Goal: Task Accomplishment & Management: Manage account settings

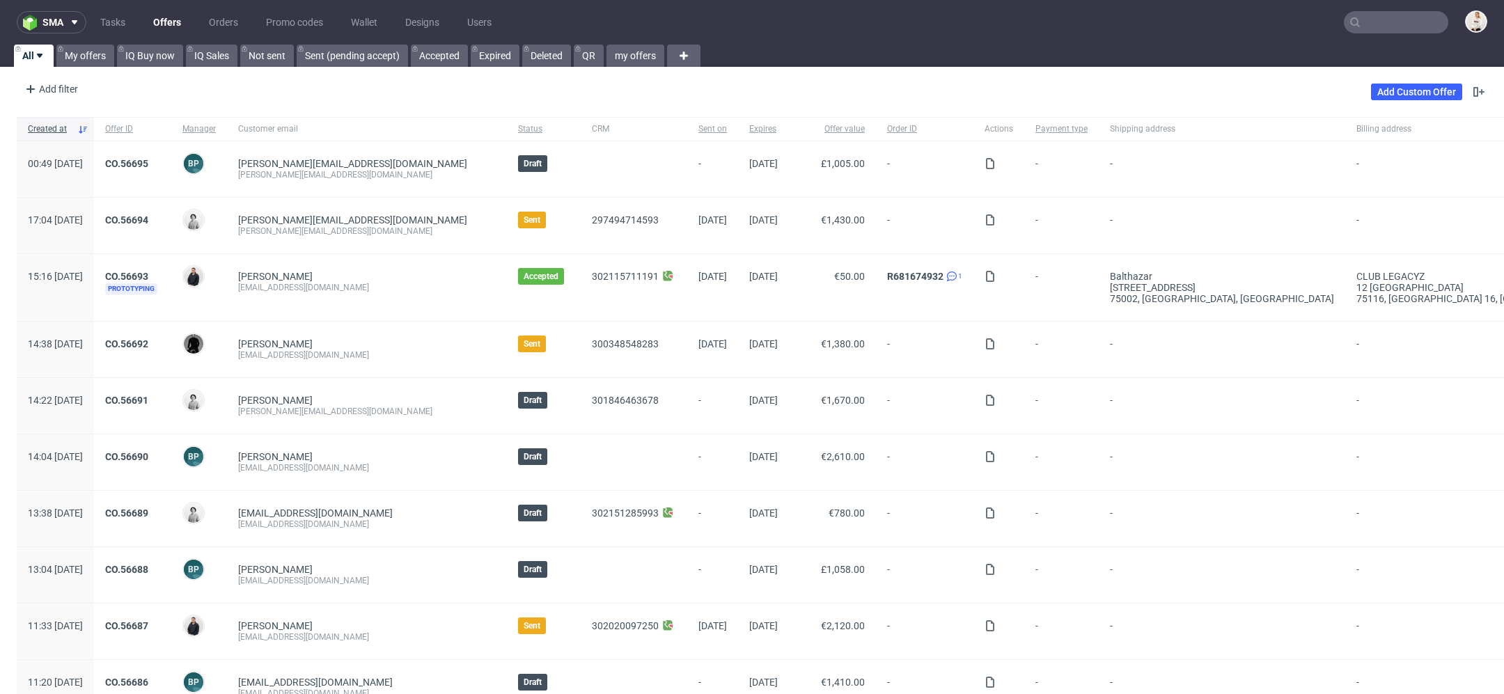
click at [1392, 24] on input "text" at bounding box center [1396, 22] width 104 height 22
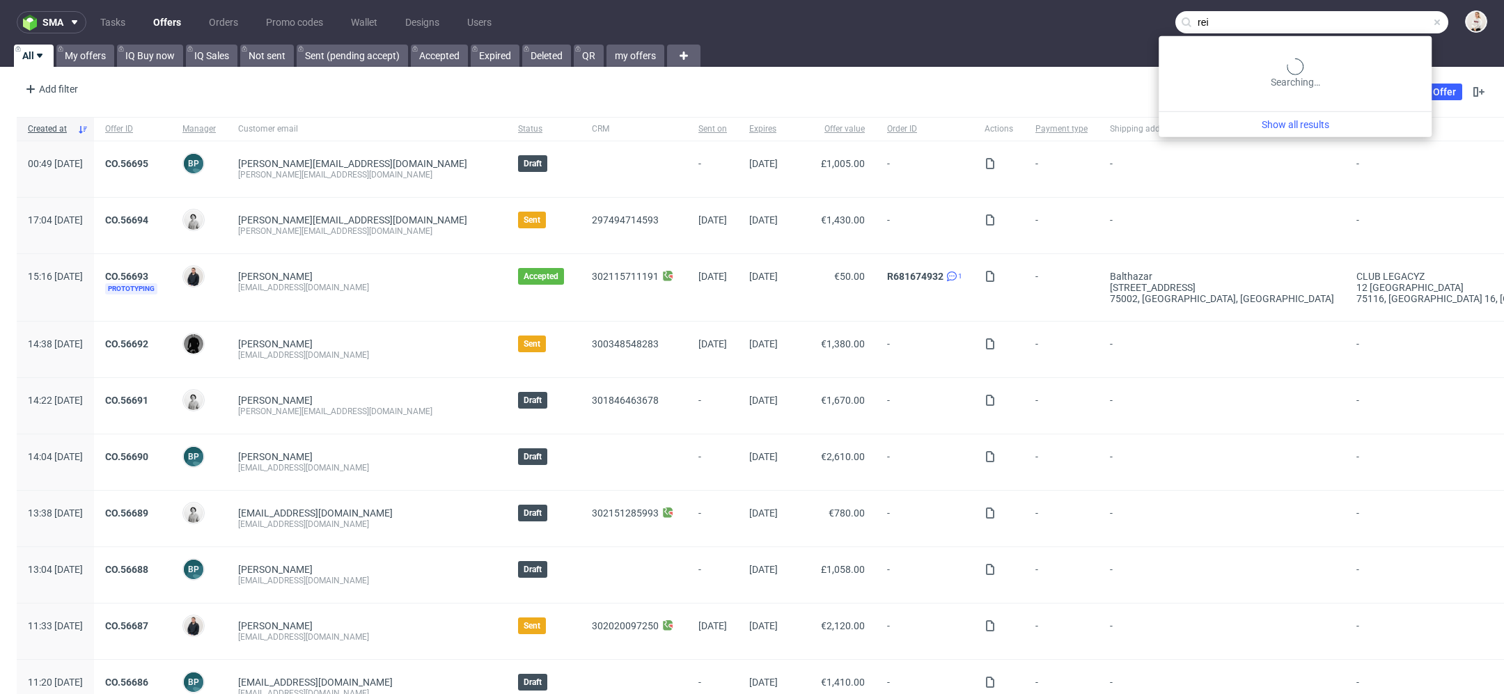
type input "rei"
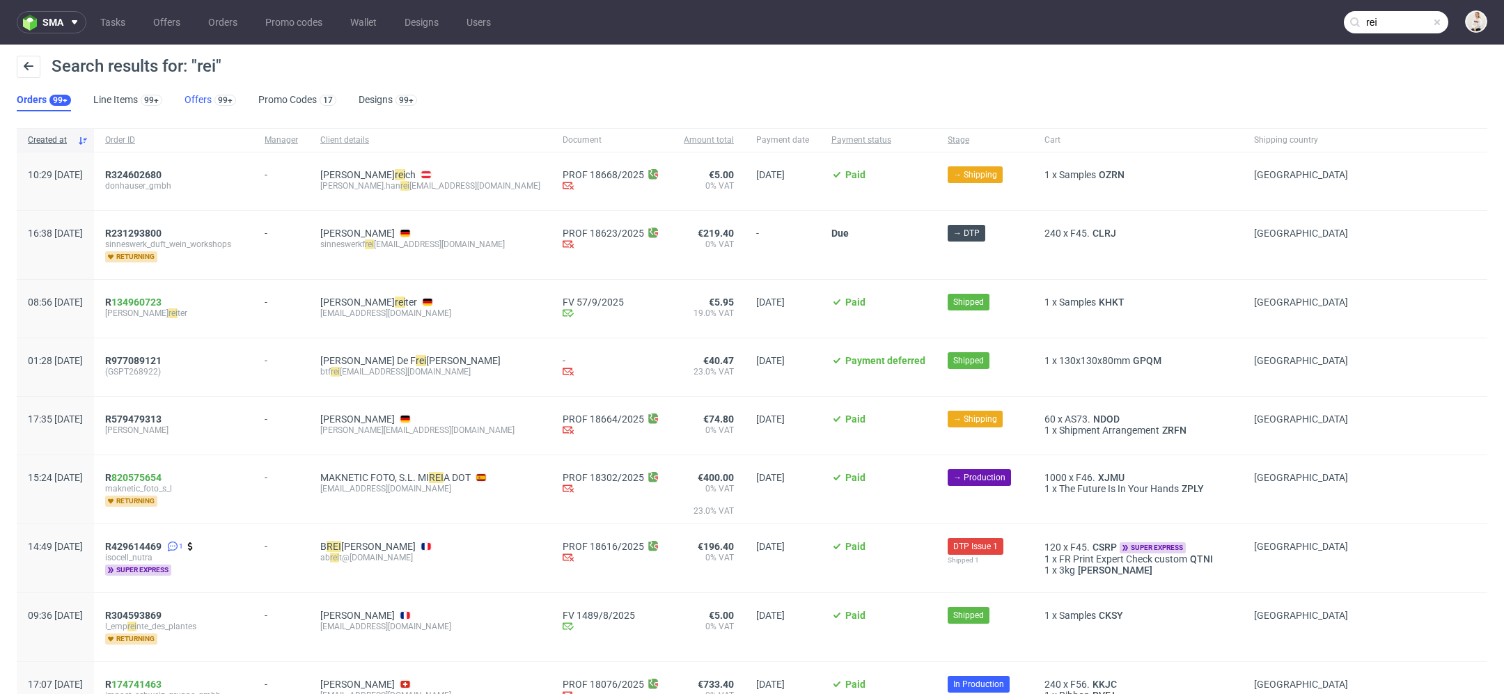
click at [203, 100] on link "Offers 99+" at bounding box center [210, 100] width 52 height 22
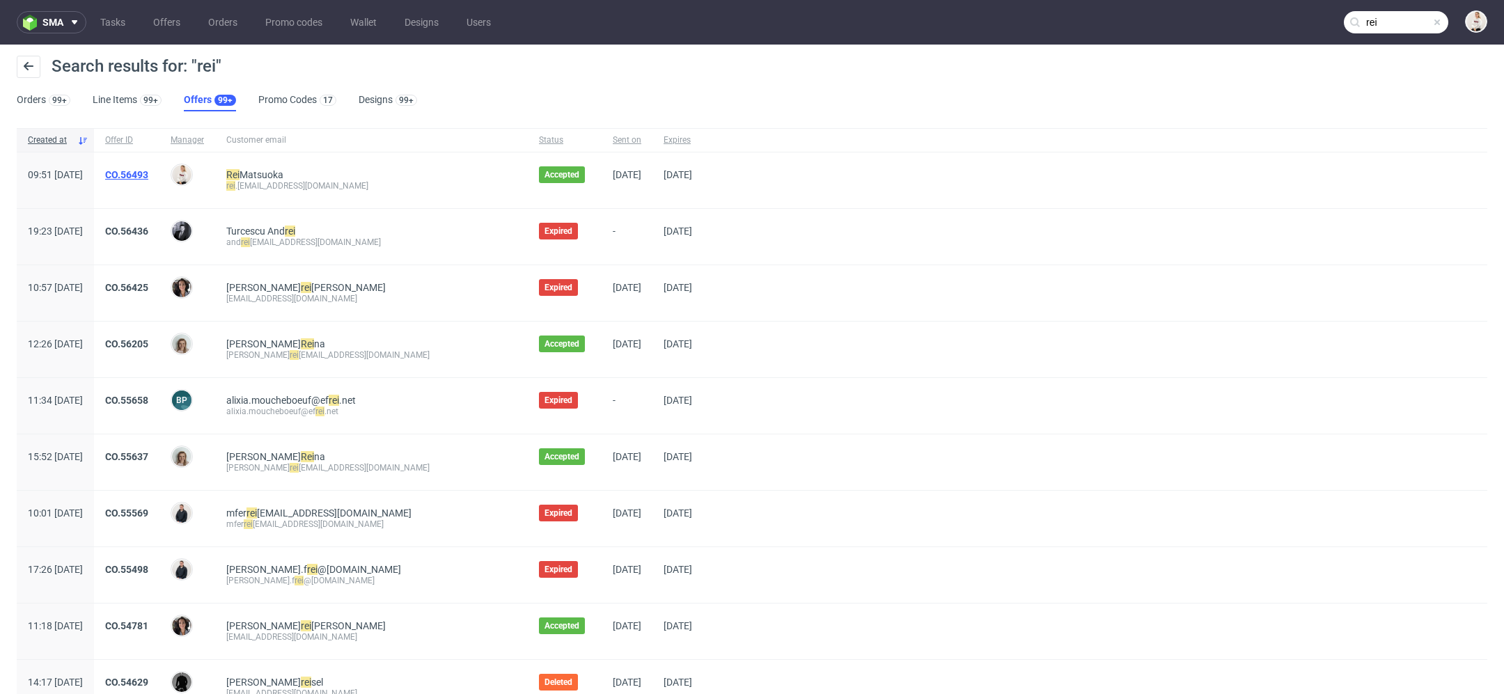
click at [148, 172] on link "CO.56493" at bounding box center [126, 174] width 43 height 11
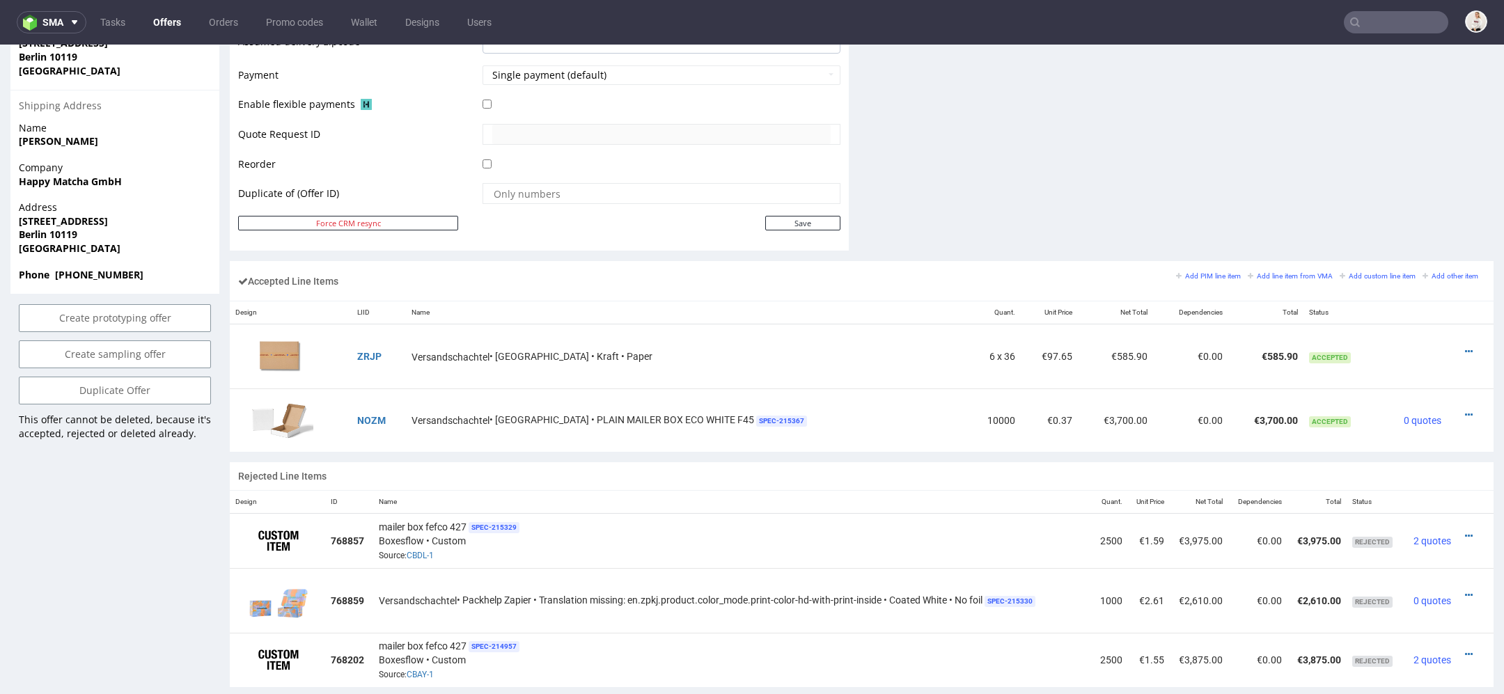
scroll to position [702, 0]
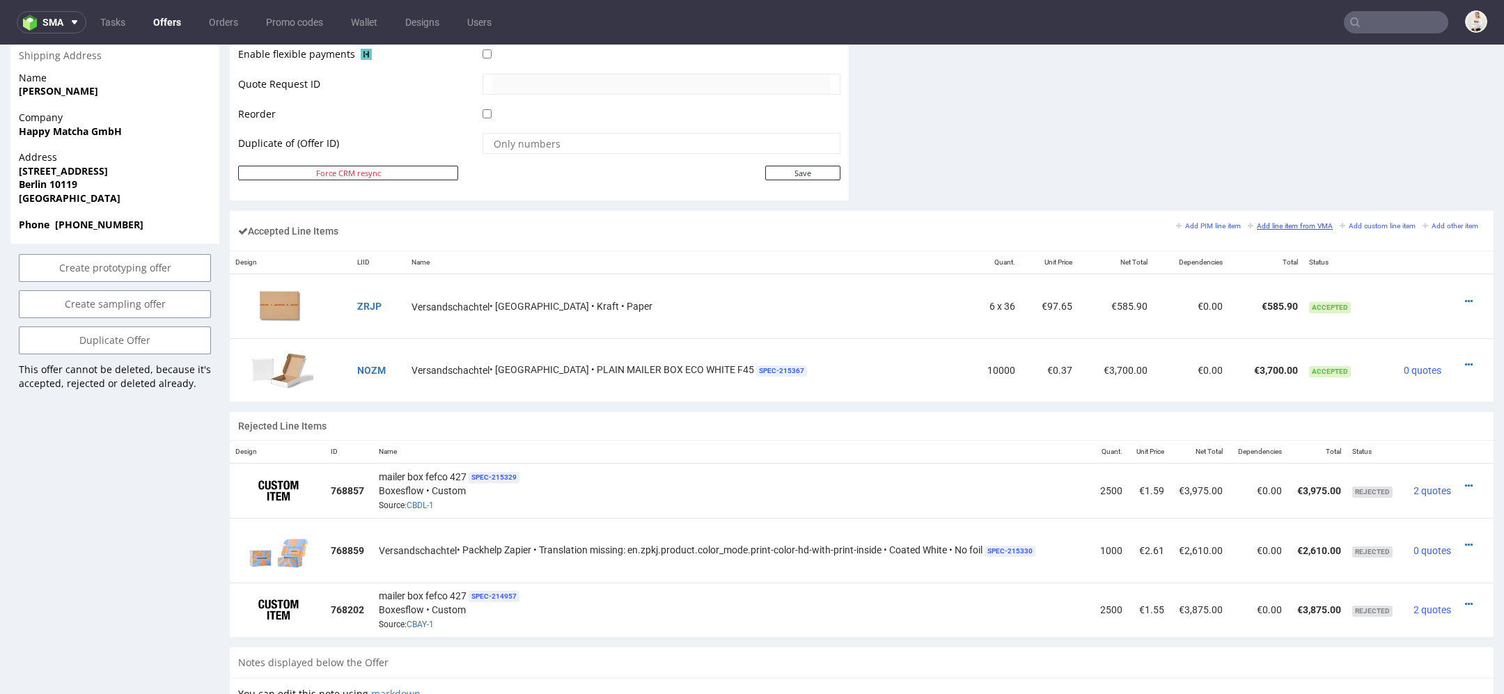
click at [1280, 223] on small "Add line item from VMA" at bounding box center [1290, 226] width 85 height 8
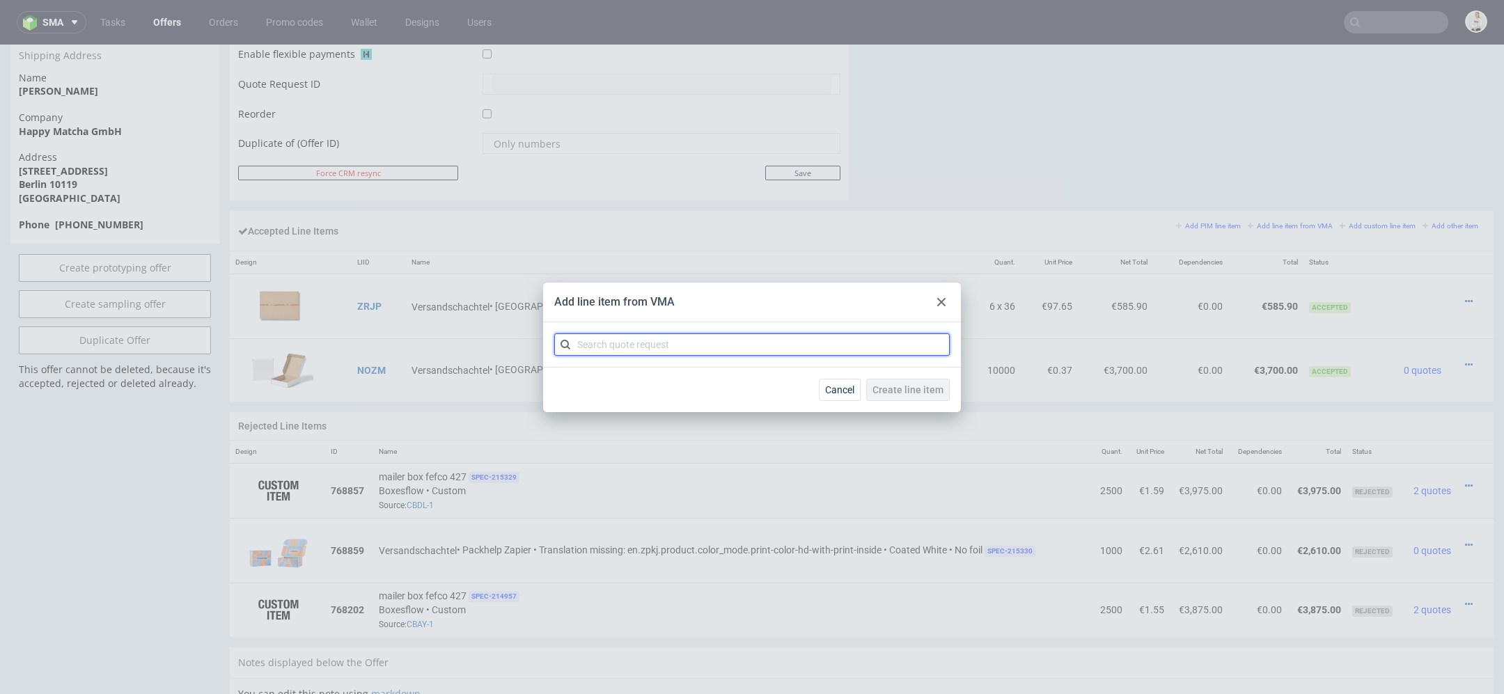
click at [695, 344] on input "text" at bounding box center [751, 344] width 395 height 22
paste input "CBGR"
type input "CBGR"
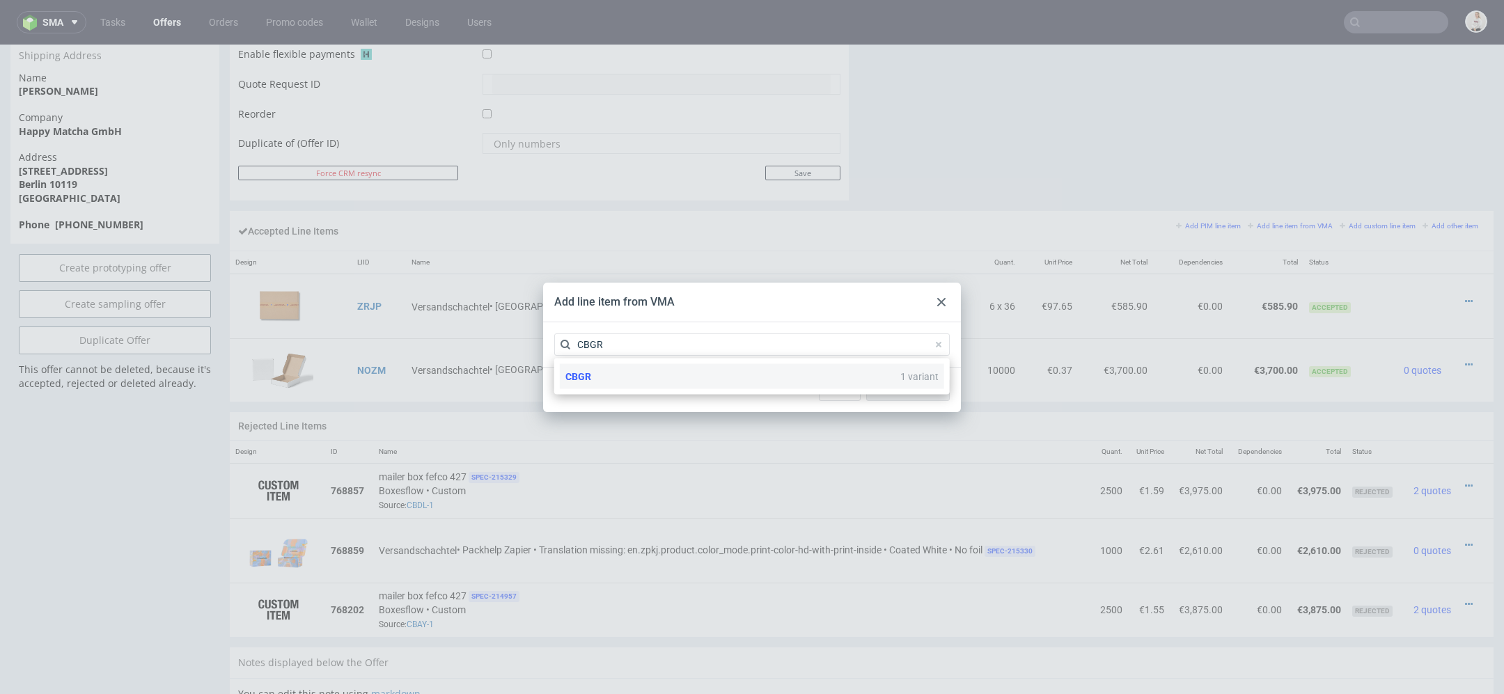
click at [663, 388] on div "CBGR 1 variant" at bounding box center [751, 377] width 395 height 36
click at [661, 383] on div "CBGR 1 variant" at bounding box center [752, 376] width 384 height 25
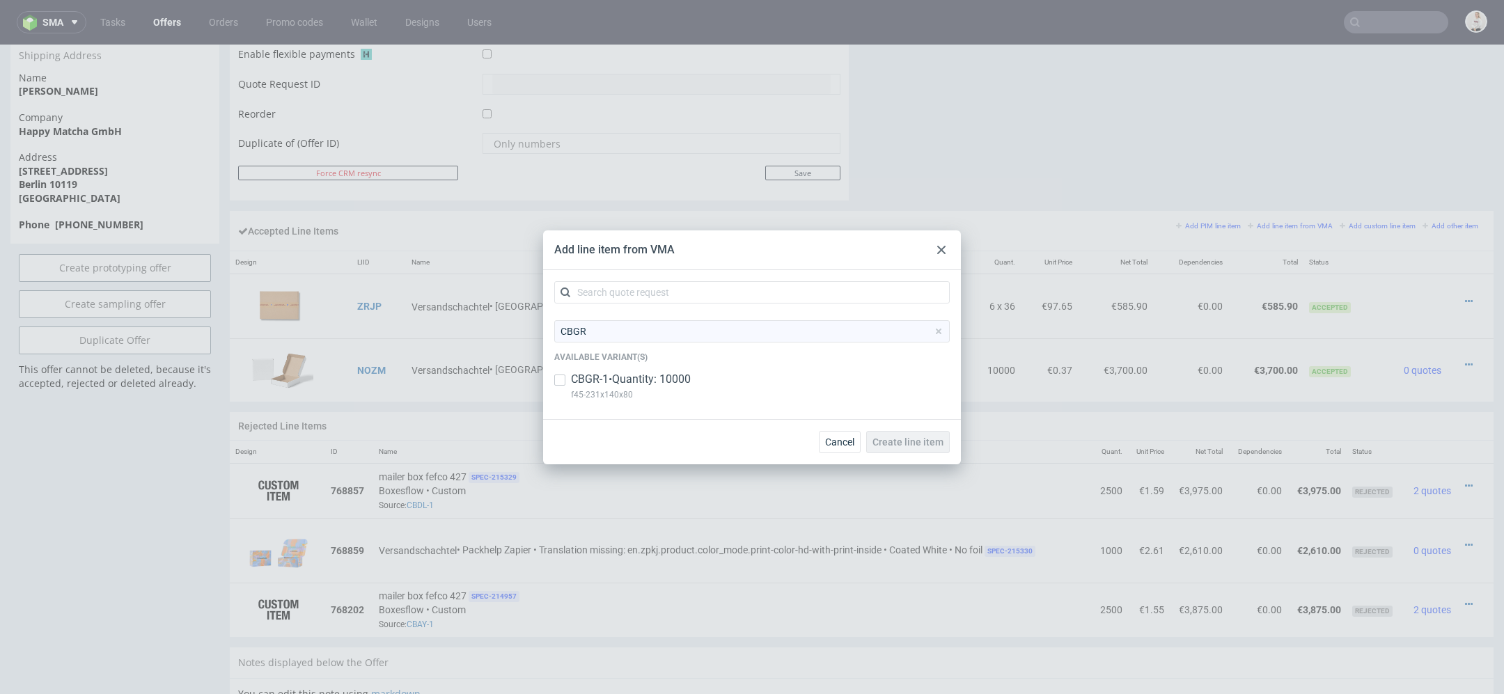
click at [655, 382] on p "CBGR-1 • Quantity: 10000" at bounding box center [631, 379] width 120 height 15
checkbox input "true"
click at [913, 425] on div "Cancel Create line item" at bounding box center [752, 441] width 418 height 45
click at [915, 445] on span "Create line item" at bounding box center [907, 442] width 71 height 10
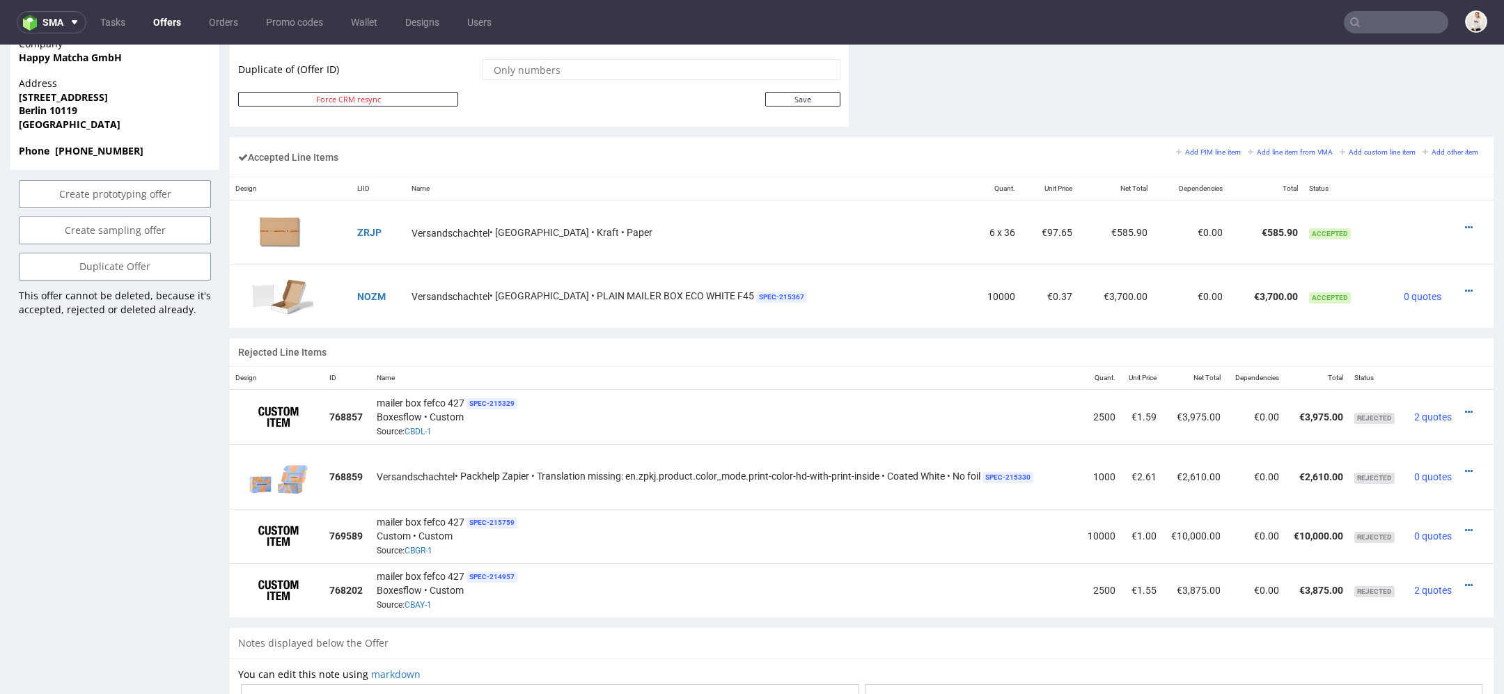
scroll to position [782, 0]
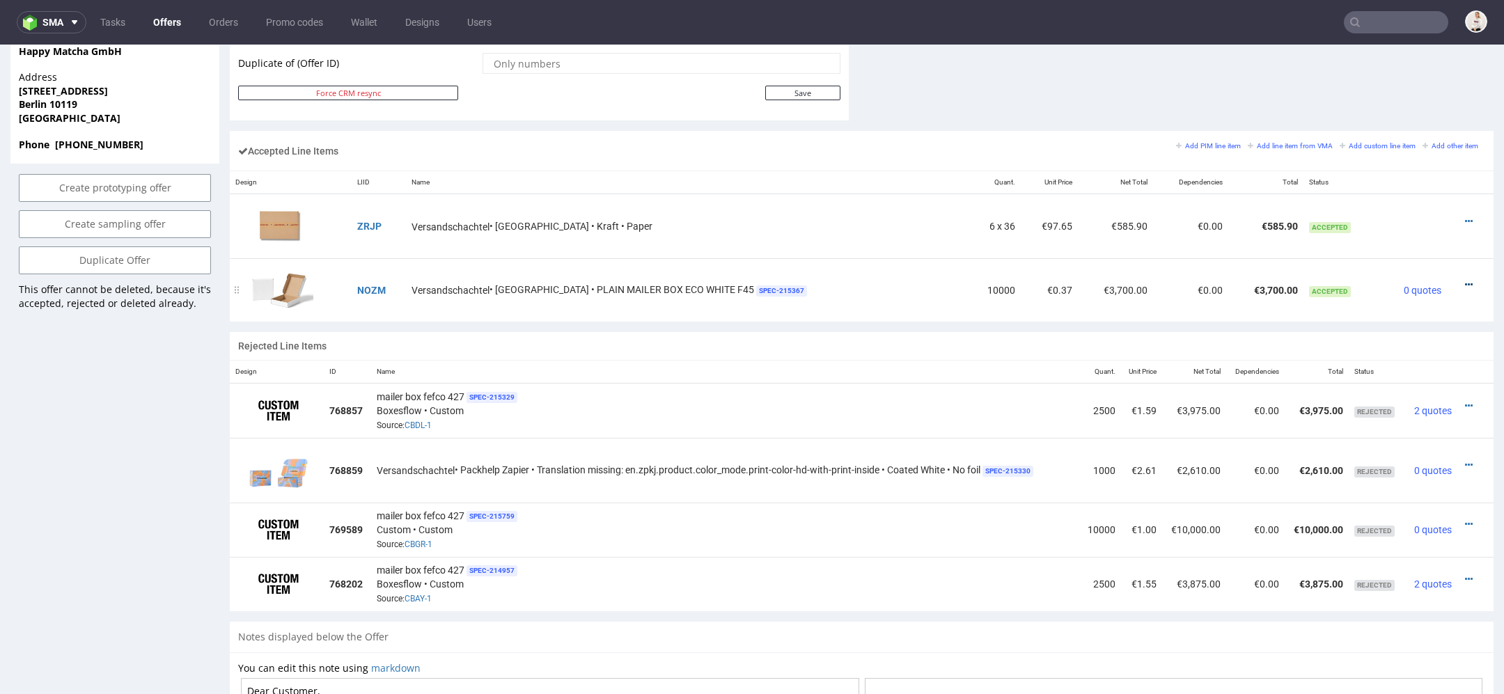
click at [1465, 280] on icon at bounding box center [1469, 285] width 8 height 10
click at [1415, 107] on span "Edit item specification" at bounding box center [1409, 104] width 104 height 14
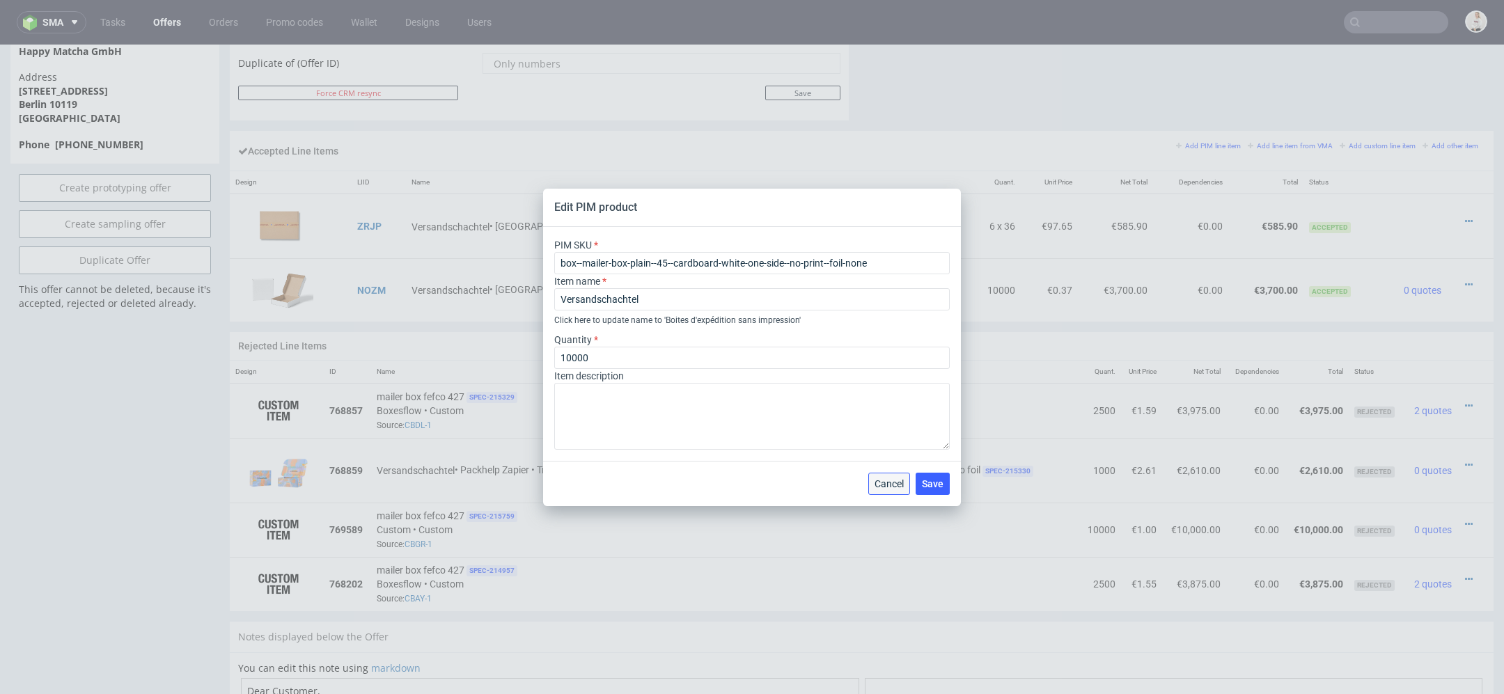
click at [896, 482] on span "Cancel" at bounding box center [888, 484] width 29 height 10
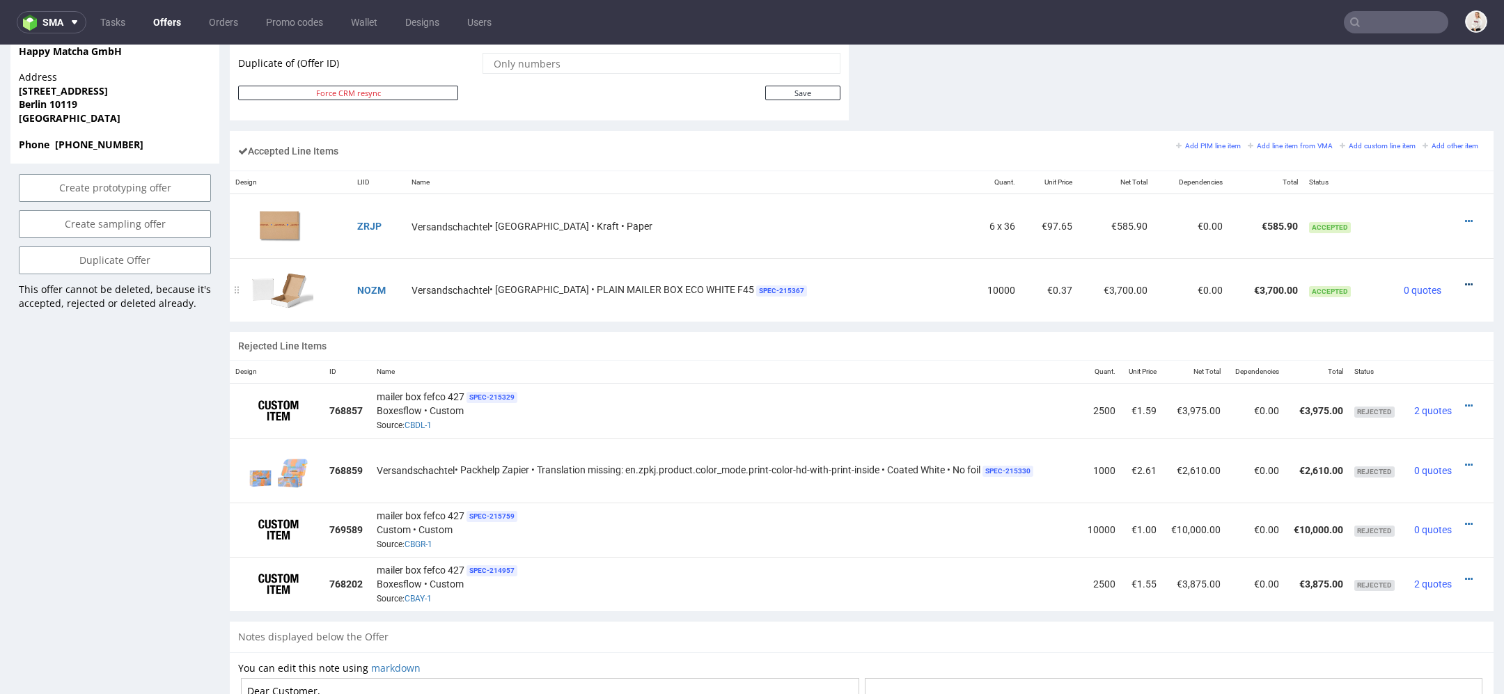
click at [1465, 281] on icon at bounding box center [1469, 285] width 8 height 10
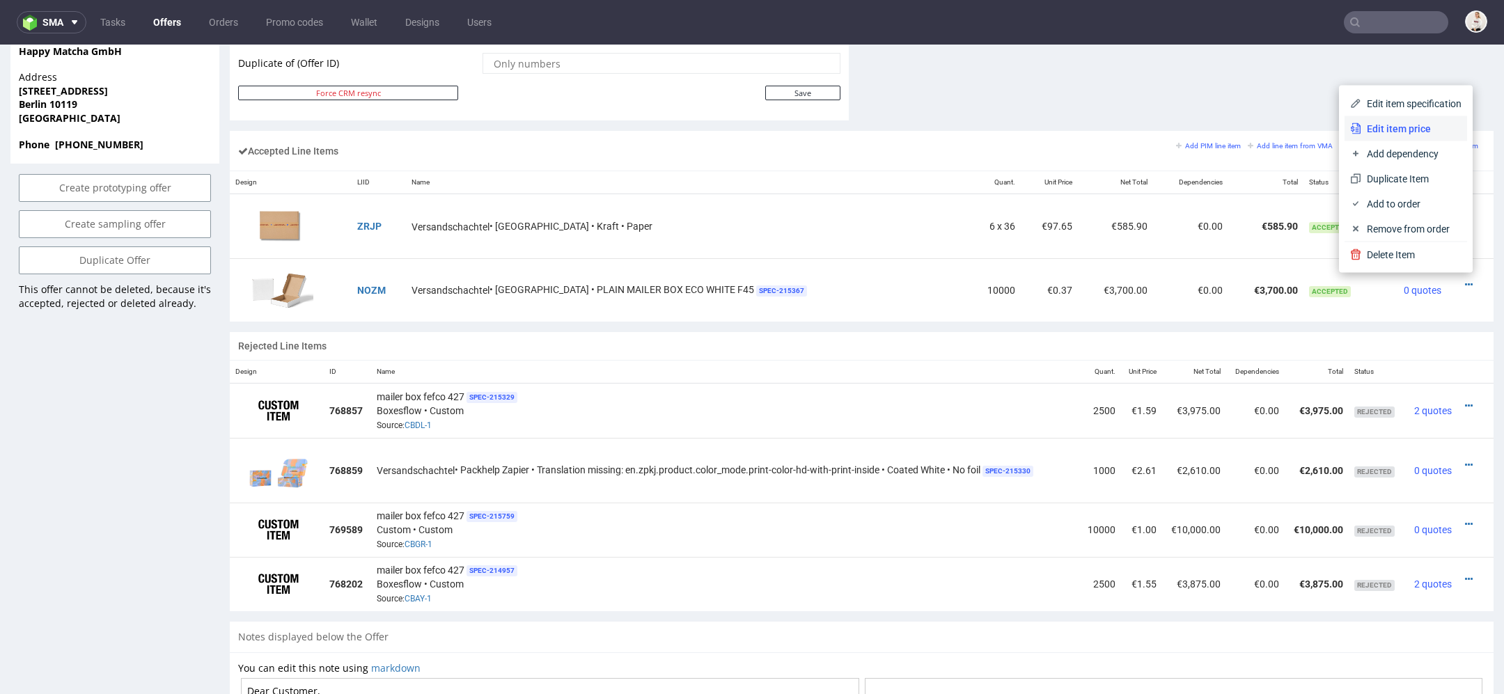
click at [1410, 132] on span "Edit item price" at bounding box center [1411, 129] width 100 height 14
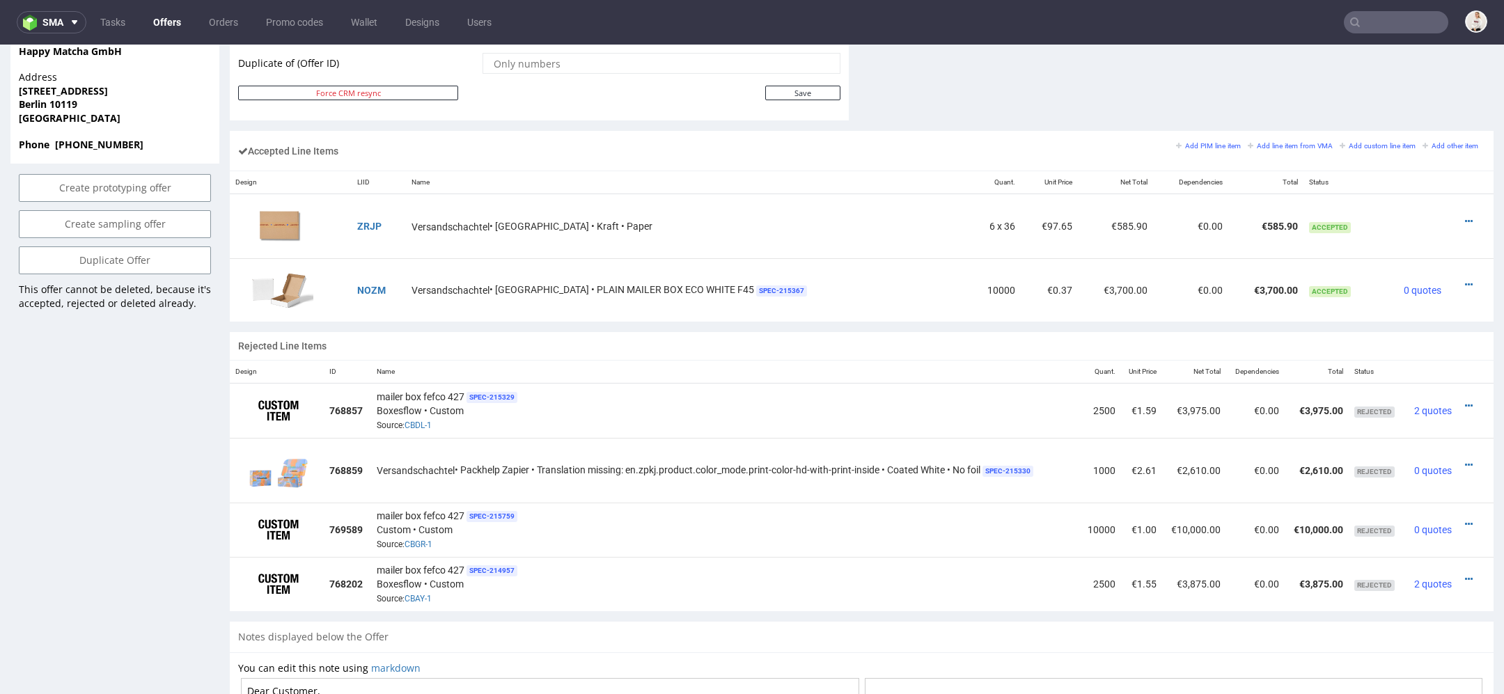
scroll to position [0, 0]
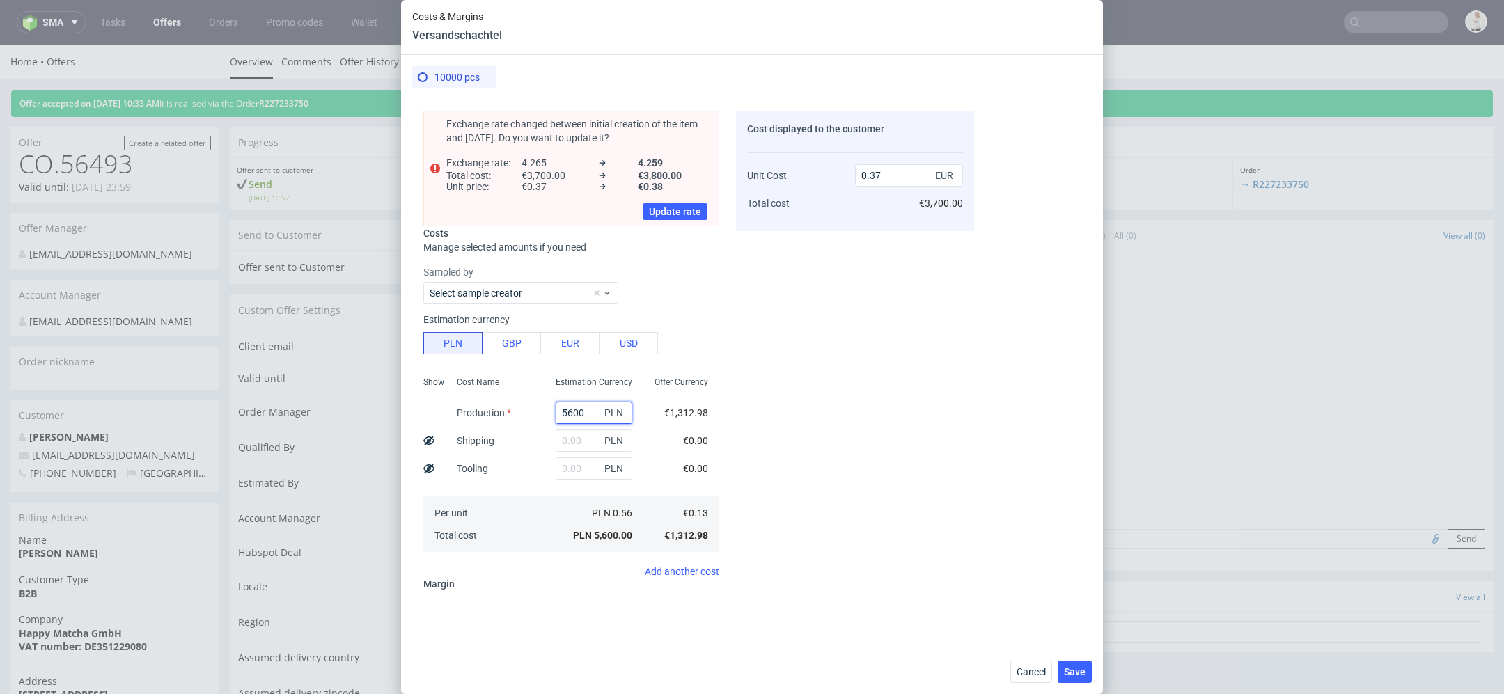
click at [582, 409] on input "5600" at bounding box center [594, 413] width 77 height 22
click at [572, 409] on input "5600" at bounding box center [594, 413] width 77 height 22
paste input "4"
type input "4600"
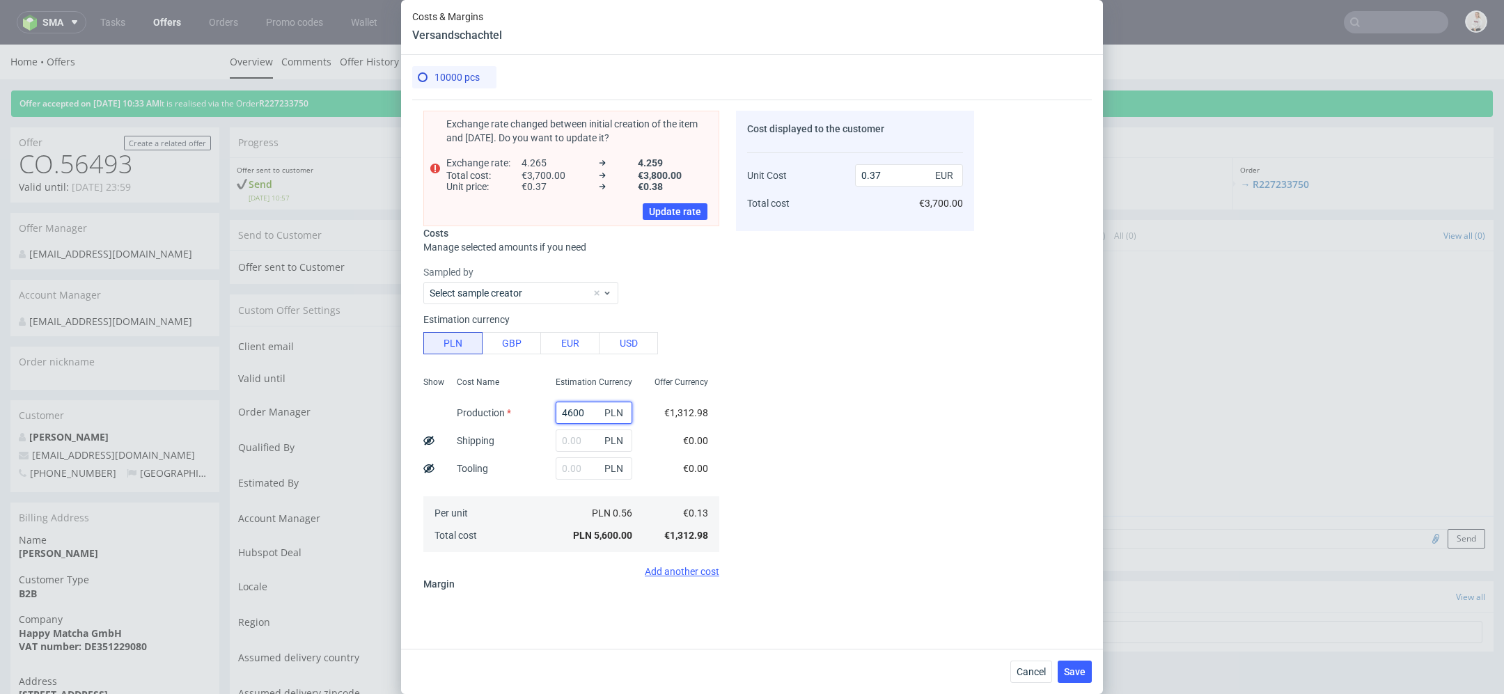
type input "0.31"
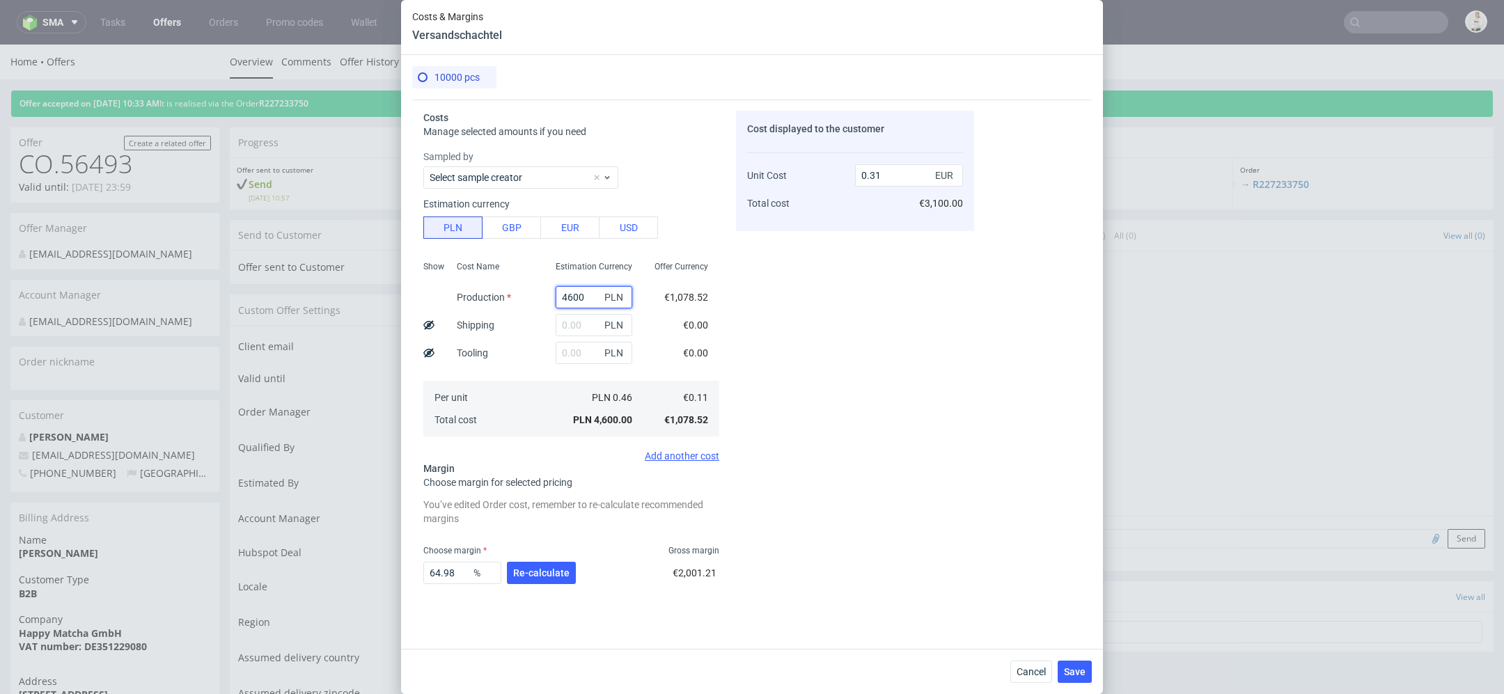
type input "4600"
click at [833, 408] on div "Cost displayed to the customer Unit Cost Total cost 0.31 EUR €3,100.00" at bounding box center [855, 352] width 238 height 482
click at [572, 321] on input "text" at bounding box center [594, 325] width 77 height 22
type input "800"
type input "0.36"
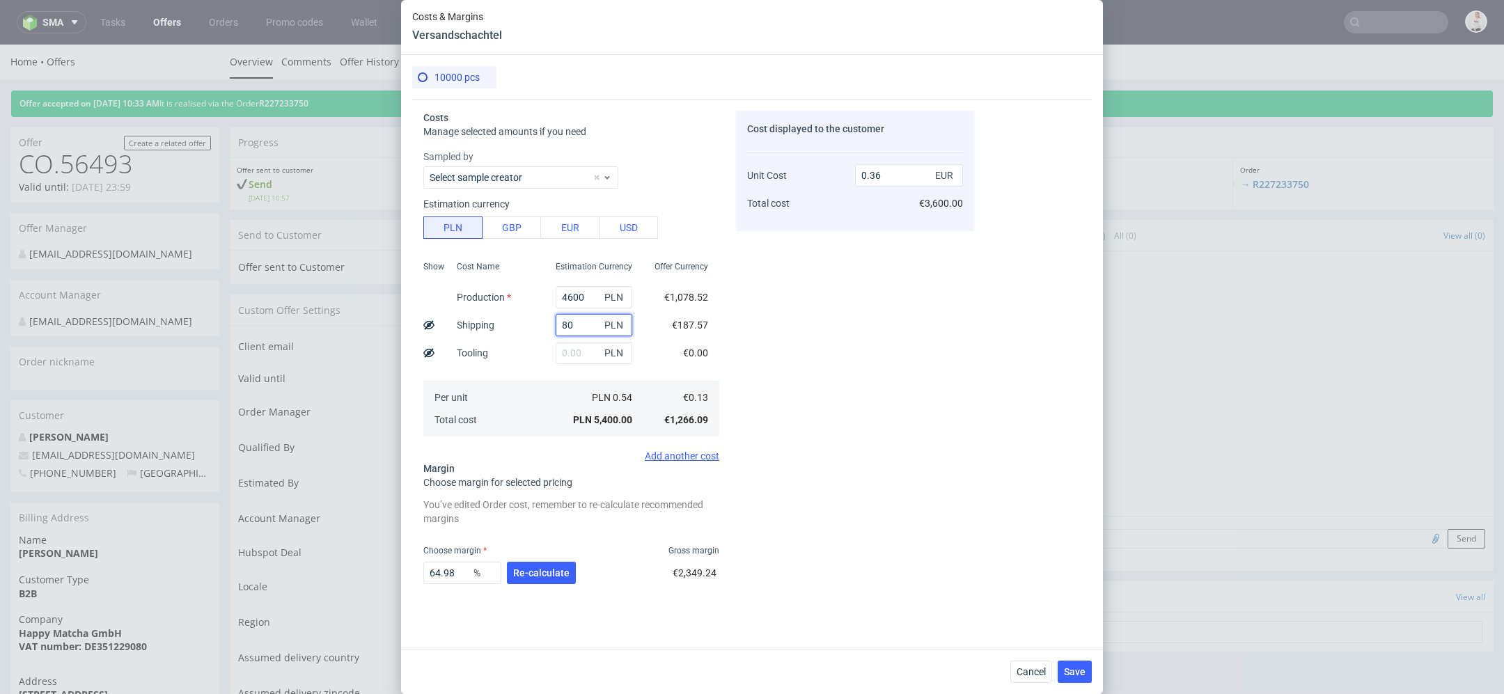
type input "8"
type input "0.31"
type input "1000"
type input "0.37"
type input "1000"
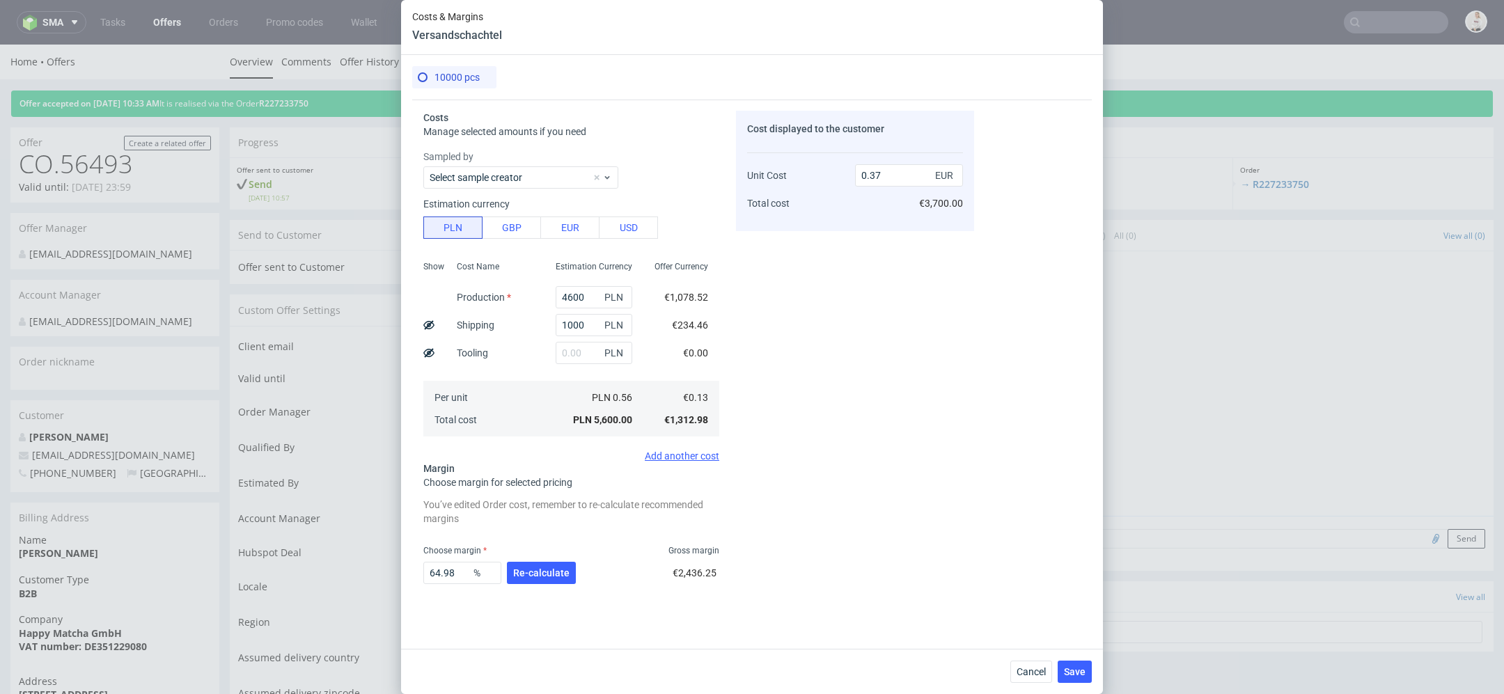
click at [902, 359] on div "Cost displayed to the customer Unit Cost Total cost 0.37 EUR €3,700.00" at bounding box center [855, 352] width 238 height 482
click at [542, 572] on span "Re-calculate" at bounding box center [541, 573] width 56 height 10
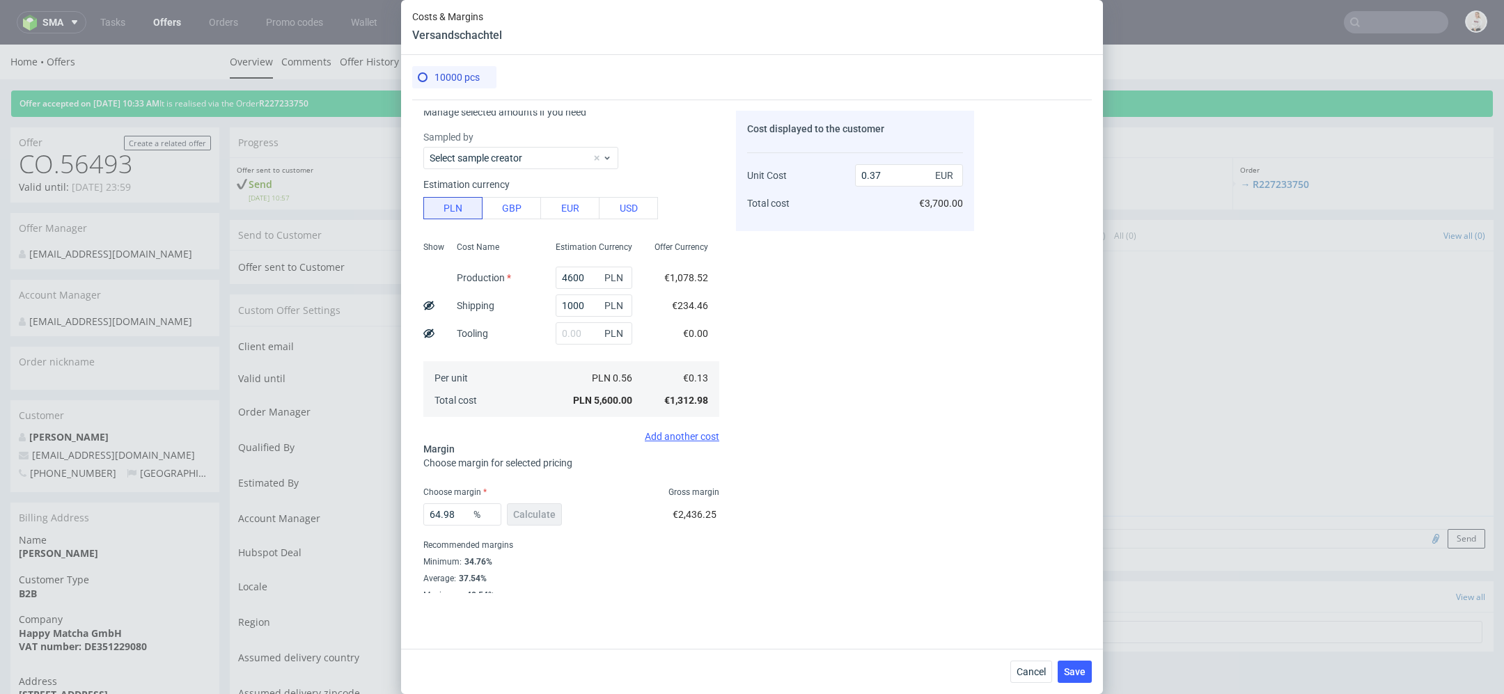
scroll to position [26, 0]
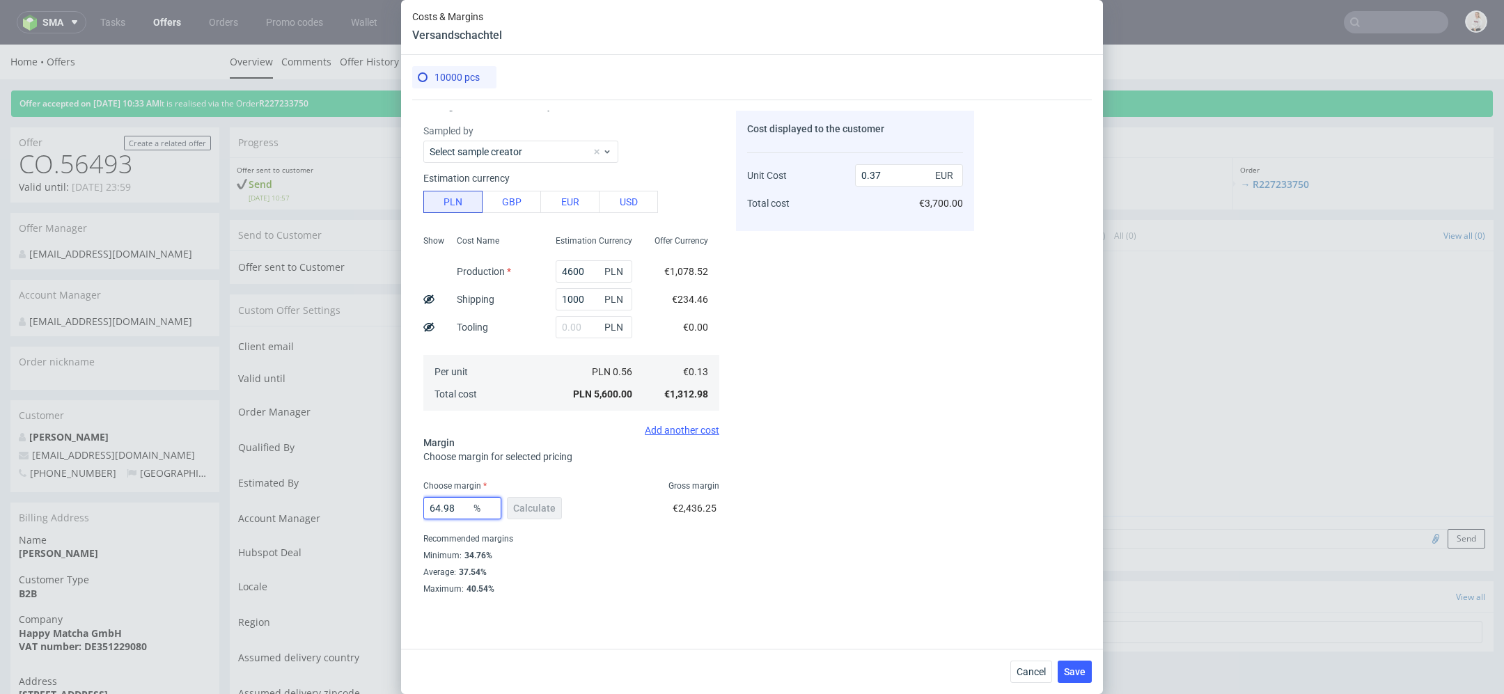
drag, startPoint x: 460, startPoint y: 508, endPoint x: 326, endPoint y: 505, distance: 134.4
click at [326, 505] on div "Costs & Margins Versandschachtel 10000 pcs Costs Manage selected amounts if you…" at bounding box center [752, 347] width 1504 height 694
type input "66"
type input "0.38"
type input "65."
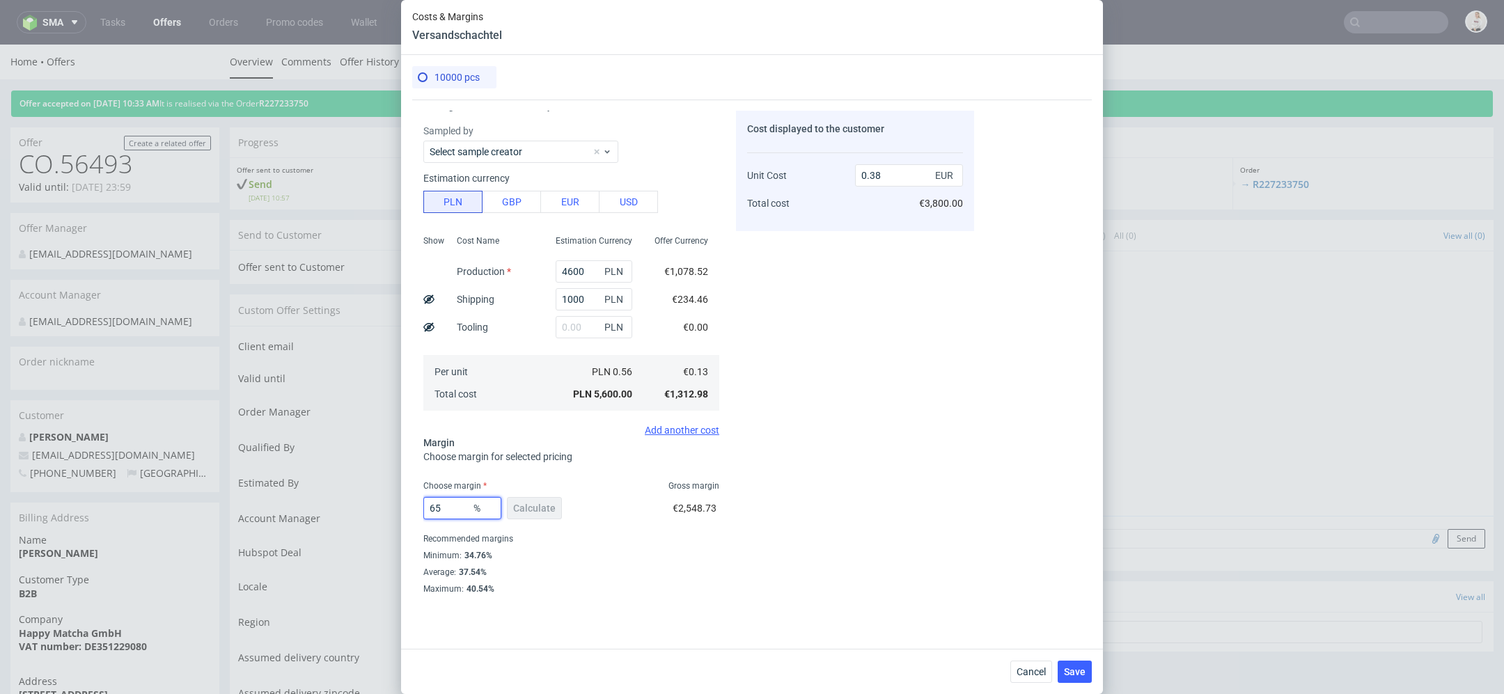
type input "0.37"
type input "65.8"
type input "0.38"
type input "65.3"
type input "0.37"
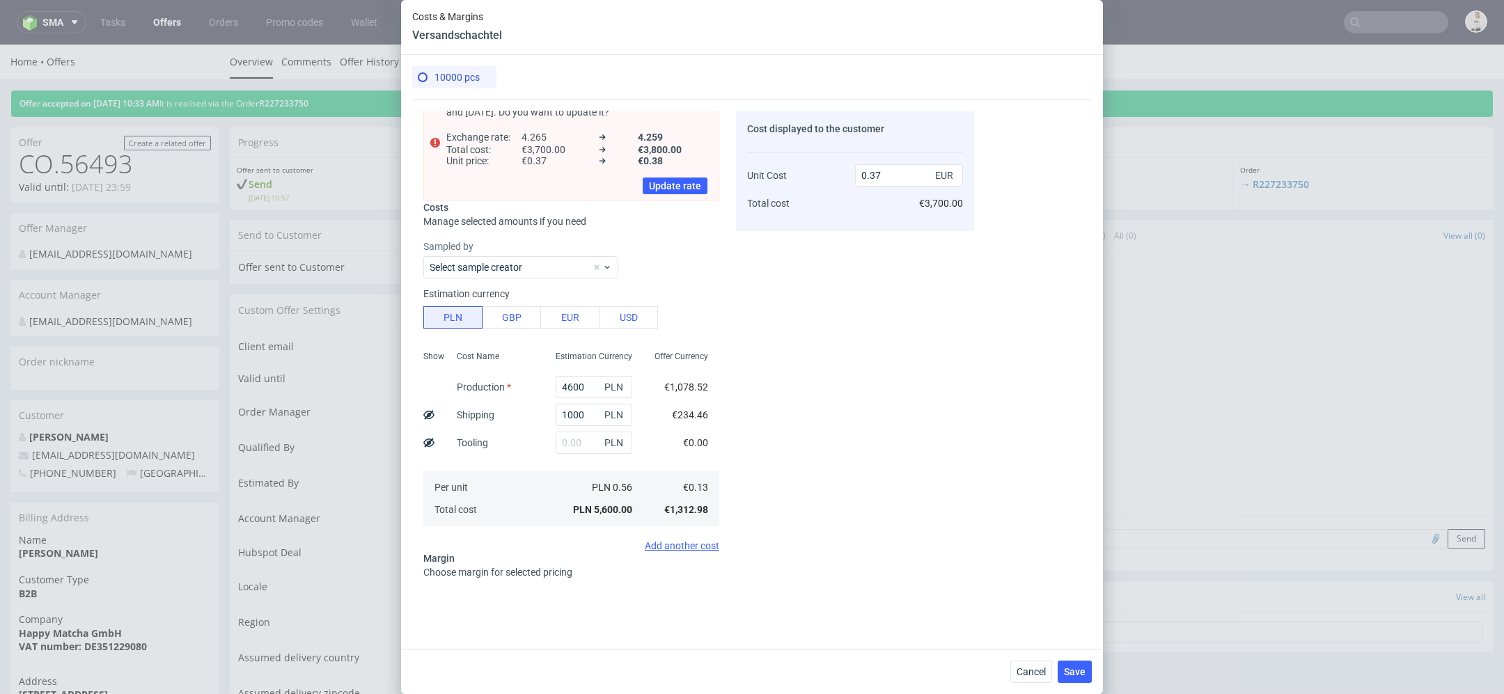
scroll to position [141, 0]
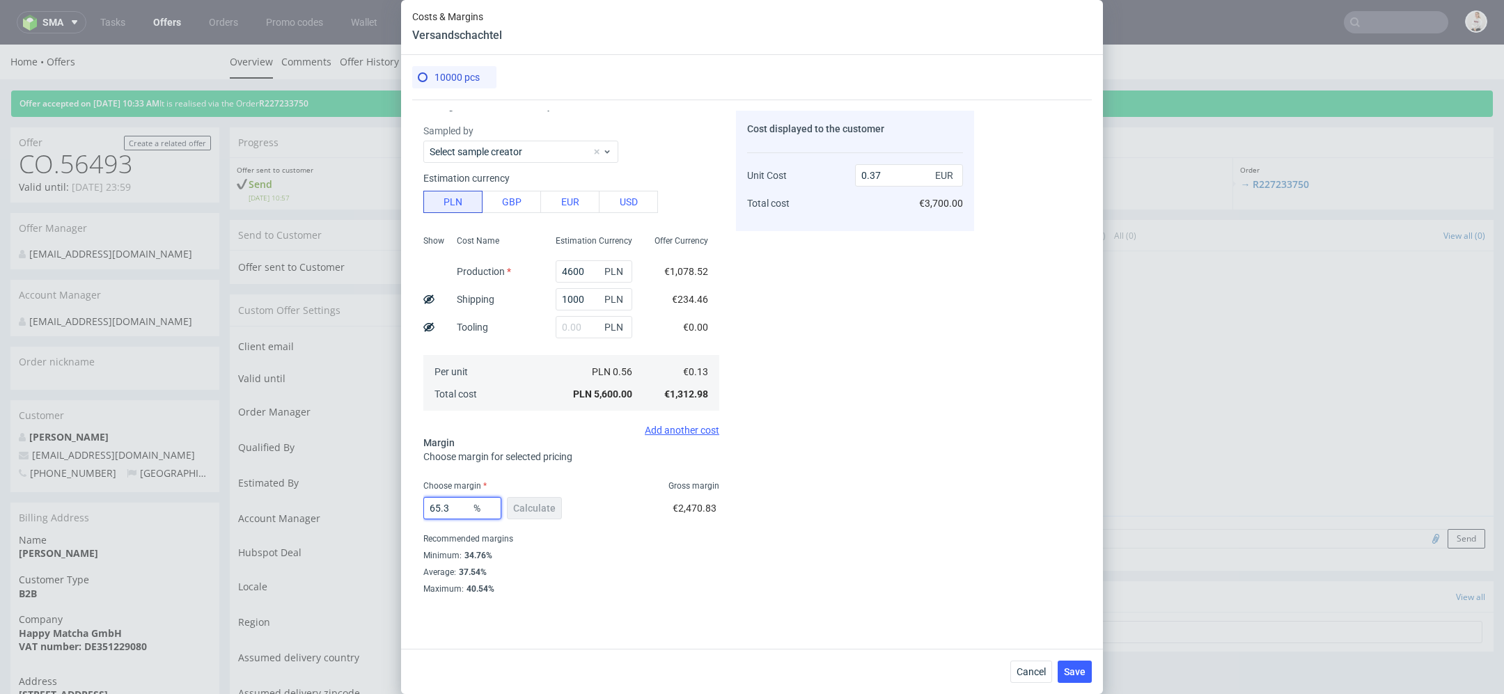
type input "65.3"
click at [638, 536] on div "Recommended margins" at bounding box center [571, 538] width 296 height 17
click at [1072, 670] on span "Save" at bounding box center [1075, 672] width 22 height 10
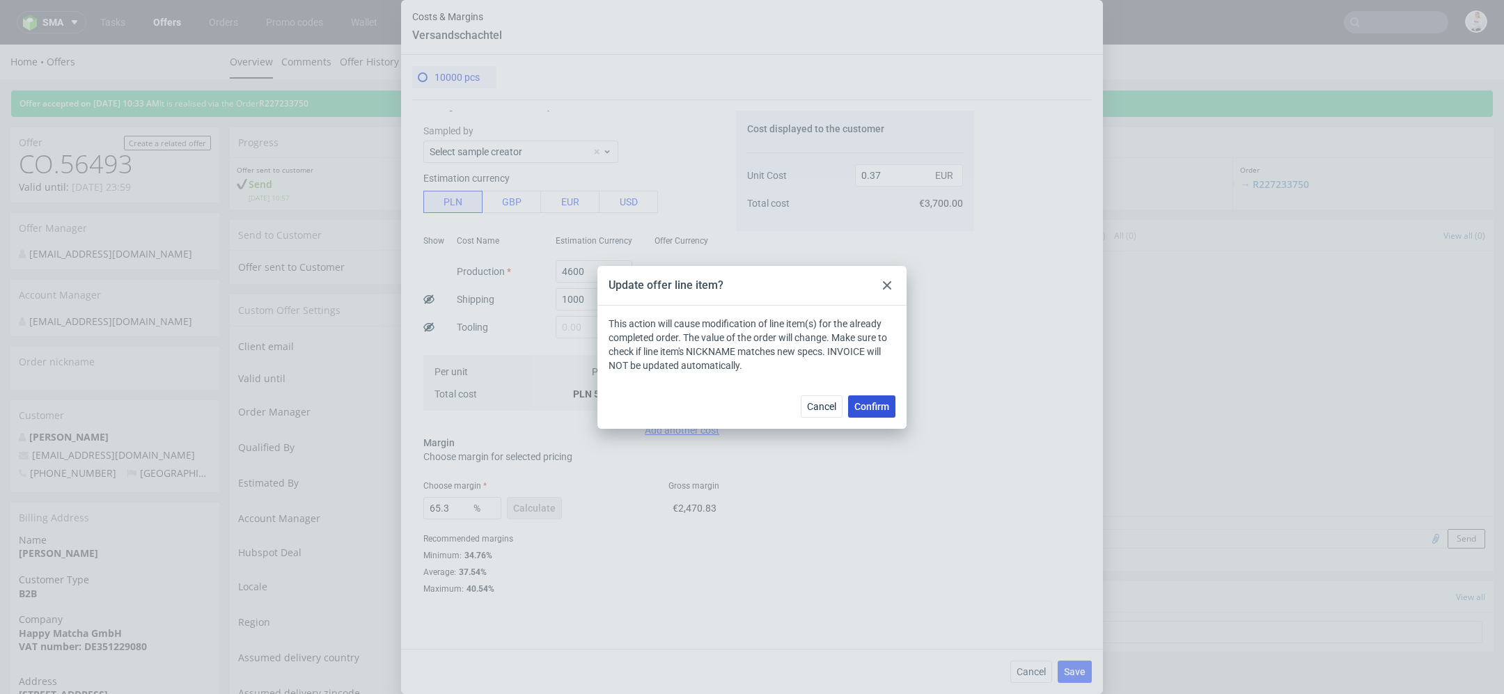
click at [872, 403] on span "Confirm" at bounding box center [871, 407] width 35 height 10
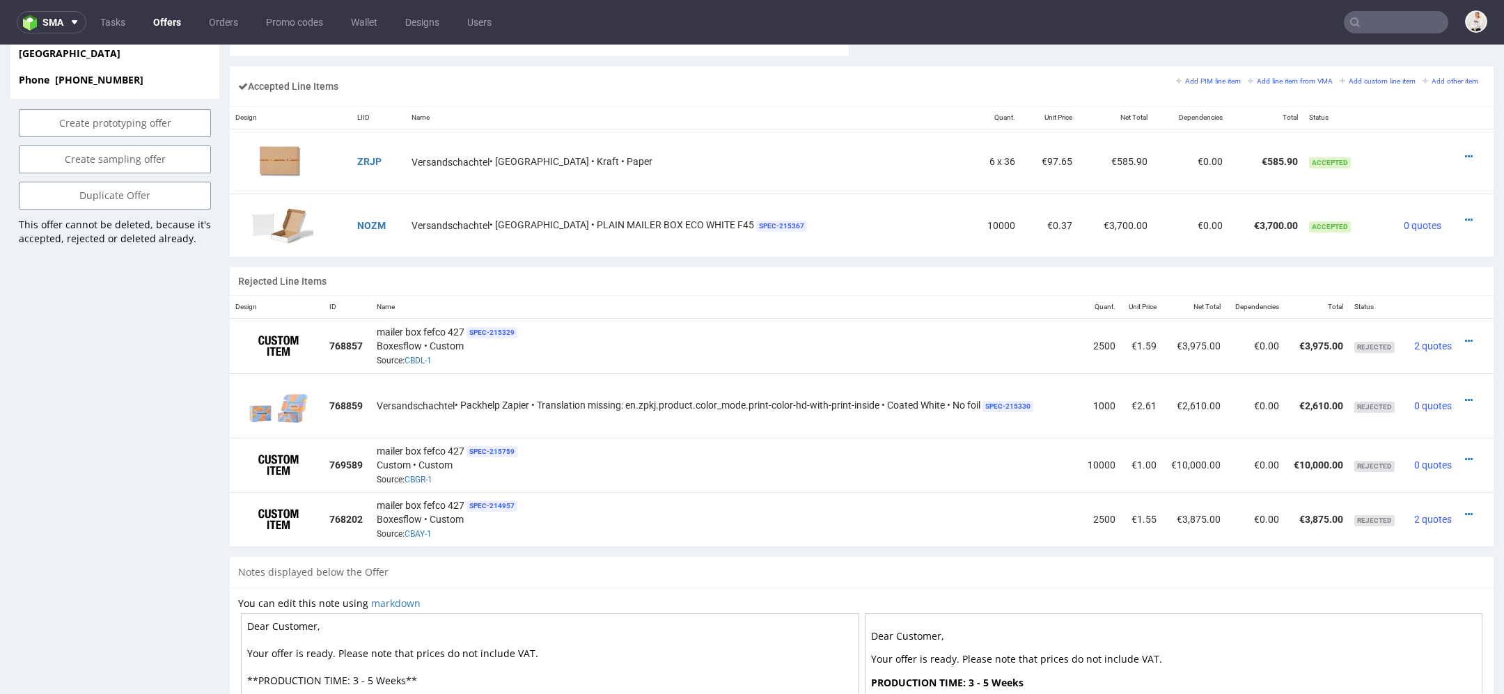
scroll to position [750, 0]
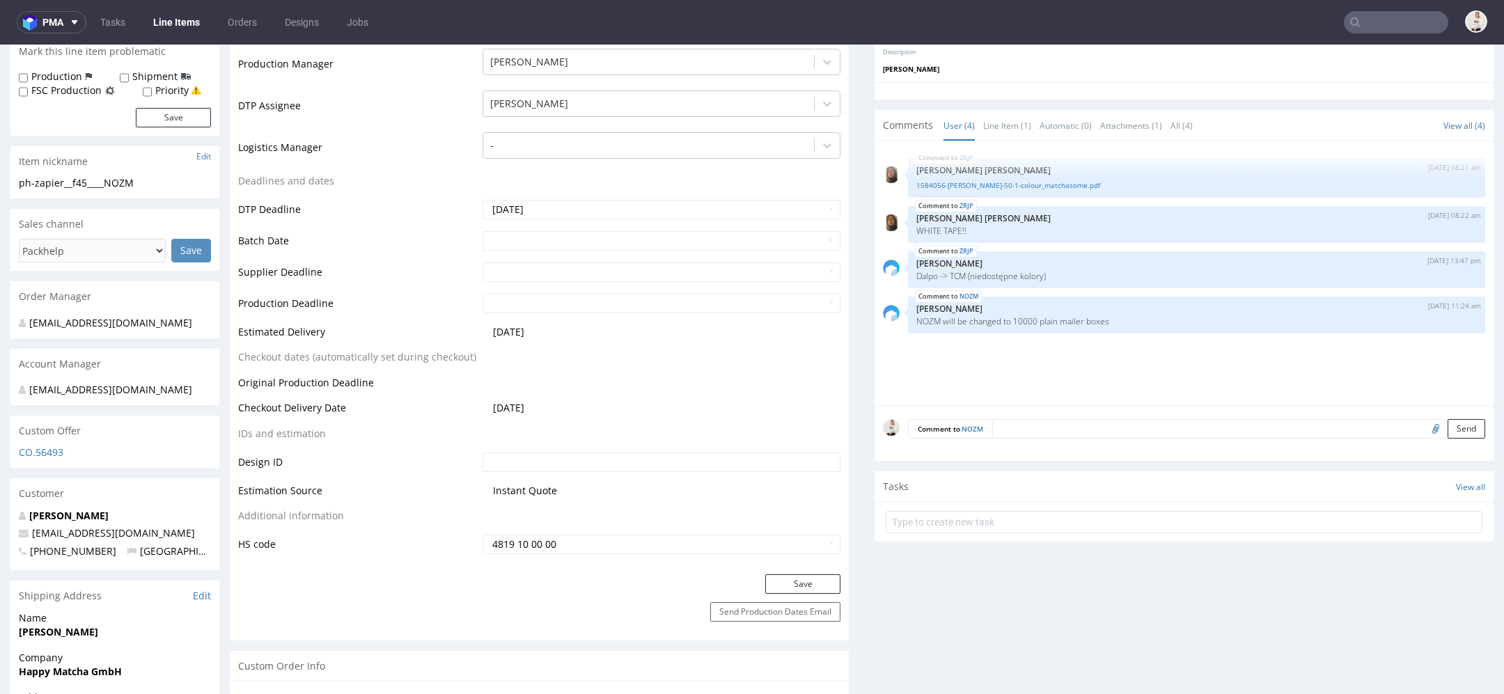
scroll to position [411, 0]
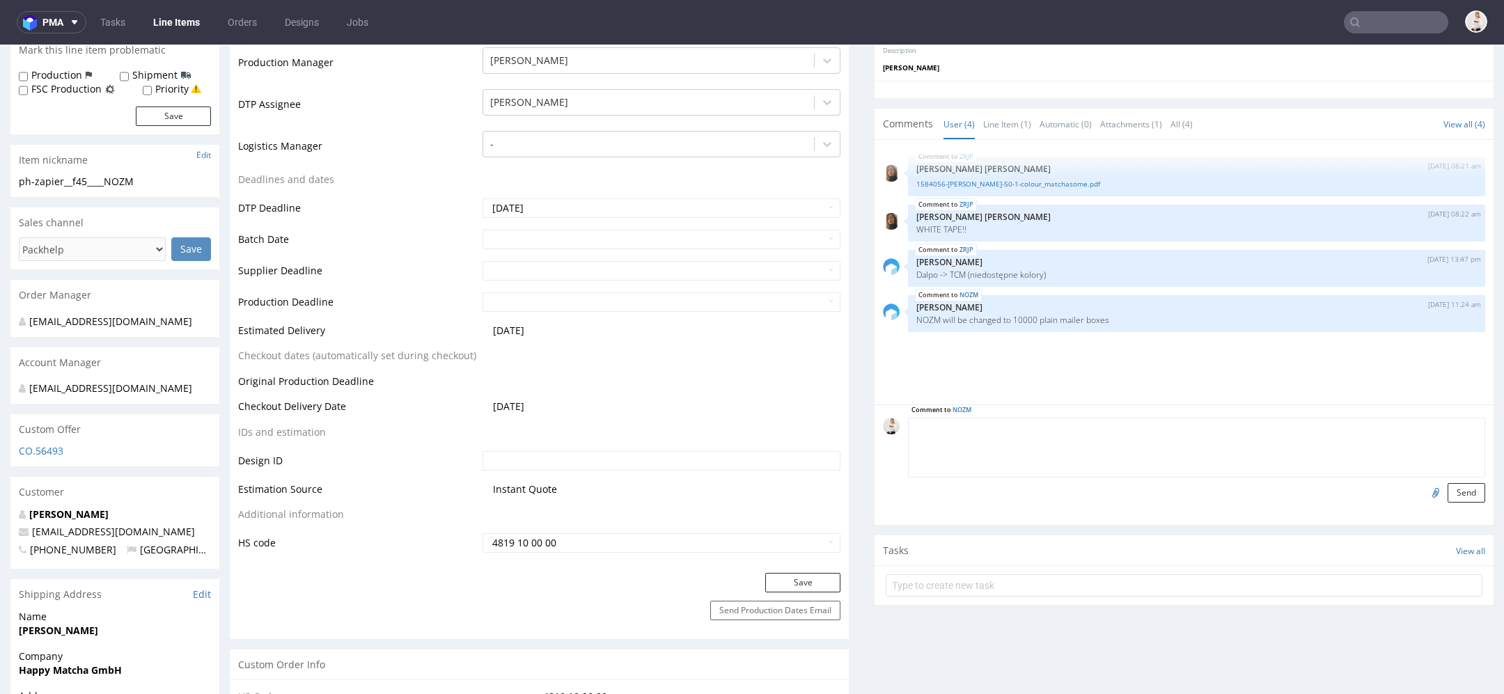
click at [1048, 425] on textarea at bounding box center [1196, 448] width 577 height 60
type textarea "UWAGA: robimy w Marex"
click at [1450, 494] on button "Send" at bounding box center [1466, 492] width 38 height 19
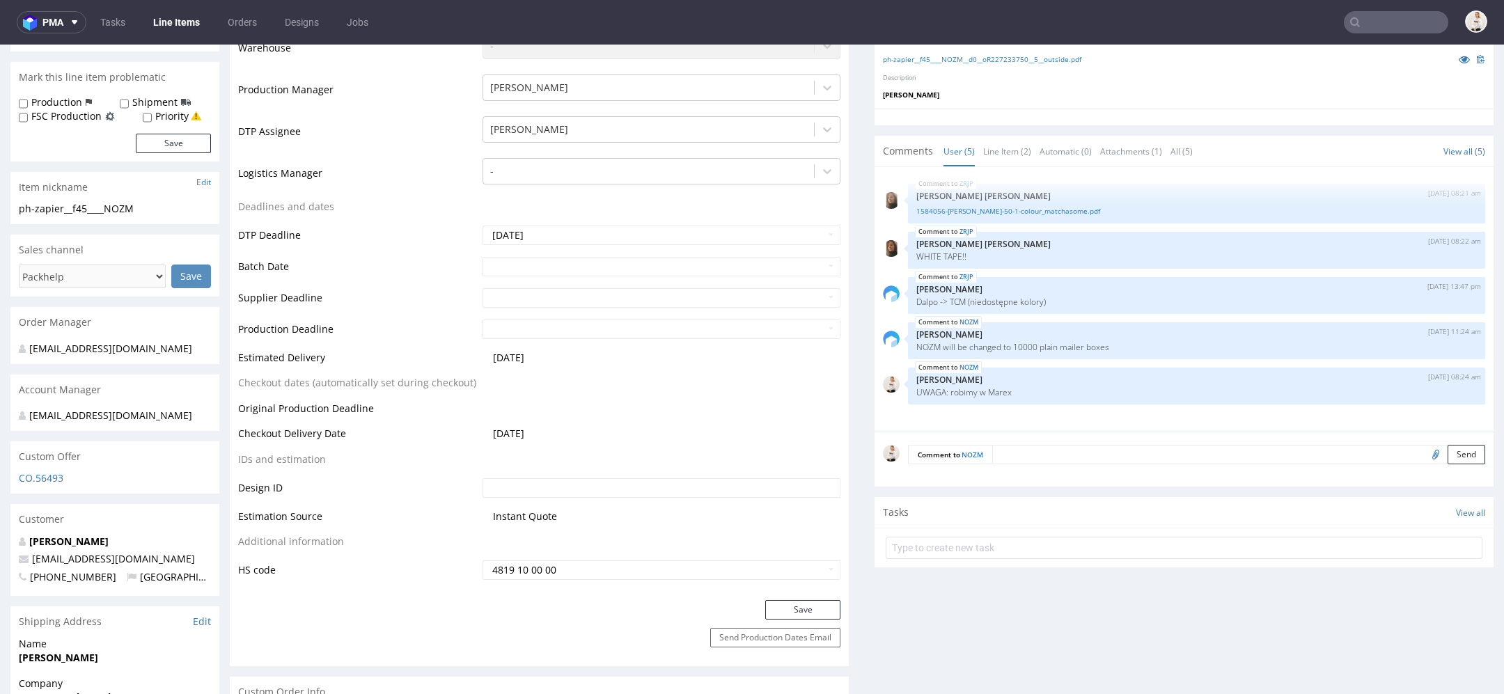
scroll to position [424, 0]
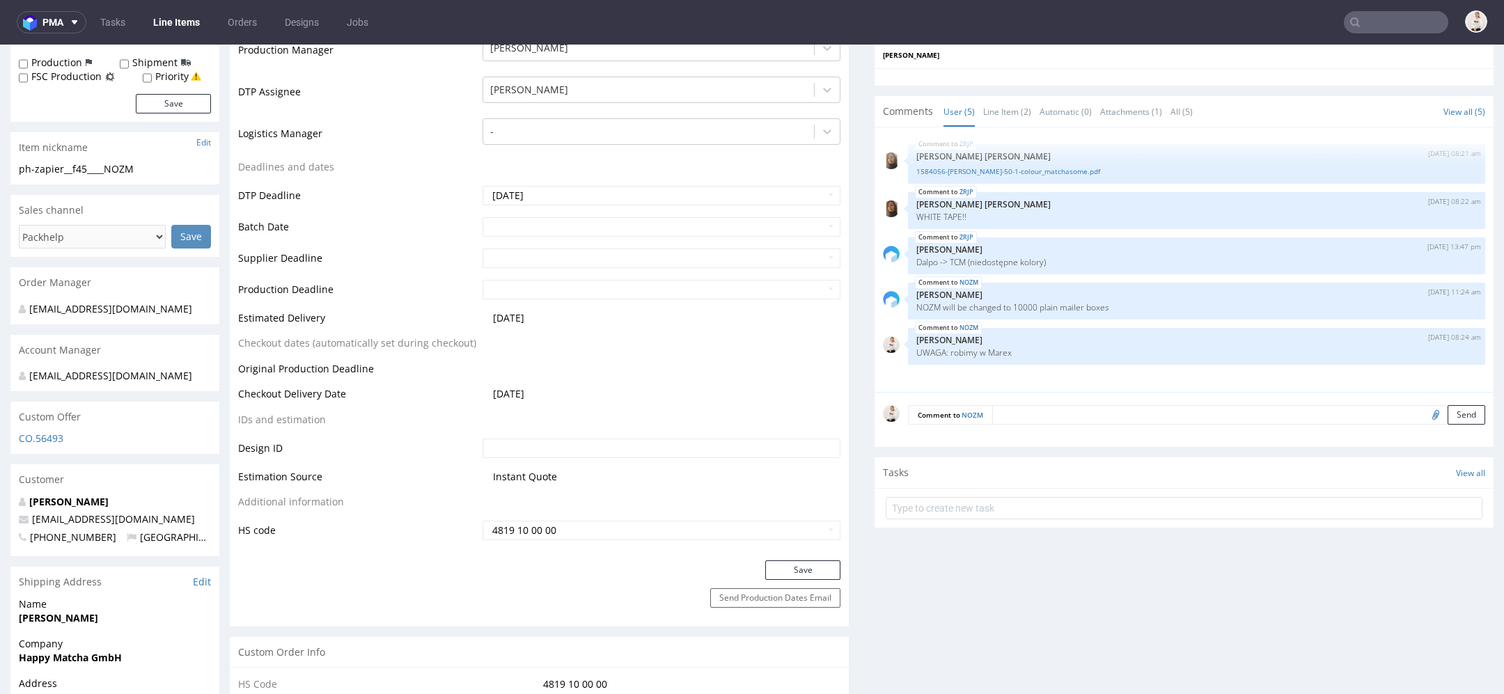
click at [1108, 424] on div "Comment to NOZM Send" at bounding box center [1183, 420] width 619 height 56
click at [1093, 417] on textarea at bounding box center [1238, 414] width 493 height 19
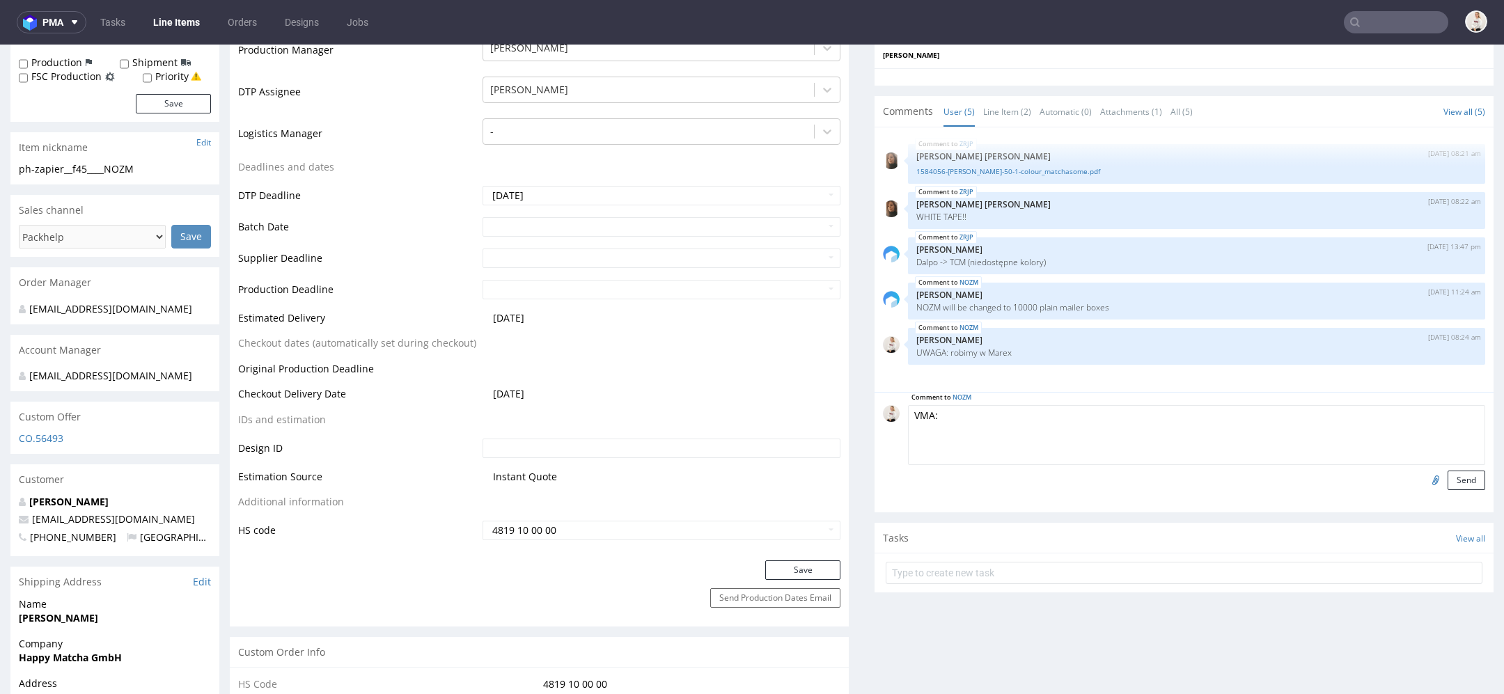
paste textarea "CBGR"
type textarea "VMA: CBGR"
click at [1467, 471] on button "Send" at bounding box center [1466, 480] width 38 height 19
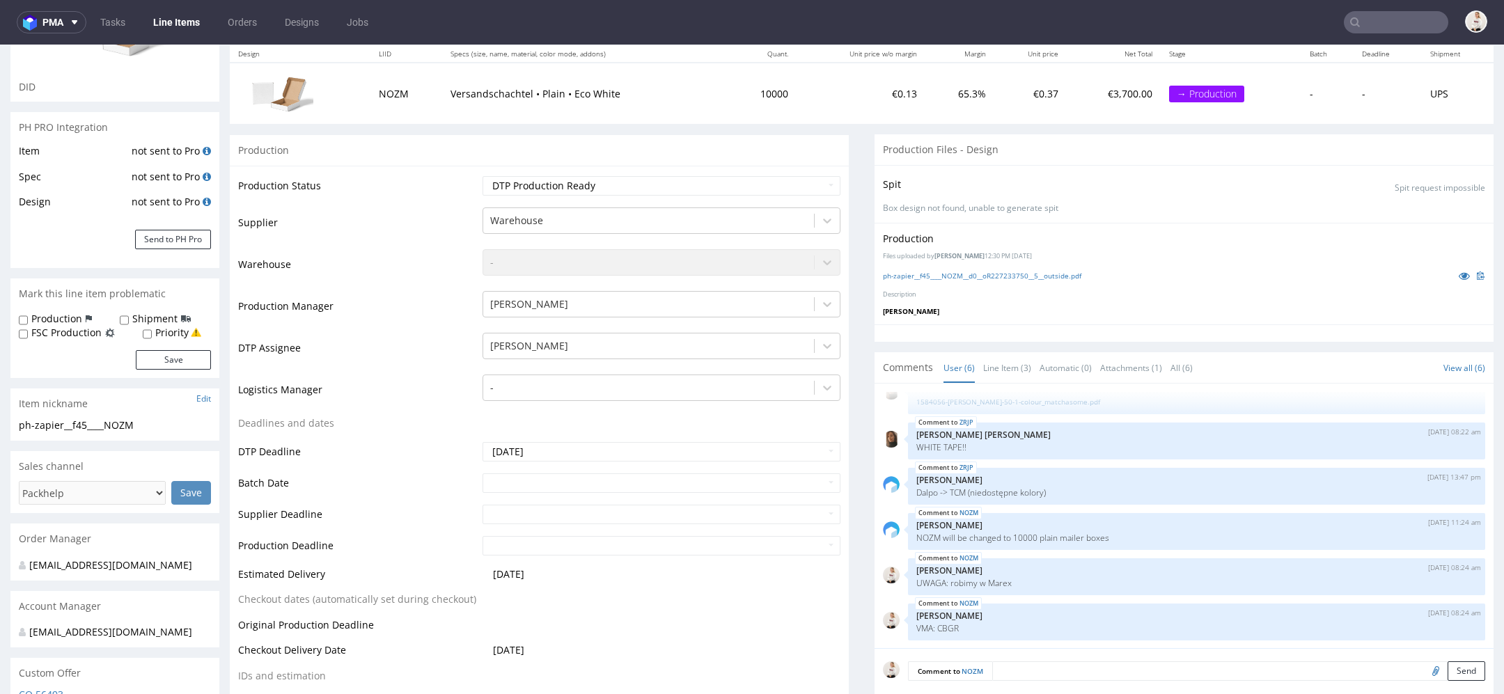
scroll to position [169, 0]
click at [731, 214] on div at bounding box center [648, 219] width 317 height 17
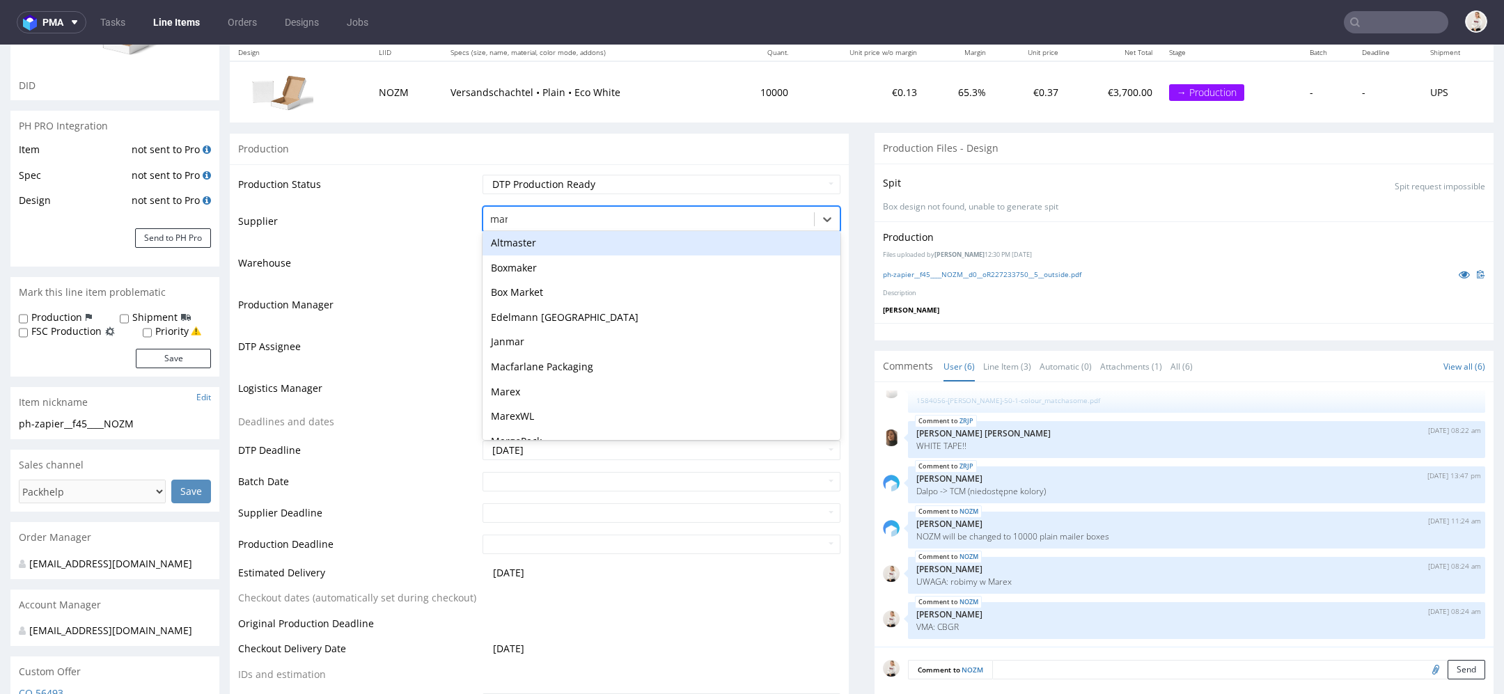
scroll to position [0, 0]
type input "mare"
click at [562, 246] on div "Marex" at bounding box center [661, 246] width 358 height 25
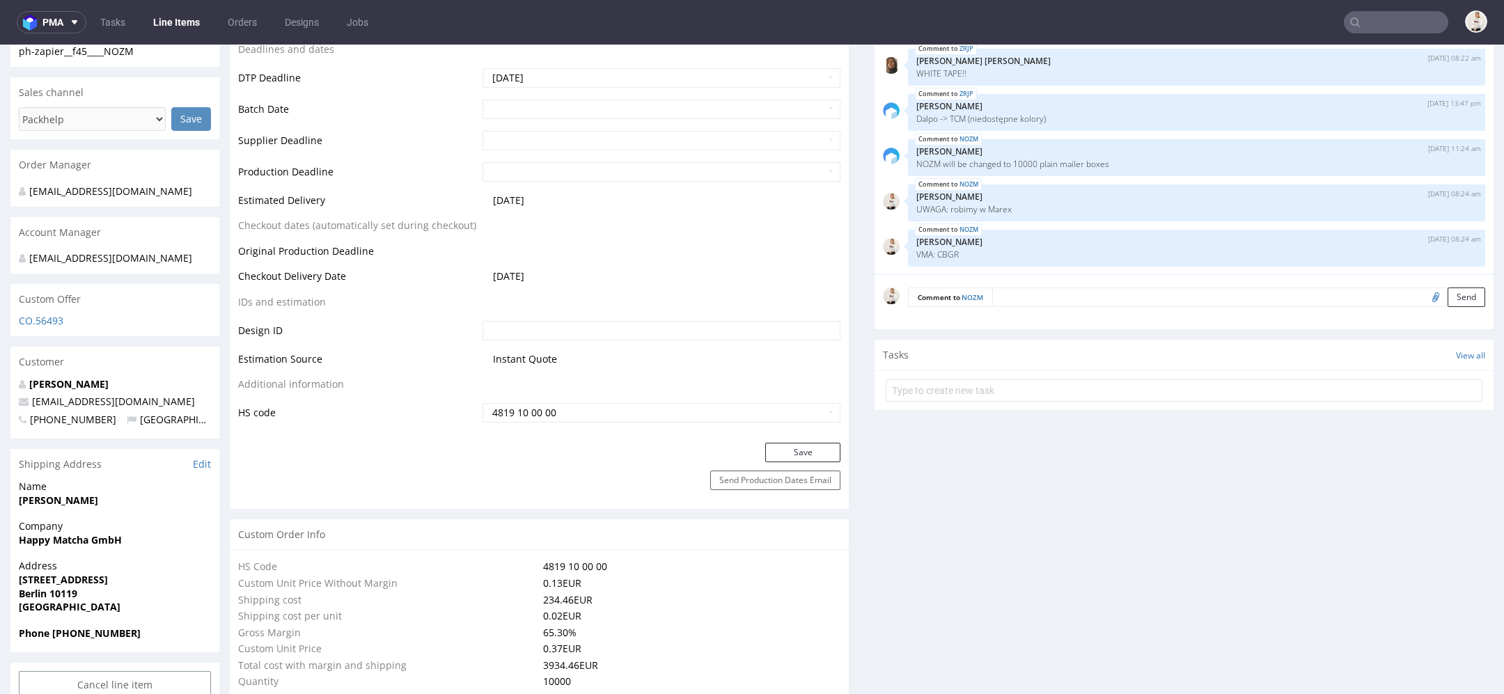
scroll to position [552, 0]
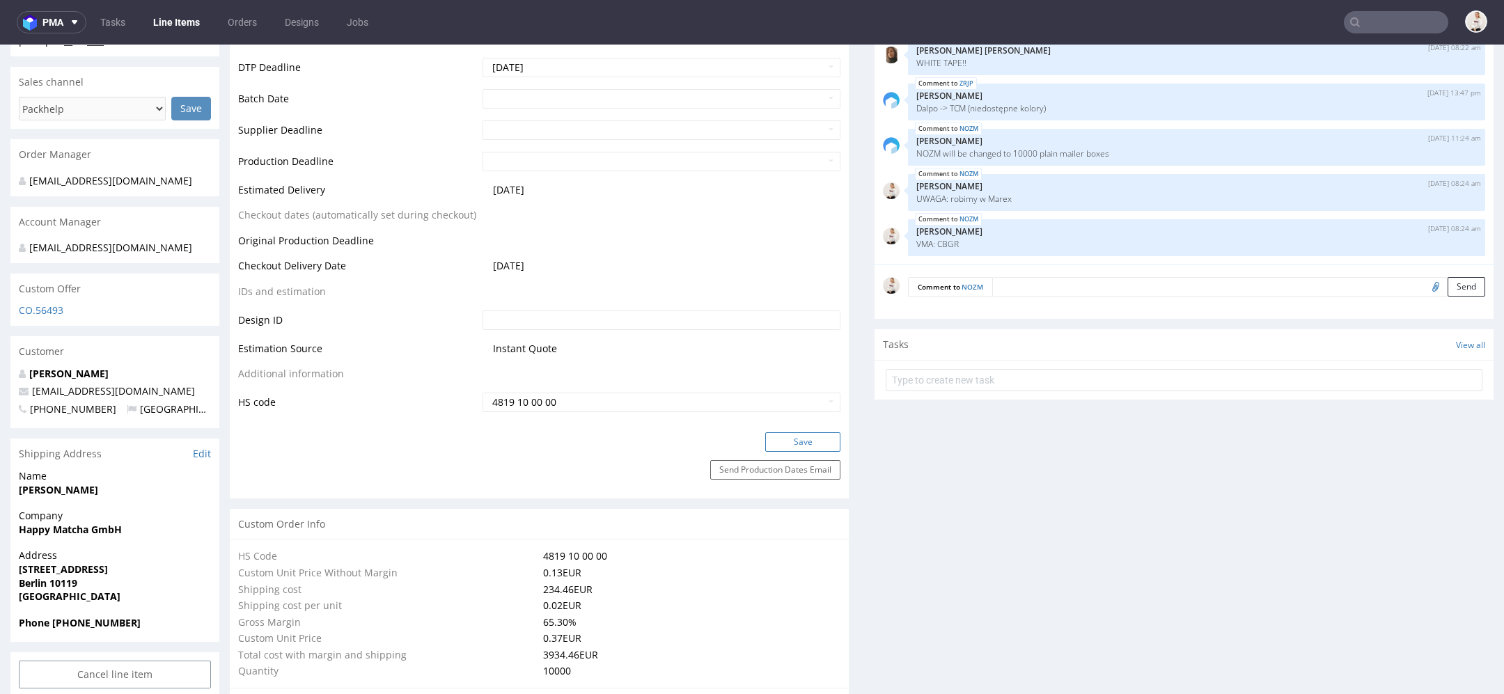
click at [803, 436] on button "Save" at bounding box center [802, 441] width 75 height 19
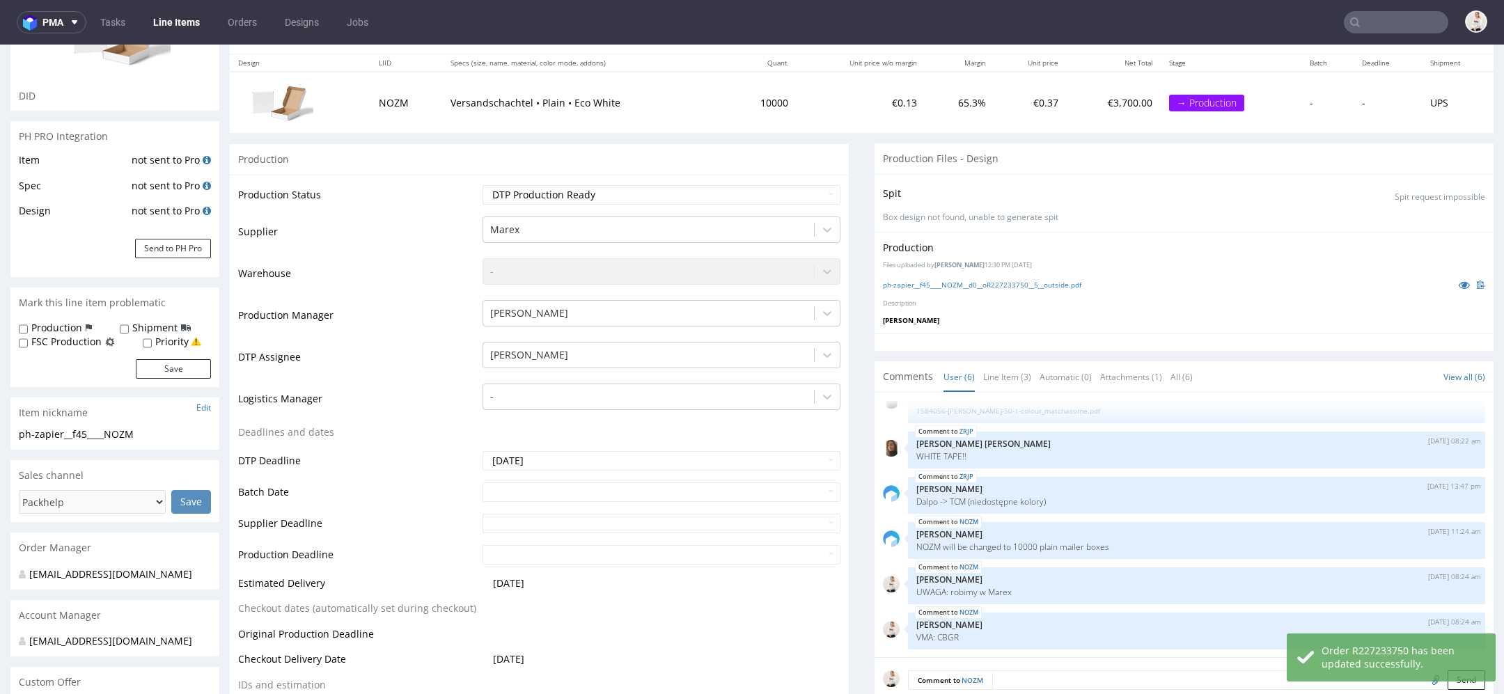
scroll to position [153, 0]
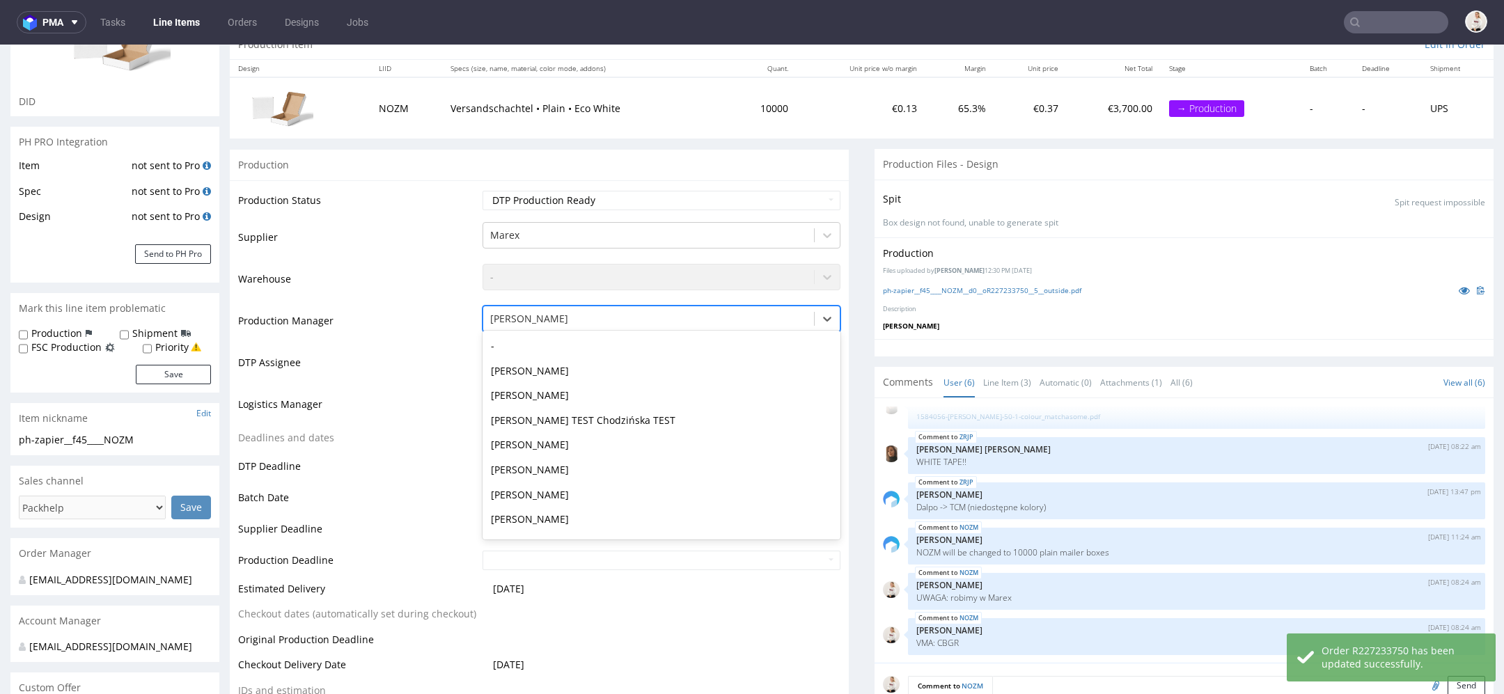
click at [659, 315] on div at bounding box center [648, 318] width 317 height 17
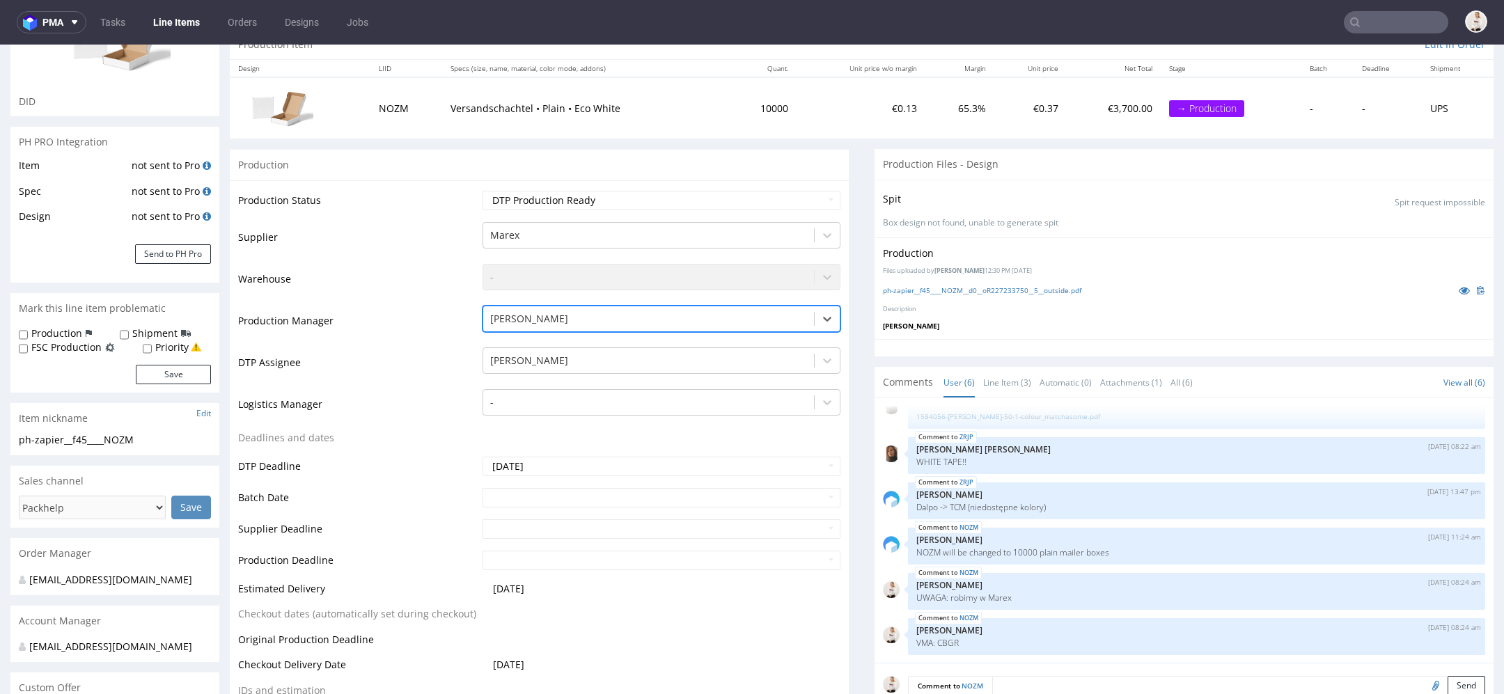
click at [604, 317] on div at bounding box center [648, 318] width 317 height 17
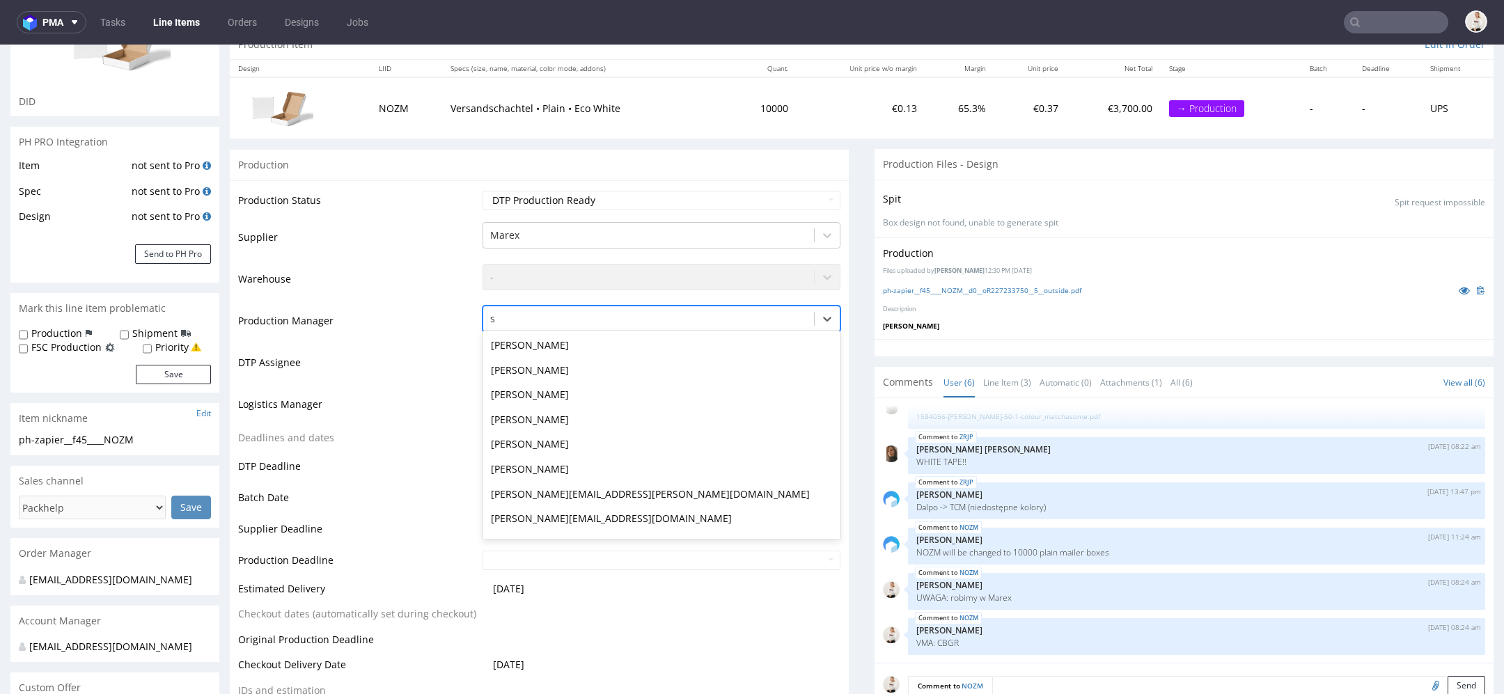
scroll to position [0, 0]
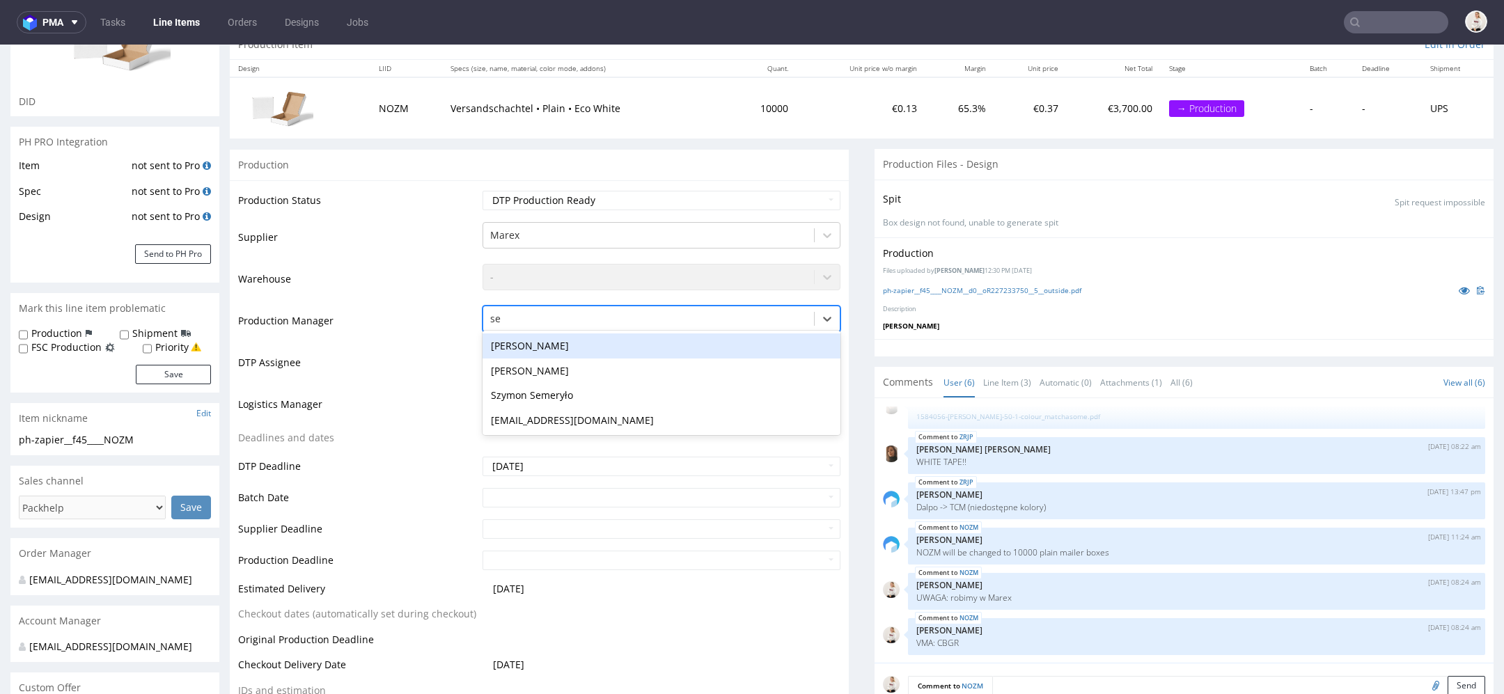
type input "seb"
click at [579, 343] on div "Sebastian Markut" at bounding box center [661, 345] width 358 height 25
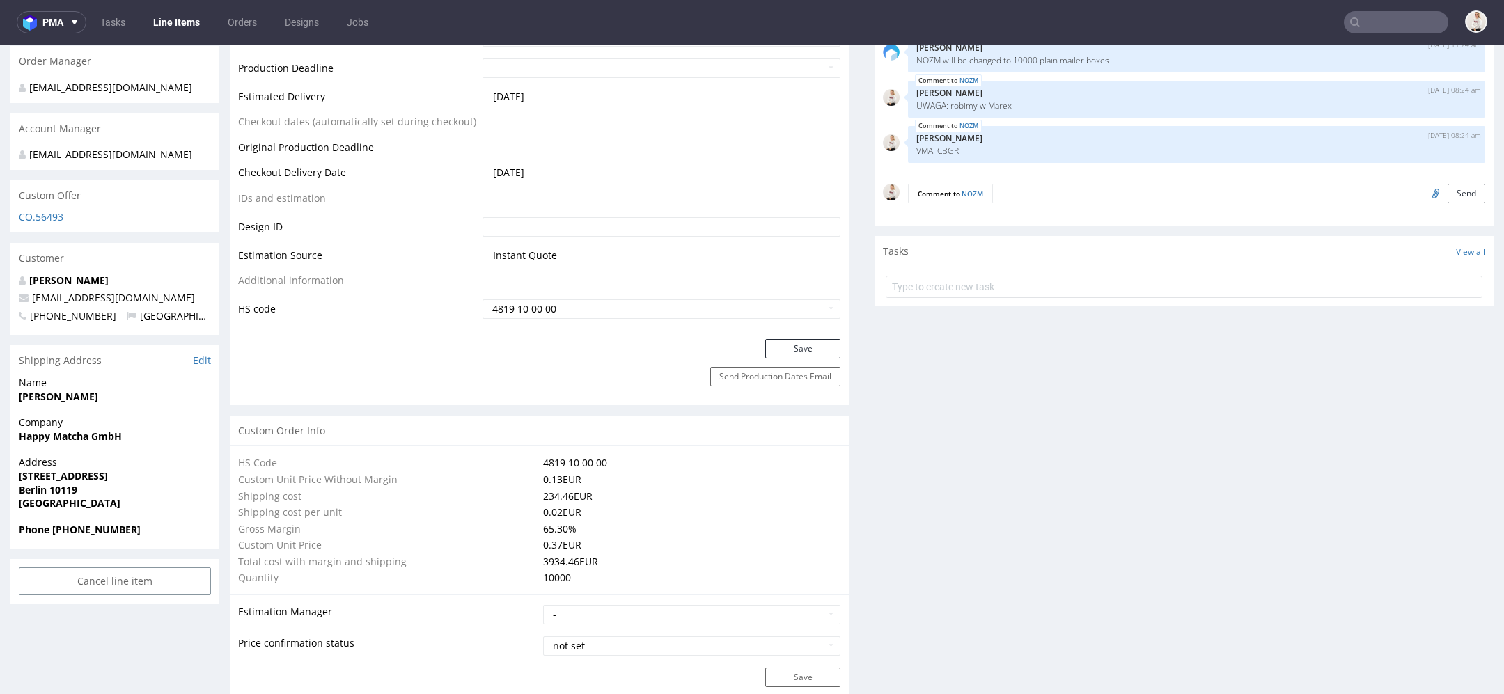
scroll to position [775, 0]
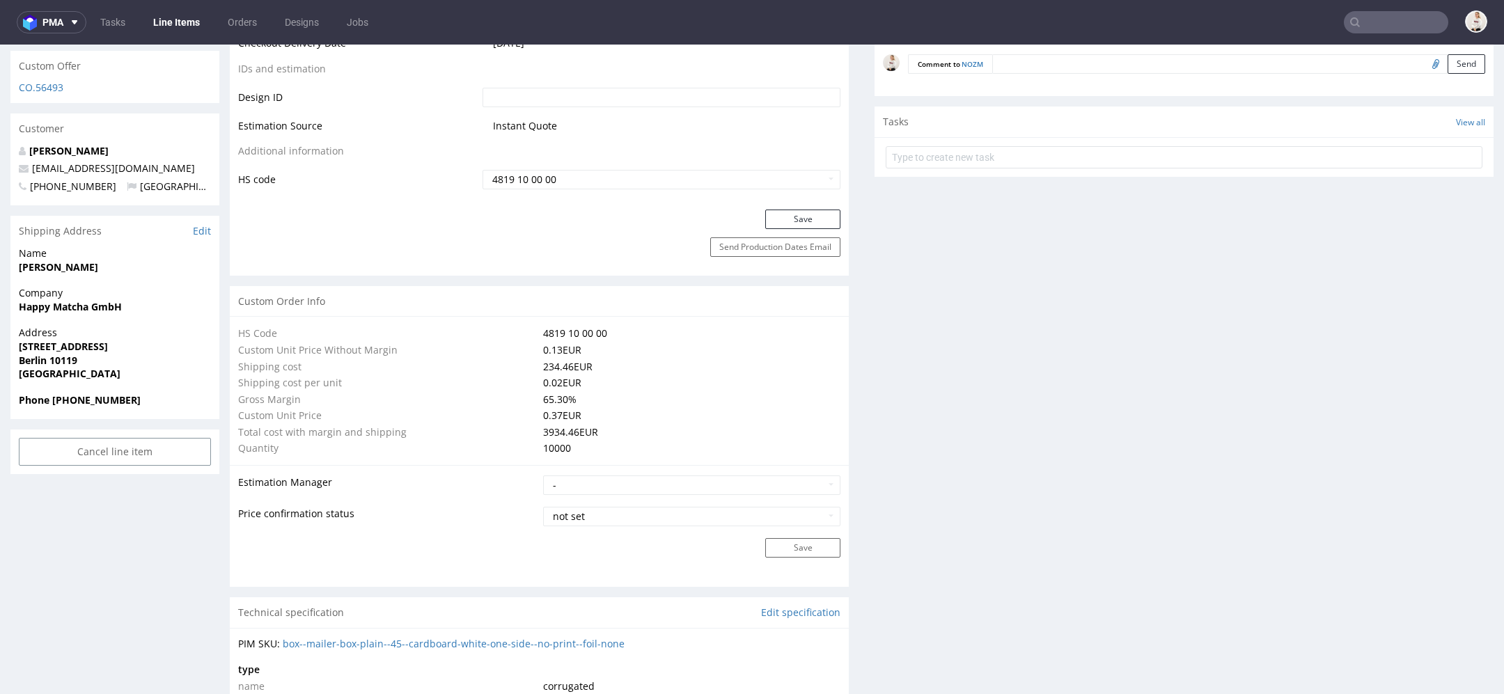
click at [780, 233] on div "Save" at bounding box center [539, 224] width 619 height 28
click at [780, 225] on button "Save" at bounding box center [802, 219] width 75 height 19
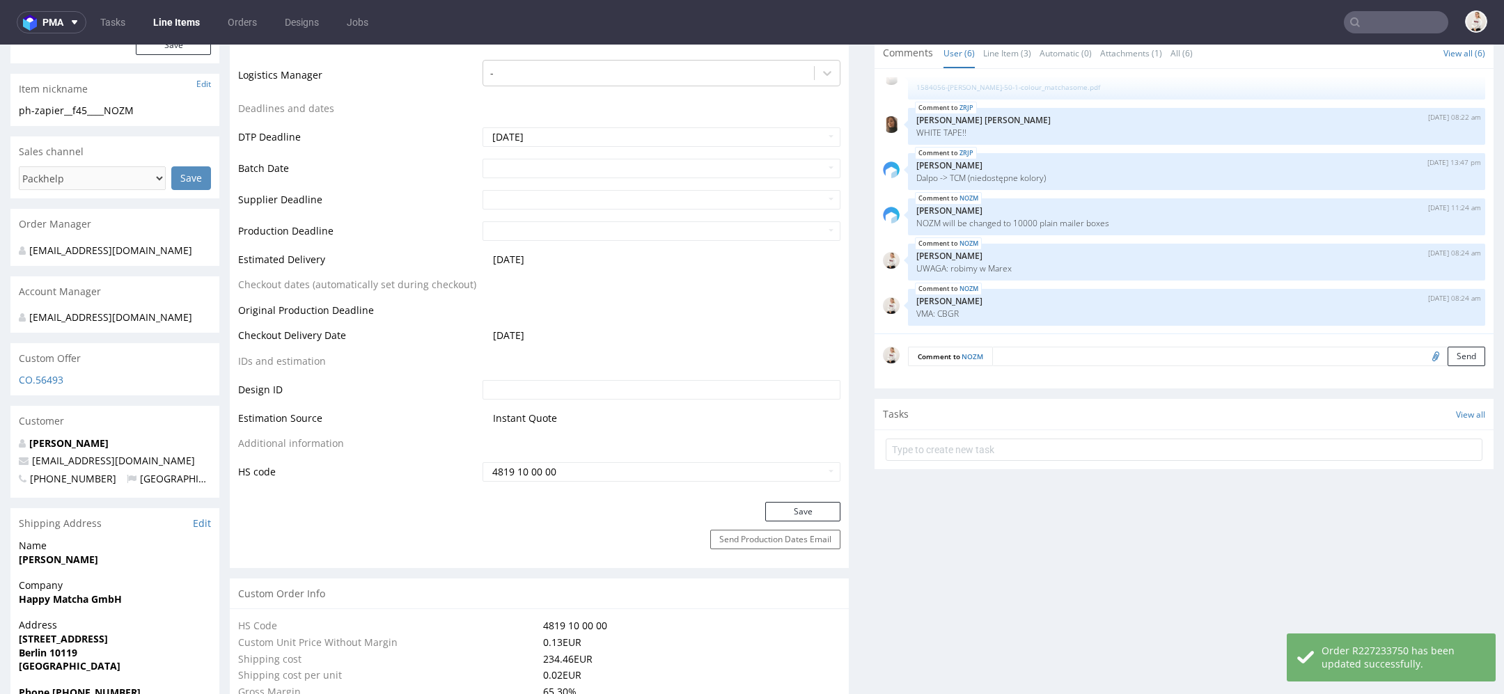
scroll to position [481, 0]
click at [586, 476] on input "4819 10 00 00" at bounding box center [661, 473] width 358 height 19
drag, startPoint x: 586, startPoint y: 476, endPoint x: 352, endPoint y: 447, distance: 236.4
click at [352, 447] on tbody "Production Status Waiting for Artwork Waiting for Diecut Waiting for Mockup Wai…" at bounding box center [539, 172] width 602 height 623
click at [1063, 336] on div "Comment to NOZM Send" at bounding box center [1183, 363] width 619 height 56
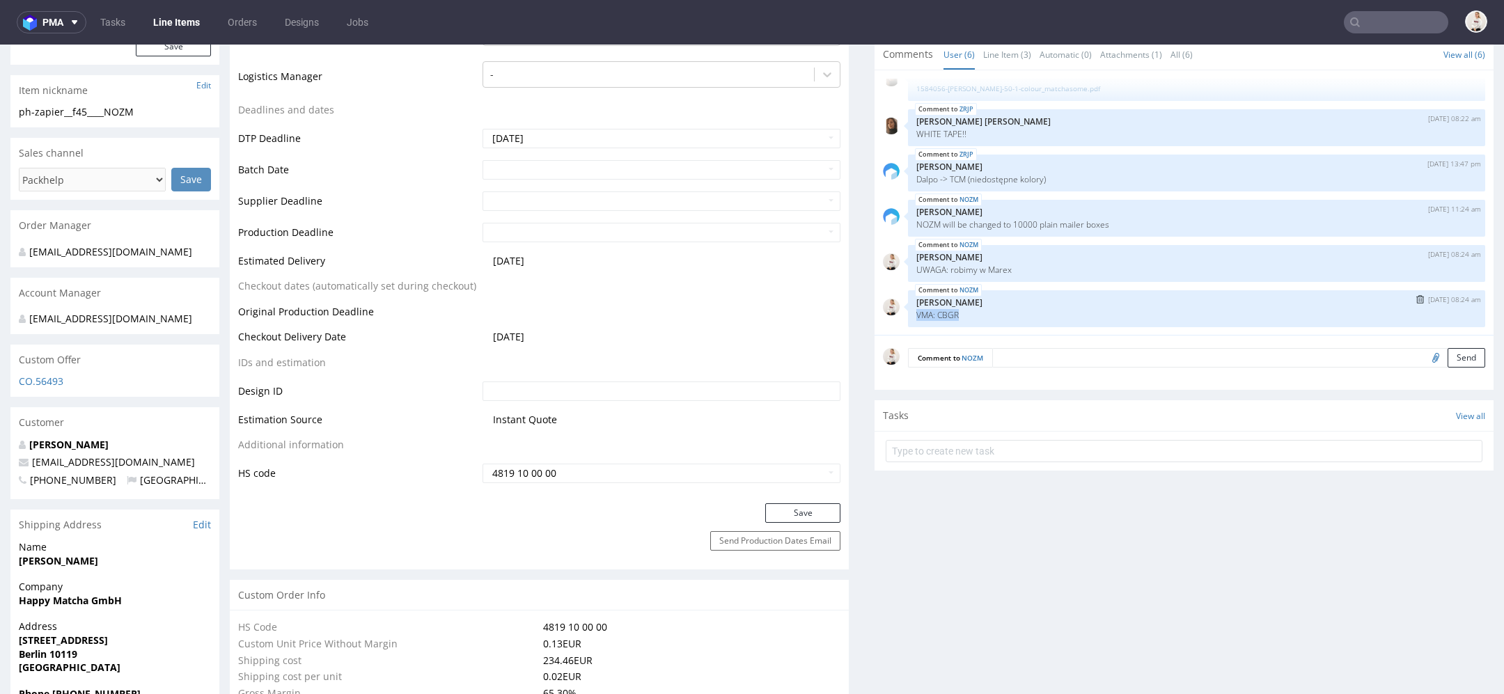
drag, startPoint x: 973, startPoint y: 314, endPoint x: 896, endPoint y: 313, distance: 76.6
click at [896, 313] on div "NOZM 4th Sep 25 | 08:24 am Mari Fok VMA: CBGR" at bounding box center [1184, 308] width 602 height 37
copy p "VMA: CBGR"
drag, startPoint x: 595, startPoint y: 472, endPoint x: 238, endPoint y: 448, distance: 357.3
click at [238, 448] on tbody "Production Status Waiting for Artwork Waiting for Diecut Waiting for Mockup Wai…" at bounding box center [539, 172] width 602 height 623
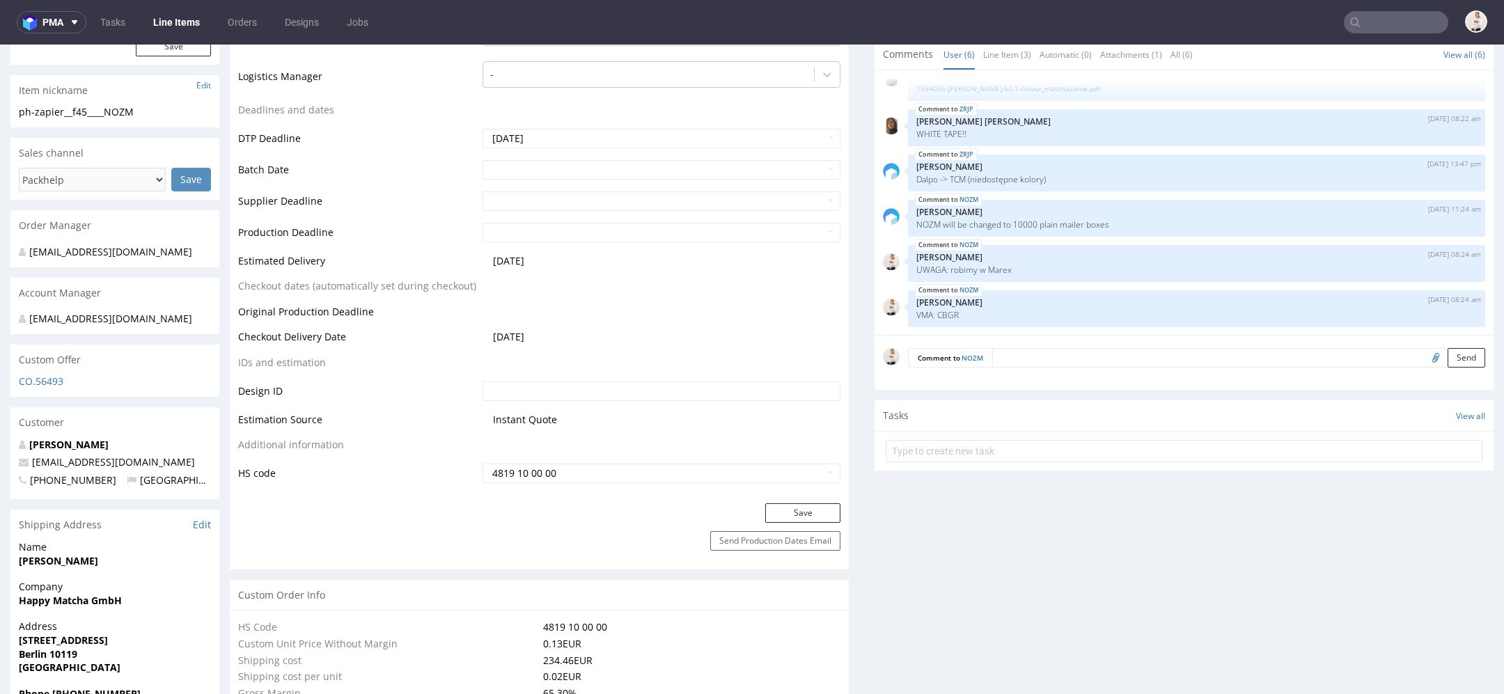
paste input "VMA: CBGR"
type input "VMA: CBGR"
click at [801, 507] on button "Save" at bounding box center [802, 512] width 75 height 19
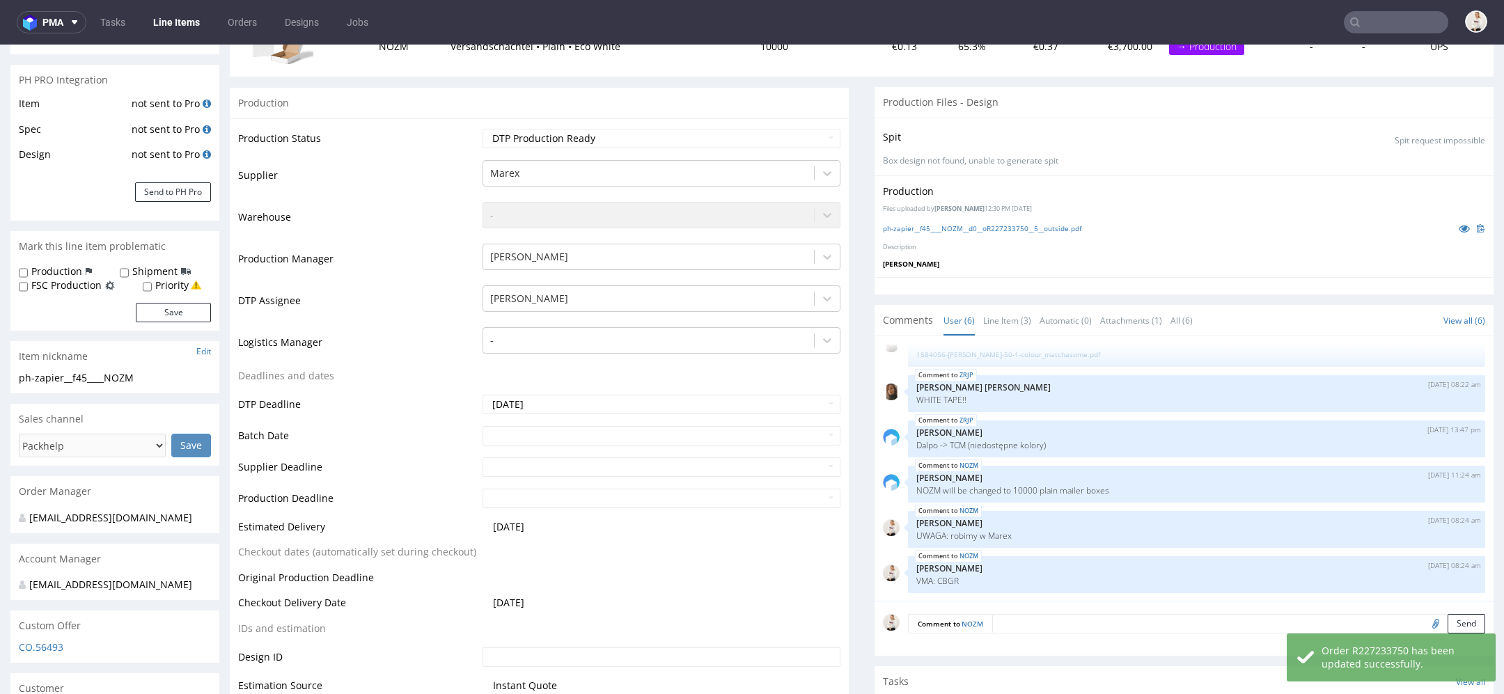
scroll to position [211, 0]
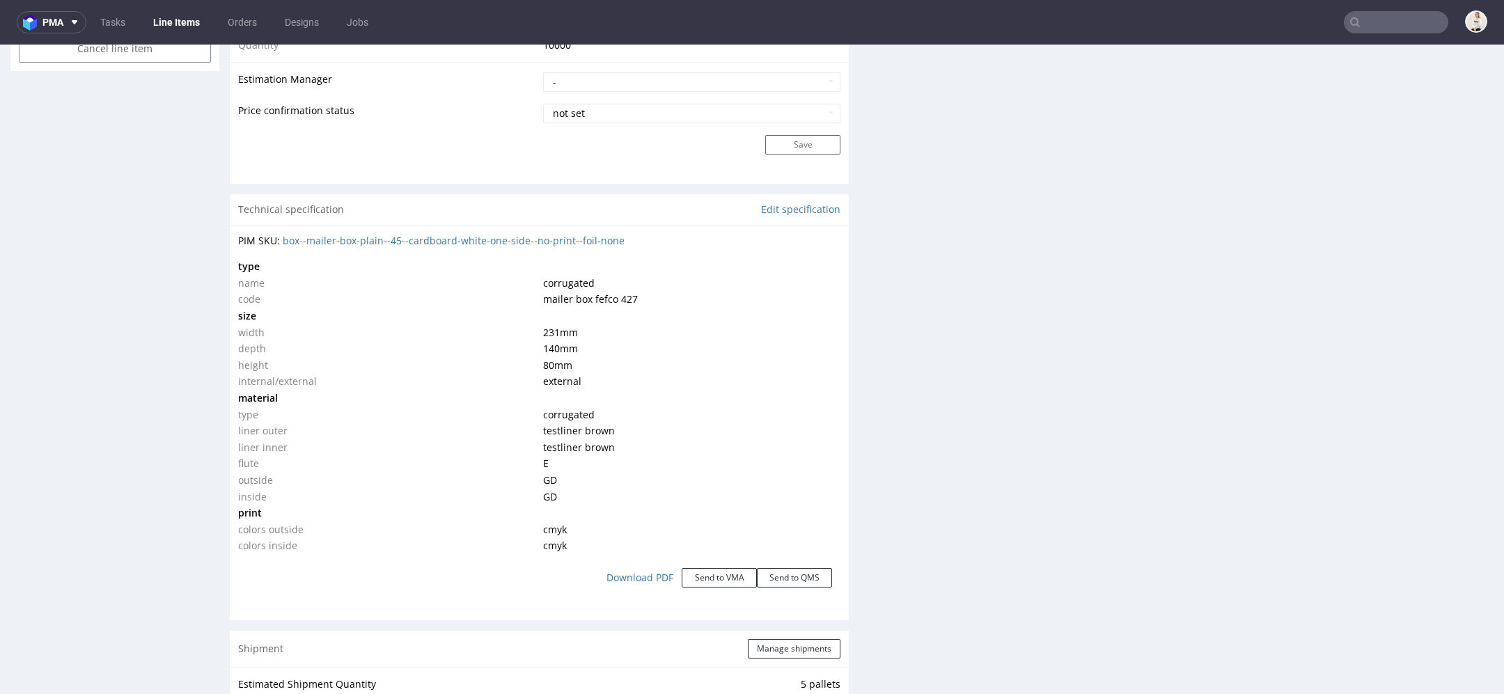
scroll to position [1184, 0]
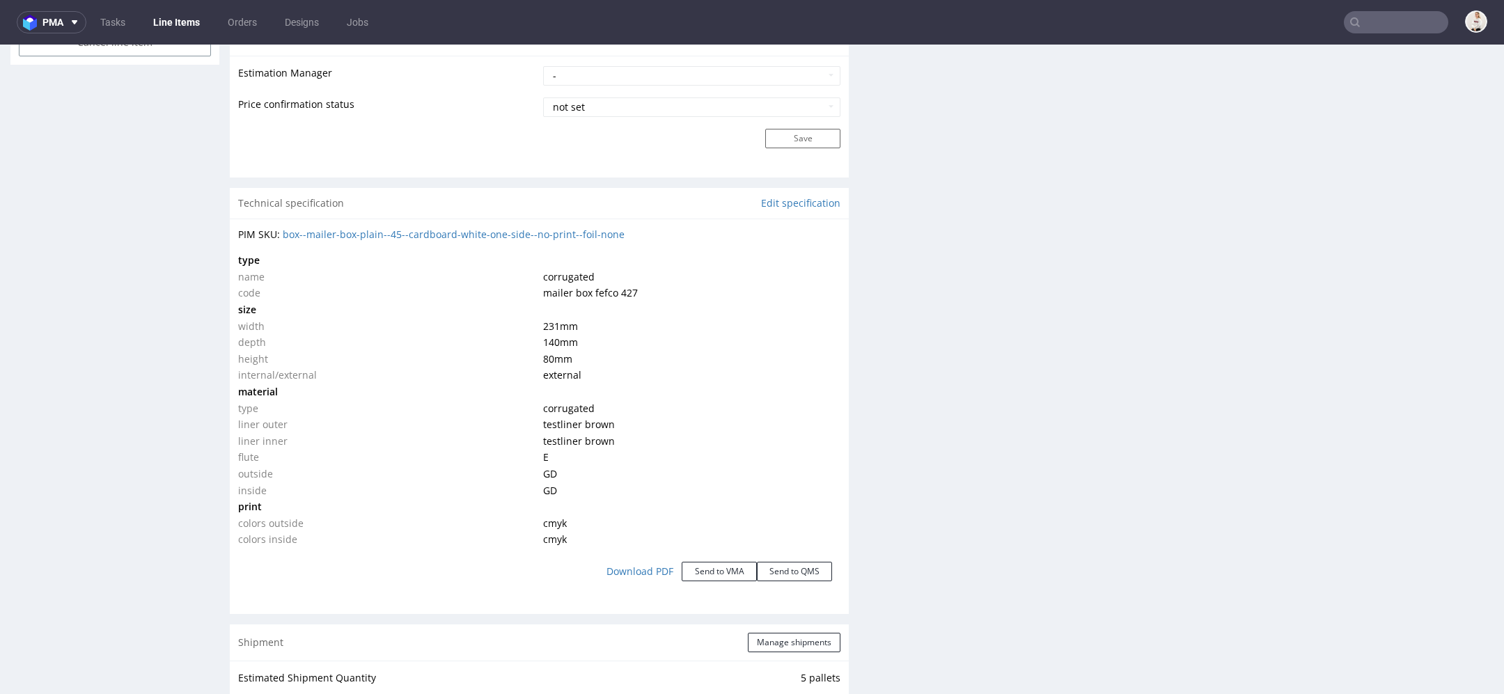
click at [639, 345] on td "140 mm" at bounding box center [690, 342] width 301 height 17
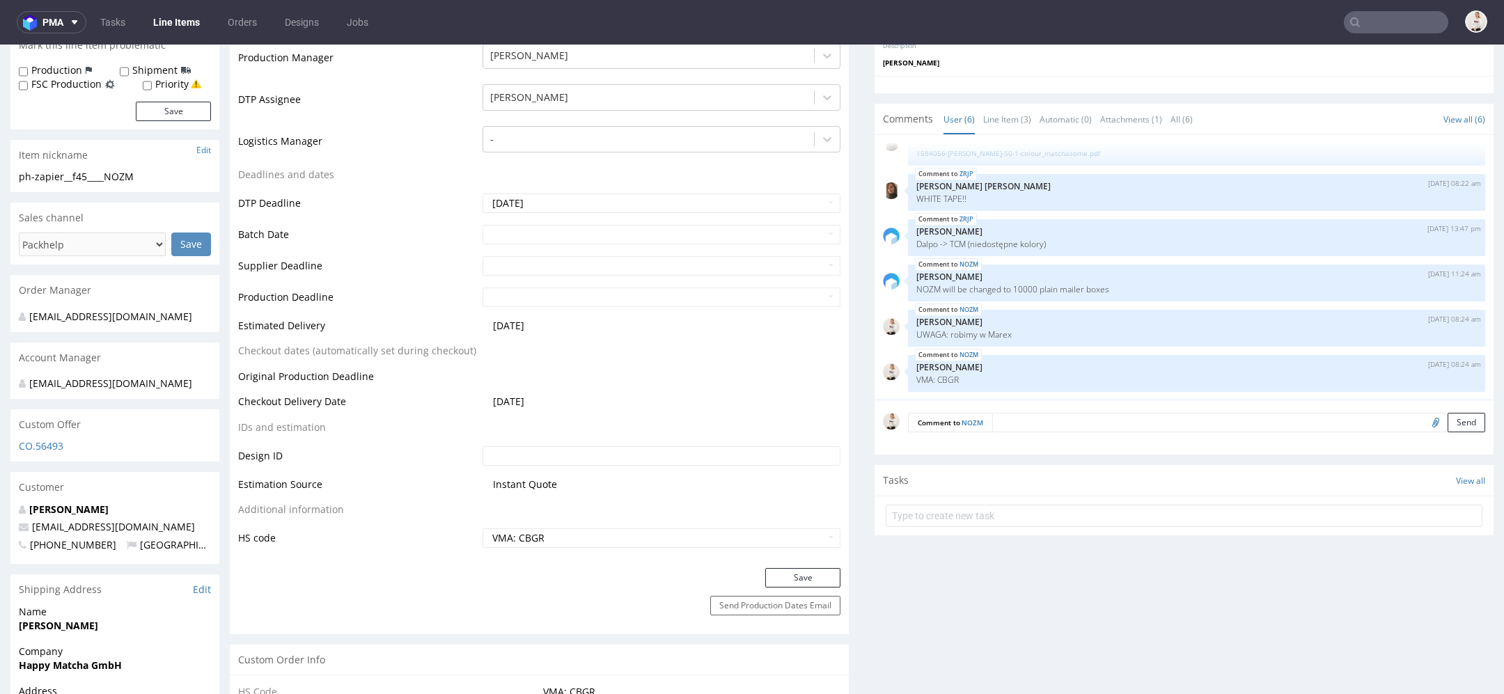
scroll to position [0, 0]
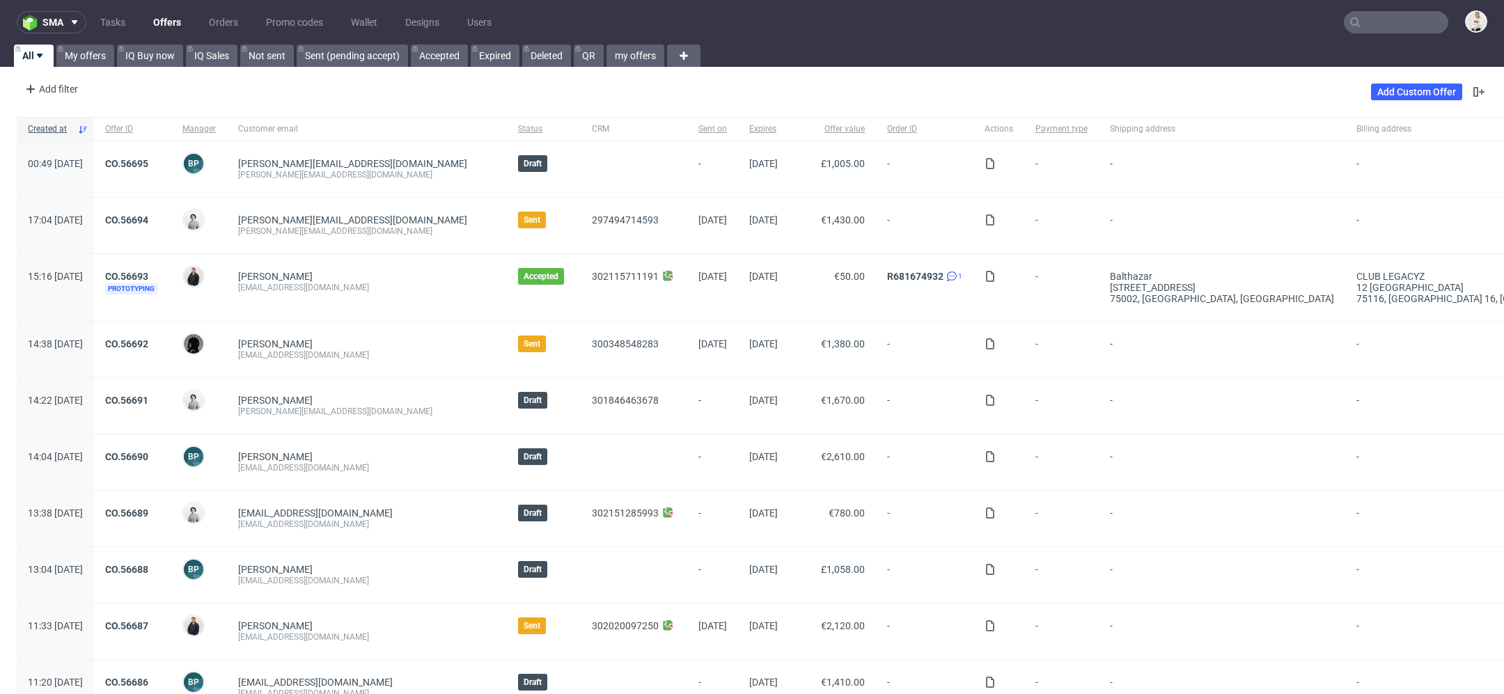
click at [1374, 78] on div "Add filter Hide filters Clear all Add Custom Offer" at bounding box center [752, 91] width 1504 height 39
click at [1374, 97] on link "Add Custom Offer" at bounding box center [1416, 92] width 91 height 17
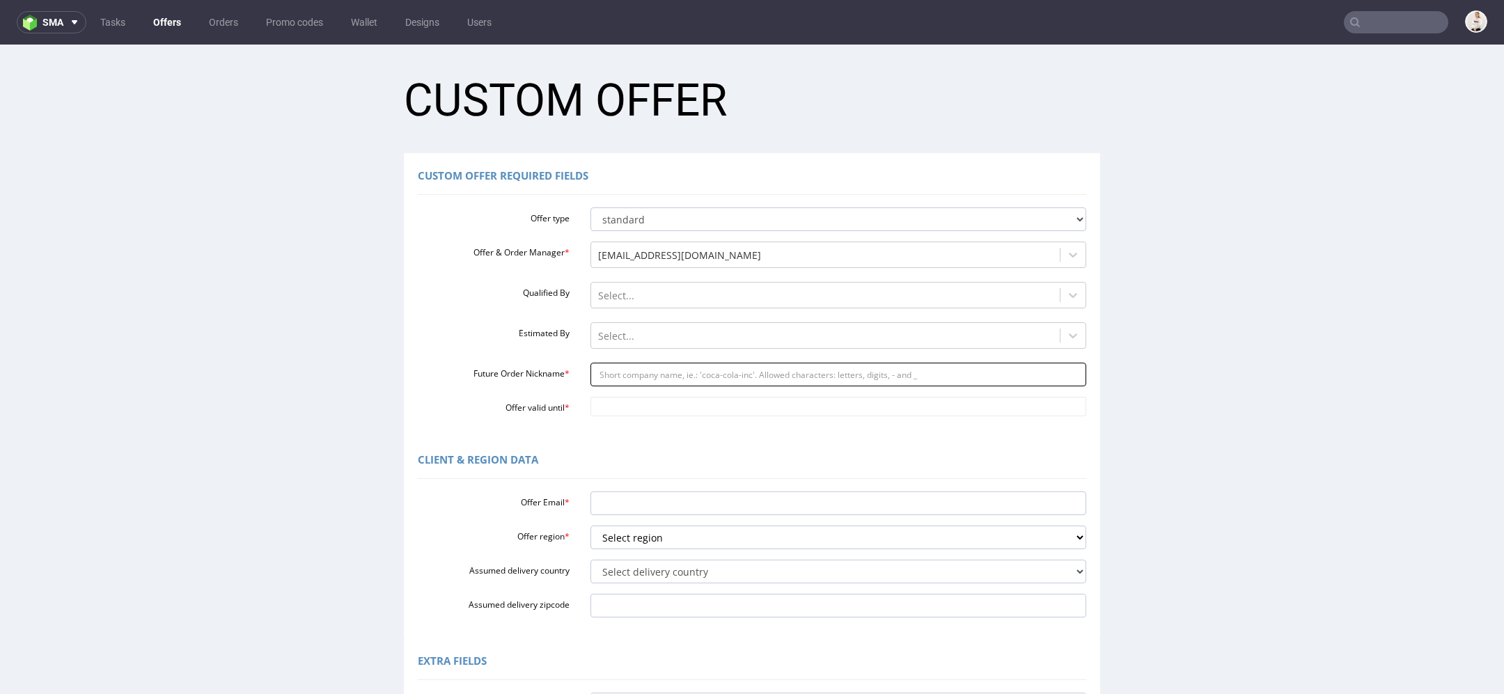
click at [641, 370] on input "Future Order Nickname *" at bounding box center [838, 375] width 496 height 24
paste input "alisonmulliganandopenco"
type input "alisonmulliganandopenco"
click at [624, 398] on body "Production Shipped DTP Orders Offers Shipments Designs Promotions Users Jobs Ad…" at bounding box center [752, 510] width 1504 height 931
click at [730, 299] on td "13" at bounding box center [722, 302] width 21 height 21
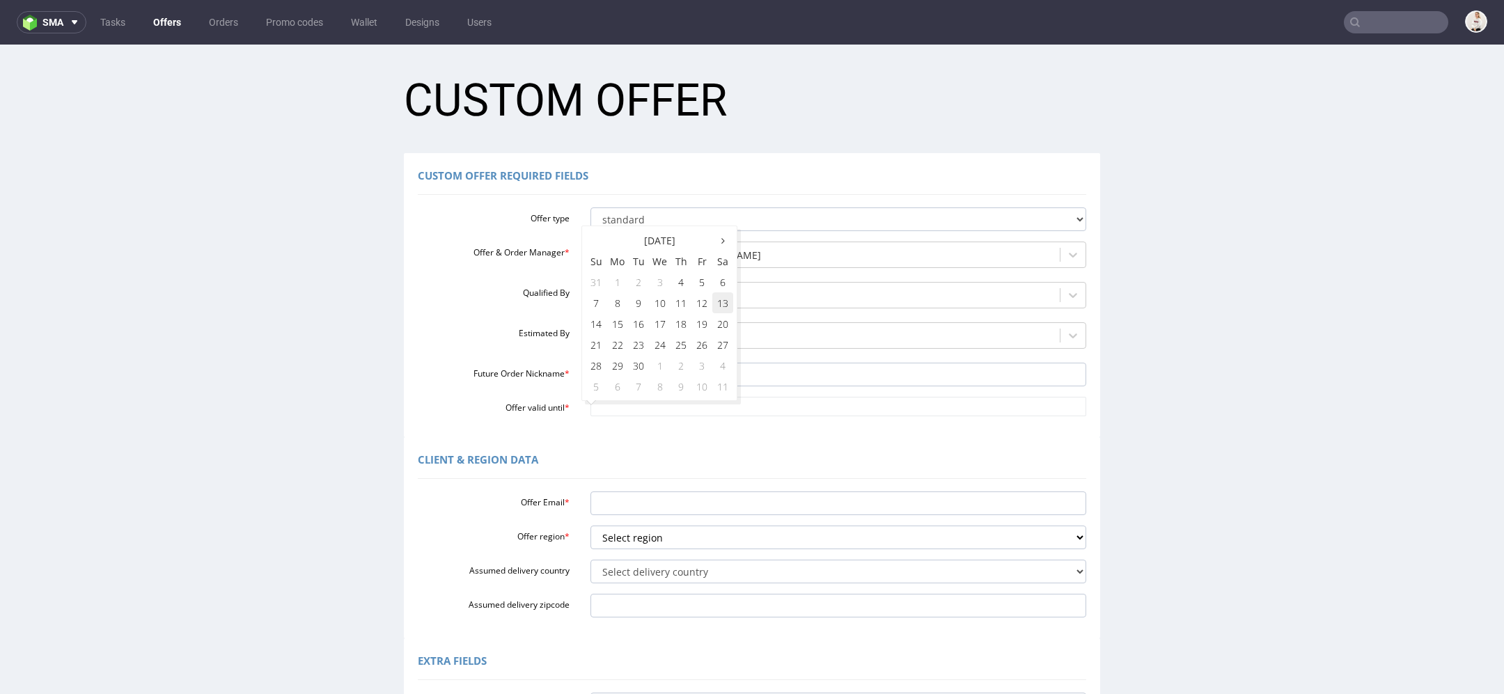
type input "[DATE]"
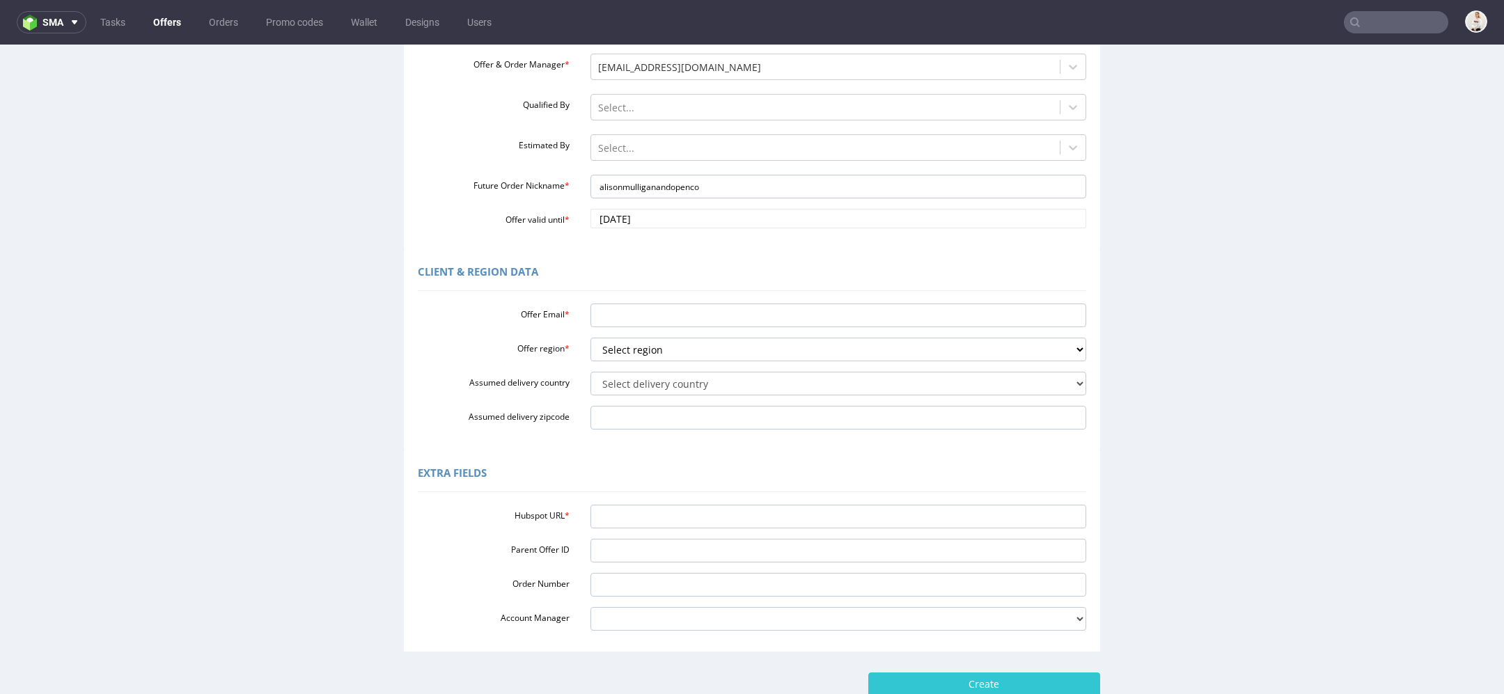
scroll to position [210, 0]
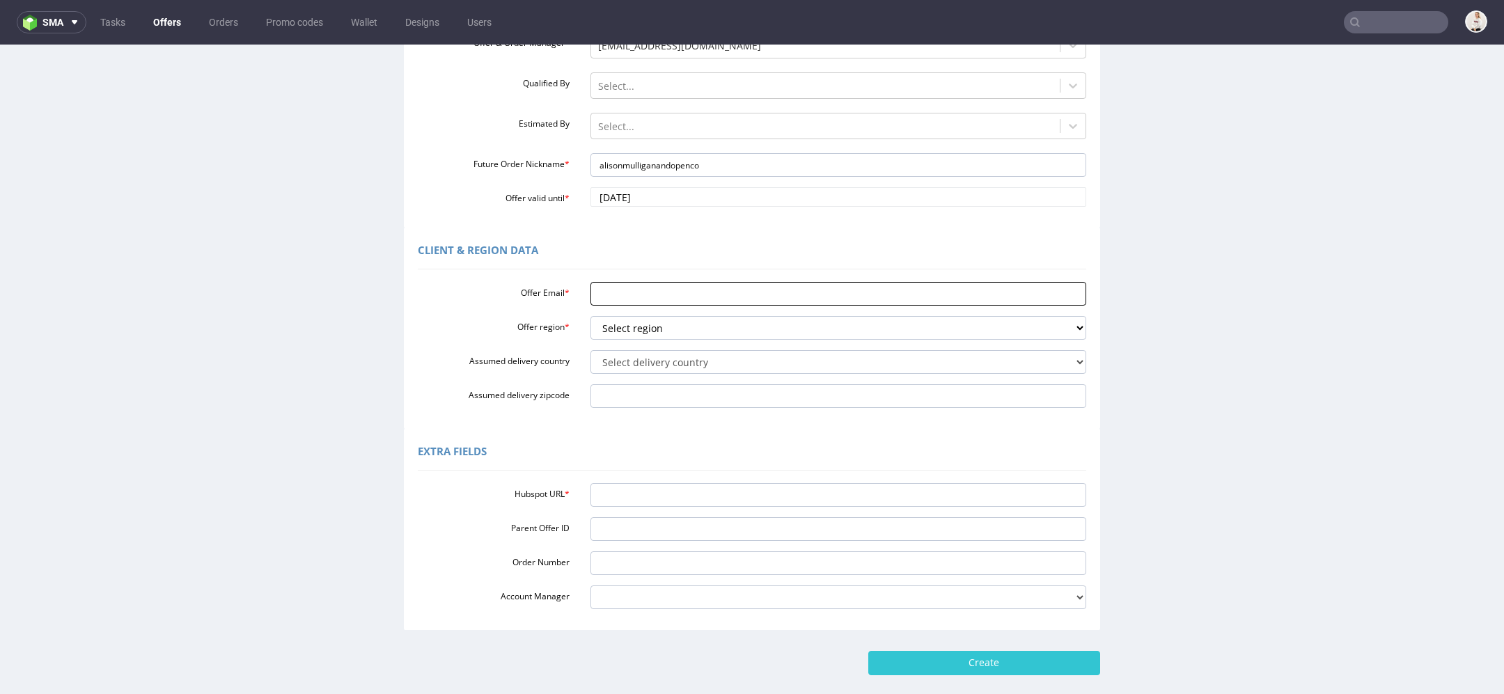
click at [625, 295] on input "Offer Email *" at bounding box center [838, 294] width 496 height 24
paste input "[PERSON_NAME][EMAIL_ADDRESS][PERSON_NAME][DOMAIN_NAME]"
type input "[PERSON_NAME][EMAIL_ADDRESS][PERSON_NAME][DOMAIN_NAME]"
click at [625, 322] on select "Select region eu gb de pl fr it es" at bounding box center [838, 328] width 496 height 24
select select "eu"
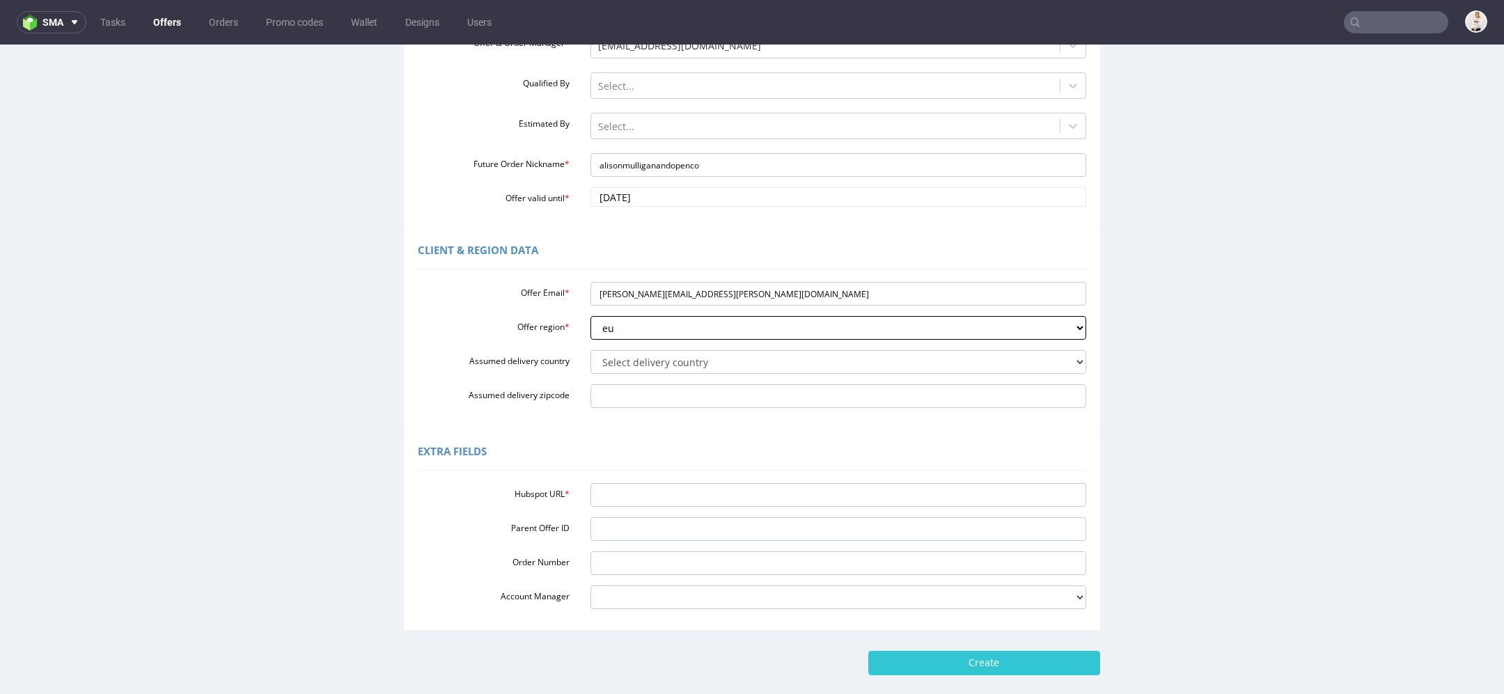
click at [590, 316] on select "Select region eu gb de pl fr it es" at bounding box center [838, 328] width 496 height 24
click at [631, 367] on select "Select delivery country Andorra Afghanistan Anguilla Albania Armenia Antarctica…" at bounding box center [838, 362] width 496 height 24
select select "102"
click at [590, 350] on select "Select delivery country Andorra Afghanistan Anguilla Albania Armenia Antarctica…" at bounding box center [838, 362] width 496 height 24
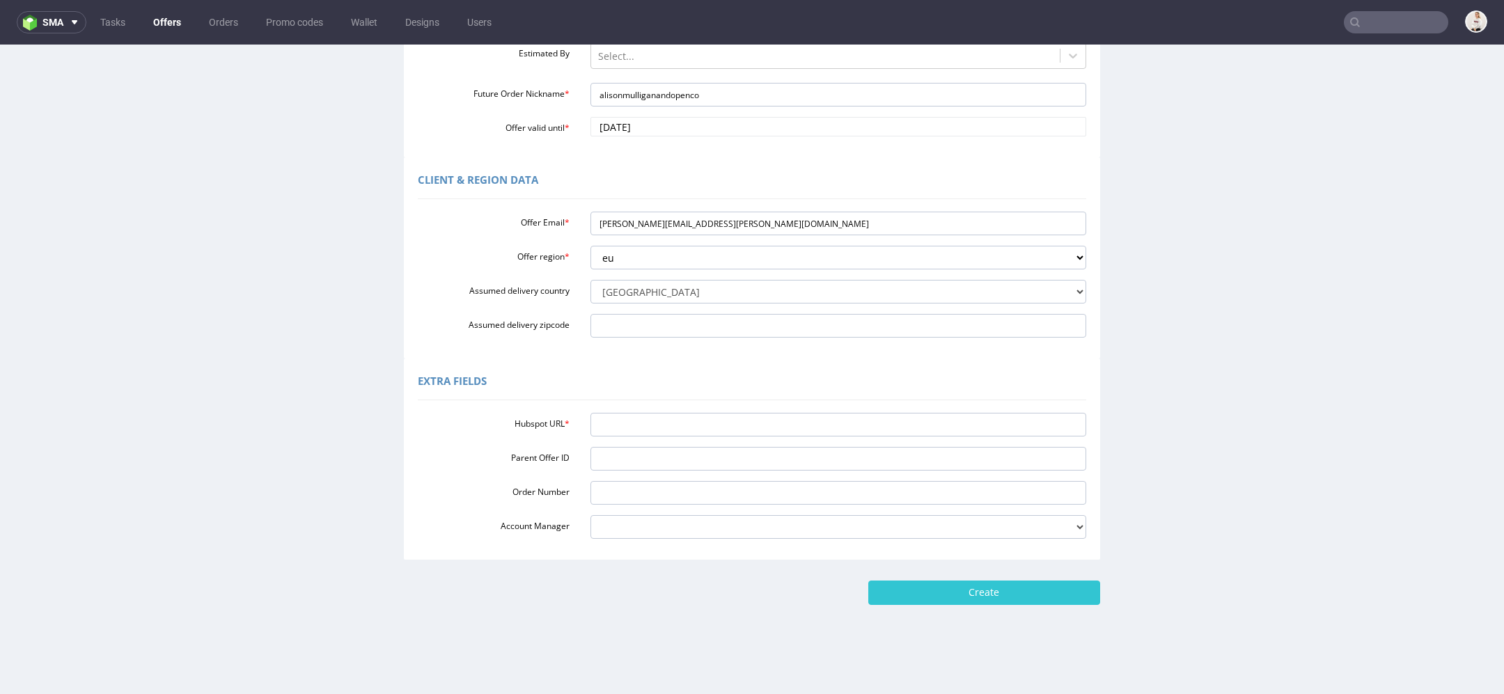
click at [645, 442] on div "Hubspot URL * Parent Offer ID Order Number Account Manager adrian.margula@packh…" at bounding box center [752, 473] width 668 height 132
click at [640, 425] on input "Hubspot URL *" at bounding box center [838, 425] width 496 height 24
paste input "https://app-eu1.hubspot.com/contacts/25600958/record/0-3/301965955308/"
type input "https://app-eu1.hubspot.com/contacts/25600958/record/0-3/301965955308/"
click at [1026, 589] on input "Create" at bounding box center [984, 593] width 232 height 24
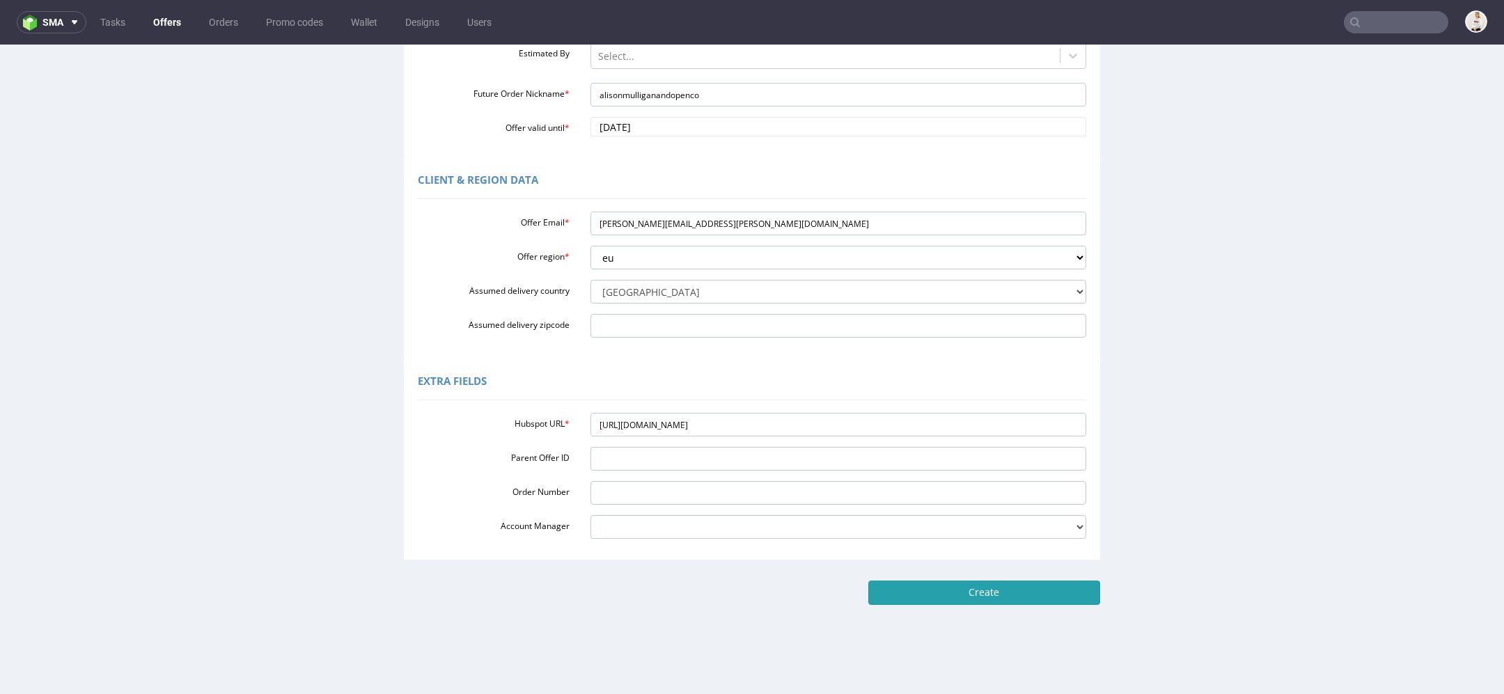
type input "Please wait..."
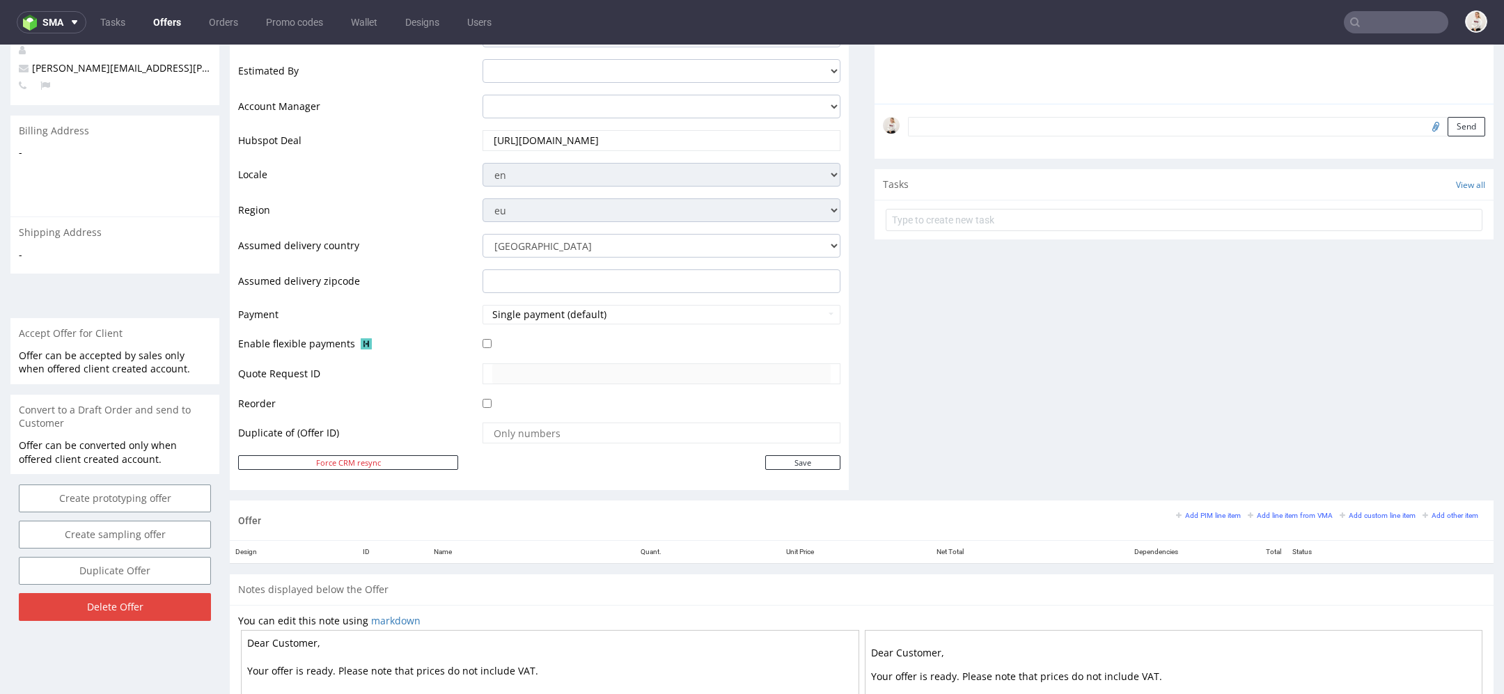
scroll to position [593, 0]
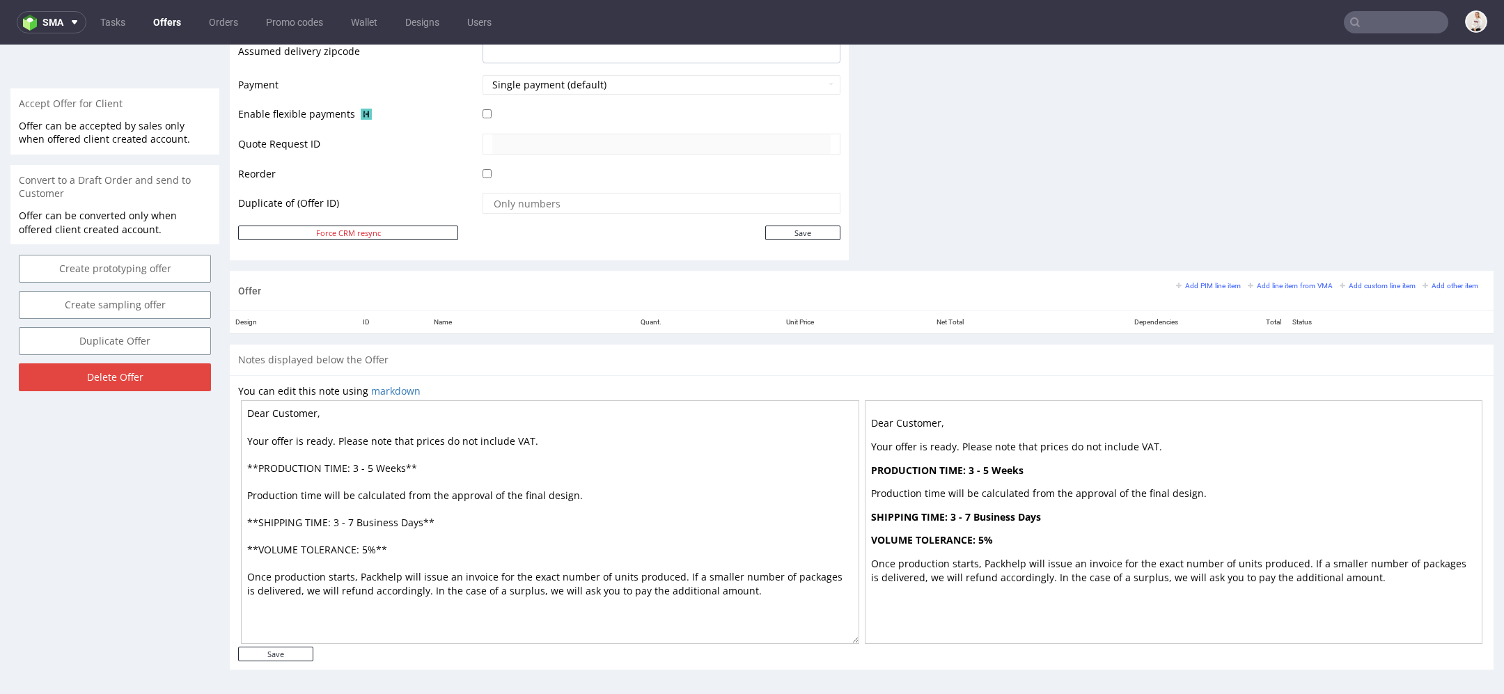
click at [1255, 288] on div "Add PIM line item Add line item from VMA Add custom line item Add other item" at bounding box center [1330, 285] width 309 height 13
click at [1255, 285] on small "Add line item from VMA" at bounding box center [1290, 286] width 85 height 8
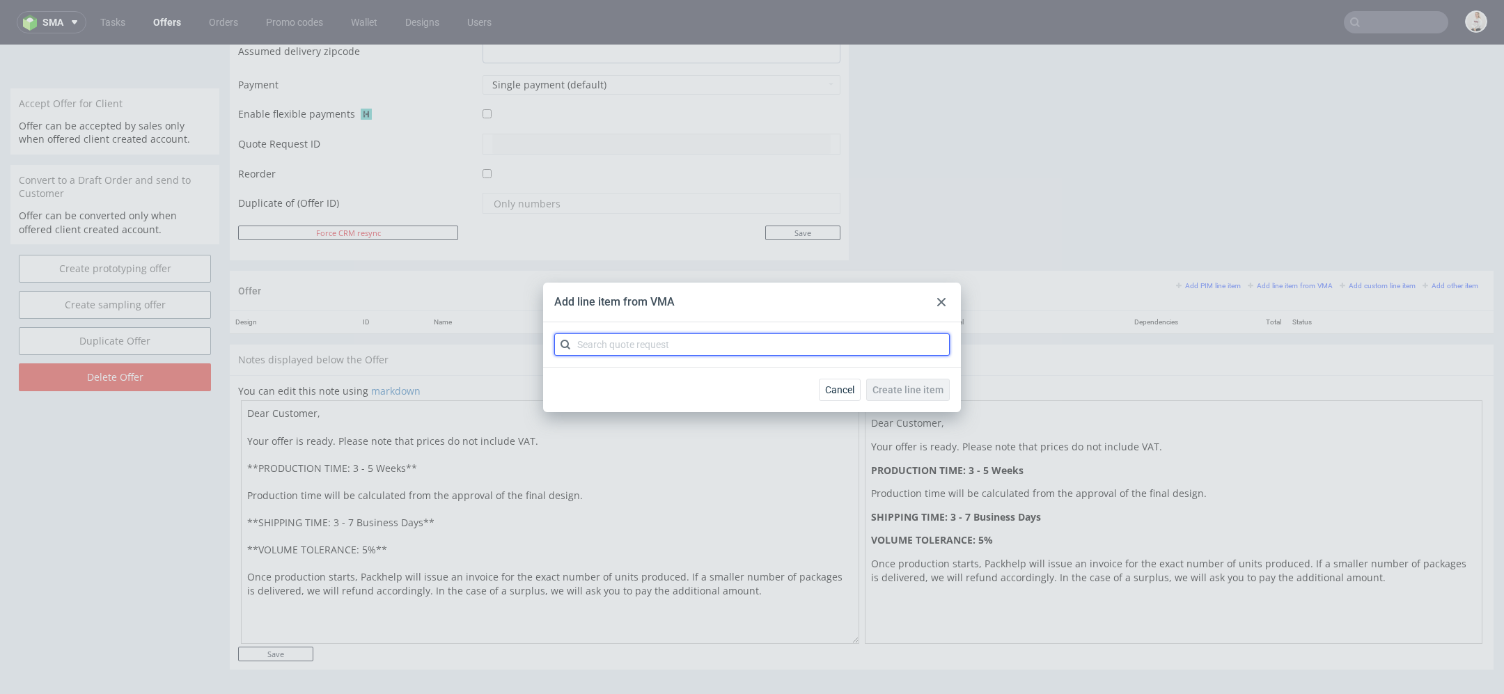
click at [826, 348] on input "text" at bounding box center [751, 344] width 395 height 22
paste input "CBHF"
type input "CBHF"
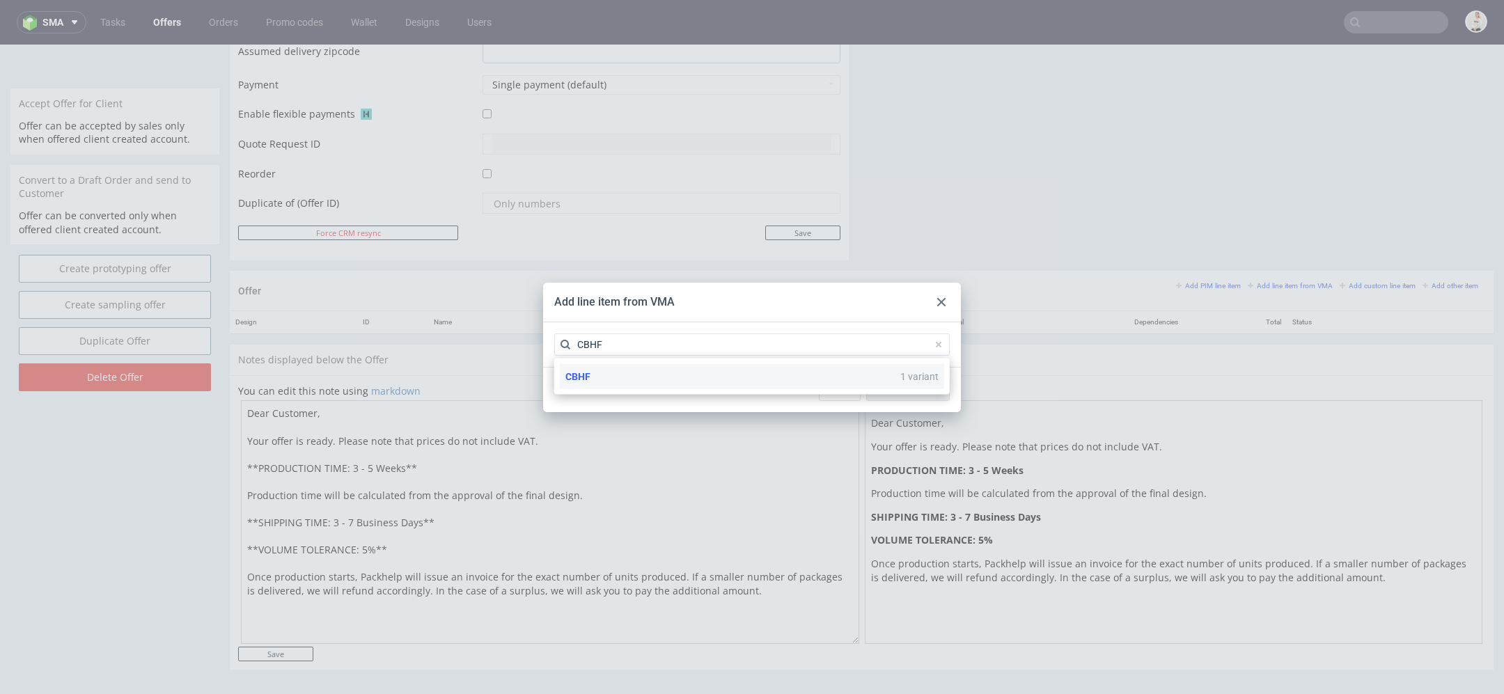
click at [786, 381] on div "CBHF 1 variant" at bounding box center [752, 376] width 384 height 25
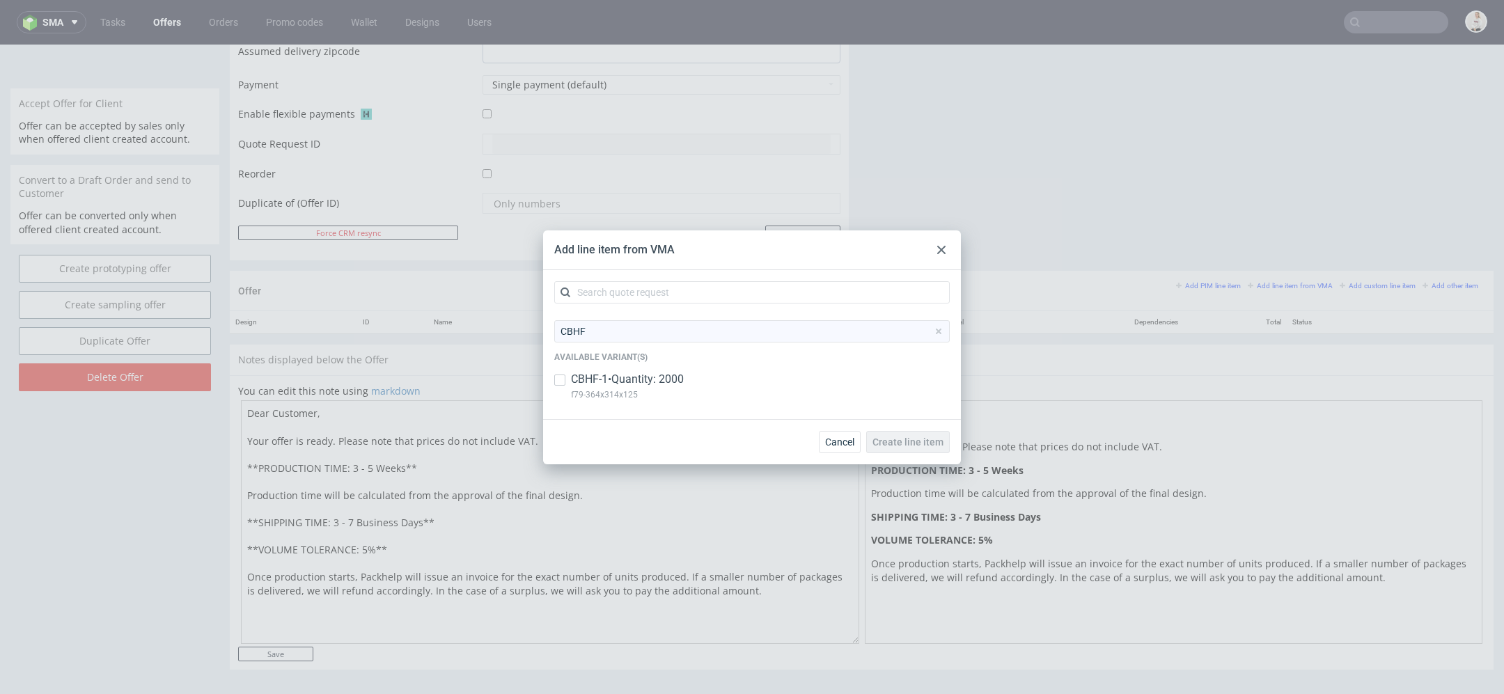
click at [786, 381] on div "CBHF-1 • Quantity: 2000 f79-364x314x125" at bounding box center [751, 390] width 395 height 36
checkbox input "true"
click at [902, 431] on button "Create line item" at bounding box center [908, 442] width 84 height 22
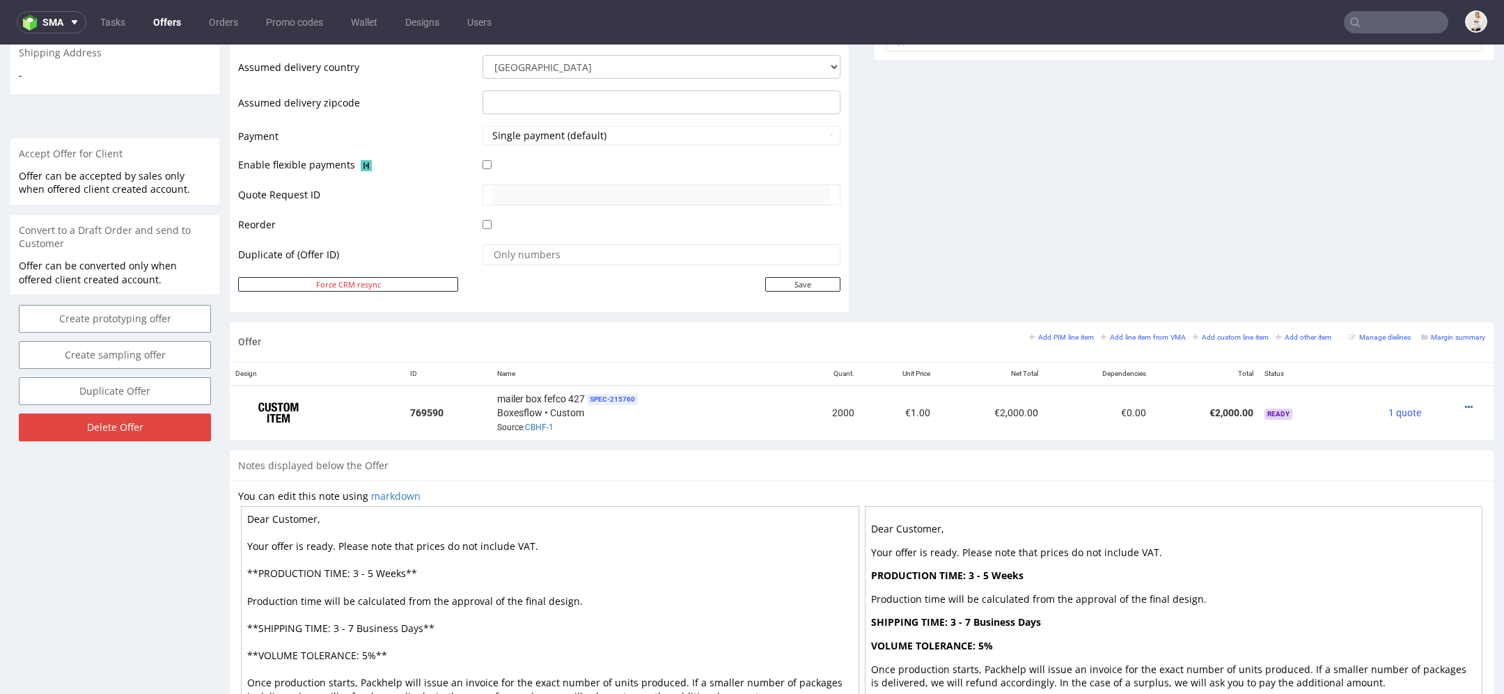
scroll to position [648, 0]
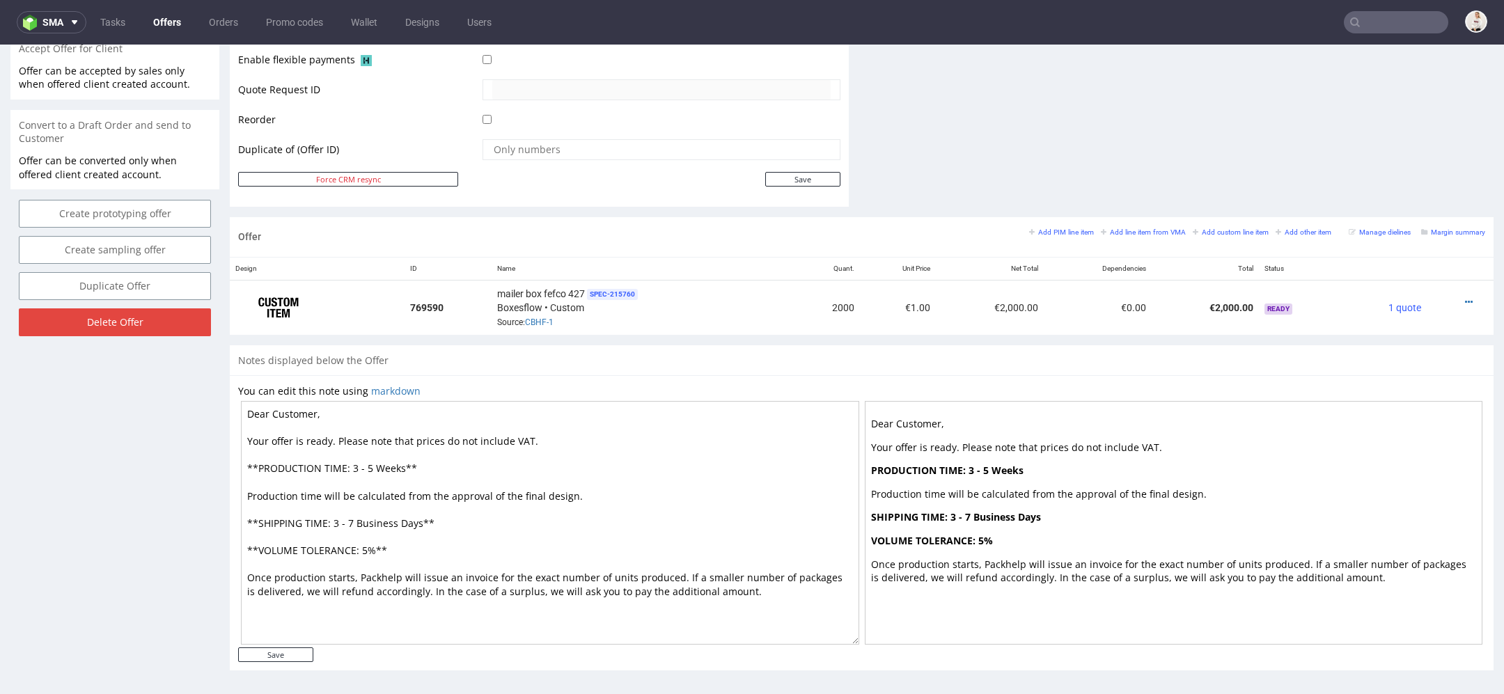
click at [375, 460] on textarea "Dear Customer, Your offer is ready. Please note that prices do not include VAT.…" at bounding box center [550, 523] width 618 height 244
type textarea "Dear Customer, Your offer is ready. Please note that prices do not include VAT.…"
click at [293, 650] on input "Save" at bounding box center [275, 654] width 75 height 15
type input "In progress..."
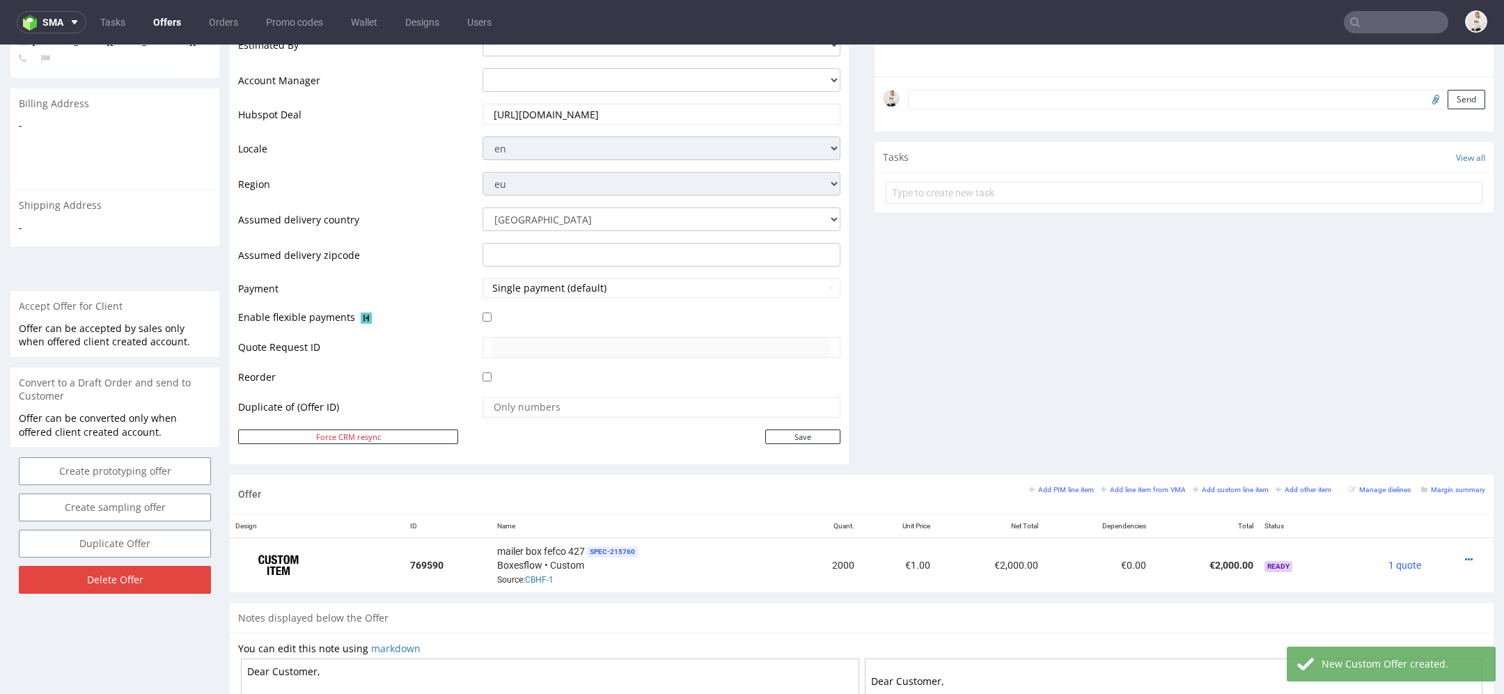
scroll to position [662, 0]
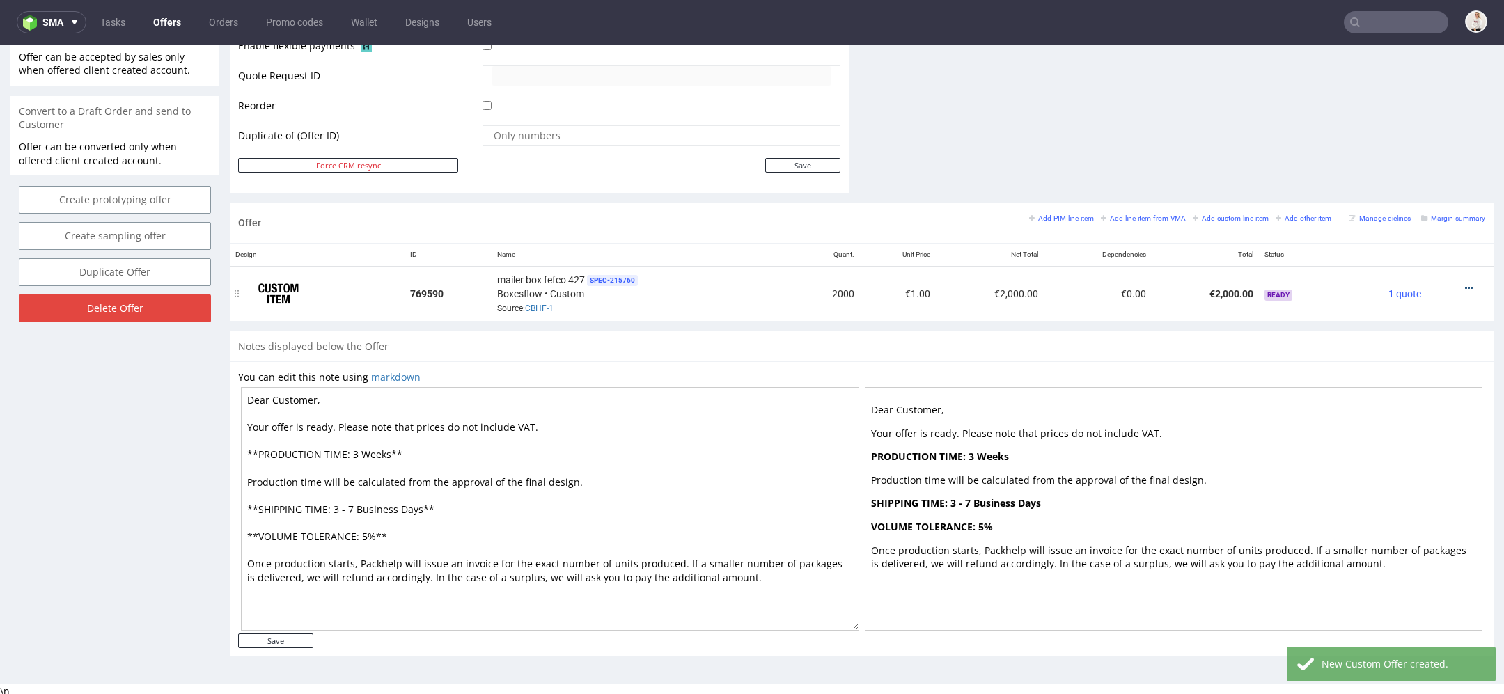
click at [1465, 283] on icon at bounding box center [1469, 288] width 8 height 10
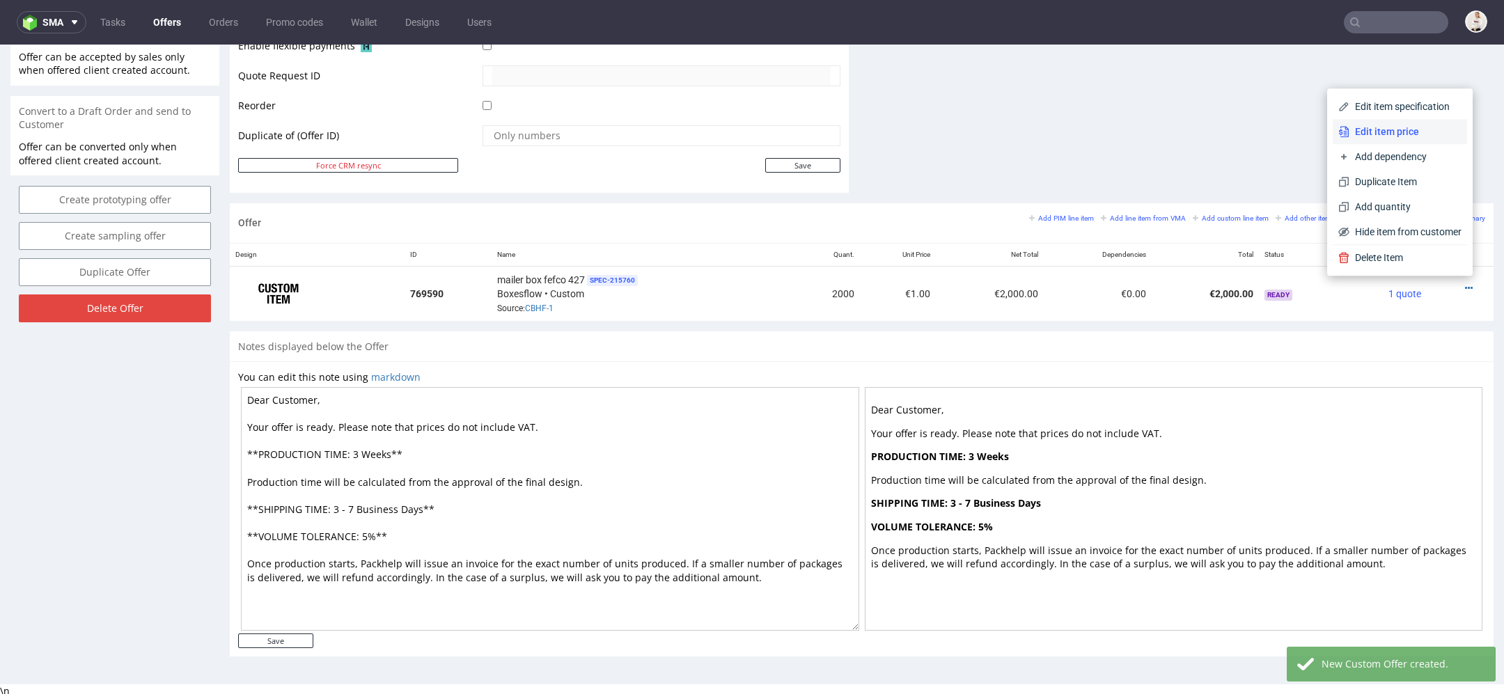
click at [1388, 125] on span "Edit item price" at bounding box center [1405, 132] width 112 height 14
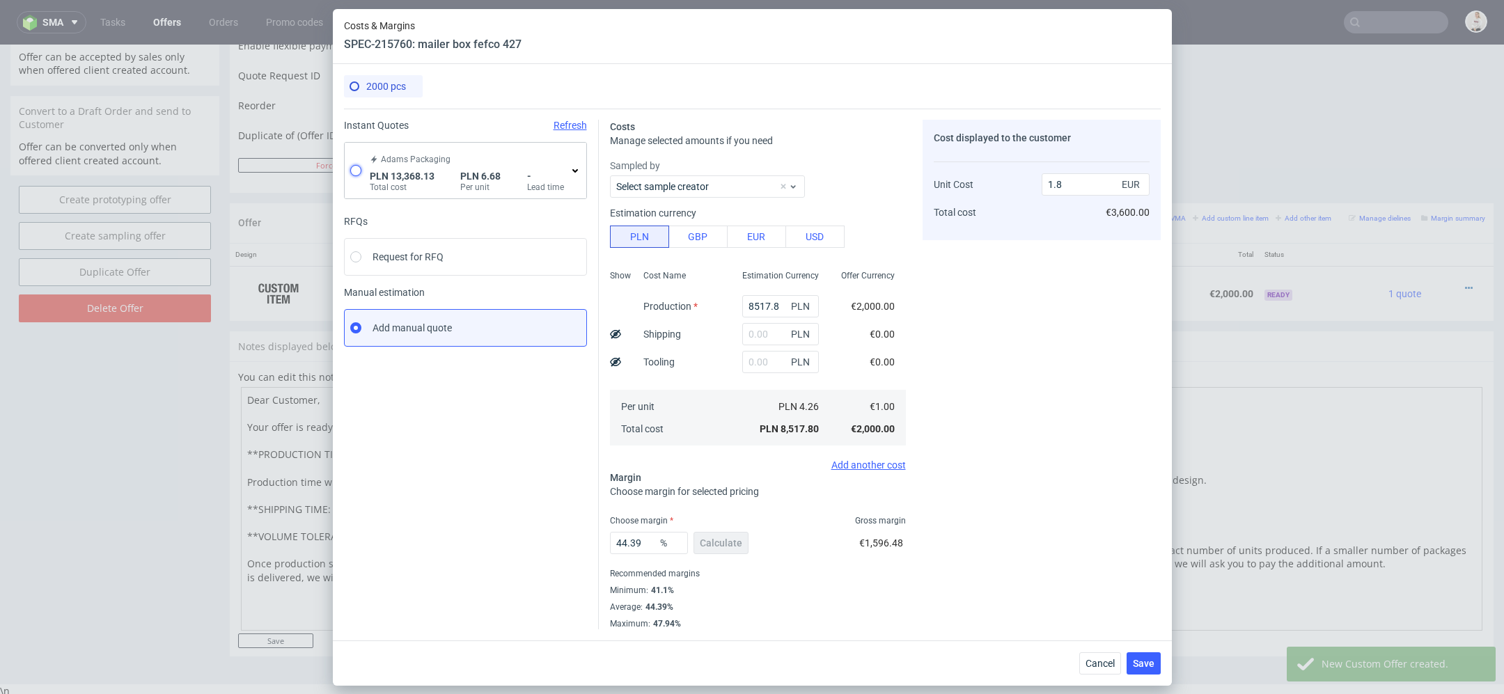
click at [353, 173] on input "radio" at bounding box center [355, 170] width 11 height 11
radio input "true"
radio input "false"
type input "11669.24"
type input "1698.89"
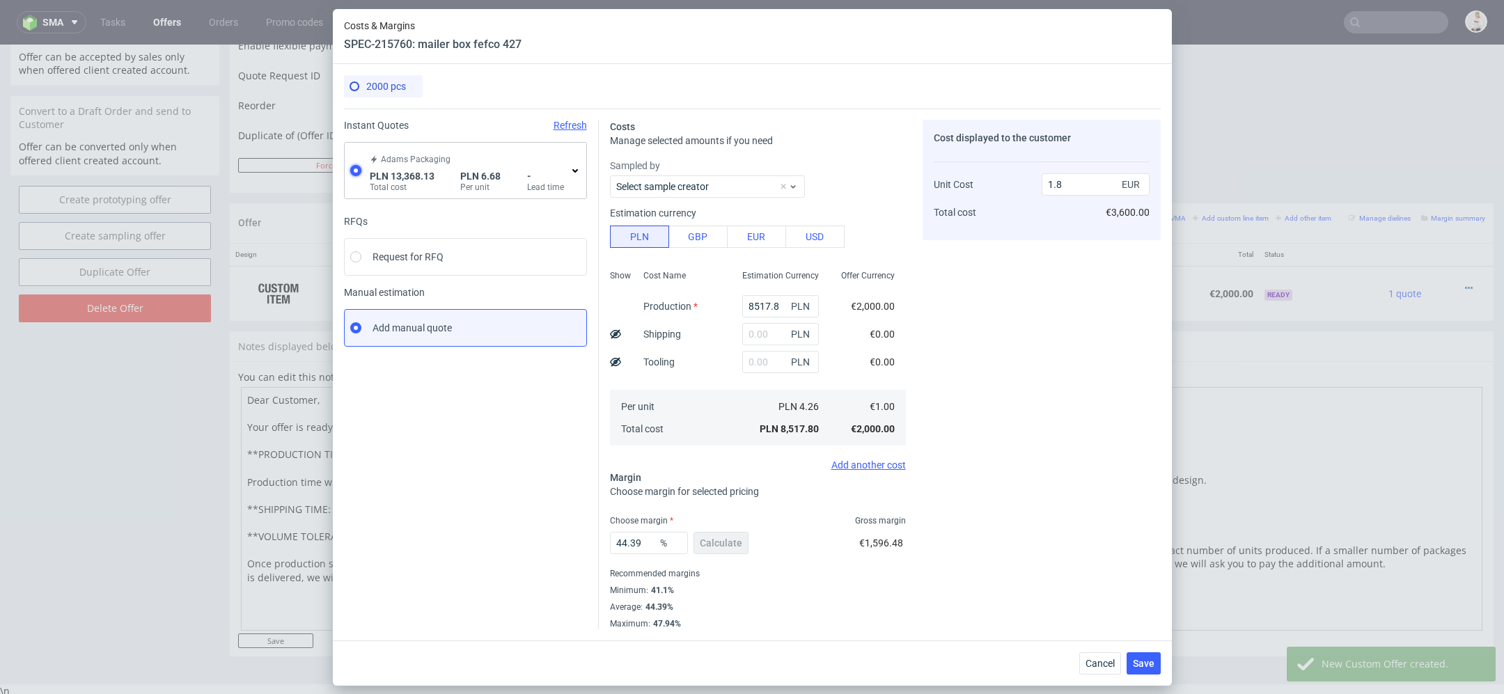
type input "1.57"
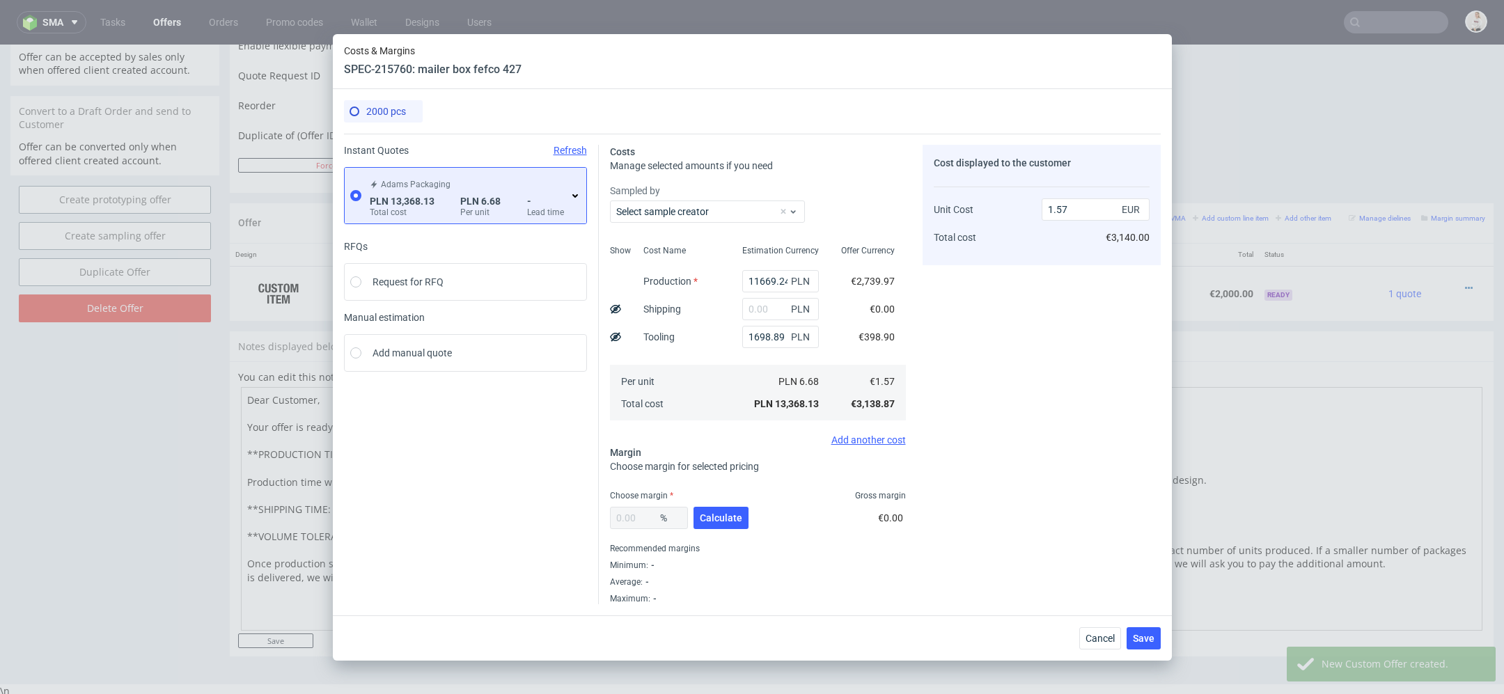
click at [1014, 415] on div "Cost displayed to the customer Unit Cost Total cost 1.57 EUR €3,140.00" at bounding box center [1041, 374] width 238 height 459
click at [766, 307] on input "text" at bounding box center [780, 309] width 77 height 22
click at [574, 194] on icon at bounding box center [574, 195] width 11 height 11
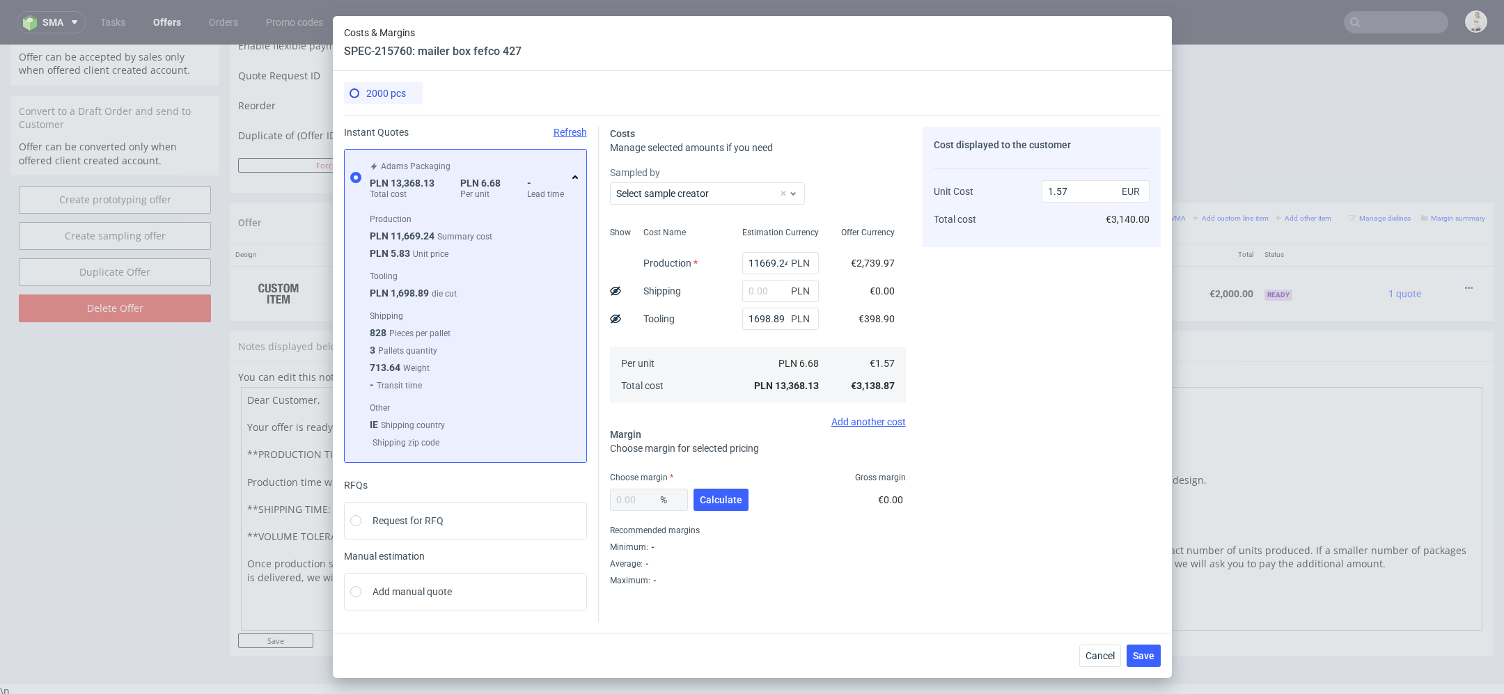
click at [575, 194] on div "Adams Packaging PLN 13,368.13 Total cost PLN 6.68 Per unit - Lead time" at bounding box center [474, 177] width 214 height 45
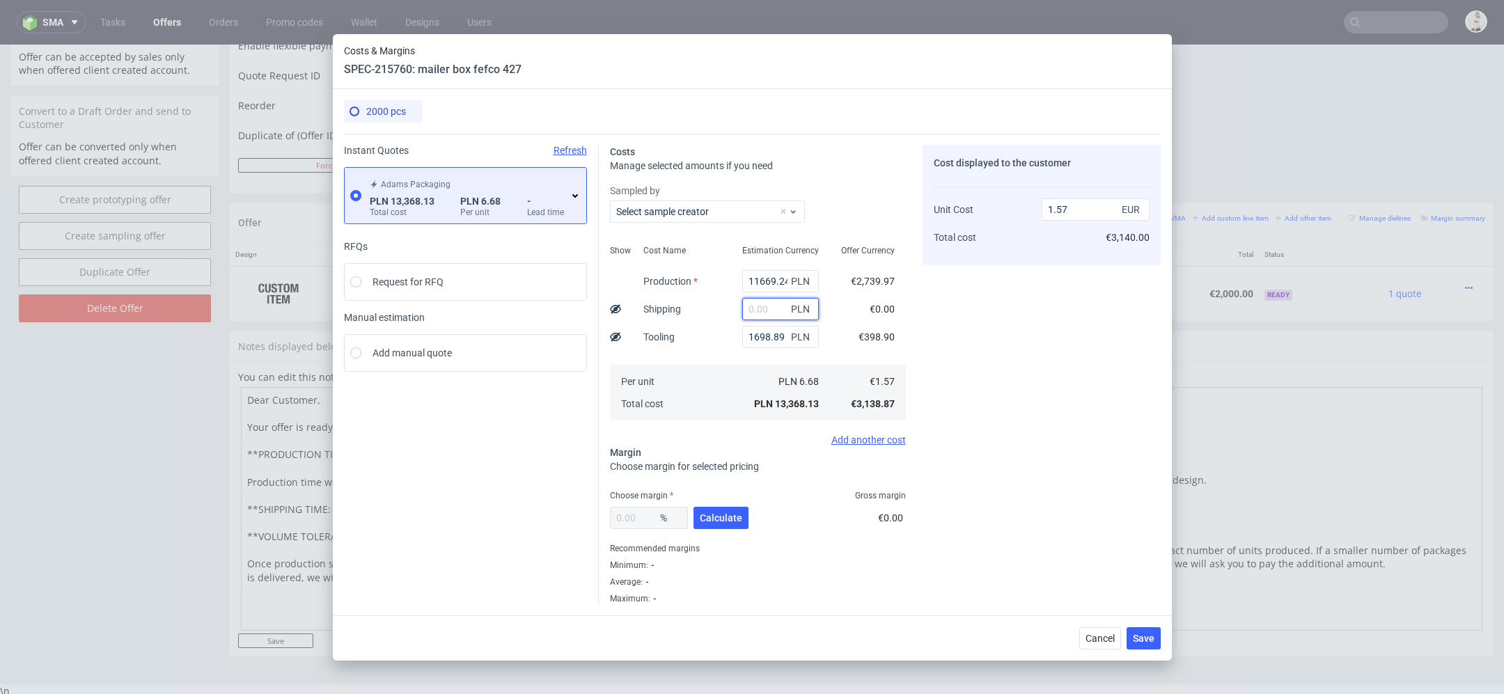
click at [763, 306] on input "text" at bounding box center [780, 309] width 77 height 22
type input "2000"
type input "1.8"
type input "2"
type input "1.57"
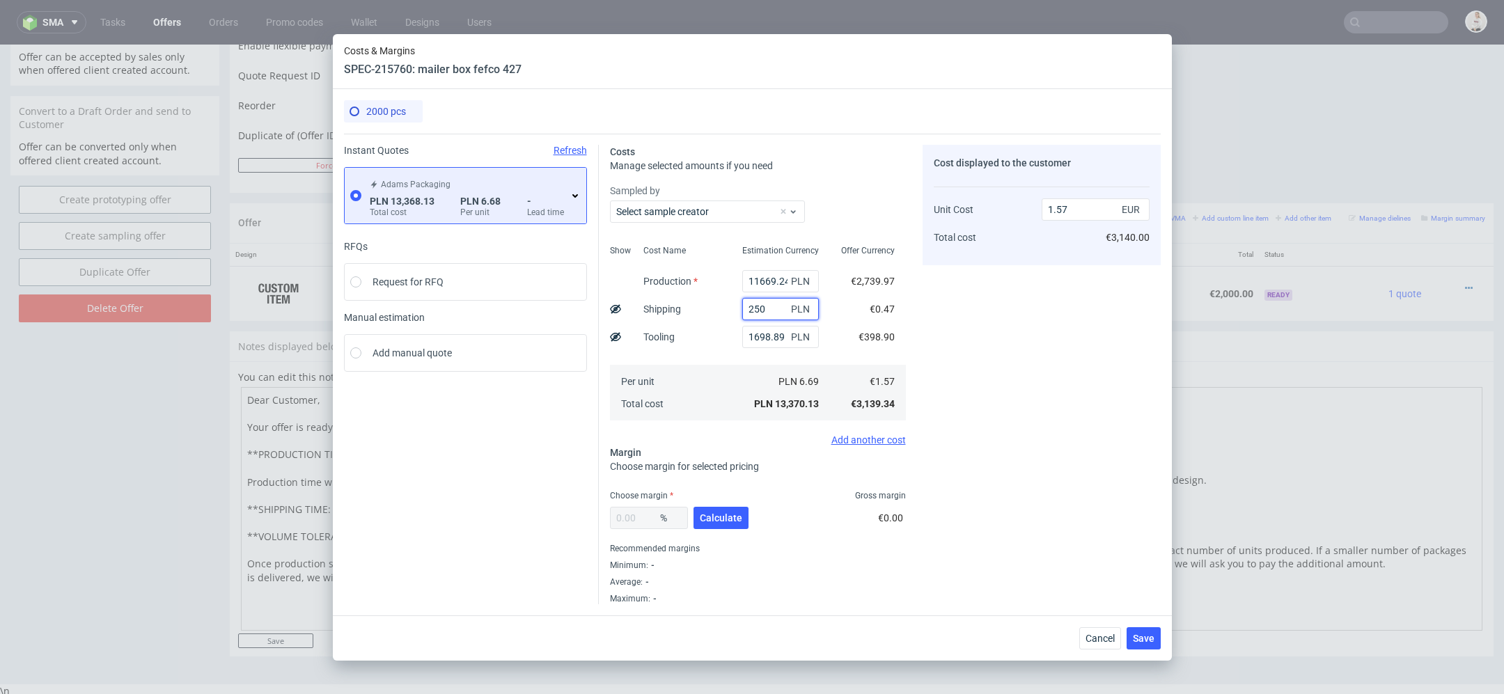
type input "2500"
type input "1.86"
click at [757, 310] on input "2500" at bounding box center [780, 309] width 77 height 22
type input "2600"
type input "1.88"
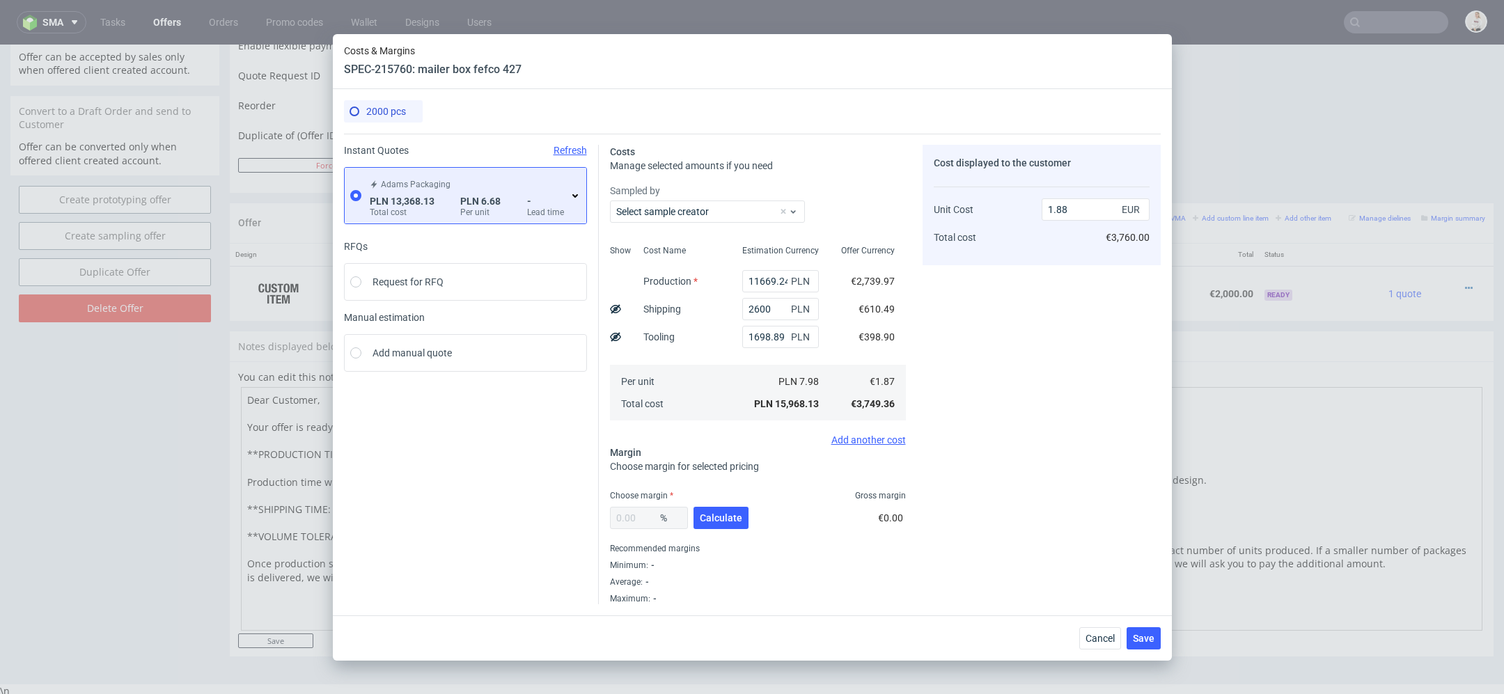
click at [977, 343] on div "Cost displayed to the customer Unit Cost Total cost 1.88 EUR €3,760.00" at bounding box center [1041, 374] width 238 height 459
click at [761, 310] on input "2600" at bounding box center [780, 309] width 77 height 22
type input "2700"
type input "1.89"
click at [1061, 363] on div "Cost displayed to the customer Unit Cost Total cost 1.89 EUR €3,780.00" at bounding box center [1041, 374] width 238 height 459
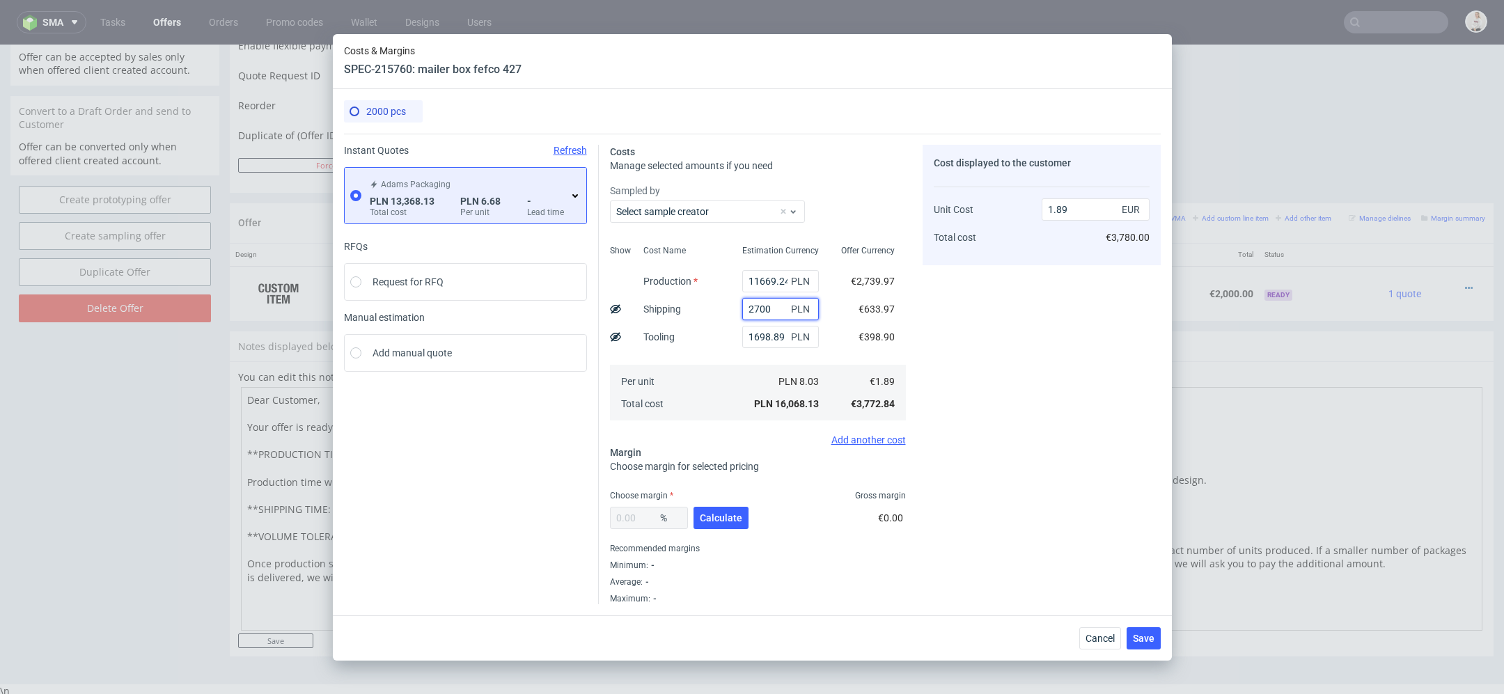
click at [755, 308] on input "2700" at bounding box center [780, 309] width 77 height 22
type input "2900"
type input "1.91"
click at [995, 361] on div "Cost displayed to the customer Unit Cost Total cost 1.91 EUR €3,820.00" at bounding box center [1041, 374] width 238 height 459
click at [755, 309] on input "2900" at bounding box center [780, 309] width 77 height 22
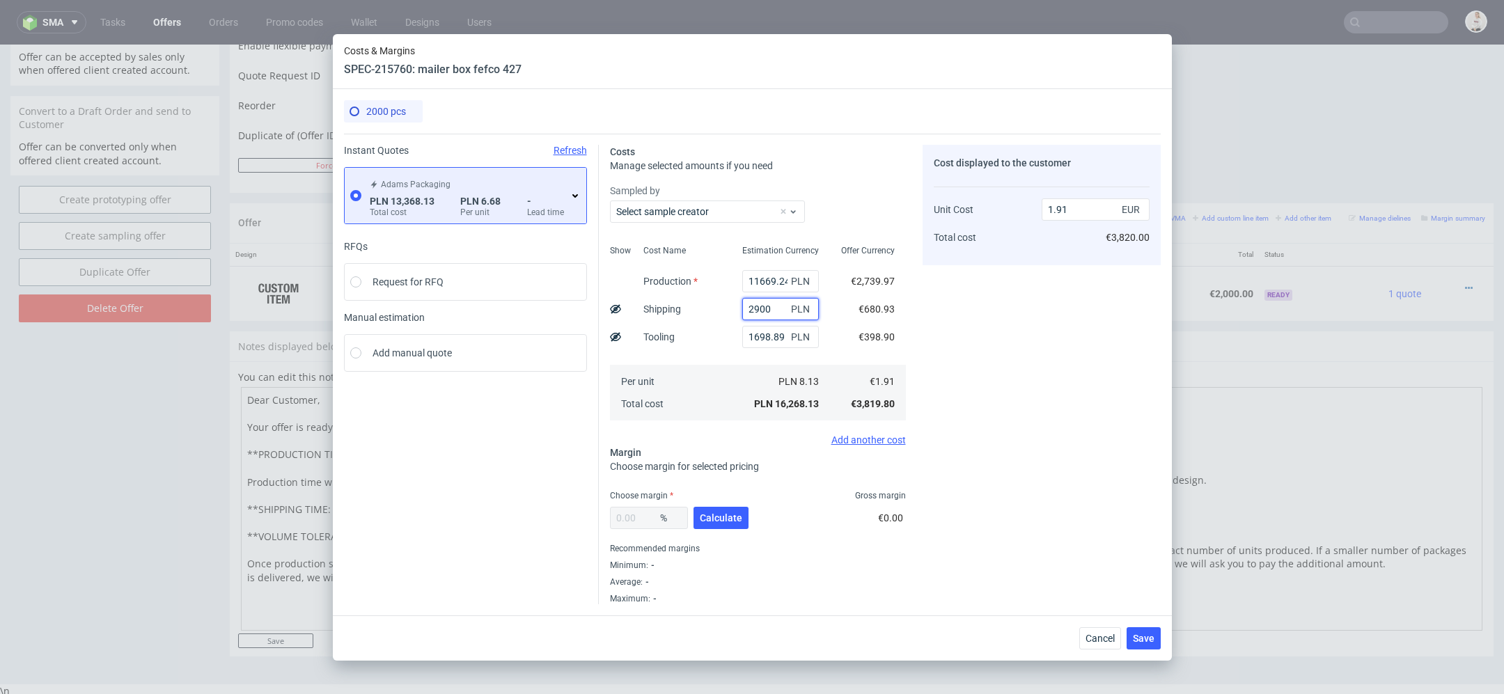
type input "200"
type input "1.59"
type input "2800"
type input "1.9"
click at [978, 324] on div "Cost displayed to the customer Unit Cost Total cost 1.9 EUR €3,800.00" at bounding box center [1041, 374] width 238 height 459
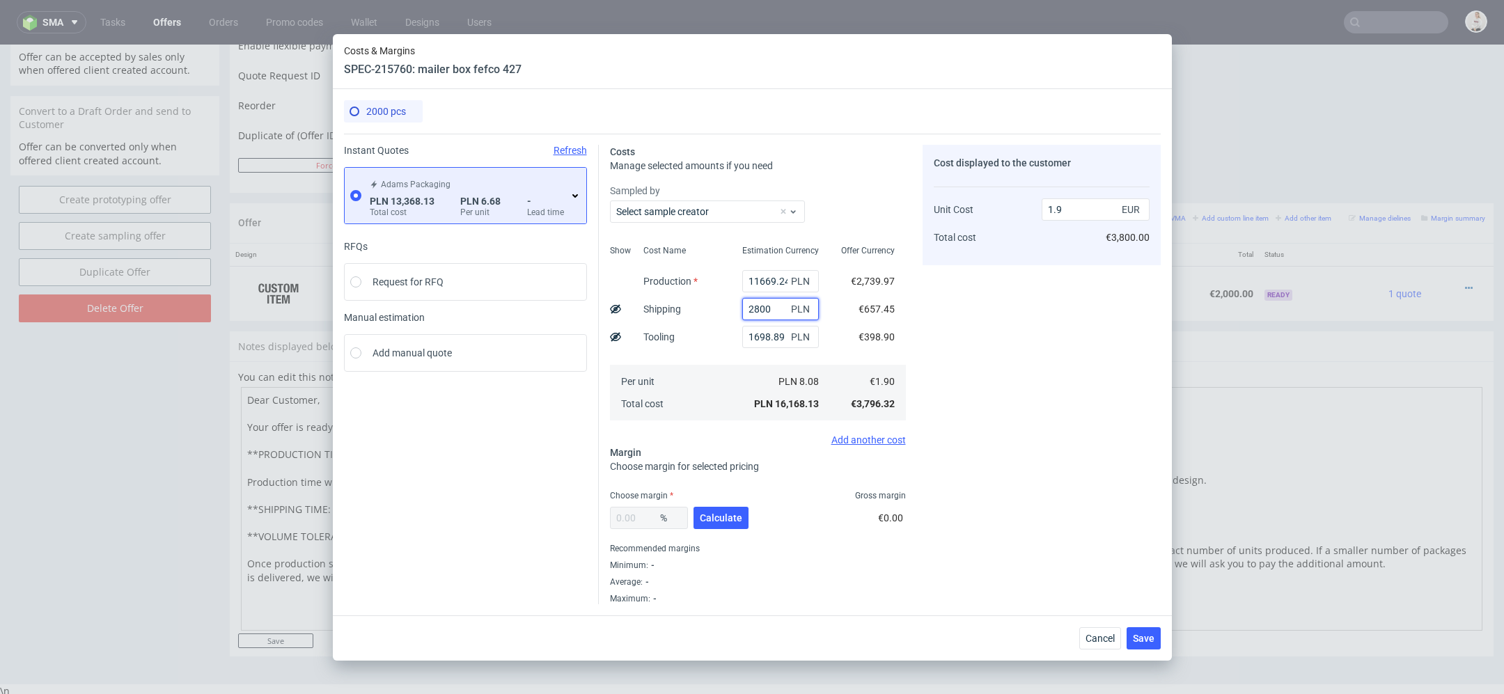
click at [760, 306] on input "2800" at bounding box center [780, 309] width 77 height 22
type input "280"
type input "1.6"
type input "2780"
type input "1.9"
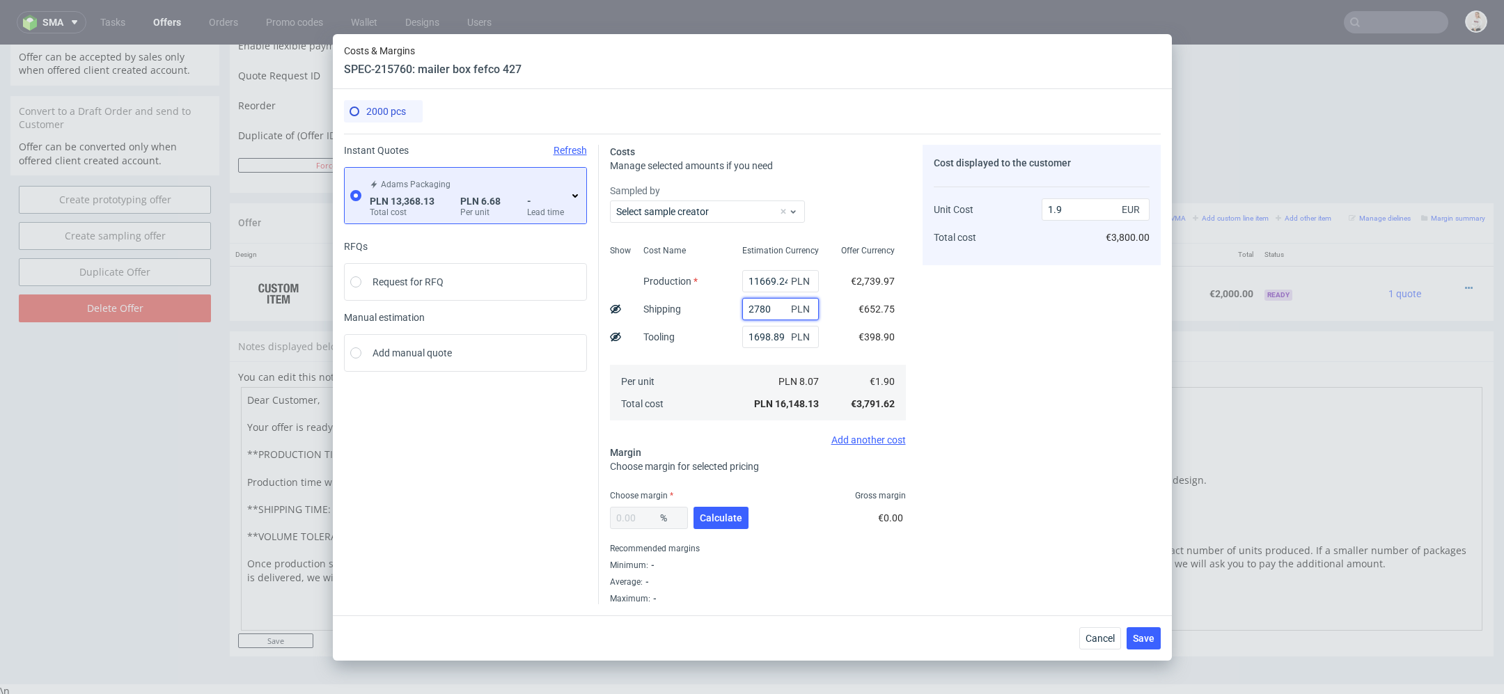
click at [763, 310] on input "2780" at bounding box center [780, 309] width 77 height 22
type input "2730"
type input "1.89"
type input "2730"
click at [934, 319] on div "Cost displayed to the customer Unit Cost Total cost 1.89 EUR €3,780.00" at bounding box center [1041, 374] width 238 height 459
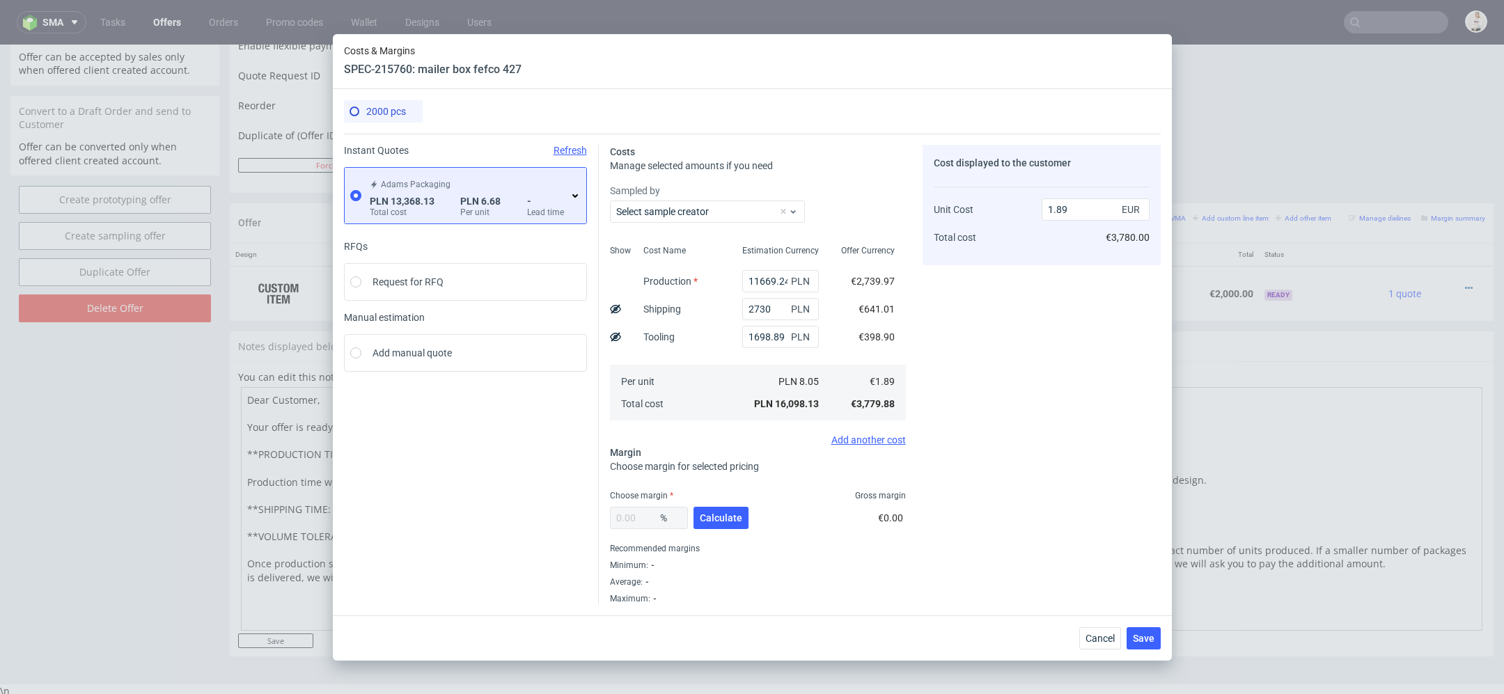
click at [1076, 509] on div "Cost displayed to the customer Unit Cost Total cost 1.89 EUR €3,780.00" at bounding box center [1041, 374] width 238 height 459
click at [724, 519] on span "Calculate" at bounding box center [721, 518] width 42 height 10
type input "30.51"
type input "2.72"
drag, startPoint x: 647, startPoint y: 516, endPoint x: 395, endPoint y: 508, distance: 252.8
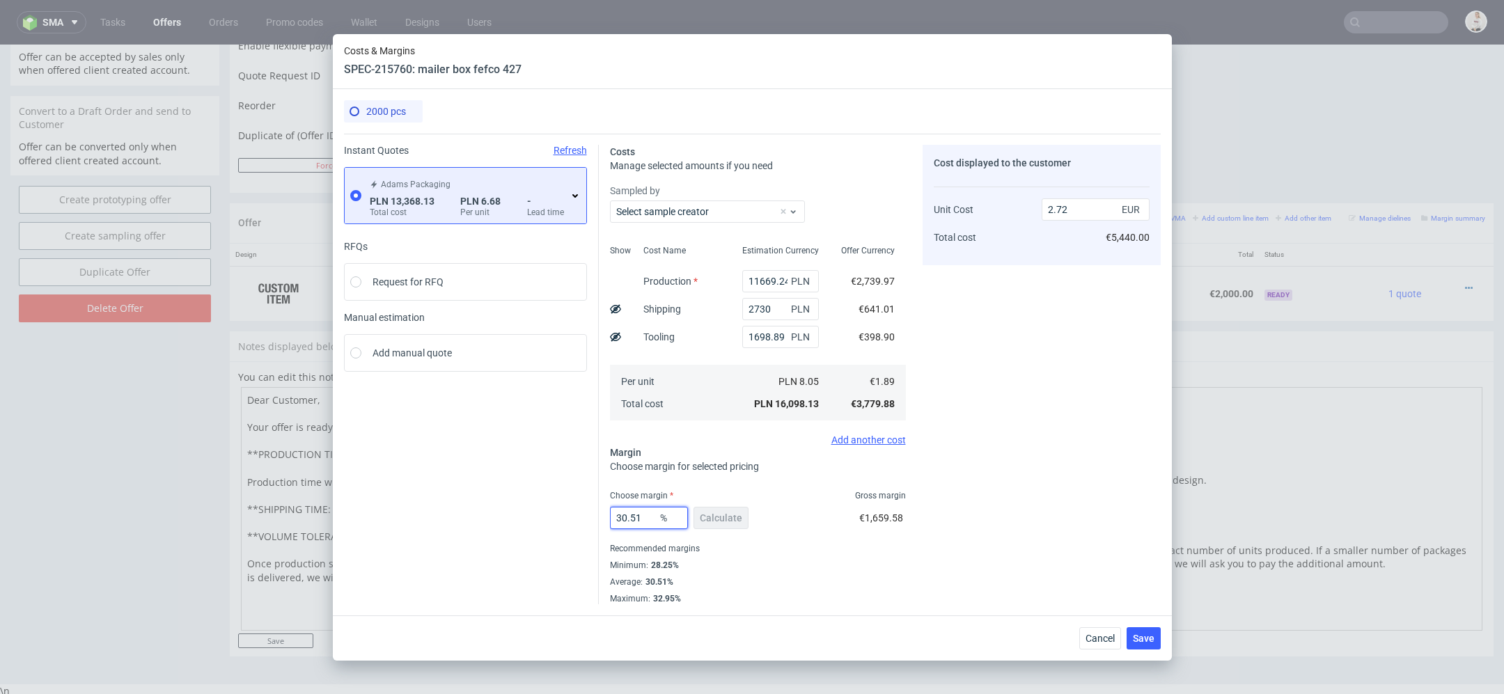
click at [395, 508] on div "Instant Quotes Refresh Adams Packaging PLN 13,368.13 Total cost PLN 6.68 Per un…" at bounding box center [752, 369] width 817 height 471
type input "39"
type input "3.1"
click at [965, 473] on div "Cost displayed to the customer Unit Cost Total cost 3.1 EUR €6,200.00" at bounding box center [1041, 374] width 238 height 459
drag, startPoint x: 636, startPoint y: 520, endPoint x: 512, endPoint y: 520, distance: 124.6
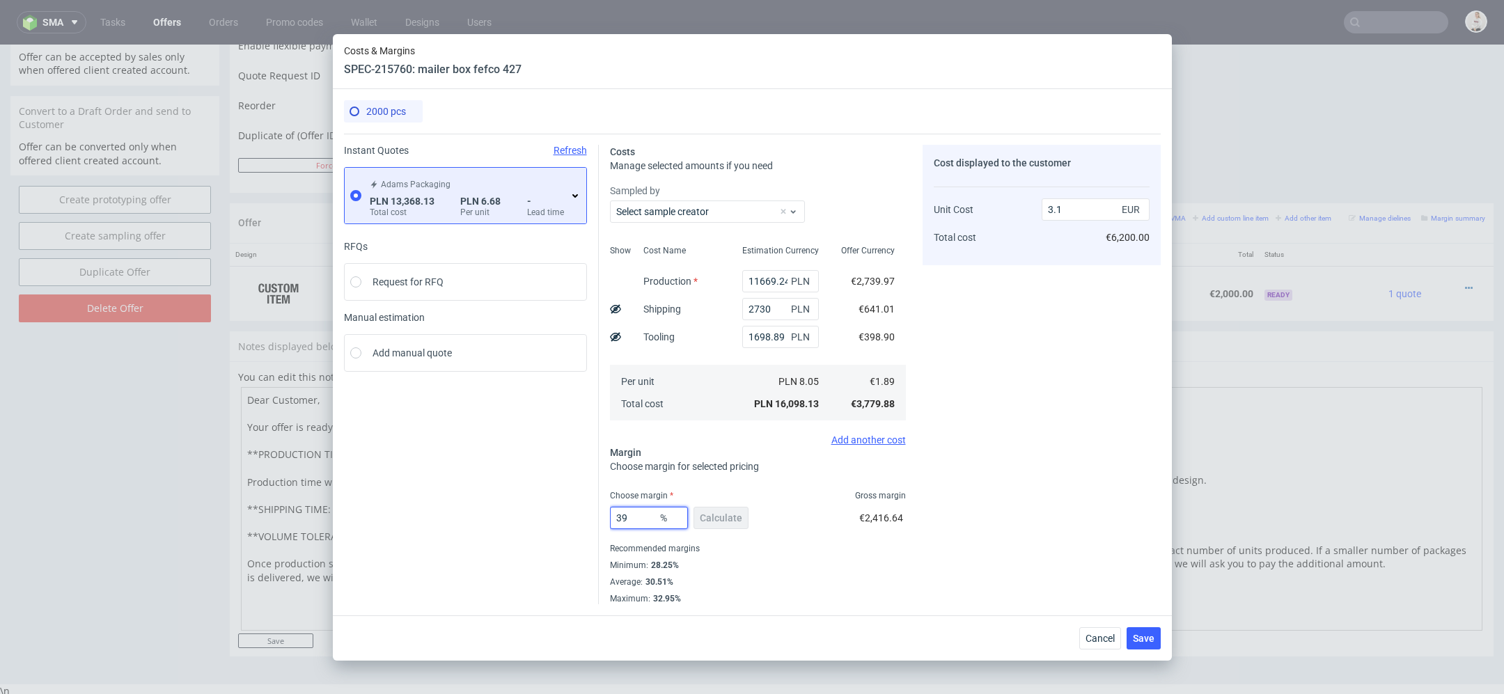
click at [512, 520] on div "Instant Quotes Refresh Adams Packaging PLN 13,368.13 Total cost PLN 6.68 Per un…" at bounding box center [752, 369] width 817 height 471
type input "45"
type input "3.44"
click at [1048, 506] on div "Cost displayed to the customer Unit Cost Total cost 3.44 EUR €6,200.00" at bounding box center [1041, 374] width 238 height 459
click at [1149, 639] on span "Save" at bounding box center [1144, 639] width 22 height 10
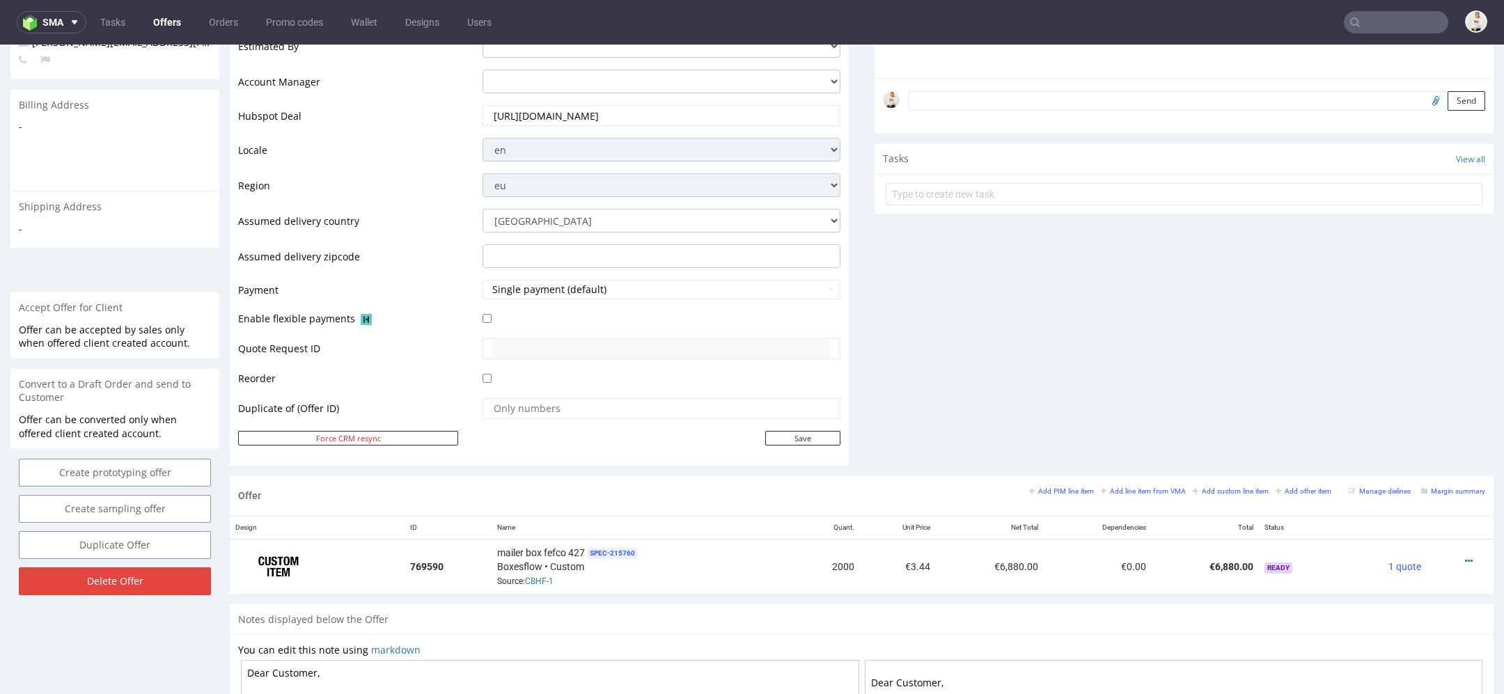
scroll to position [648, 0]
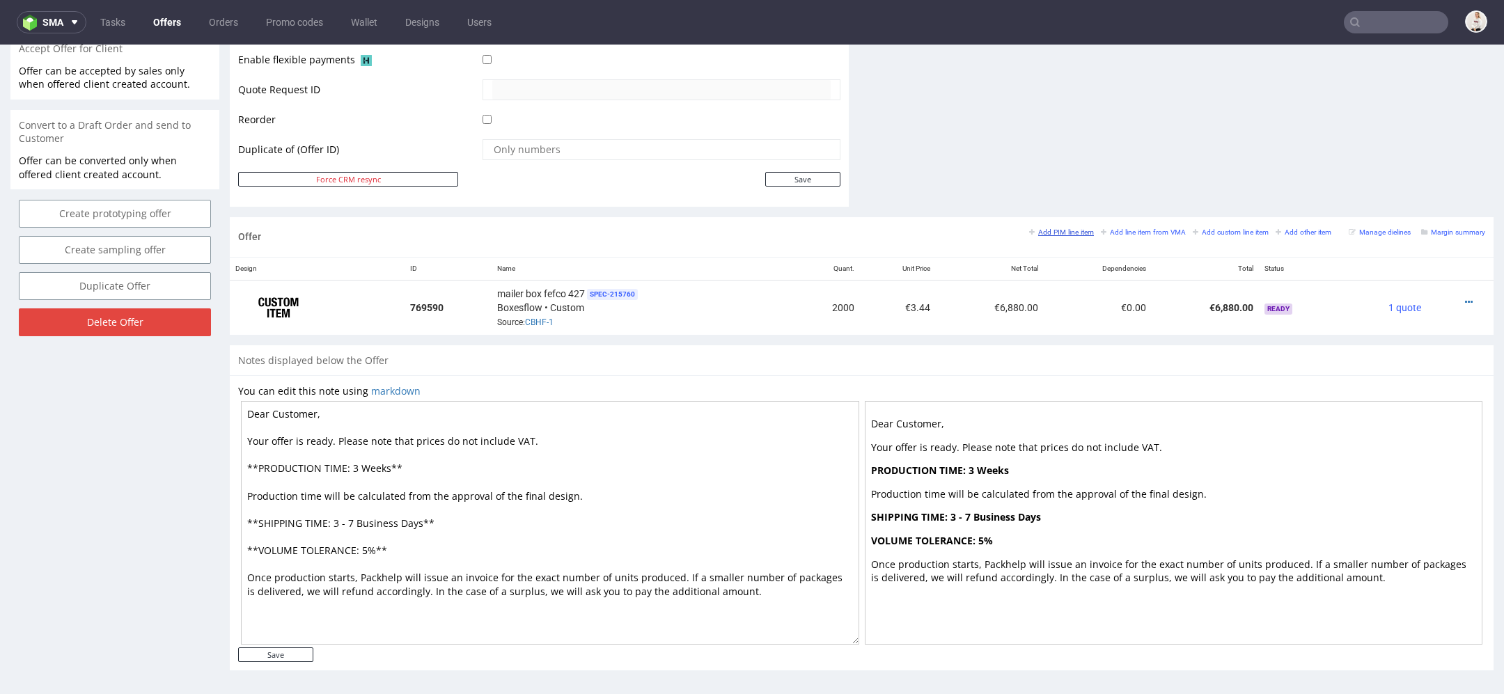
click at [1047, 230] on small "Add PIM line item" at bounding box center [1061, 232] width 65 height 8
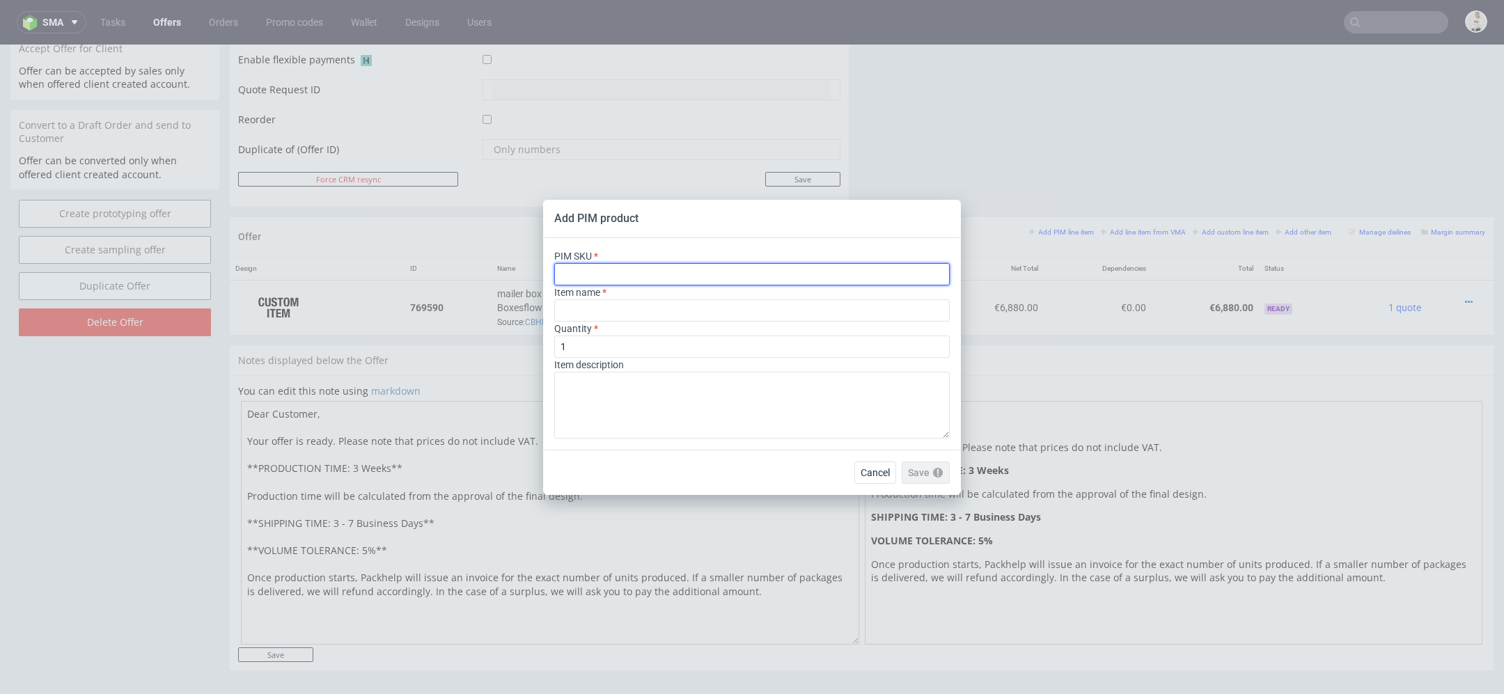
click at [801, 274] on input "text" at bounding box center [751, 274] width 395 height 22
paste input "box--mailer-box--79--cardboard-coated-white-inside--print-color-hd--foil-matte"
type input "box--mailer-box--79--cardboard-coated-white-inside--print-color-hd--foil-matte"
type input "Boites d'expédition"
type input "box--mailer-box--79--cardboard-coated-white-inside--print-color-hd--foil-matte"
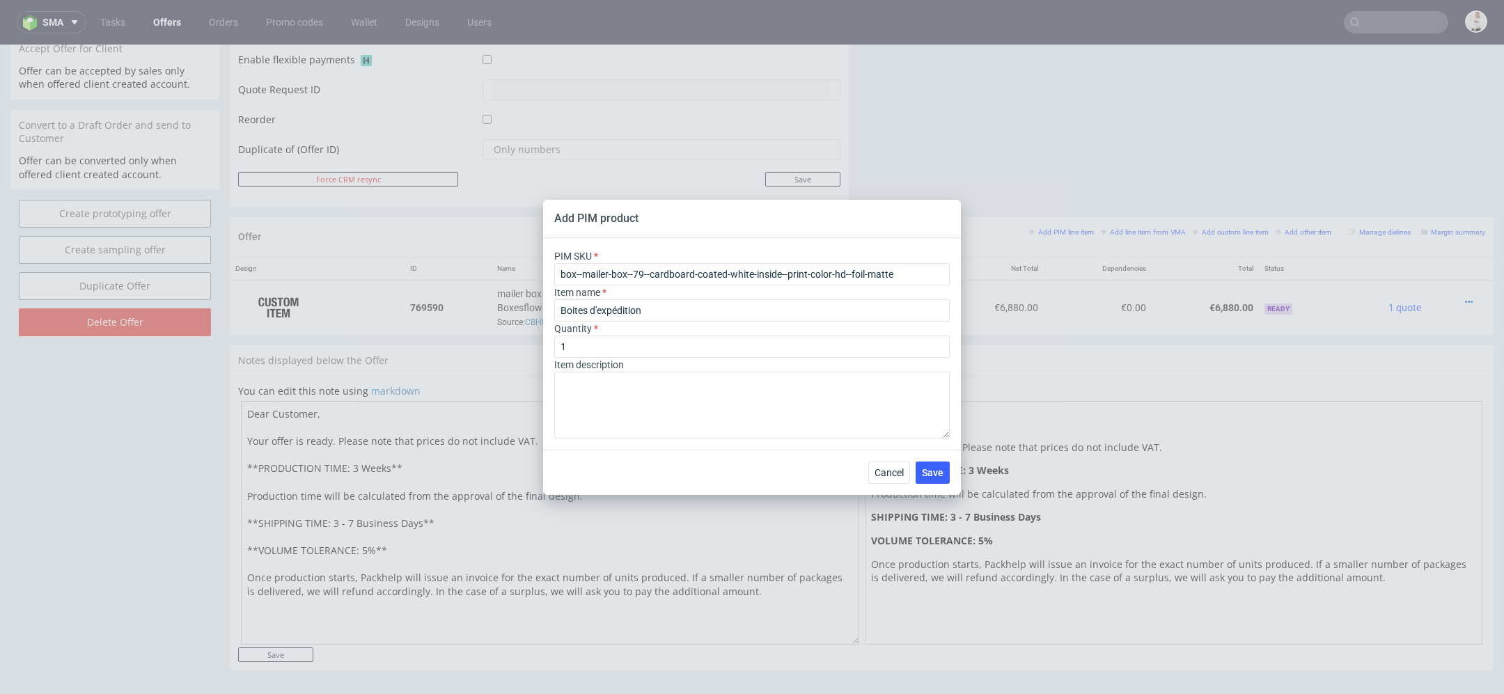
click at [736, 322] on div "Quantity 1" at bounding box center [751, 340] width 395 height 36
drag, startPoint x: 700, startPoint y: 310, endPoint x: 384, endPoint y: 295, distance: 316.4
click at [397, 295] on div "Add PIM product PIM SKU box--mailer-box--79--cardboard-coated-white-inside--pri…" at bounding box center [752, 347] width 1504 height 694
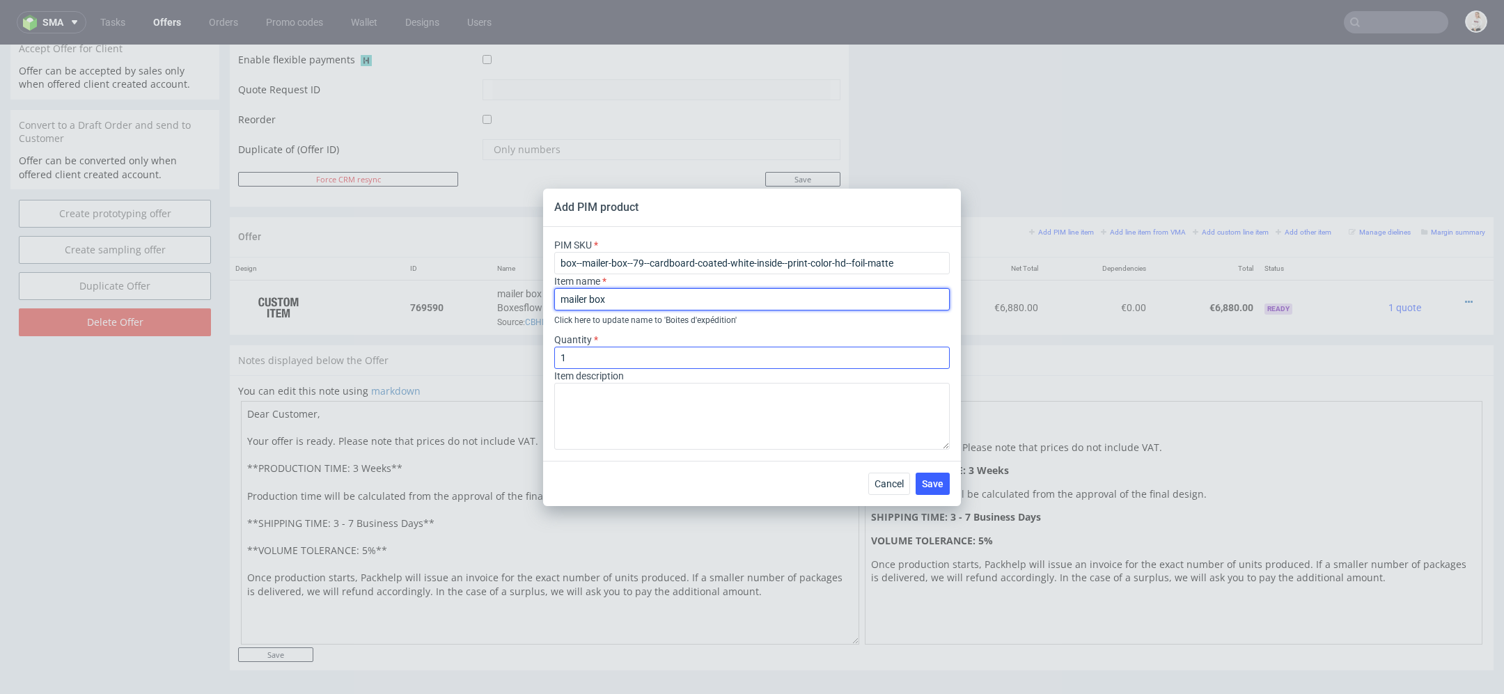
type input "mailer box"
drag, startPoint x: 621, startPoint y: 368, endPoint x: 400, endPoint y: 345, distance: 221.8
click at [400, 345] on div "Add PIM product PIM SKU box--mailer-box--79--cardboard-coated-white-inside--pri…" at bounding box center [752, 347] width 1504 height 694
drag, startPoint x: 611, startPoint y: 362, endPoint x: 445, endPoint y: 355, distance: 166.5
click at [445, 355] on div "Add PIM product PIM SKU box--mailer-box--79--cardboard-coated-white-inside--pri…" at bounding box center [752, 347] width 1504 height 694
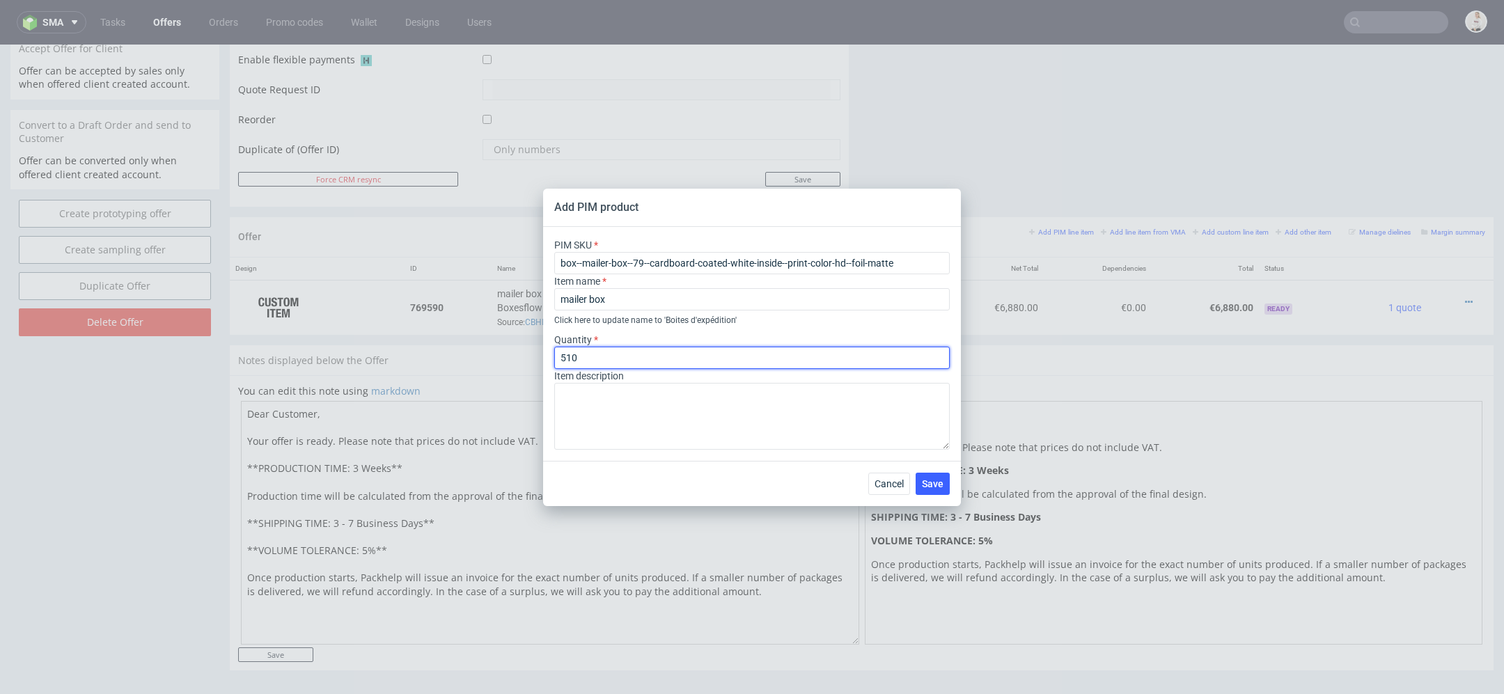
type input "510"
click at [935, 484] on span "Save" at bounding box center [933, 484] width 22 height 10
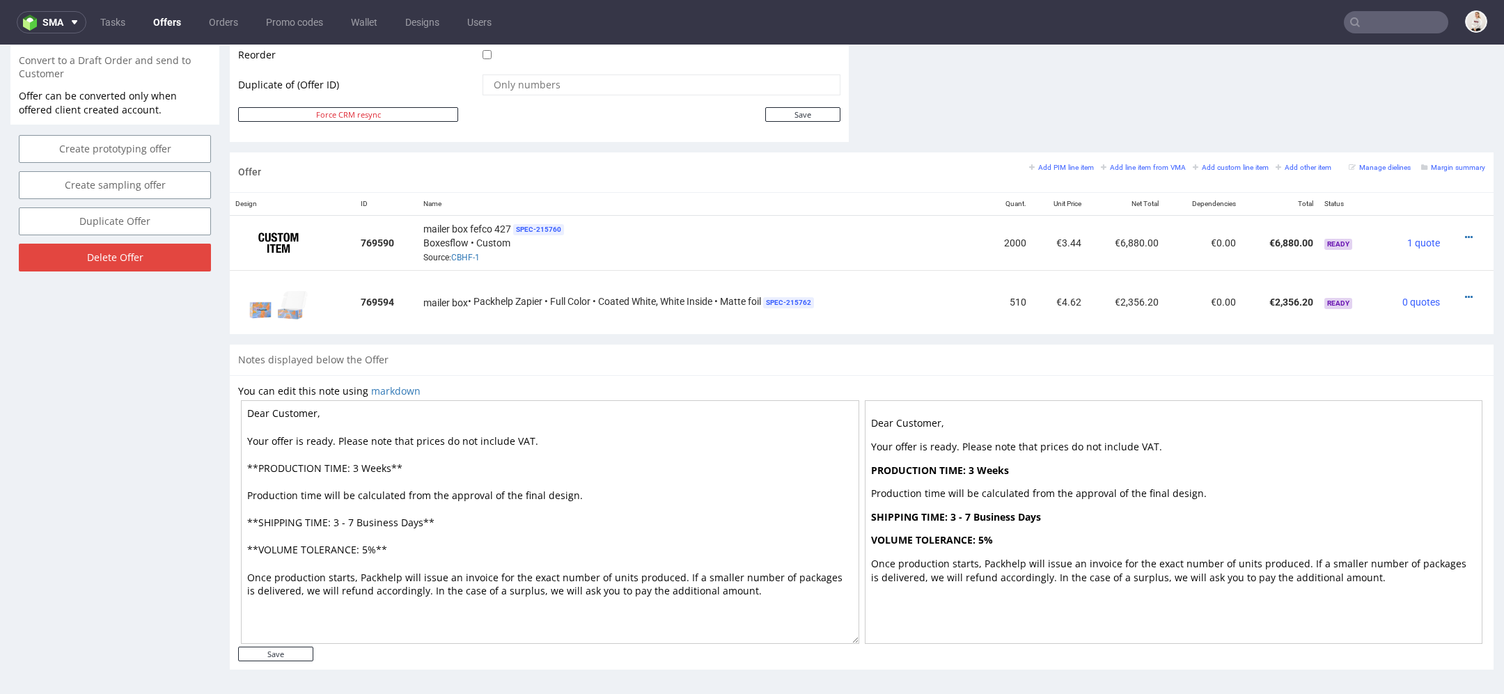
scroll to position [4, 0]
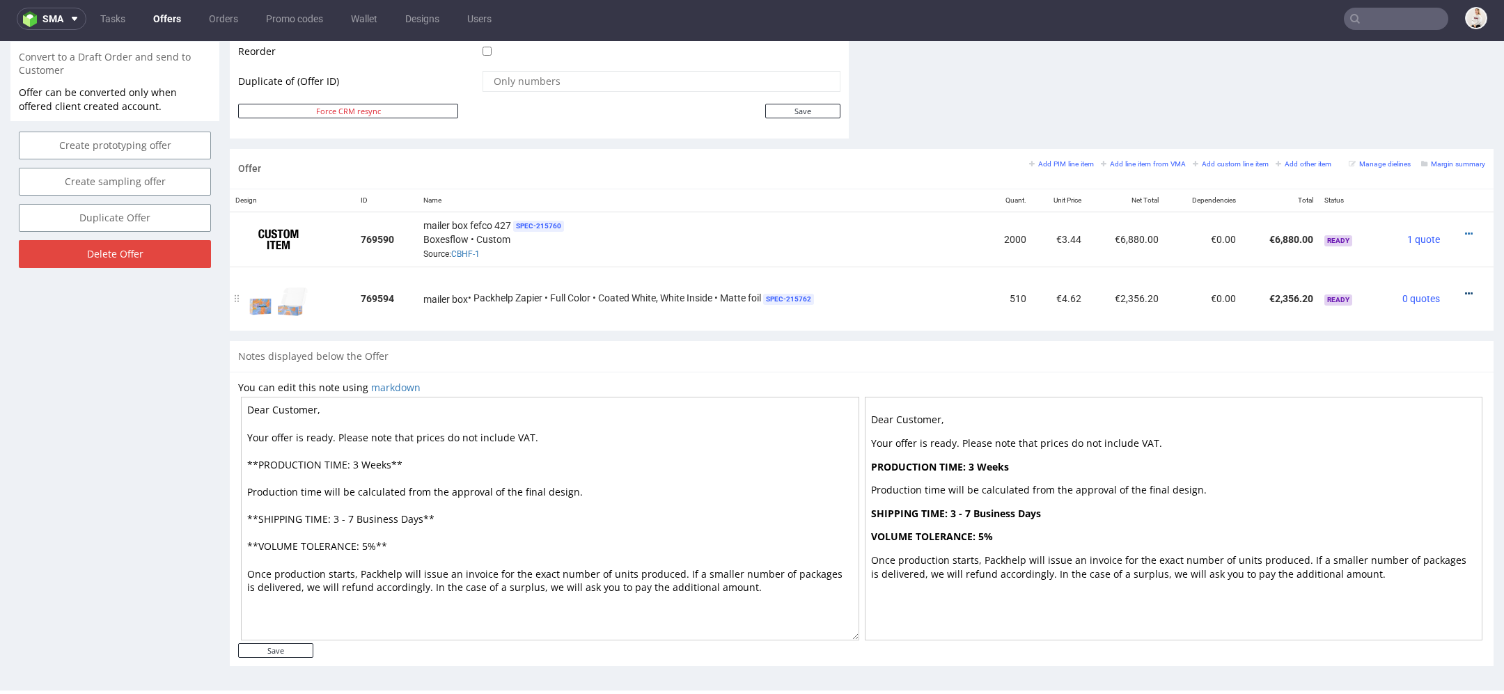
click at [1465, 289] on icon at bounding box center [1469, 294] width 8 height 10
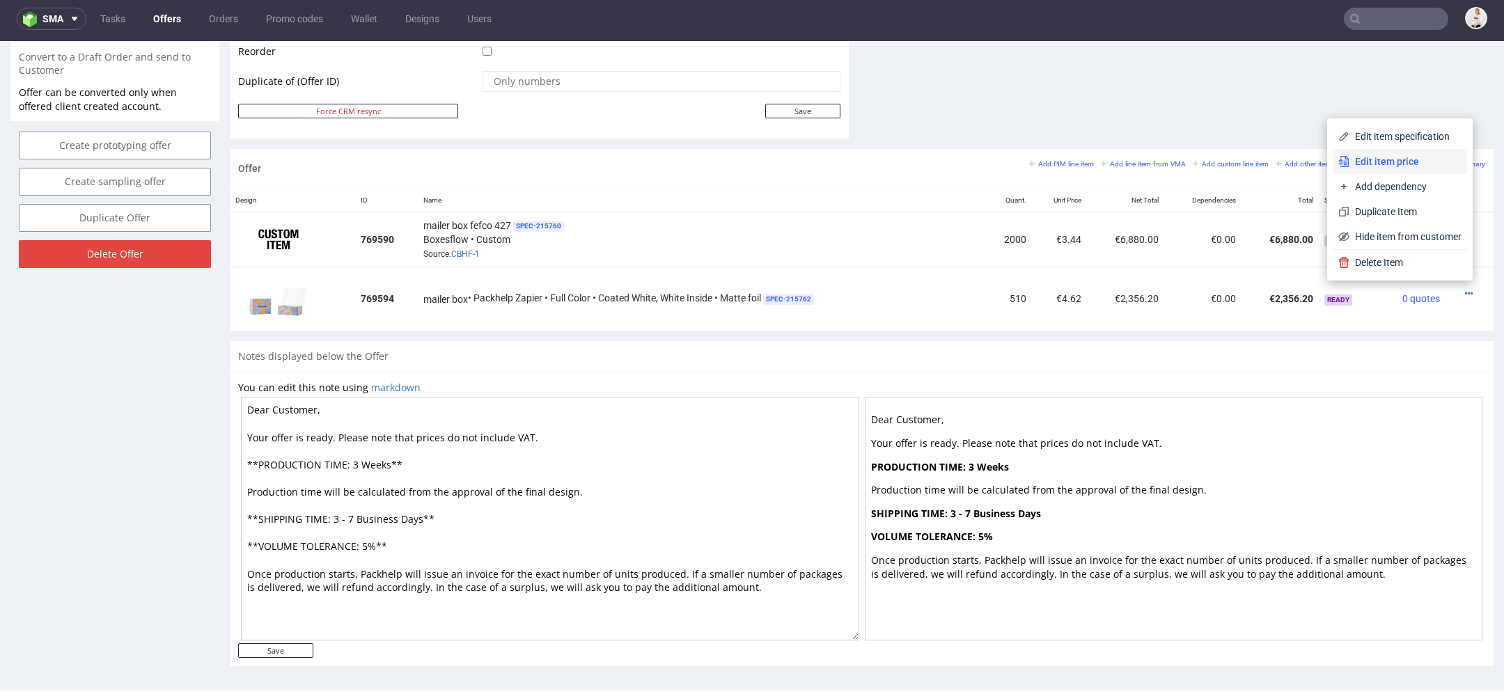
click at [1404, 162] on span "Edit item price" at bounding box center [1405, 162] width 112 height 14
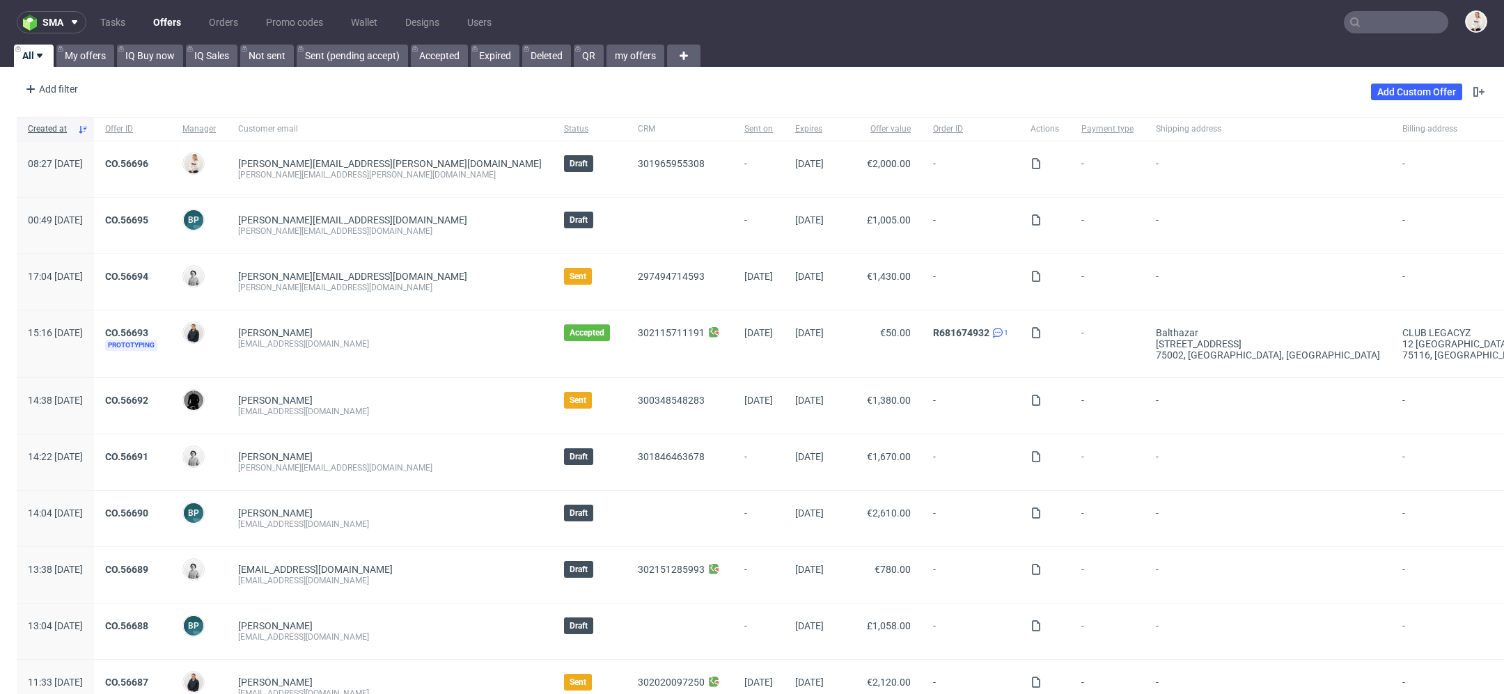
click at [1402, 29] on input "text" at bounding box center [1396, 22] width 104 height 22
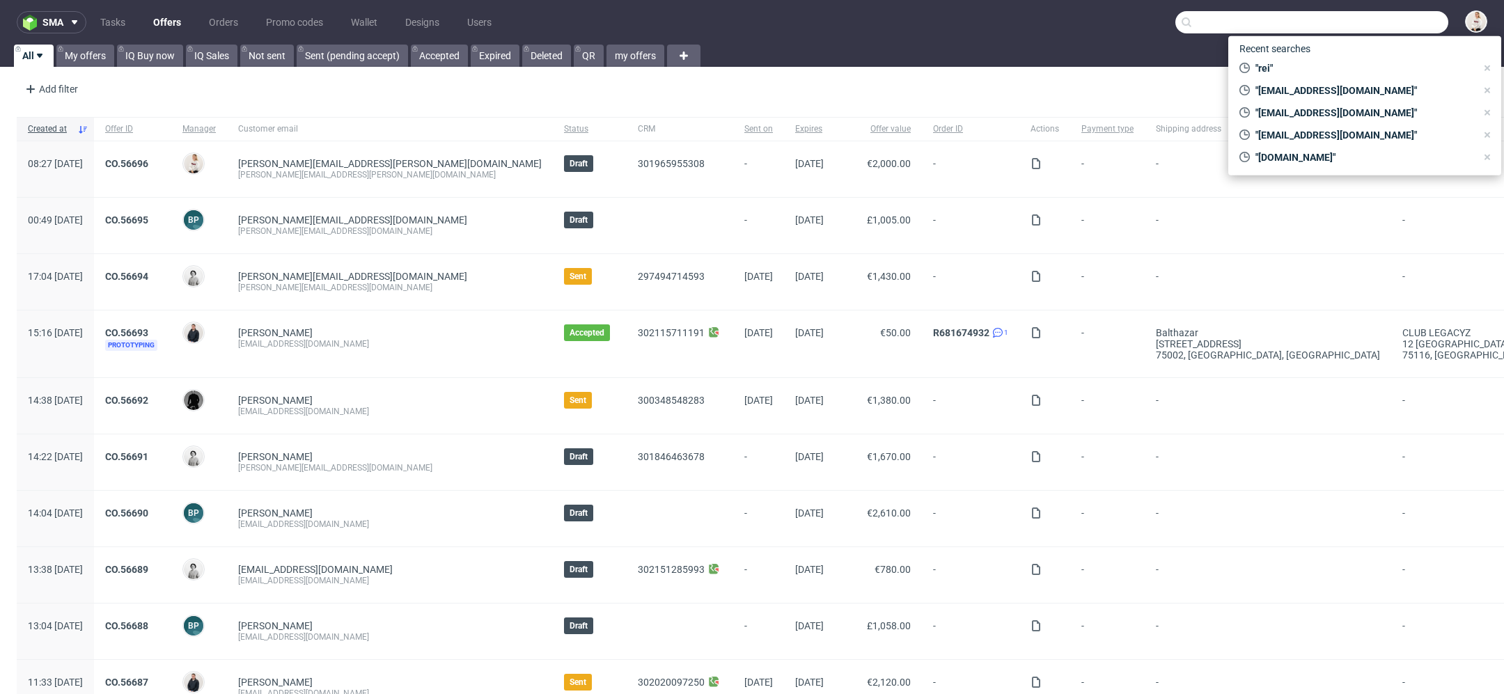
paste input "CBHF"
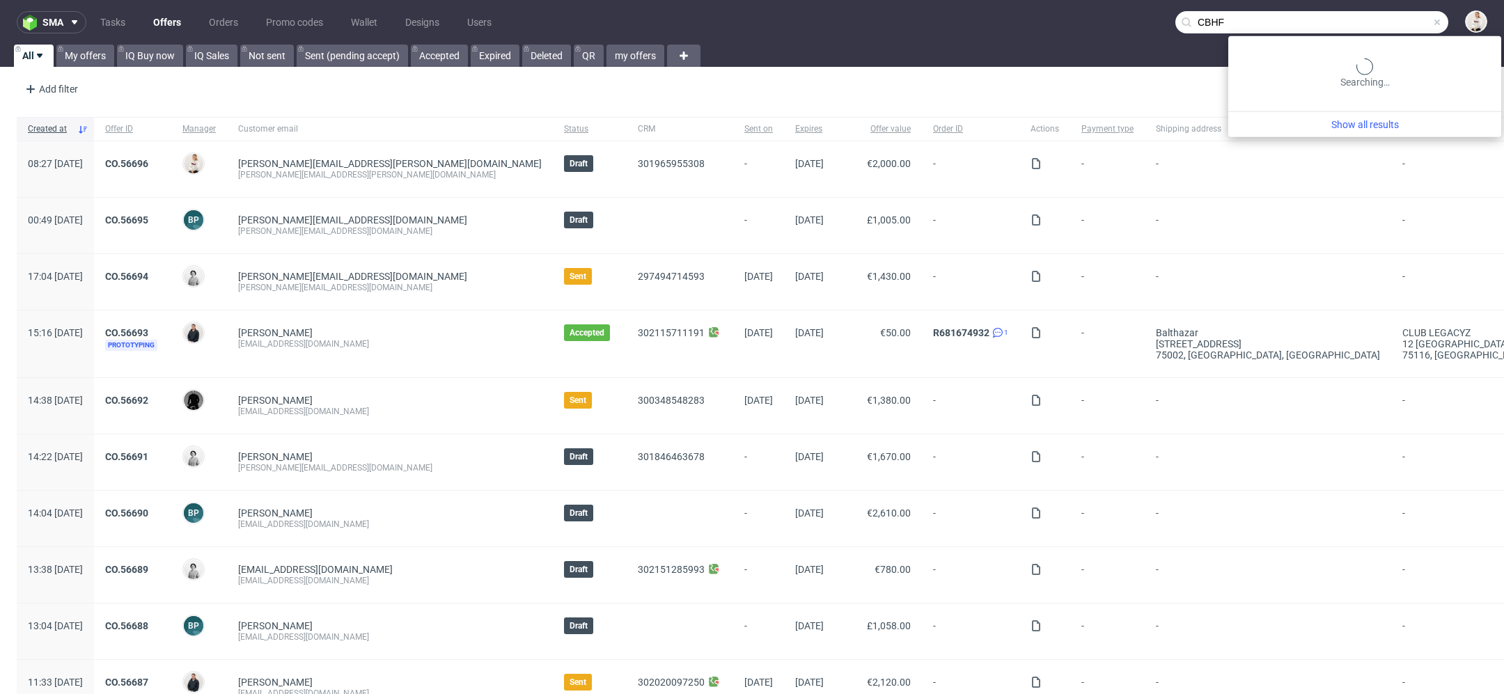
type input "CBHF"
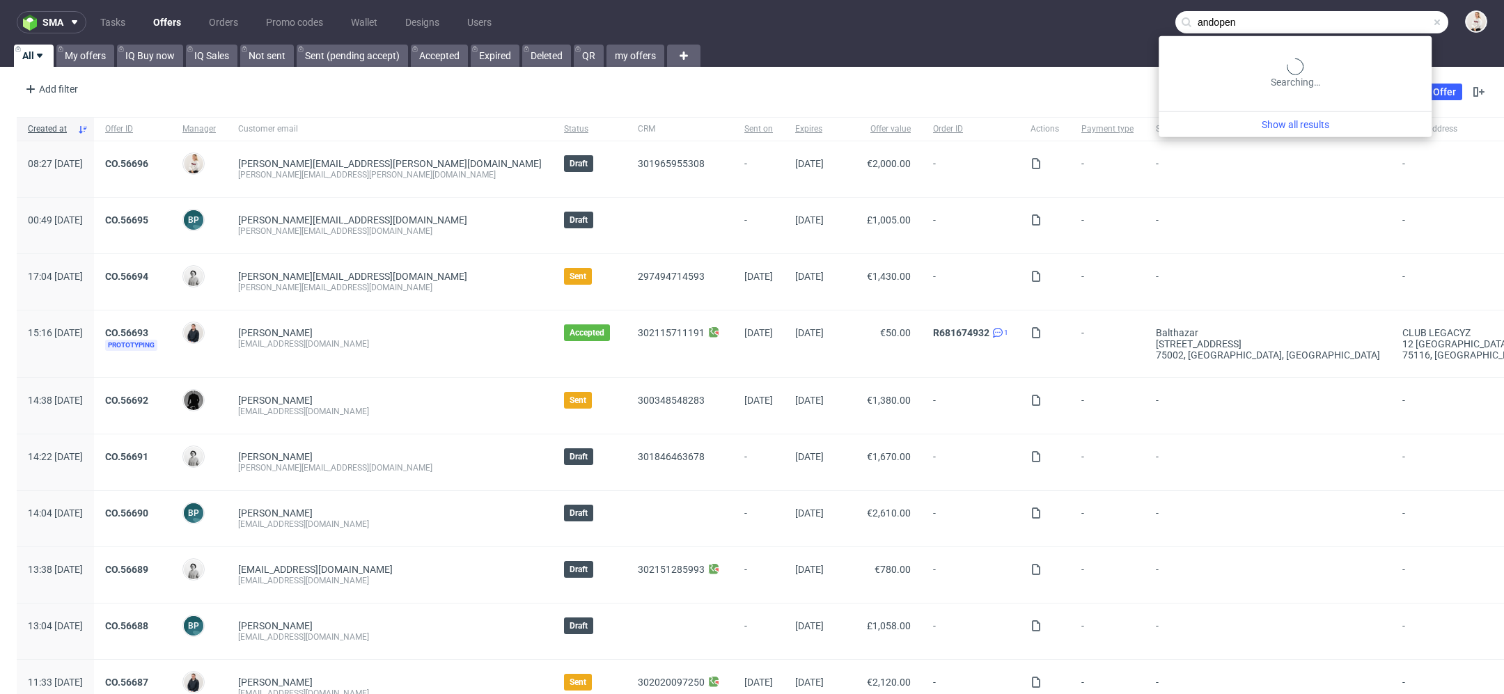
type input "andopen"
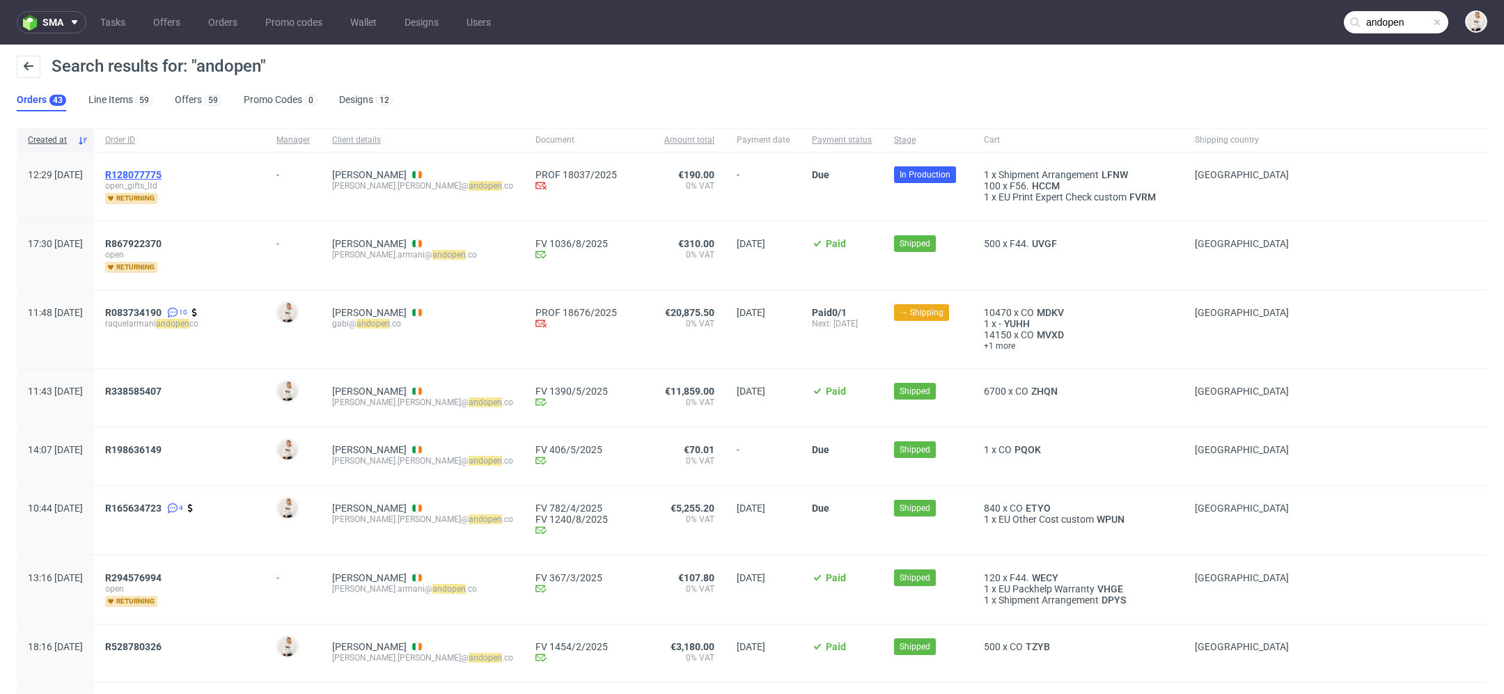
click at [159, 174] on span "R128077775" at bounding box center [133, 174] width 56 height 11
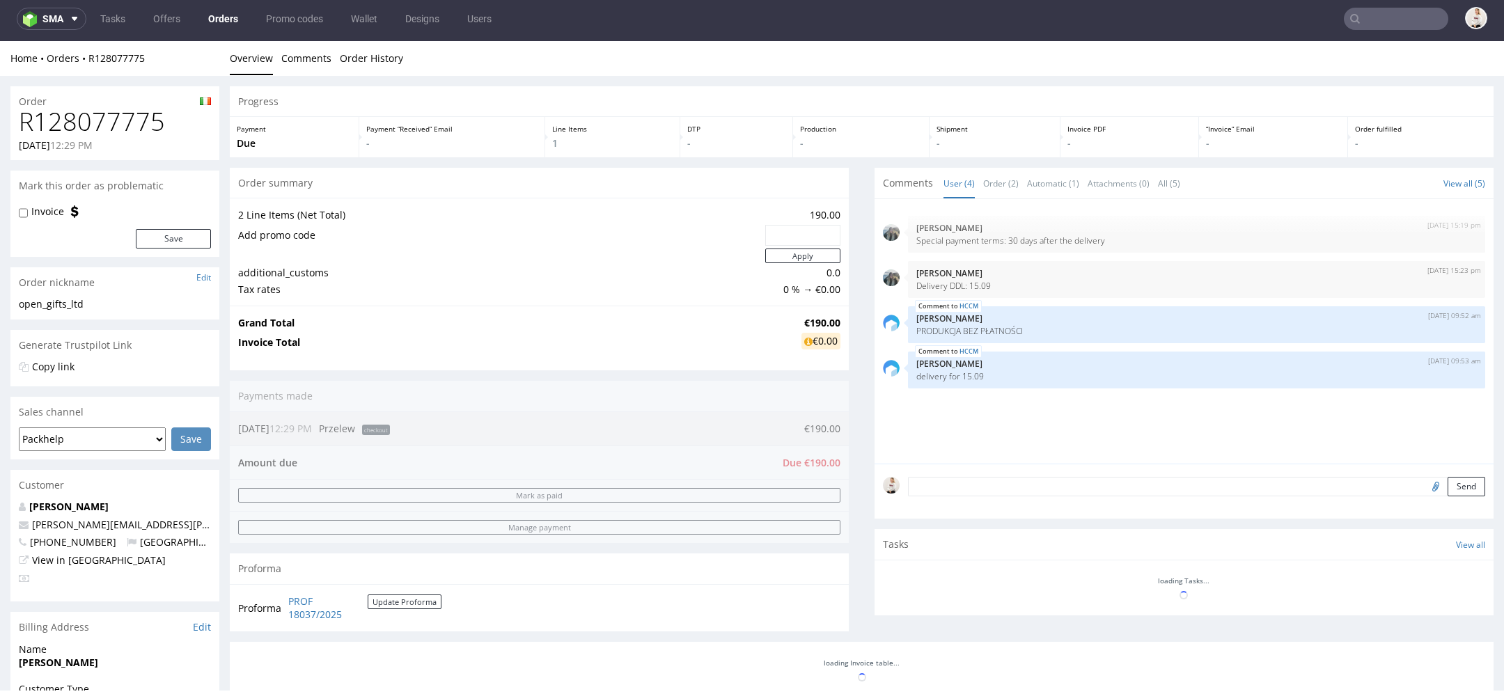
scroll to position [442, 0]
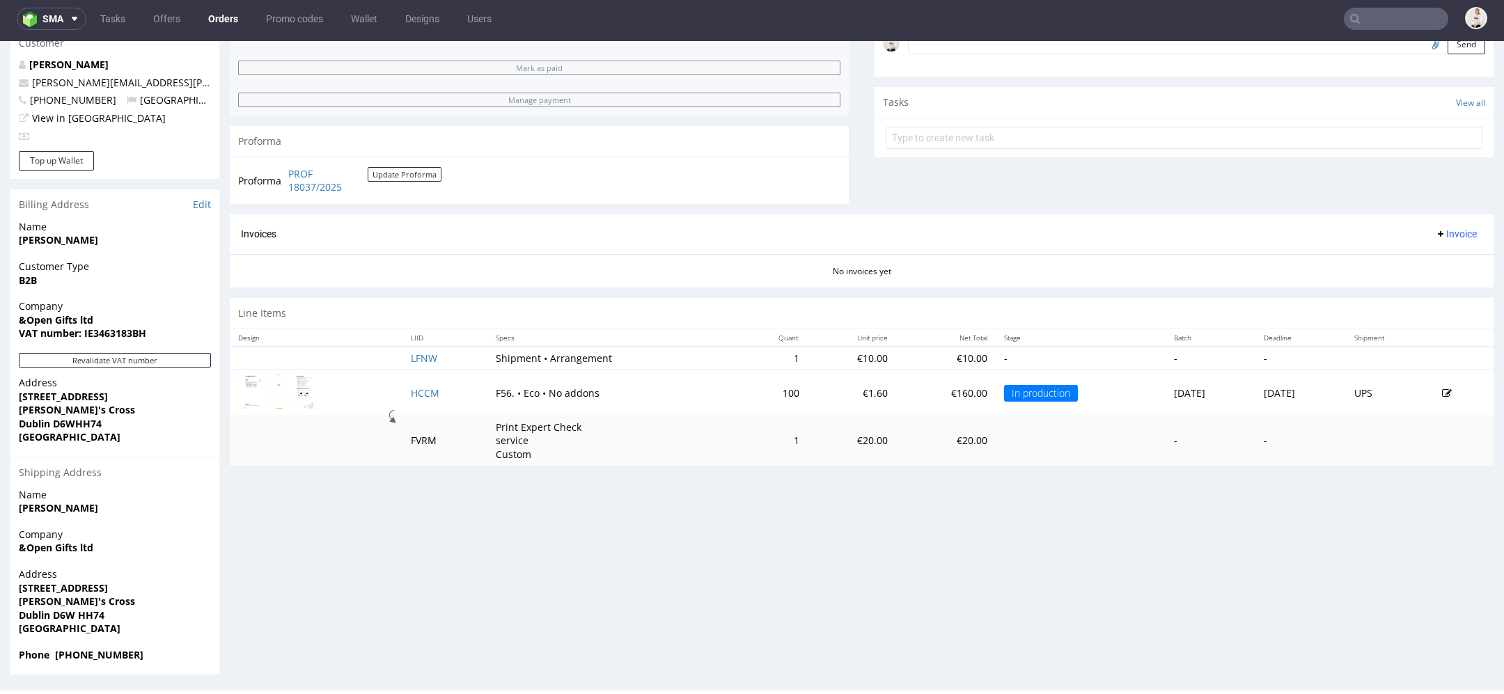
click at [228, 604] on div "Order R128077775 26.08.2025 12:29 PM Mark this order as problematic Invoice Sav…" at bounding box center [752, 159] width 1504 height 1051
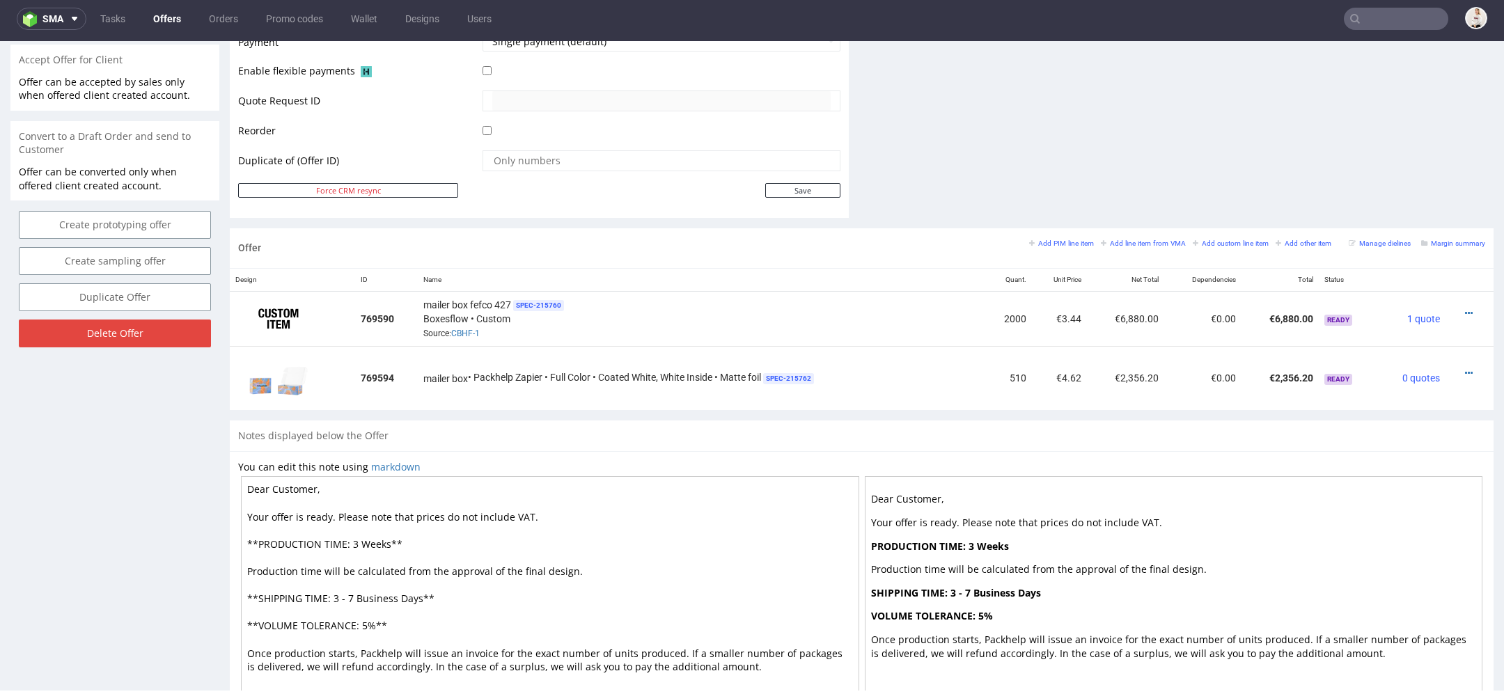
scroll to position [713, 0]
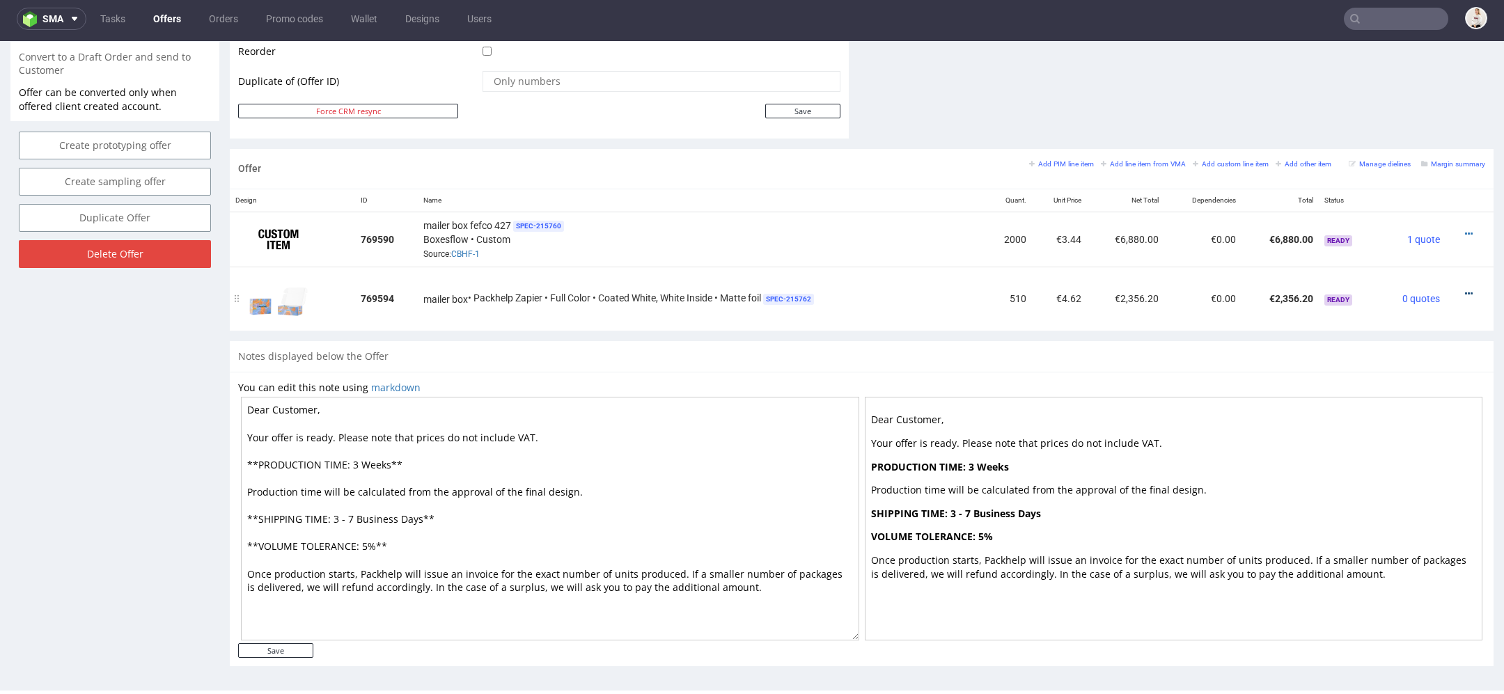
click at [1465, 289] on icon at bounding box center [1469, 294] width 8 height 10
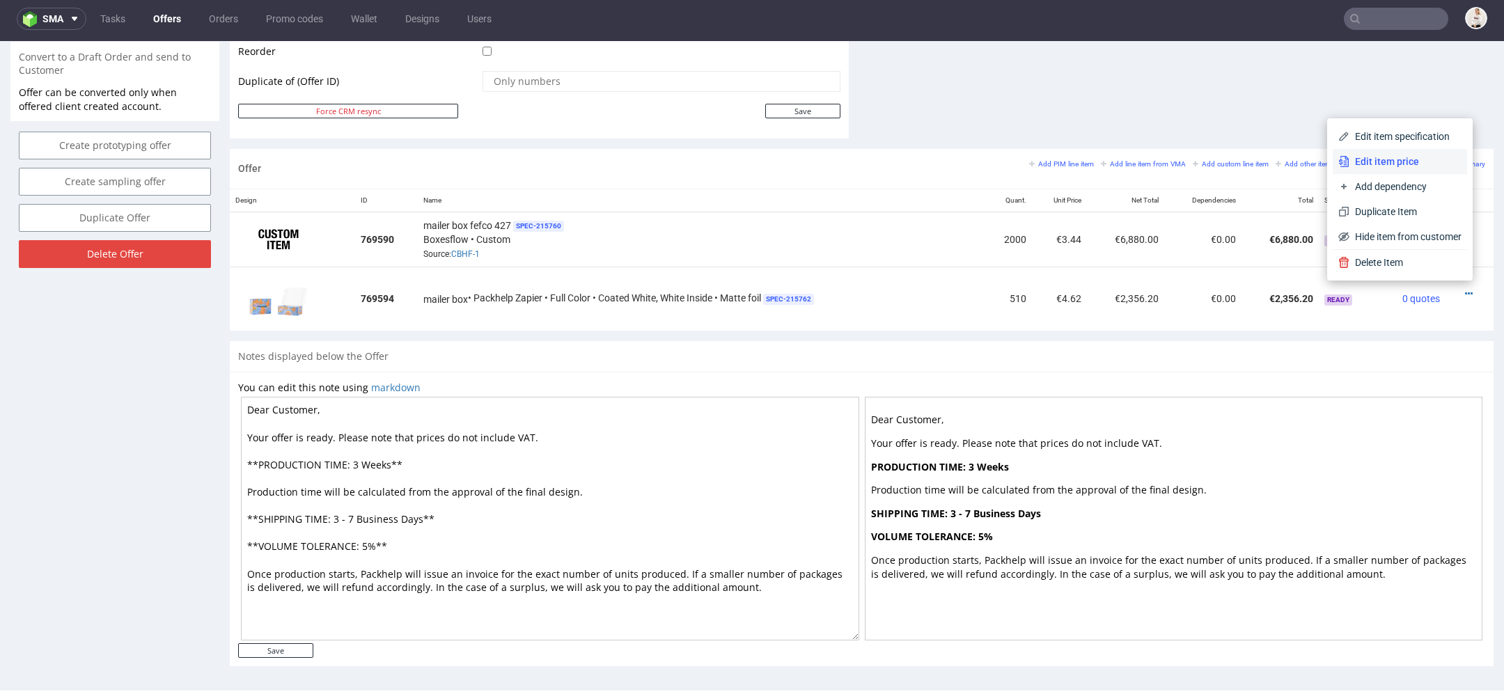
click at [1394, 163] on span "Edit item price" at bounding box center [1405, 162] width 112 height 14
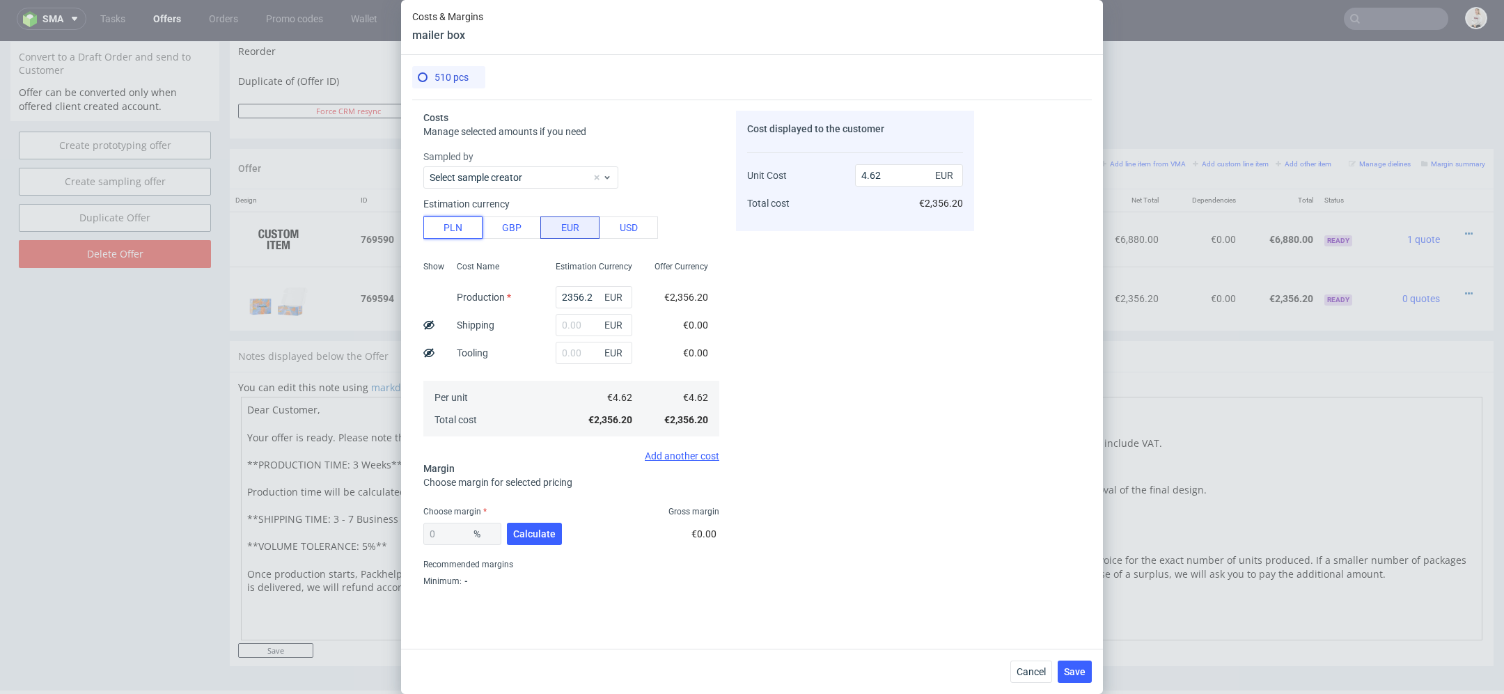
click at [462, 221] on button "PLN" at bounding box center [452, 228] width 59 height 22
type input "1.08"
drag, startPoint x: 599, startPoint y: 296, endPoint x: 381, endPoint y: 290, distance: 218.7
click at [381, 290] on div "Costs & Margins mailer box 510 pcs Costs Manage selected amounts if you need Sa…" at bounding box center [752, 347] width 1504 height 694
type input "5"
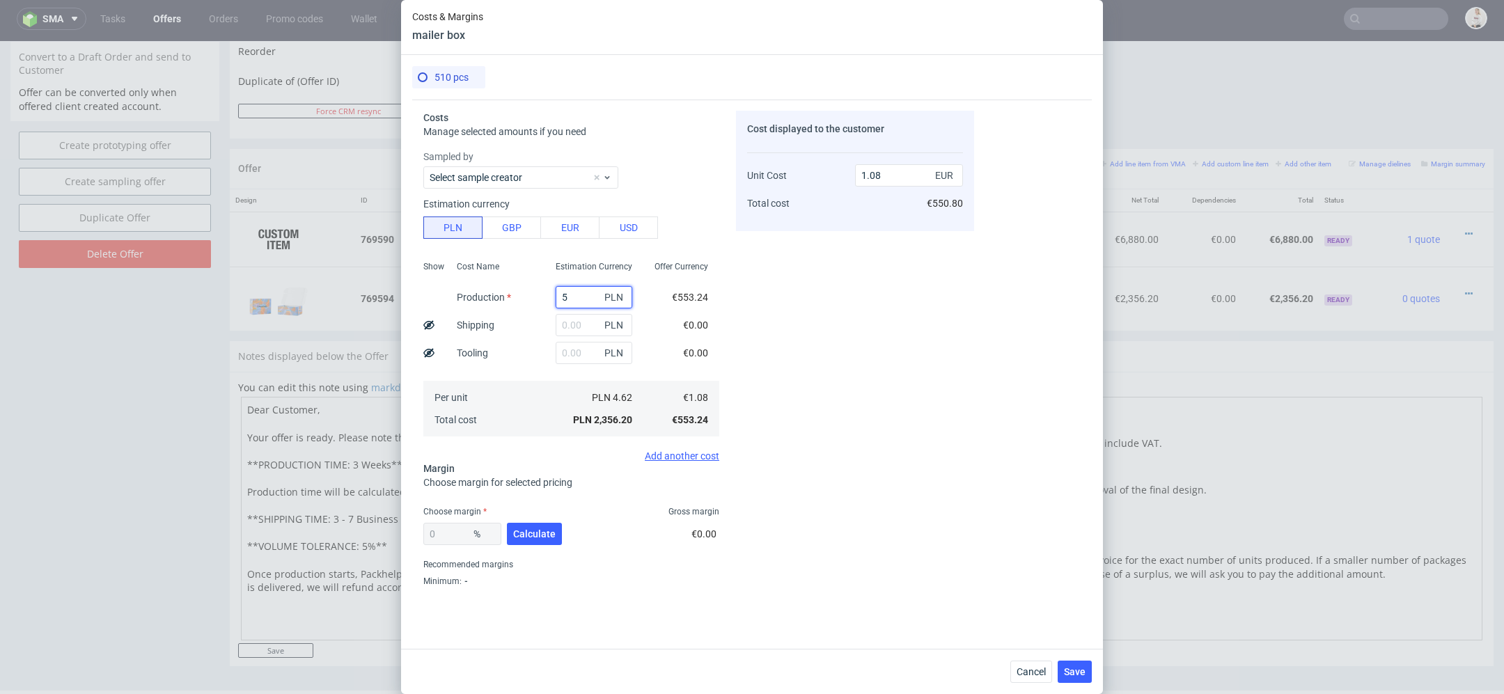
type input "0"
type input "63"
type input "0.03"
type input "6345"
type input "2.92"
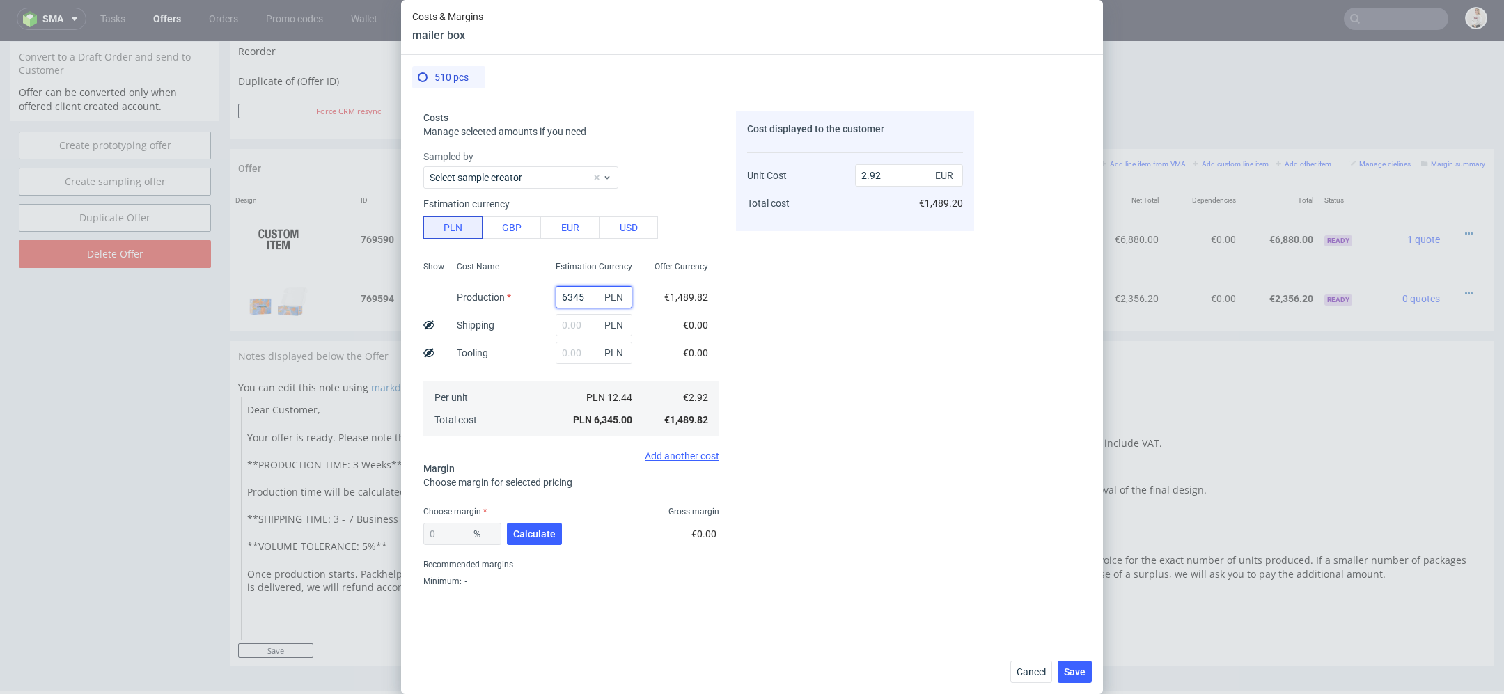
type input "6345"
click at [801, 365] on div "Cost displayed to the customer Unit Cost Total cost 2.92 EUR €1,489.20" at bounding box center [855, 352] width 238 height 482
click at [538, 529] on span "Calculate" at bounding box center [534, 534] width 42 height 10
type input "36.7"
type input "4.61"
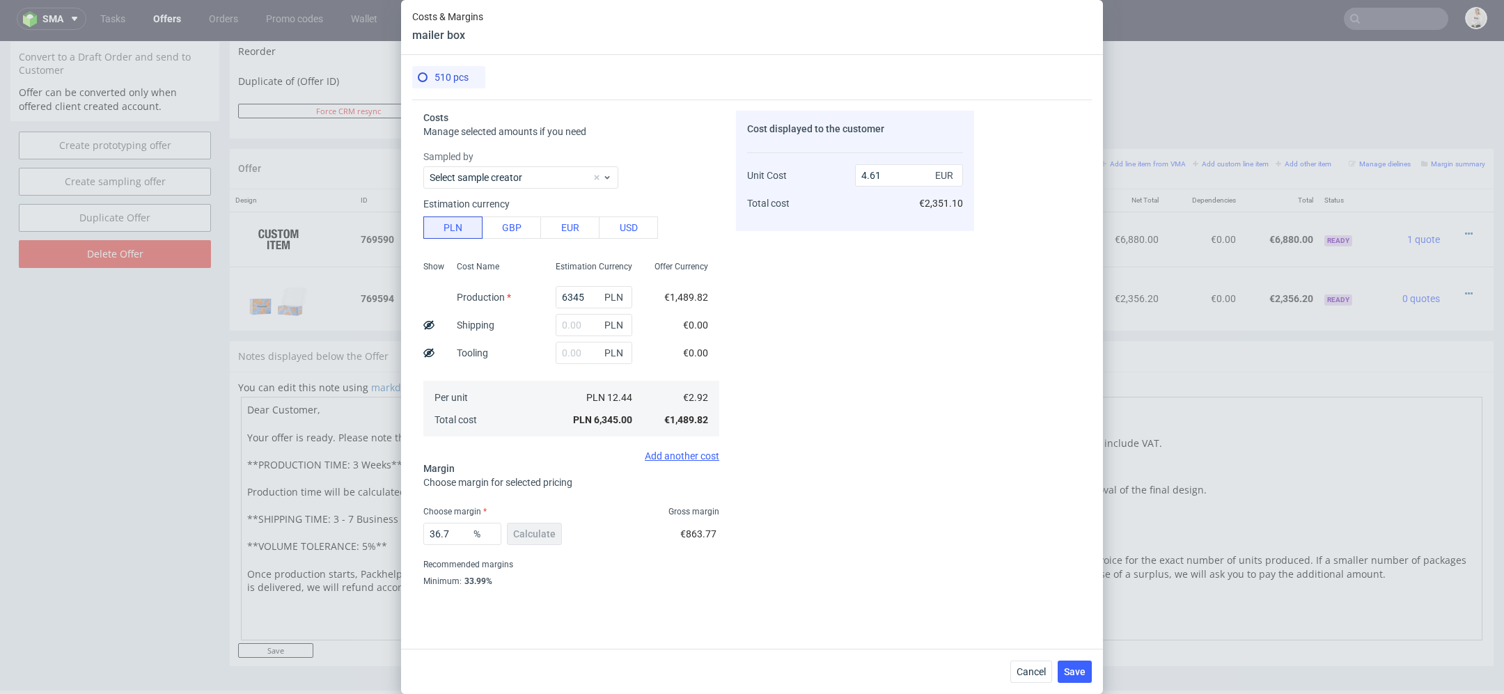
scroll to position [26, 0]
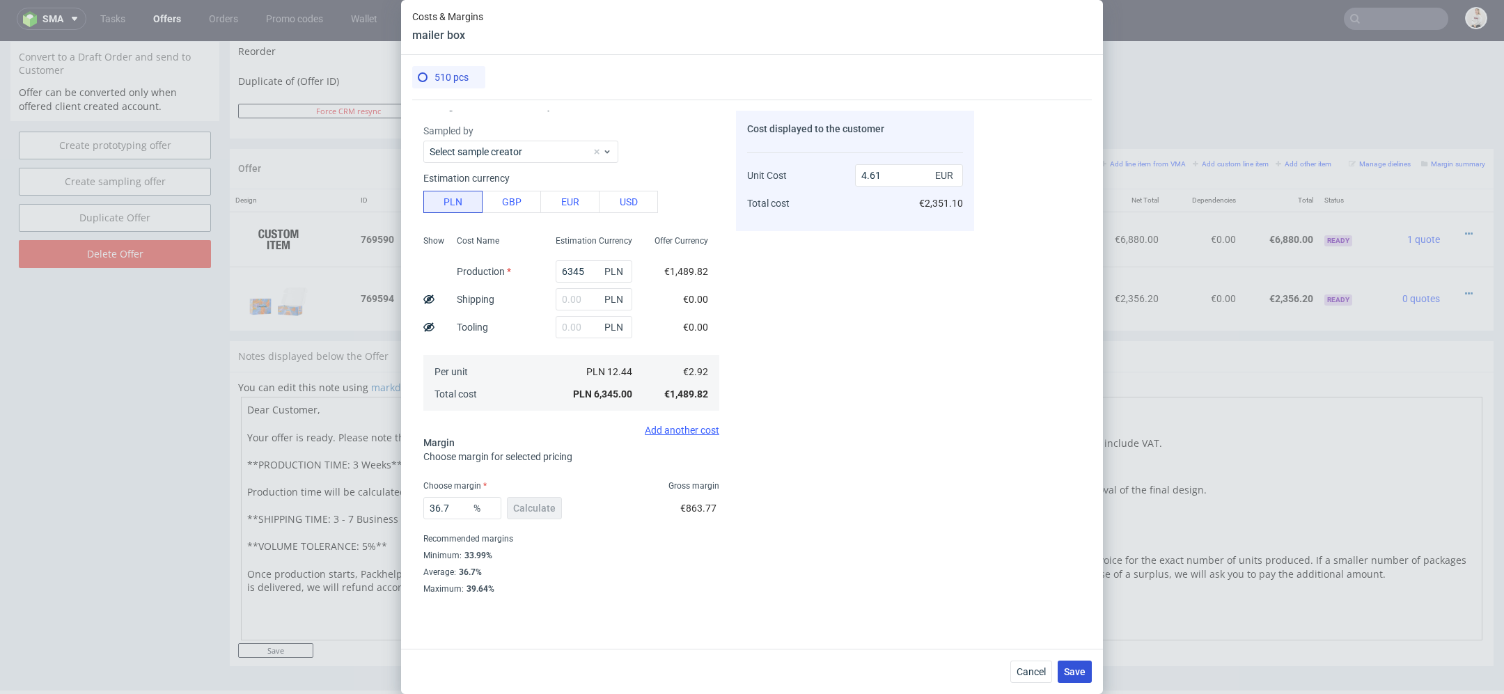
click at [1073, 672] on span "Save" at bounding box center [1075, 672] width 22 height 10
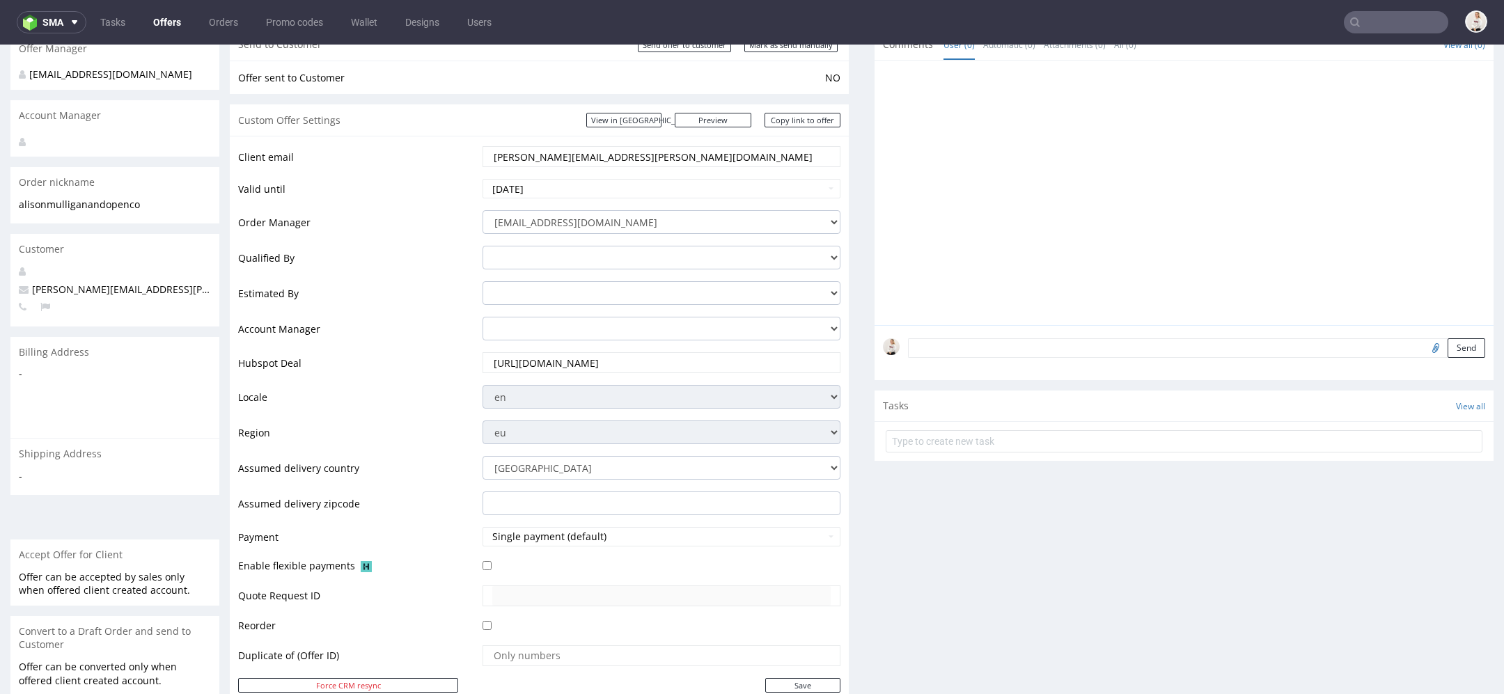
scroll to position [0, 0]
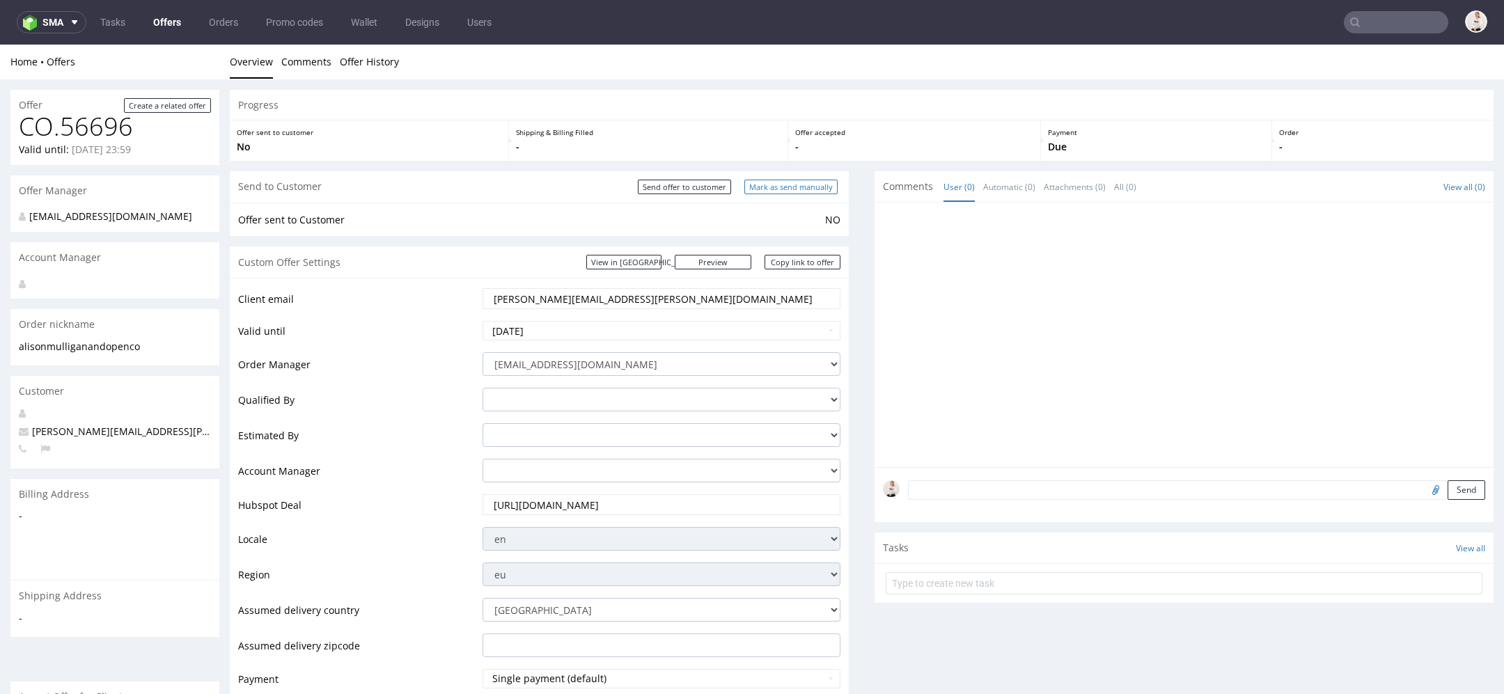
click at [790, 190] on input "Mark as send manually" at bounding box center [790, 187] width 93 height 15
type input "In progress..."
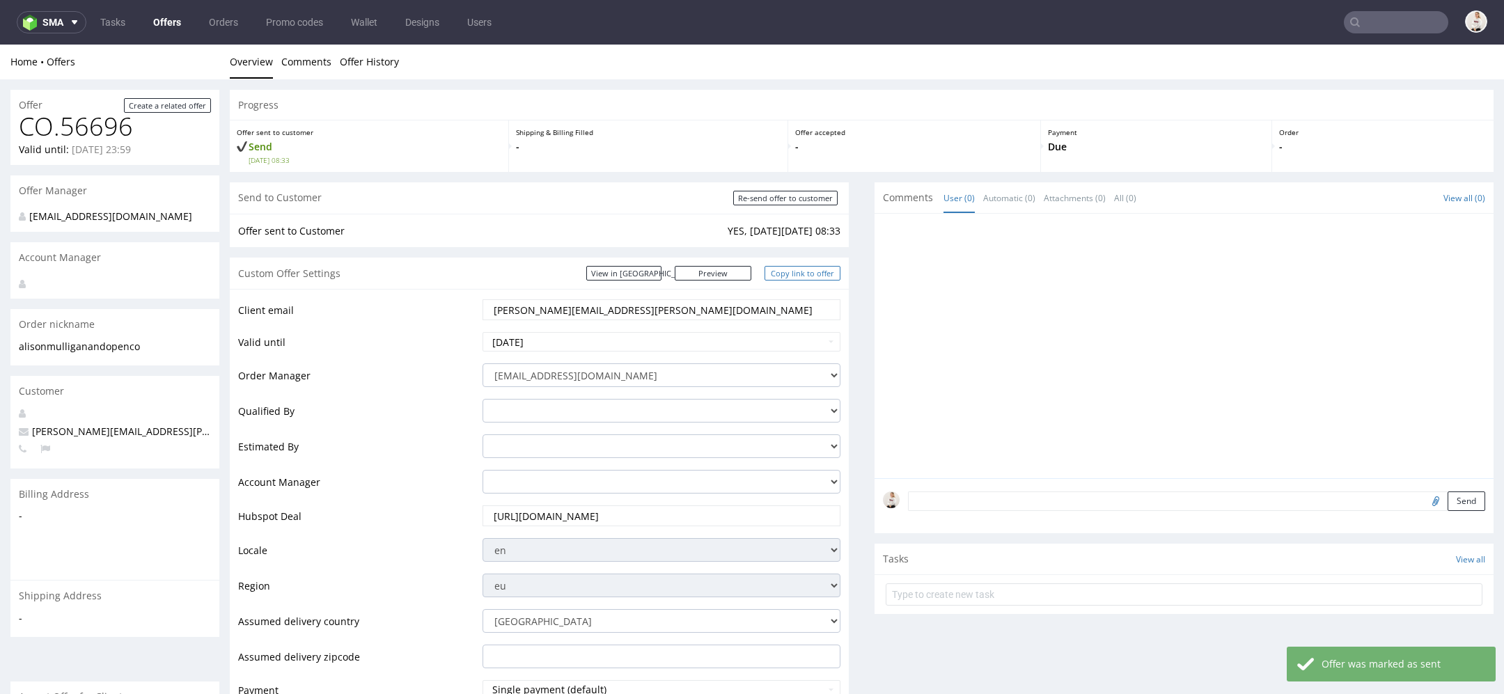
click at [800, 273] on link "Copy link to offer" at bounding box center [802, 273] width 77 height 15
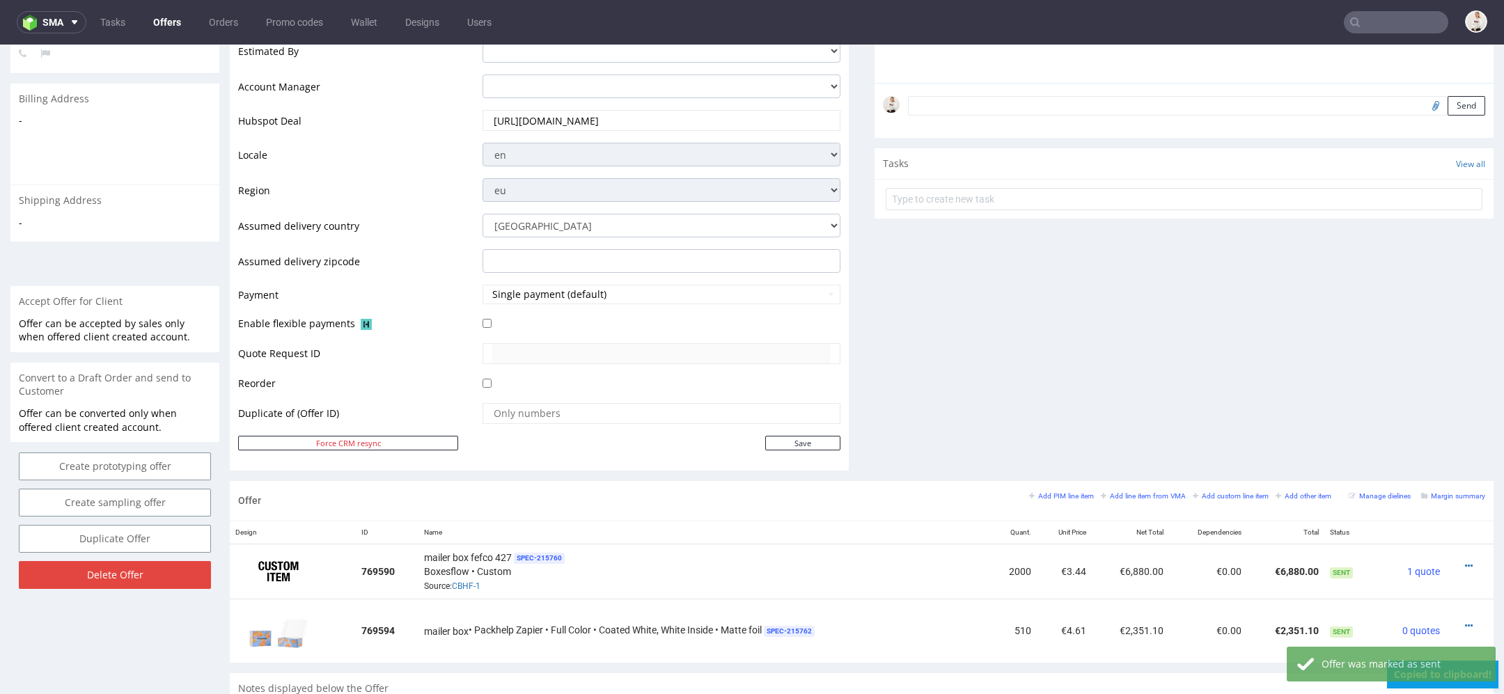
scroll to position [400, 0]
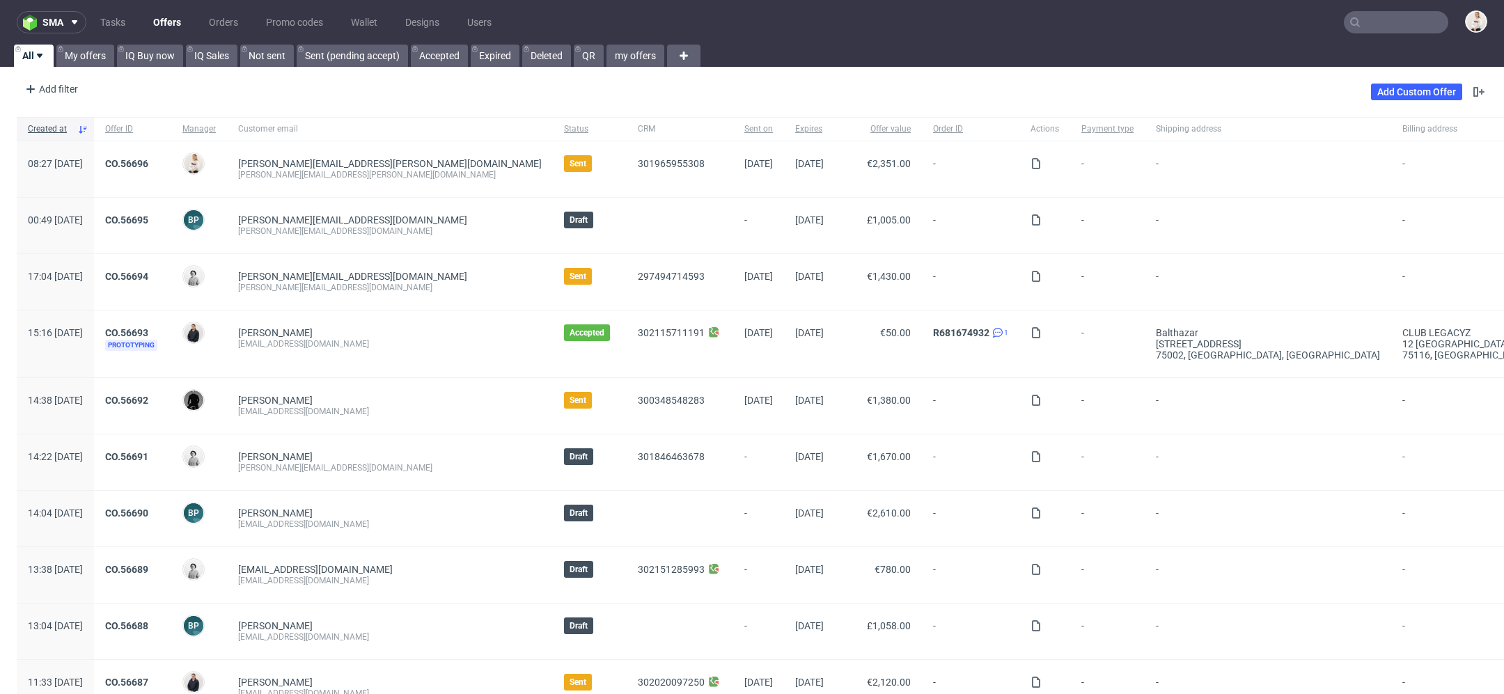
click at [1400, 22] on input "text" at bounding box center [1396, 22] width 104 height 22
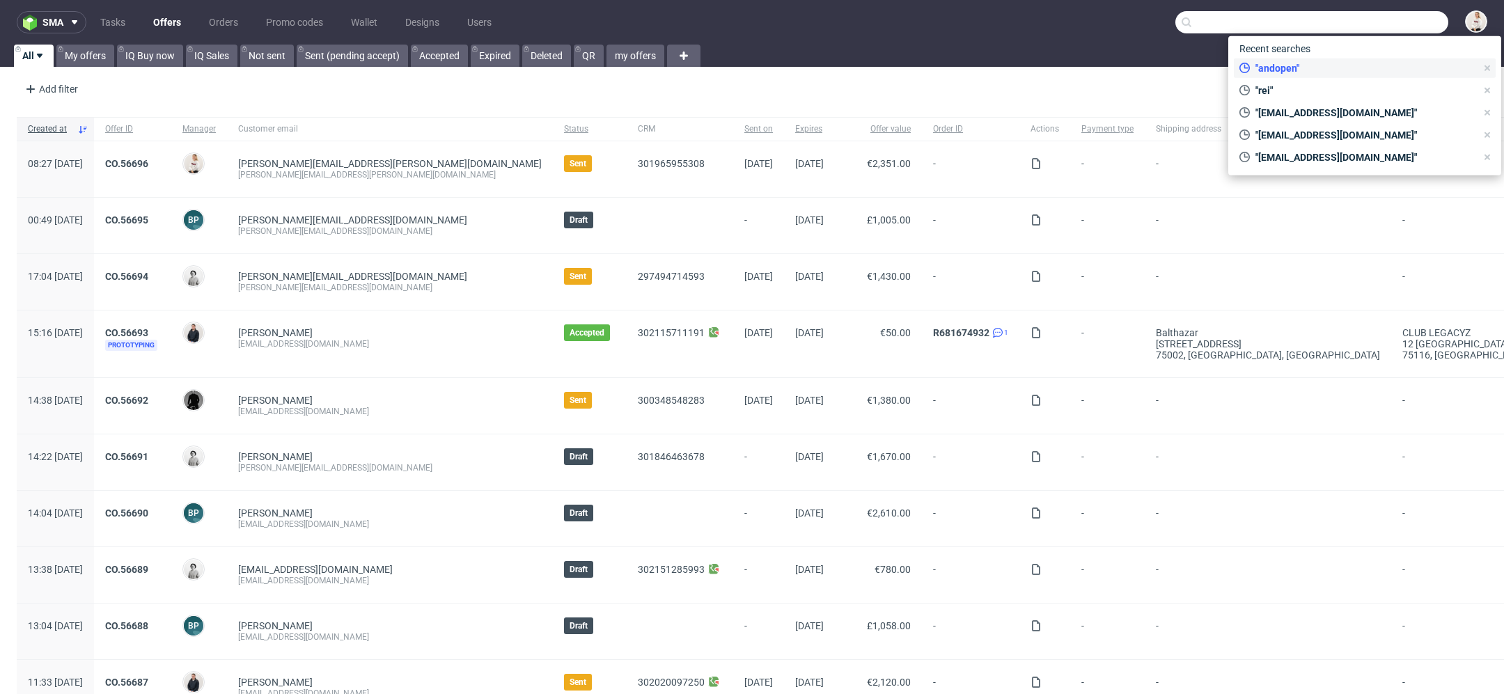
paste input "[PERSON_NAME][EMAIL_ADDRESS][PERSON_NAME][DOMAIN_NAME]"
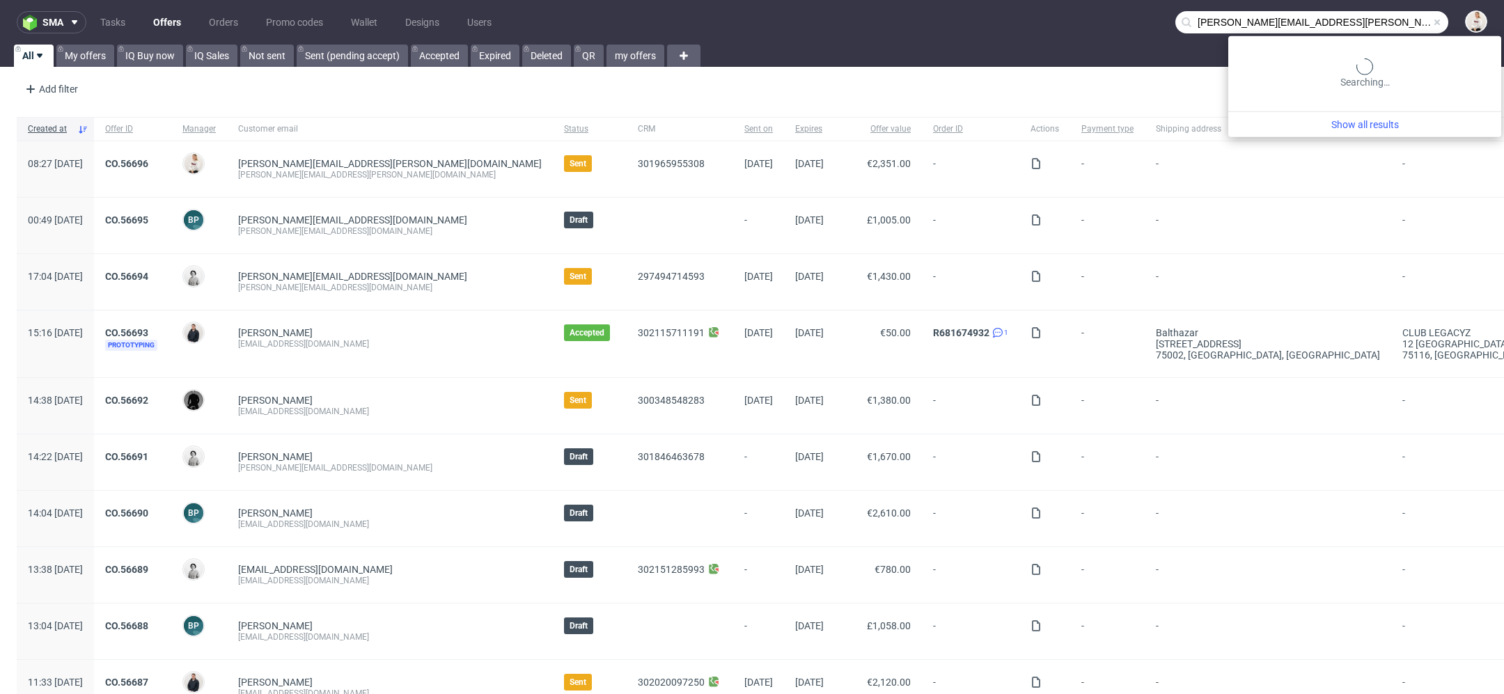
type input "[PERSON_NAME][EMAIL_ADDRESS][PERSON_NAME][DOMAIN_NAME]"
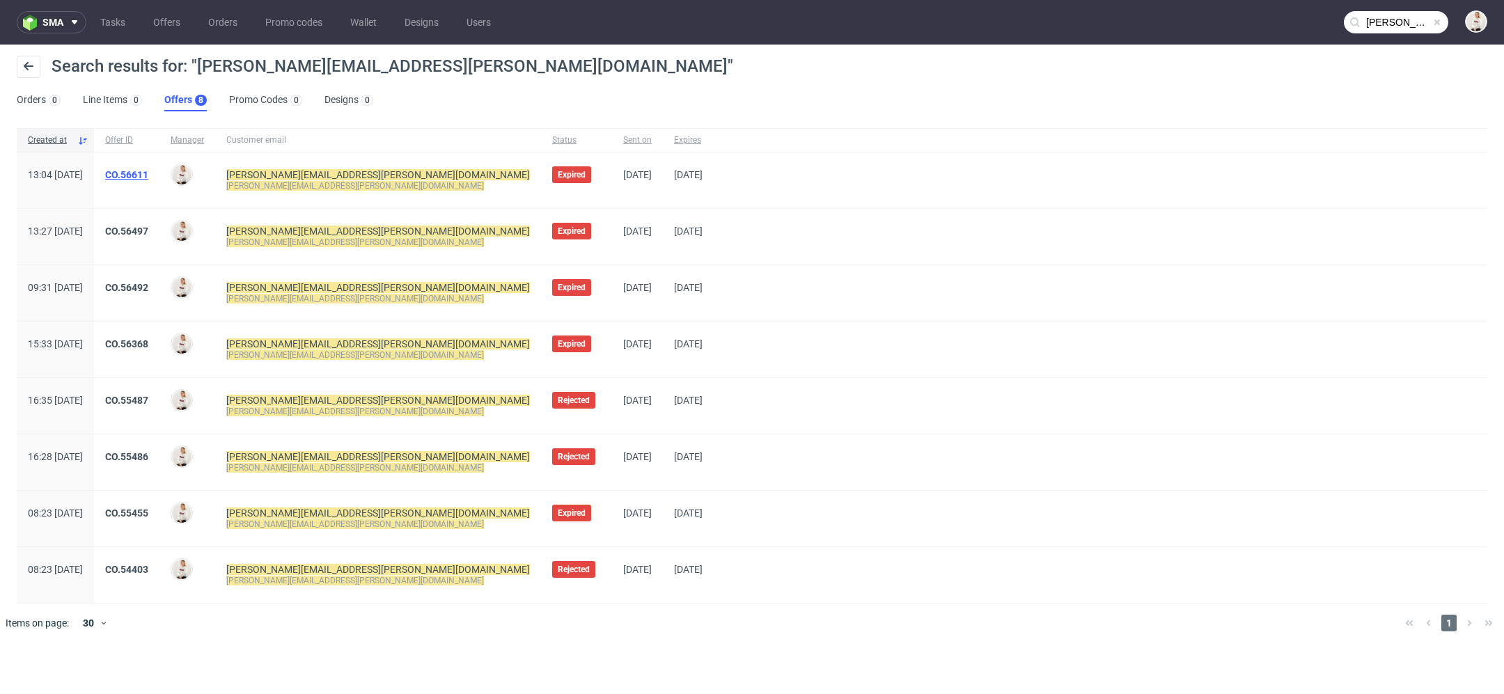
click at [148, 171] on link "CO.56611" at bounding box center [126, 174] width 43 height 11
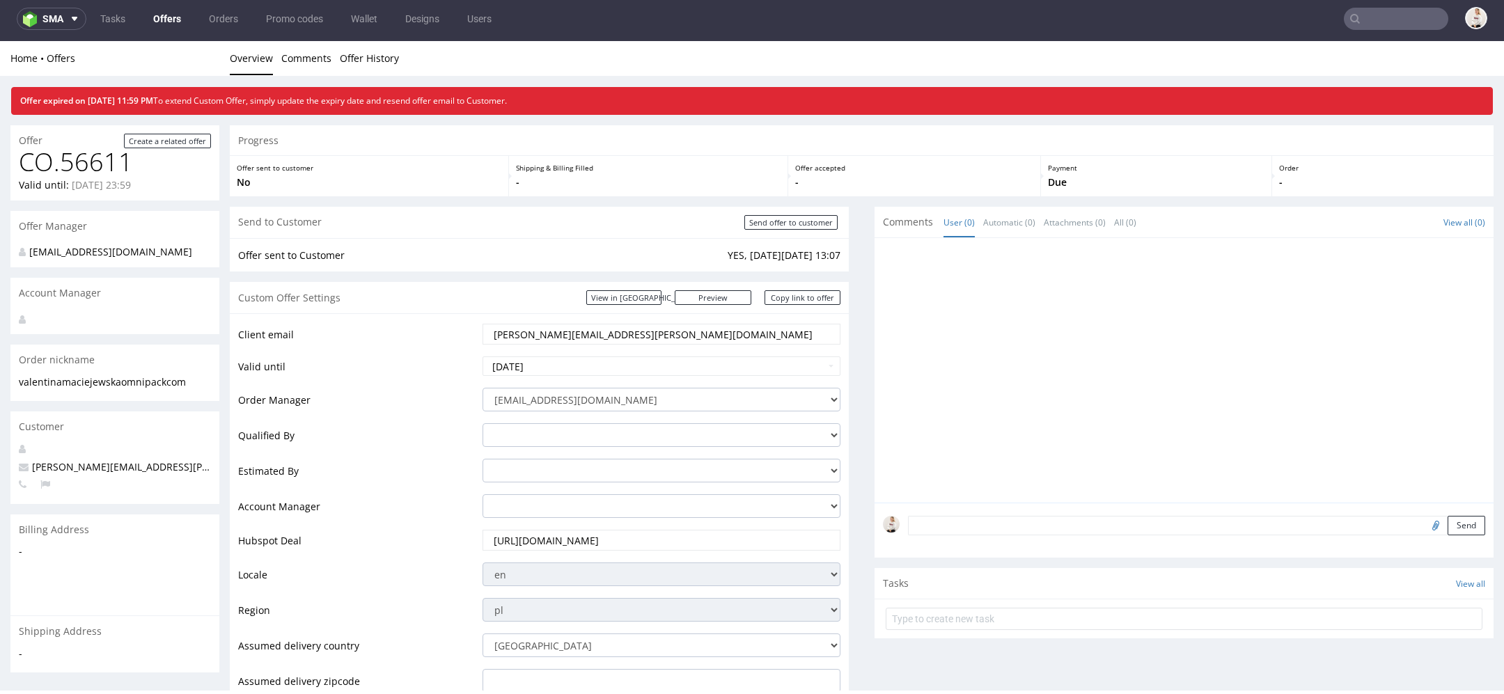
click at [649, 351] on td "[PERSON_NAME][EMAIL_ADDRESS][PERSON_NAME][DOMAIN_NAME]" at bounding box center [659, 338] width 361 height 33
click at [650, 359] on input "[DATE]" at bounding box center [661, 365] width 358 height 19
click at [621, 198] on icon at bounding box center [620, 199] width 3 height 10
click at [624, 262] on td "13" at bounding box center [620, 261] width 21 height 21
type input "[DATE]"
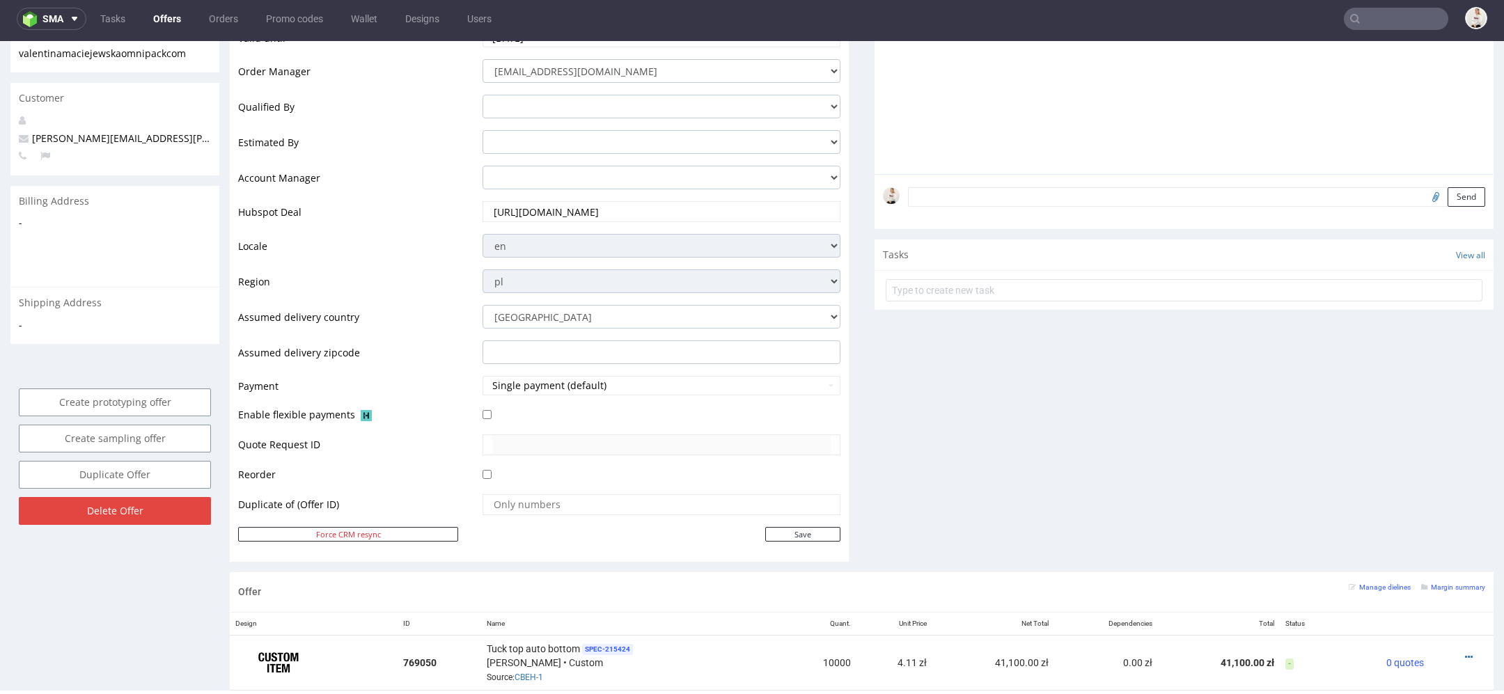
scroll to position [333, 0]
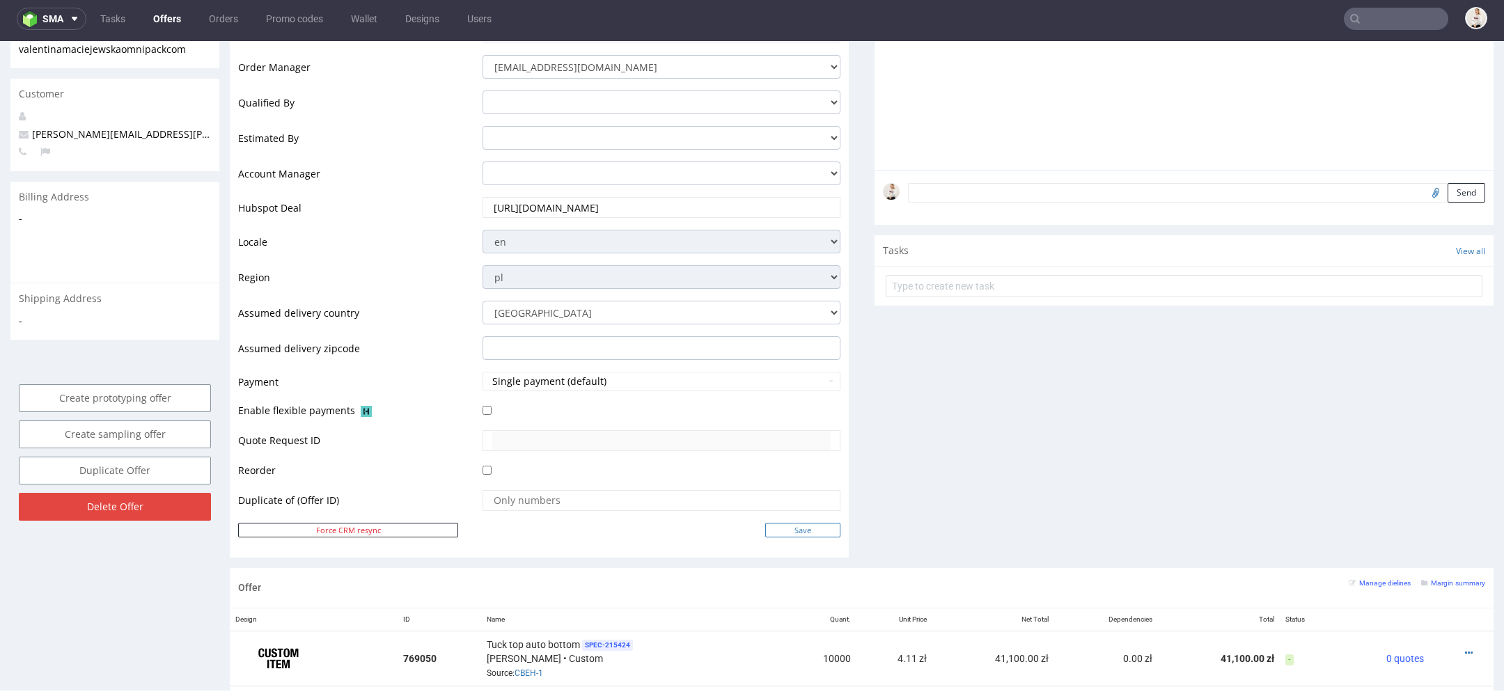
click at [789, 530] on input "Save" at bounding box center [802, 530] width 75 height 15
type input "In progress..."
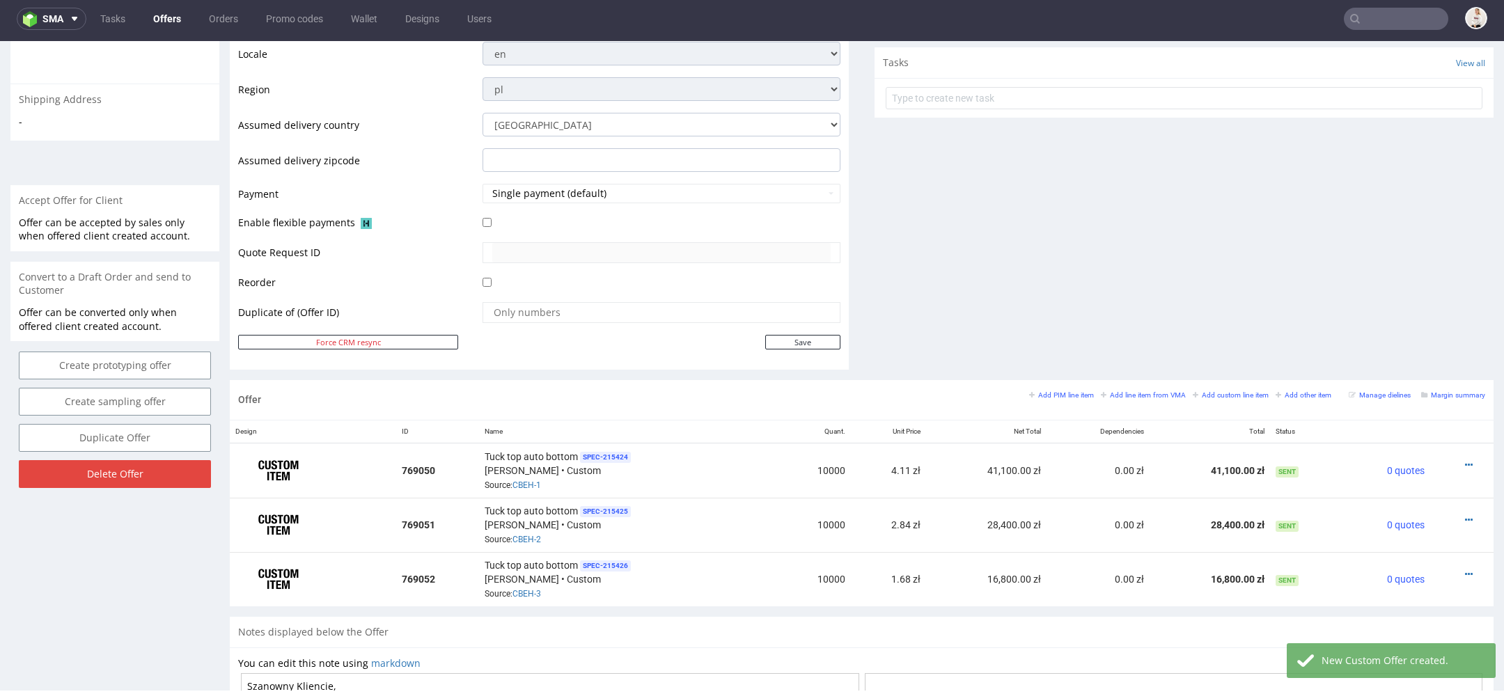
scroll to position [781, 0]
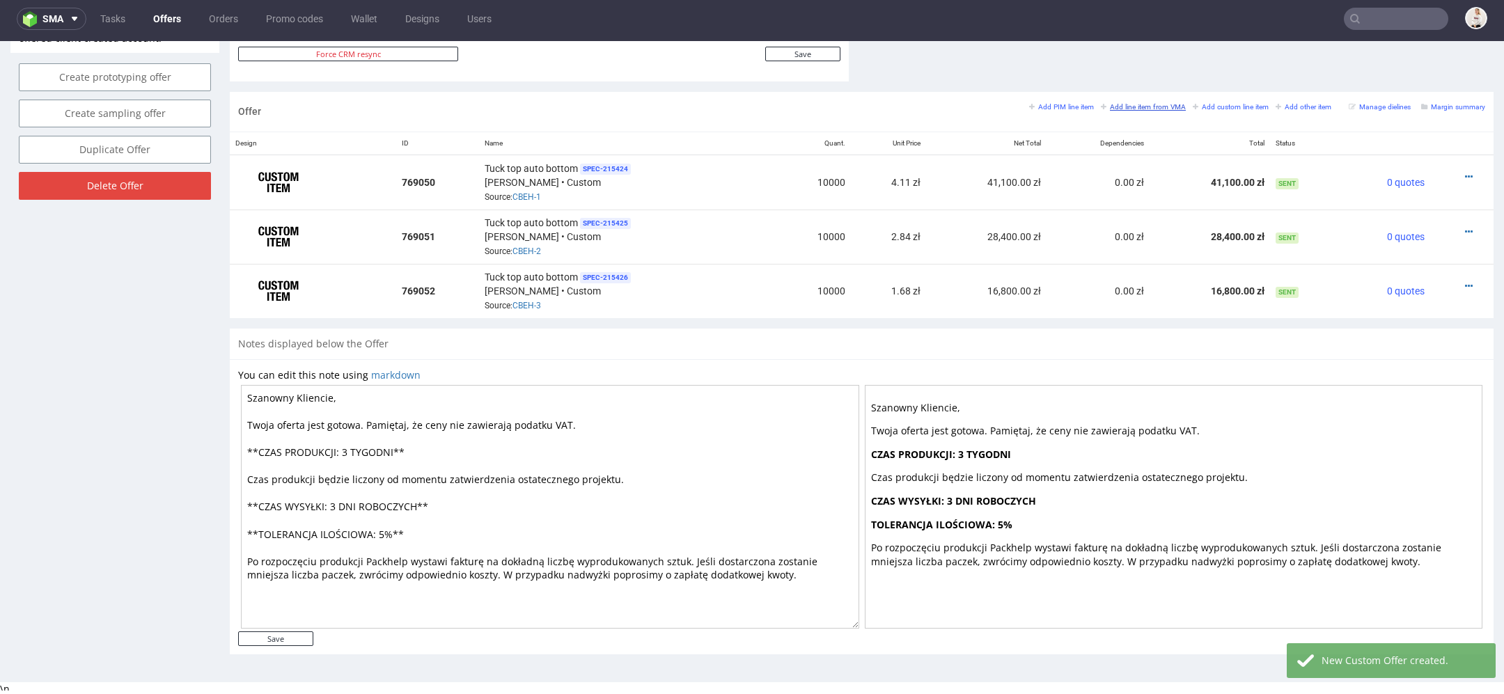
click at [1114, 107] on small "Add line item from VMA" at bounding box center [1143, 107] width 85 height 8
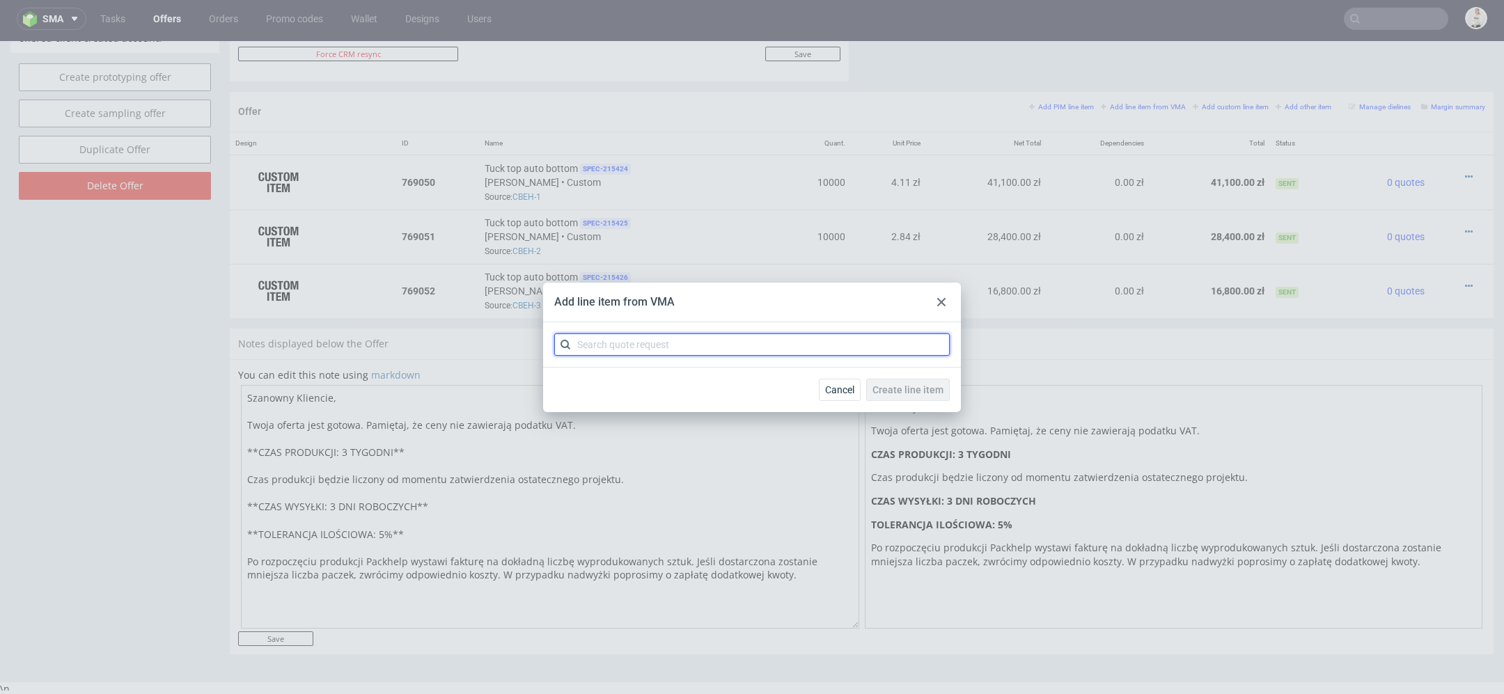
click at [677, 340] on input "text" at bounding box center [751, 344] width 395 height 22
paste input "CBEH"
type input "CBEH"
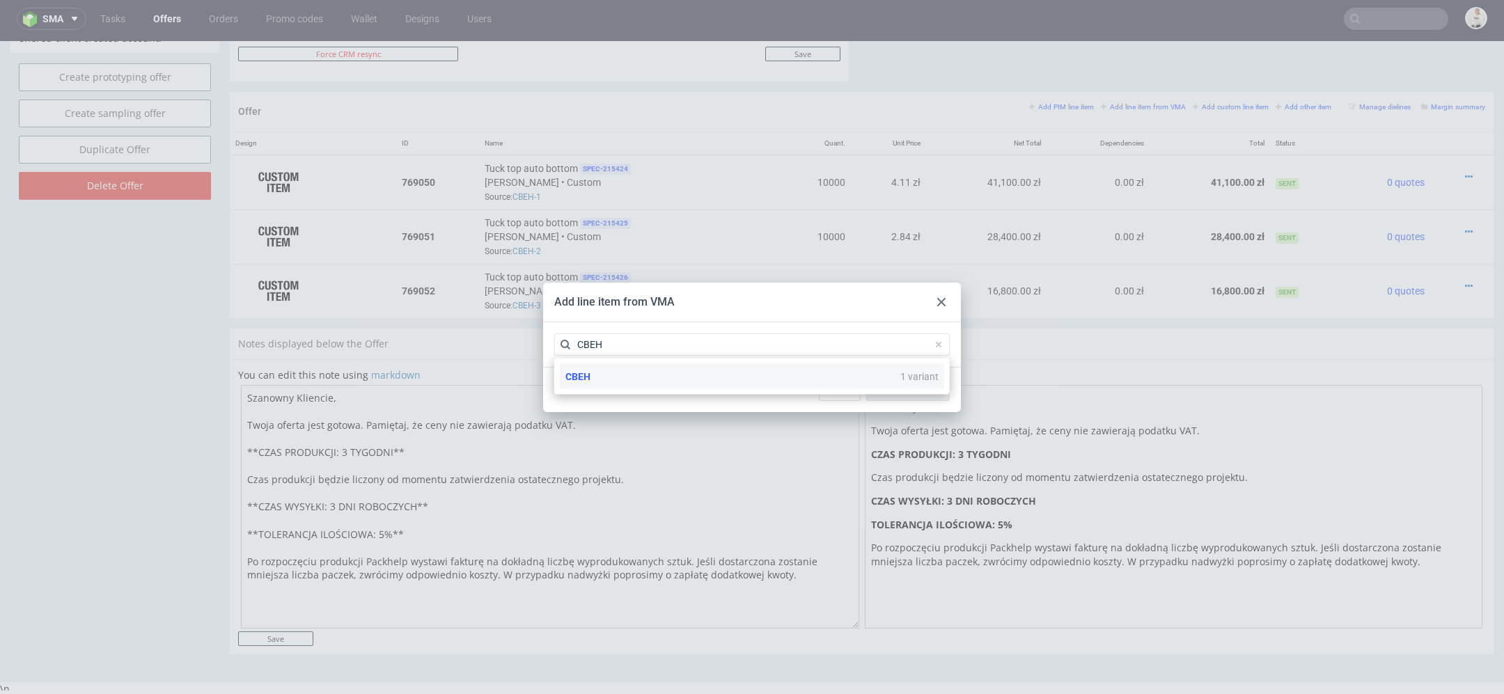
click at [654, 386] on div "CBEH 1 variant" at bounding box center [752, 376] width 384 height 25
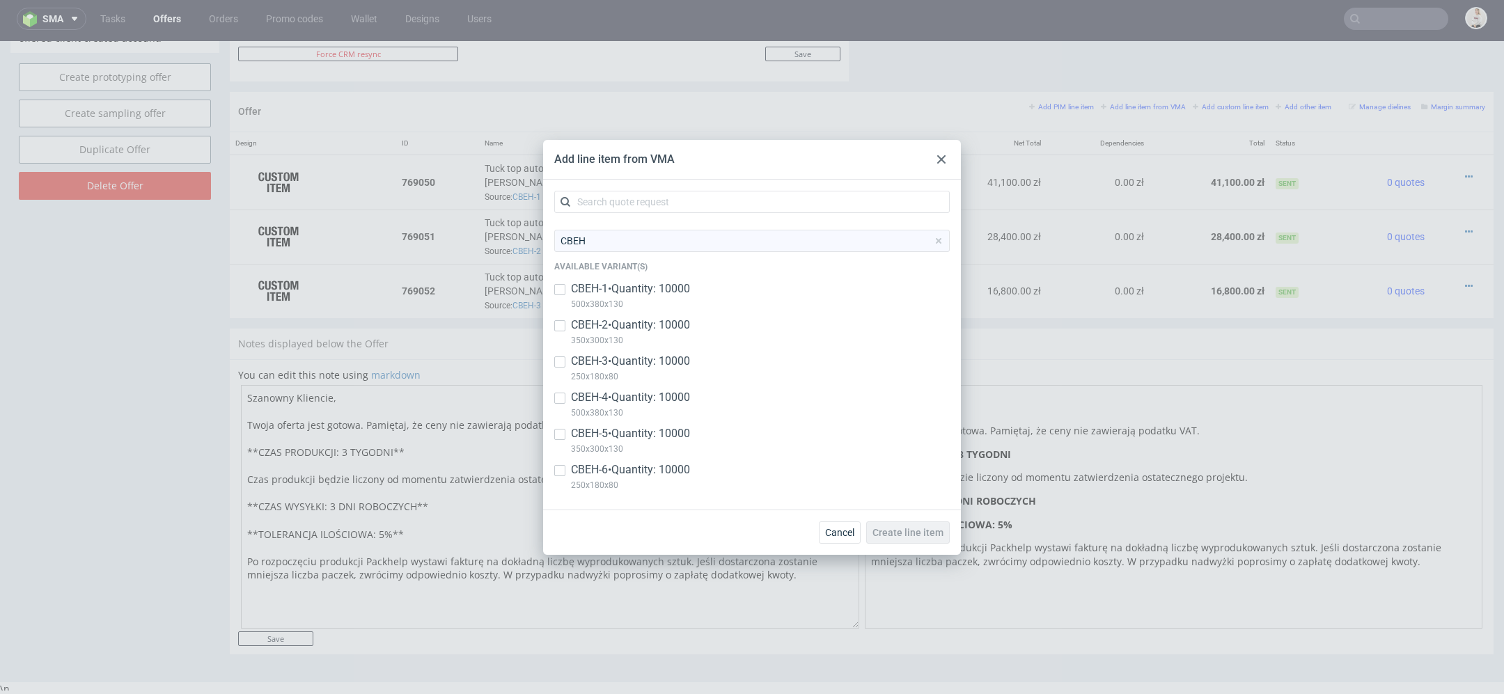
click at [647, 408] on p "500x380x130" at bounding box center [630, 412] width 119 height 15
checkbox input "true"
click at [650, 449] on p "350x300x130" at bounding box center [630, 448] width 119 height 15
checkbox input "true"
click at [652, 469] on p "CBEH-6 • Quantity: 10000" at bounding box center [630, 469] width 119 height 15
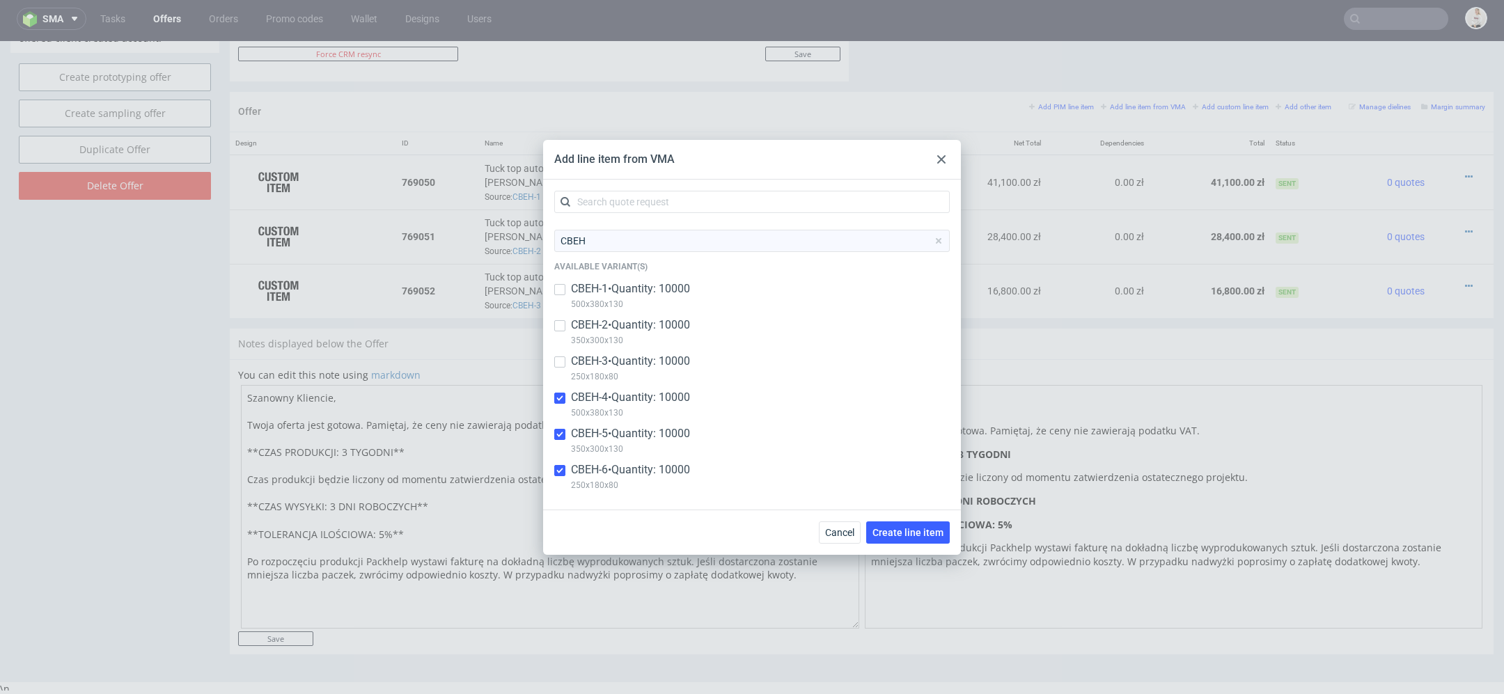
checkbox input "true"
click at [904, 535] on span "Create line item" at bounding box center [907, 533] width 71 height 10
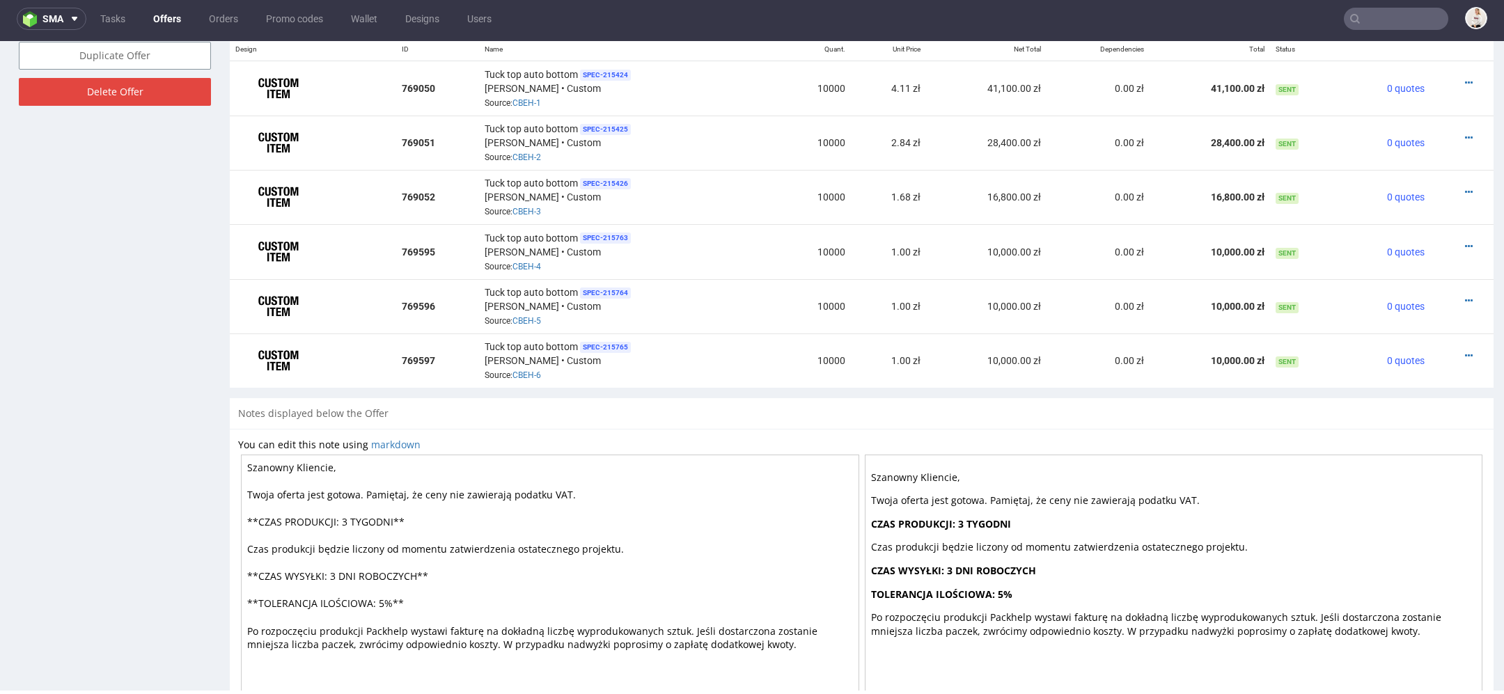
scroll to position [871, 0]
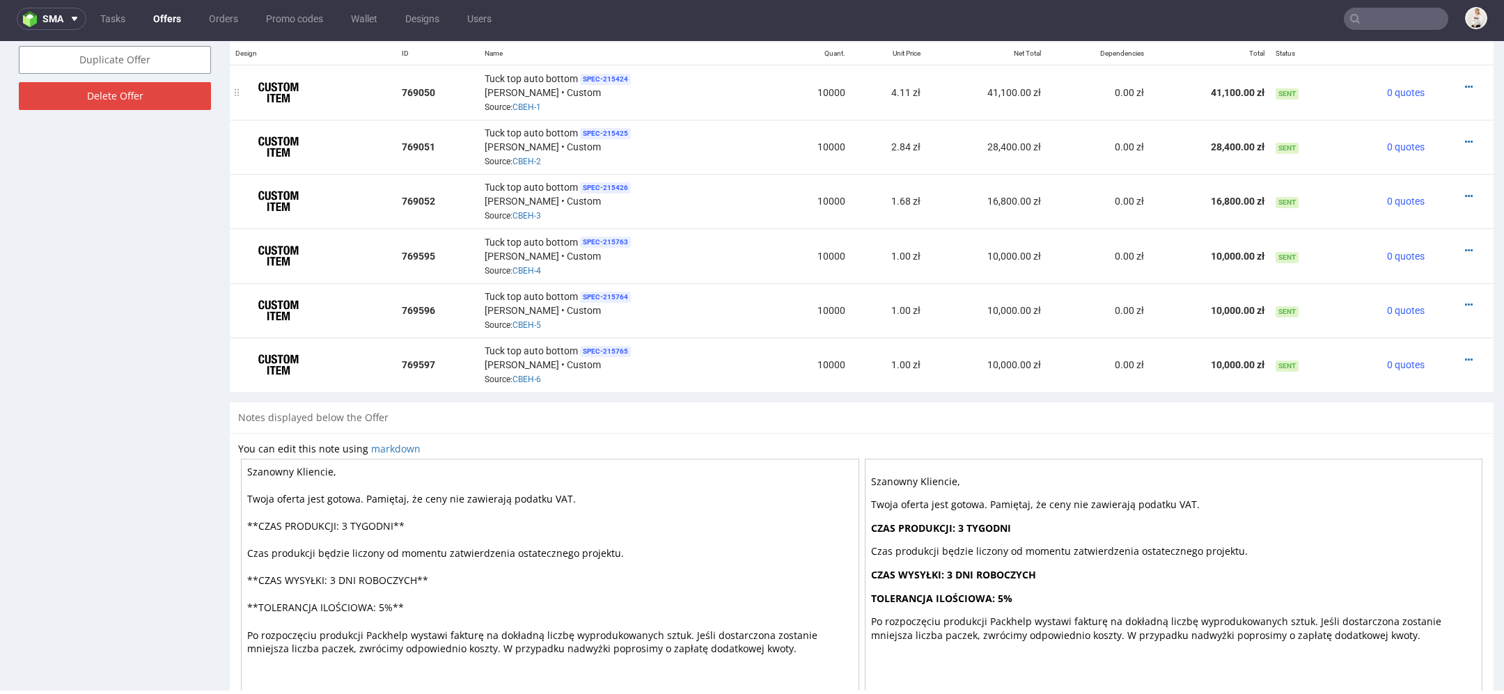
click at [1447, 84] on div at bounding box center [1457, 87] width 44 height 14
click at [1447, 83] on div at bounding box center [1457, 87] width 44 height 14
click at [1456, 80] on div at bounding box center [1457, 87] width 44 height 14
click at [1465, 82] on icon at bounding box center [1469, 87] width 8 height 10
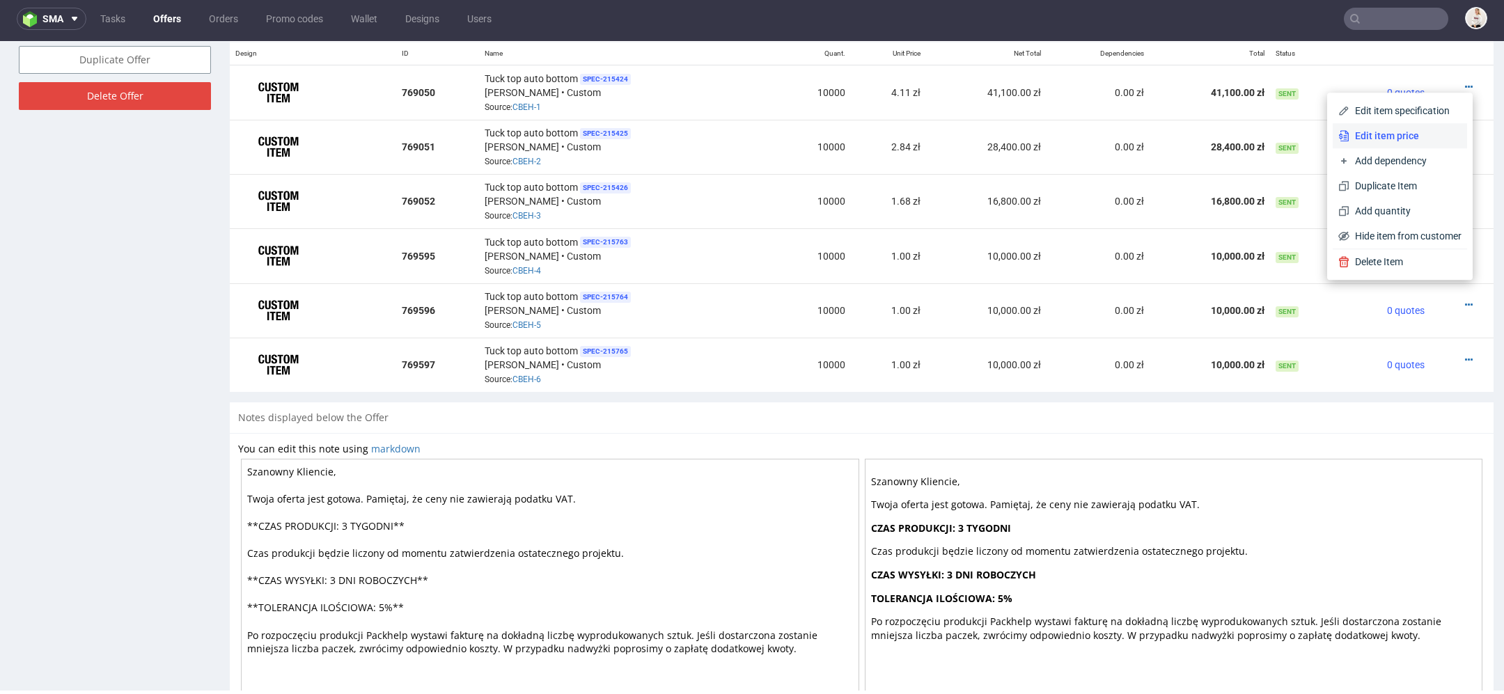
click at [1383, 130] on span "Edit item price" at bounding box center [1405, 136] width 112 height 14
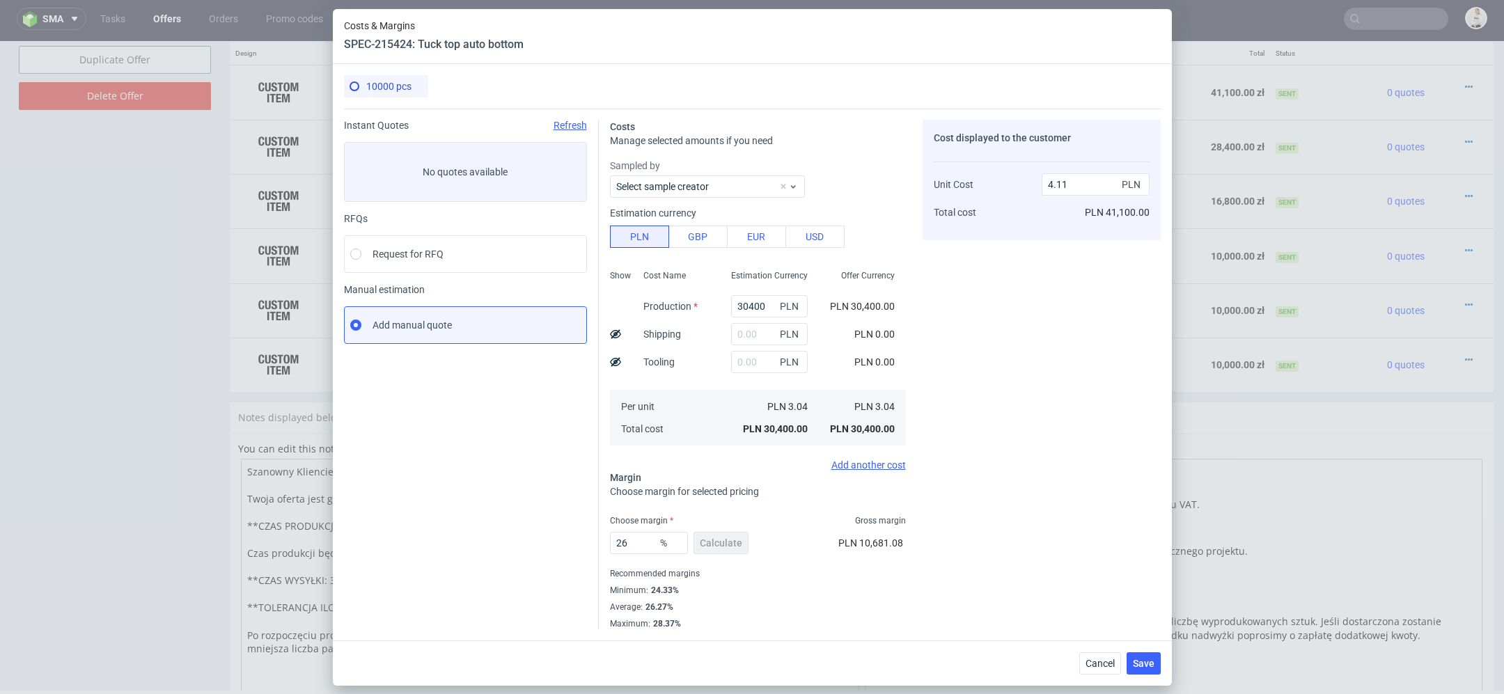
click at [1104, 675] on div "Cancel Save" at bounding box center [752, 662] width 839 height 45
click at [1102, 666] on span "Cancel" at bounding box center [1099, 664] width 29 height 10
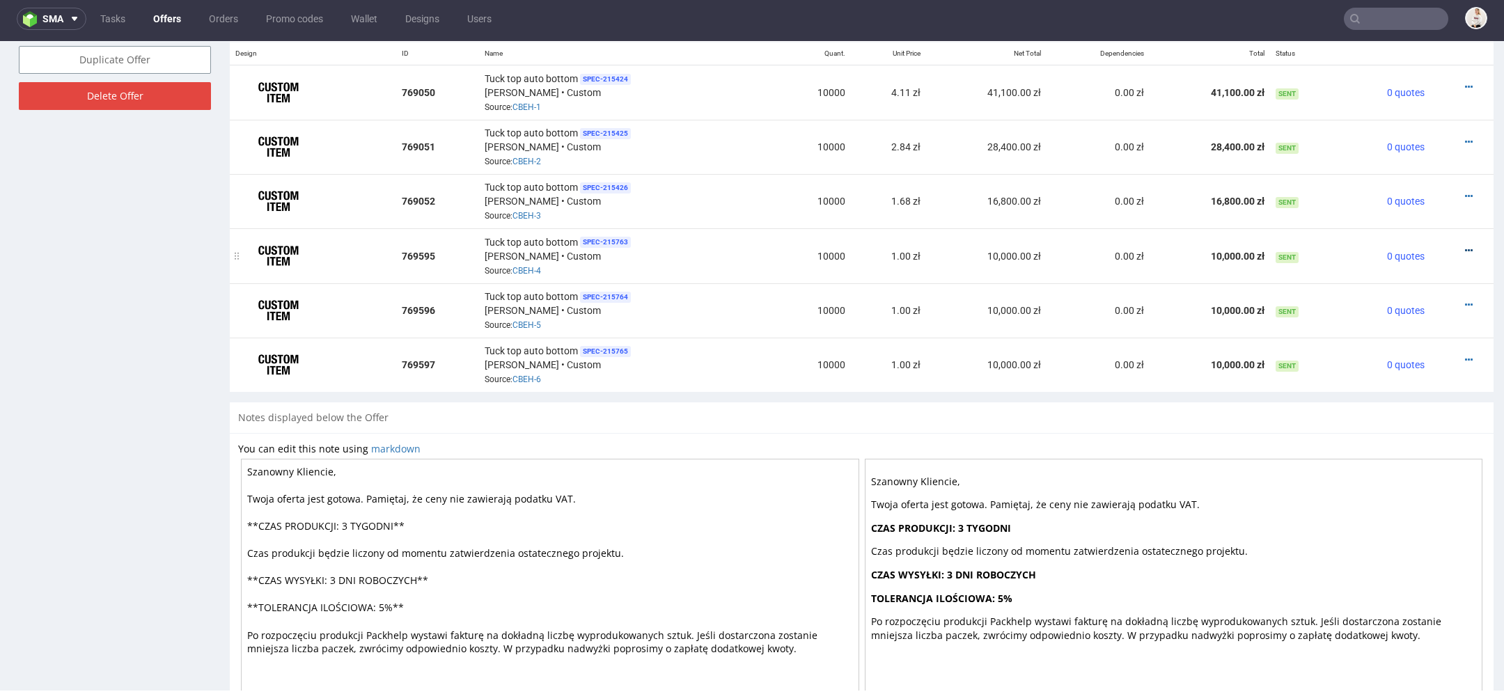
click at [1465, 246] on icon at bounding box center [1469, 251] width 8 height 10
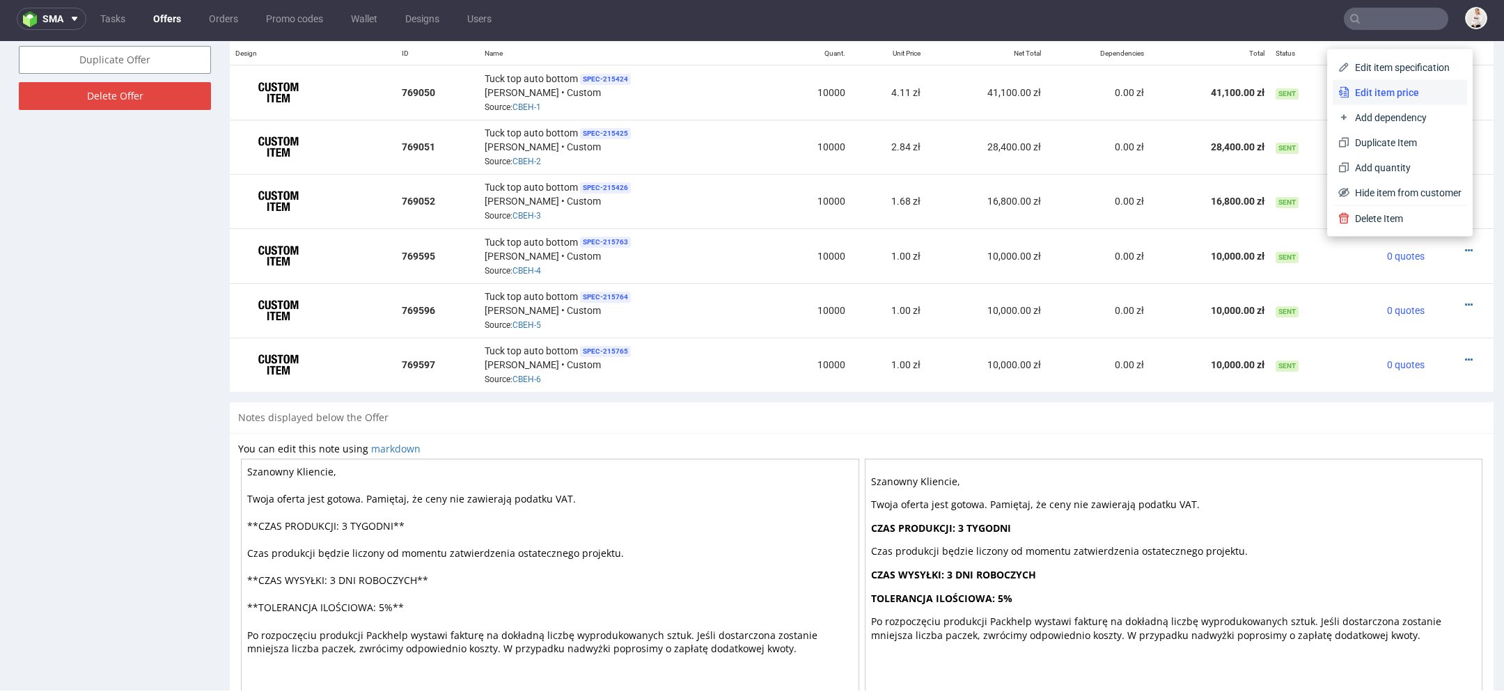
click at [1360, 91] on span "Edit item price" at bounding box center [1405, 93] width 112 height 14
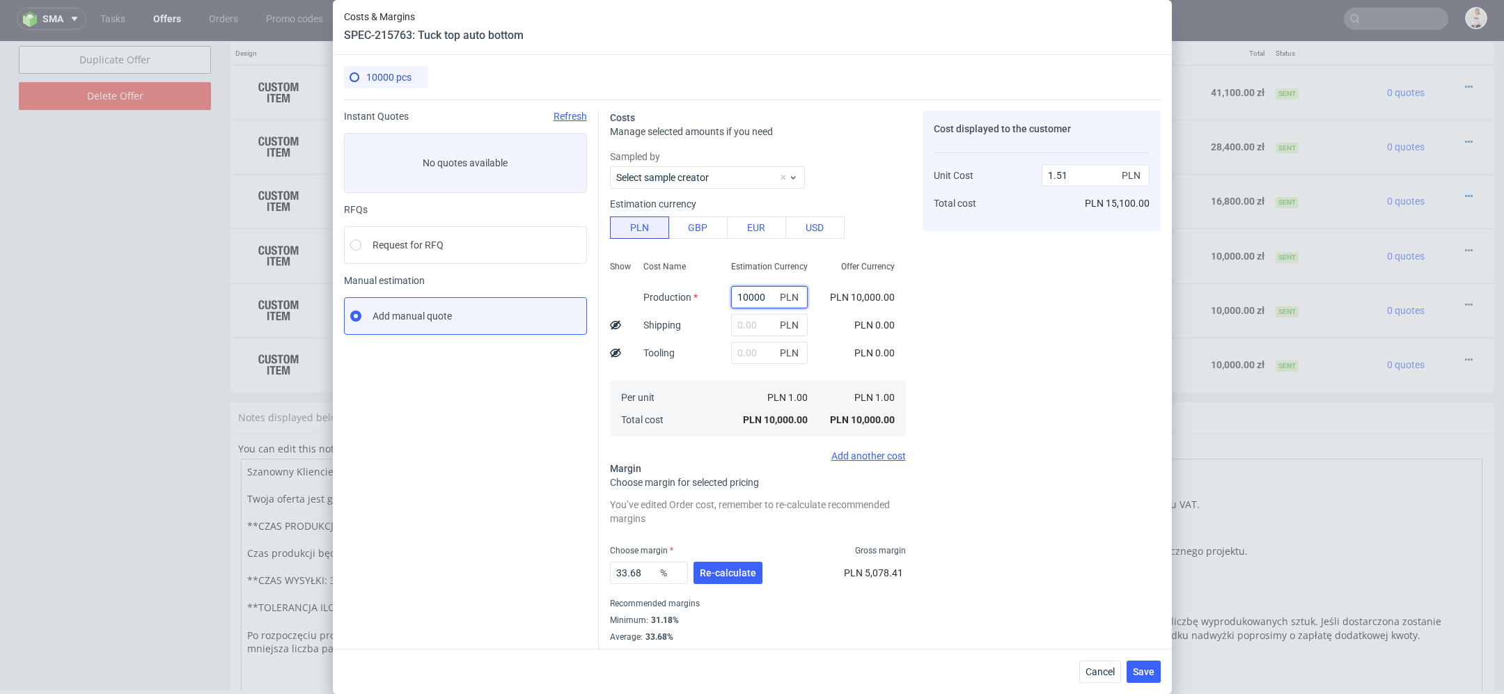
click at [752, 294] on input "10000" at bounding box center [769, 297] width 77 height 22
paste input "40600."
type input "40600"
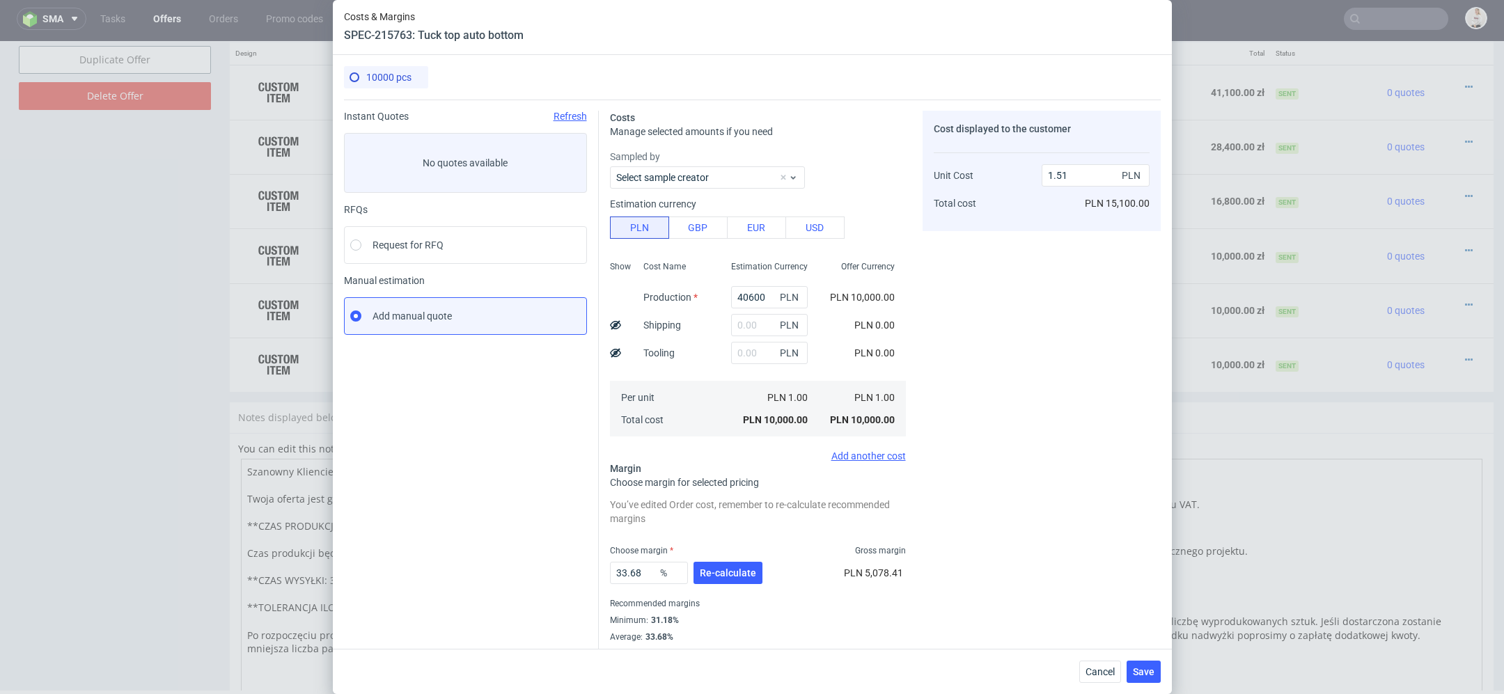
type input "6.12"
click at [961, 381] on div "Cost displayed to the customer Unit Cost Total cost 6.12 PLN PLN 15,100.00" at bounding box center [1041, 385] width 238 height 549
click at [730, 557] on div "33.68 % Re-calculate" at bounding box center [687, 575] width 155 height 39
click at [733, 574] on span "Re-calculate" at bounding box center [728, 573] width 56 height 10
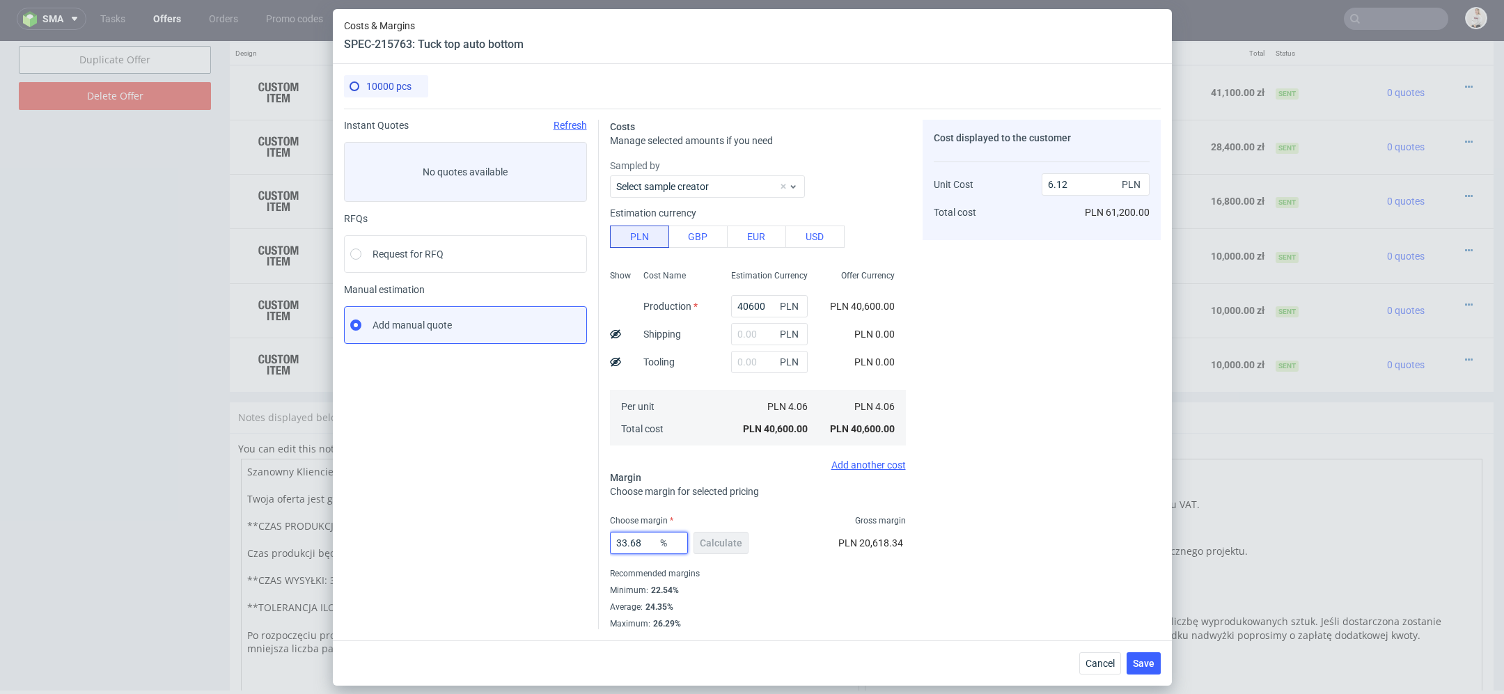
drag, startPoint x: 650, startPoint y: 541, endPoint x: 391, endPoint y: 541, distance: 259.0
click at [391, 541] on div "Instant Quotes Refresh No quotes available RFQs Request for RFQ Manual estimati…" at bounding box center [752, 369] width 817 height 521
type input "23"
click at [826, 555] on div "23 % Calculate PLN 20,618.34" at bounding box center [758, 545] width 296 height 39
type input "5.27"
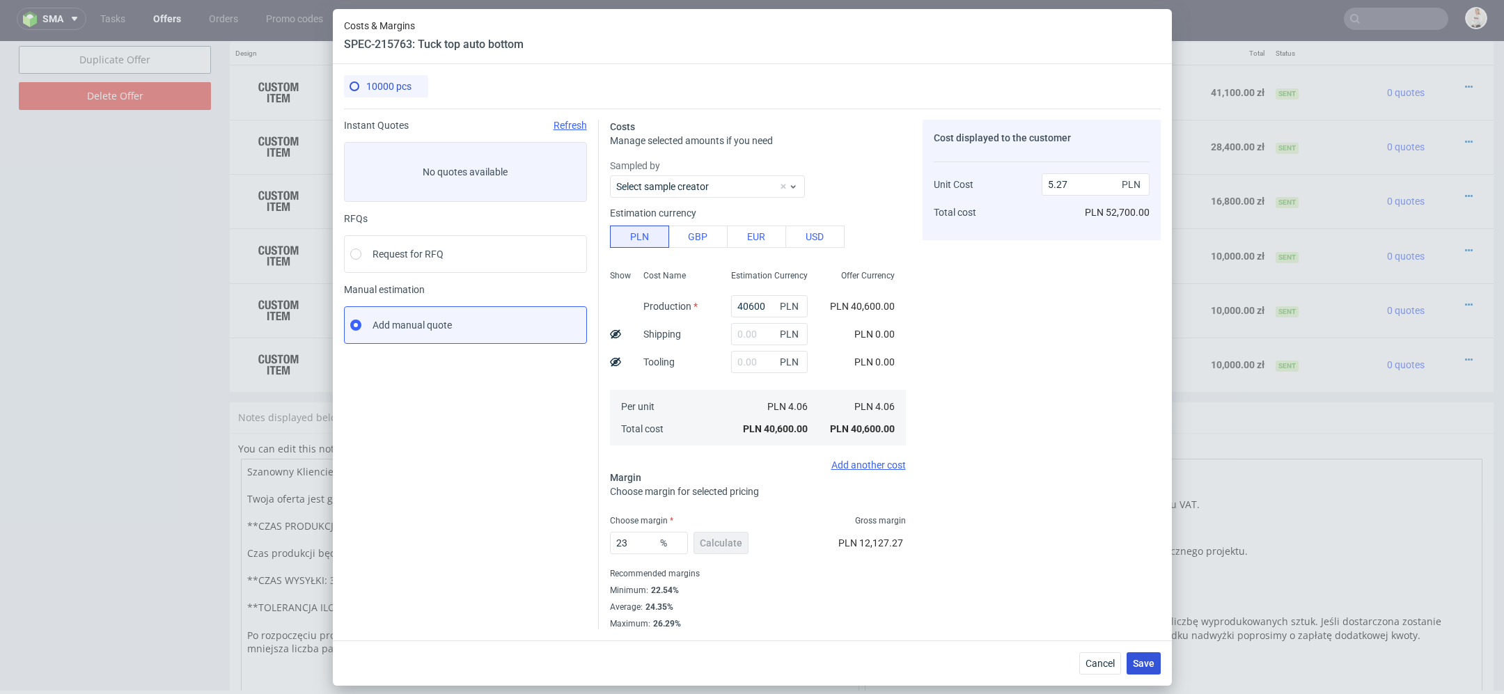
click at [1146, 661] on span "Save" at bounding box center [1144, 664] width 22 height 10
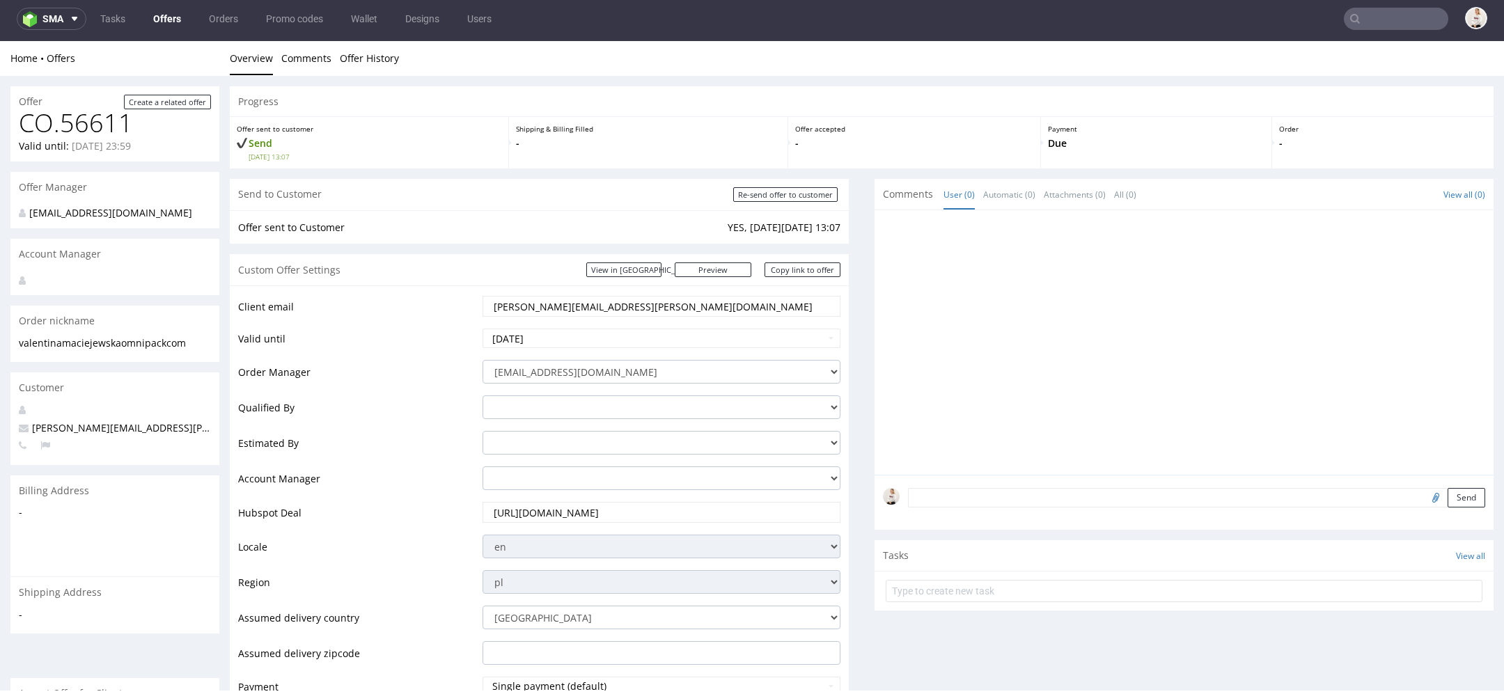
scroll to position [929, 0]
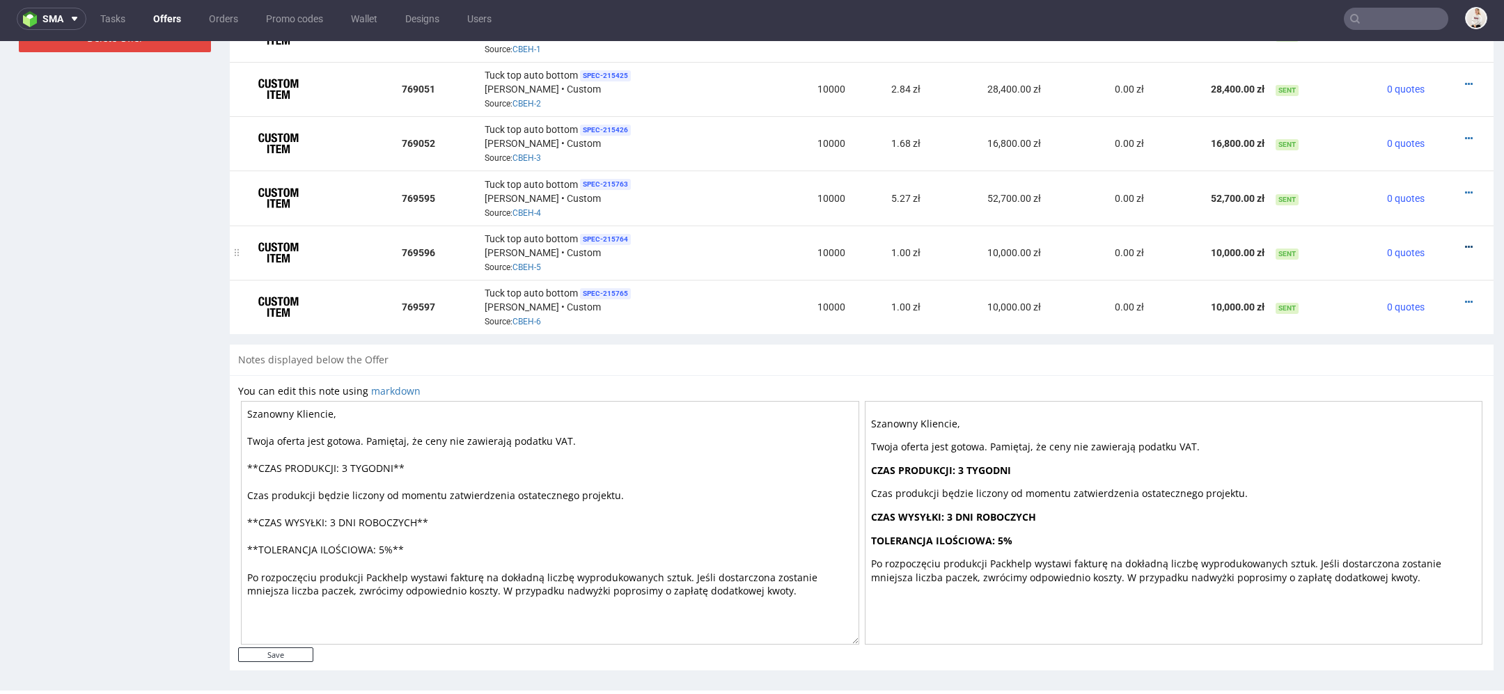
click at [1465, 242] on icon at bounding box center [1469, 247] width 8 height 10
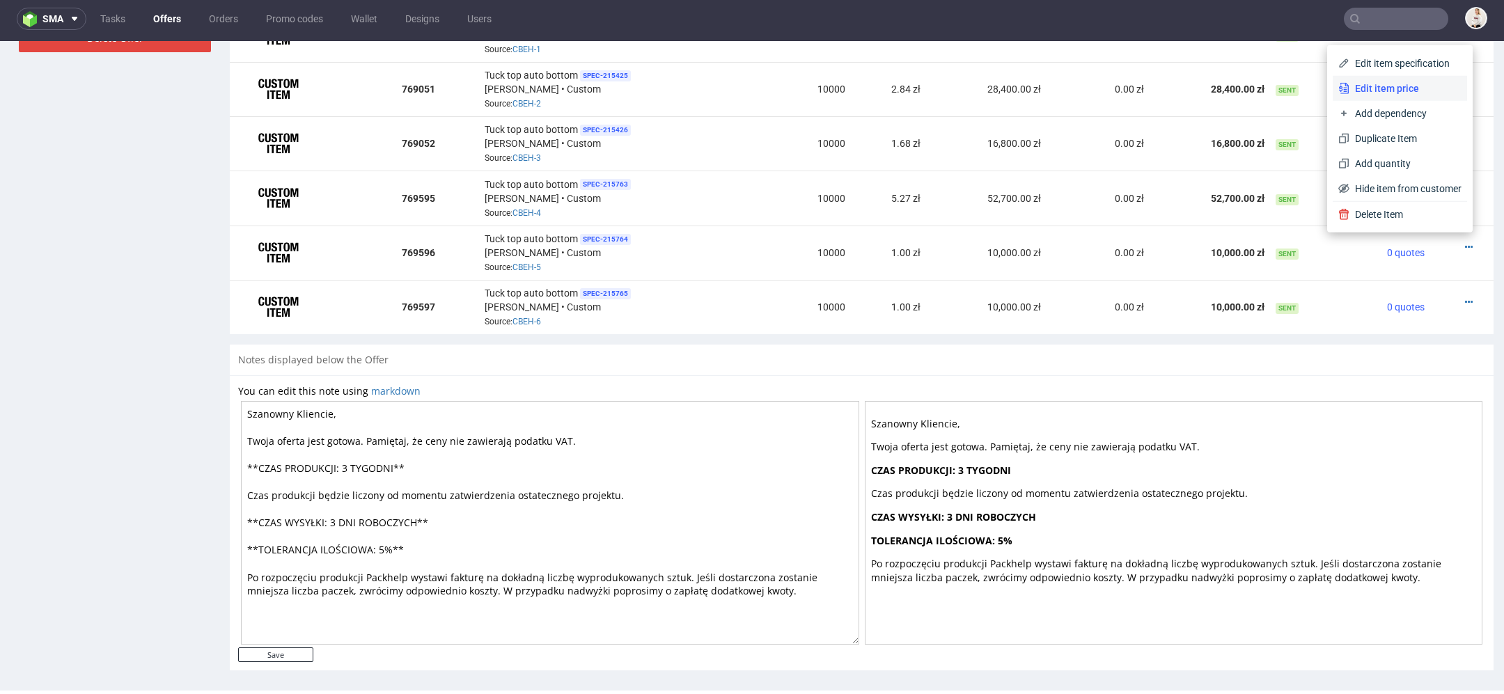
click at [1389, 92] on span "Edit item price" at bounding box center [1405, 88] width 112 height 14
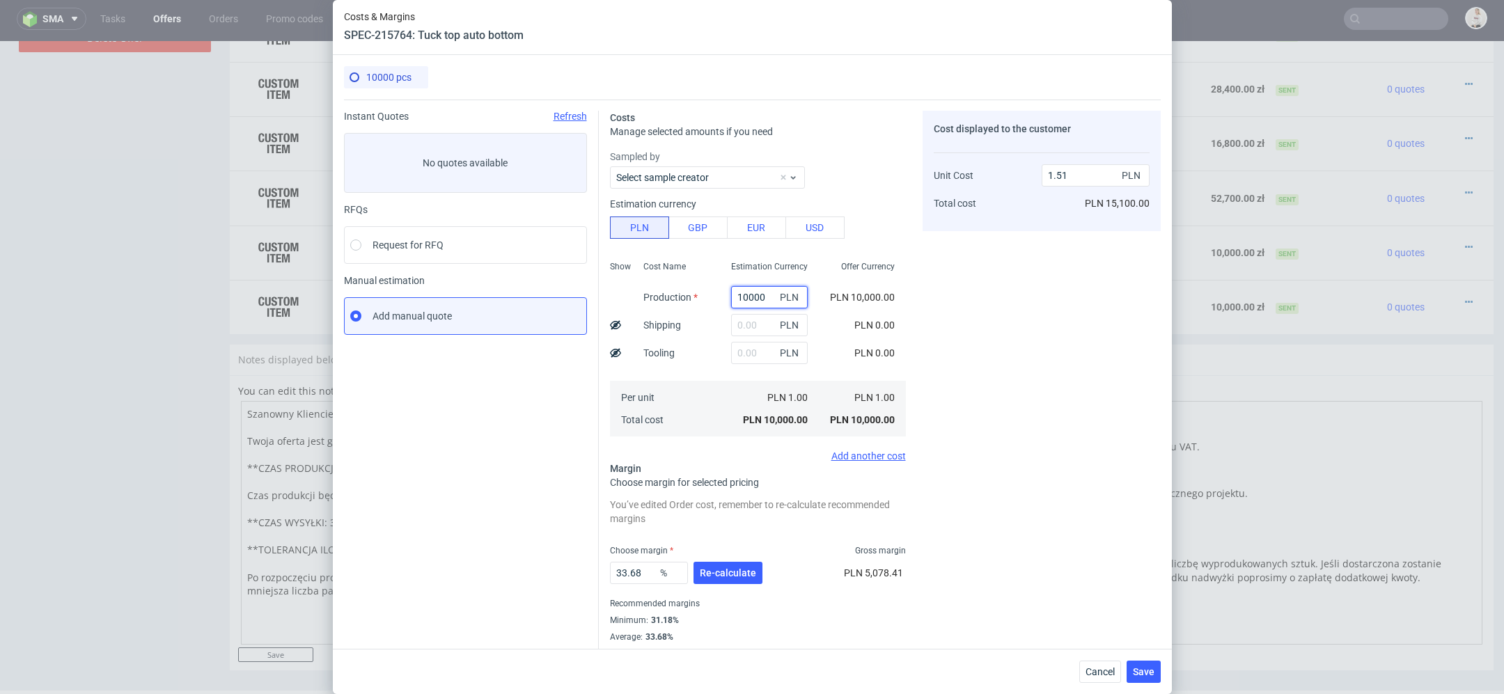
click at [760, 296] on input "10000" at bounding box center [769, 297] width 77 height 22
paste input "27500."
type input "27500"
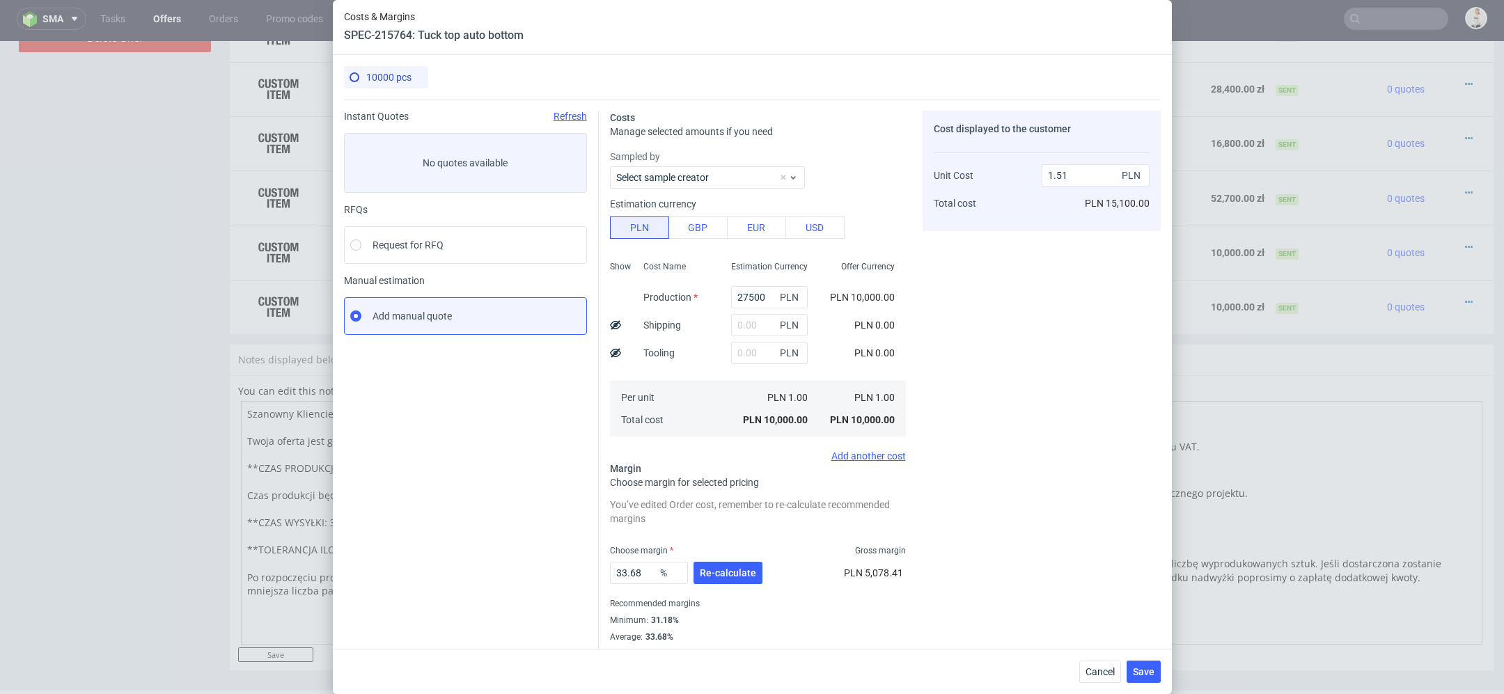
click at [928, 372] on div "Cost displayed to the customer Unit Cost Total cost 1.51 PLN PLN 15,100.00" at bounding box center [1041, 385] width 238 height 549
type input "4.15"
click at [734, 568] on span "Re-calculate" at bounding box center [728, 573] width 56 height 10
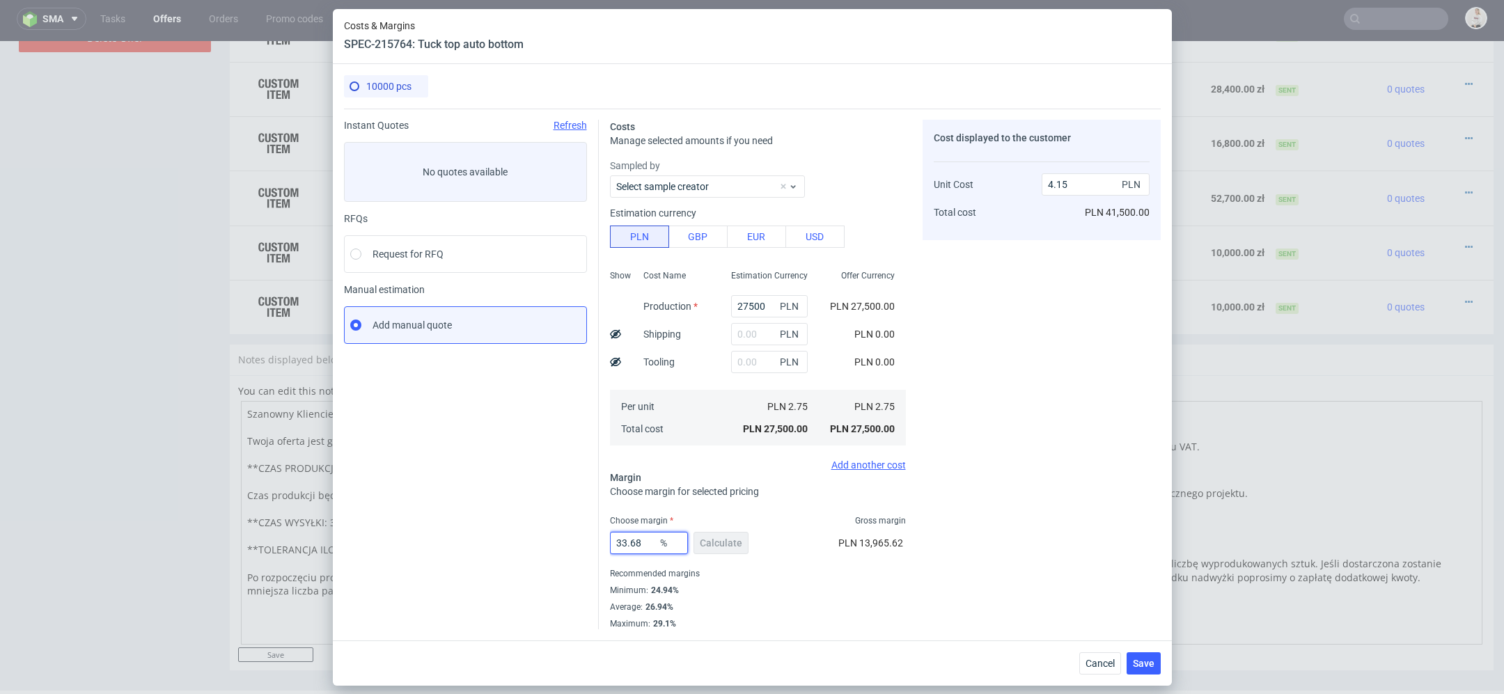
drag, startPoint x: 649, startPoint y: 548, endPoint x: 401, endPoint y: 514, distance: 250.1
click at [401, 514] on div "Instant Quotes Refresh No quotes available RFQs Request for RFQ Manual estimati…" at bounding box center [752, 369] width 817 height 521
type input "25"
type input "3.67"
type input "25"
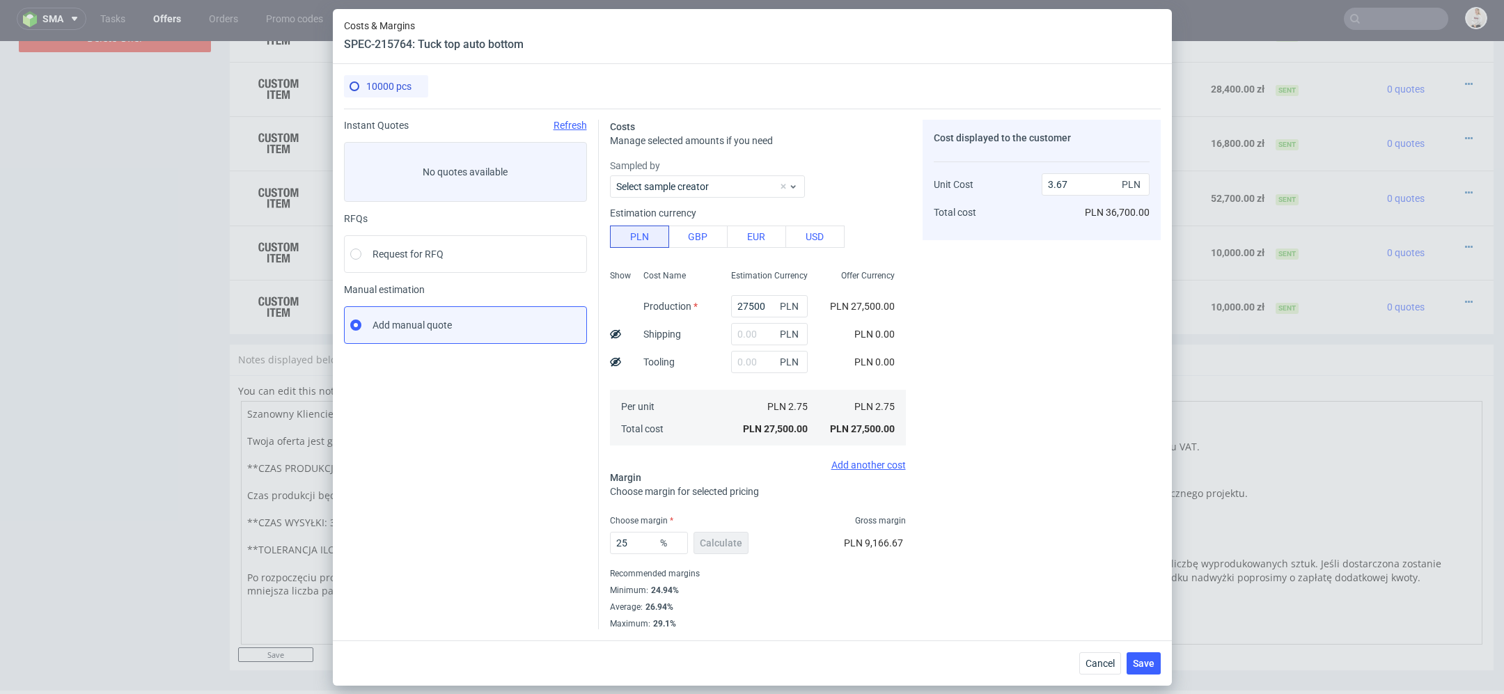
click at [929, 536] on div "Cost displayed to the customer Unit Cost Total cost 3.67 PLN PLN 36,700.00" at bounding box center [1041, 375] width 238 height 510
click at [1149, 661] on span "Save" at bounding box center [1144, 664] width 22 height 10
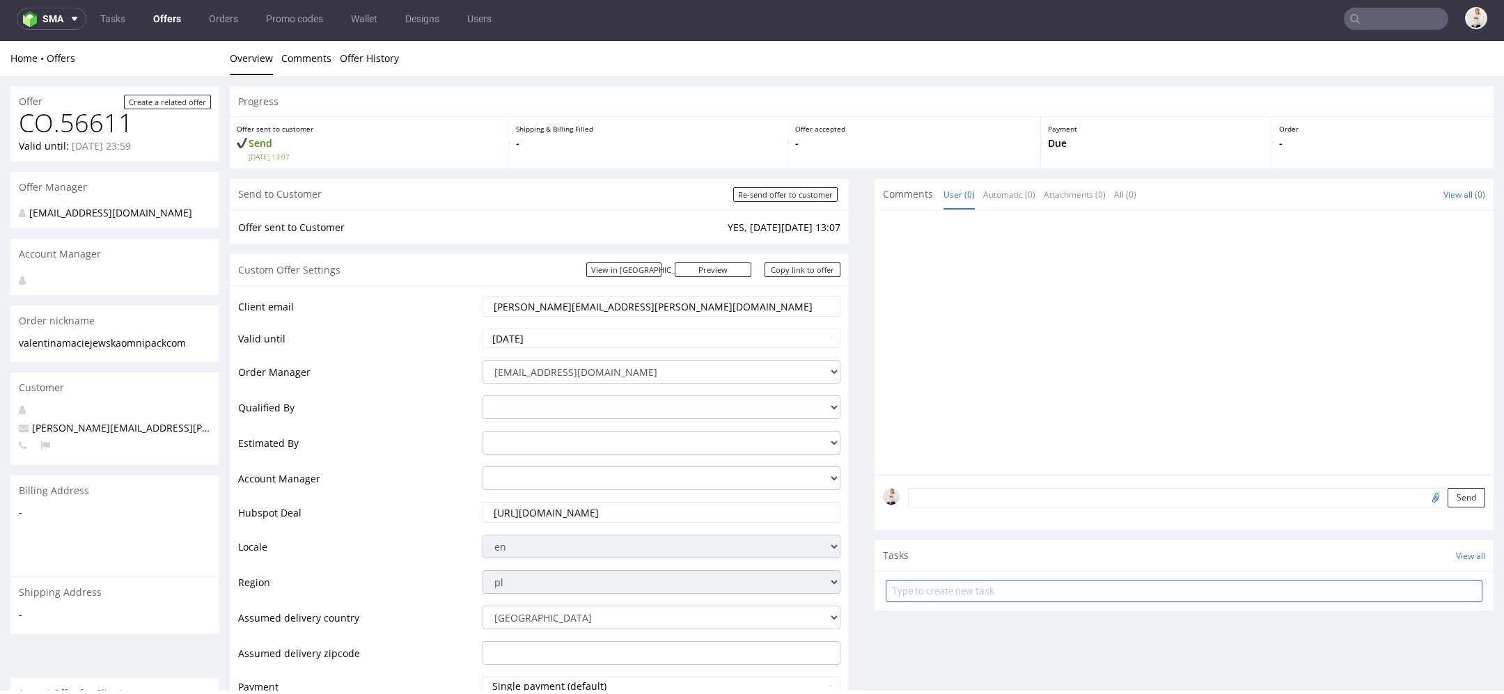
scroll to position [929, 0]
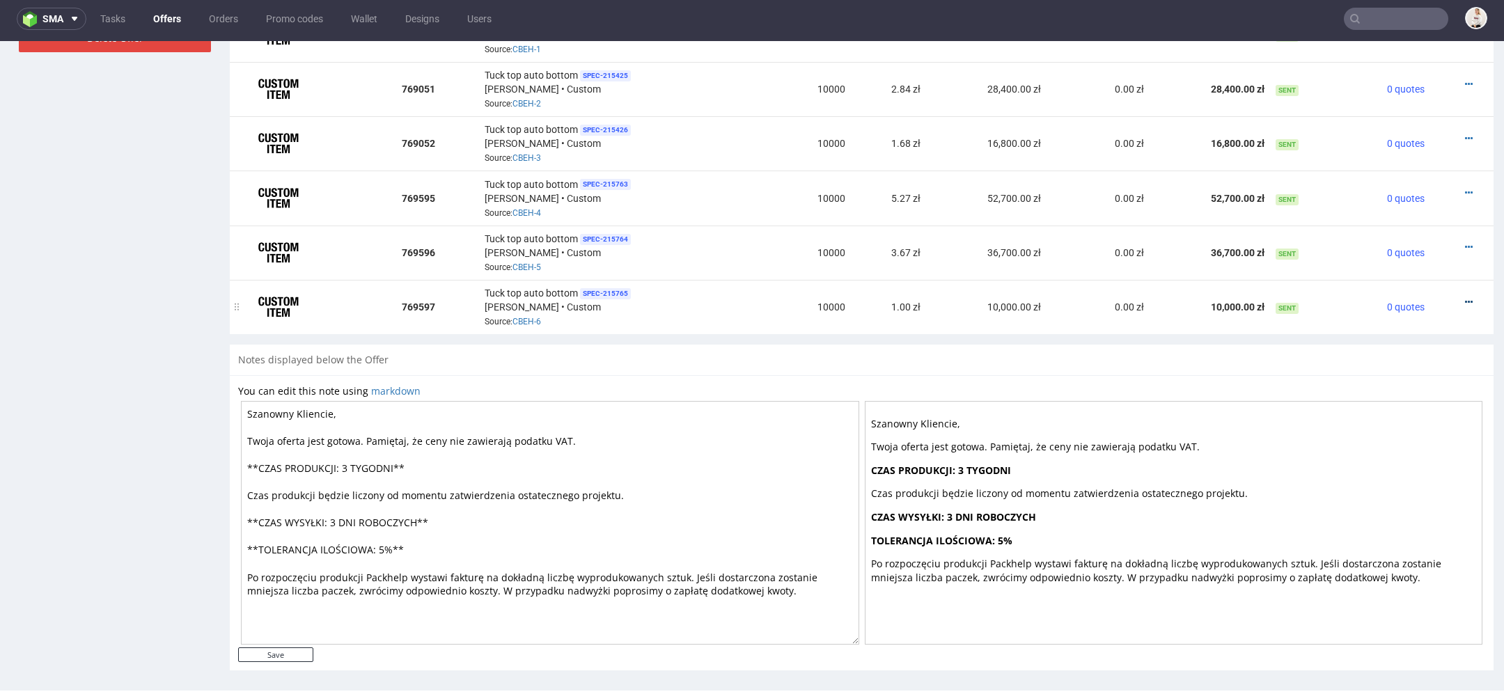
click at [1465, 297] on icon at bounding box center [1469, 302] width 8 height 10
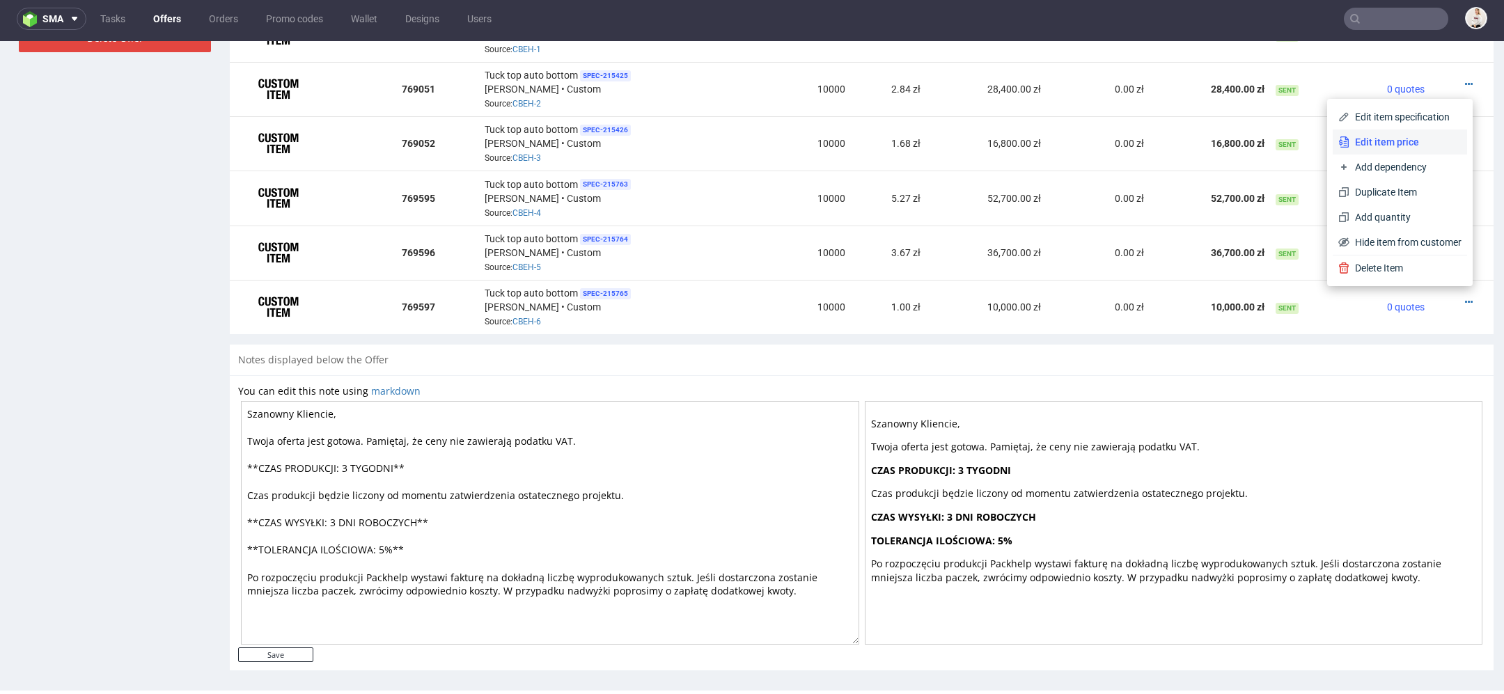
click at [1403, 144] on span "Edit item price" at bounding box center [1405, 142] width 112 height 14
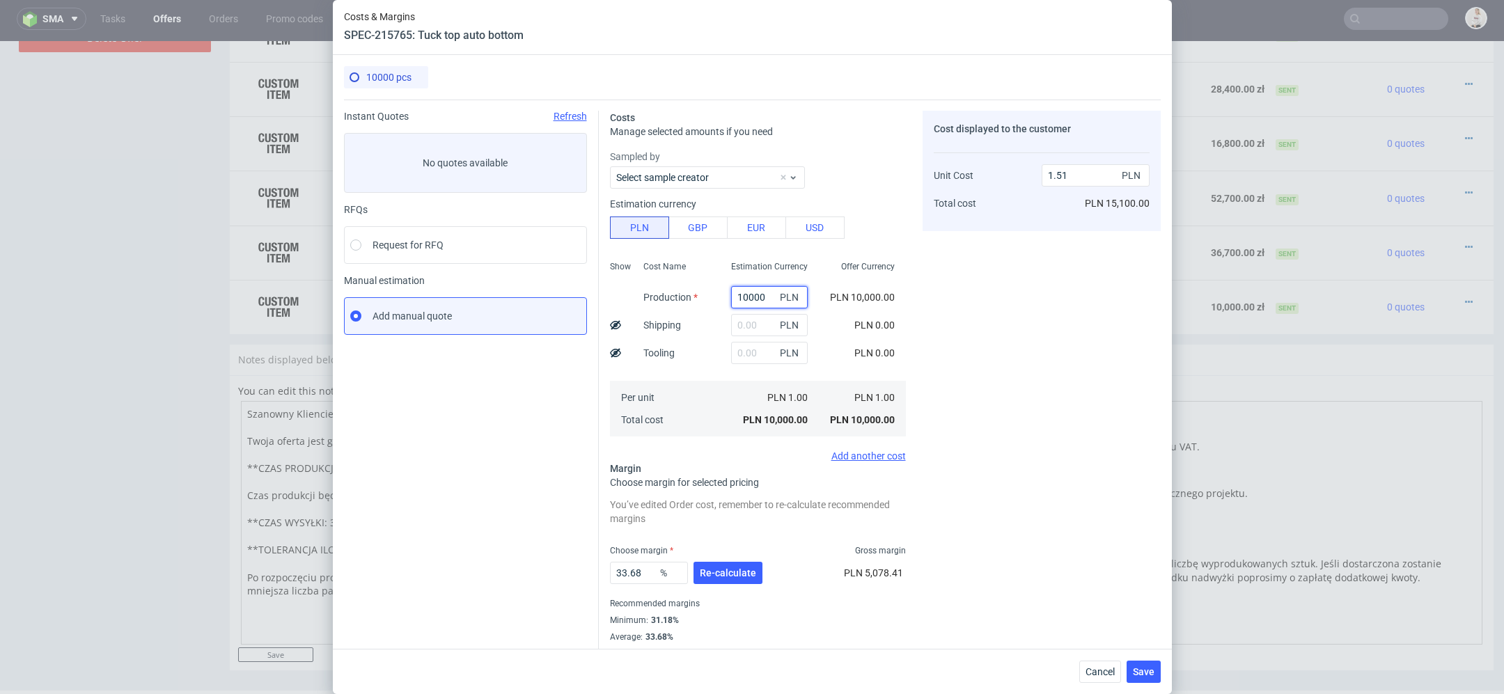
click at [749, 303] on input "10000" at bounding box center [769, 297] width 77 height 22
paste input "3800."
click at [937, 373] on div "Cost displayed to the customer Unit Cost Total cost 1.51 PLN PLN 15,100.00" at bounding box center [1041, 385] width 238 height 549
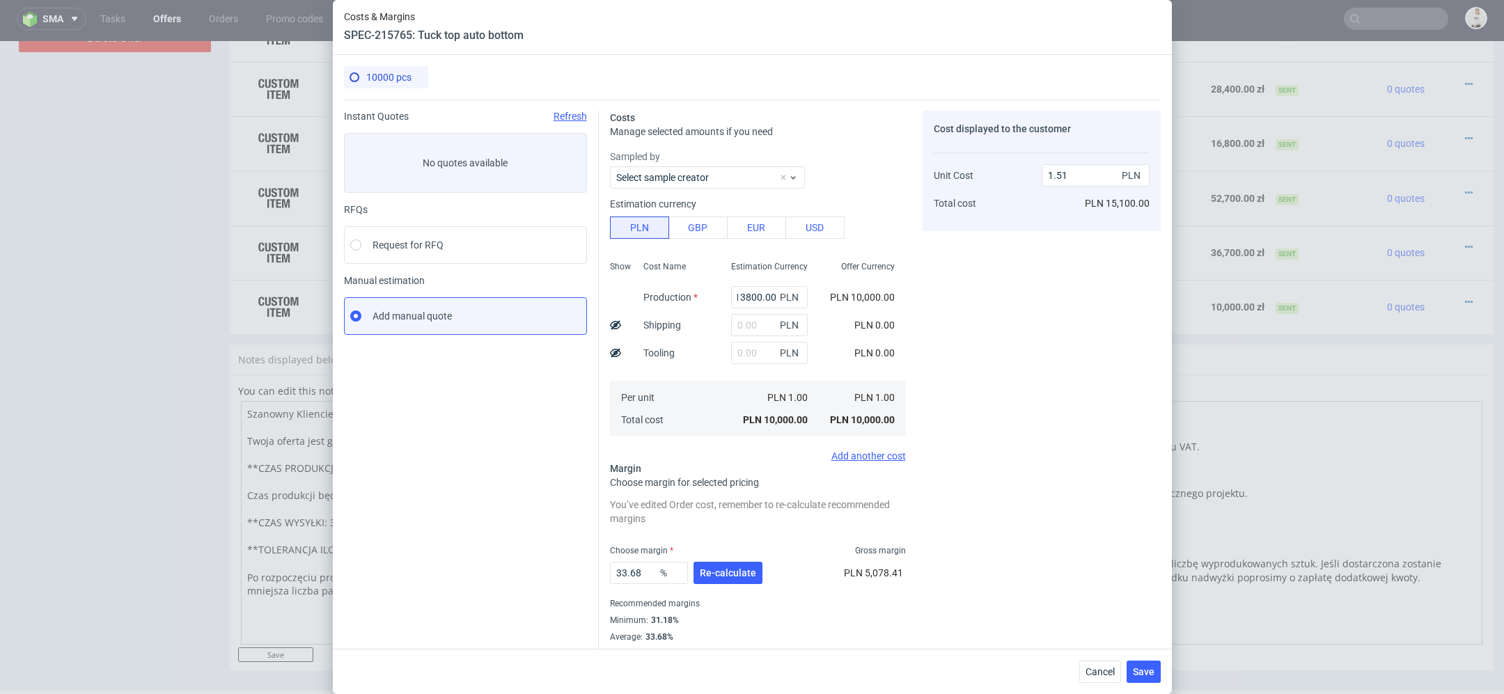
type input "13800"
type input "2.08"
click at [734, 572] on span "Re-calculate" at bounding box center [728, 573] width 56 height 10
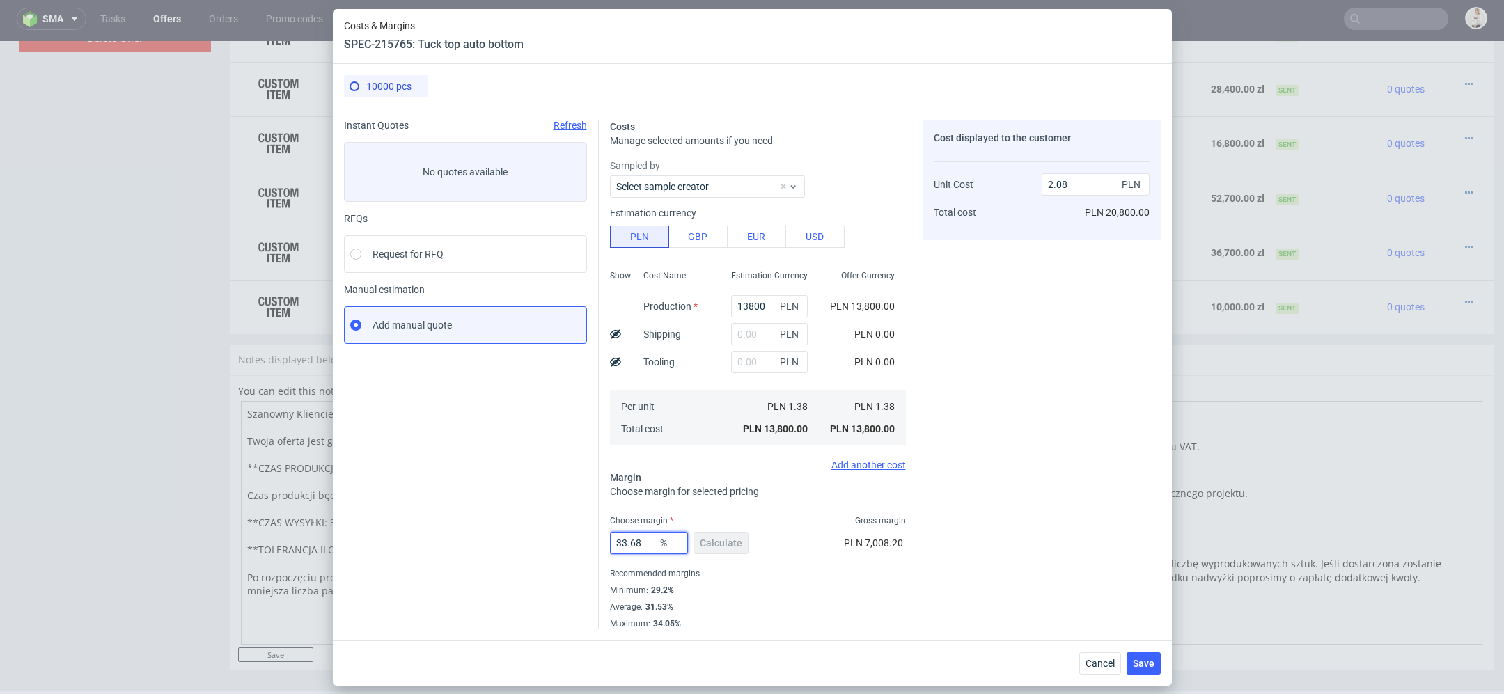
drag, startPoint x: 651, startPoint y: 541, endPoint x: 446, endPoint y: 508, distance: 208.1
click at [446, 508] on div "Instant Quotes Refresh No quotes available RFQs Request for RFQ Manual estimati…" at bounding box center [752, 369] width 817 height 521
type input "30"
type input "1.97"
type input "30"
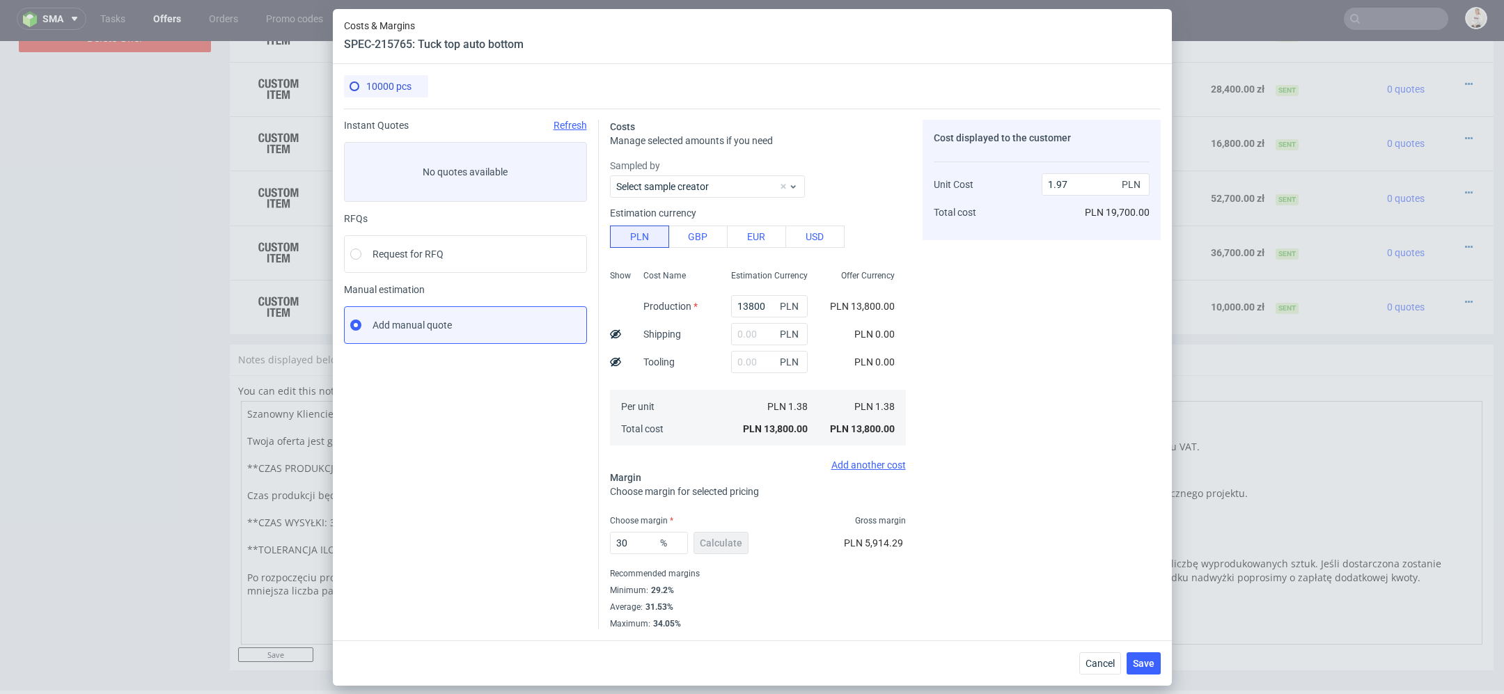
click at [1070, 558] on div "Cost displayed to the customer Unit Cost Total cost 1.97 PLN PLN 19,700.00" at bounding box center [1041, 375] width 238 height 510
click at [1145, 663] on span "Save" at bounding box center [1144, 664] width 22 height 10
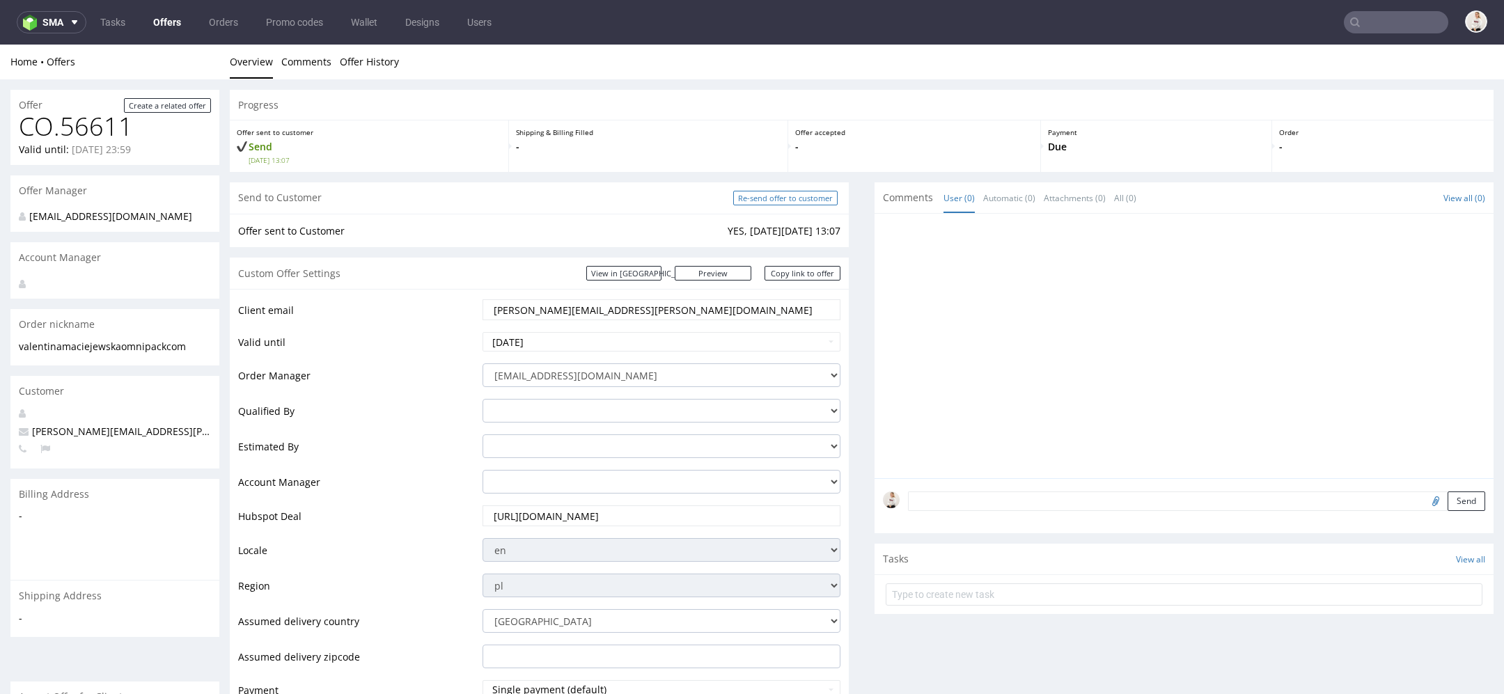
click at [792, 198] on input "Re-send offer to customer" at bounding box center [785, 198] width 104 height 15
type input "In progress..."
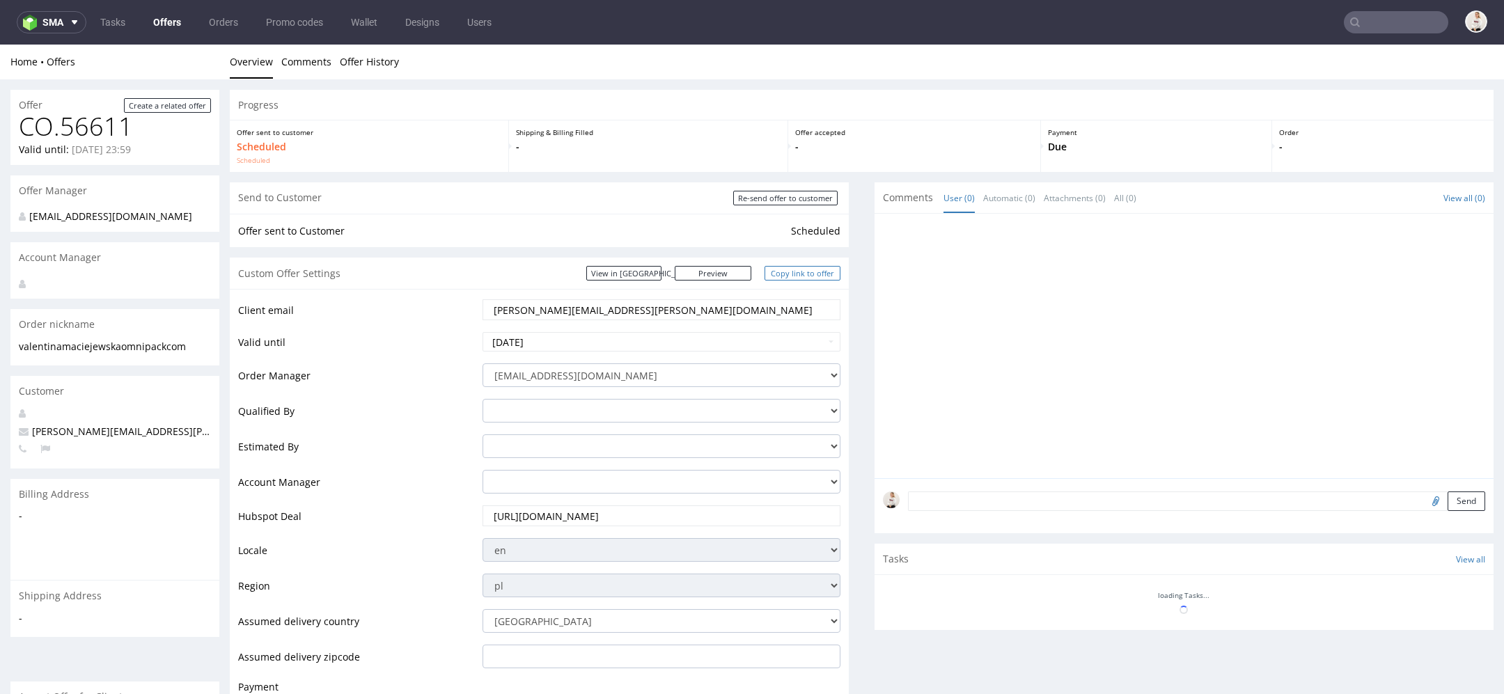
click at [814, 272] on link "Copy link to offer" at bounding box center [802, 273] width 77 height 15
click at [160, 16] on link "Offers" at bounding box center [167, 22] width 45 height 22
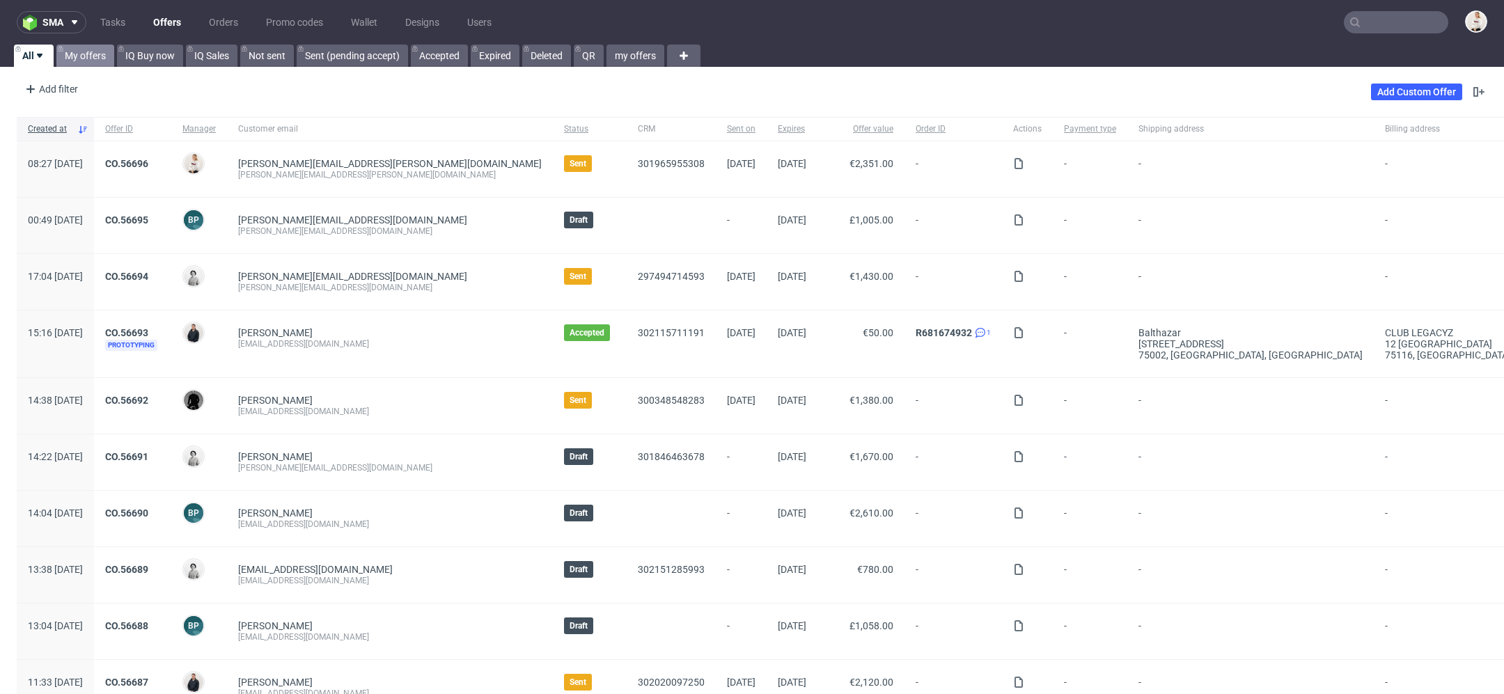
click at [104, 54] on link "My offers" at bounding box center [85, 56] width 58 height 22
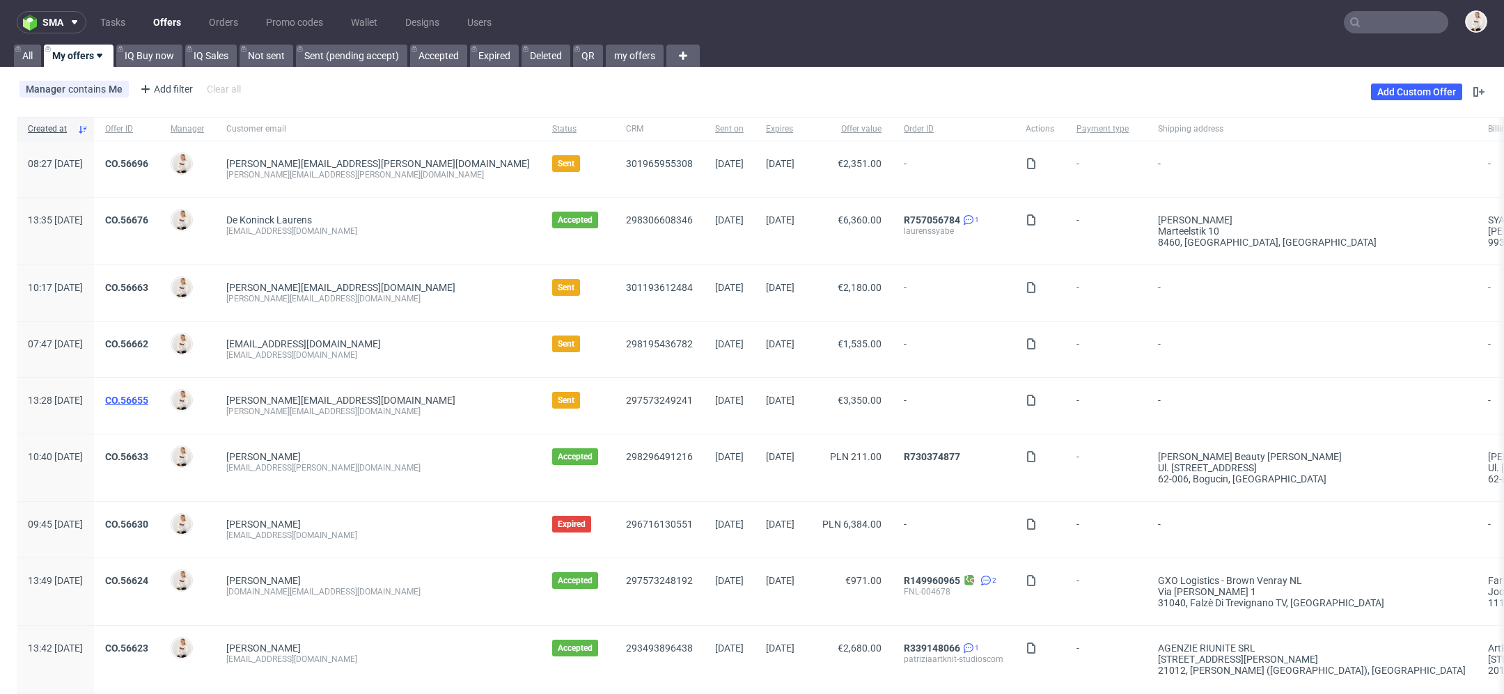
click at [148, 395] on link "CO.56655" at bounding box center [126, 400] width 43 height 11
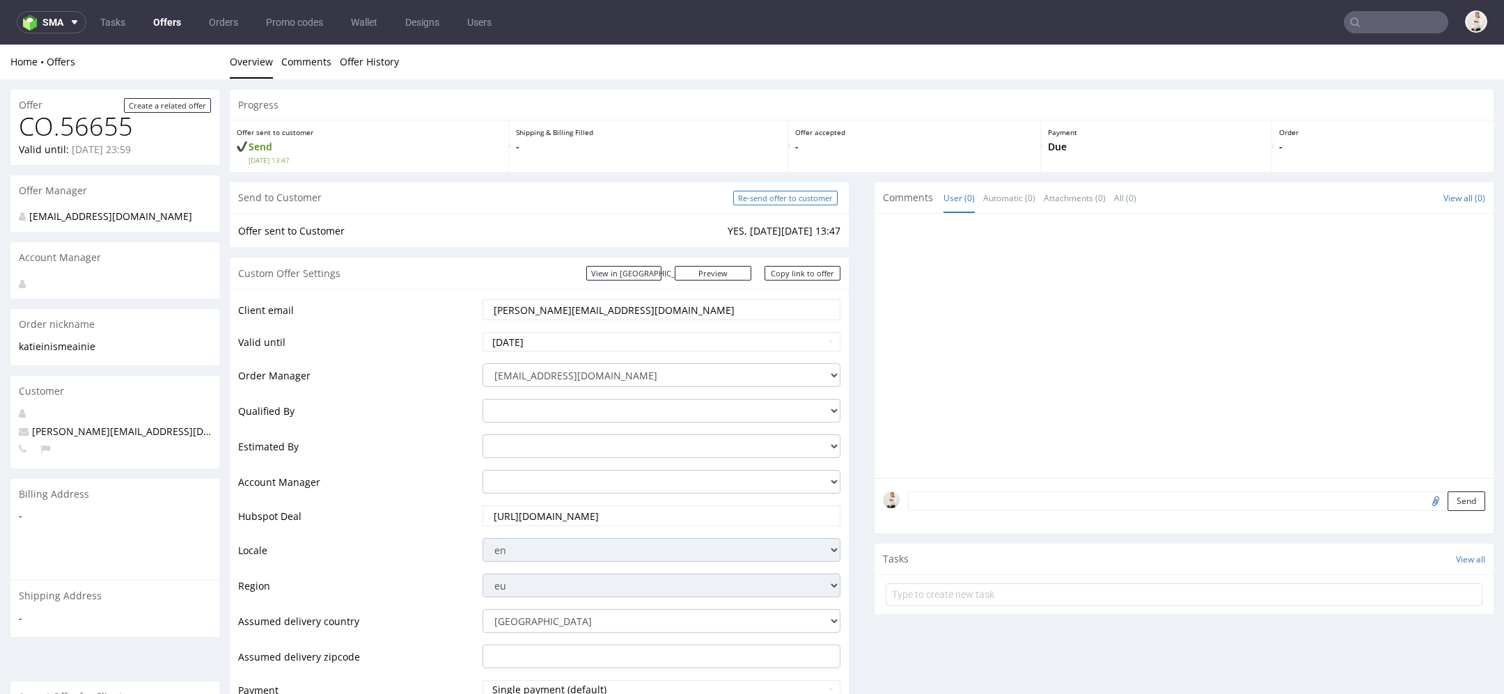
click at [796, 198] on input "Re-send offer to customer" at bounding box center [785, 198] width 104 height 15
type input "In progress..."
click at [170, 22] on link "Offers" at bounding box center [167, 22] width 45 height 22
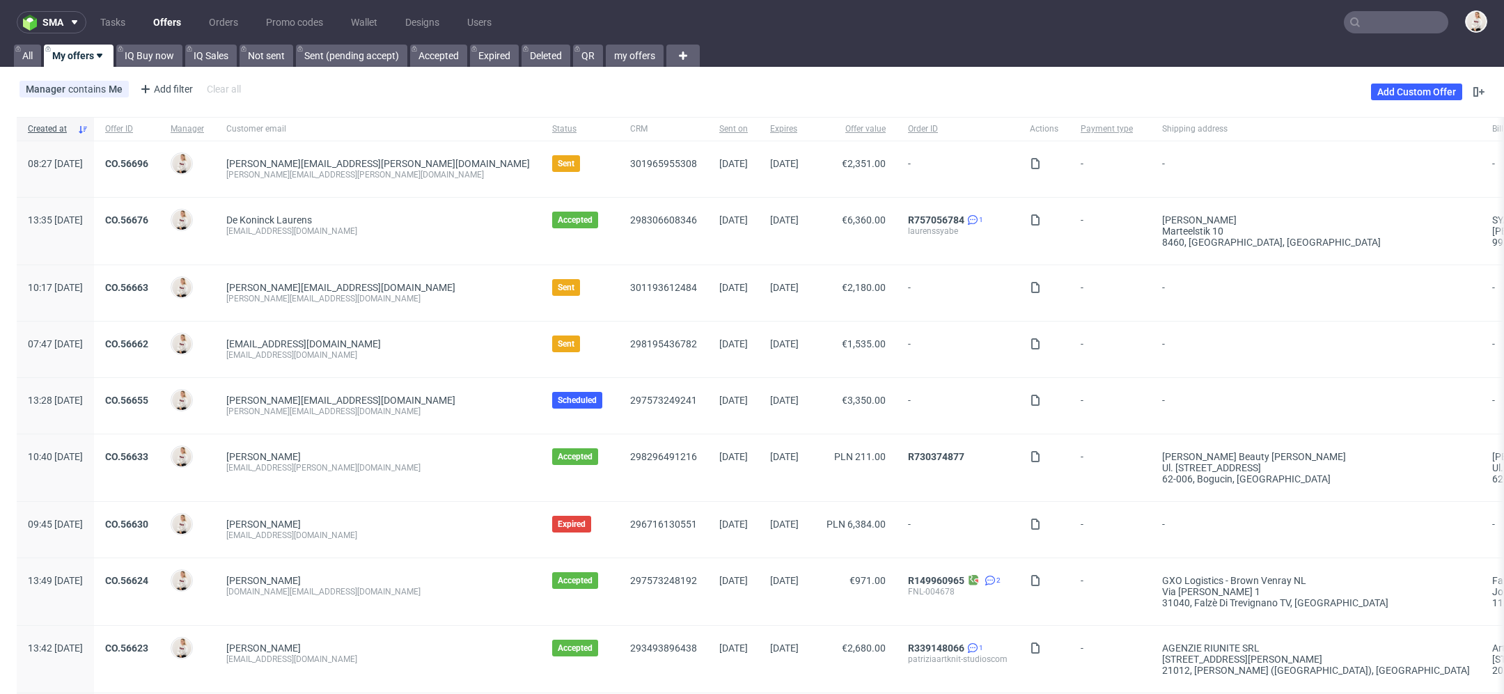
click at [159, 287] on div "CO.56663" at bounding box center [126, 293] width 65 height 56
click at [148, 288] on link "CO.56663" at bounding box center [126, 287] width 43 height 11
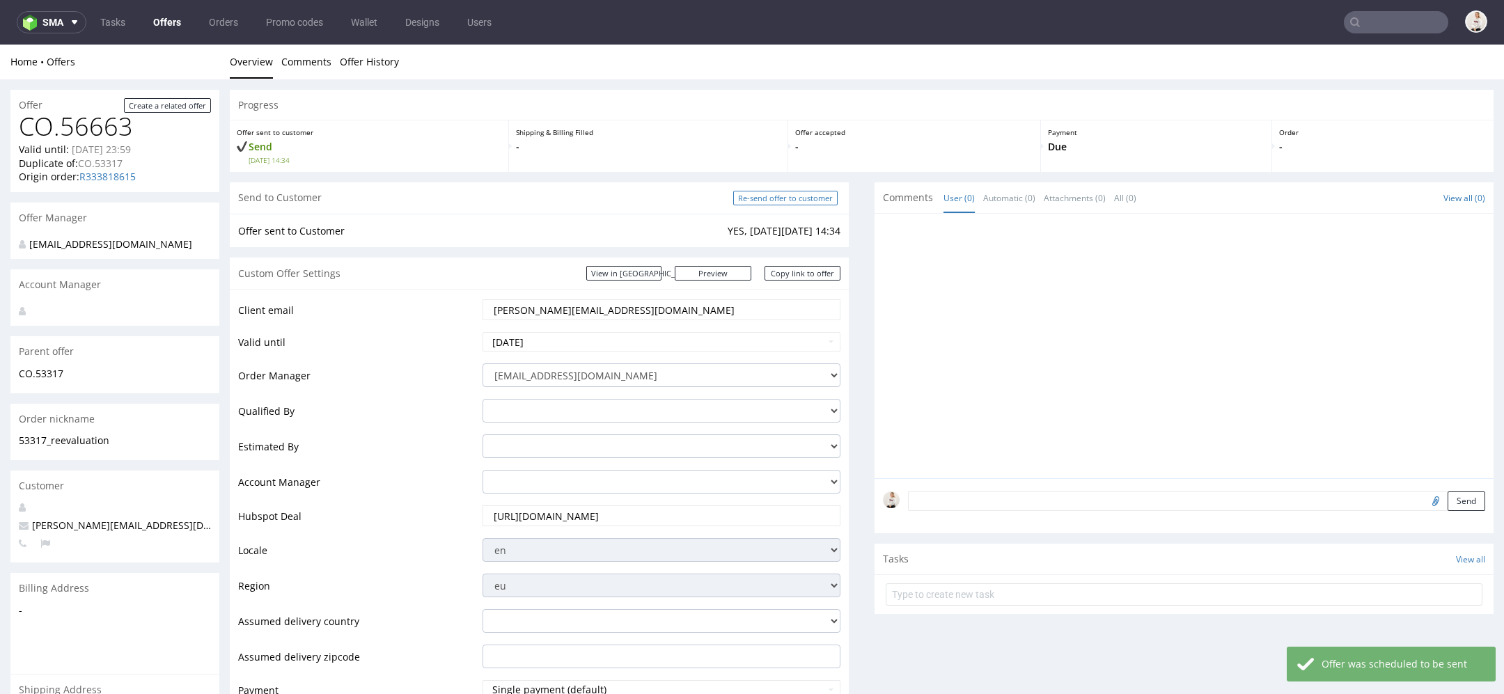
click at [785, 198] on input "Re-send offer to customer" at bounding box center [785, 198] width 104 height 15
type input "In progress..."
click at [170, 22] on link "Offers" at bounding box center [167, 22] width 45 height 22
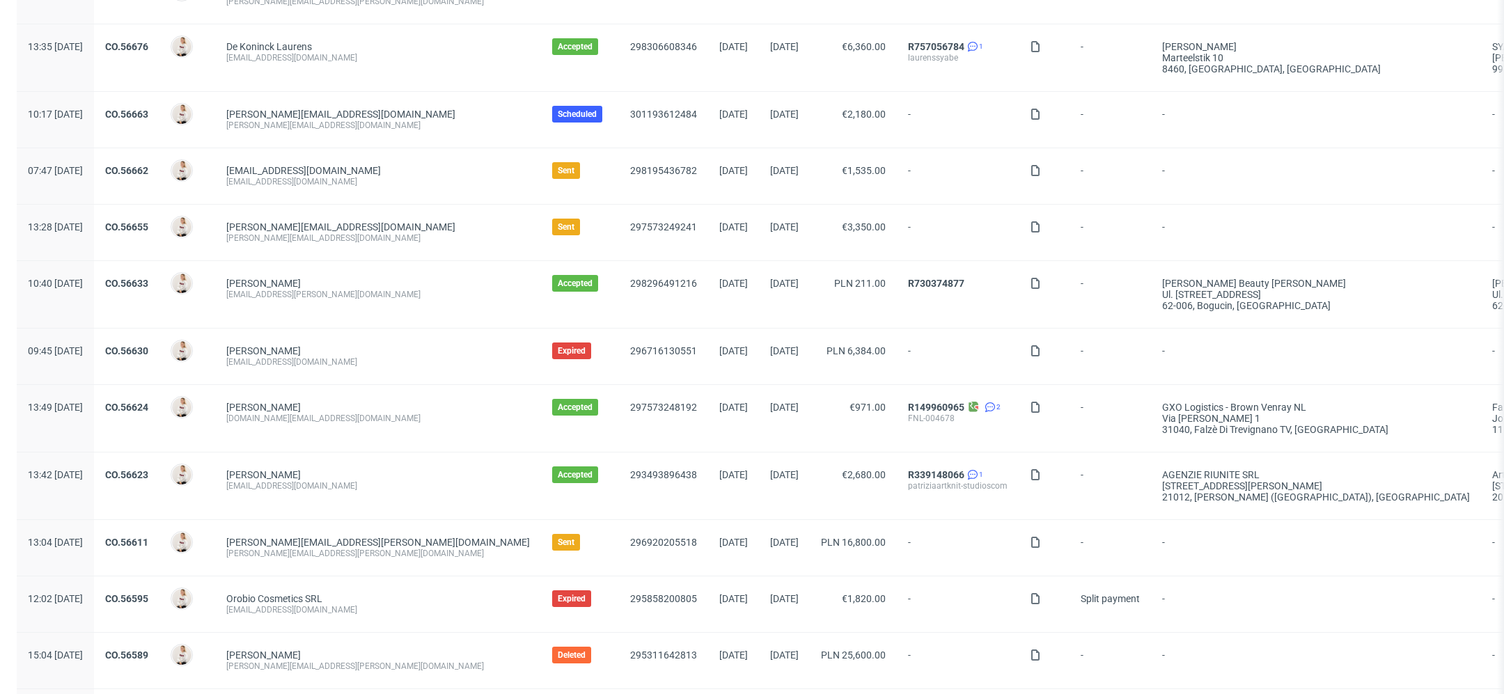
scroll to position [175, 0]
click at [148, 347] on link "CO.56630" at bounding box center [126, 348] width 43 height 11
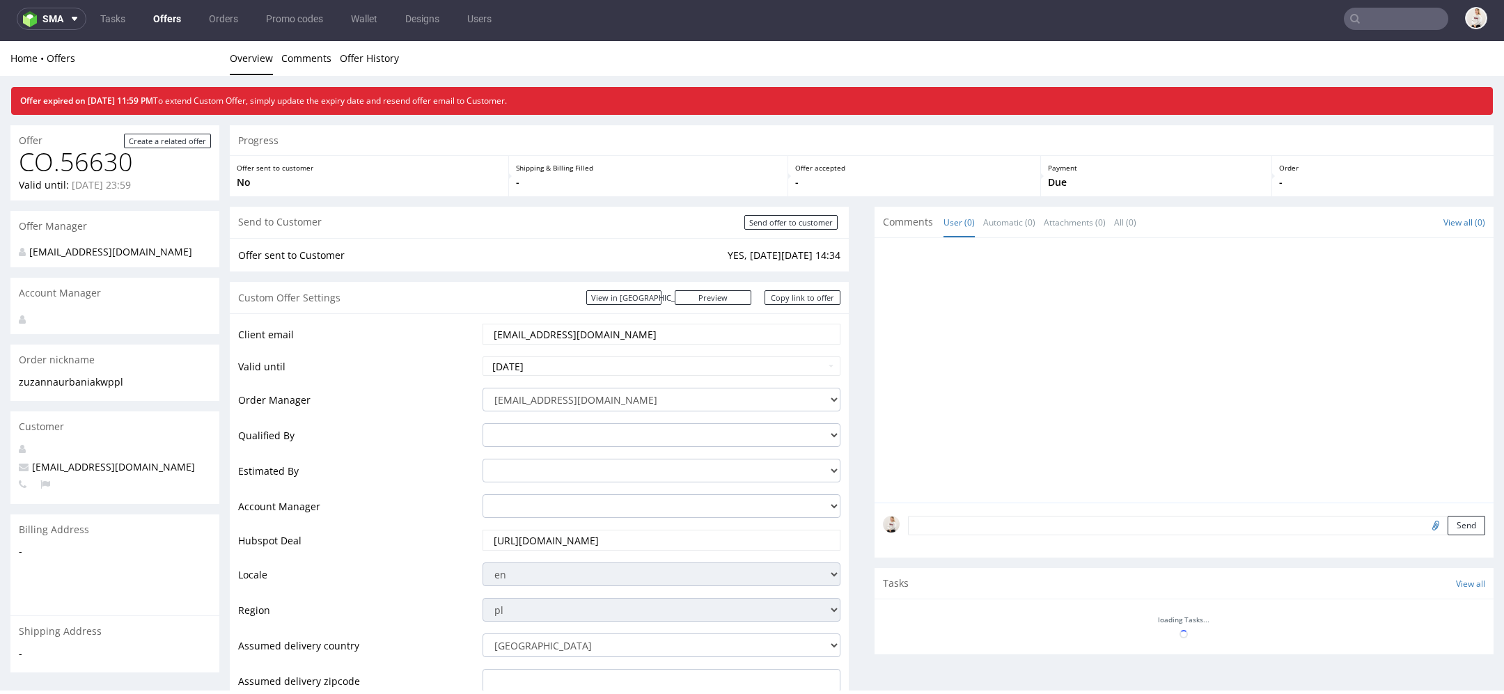
scroll to position [4, 0]
click at [676, 359] on input "[DATE]" at bounding box center [661, 365] width 358 height 19
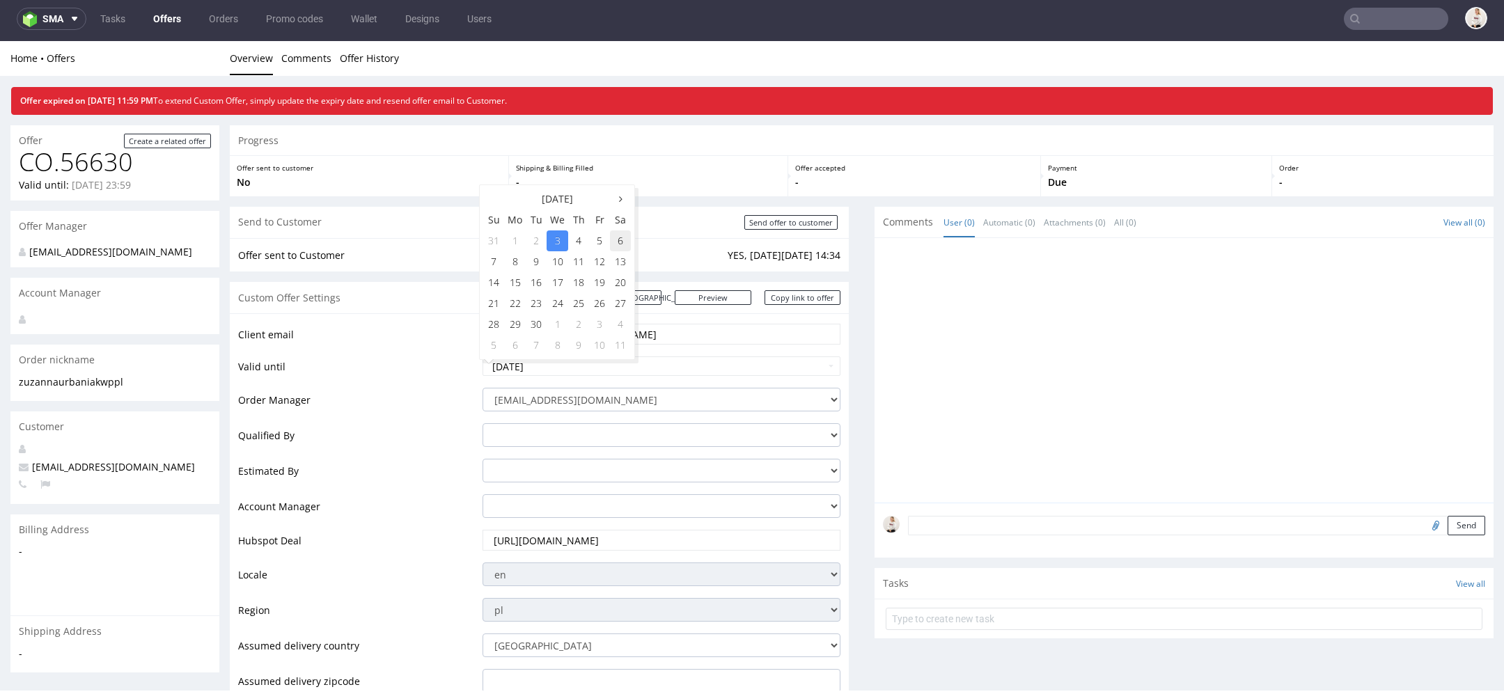
click at [625, 245] on td "6" at bounding box center [620, 240] width 21 height 21
type input "[DATE]"
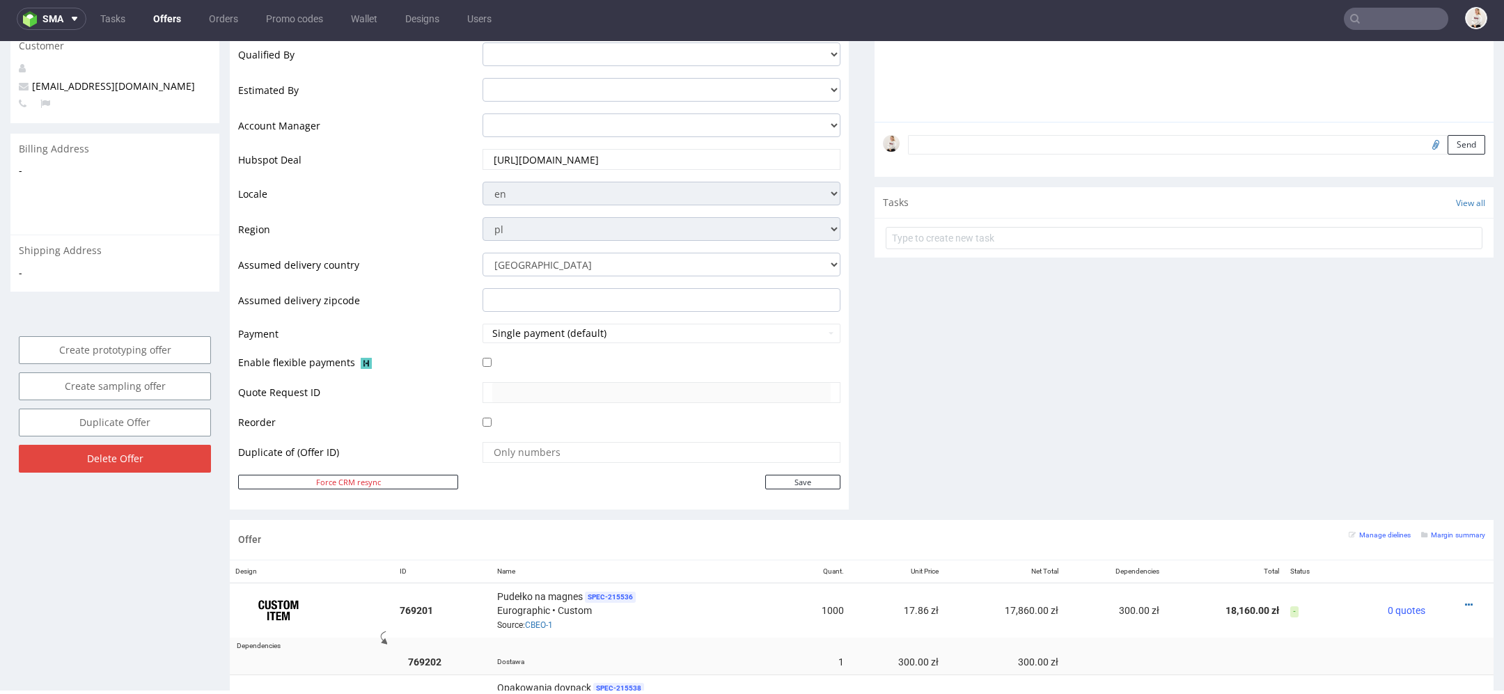
scroll to position [403, 0]
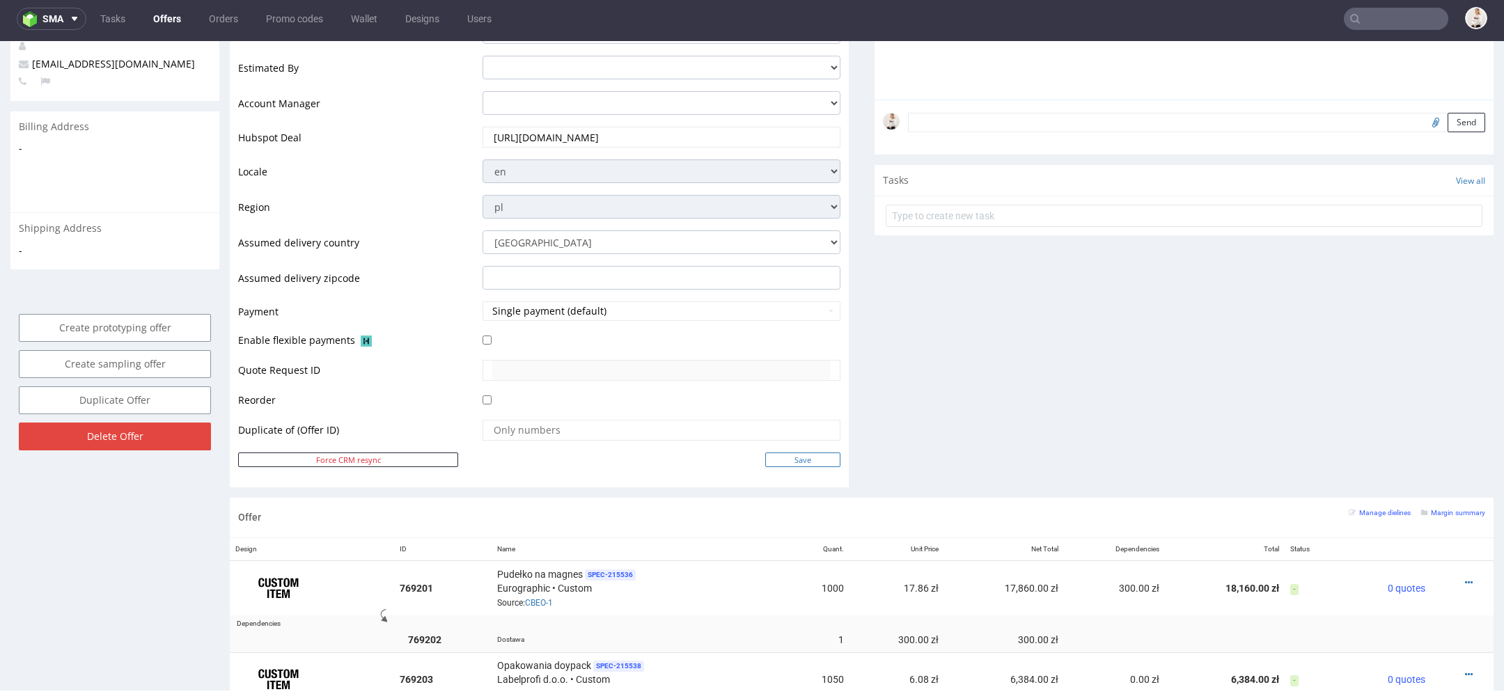
click at [799, 461] on input "Save" at bounding box center [802, 460] width 75 height 15
type input "In progress..."
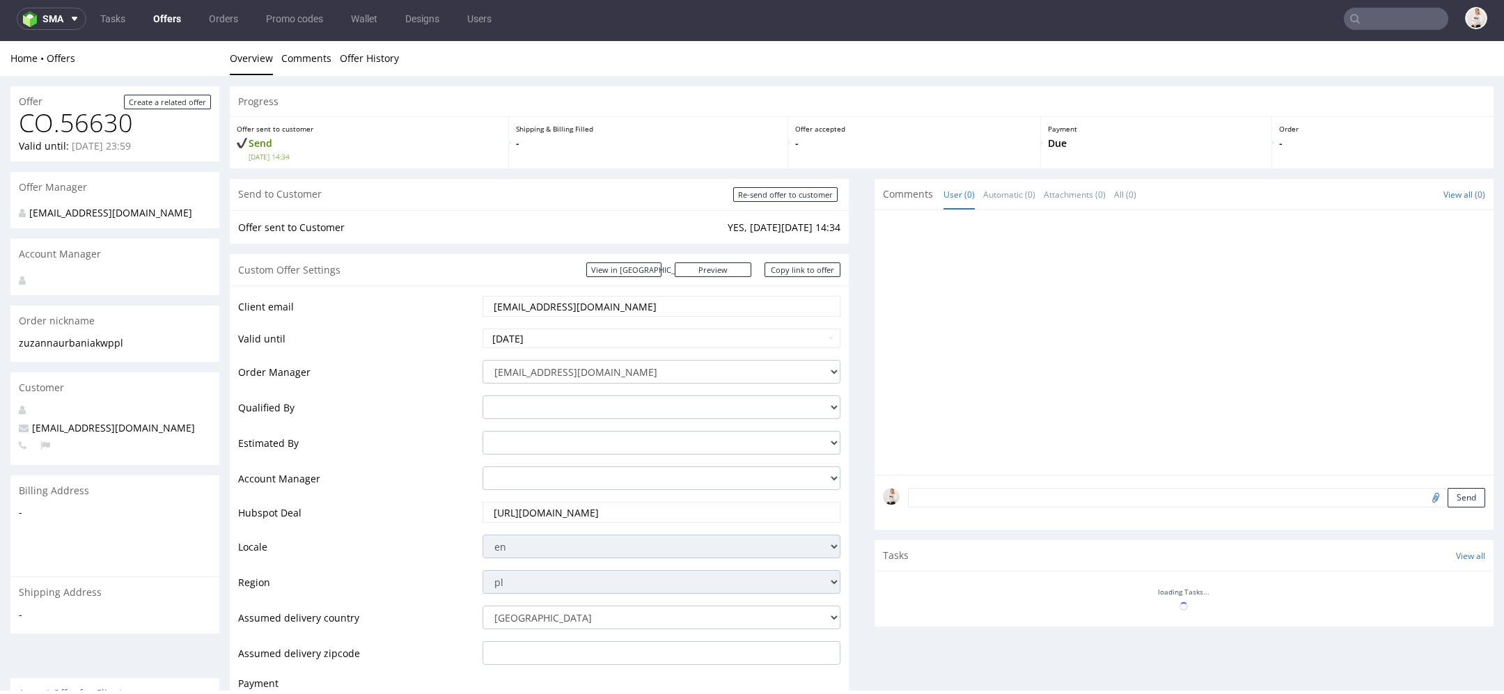
scroll to position [0, 0]
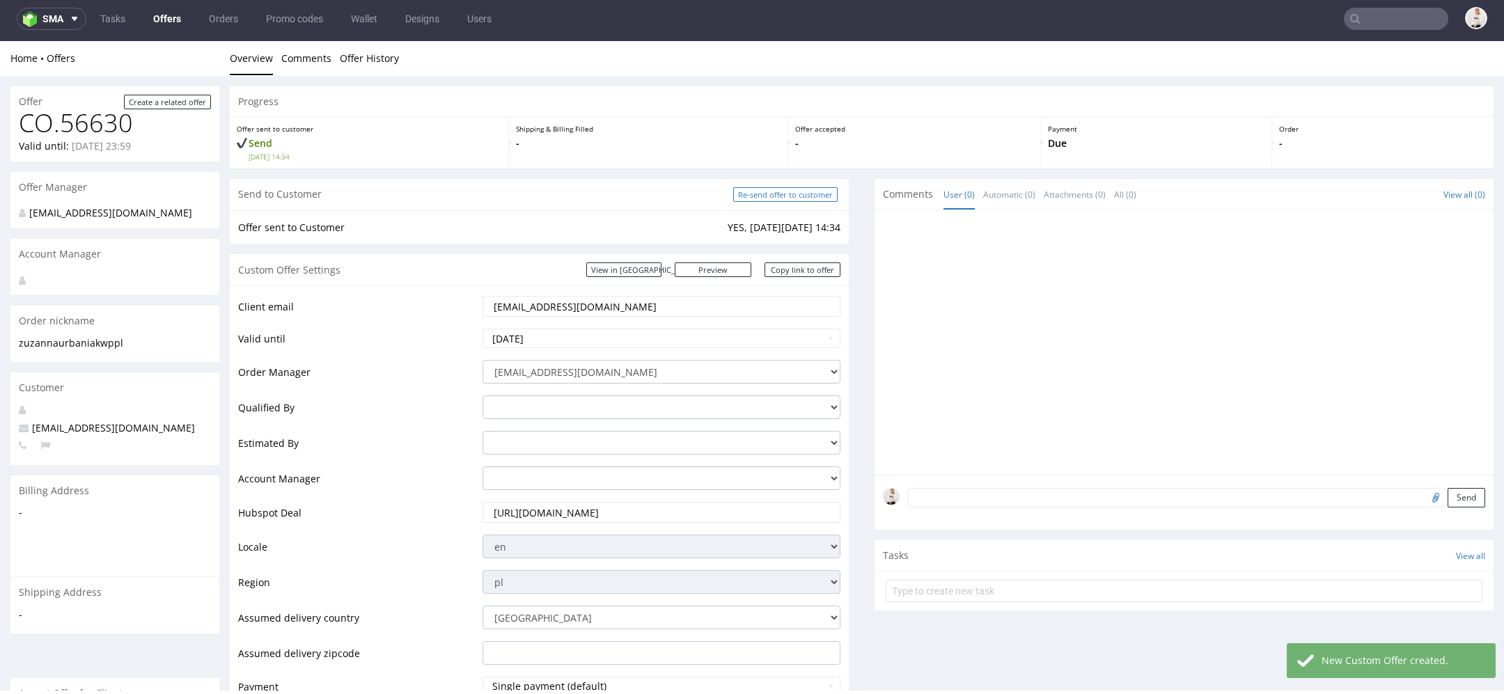
click at [782, 188] on input "Re-send offer to customer" at bounding box center [785, 194] width 104 height 15
type input "In progress..."
click at [819, 268] on link "Copy link to offer" at bounding box center [802, 269] width 77 height 15
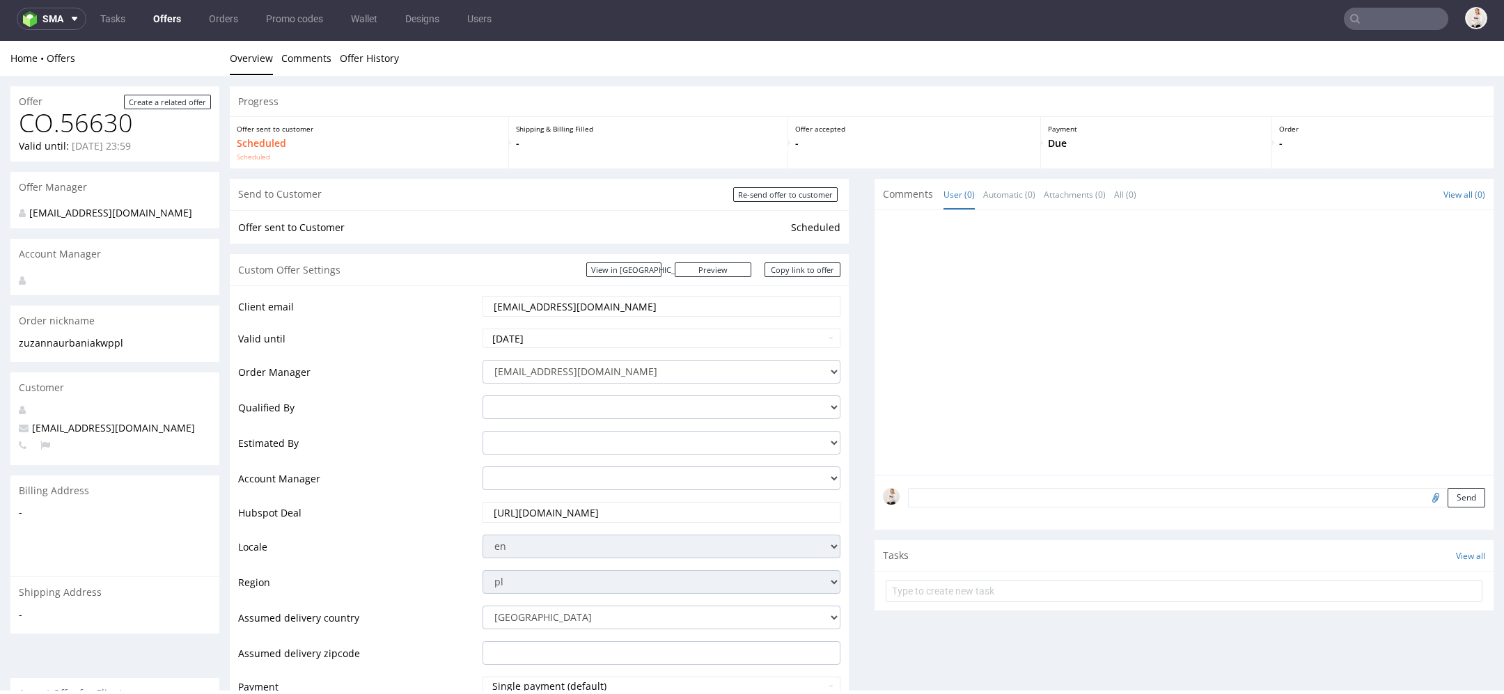
click at [161, 27] on link "Offers" at bounding box center [167, 19] width 45 height 22
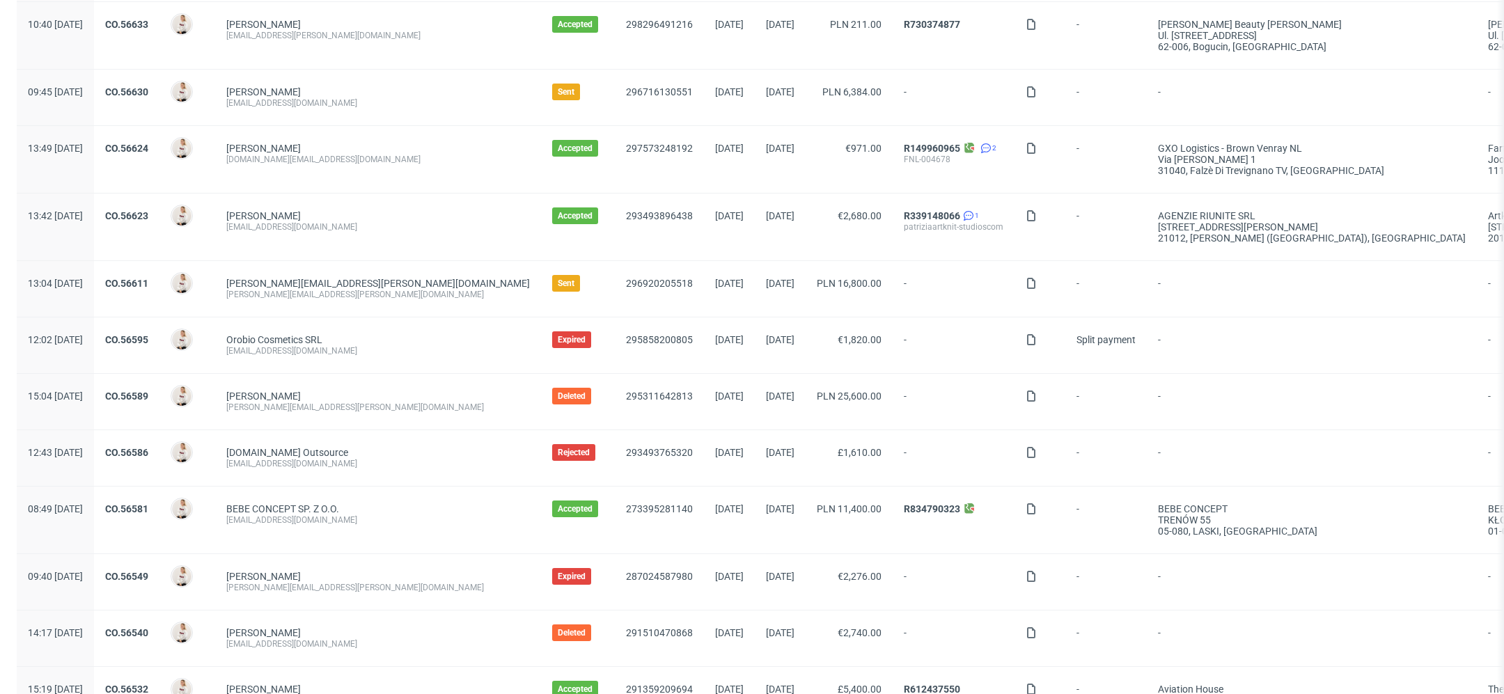
scroll to position [434, 0]
click at [148, 336] on link "CO.56595" at bounding box center [126, 337] width 43 height 11
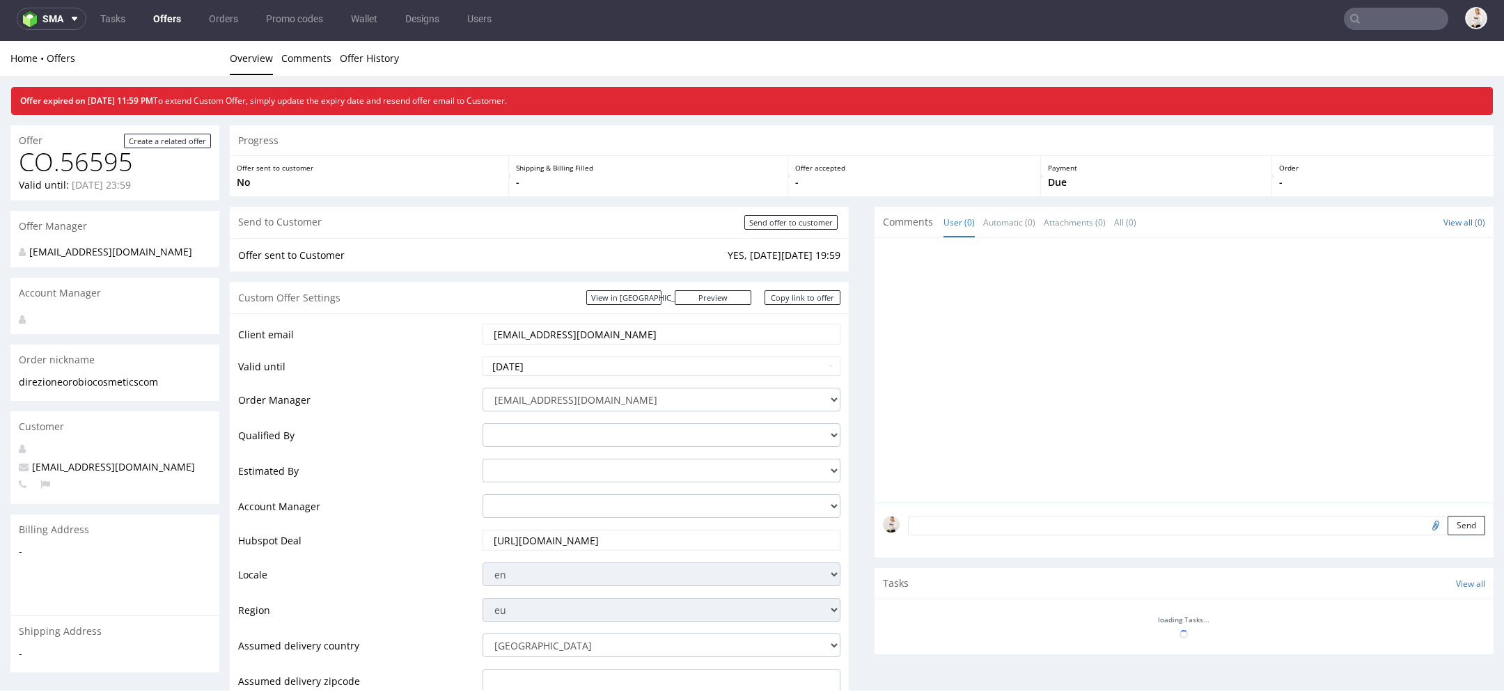
scroll to position [4, 0]
click at [643, 372] on input "2025-09-03" at bounding box center [661, 365] width 358 height 19
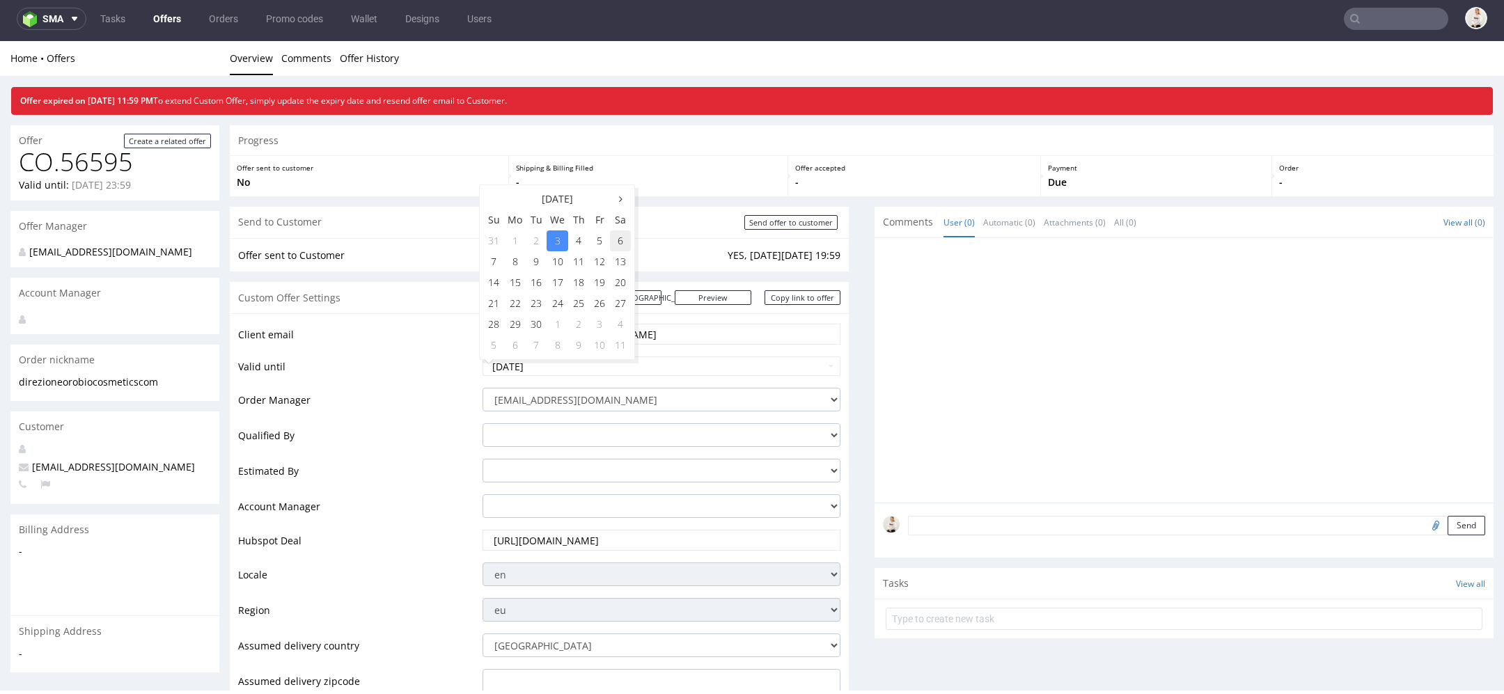
click at [617, 239] on td "6" at bounding box center [620, 240] width 21 height 21
type input "2025-09-06"
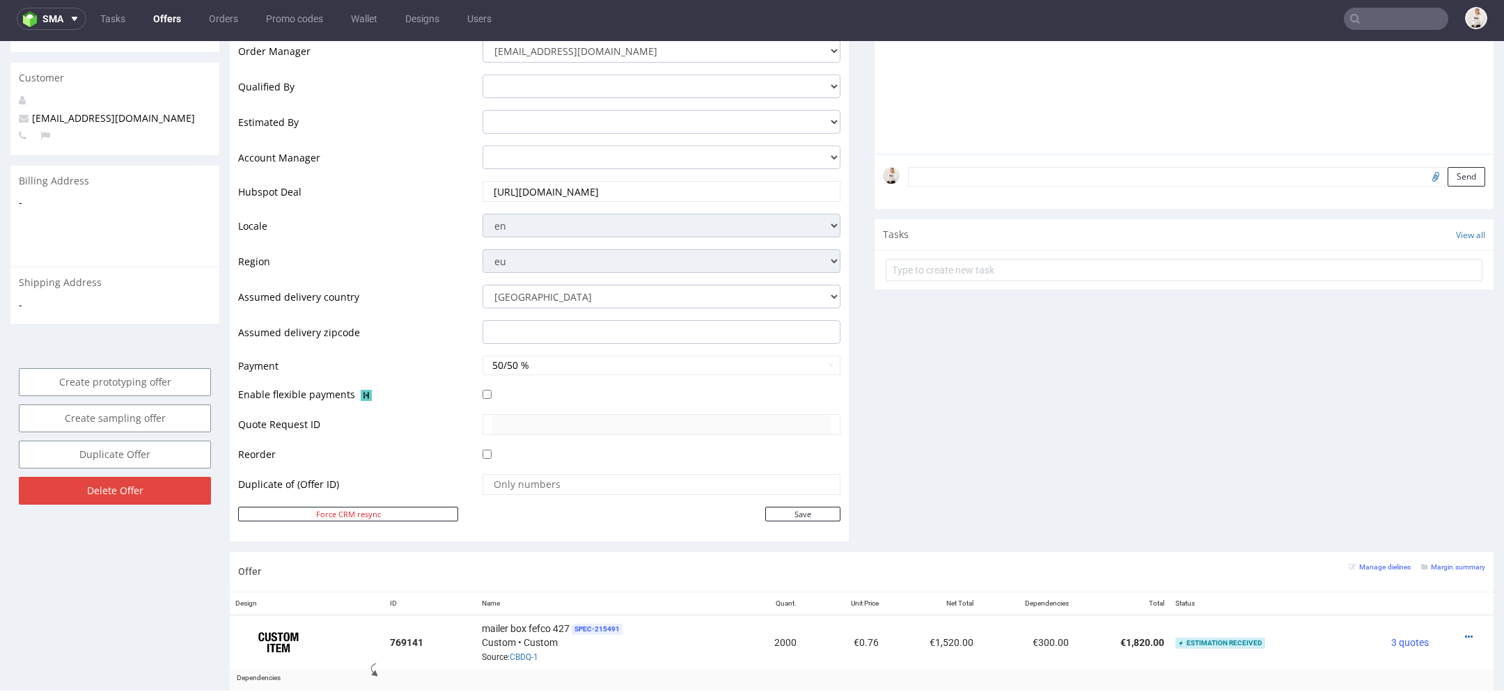
scroll to position [420, 0]
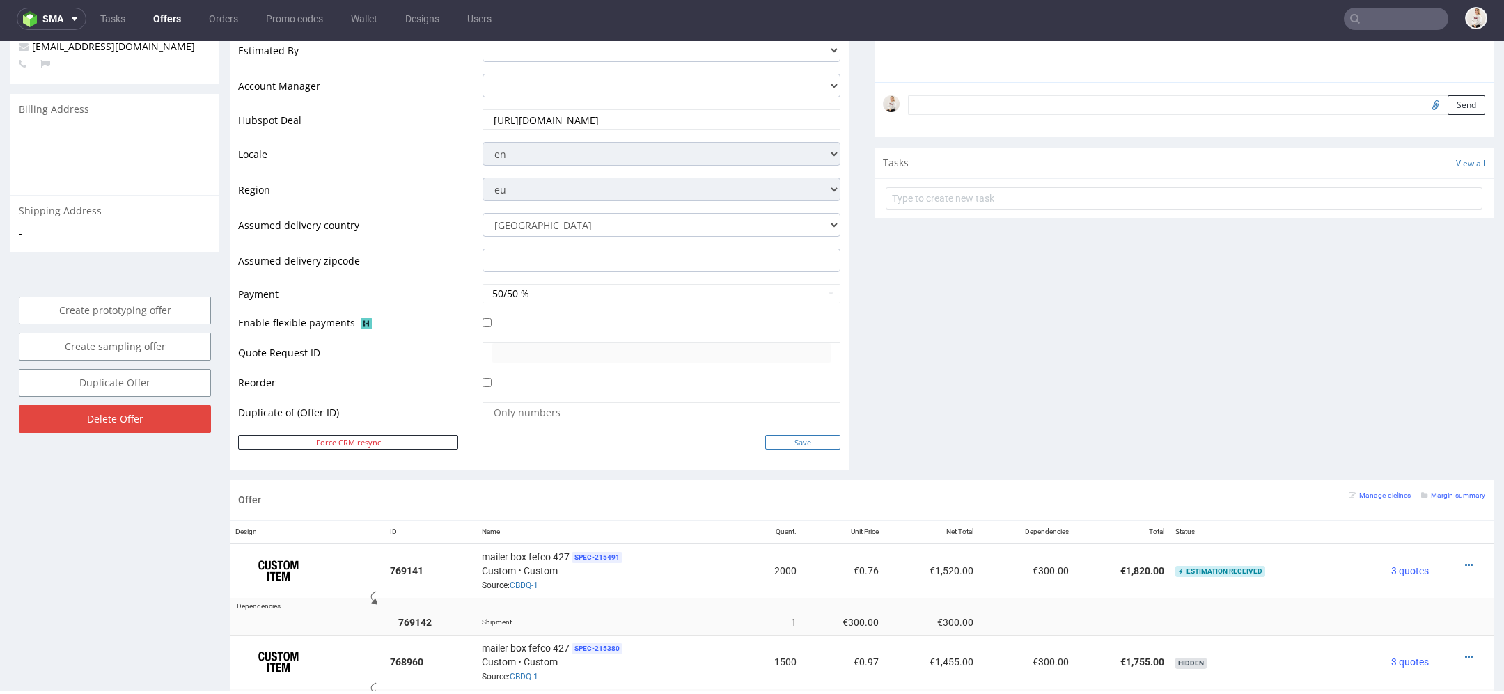
click at [792, 441] on input "Save" at bounding box center [802, 442] width 75 height 15
type input "In progress..."
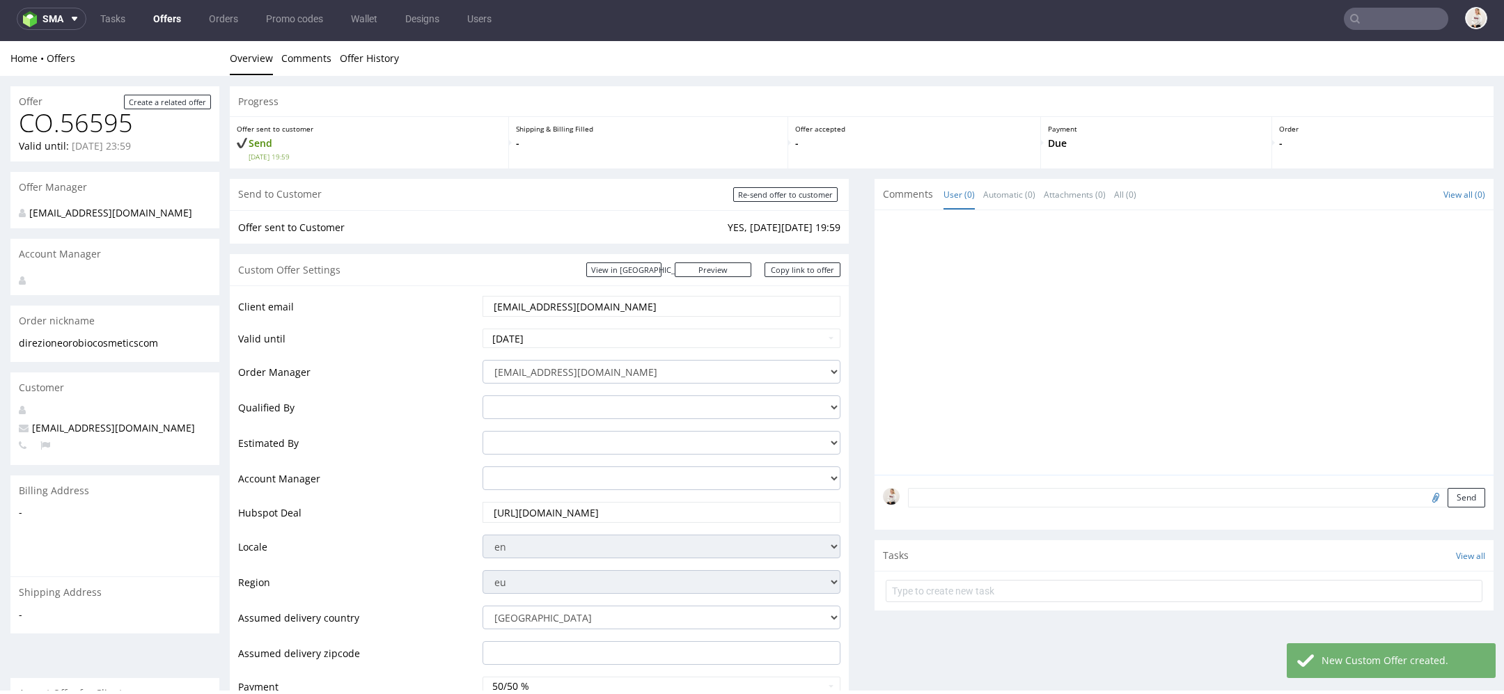
scroll to position [65, 0]
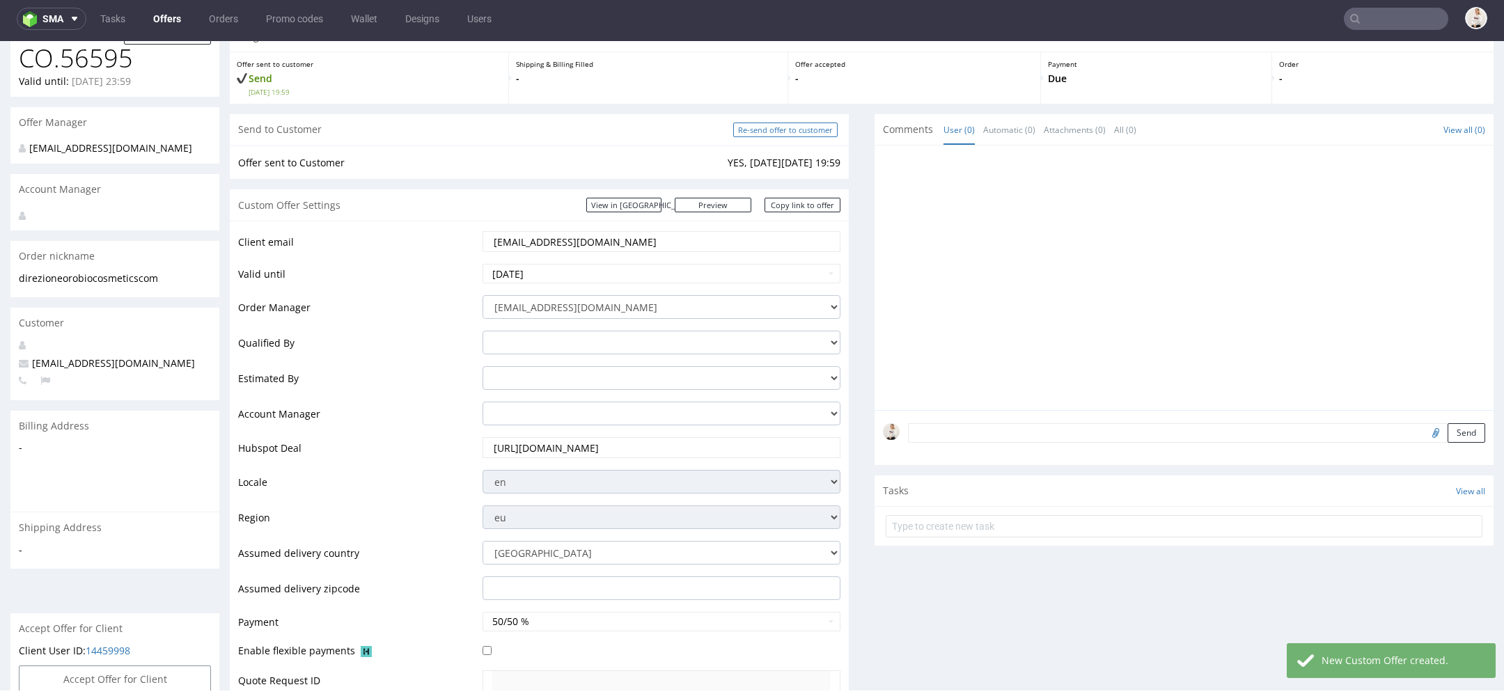
click at [778, 132] on input "Re-send offer to customer" at bounding box center [785, 130] width 104 height 15
type input "In progress..."
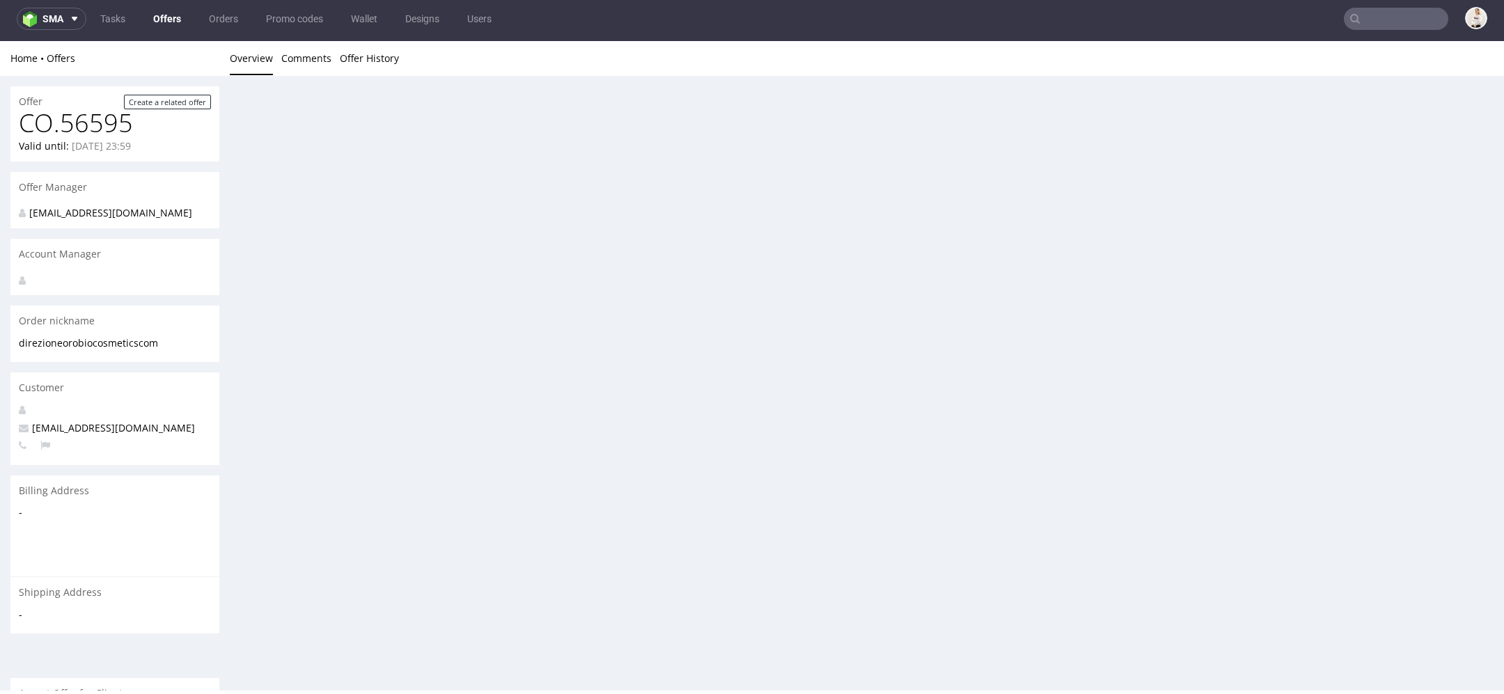
scroll to position [0, 0]
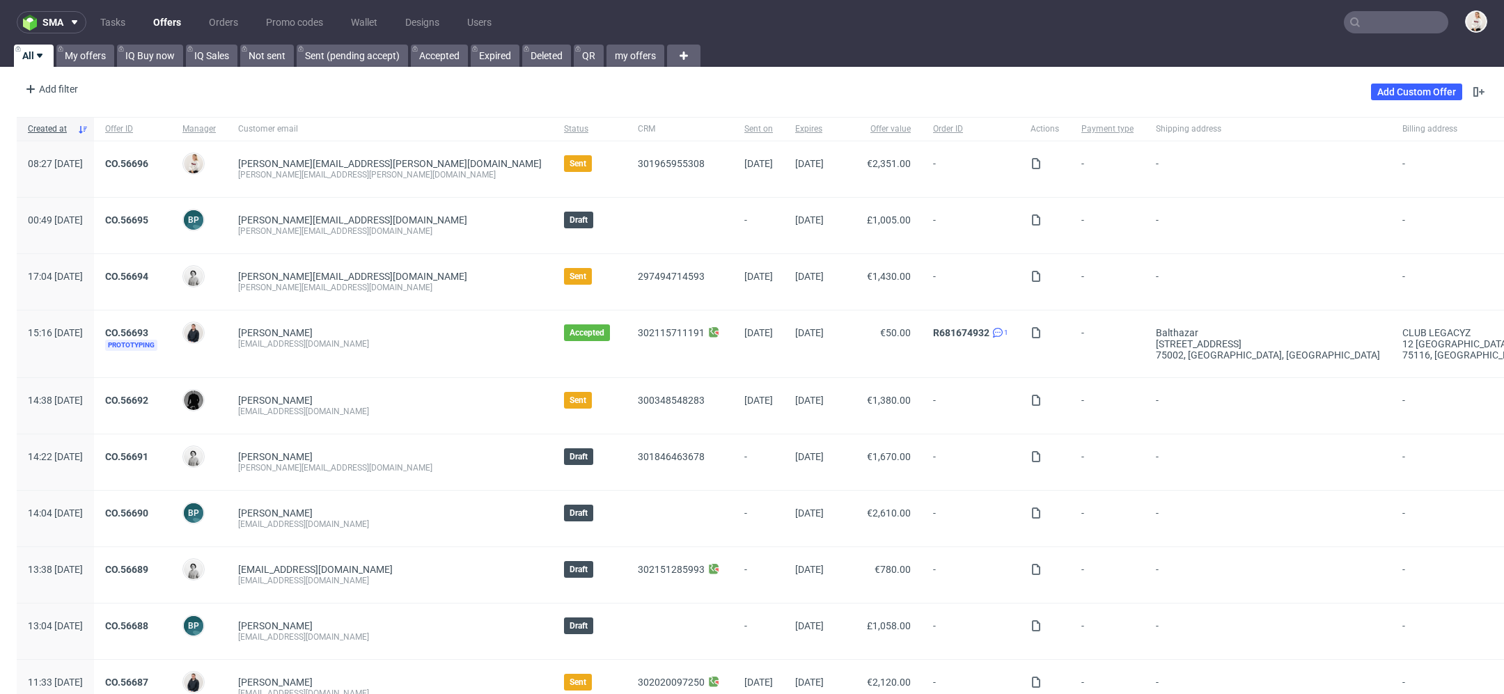
click at [1385, 9] on nav "sma Tasks Offers Orders Promo codes Wallet Designs Users" at bounding box center [752, 22] width 1504 height 45
click at [1387, 20] on input "text" at bounding box center [1396, 22] width 104 height 22
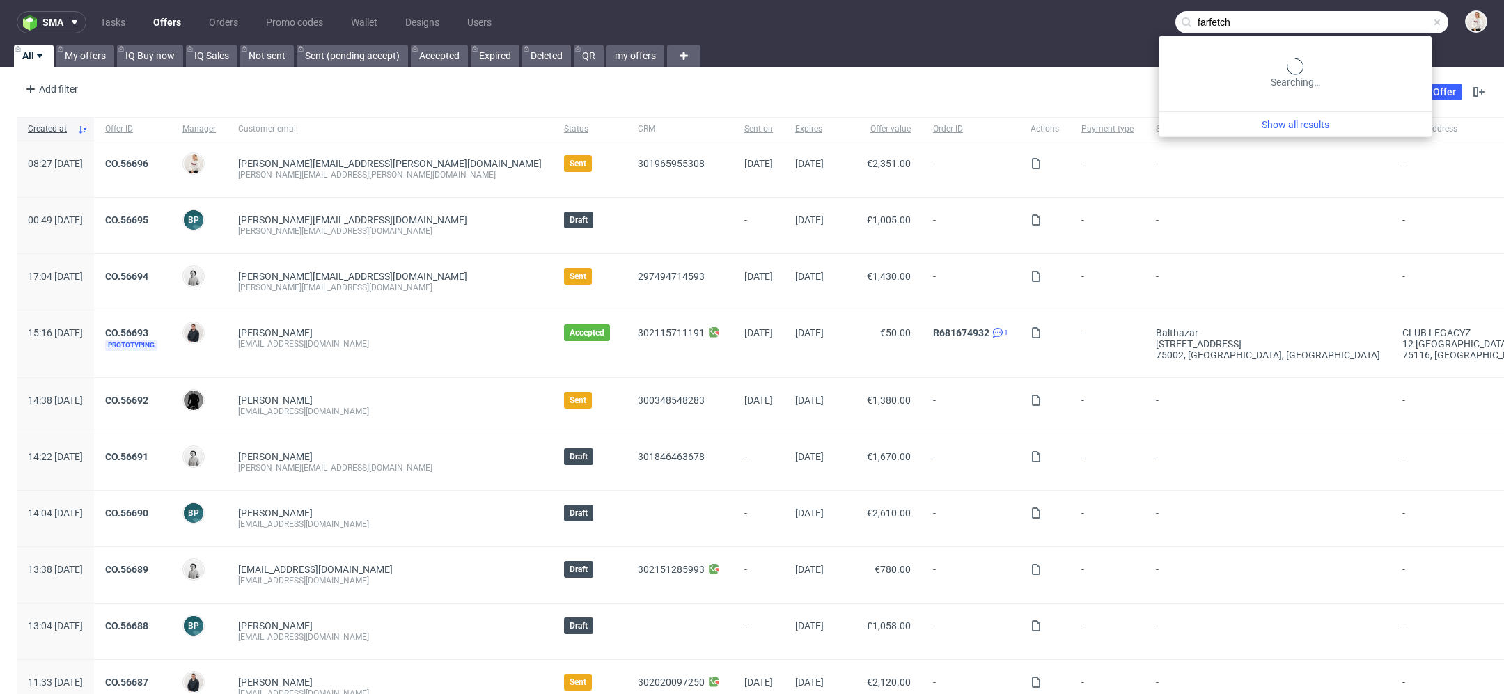
type input "farfetch"
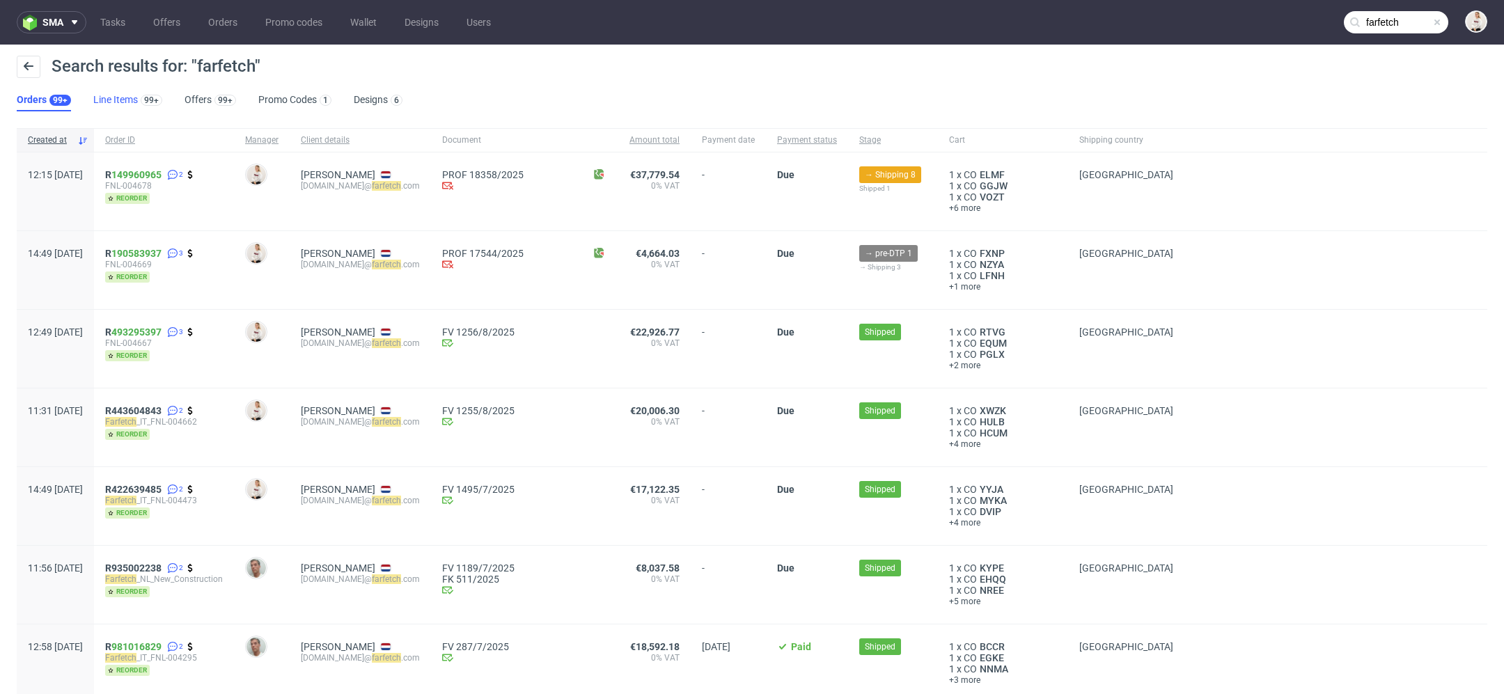
click at [116, 100] on link "Line Items 99+" at bounding box center [127, 100] width 69 height 22
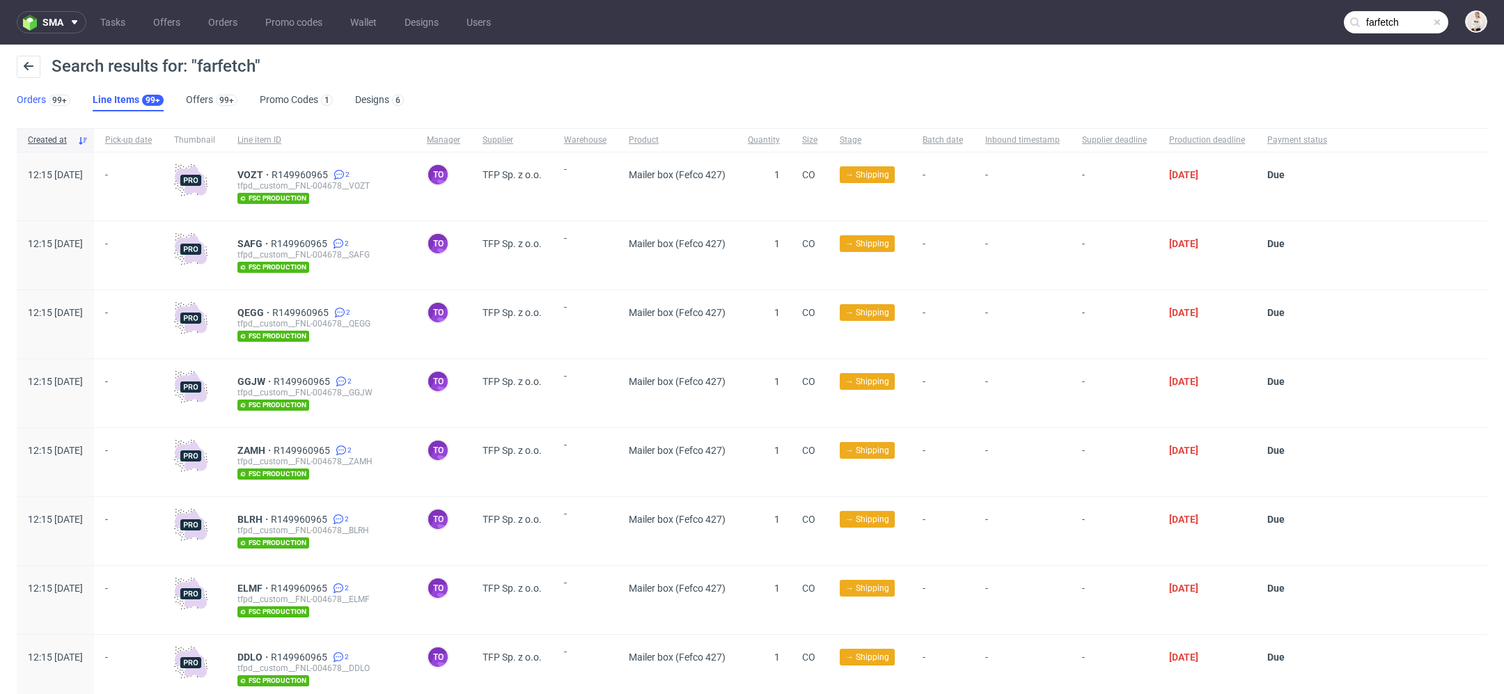
click at [37, 107] on link "Orders 99+" at bounding box center [44, 100] width 54 height 22
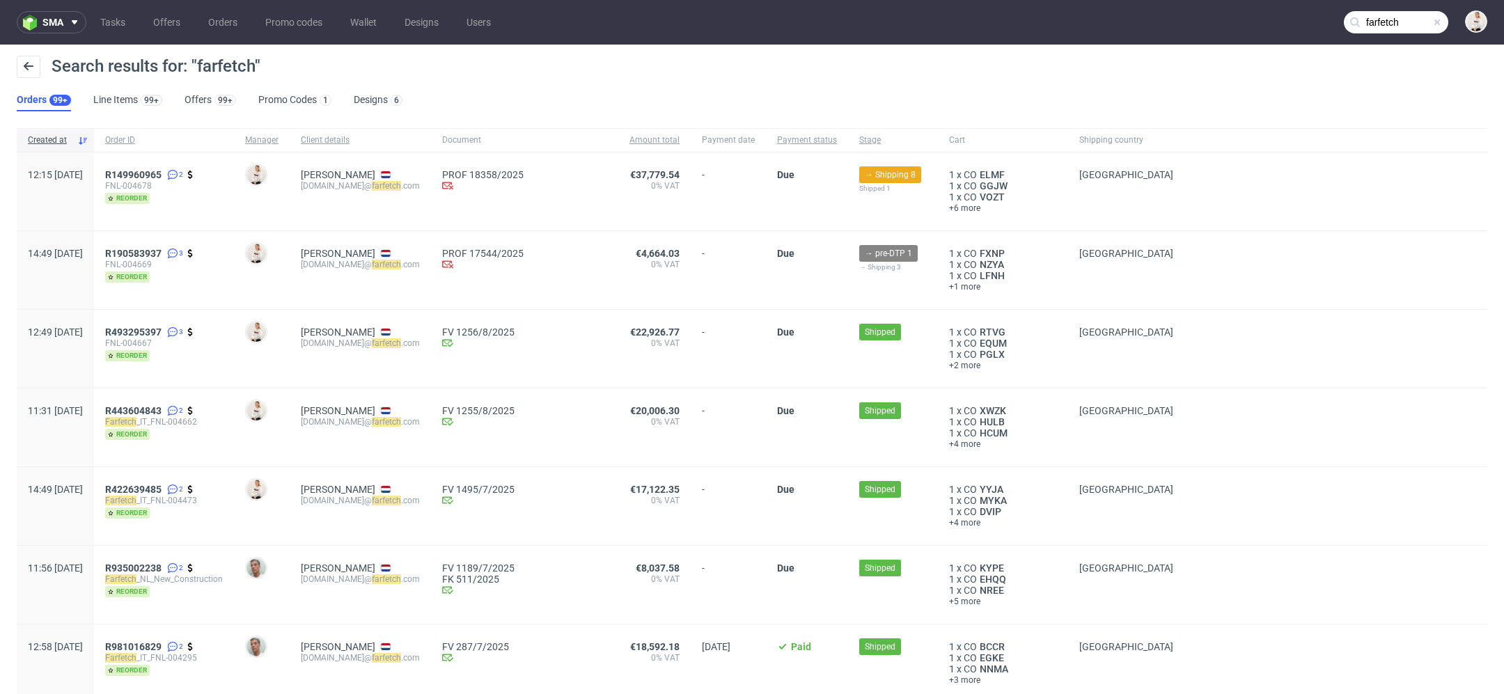
click at [237, 89] on ul "Orders 99+ Line Items 99+ Offers 99+ Promo Codes 1 Designs 6" at bounding box center [215, 100] width 397 height 22
click at [216, 90] on link "Offers 99+" at bounding box center [210, 100] width 52 height 22
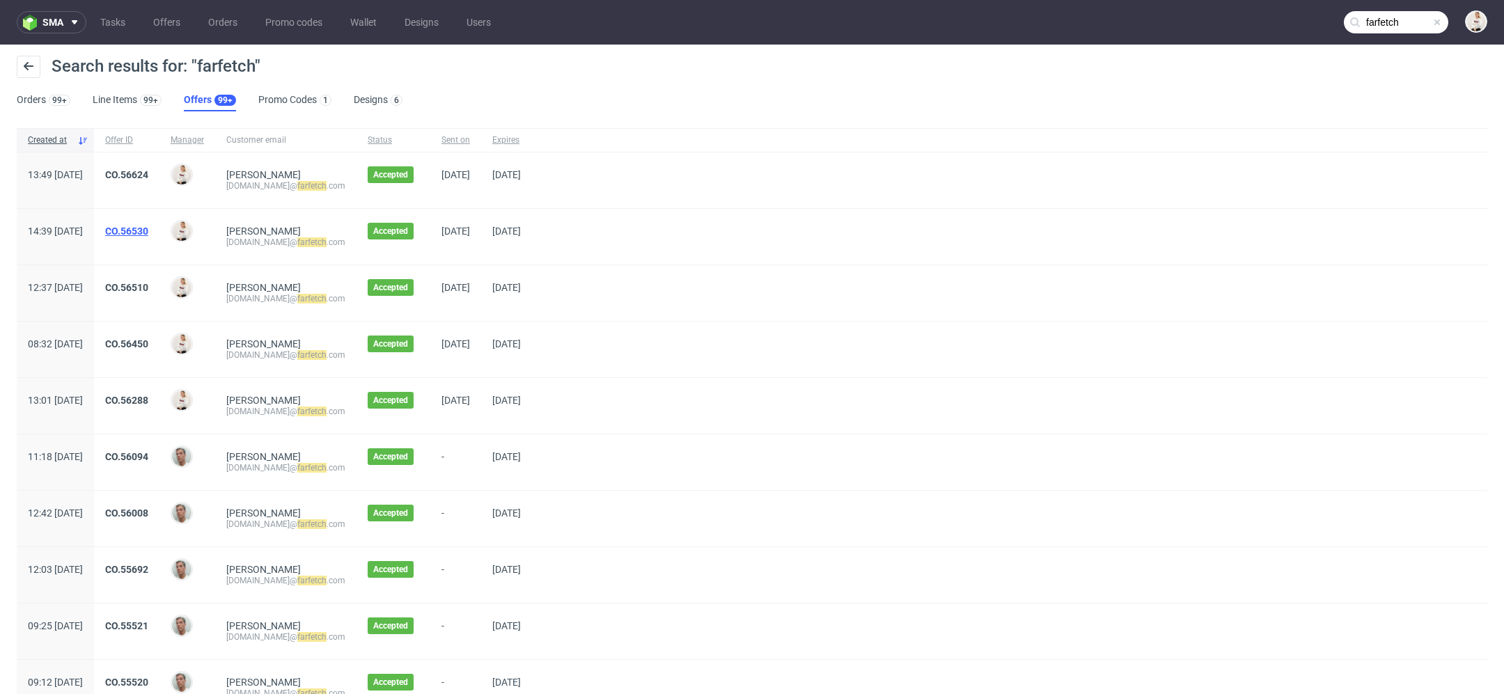
click at [148, 228] on link "CO.56530" at bounding box center [126, 231] width 43 height 11
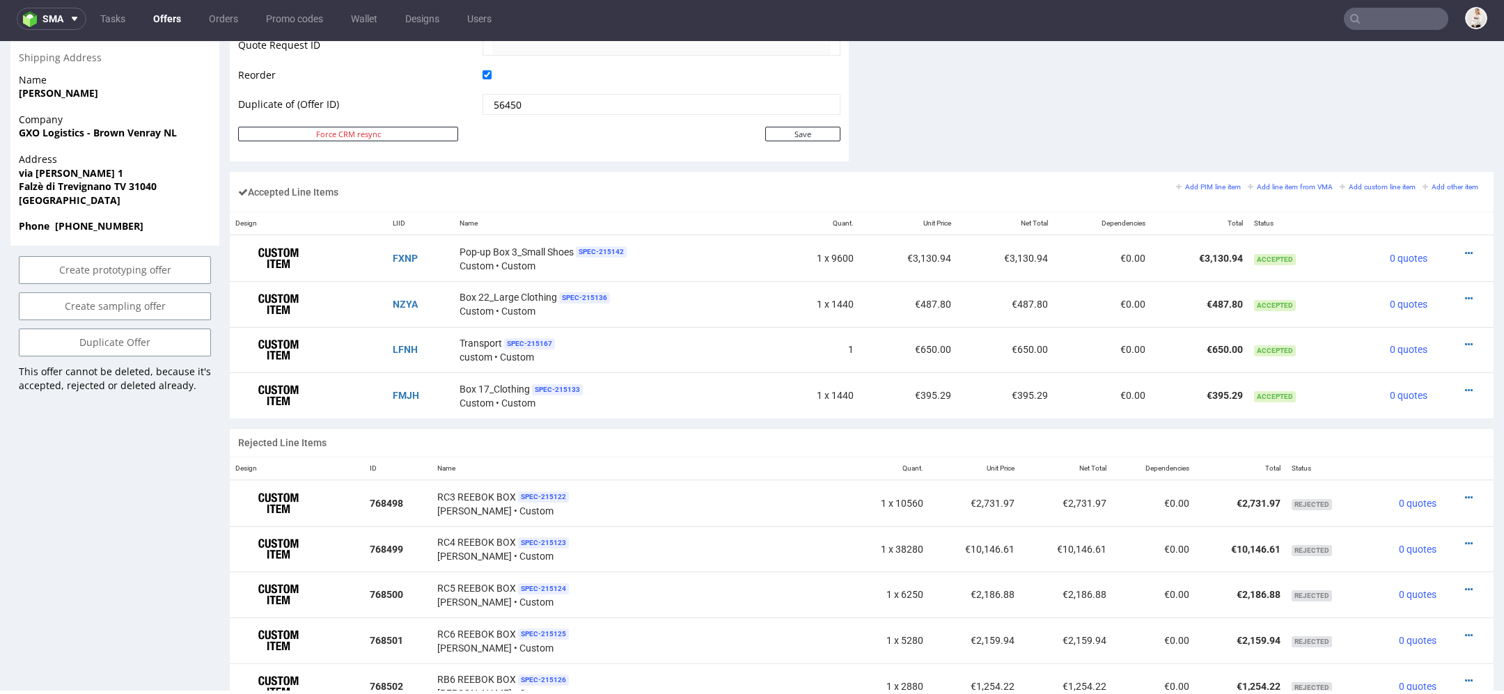
scroll to position [736, 0]
click at [1465, 249] on link at bounding box center [1469, 254] width 8 height 11
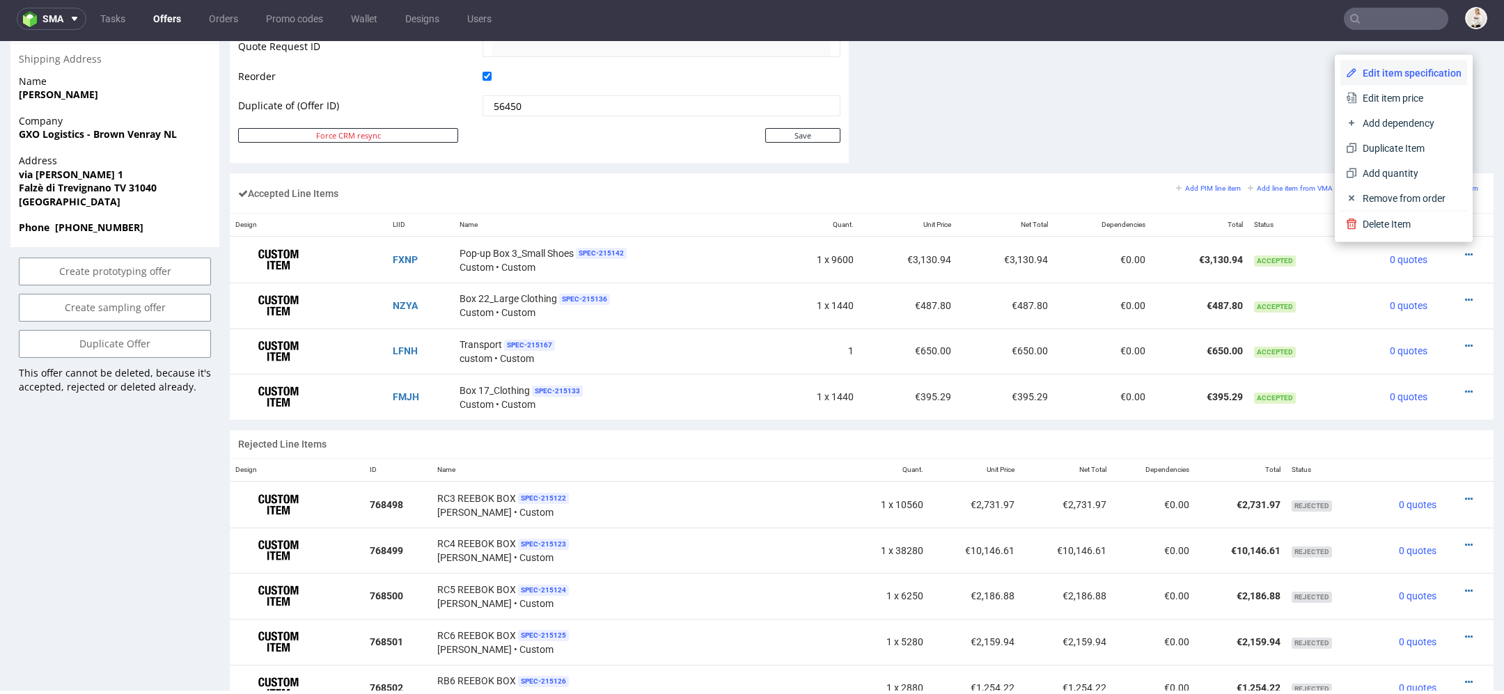
click at [1415, 75] on span "Edit item specification" at bounding box center [1409, 73] width 104 height 14
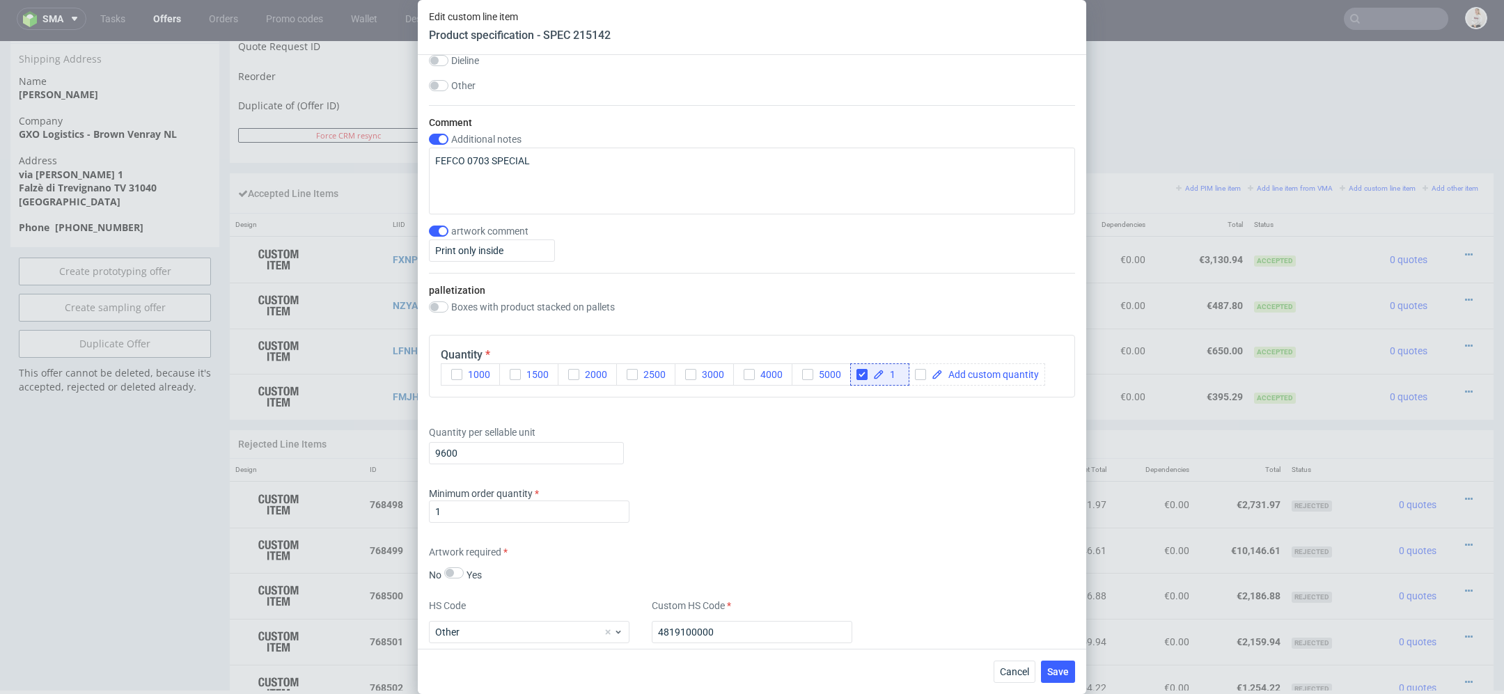
scroll to position [1596, 0]
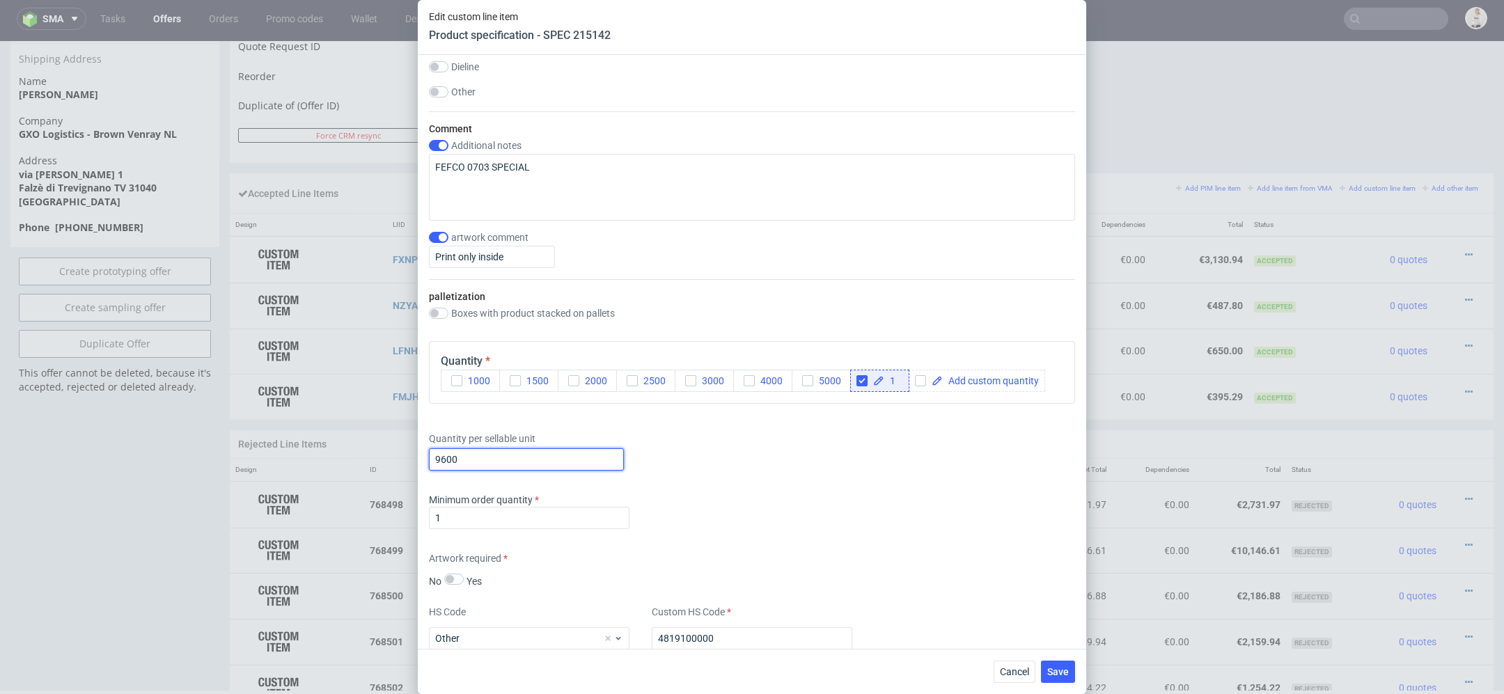
drag, startPoint x: 470, startPoint y: 457, endPoint x: 440, endPoint y: 457, distance: 29.9
click at [439, 457] on input "9600" at bounding box center [526, 459] width 195 height 22
type input "9845"
click at [806, 546] on div "Supplier TFP Sp. z o.o. Technical specification Instant price RFQ Type Product …" at bounding box center [752, 352] width 668 height 594
click at [1055, 665] on button "Save" at bounding box center [1058, 672] width 34 height 22
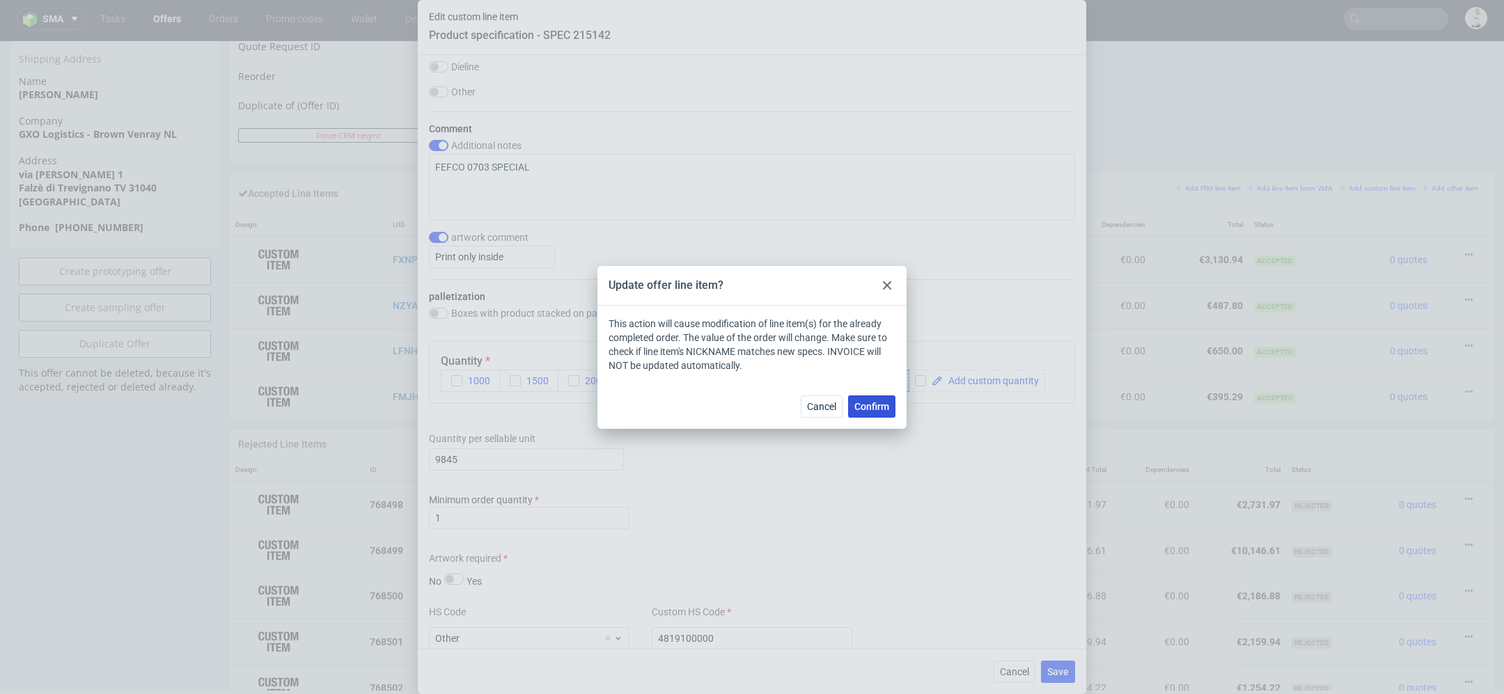
click at [882, 411] on span "Confirm" at bounding box center [871, 407] width 35 height 10
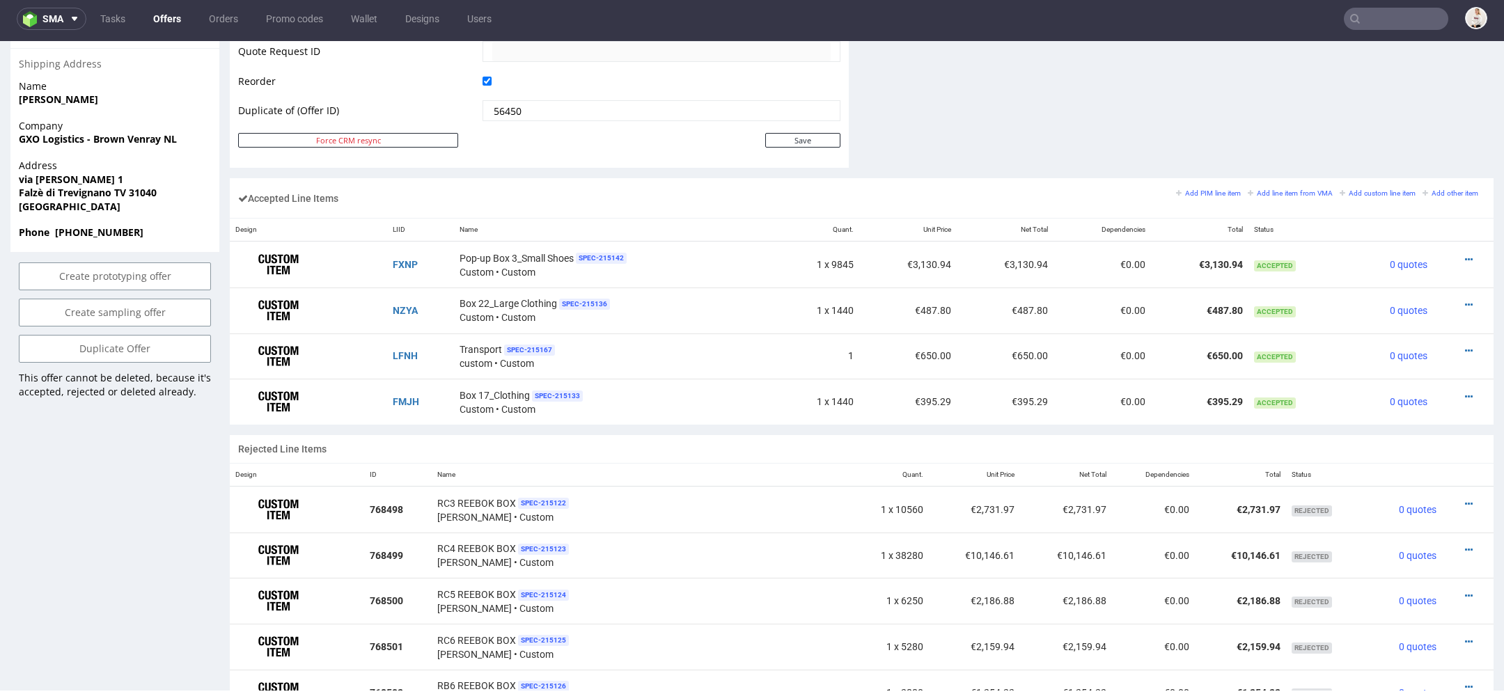
scroll to position [732, 0]
click at [1025, 265] on td "€3,130.94" at bounding box center [1005, 264] width 97 height 46
click at [1465, 254] on icon at bounding box center [1469, 259] width 8 height 10
click at [1401, 103] on span "Edit item price" at bounding box center [1411, 102] width 100 height 14
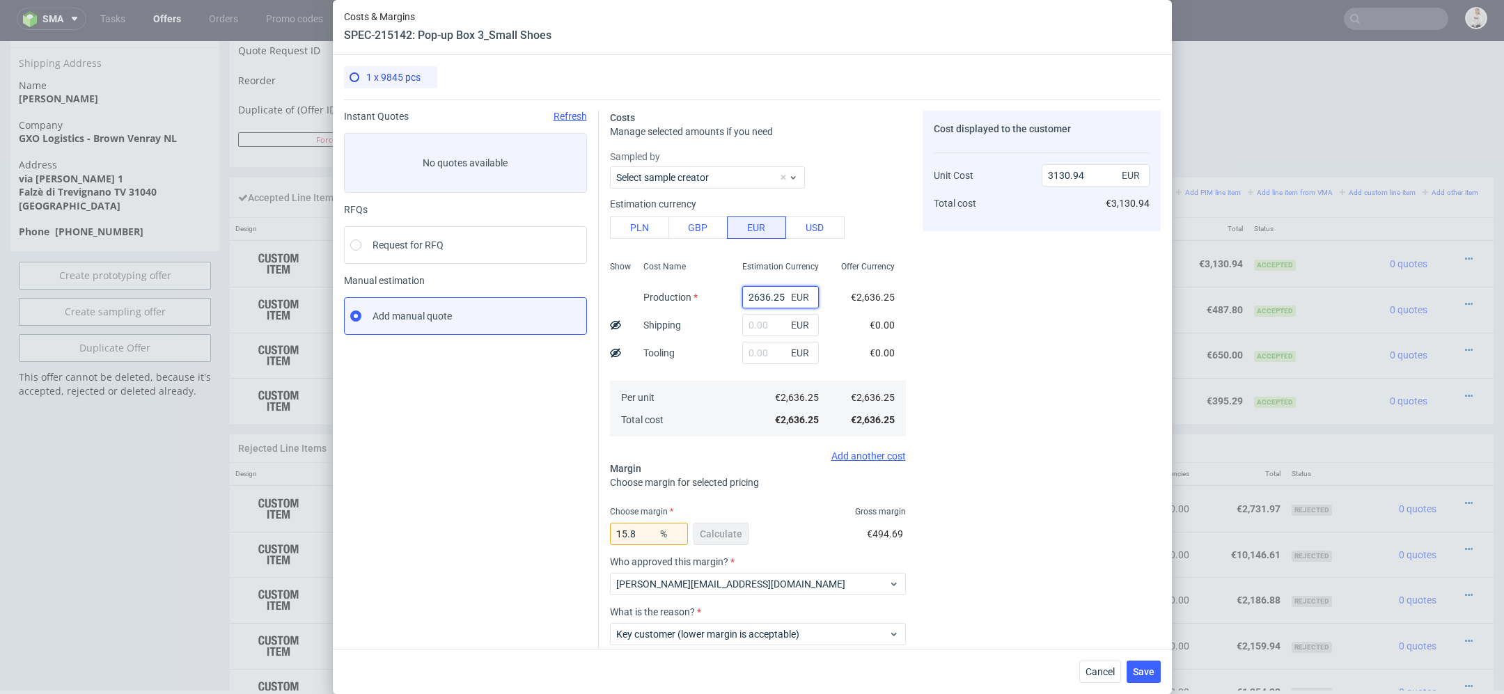
click at [762, 303] on input "2636.25" at bounding box center [780, 297] width 77 height 22
paste input "€2 703,53"
type input "€2 703,53"
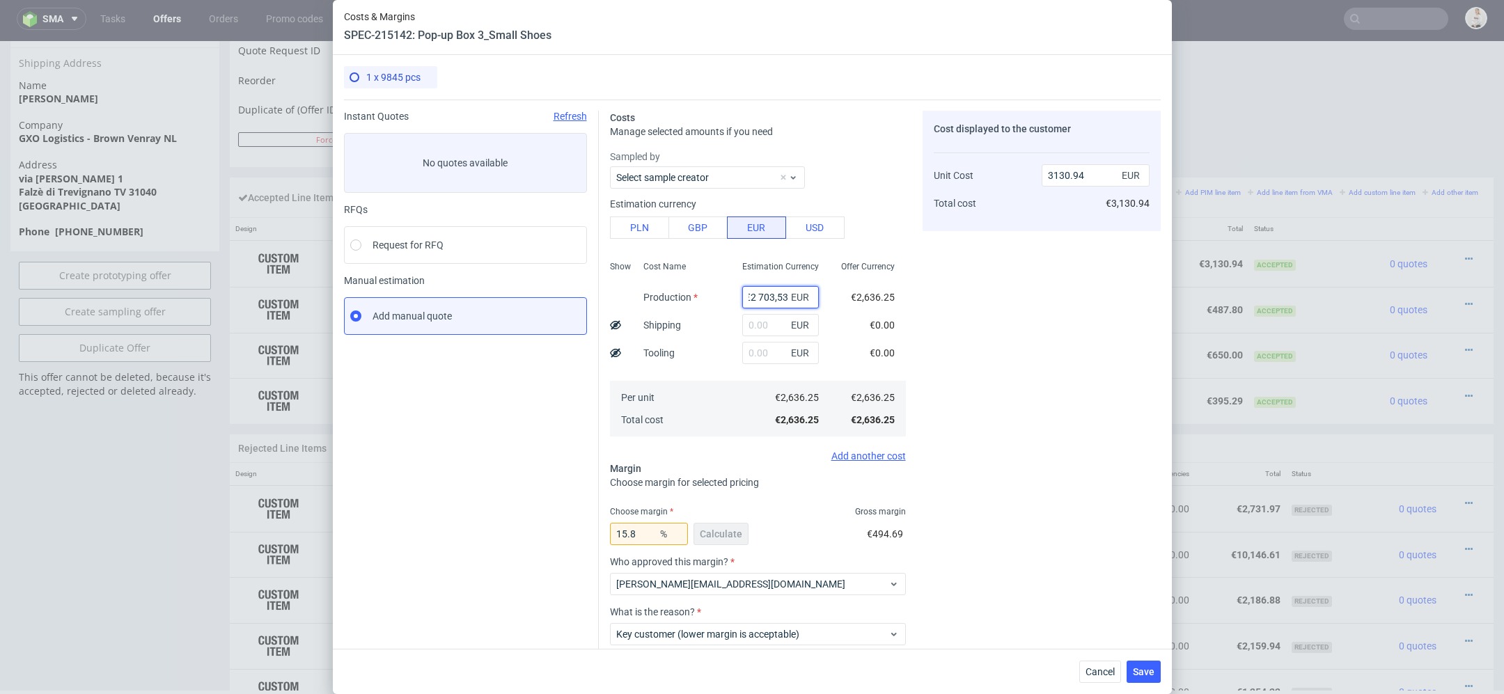
type input "0"
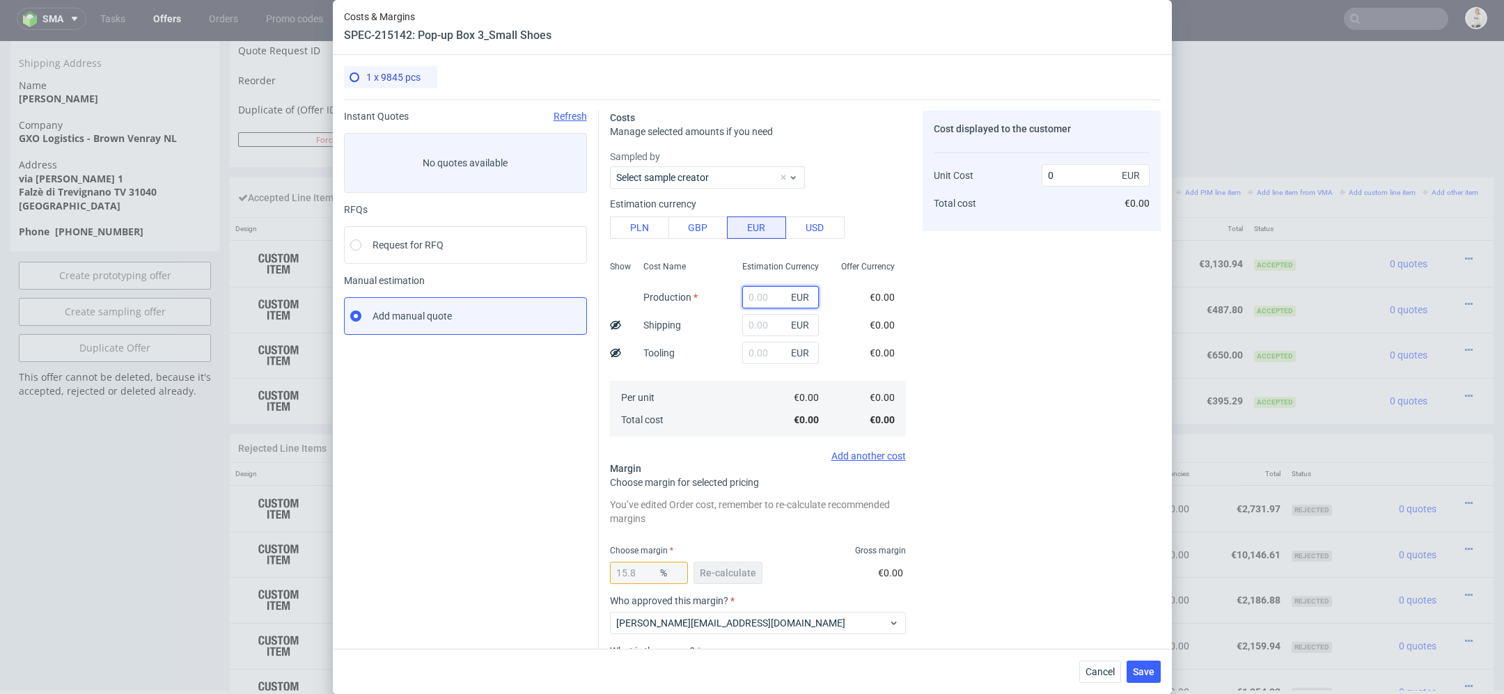
scroll to position [0, 0]
paste input "€2 703,53"
click at [758, 299] on input "€2 703,53" at bounding box center [780, 297] width 77 height 22
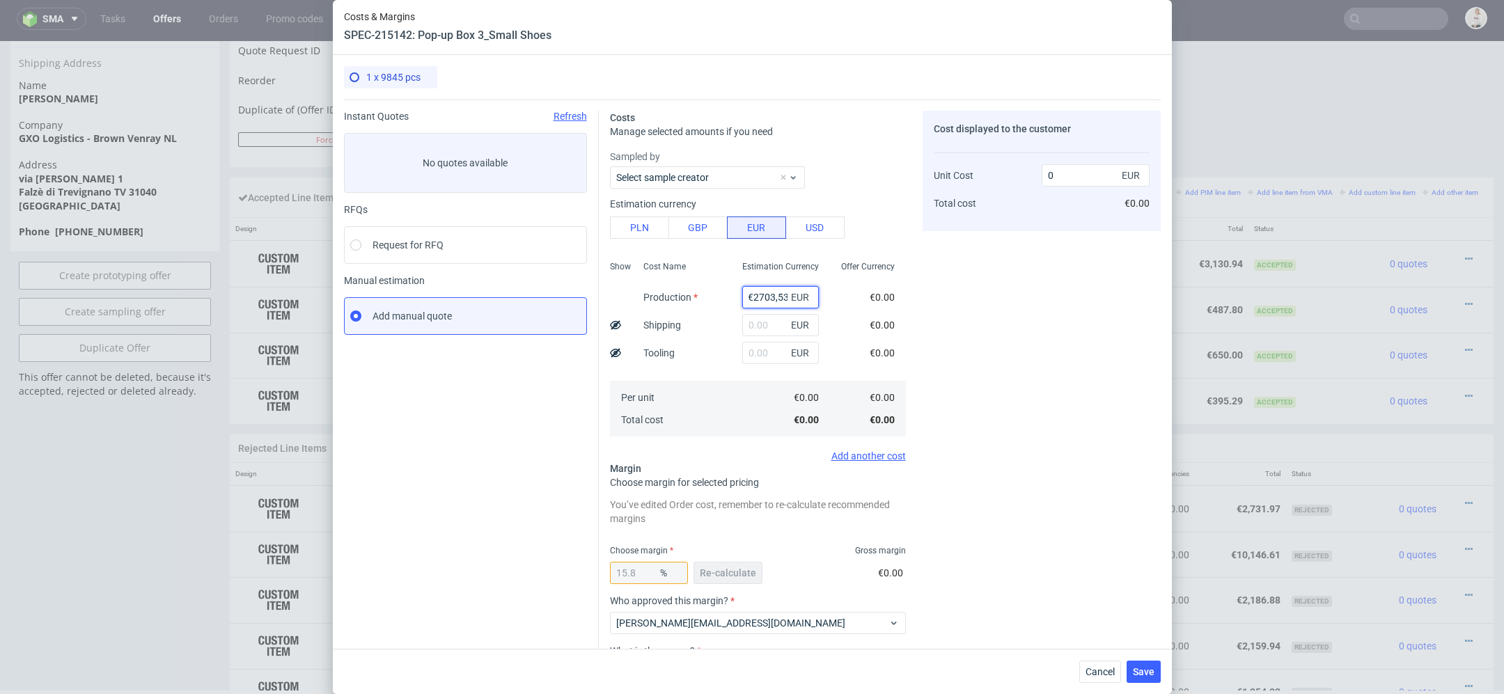
click at [754, 291] on input "€2703,53" at bounding box center [780, 297] width 77 height 22
click at [894, 333] on div "€0.00" at bounding box center [881, 325] width 47 height 28
click at [796, 540] on div "You’ve edited Order cost, remember to re-calculate recommended margins Choose m…" at bounding box center [758, 627] width 296 height 265
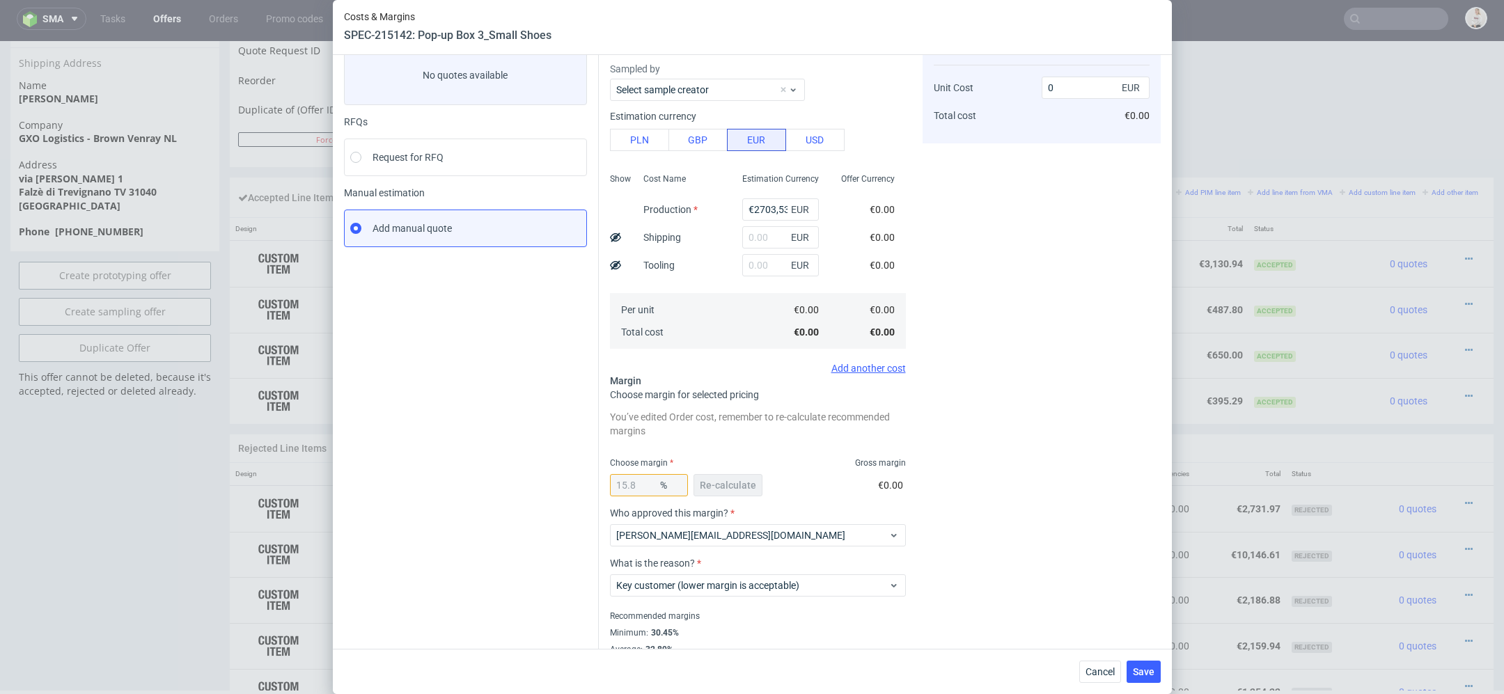
scroll to position [100, 0]
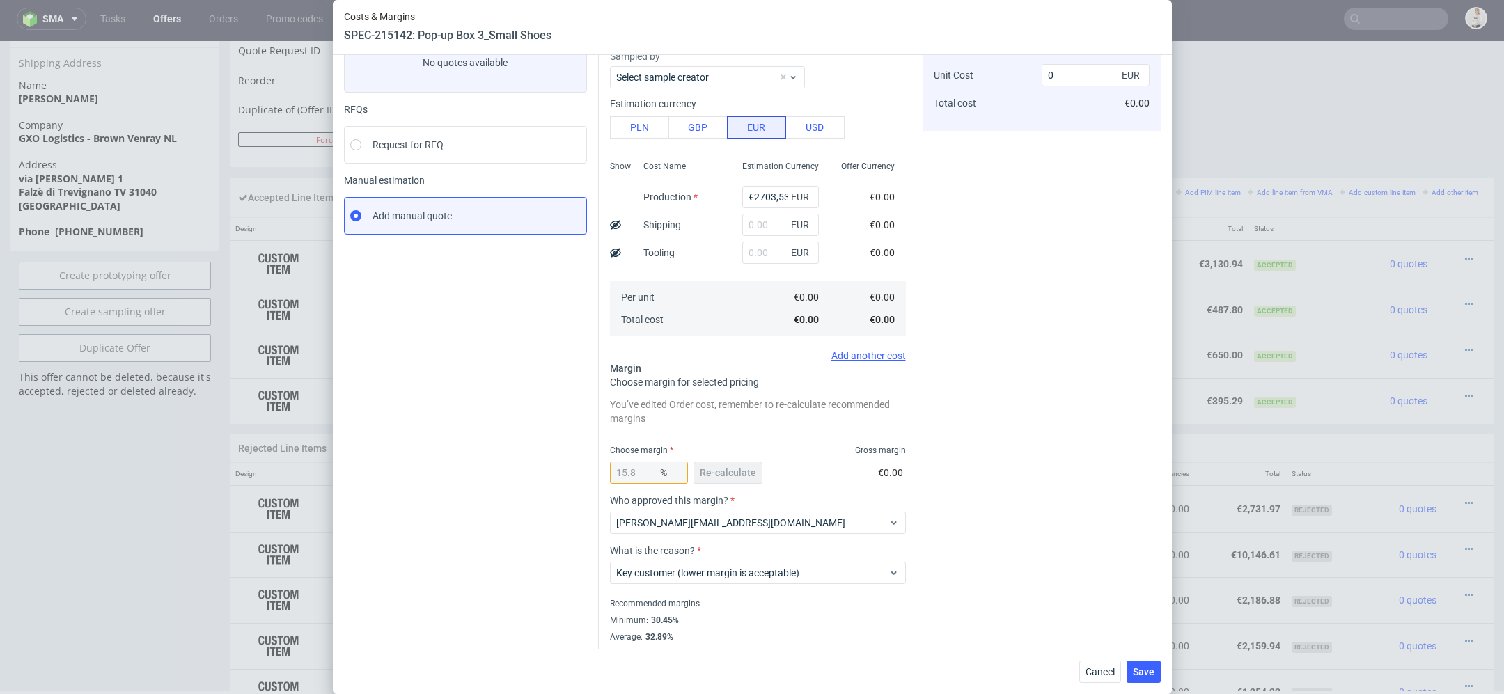
click at [643, 471] on div "15.8 %" at bounding box center [649, 473] width 78 height 22
click at [734, 472] on div "15.8 % Re-calculate" at bounding box center [687, 475] width 155 height 39
click at [751, 193] on input "€2703,53" at bounding box center [780, 197] width 77 height 22
type input "2703.53"
type input "3210.84"
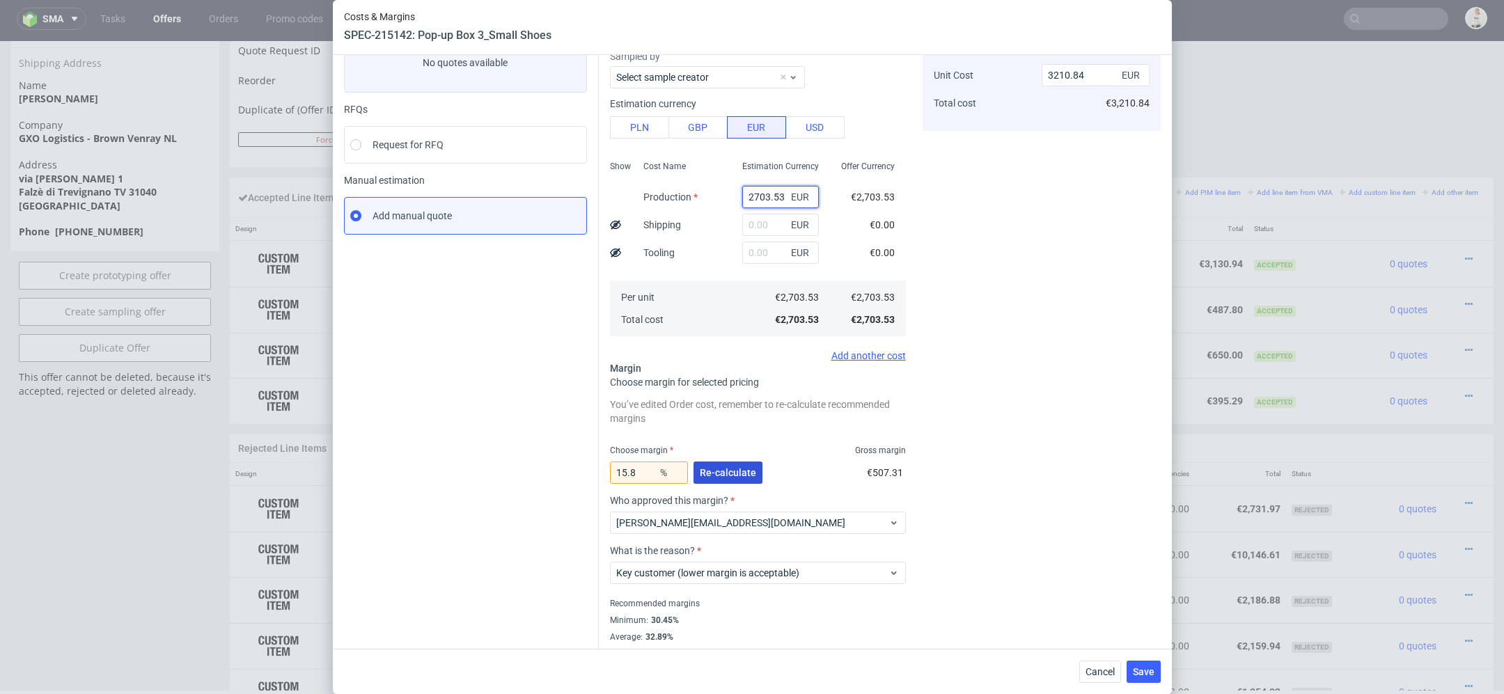
type input "2703.53"
click at [722, 471] on span "Re-calculate" at bounding box center [728, 473] width 56 height 10
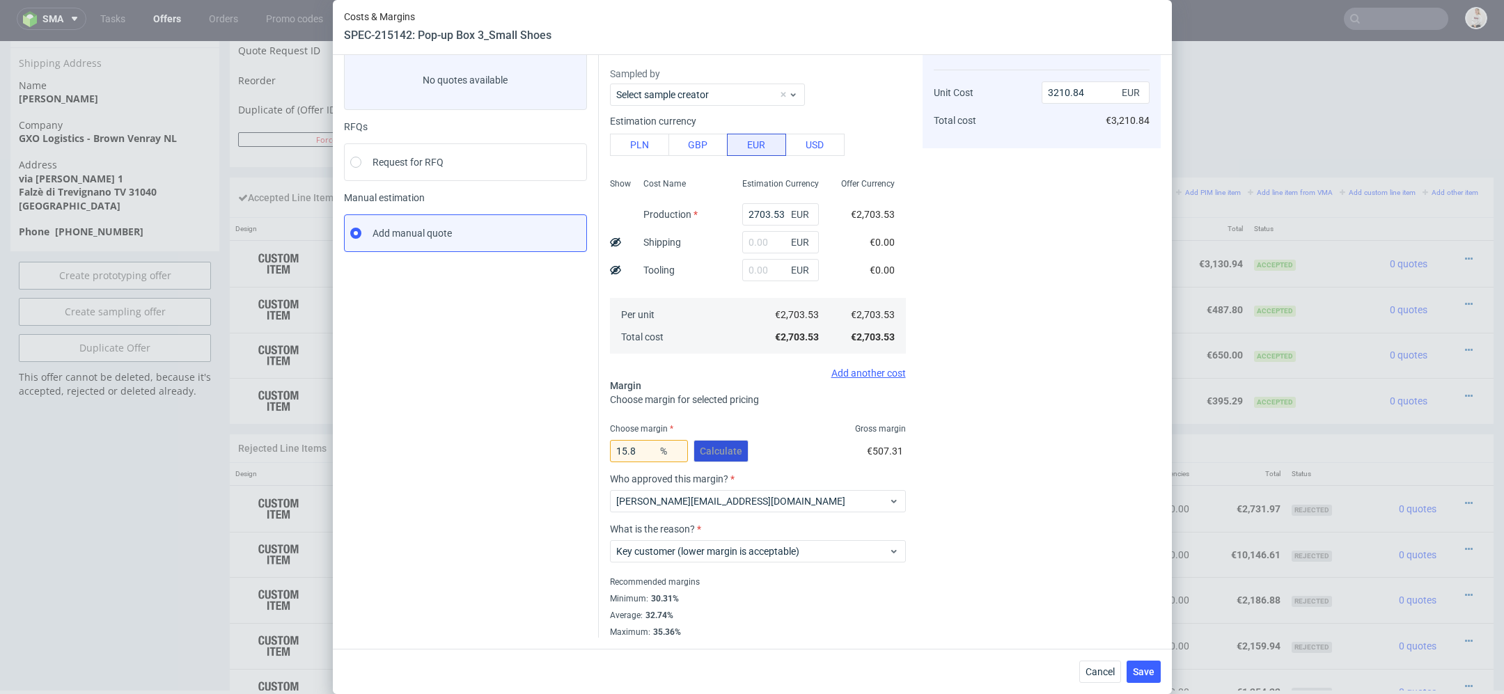
scroll to position [81, 0]
click at [1142, 673] on span "Save" at bounding box center [1144, 672] width 22 height 10
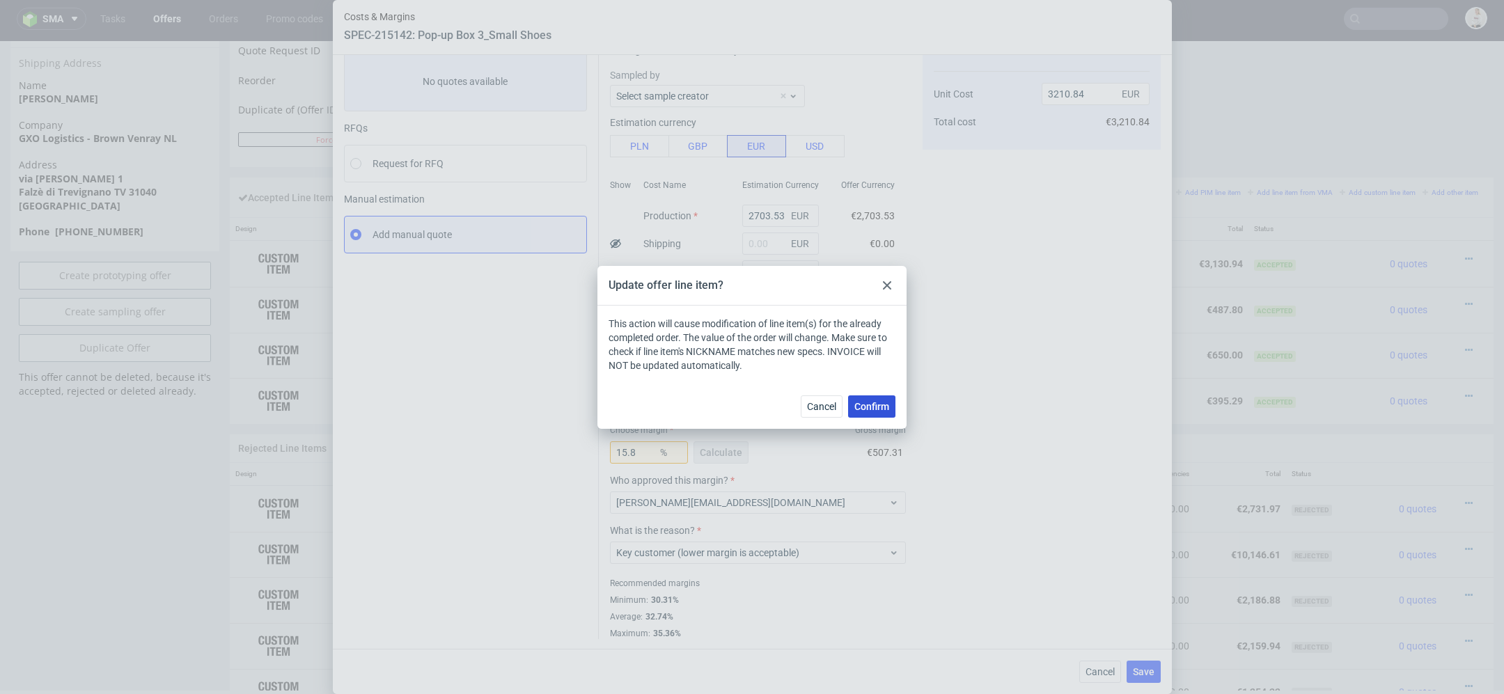
click at [870, 403] on span "Confirm" at bounding box center [871, 407] width 35 height 10
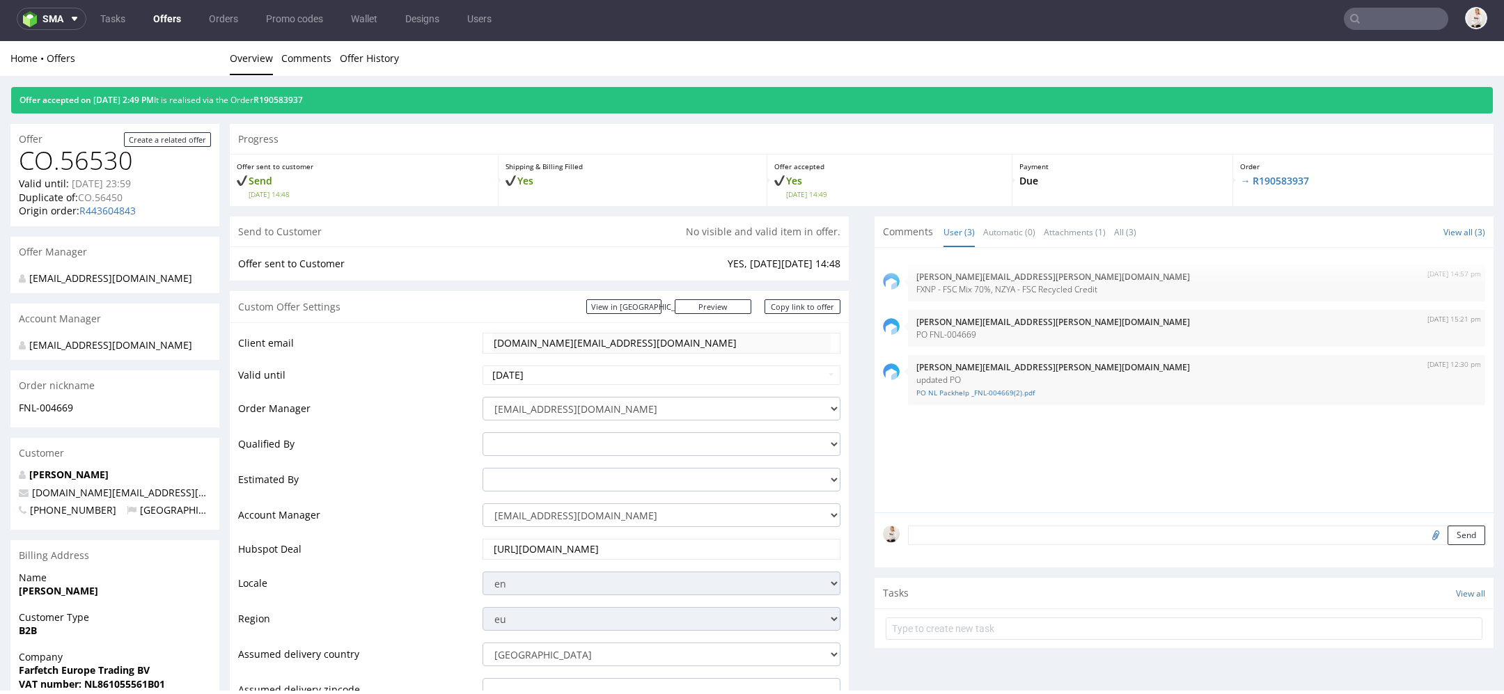
scroll to position [0, 0]
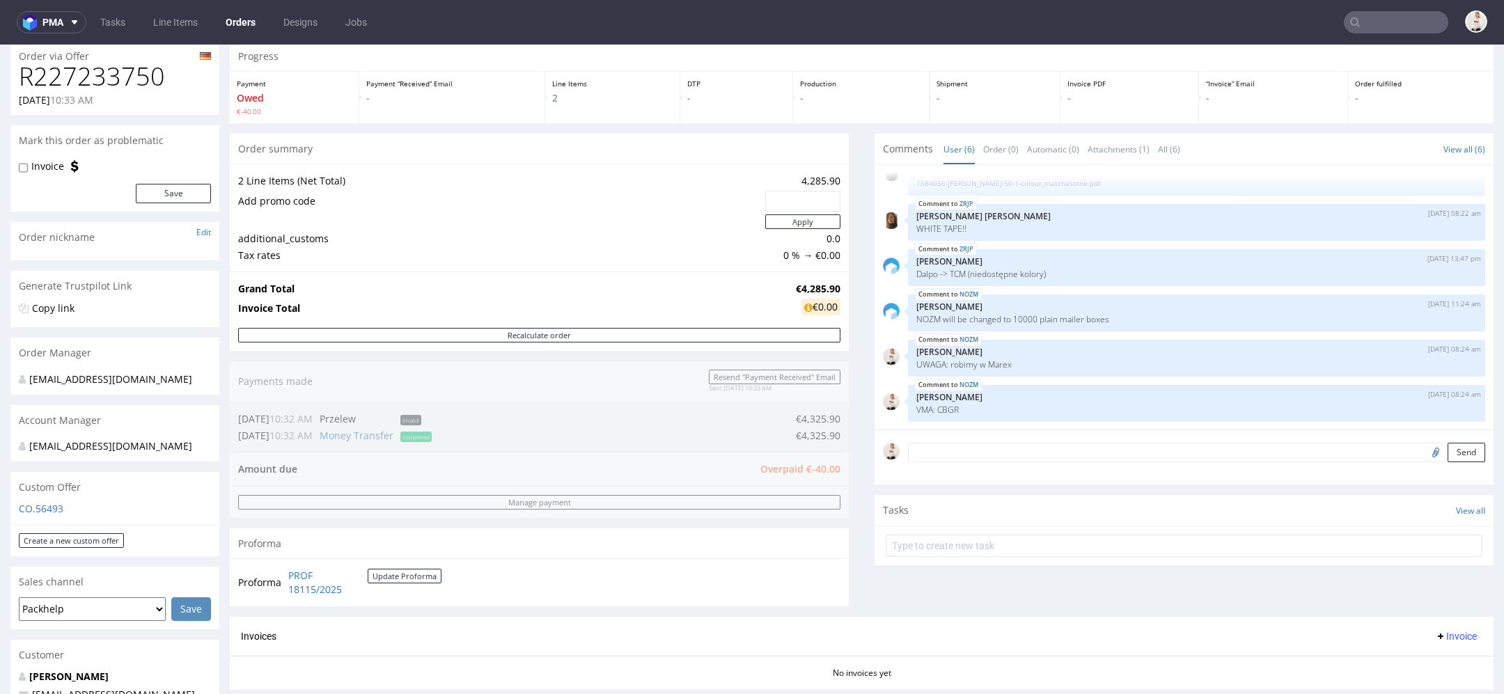
scroll to position [57, 0]
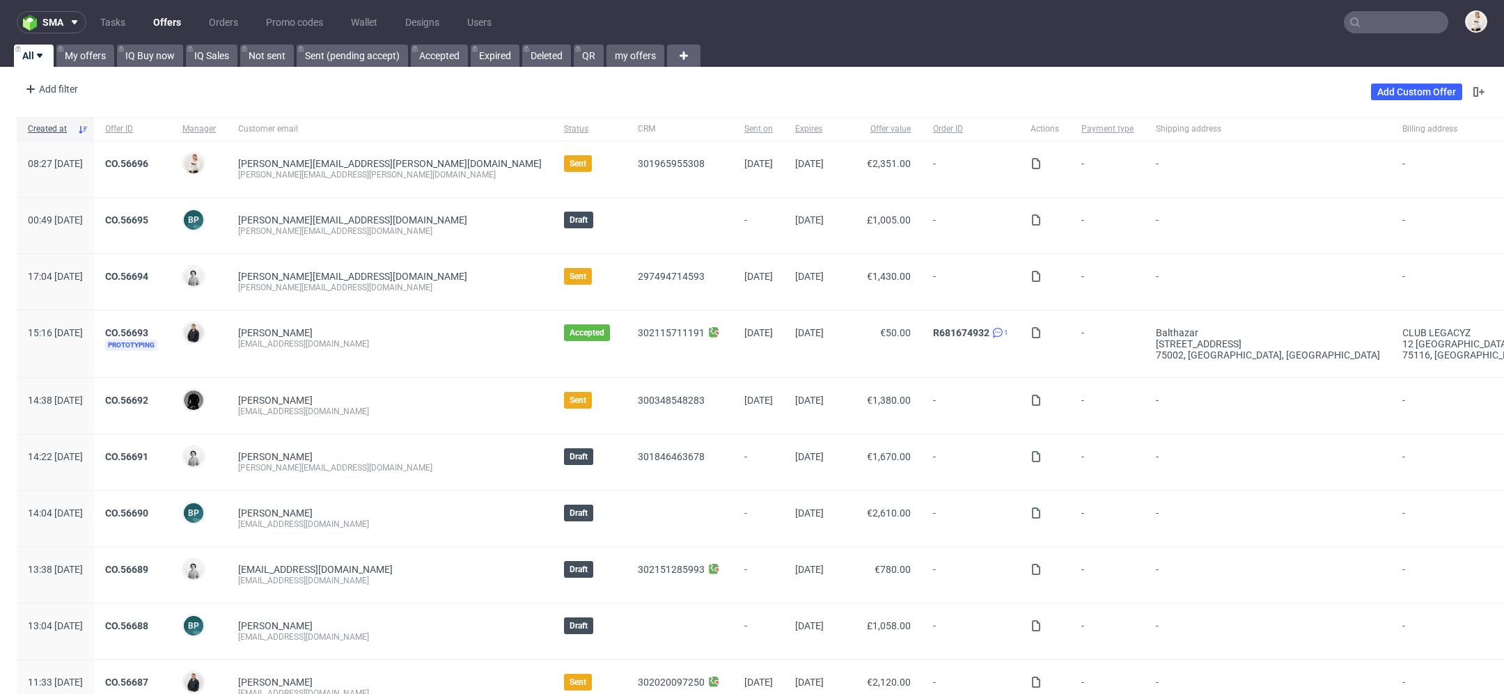
click at [1376, 12] on input "text" at bounding box center [1396, 22] width 104 height 22
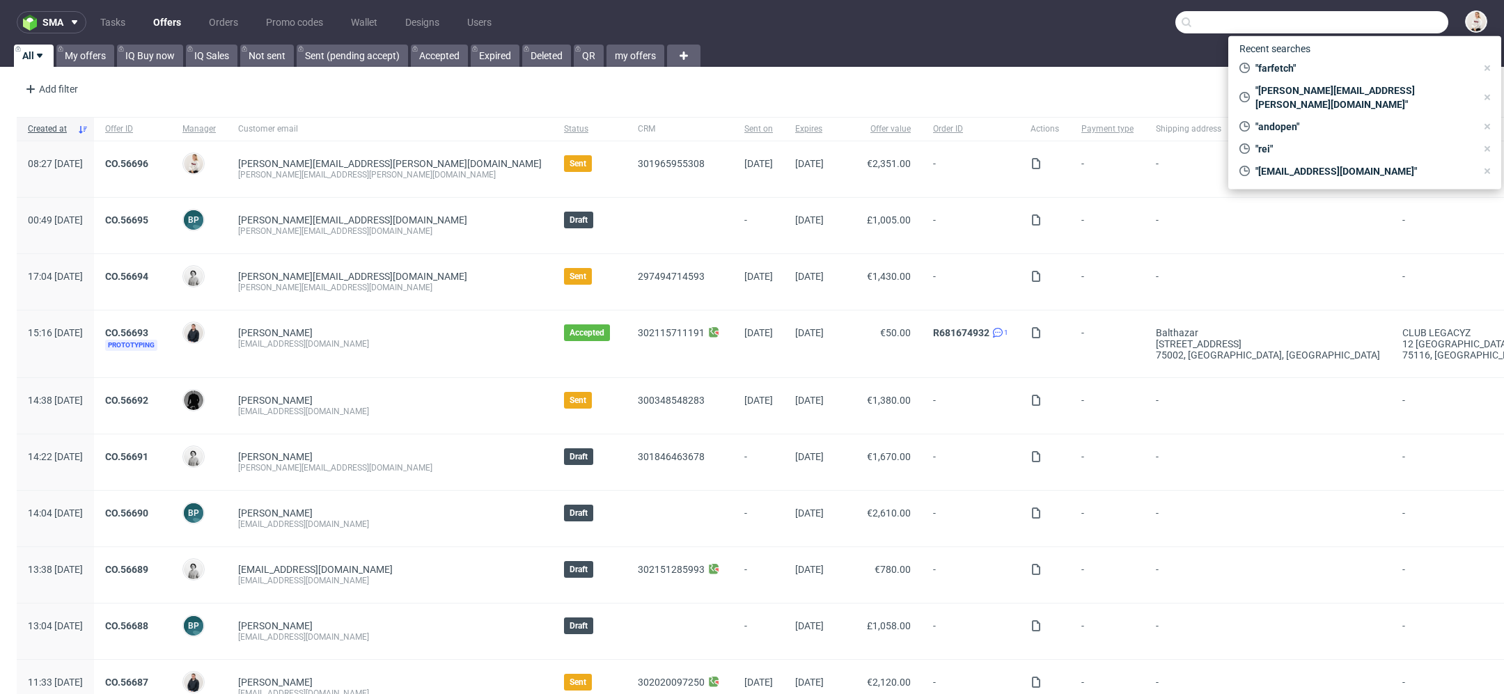
paste input "[PERSON_NAME][EMAIL_ADDRESS][DOMAIN_NAME]"
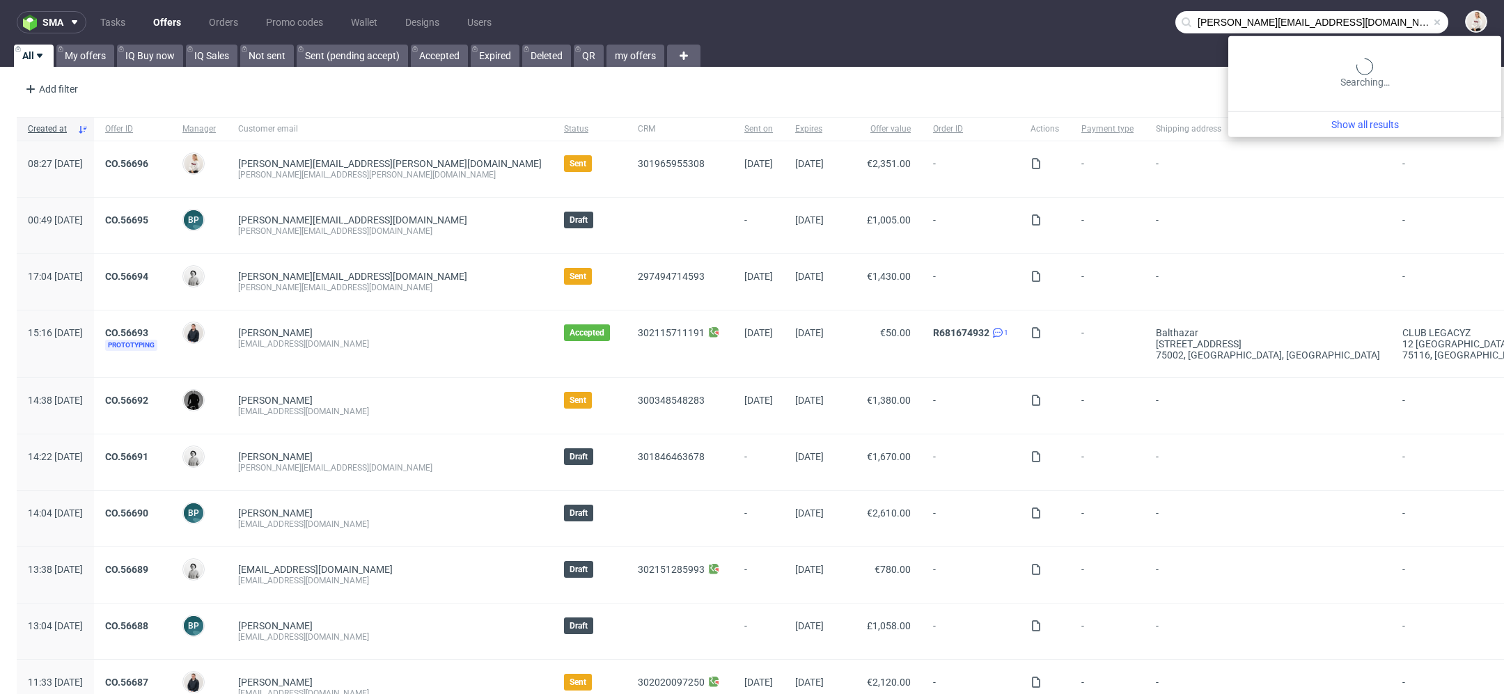
type input "[PERSON_NAME][EMAIL_ADDRESS][DOMAIN_NAME]"
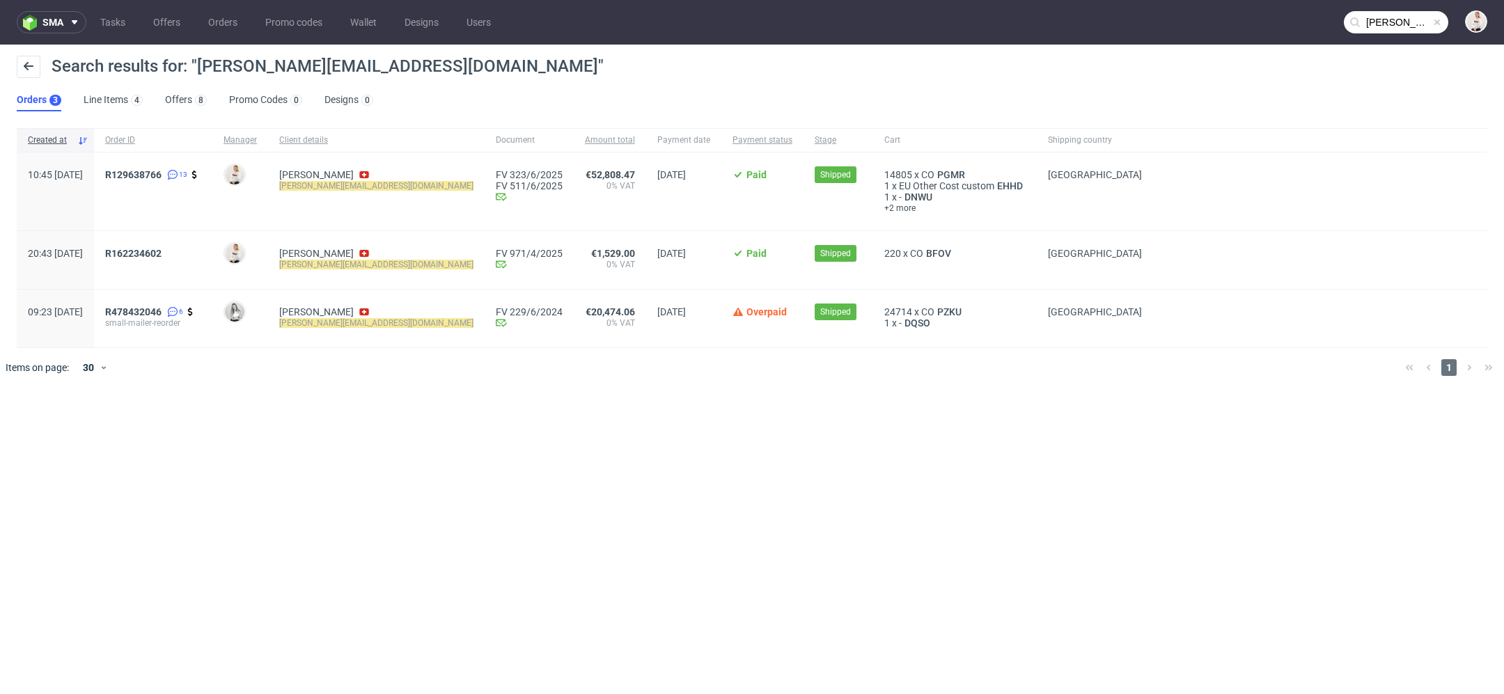
click at [676, 508] on div "sma Tasks Offers Orders Promo codes Wallet Designs Users [PERSON_NAME][EMAIL_AD…" at bounding box center [752, 347] width 1504 height 694
click at [187, 99] on link "Offers 8" at bounding box center [186, 100] width 42 height 22
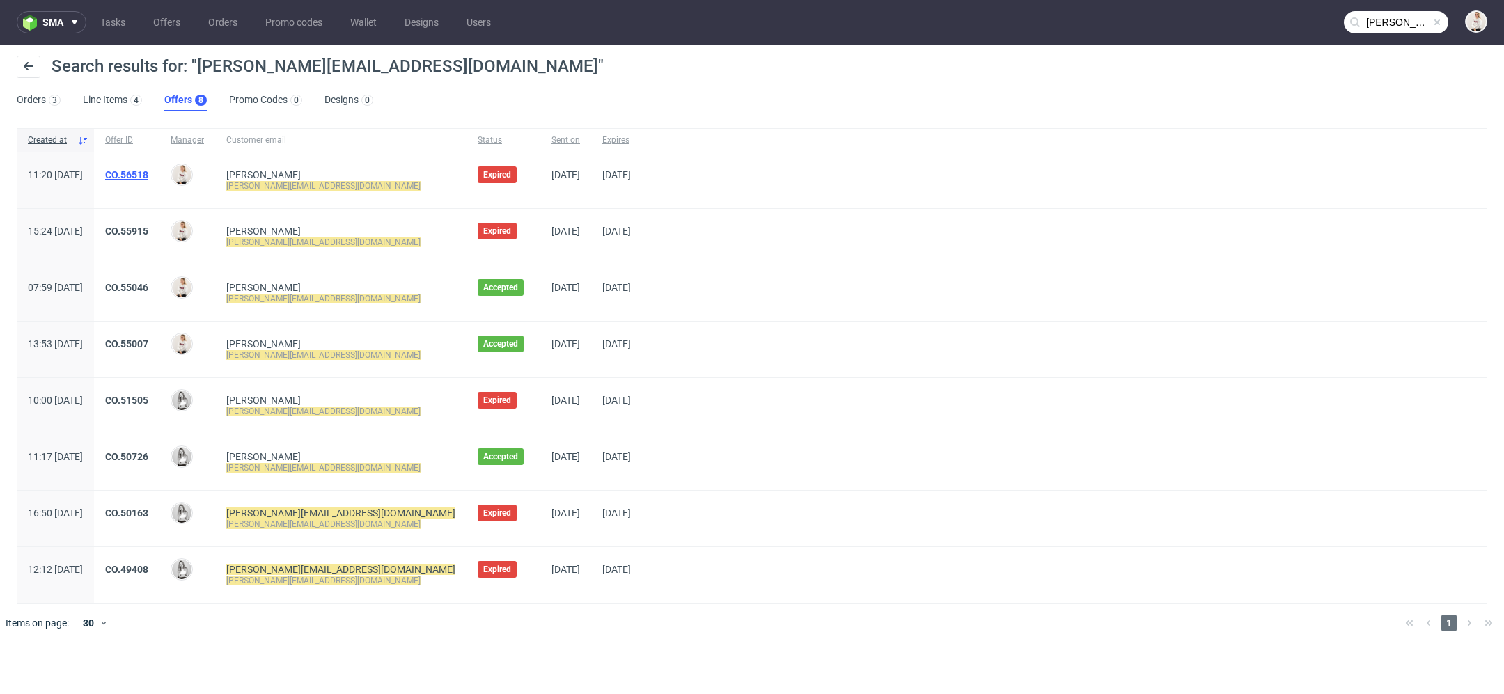
click at [148, 172] on link "CO.56518" at bounding box center [126, 174] width 43 height 11
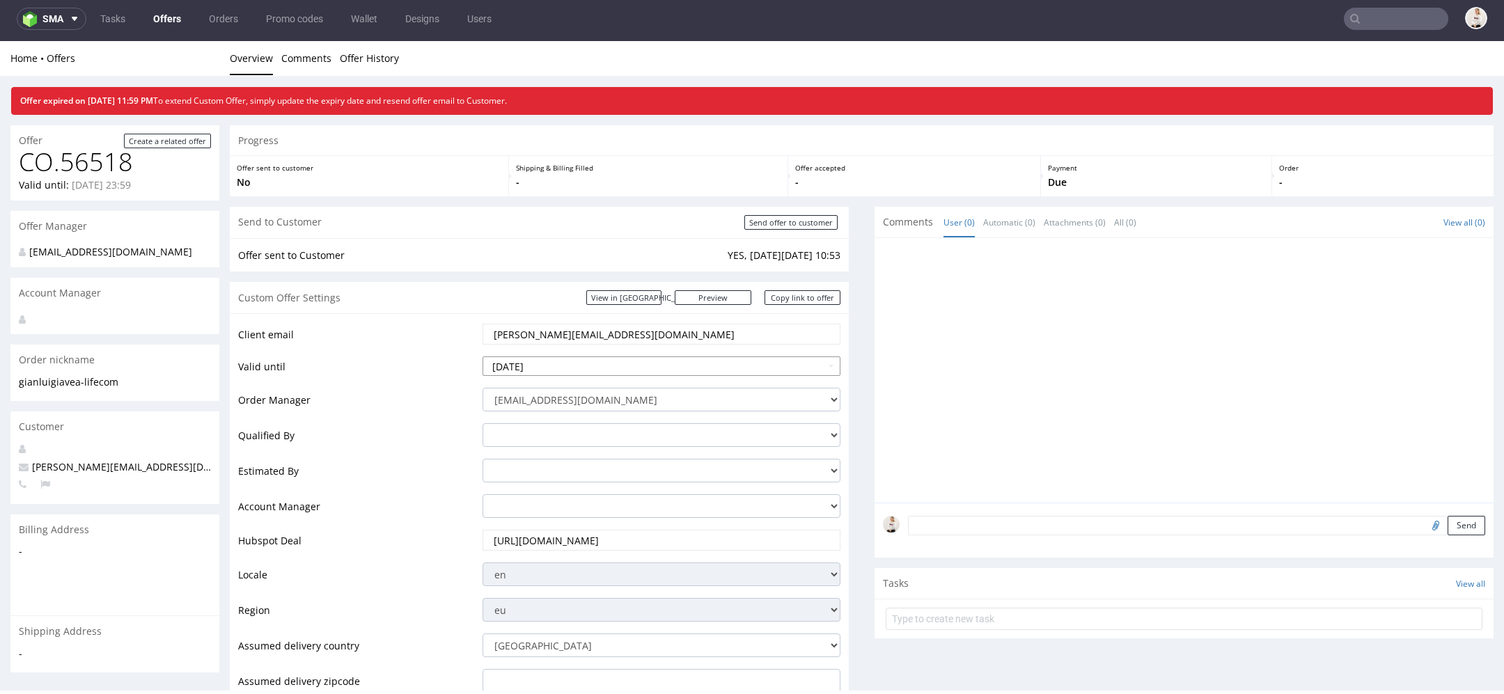
click at [686, 368] on input "[DATE]" at bounding box center [661, 365] width 358 height 19
click at [619, 191] on th at bounding box center [620, 199] width 21 height 21
click at [622, 244] on td "6" at bounding box center [620, 240] width 21 height 21
type input "[DATE]"
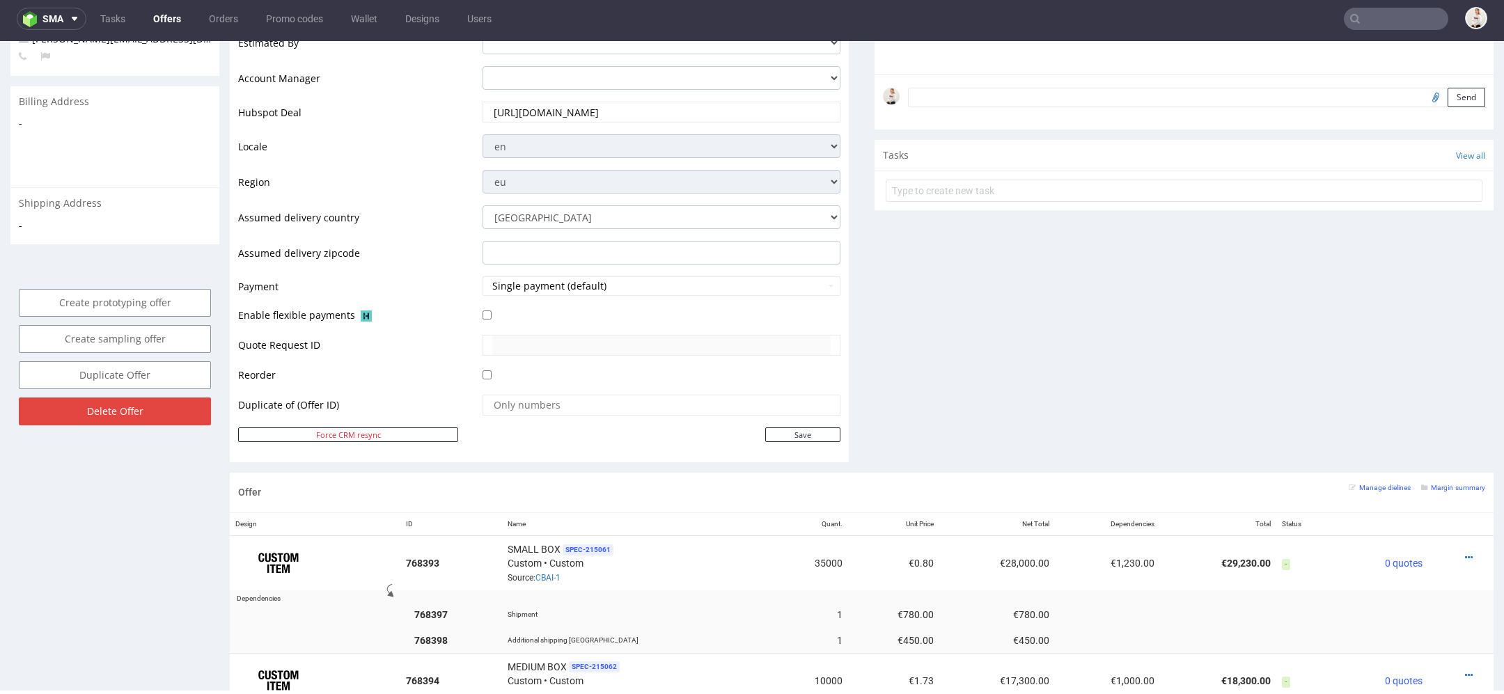
scroll to position [548, 0]
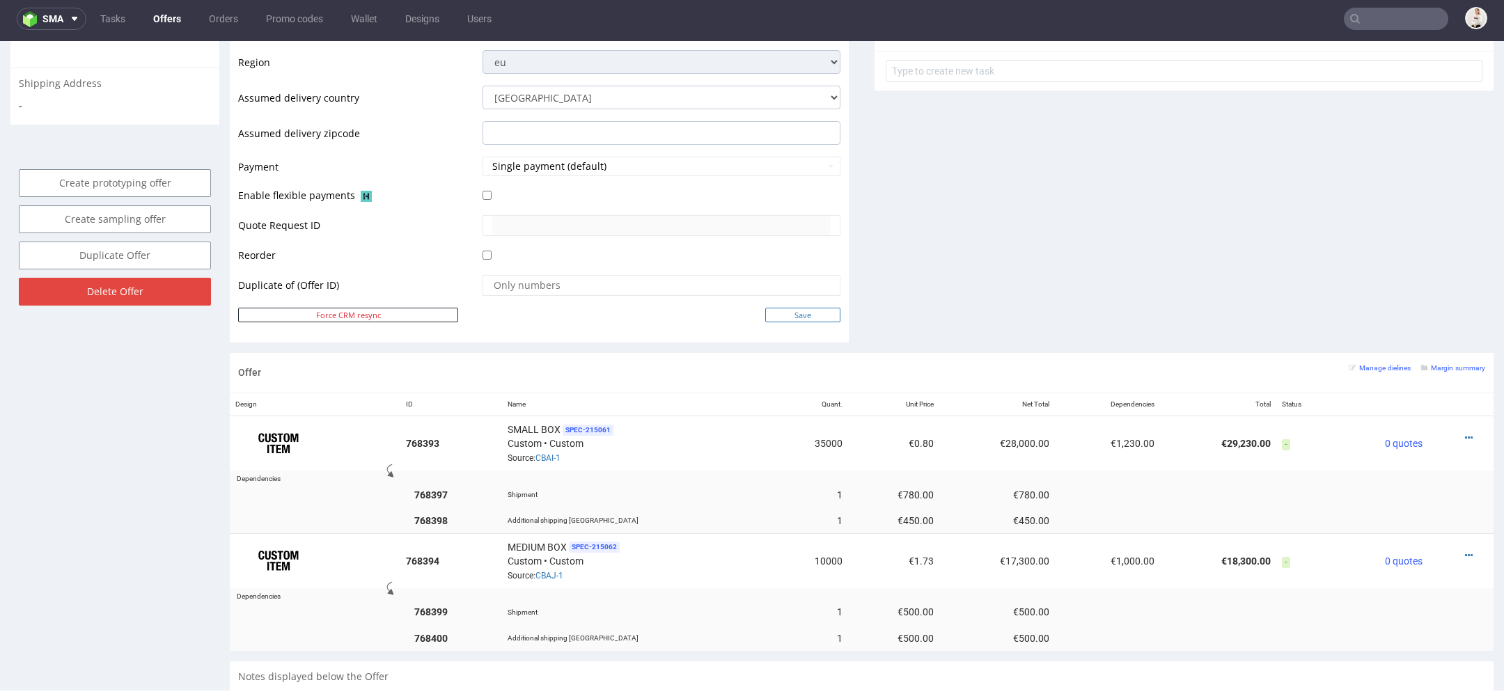
click at [794, 310] on input "Save" at bounding box center [802, 315] width 75 height 15
type input "In progress..."
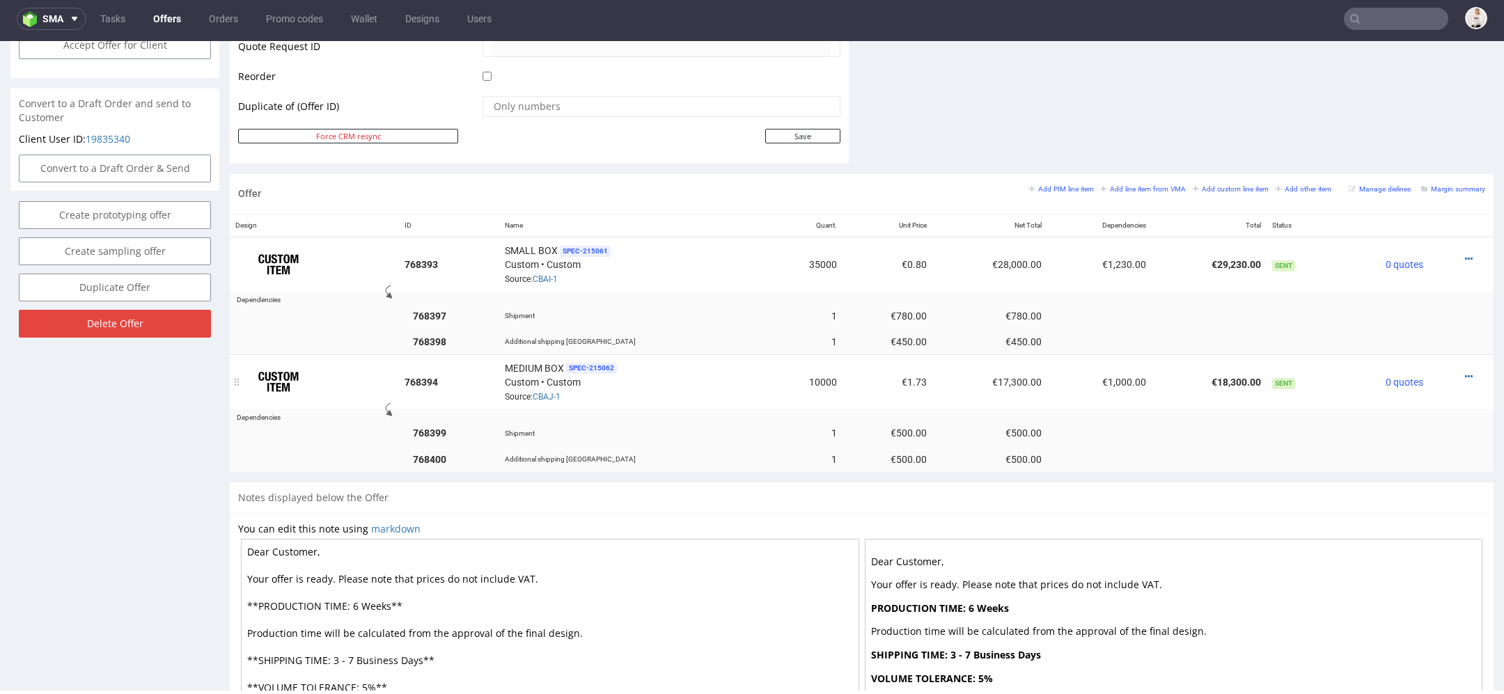
scroll to position [654, 0]
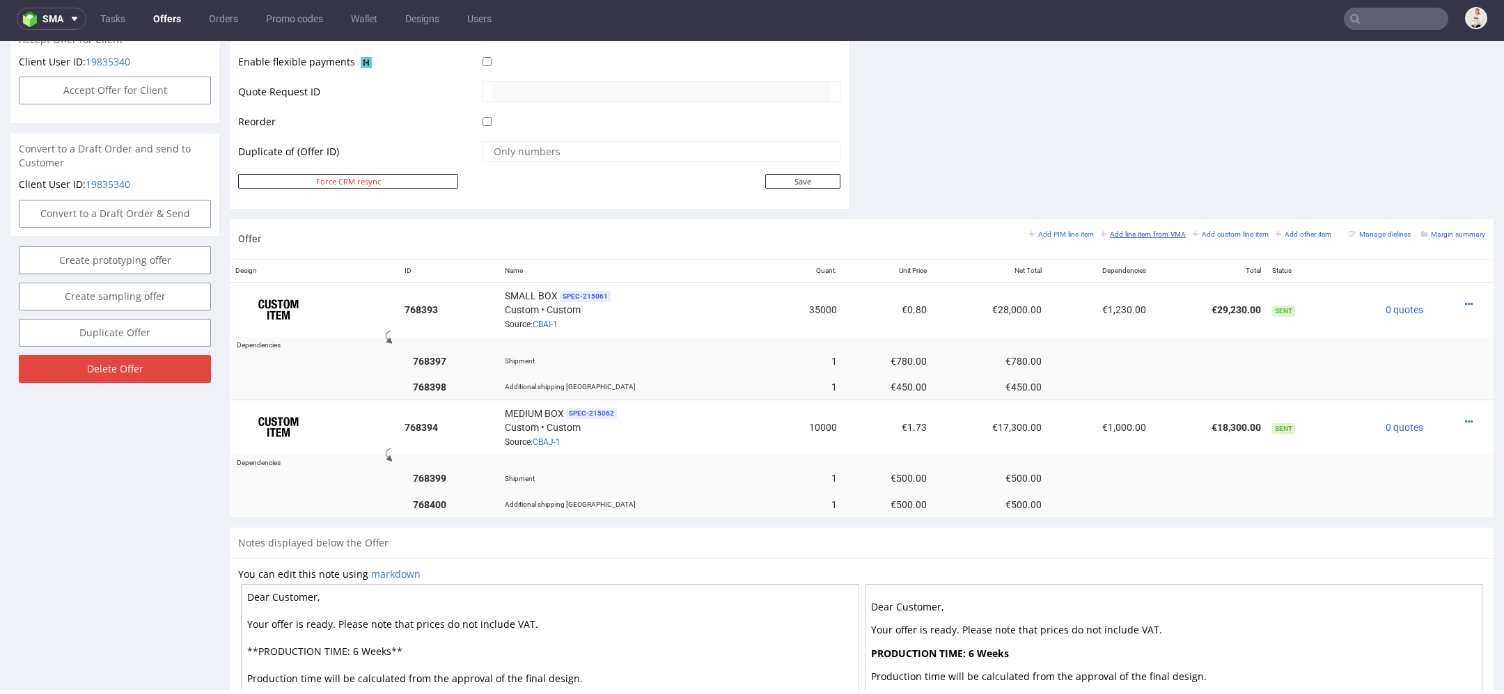
click at [1137, 231] on small "Add line item from VMA" at bounding box center [1143, 234] width 85 height 8
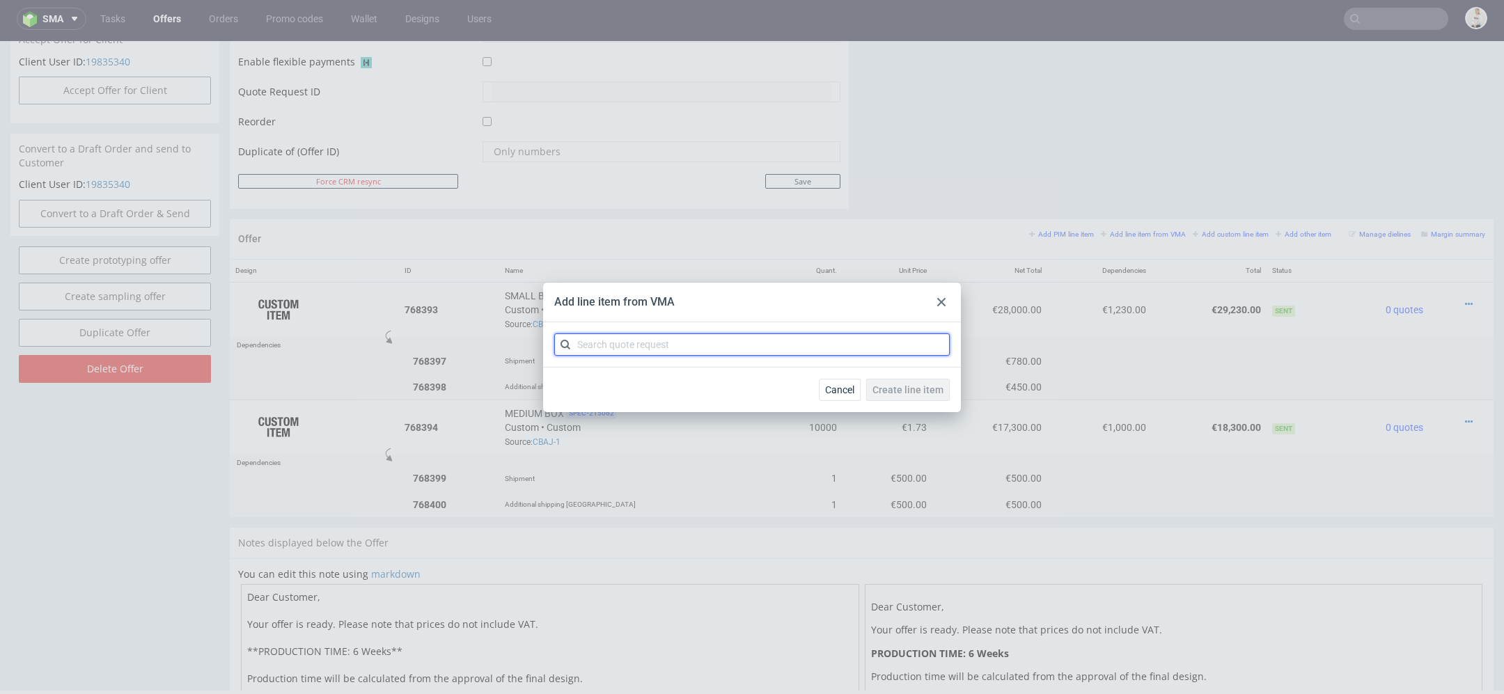
click at [621, 347] on input "text" at bounding box center [751, 344] width 395 height 22
paste input "CBAJ"
type input "CBAJ"
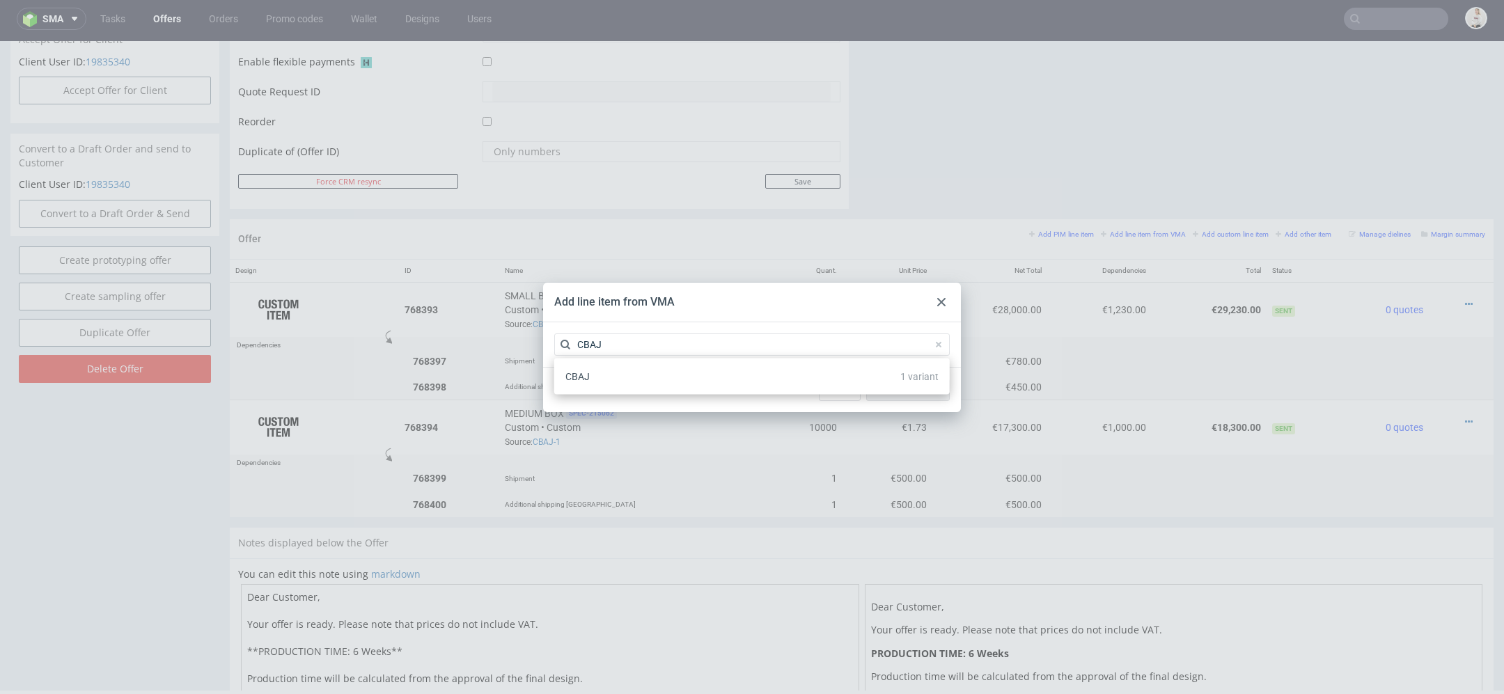
click at [941, 302] on use at bounding box center [941, 302] width 8 height 8
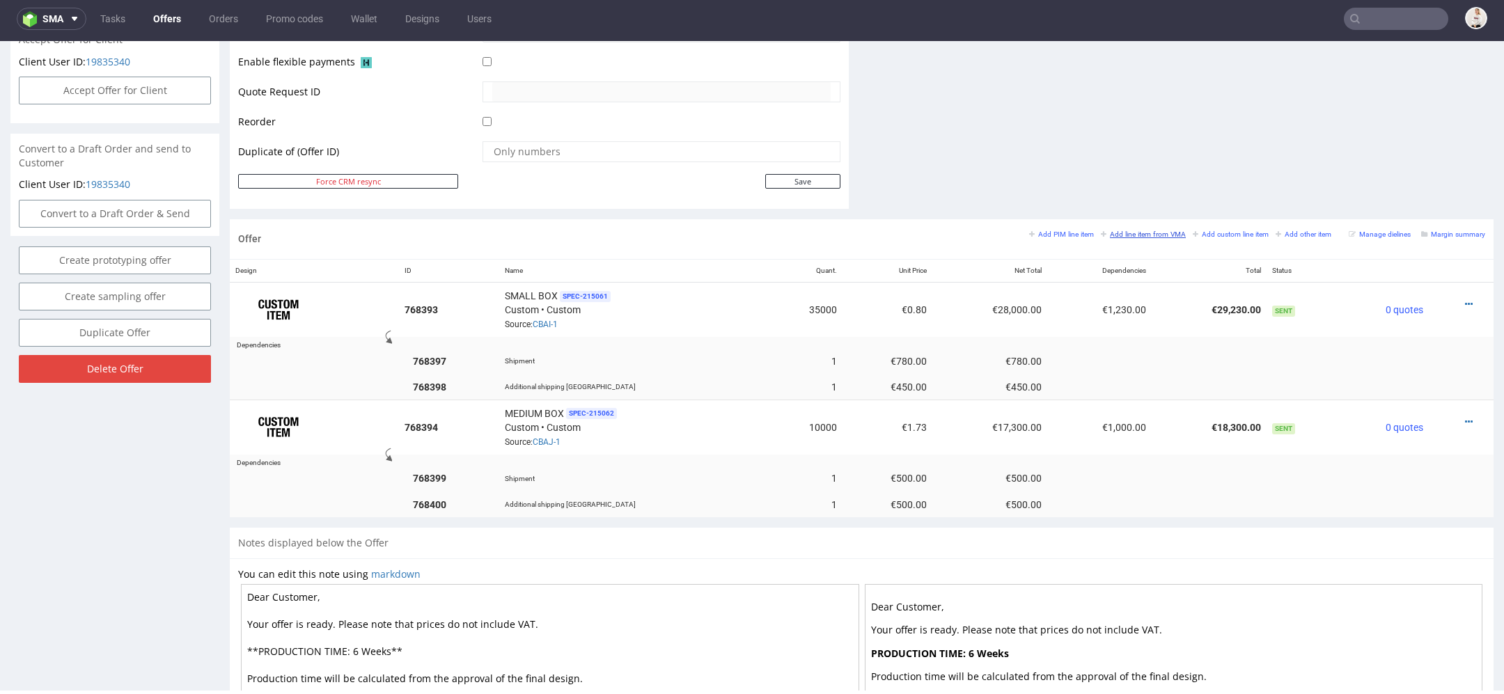
click at [1115, 231] on small "Add line item from VMA" at bounding box center [1143, 234] width 85 height 8
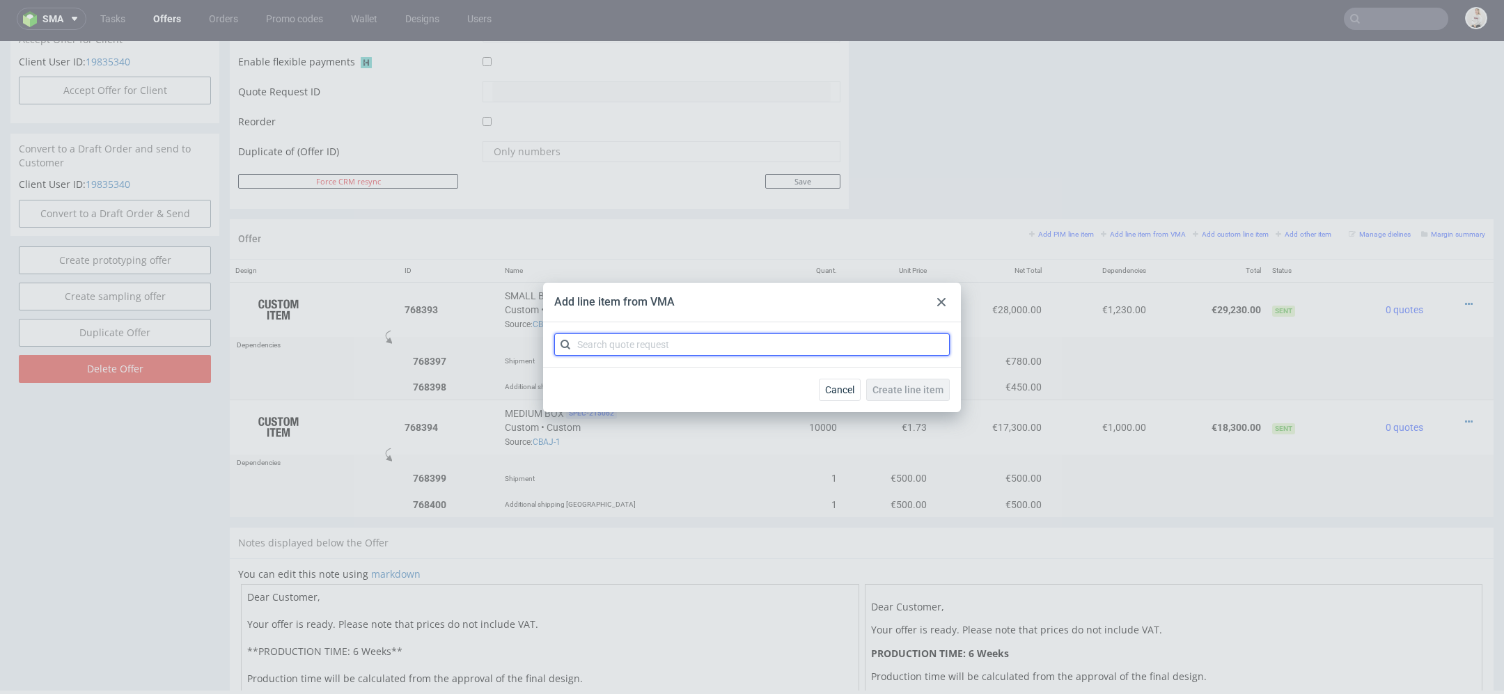
click at [815, 345] on input "text" at bounding box center [751, 344] width 395 height 22
paste input "CBAI"
type input "CBAI"
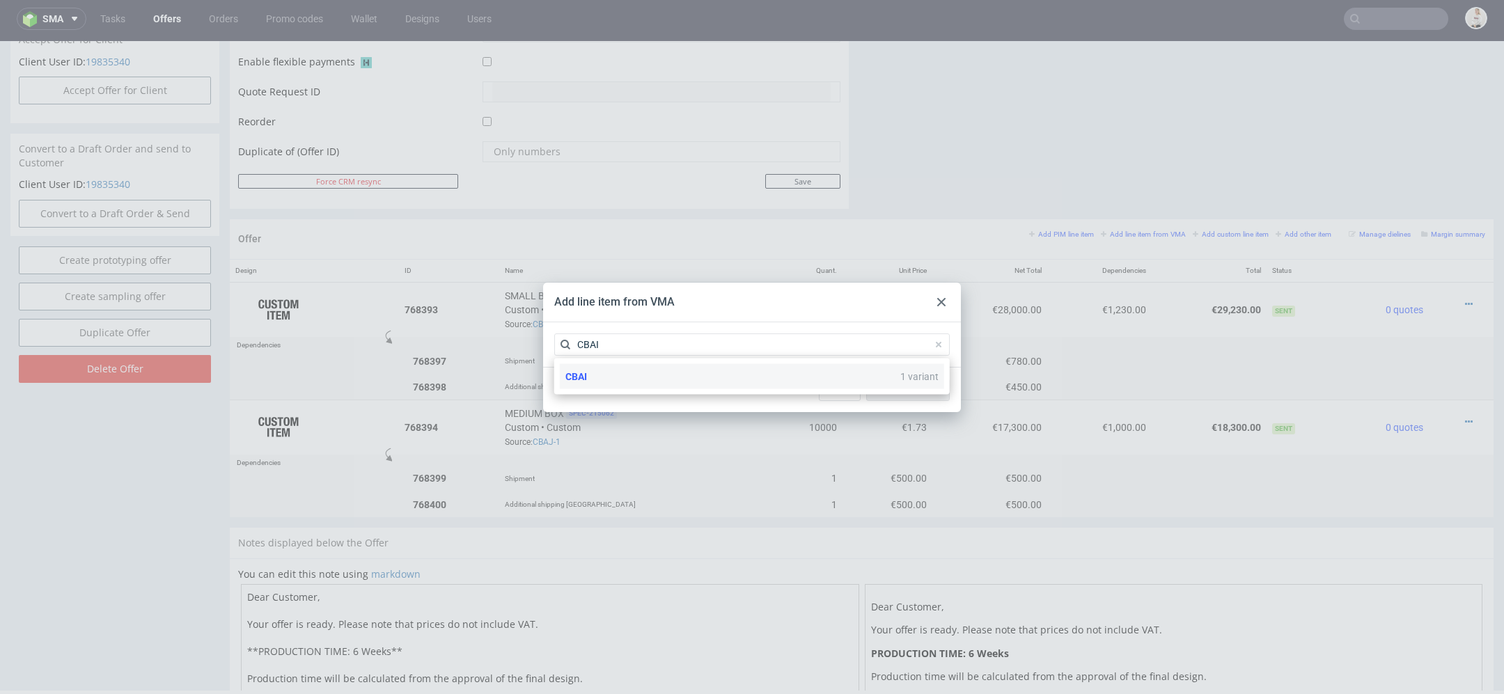
click at [696, 387] on div "CBAI 1 variant" at bounding box center [752, 376] width 384 height 25
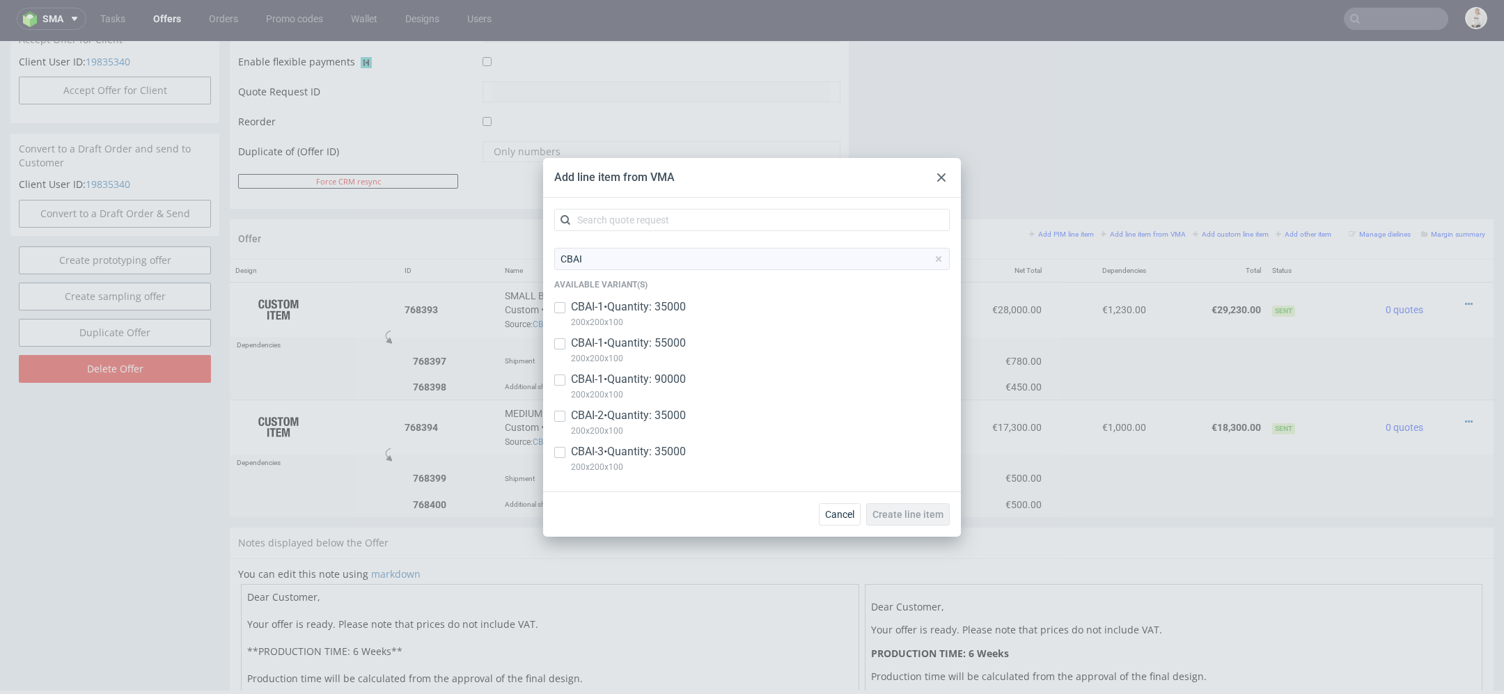
click at [676, 422] on p "CBAI-2 • Quantity: 35000" at bounding box center [628, 415] width 115 height 15
checkbox input "true"
click at [673, 459] on p "CBAI-3 • Quantity: 35000" at bounding box center [628, 451] width 115 height 15
checkbox input "true"
click at [918, 510] on span "Create line item" at bounding box center [907, 515] width 71 height 10
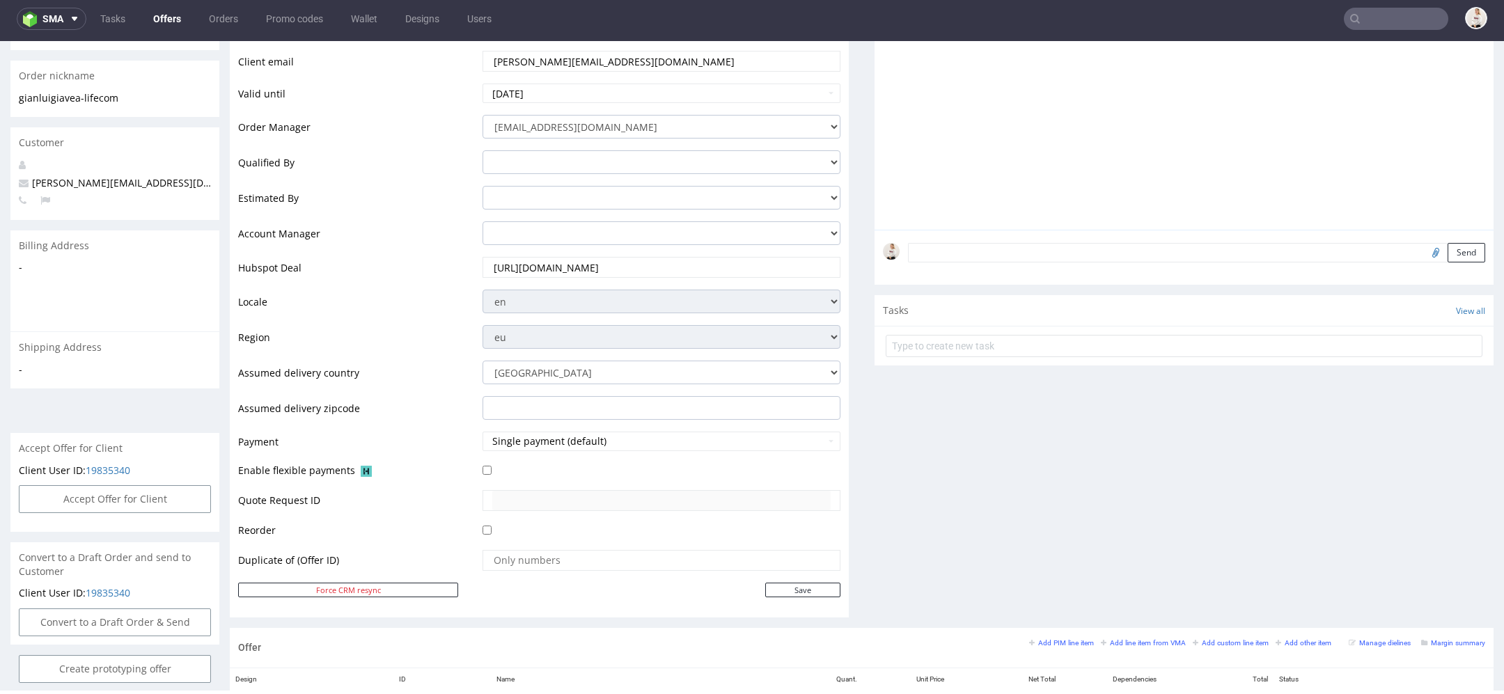
scroll to position [336, 0]
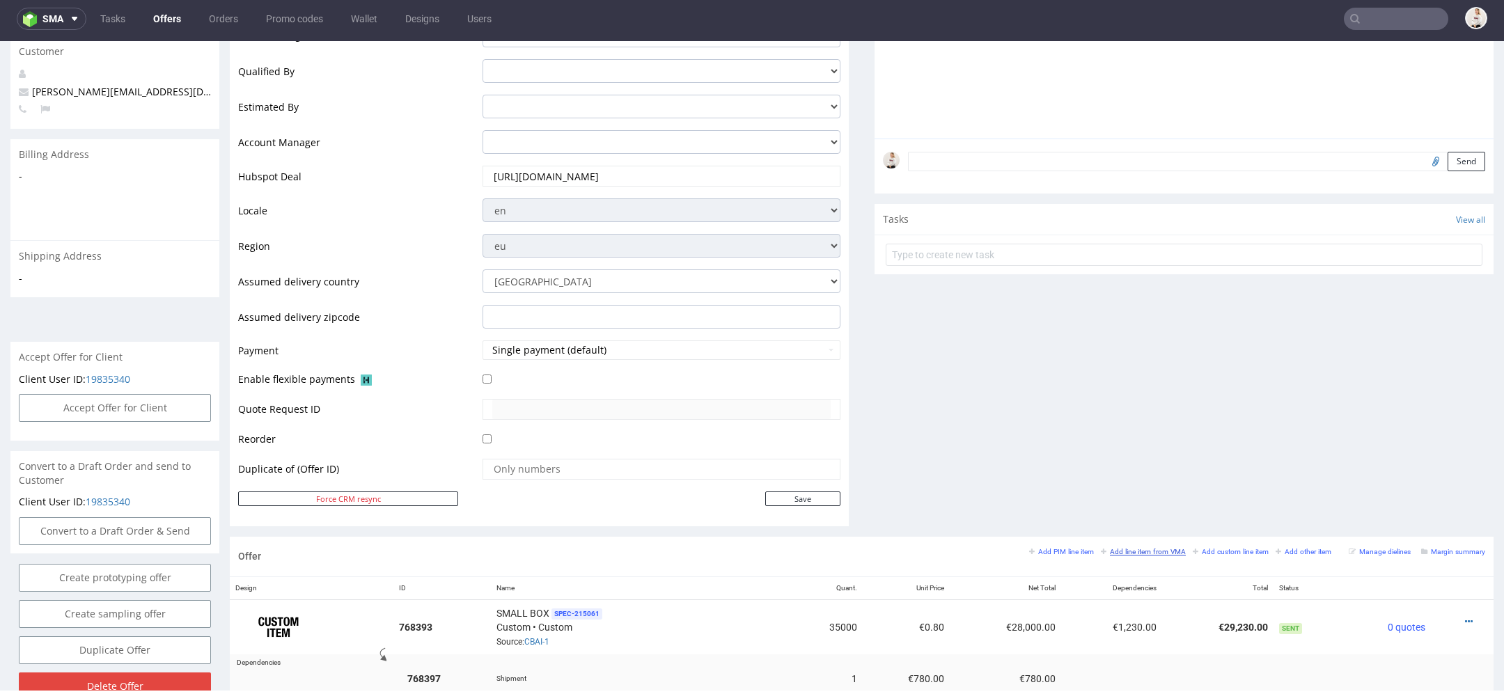
click at [1144, 548] on small "Add line item from VMA" at bounding box center [1143, 552] width 85 height 8
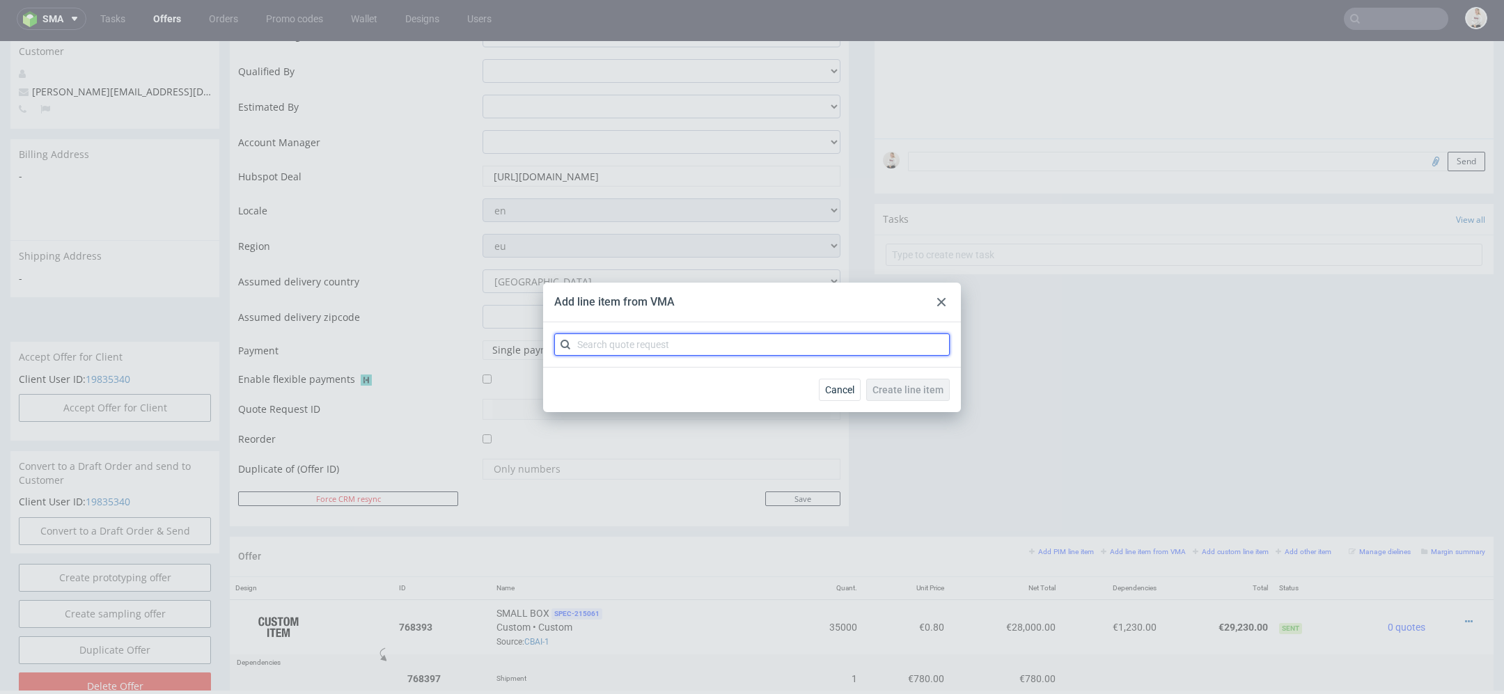
click at [778, 345] on input "text" at bounding box center [751, 344] width 395 height 22
paste input "CBAJ"
type input "CBAJ"
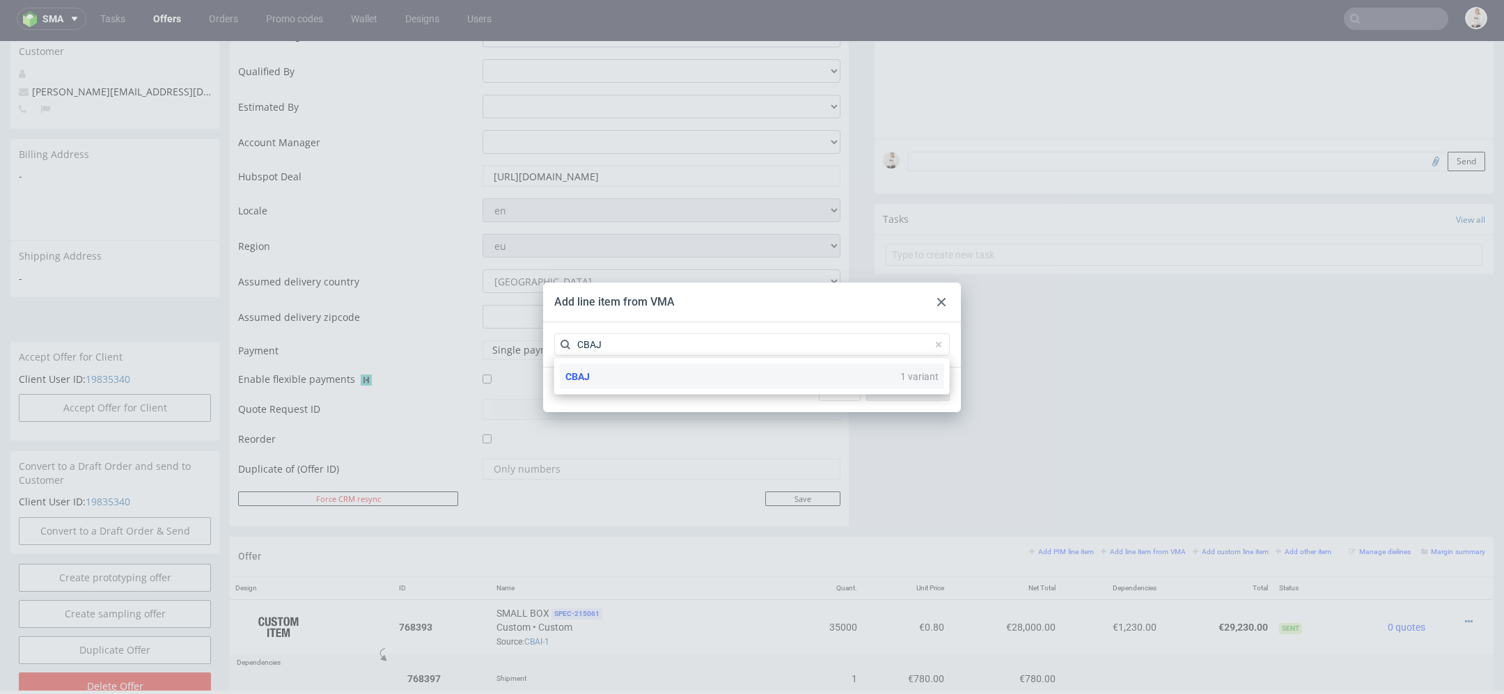
click at [715, 377] on div "CBAJ 1 variant" at bounding box center [752, 376] width 384 height 25
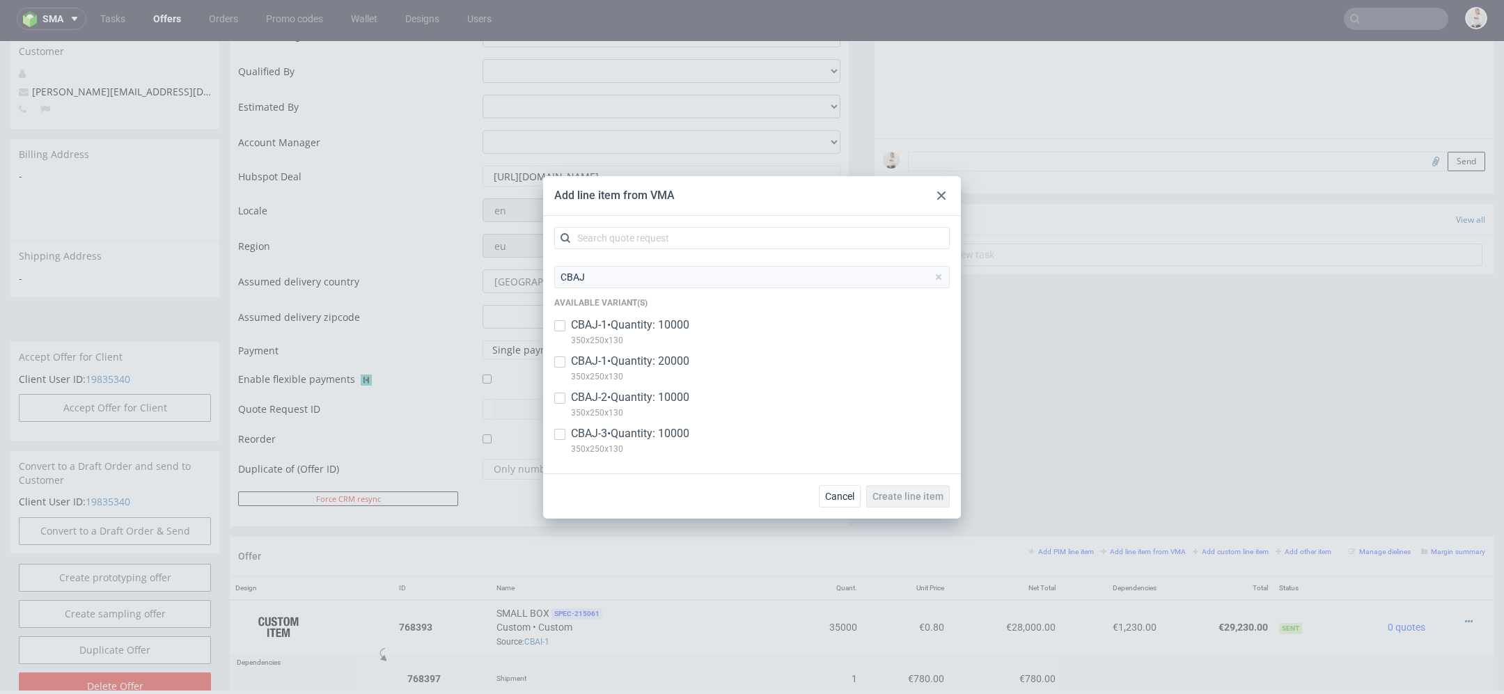
click at [668, 398] on p "CBAJ-2 • Quantity: 10000" at bounding box center [630, 397] width 118 height 15
checkbox input "true"
click at [669, 439] on p "CBAJ-3 • Quantity: 10000" at bounding box center [630, 433] width 118 height 15
checkbox input "true"
click at [913, 493] on span "Create line item" at bounding box center [907, 496] width 71 height 10
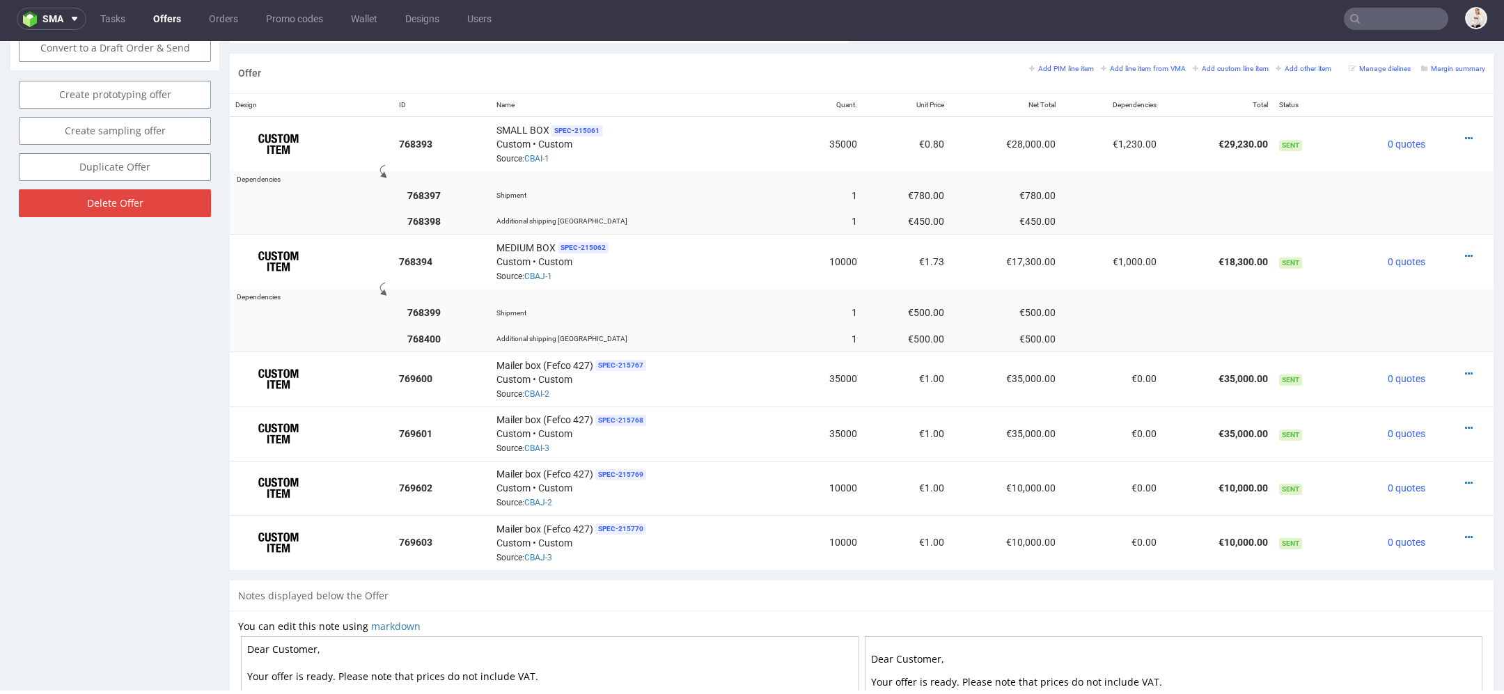
scroll to position [817, 0]
click at [1465, 136] on icon at bounding box center [1469, 141] width 8 height 10
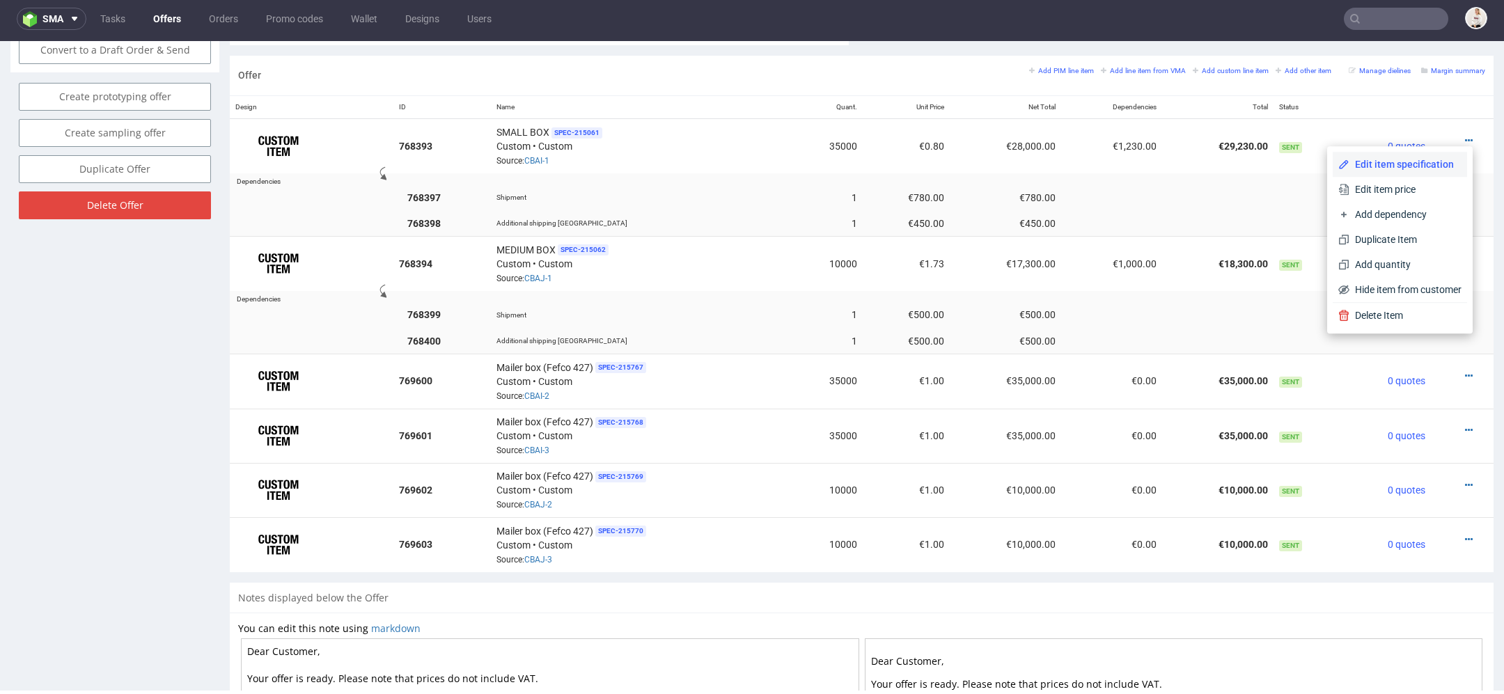
click at [1401, 155] on li "Edit item specification" at bounding box center [1399, 164] width 134 height 25
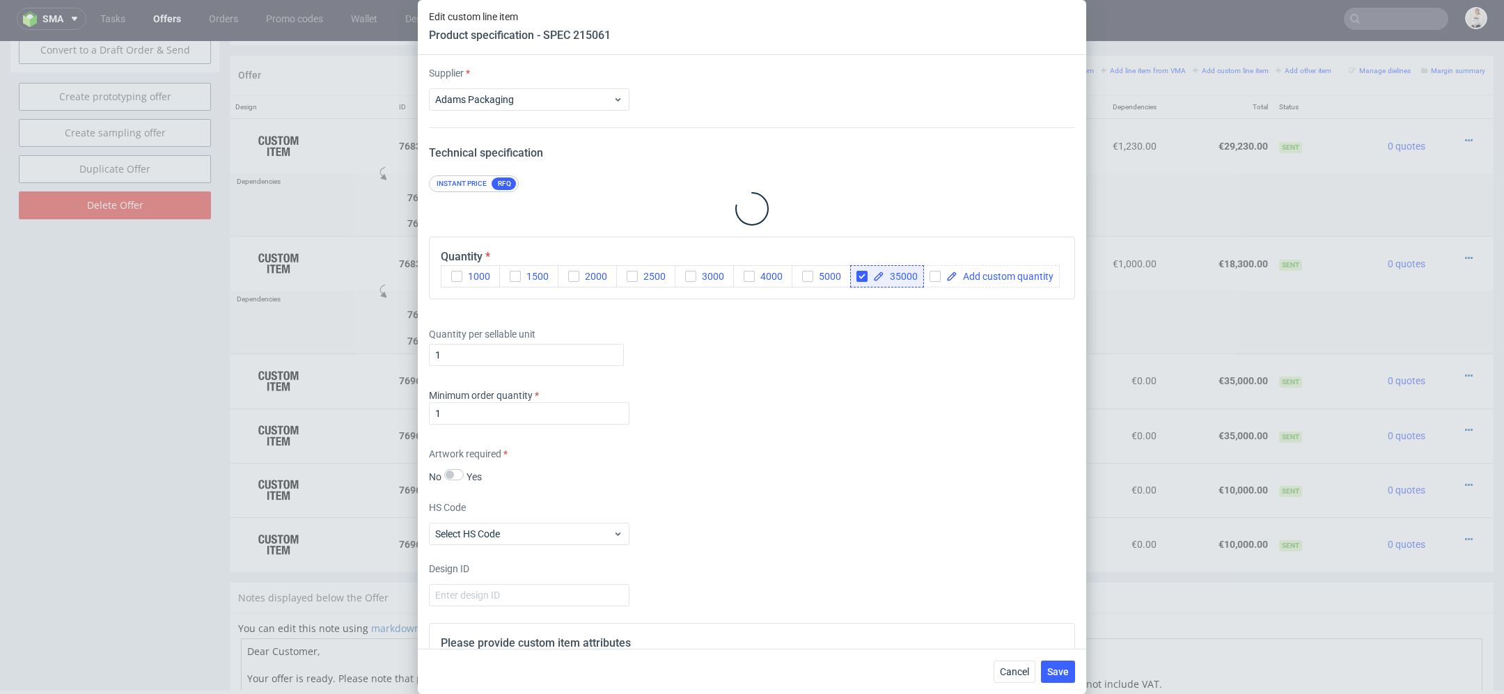
scroll to position [1971, 0]
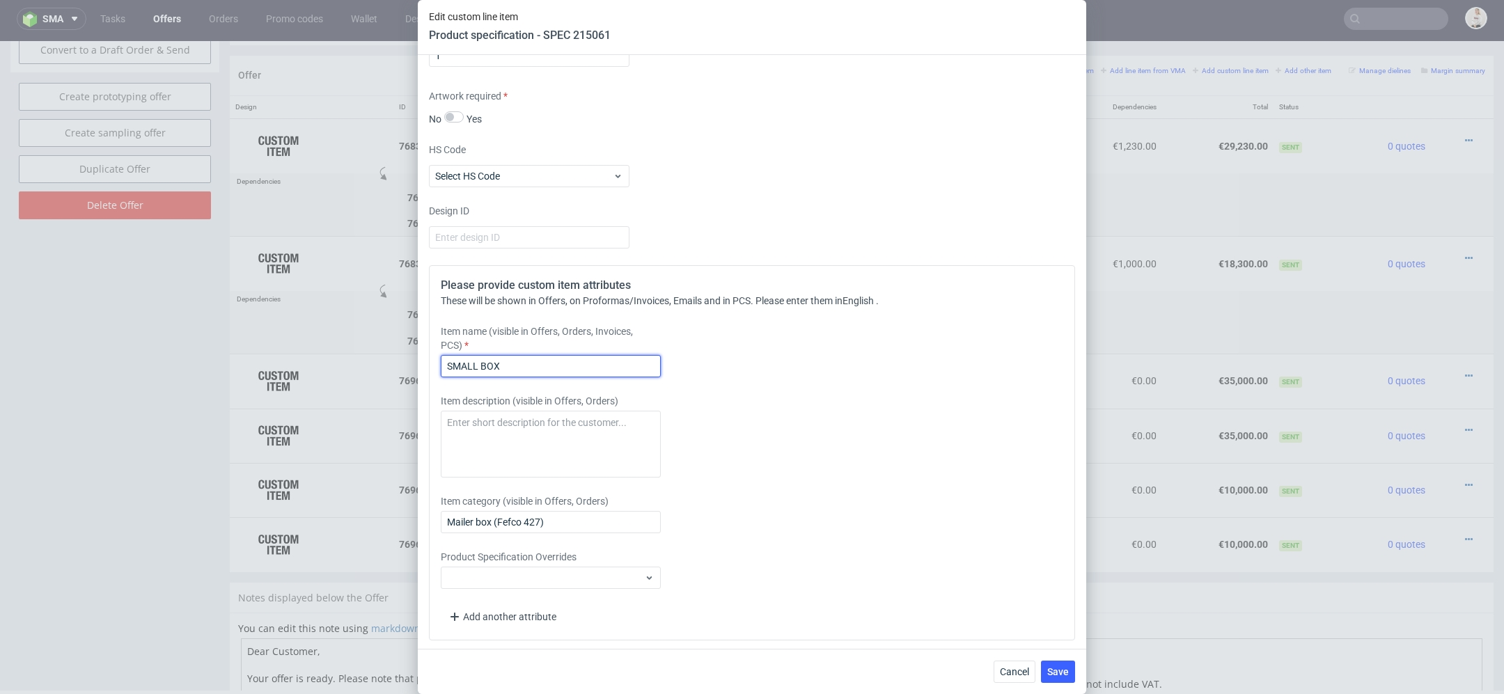
click at [562, 370] on input "SMALL BOX" at bounding box center [551, 366] width 220 height 22
drag, startPoint x: 604, startPoint y: 369, endPoint x: 222, endPoint y: 369, distance: 381.5
click at [222, 369] on div "Edit custom line item Product specification - SPEC 215061 Supplier [PERSON_NAME…" at bounding box center [752, 347] width 1504 height 694
type input "SMALL BOX - old design"
click at [1058, 670] on span "Save" at bounding box center [1058, 672] width 22 height 10
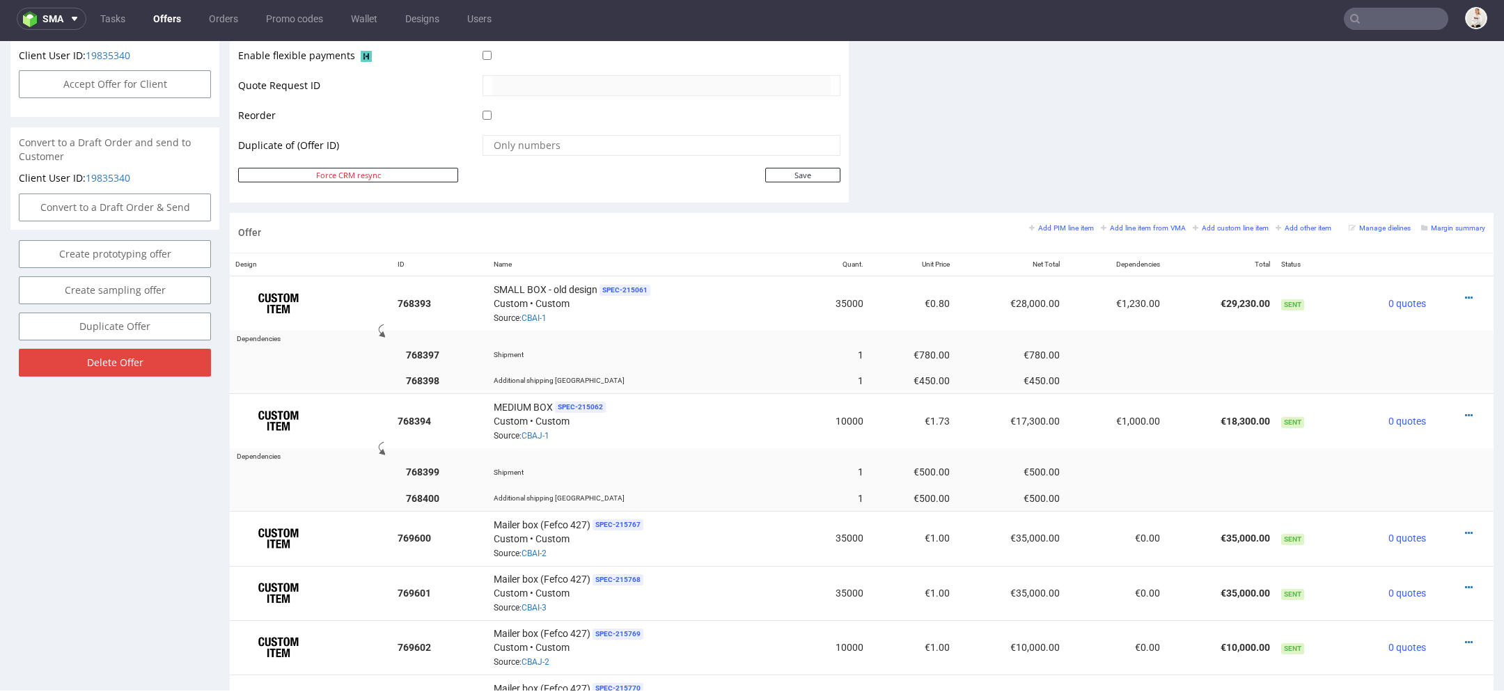
scroll to position [661, 0]
click at [1465, 410] on icon at bounding box center [1469, 415] width 8 height 10
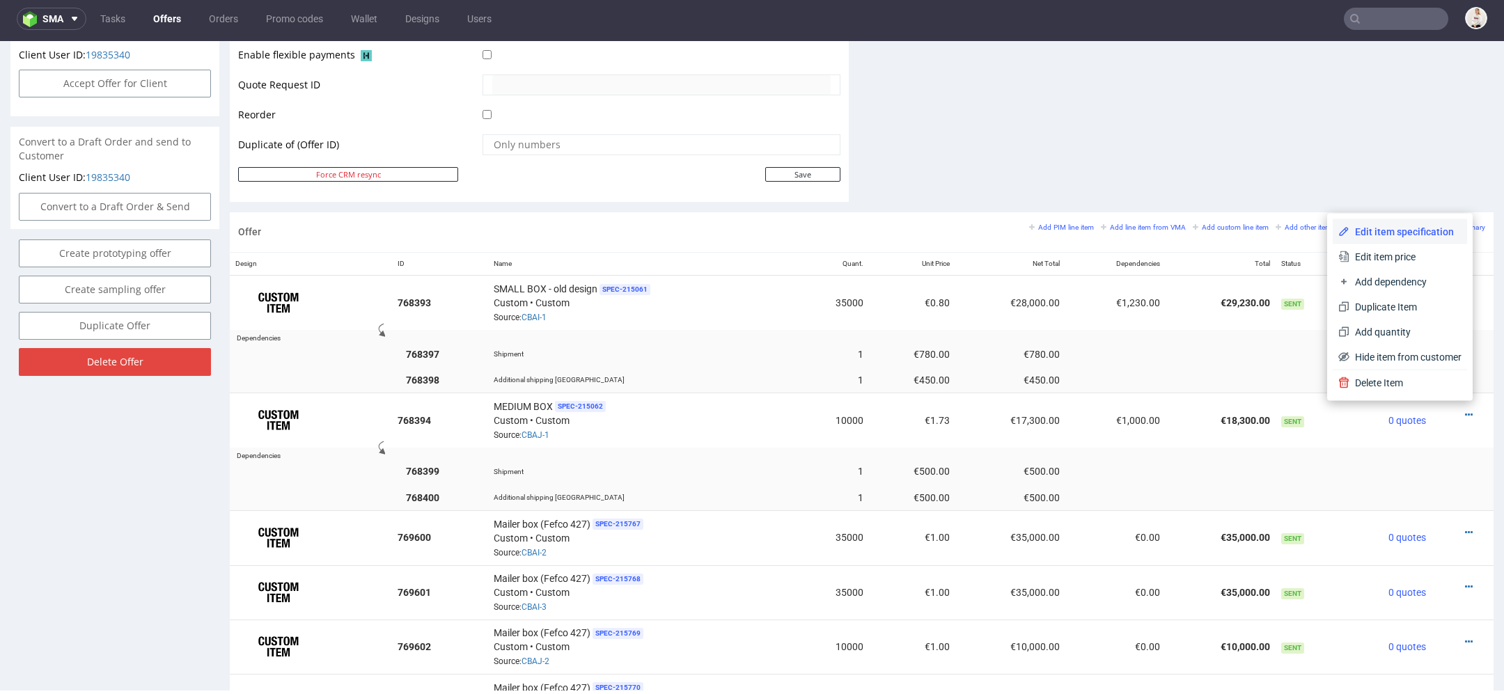
click at [1427, 228] on span "Edit item specification" at bounding box center [1405, 232] width 112 height 14
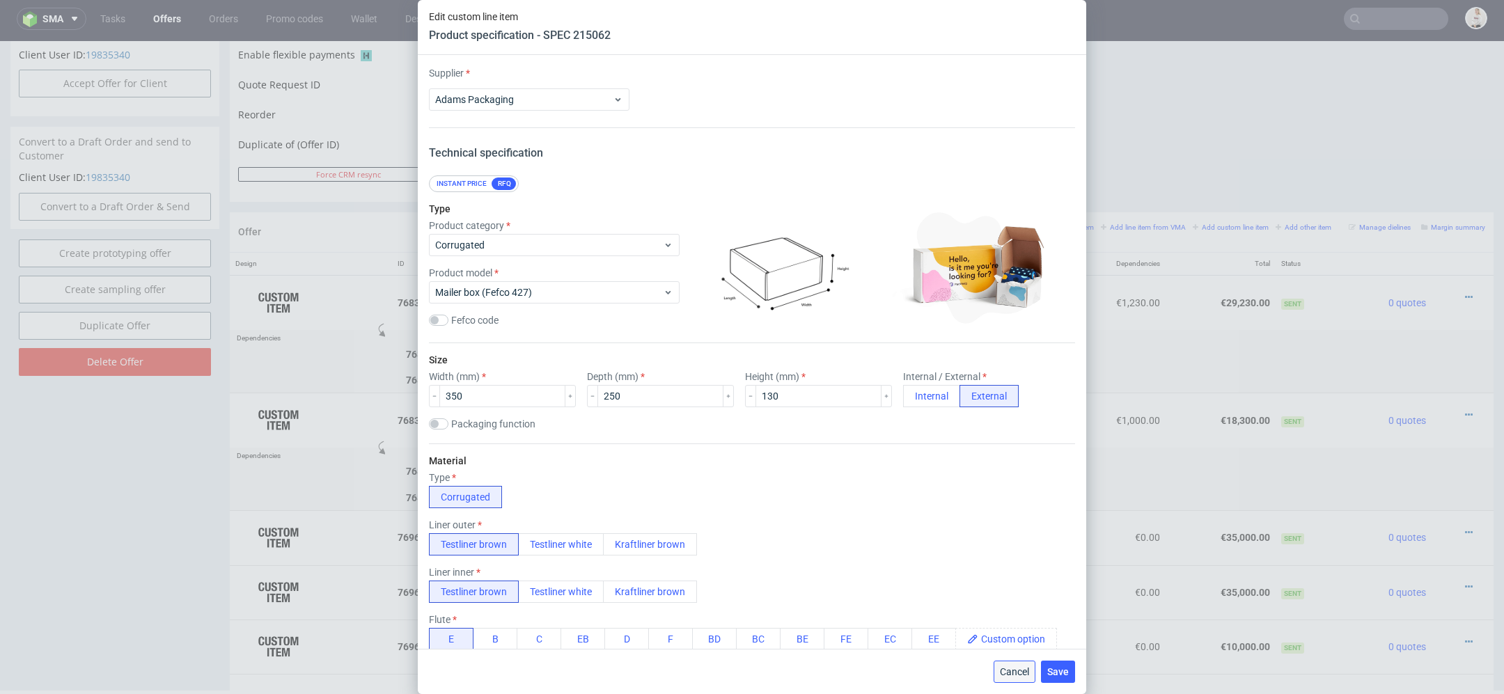
click at [1000, 667] on span "Cancel" at bounding box center [1014, 672] width 29 height 10
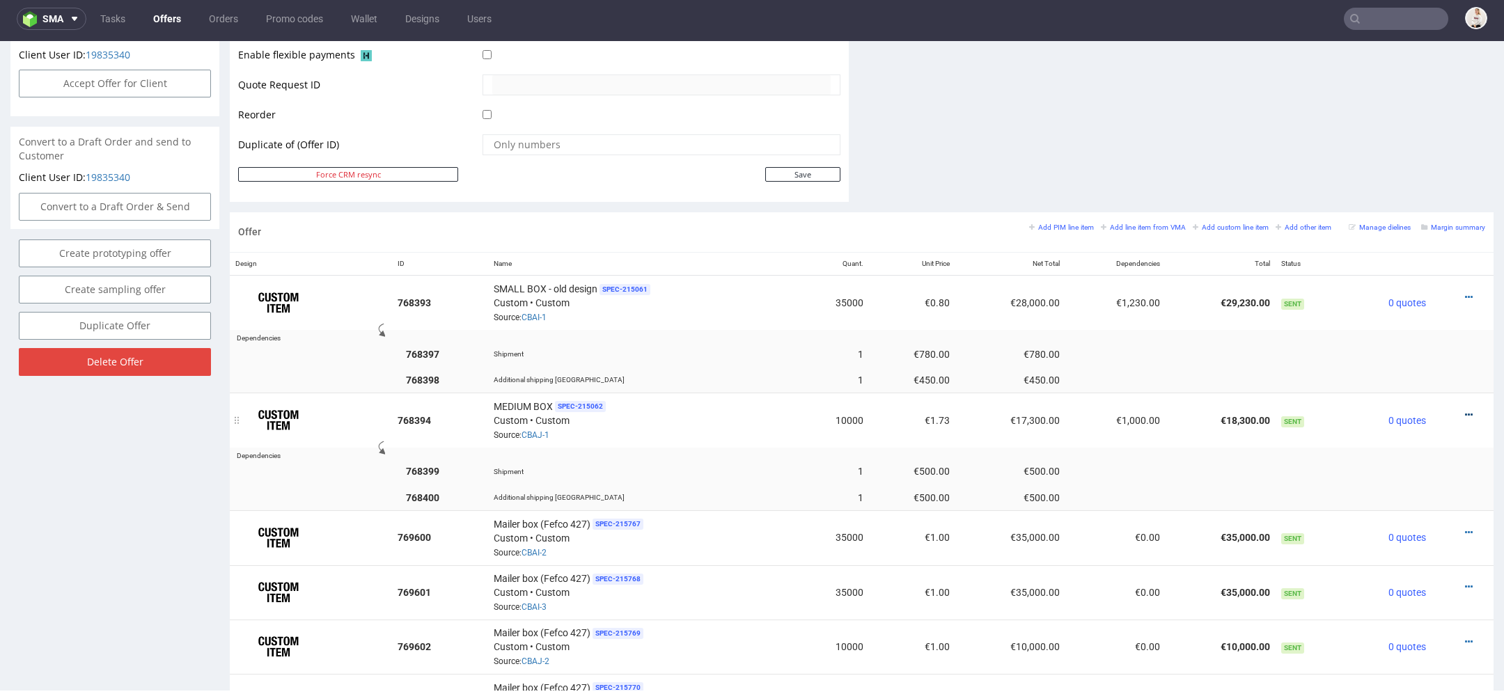
click at [1465, 410] on icon at bounding box center [1469, 415] width 8 height 10
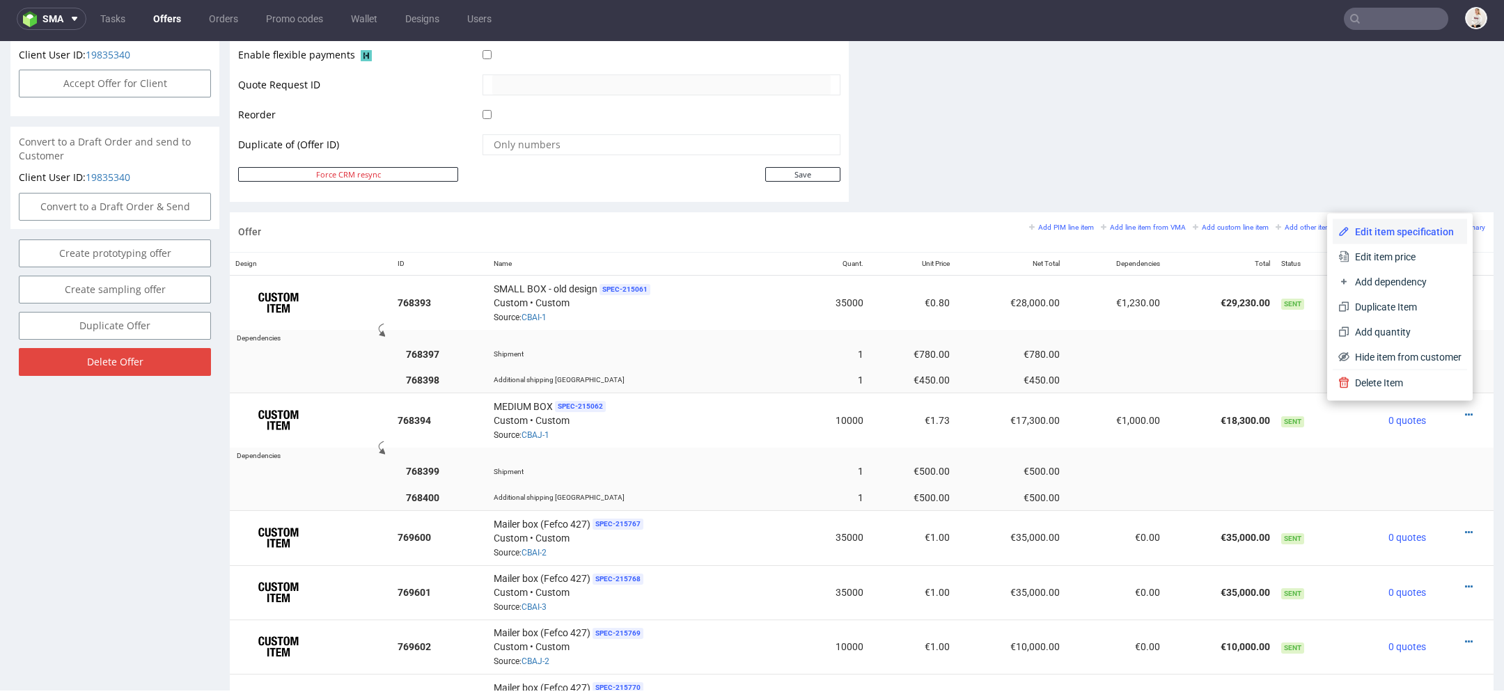
click at [1410, 235] on span "Edit item specification" at bounding box center [1405, 232] width 112 height 14
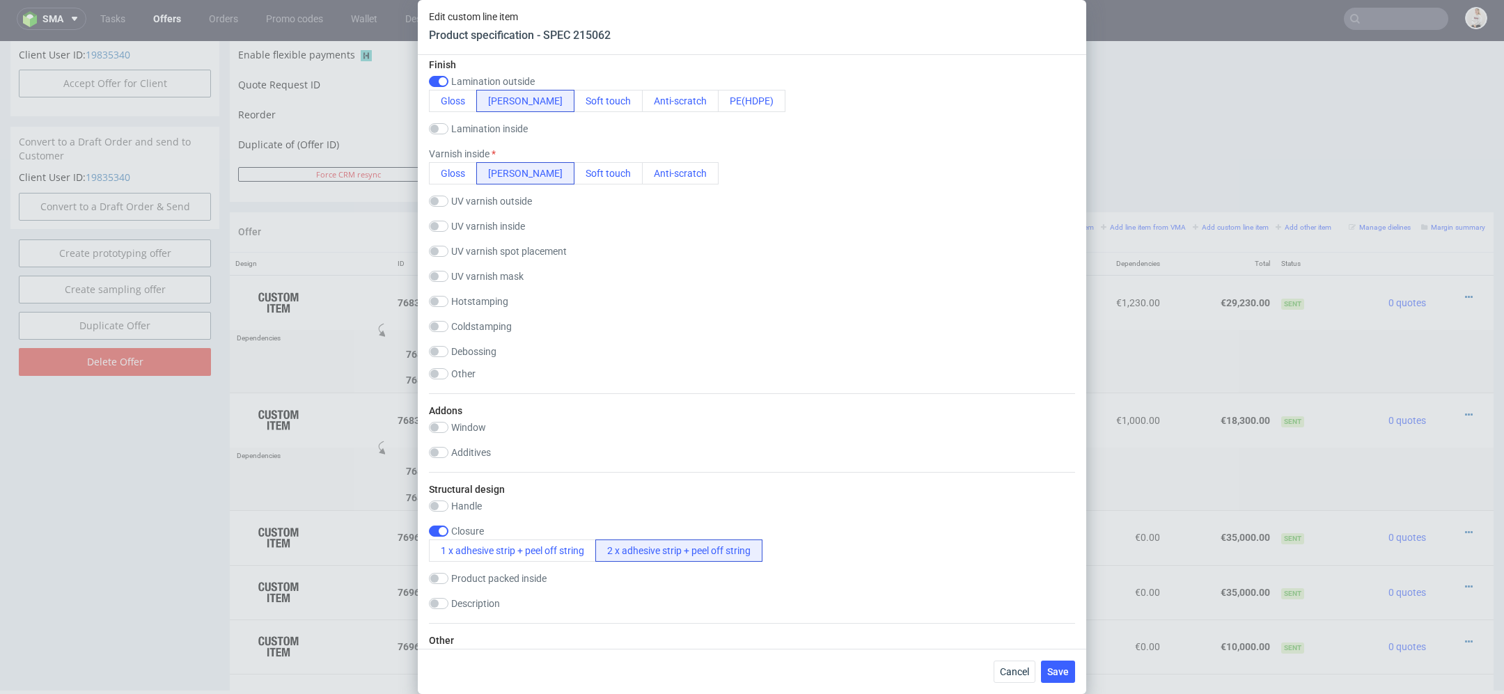
scroll to position [2104, 0]
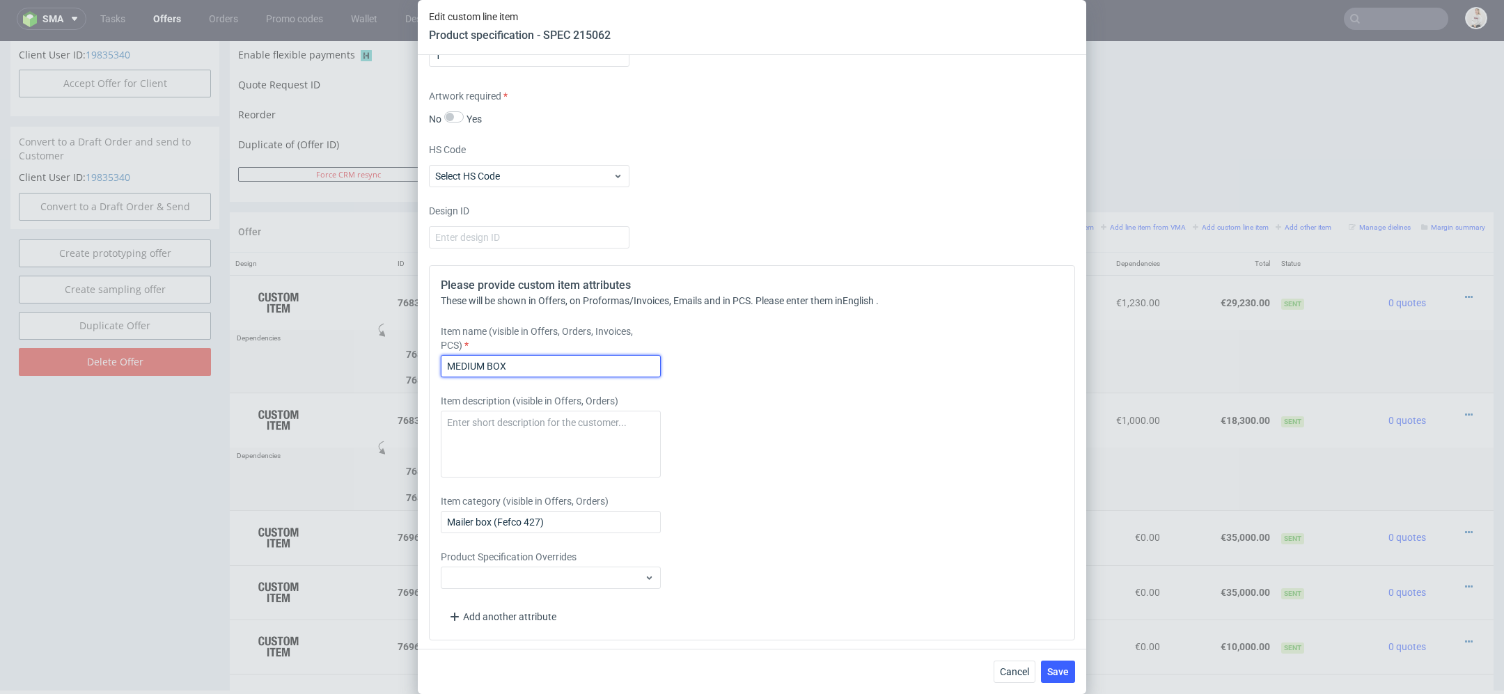
click at [559, 366] on input "MEDIUM BOX" at bounding box center [551, 366] width 220 height 22
paste input "SMALL BOX - old design"
drag, startPoint x: 561, startPoint y: 368, endPoint x: 504, endPoint y: 369, distance: 57.1
click at [504, 369] on input "MEDIUM BOX SMALL BOX - old design" at bounding box center [551, 366] width 220 height 22
type input "MEDIUM BOX - old design"
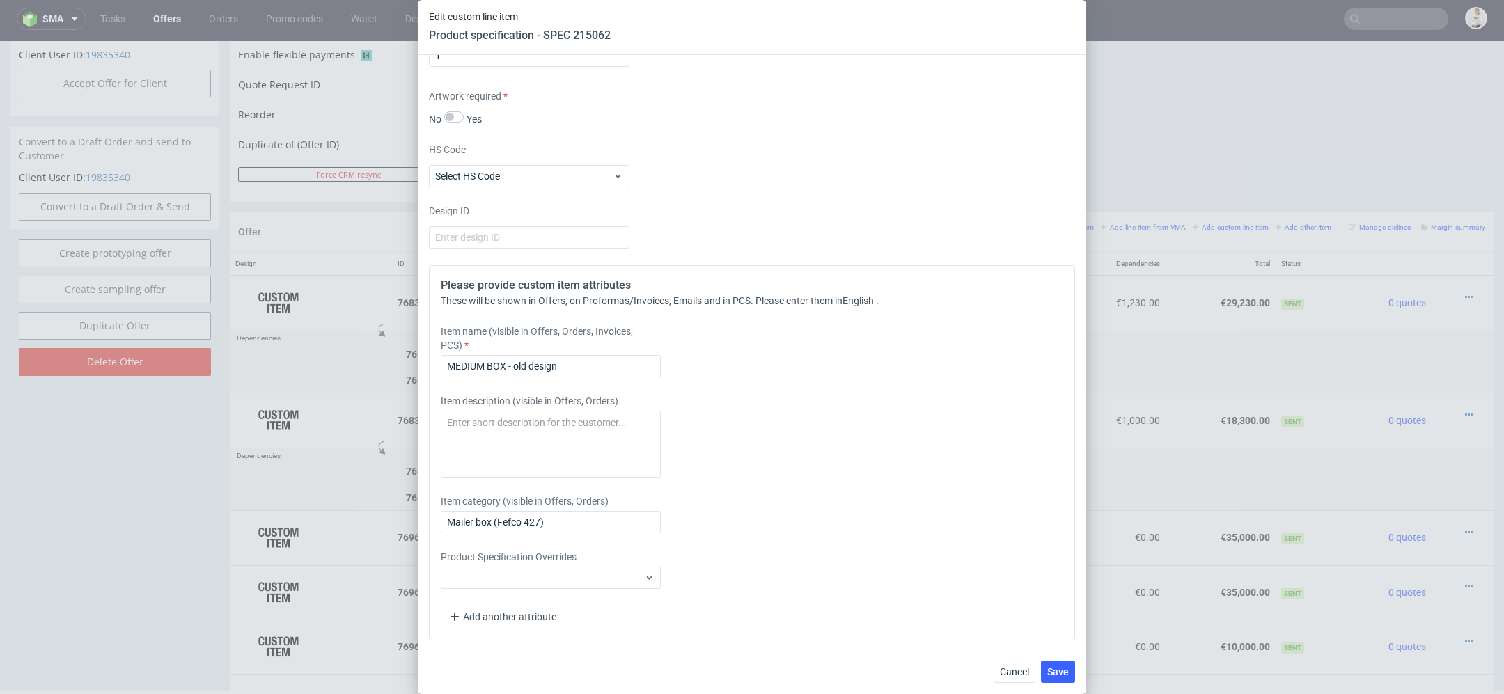
click at [745, 449] on div "Item description (visible in Offers, Orders)" at bounding box center [672, 436] width 462 height 84
click at [1054, 670] on span "Save" at bounding box center [1058, 672] width 22 height 10
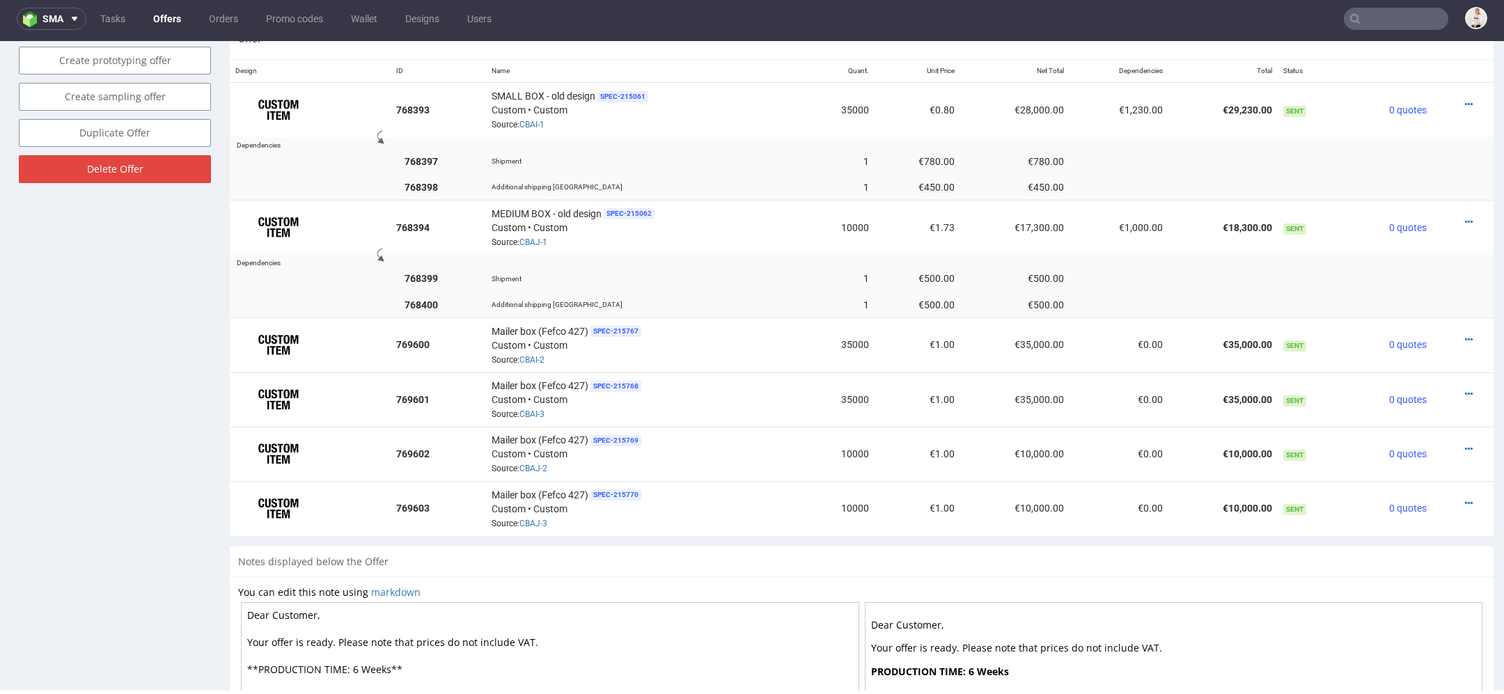
scroll to position [850, 0]
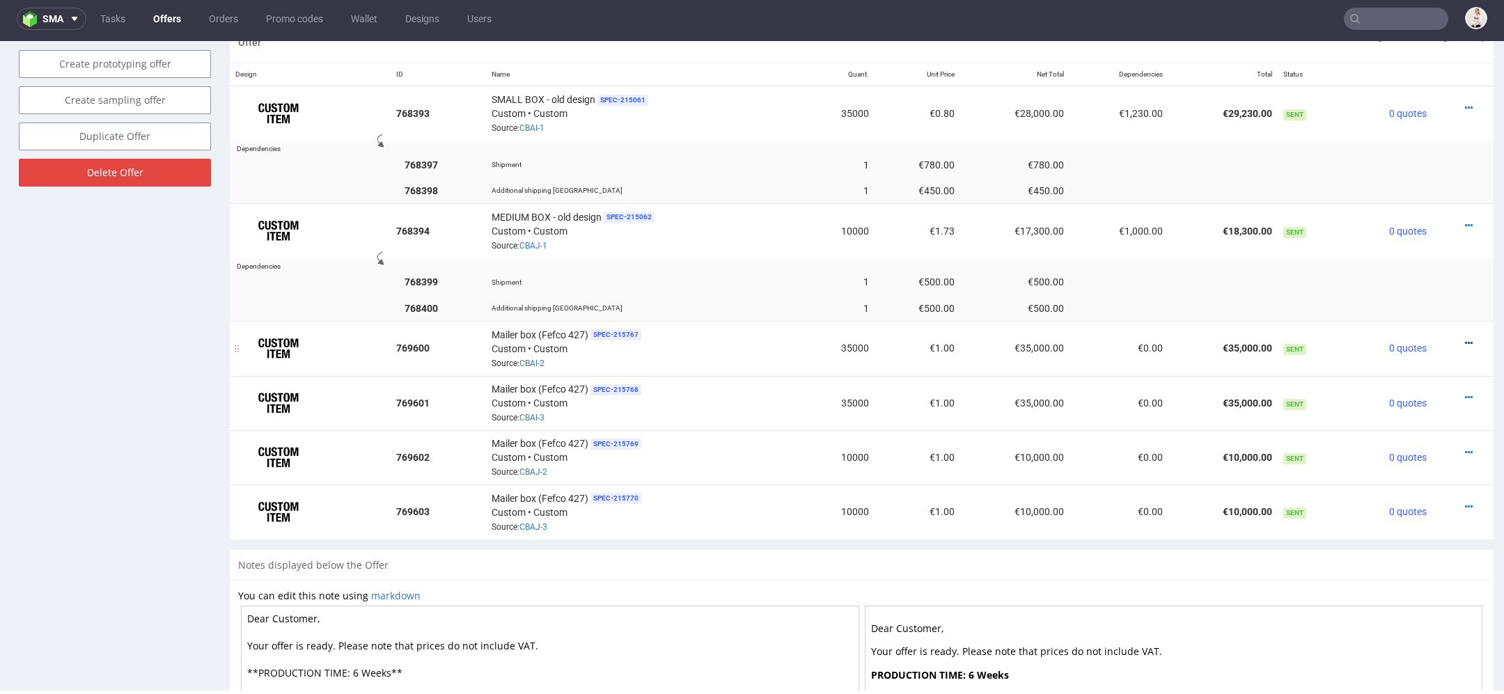
click at [1465, 338] on icon at bounding box center [1469, 343] width 8 height 10
click at [765, 356] on div "Mailer box (Fefco 427) SPEC- 215767 Custom • Custom Source: CBAI-2" at bounding box center [645, 347] width 308 height 43
click at [1465, 338] on icon at bounding box center [1469, 343] width 8 height 10
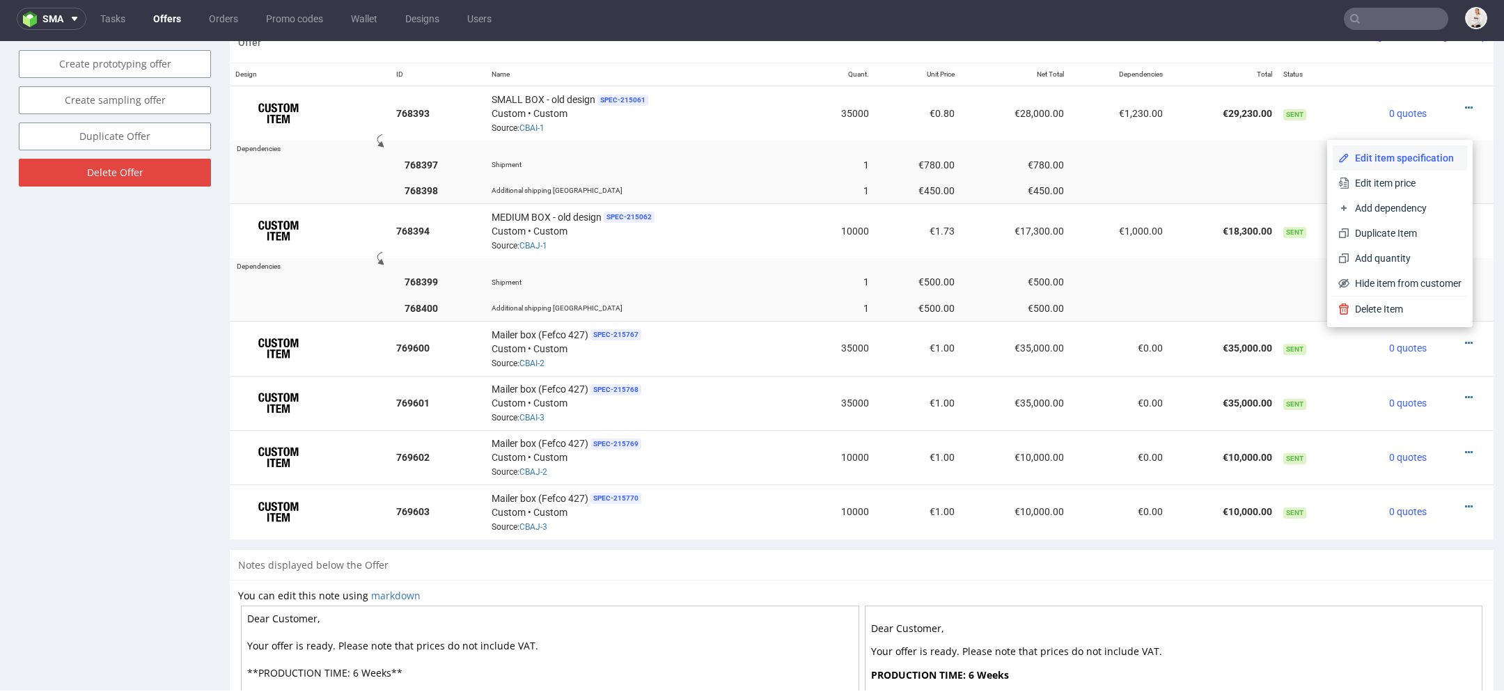
click at [1396, 163] on span "Edit item specification" at bounding box center [1405, 158] width 112 height 14
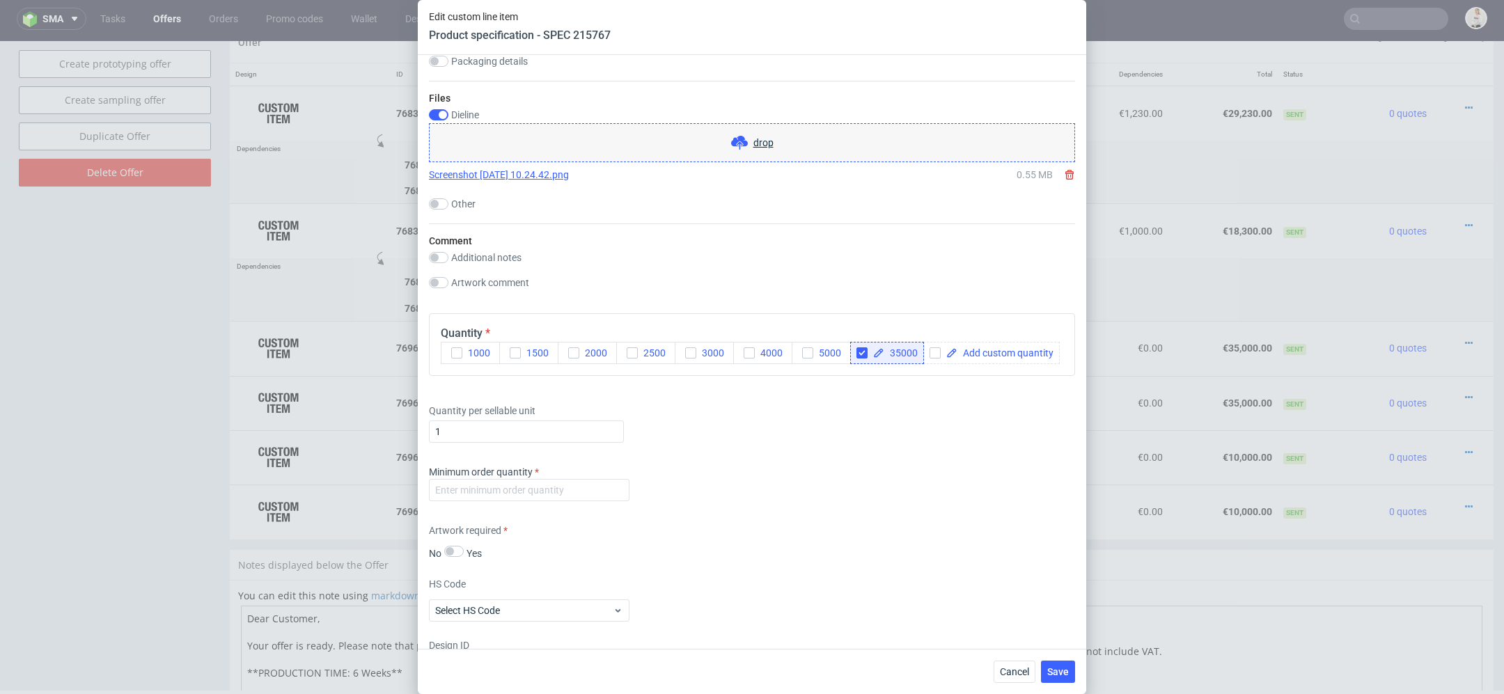
scroll to position [2034, 0]
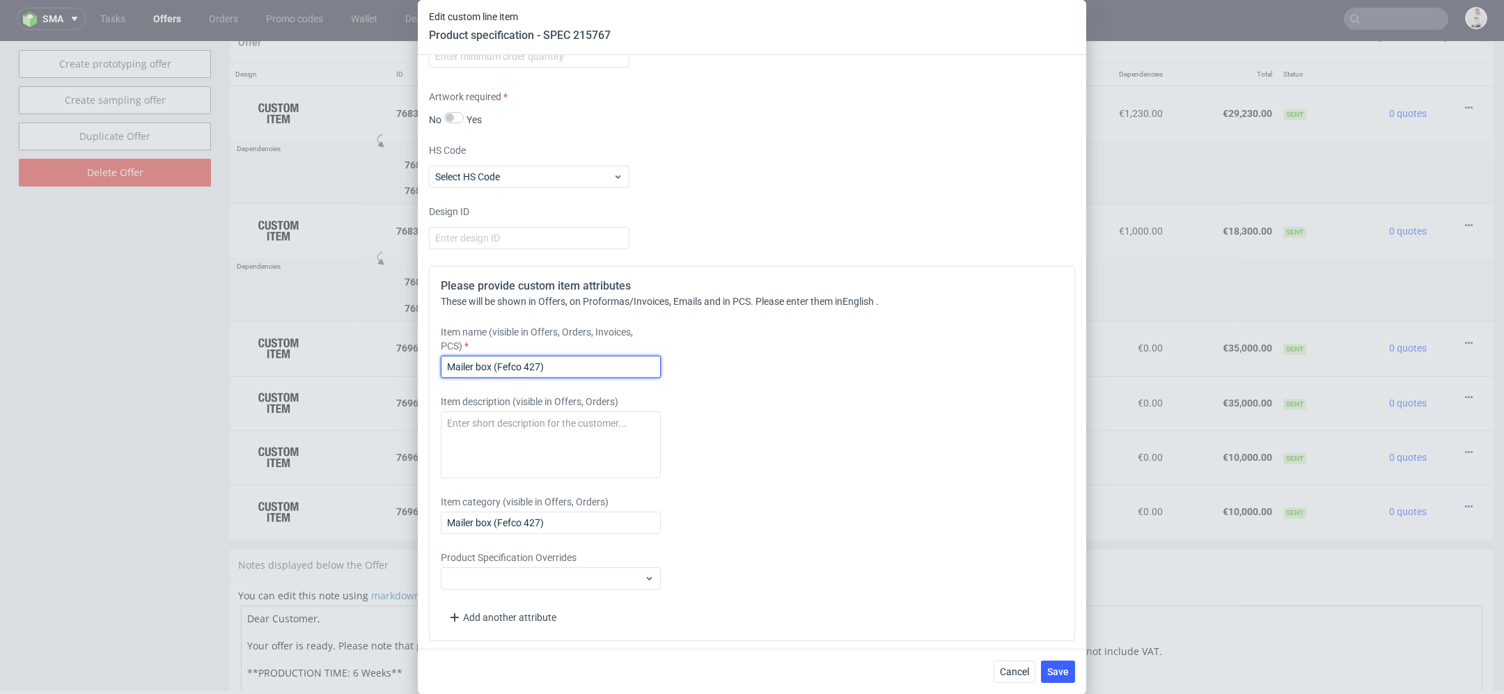
drag, startPoint x: 574, startPoint y: 361, endPoint x: 196, endPoint y: 366, distance: 378.0
click at [196, 366] on div "Edit custom line item Product specification - SPEC 215767 Supplier [PERSON_NAME…" at bounding box center [752, 347] width 1504 height 694
paste input "SMALL BOX - old design"
click at [512, 364] on input "SMALL BOX - old design" at bounding box center [551, 367] width 220 height 22
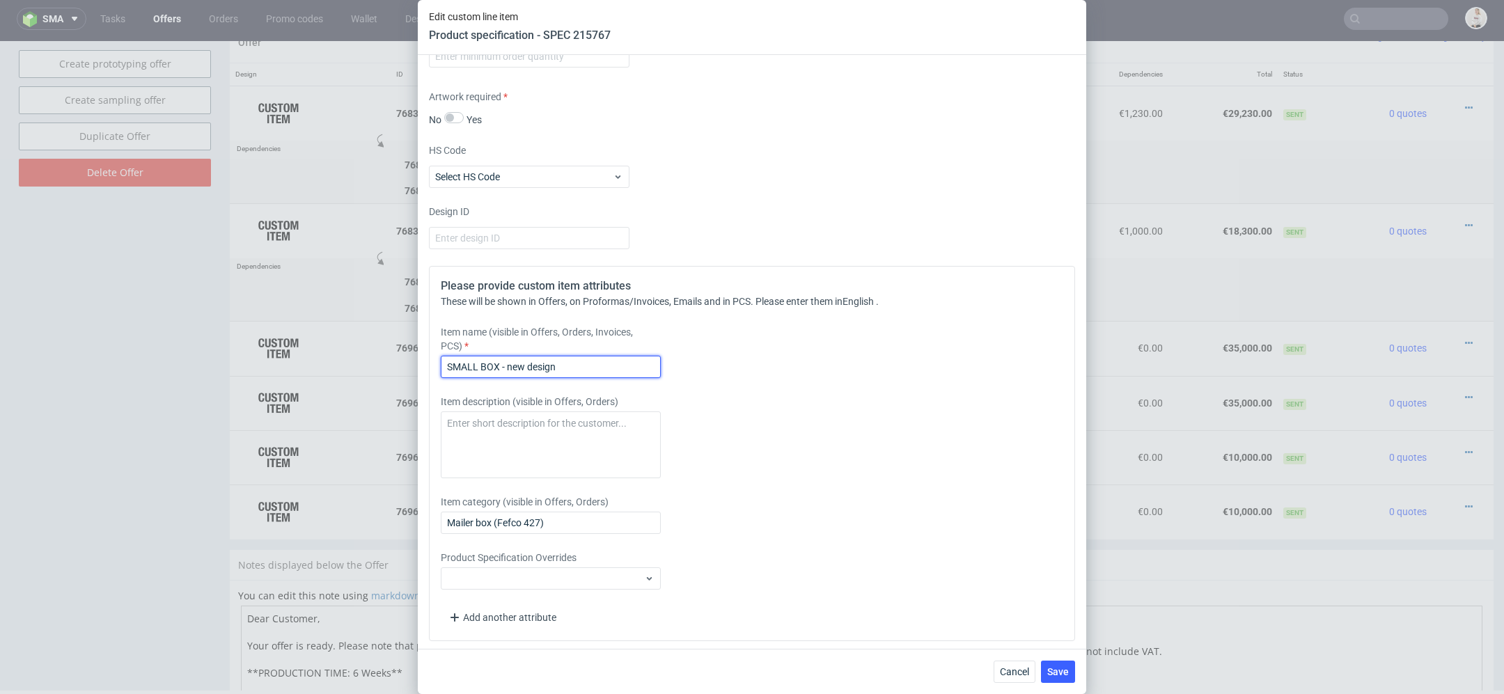
click at [617, 361] on input "SMALL BOX - new design" at bounding box center [551, 367] width 220 height 22
type input "SMALL BOX - new design ([PERSON_NAME])"
click at [773, 395] on div "Item description (visible in Offers, Orders)" at bounding box center [672, 437] width 462 height 84
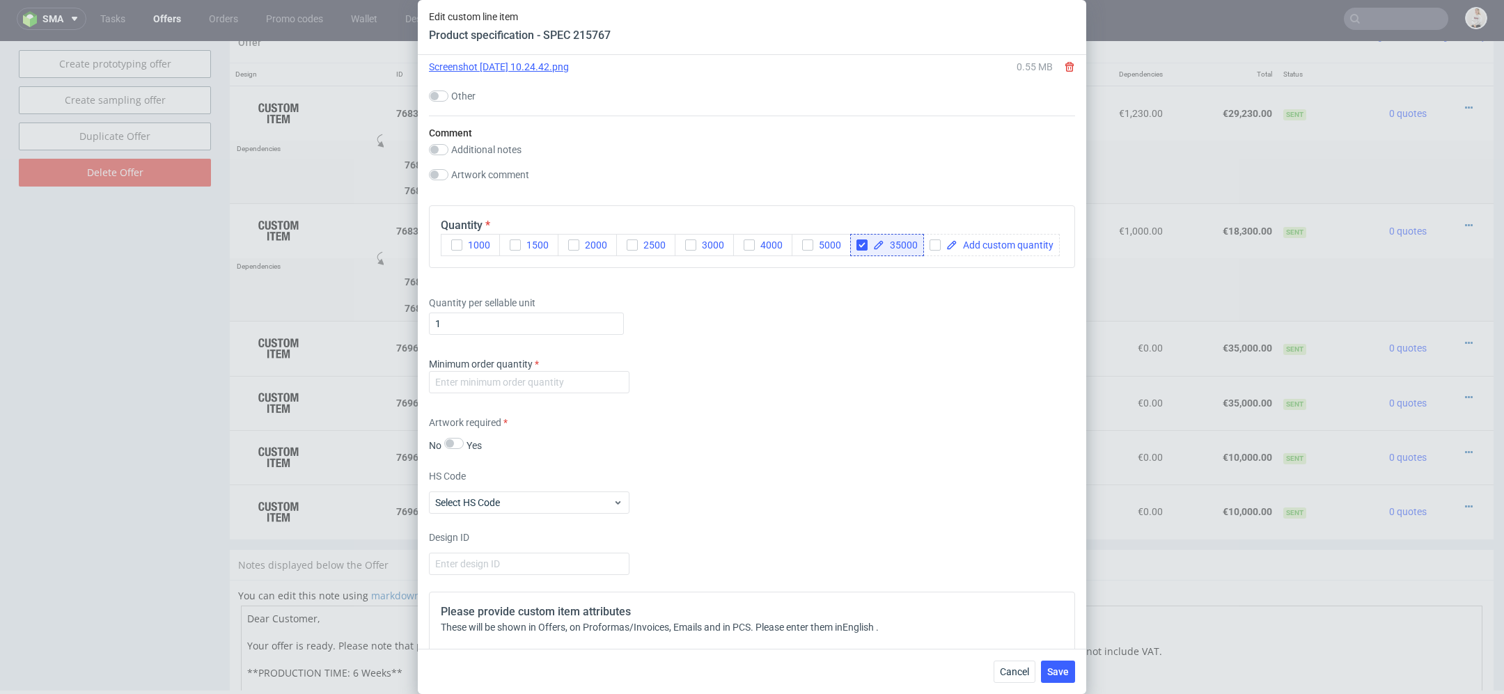
scroll to position [1695, 0]
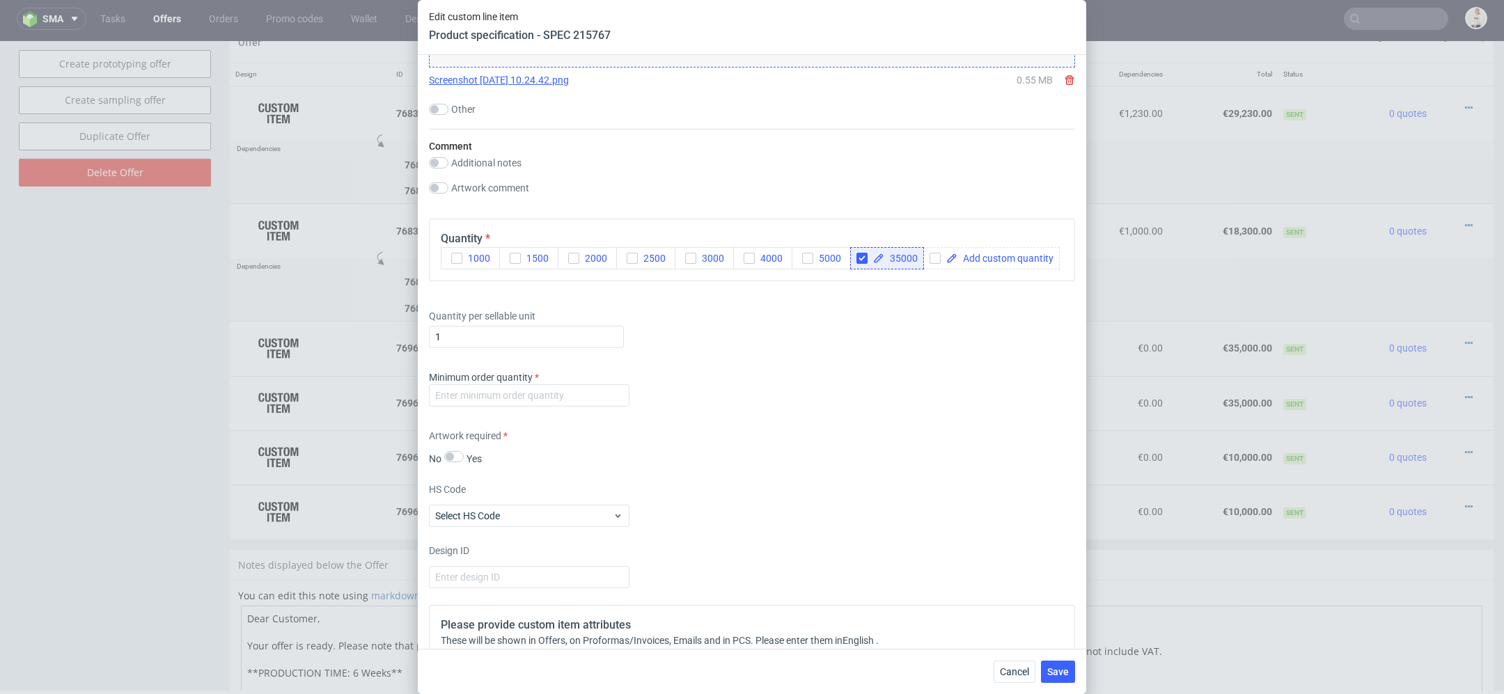
click at [540, 380] on div "Minimum order quantity" at bounding box center [529, 388] width 200 height 36
click at [546, 389] on input "number" at bounding box center [529, 395] width 200 height 22
type input "1"
click at [827, 447] on div "Artwork required No Yes" at bounding box center [752, 447] width 646 height 37
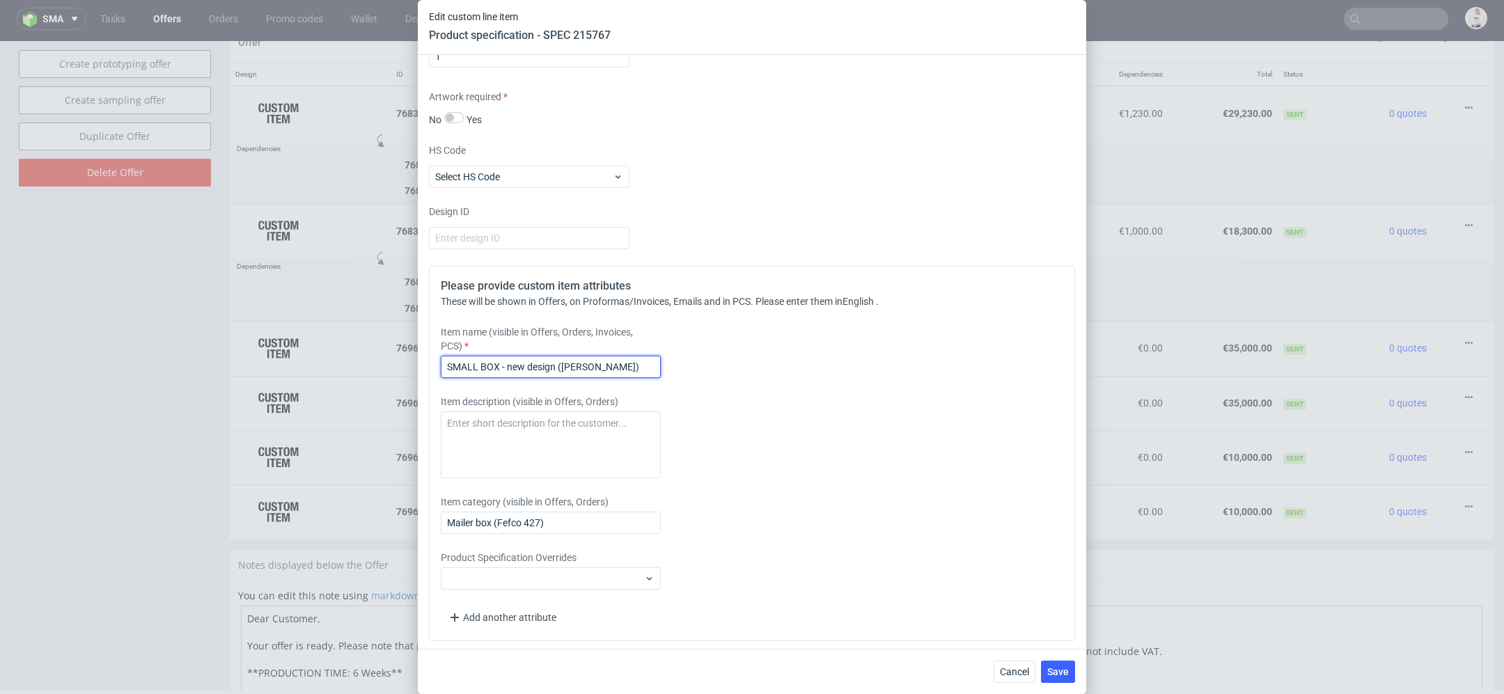
drag, startPoint x: 619, startPoint y: 365, endPoint x: 166, endPoint y: 375, distance: 453.3
click at [166, 375] on div "Edit custom line item Product specification - SPEC 215767 Supplier [PERSON_NAME…" at bounding box center [752, 347] width 1504 height 694
drag, startPoint x: 608, startPoint y: 365, endPoint x: 307, endPoint y: 355, distance: 301.6
click at [307, 355] on div "Edit custom line item Product specification - SPEC 215767 Supplier [PERSON_NAME…" at bounding box center [752, 347] width 1504 height 694
click at [908, 417] on div "Please provide custom item attributes These will be shown in Offers, on Proform…" at bounding box center [752, 453] width 646 height 375
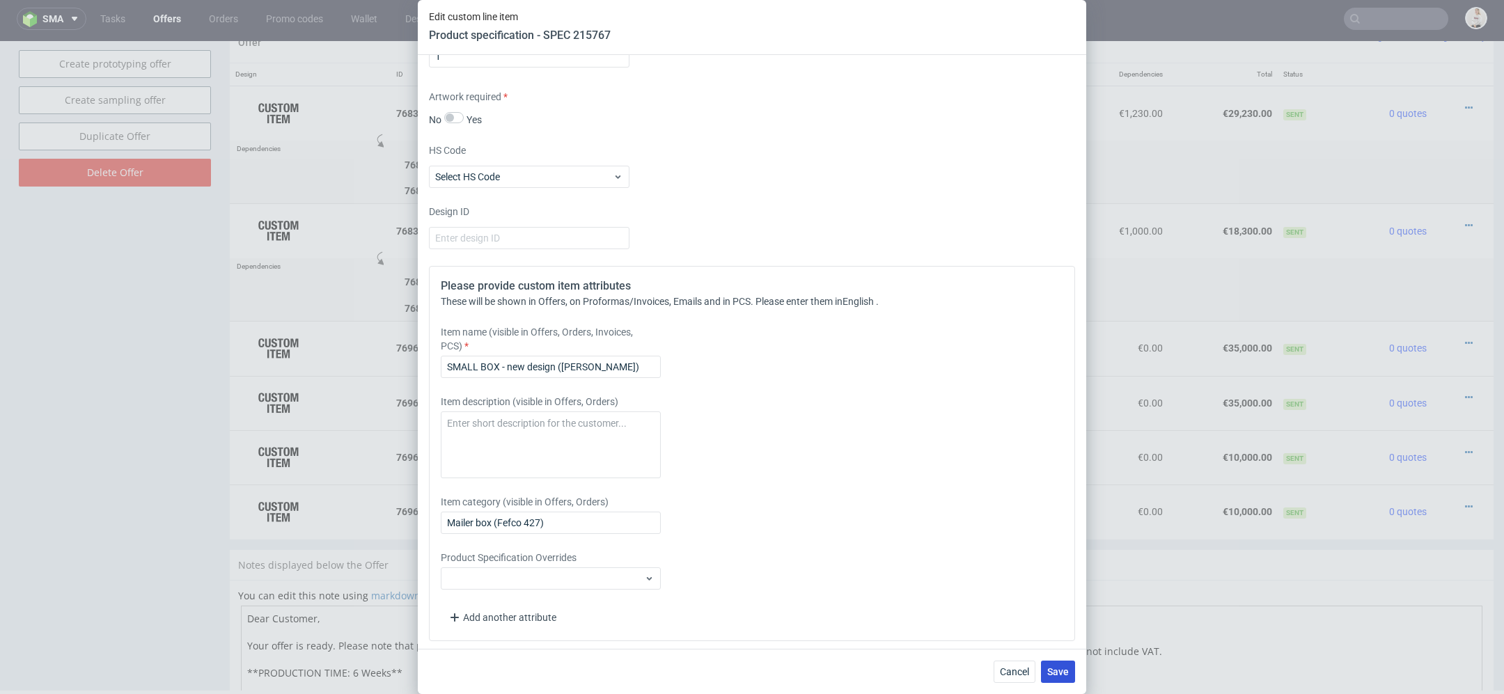
click at [1057, 679] on button "Save" at bounding box center [1058, 672] width 34 height 22
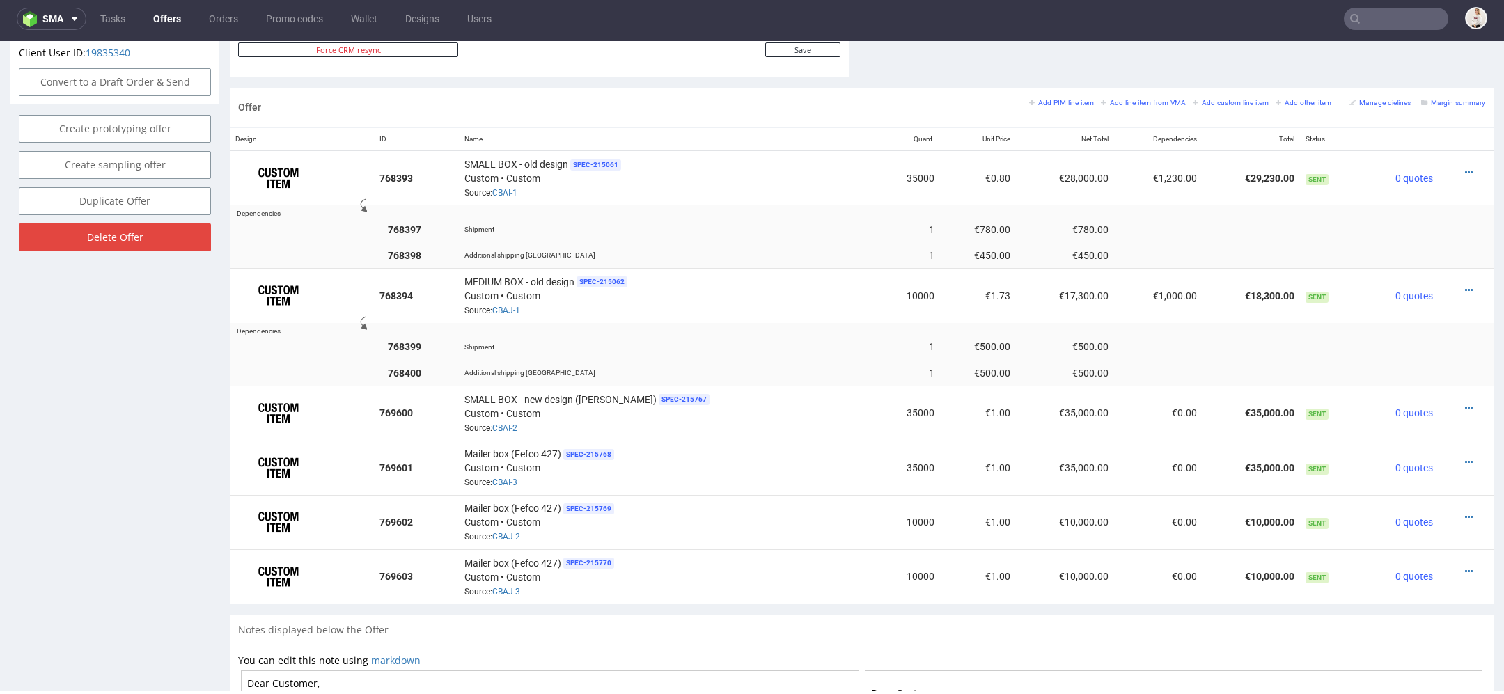
scroll to position [790, 0]
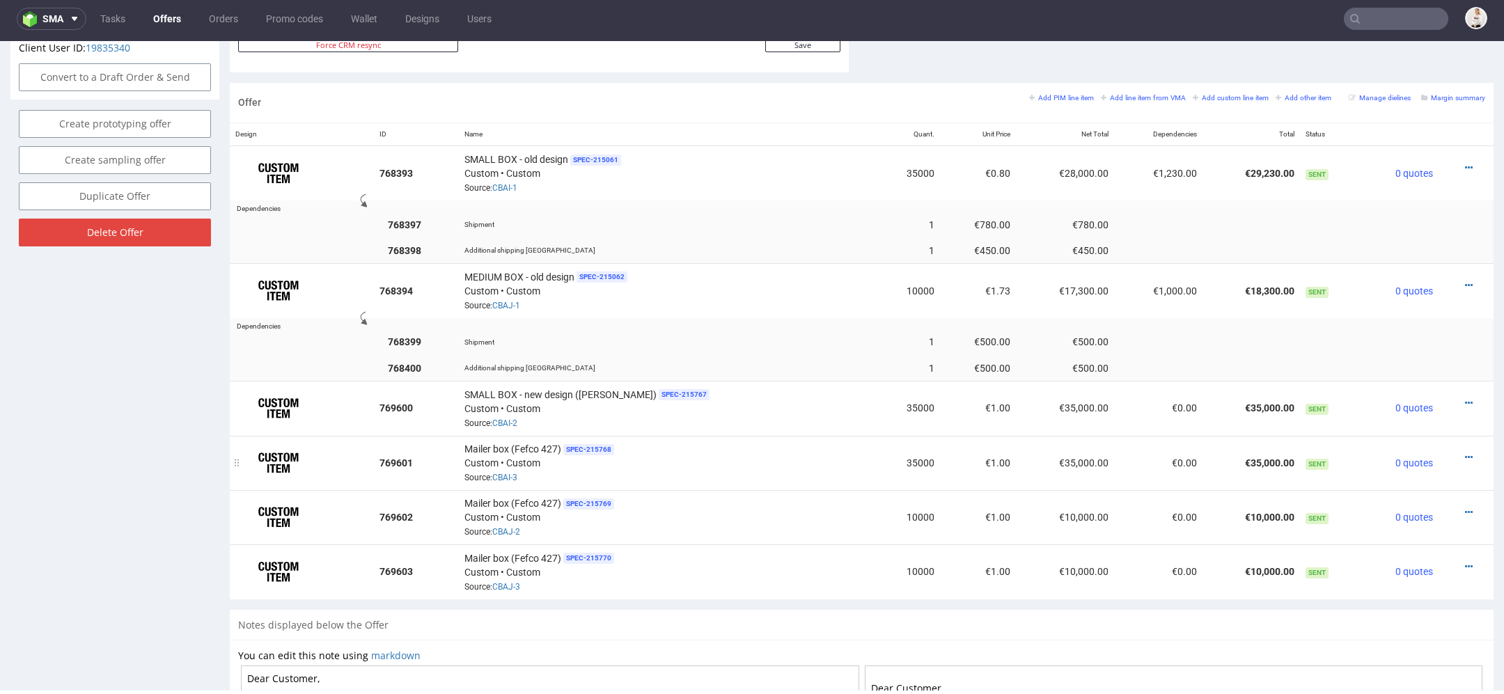
click at [1447, 450] on div at bounding box center [1462, 457] width 36 height 14
click at [1465, 453] on icon at bounding box center [1469, 458] width 8 height 10
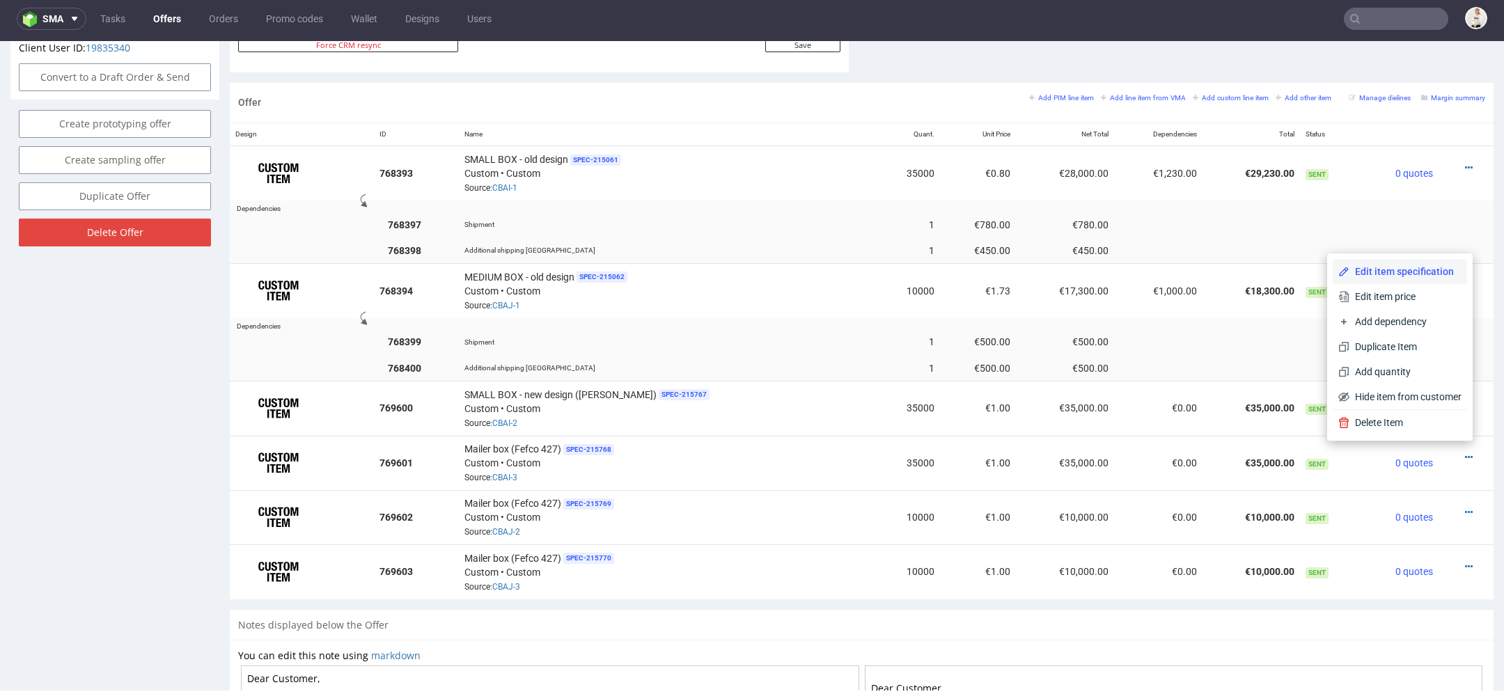
click at [1404, 275] on span "Edit item specification" at bounding box center [1405, 272] width 112 height 14
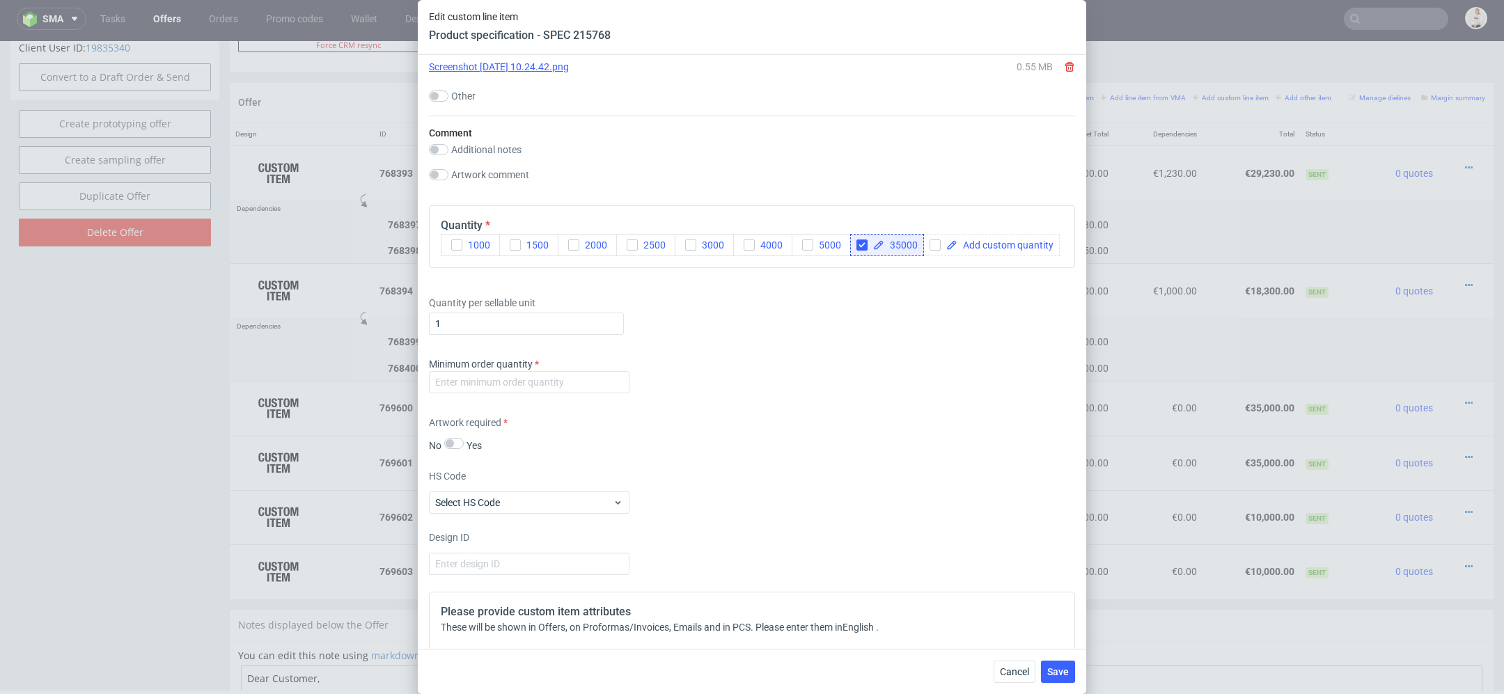
scroll to position [2059, 0]
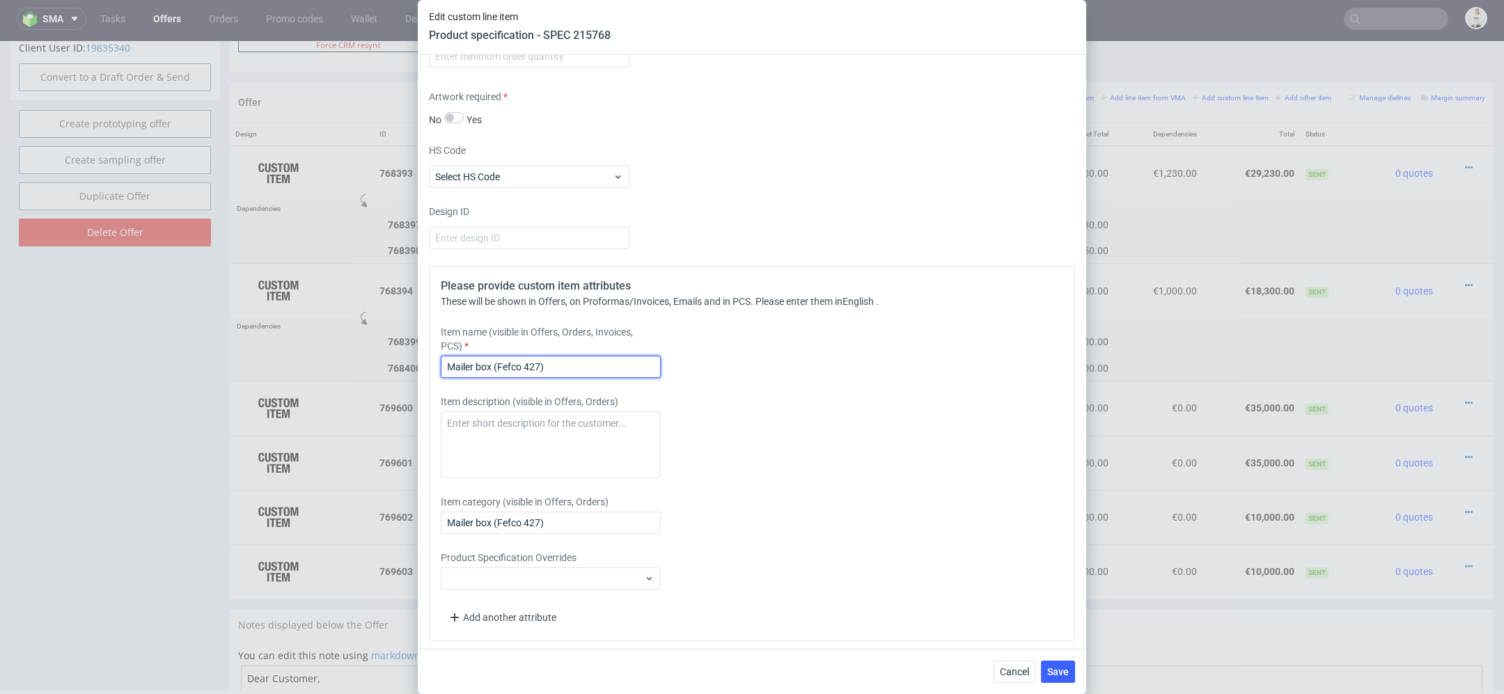
drag, startPoint x: 579, startPoint y: 371, endPoint x: 133, endPoint y: 345, distance: 446.3
click at [133, 345] on div "Edit custom line item Product specification - SPEC 215768 Supplier [PERSON_NAME…" at bounding box center [752, 347] width 1504 height 694
paste input "SMALL BOX - new design ([PERSON_NAME]"
click at [598, 365] on input "SMALL BOX - new design ([PERSON_NAME])" at bounding box center [551, 367] width 220 height 22
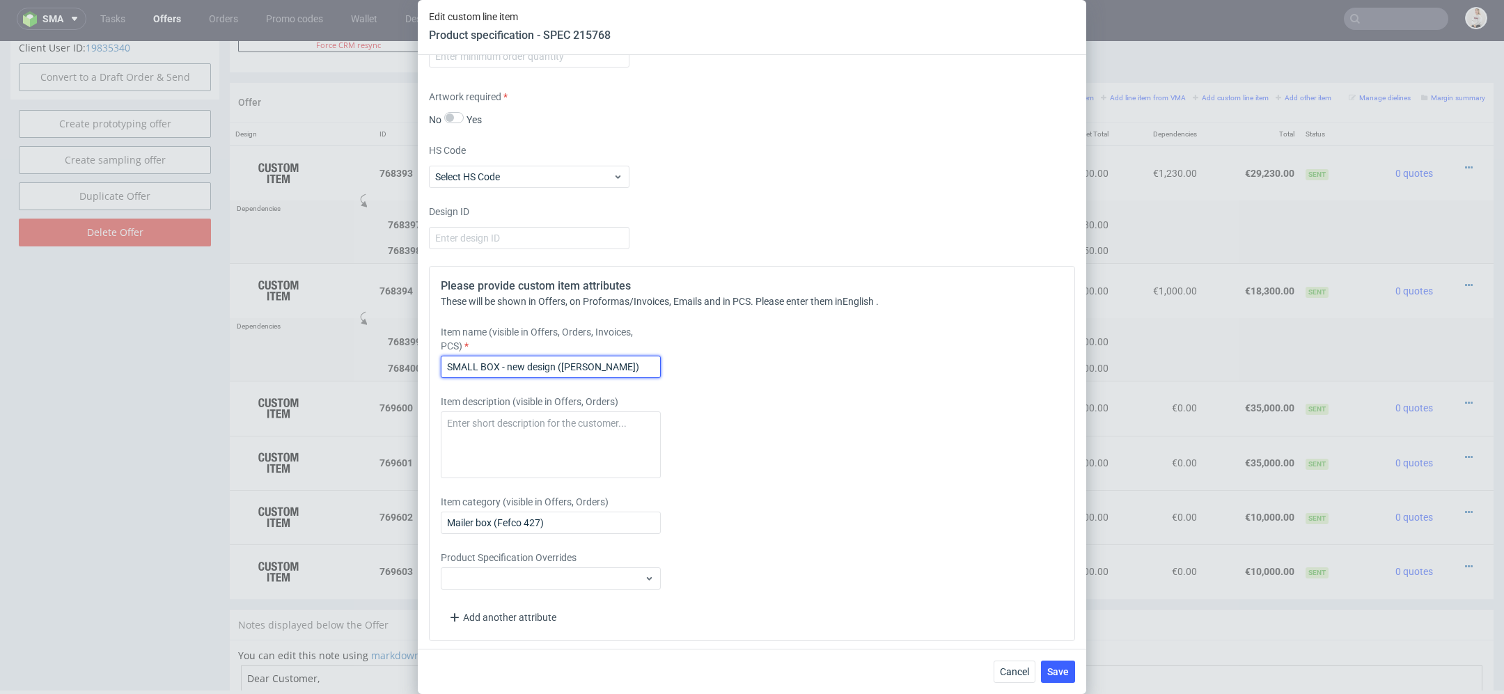
type input "SMALL BOX - new design ([PERSON_NAME])"
click at [897, 485] on div "Please provide custom item attributes These will be shown in Offers, on Proform…" at bounding box center [752, 453] width 646 height 375
click at [1053, 669] on span "Save" at bounding box center [1058, 672] width 22 height 10
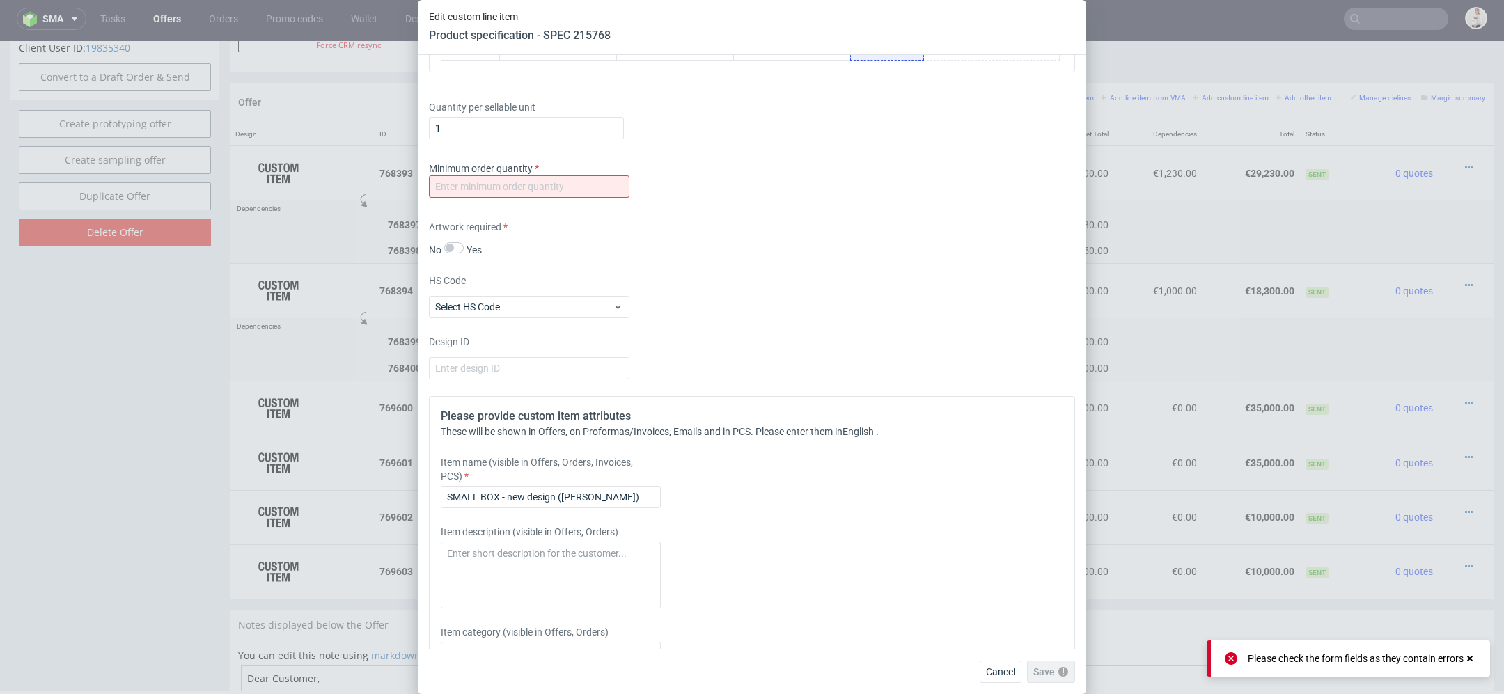
scroll to position [1910, 0]
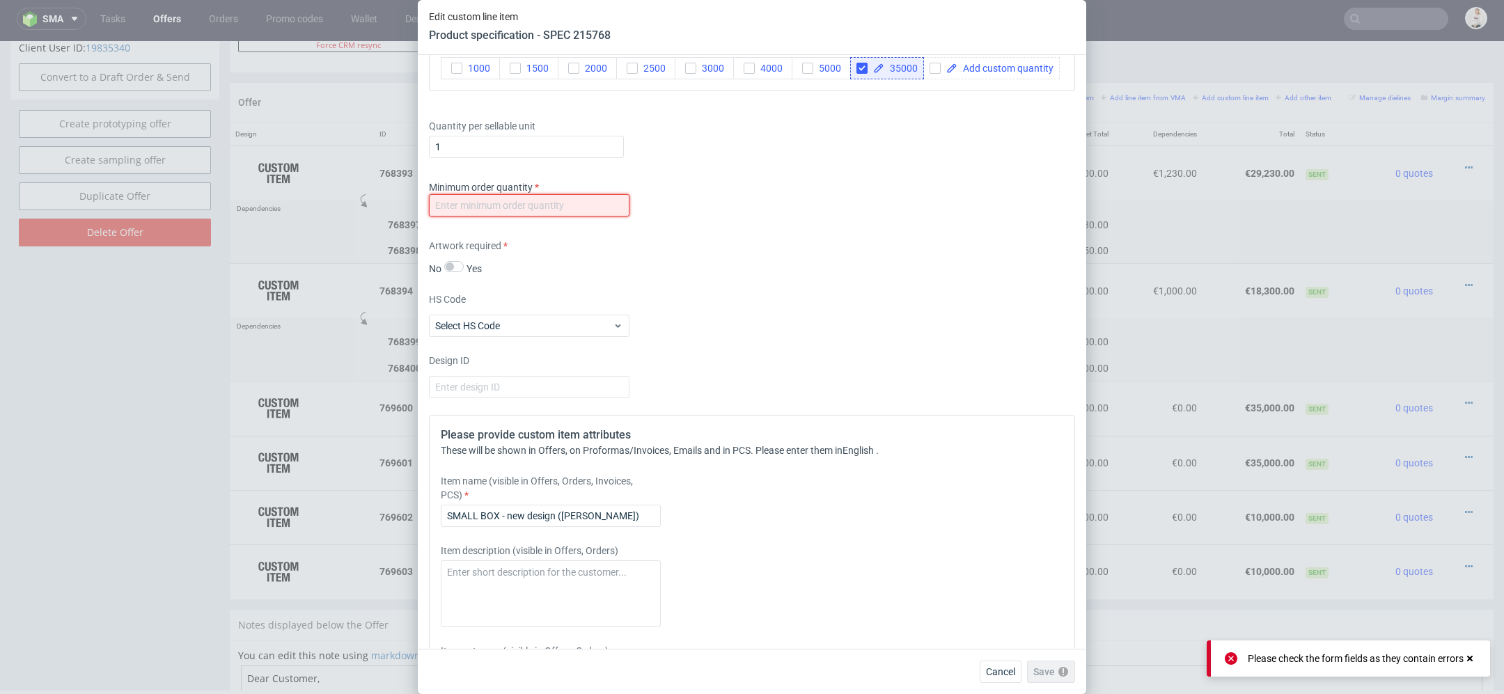
click at [585, 200] on input "number" at bounding box center [529, 205] width 200 height 22
type input "1"
click at [858, 333] on div "HS Code Select HS Code" at bounding box center [752, 314] width 646 height 45
click at [1058, 675] on span "Save" at bounding box center [1058, 672] width 22 height 10
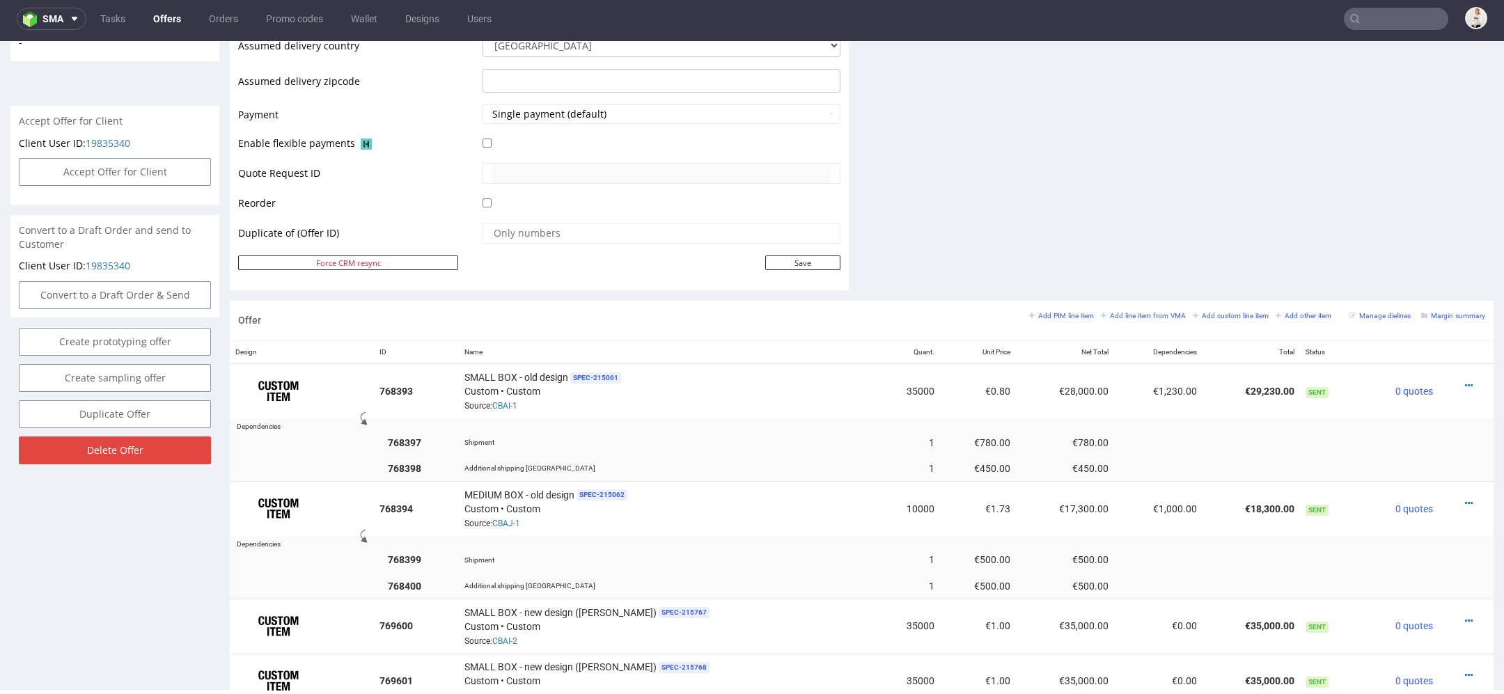
scroll to position [687, 0]
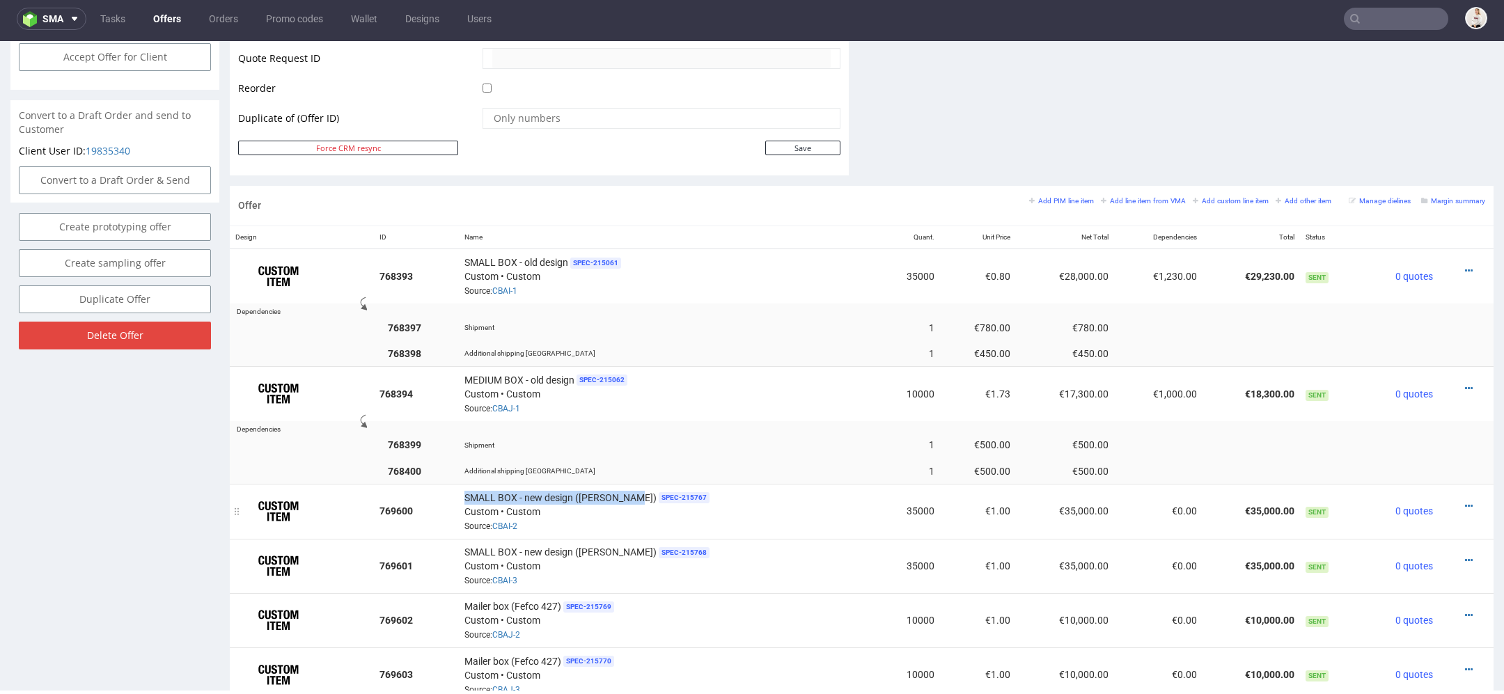
drag, startPoint x: 626, startPoint y: 494, endPoint x: 466, endPoint y: 489, distance: 159.5
click at [466, 489] on div "SMALL BOX - new design (matte foil) SPEC- 215767 Custom • Custom Source: CBAI-2" at bounding box center [667, 510] width 407 height 43
copy span "SMALL BOX - new design ([PERSON_NAME])"
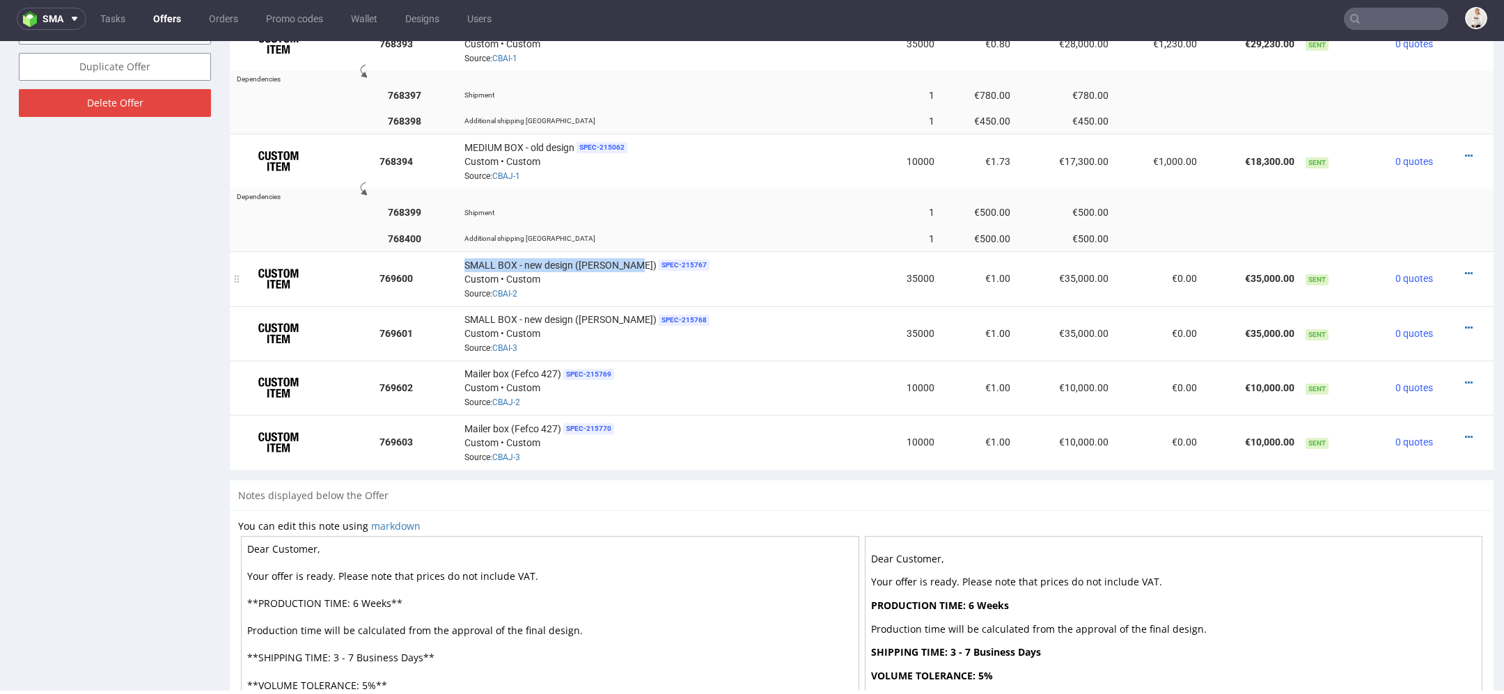
scroll to position [928, 0]
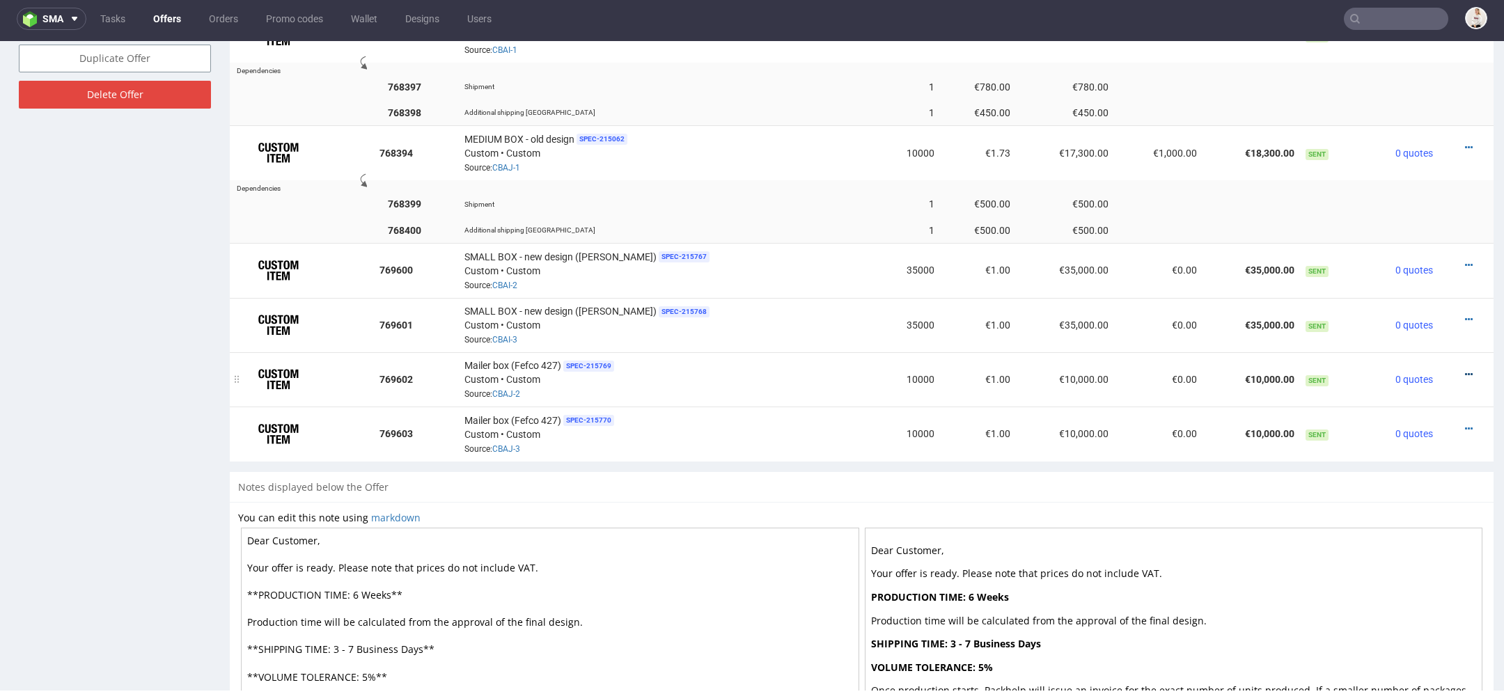
click at [1465, 370] on icon at bounding box center [1469, 375] width 8 height 10
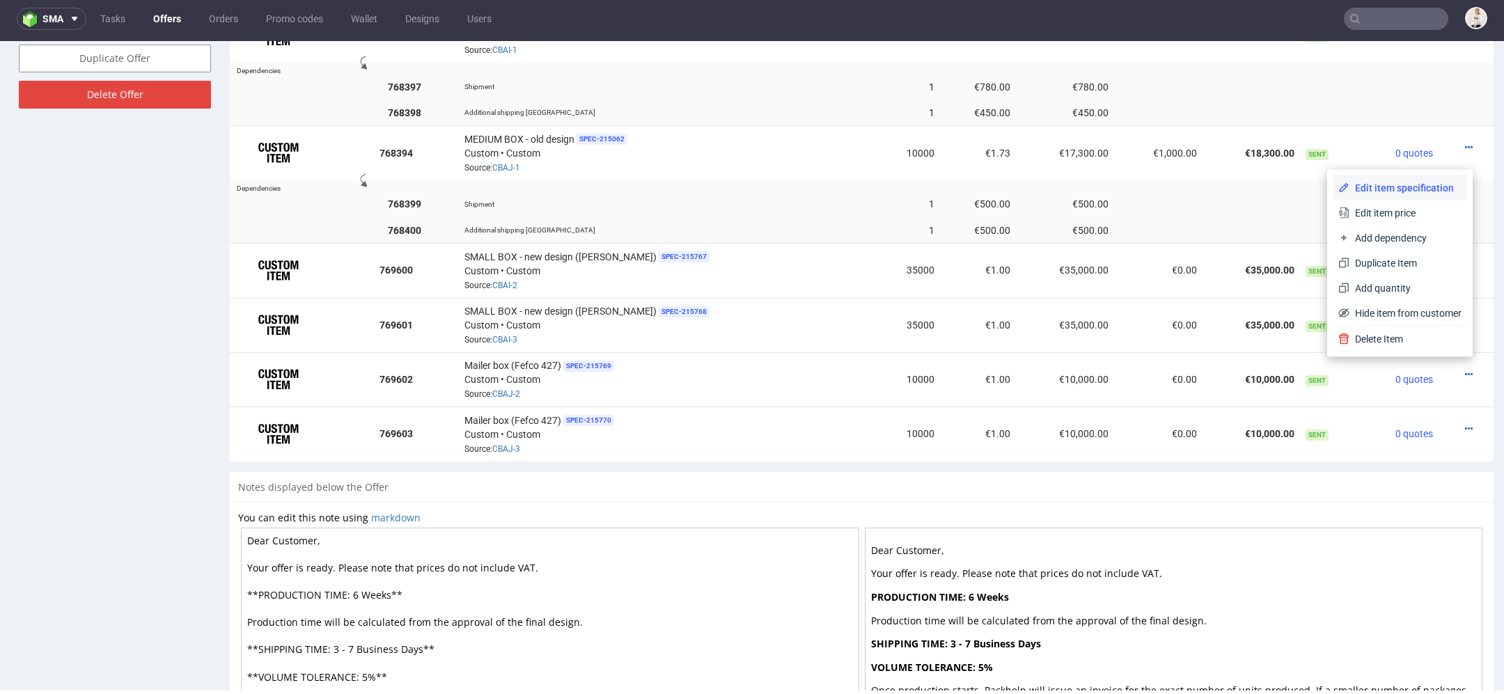
click at [1406, 187] on span "Edit item specification" at bounding box center [1405, 188] width 112 height 14
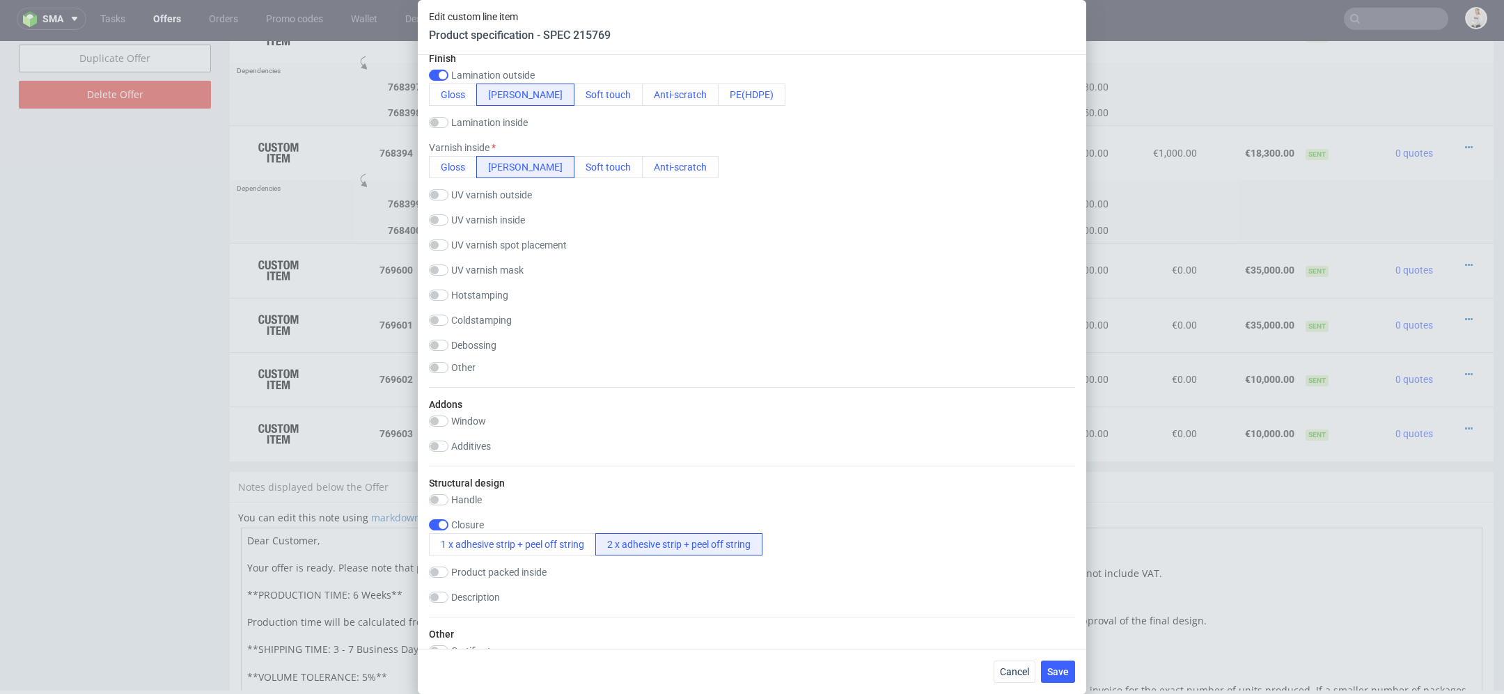
scroll to position [2168, 0]
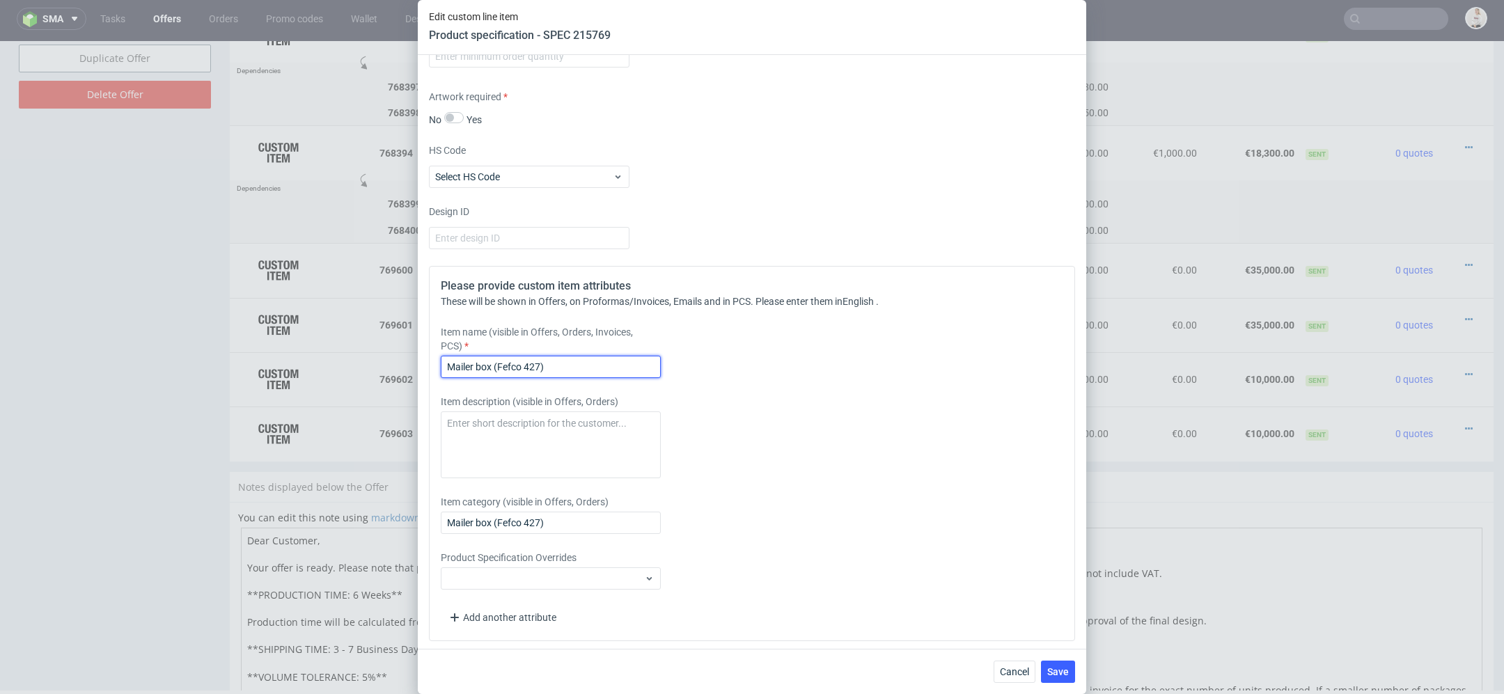
drag, startPoint x: 563, startPoint y: 369, endPoint x: 379, endPoint y: 358, distance: 184.8
click at [379, 358] on div "Edit custom line item Product specification - SPEC 215769 Supplier [PERSON_NAME…" at bounding box center [752, 347] width 1504 height 694
paste input "SMALL BOX - new design ([PERSON_NAME]"
click at [462, 363] on input "SMALL BOX - new design ([PERSON_NAME])" at bounding box center [551, 367] width 220 height 22
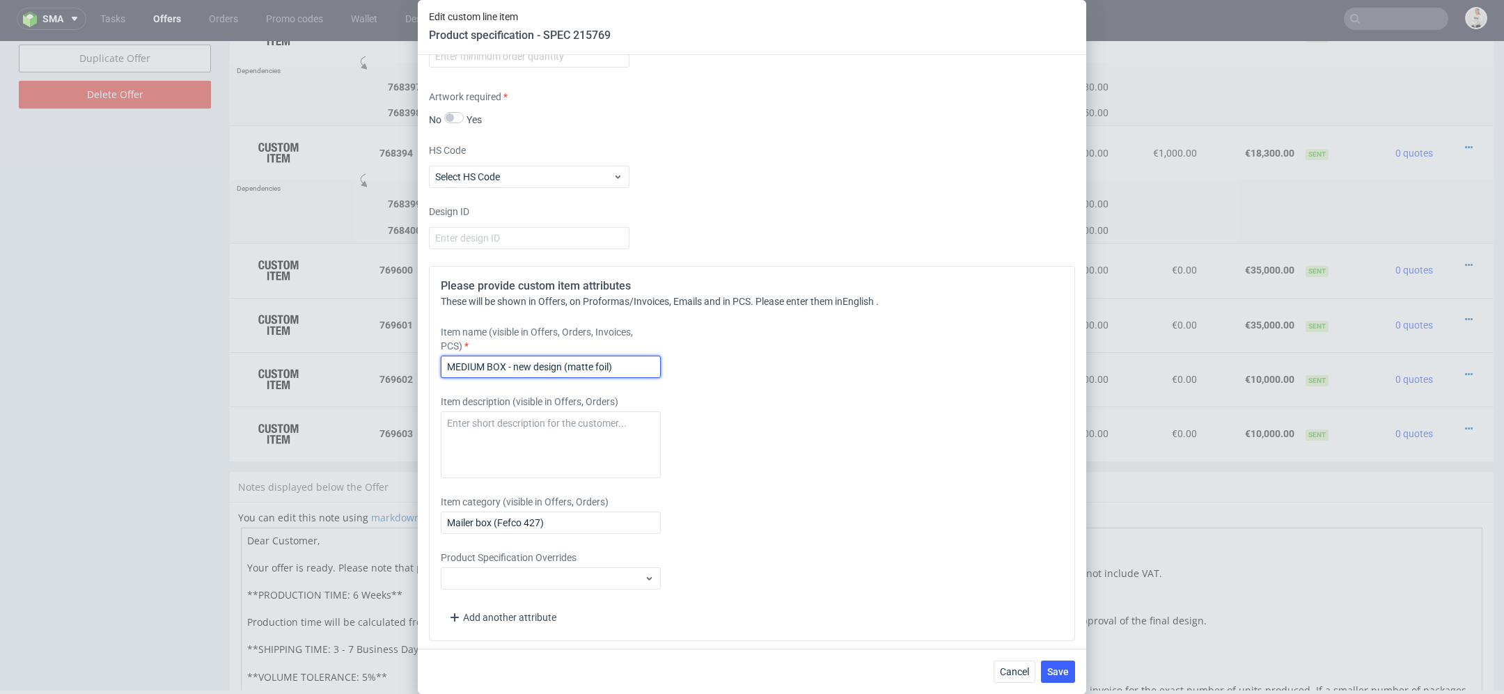
type input "MEDIUM BOX - new design (matte foil)"
click at [768, 331] on div "Item name (visible in Offers, Orders, Invoices, PCS) MEDIUM BOX - new design (m…" at bounding box center [672, 351] width 462 height 53
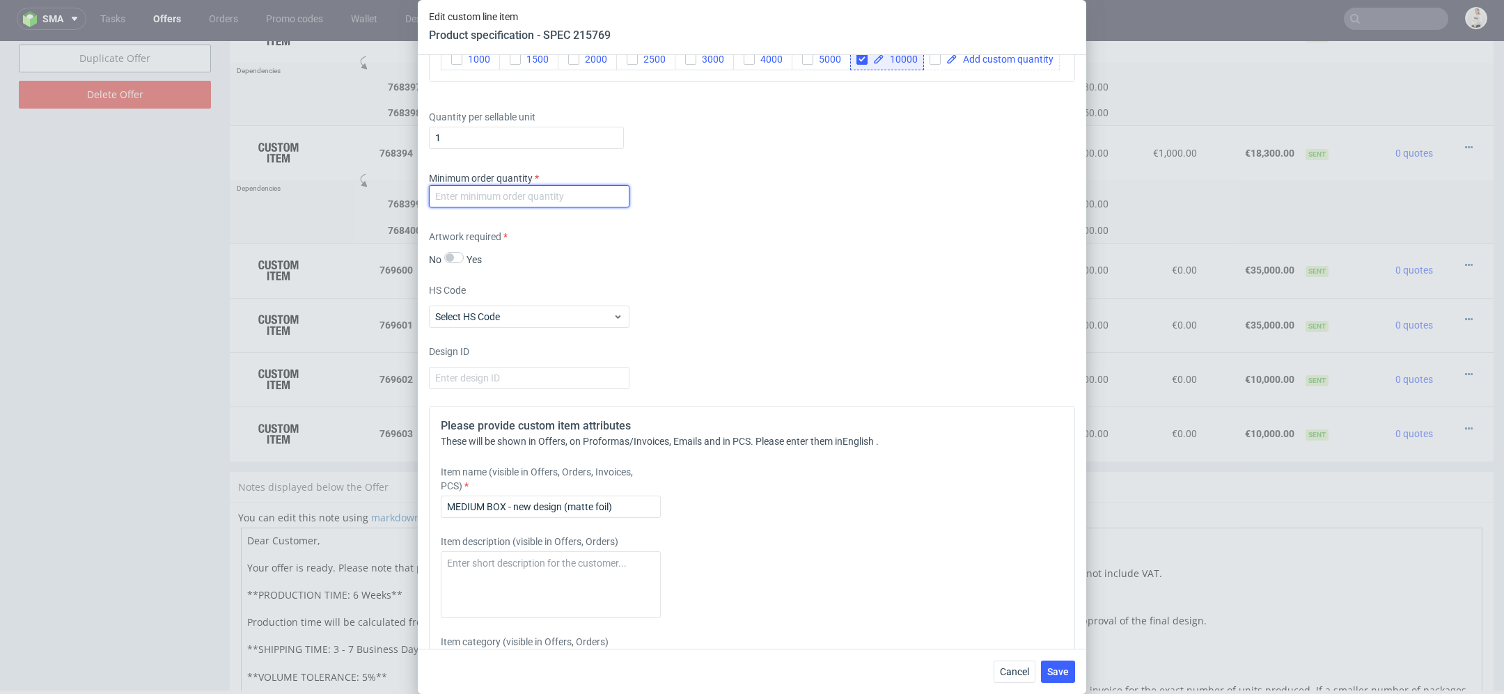
click at [558, 185] on input "number" at bounding box center [529, 196] width 200 height 22
type input "1"
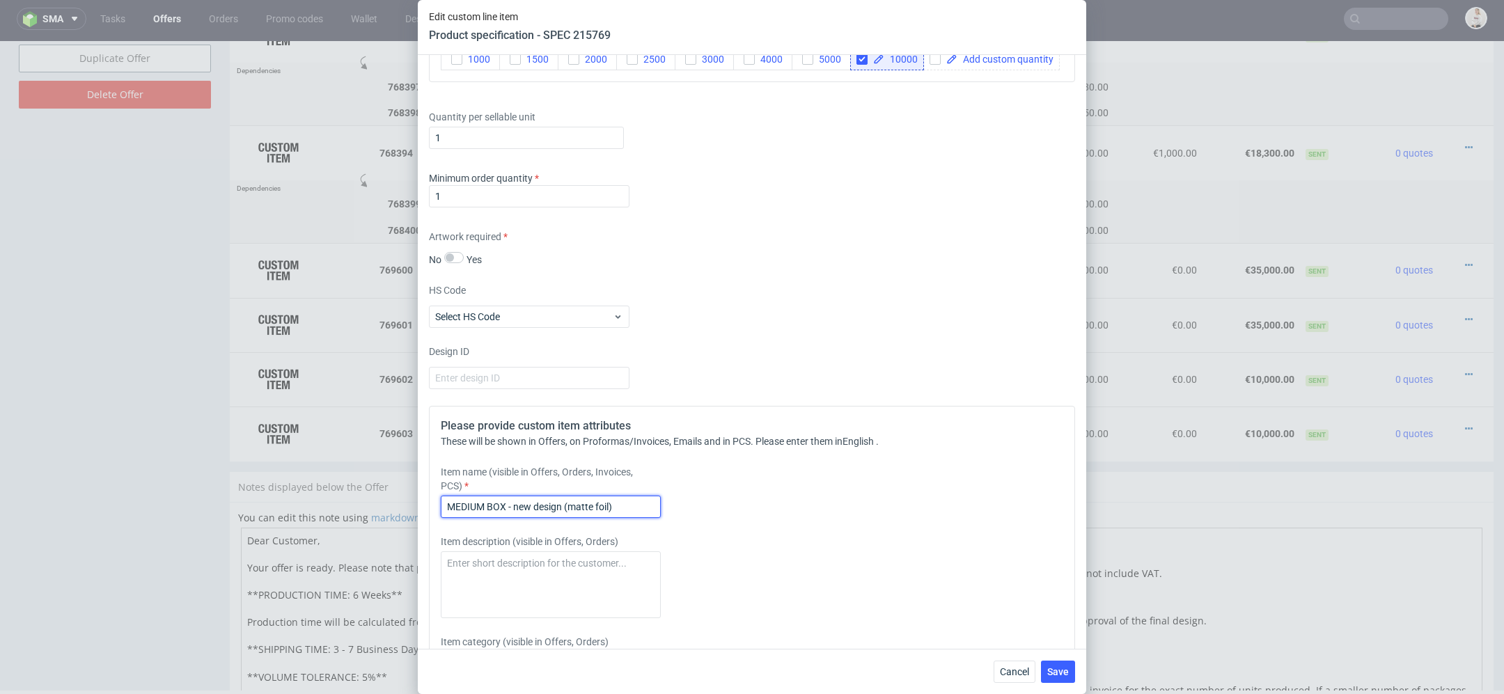
drag, startPoint x: 588, startPoint y: 503, endPoint x: 209, endPoint y: 481, distance: 379.3
click at [209, 481] on div "Edit custom line item Product specification - SPEC 215769 Supplier [PERSON_NAME…" at bounding box center [752, 347] width 1504 height 694
click at [1056, 667] on span "Save" at bounding box center [1058, 672] width 22 height 10
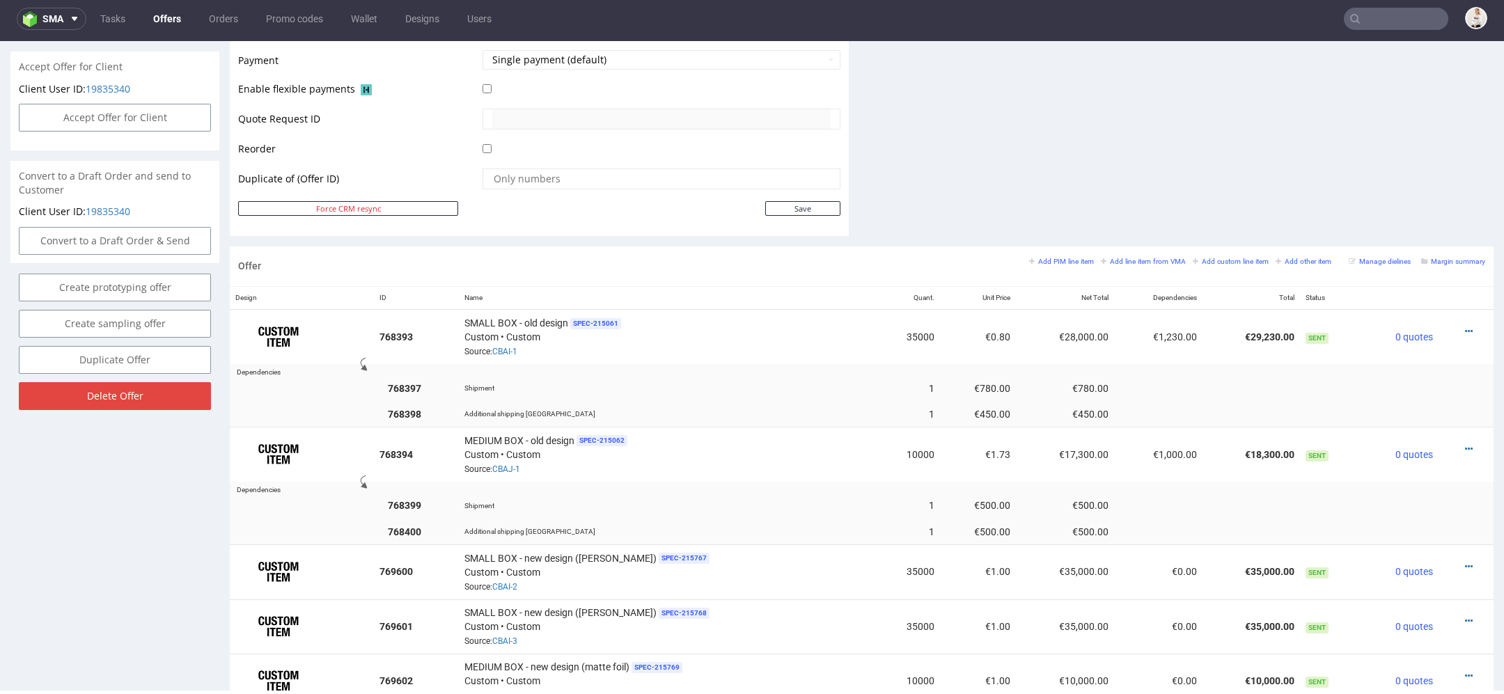
scroll to position [1053, 0]
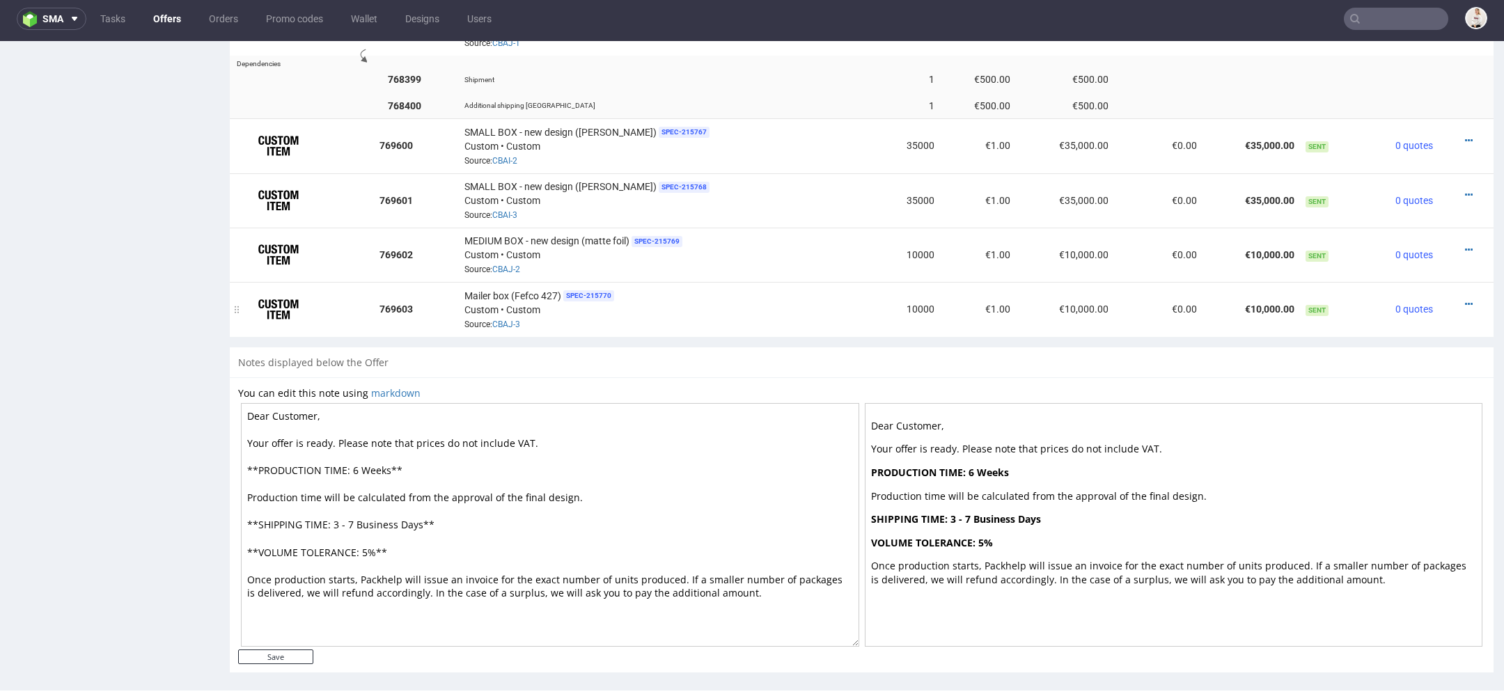
click at [1456, 297] on div at bounding box center [1462, 304] width 36 height 14
click at [1465, 299] on icon at bounding box center [1469, 304] width 8 height 10
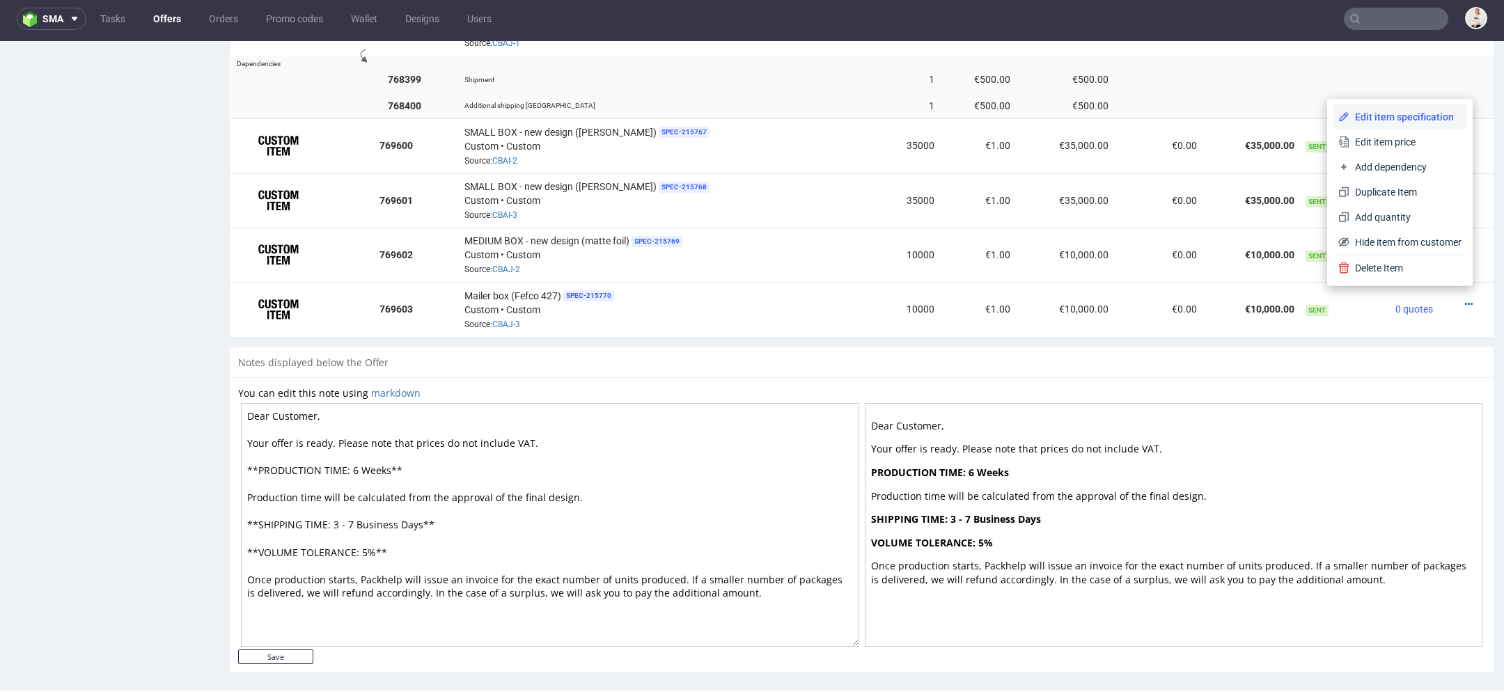
click at [1411, 112] on span "Edit item specification" at bounding box center [1405, 117] width 112 height 14
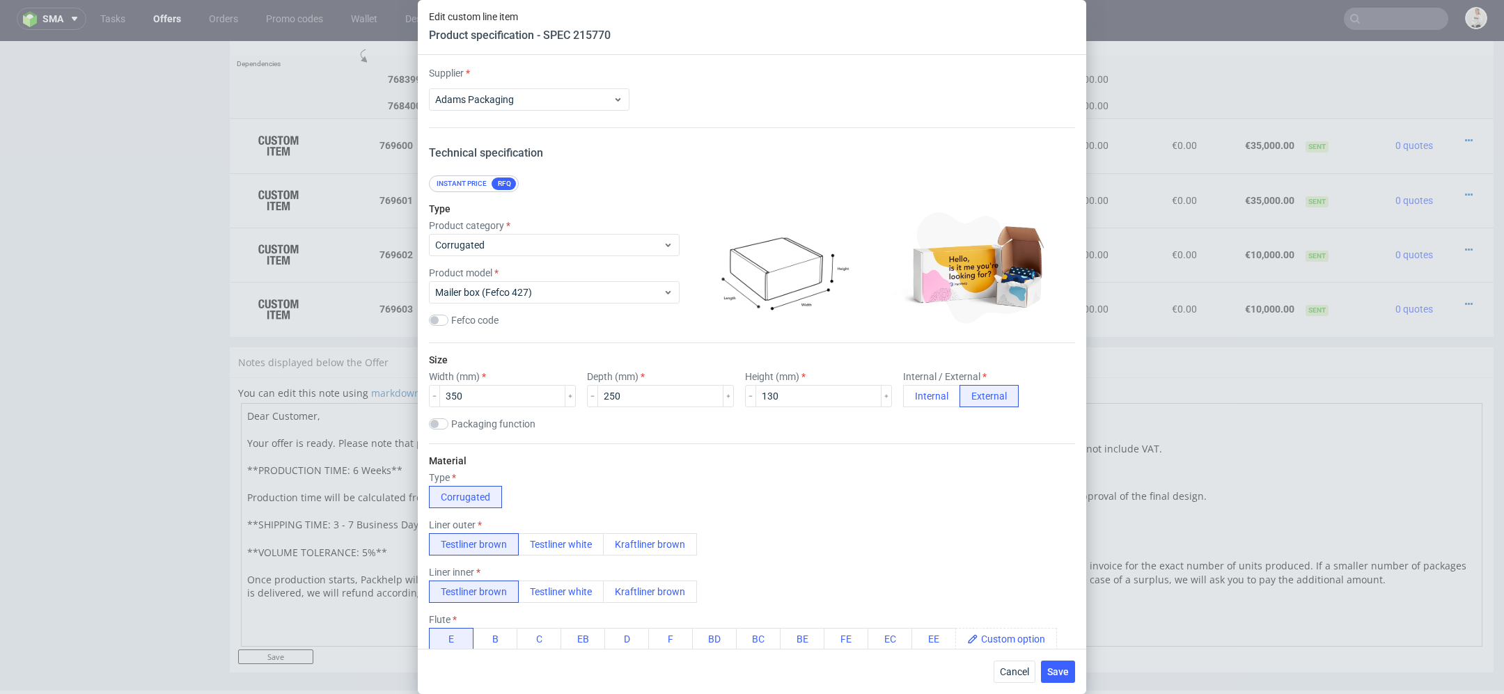
scroll to position [2193, 0]
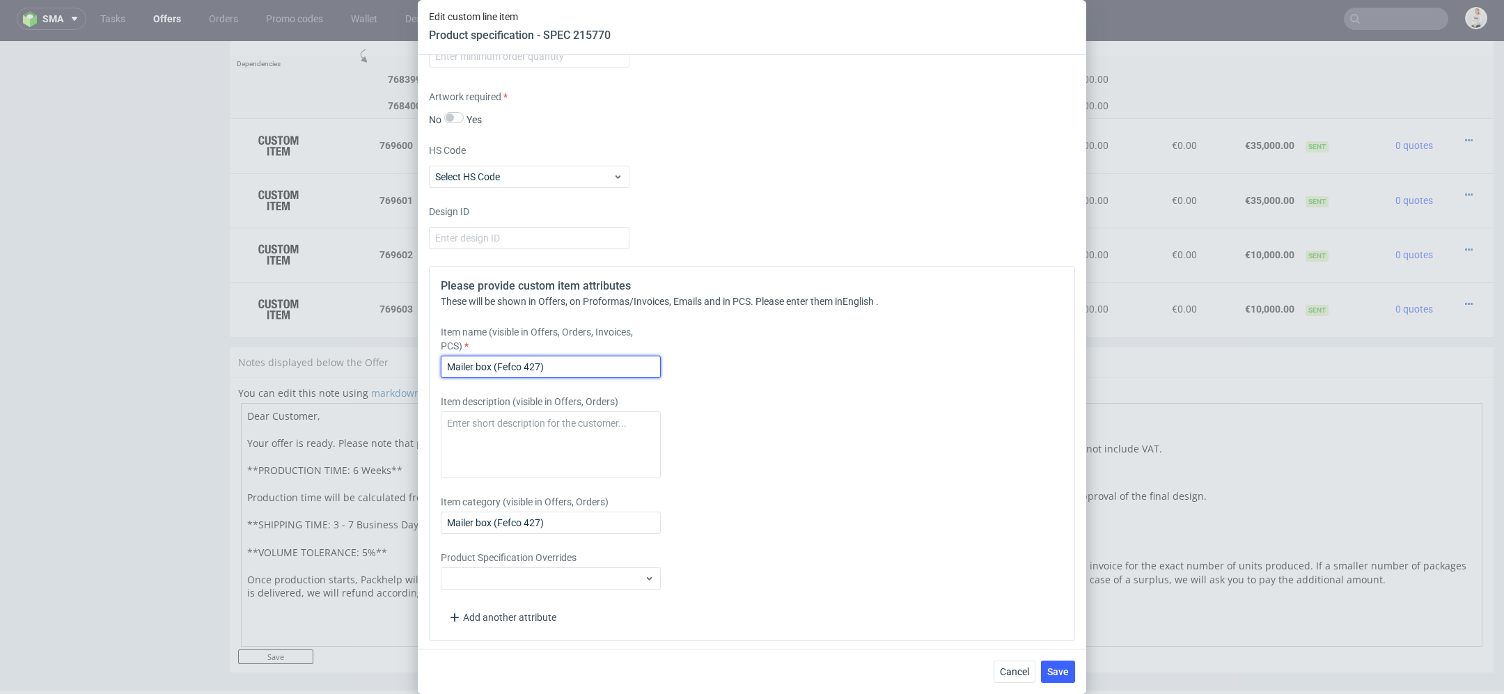
drag, startPoint x: 582, startPoint y: 359, endPoint x: 211, endPoint y: 359, distance: 371.1
click at [211, 359] on div "Edit custom line item Product specification - SPEC 215770 Supplier [PERSON_NAME…" at bounding box center [752, 347] width 1504 height 694
paste input "MEDIUM BOX - new design (matte foil)"
type input "MEDIUM BOX - new design (matte foil)Mailer box (Fefco 427)"
paste input "MEDIUM BOX - new design (matte foil)"
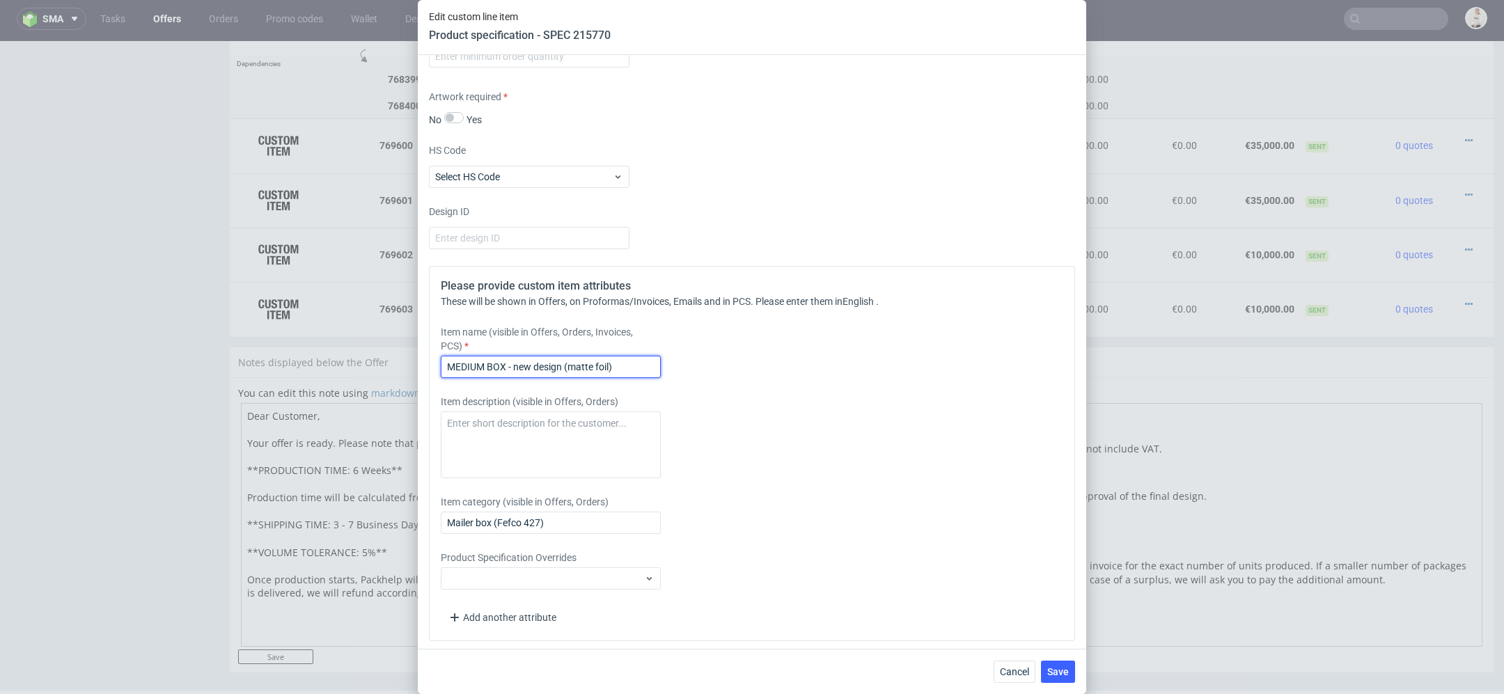
click at [604, 366] on input "MEDIUM BOX - new design (matte foil)" at bounding box center [551, 367] width 220 height 22
type input "MEDIUM BOX - new design ([PERSON_NAME])"
click at [937, 466] on div "Please provide custom item attributes These will be shown in Offers, on Proform…" at bounding box center [752, 453] width 646 height 375
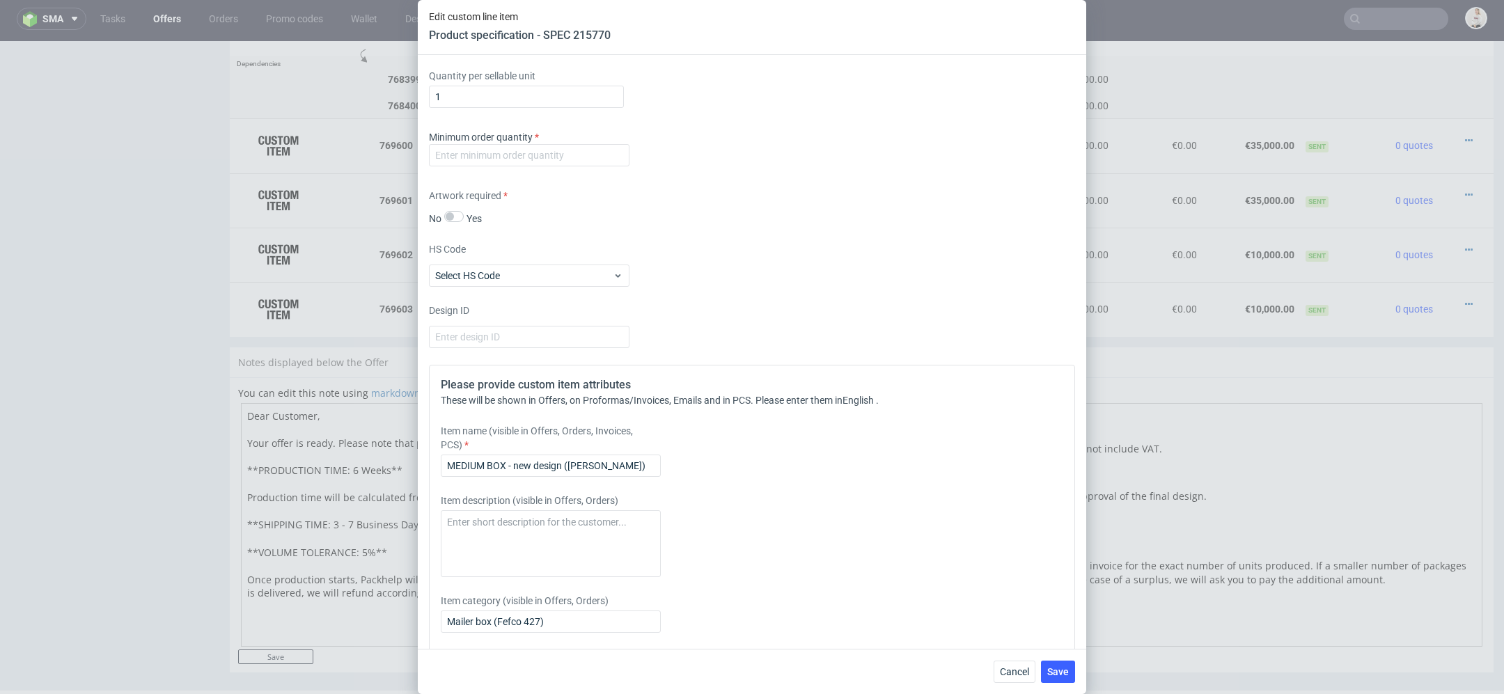
scroll to position [2038, 0]
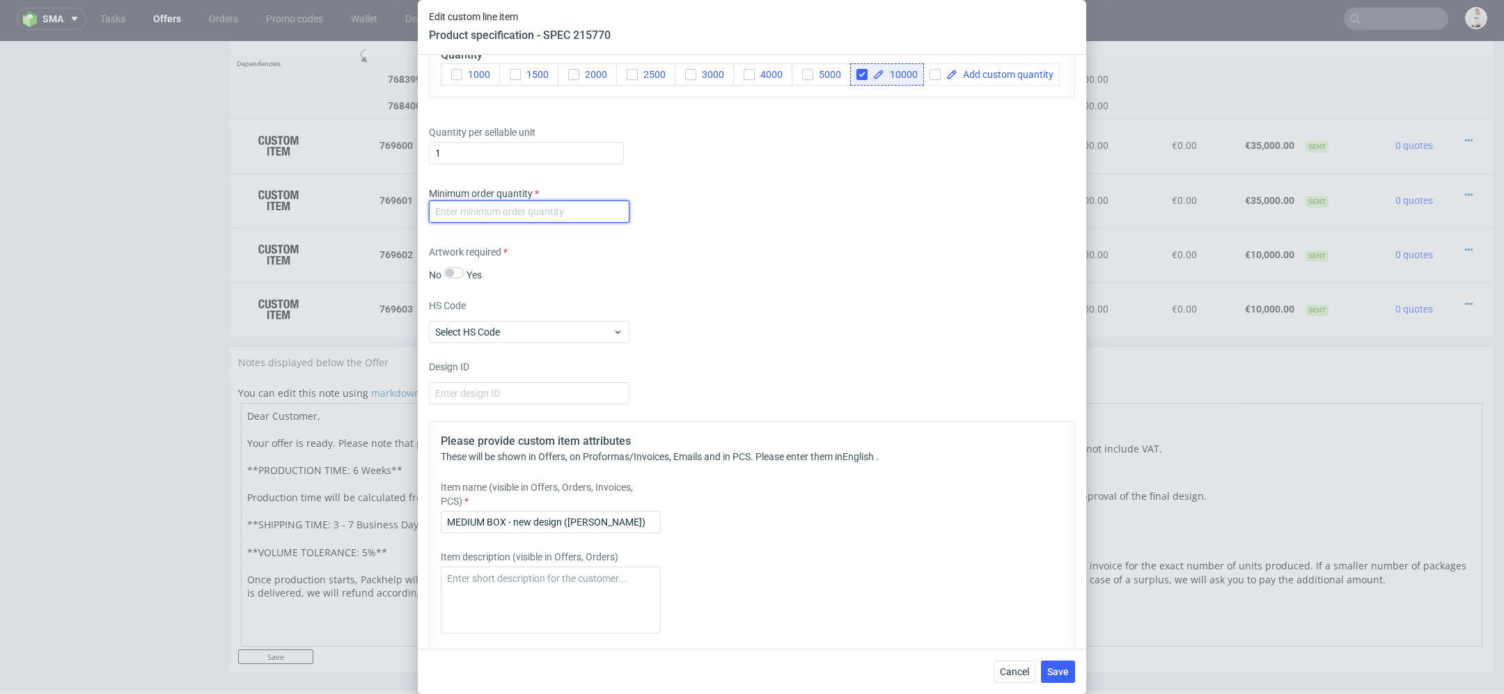
click at [569, 216] on input "number" at bounding box center [529, 211] width 200 height 22
type input "1"
click at [906, 360] on div "Design ID" at bounding box center [752, 382] width 646 height 45
click at [1066, 677] on span "Save" at bounding box center [1058, 672] width 22 height 10
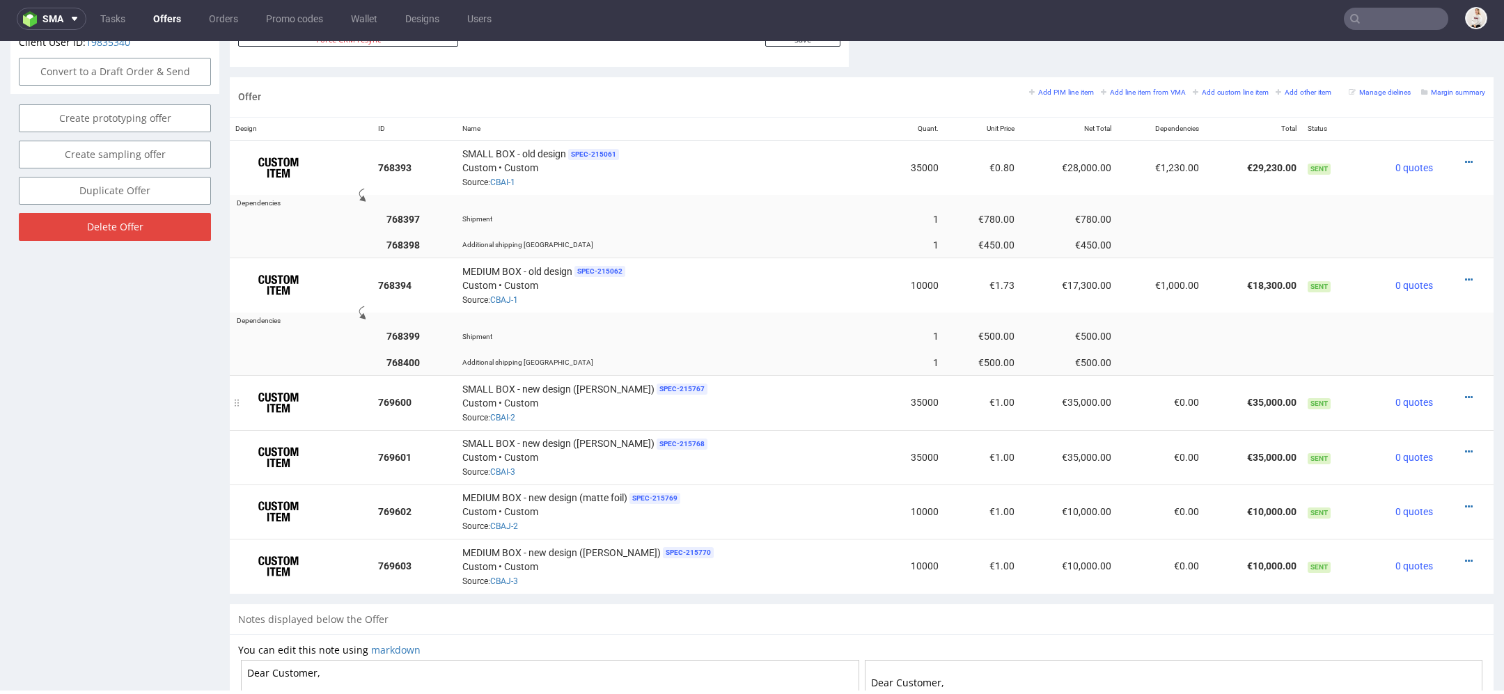
scroll to position [795, 0]
click at [1444, 391] on div at bounding box center [1462, 398] width 36 height 14
click at [1465, 393] on icon at bounding box center [1469, 398] width 8 height 10
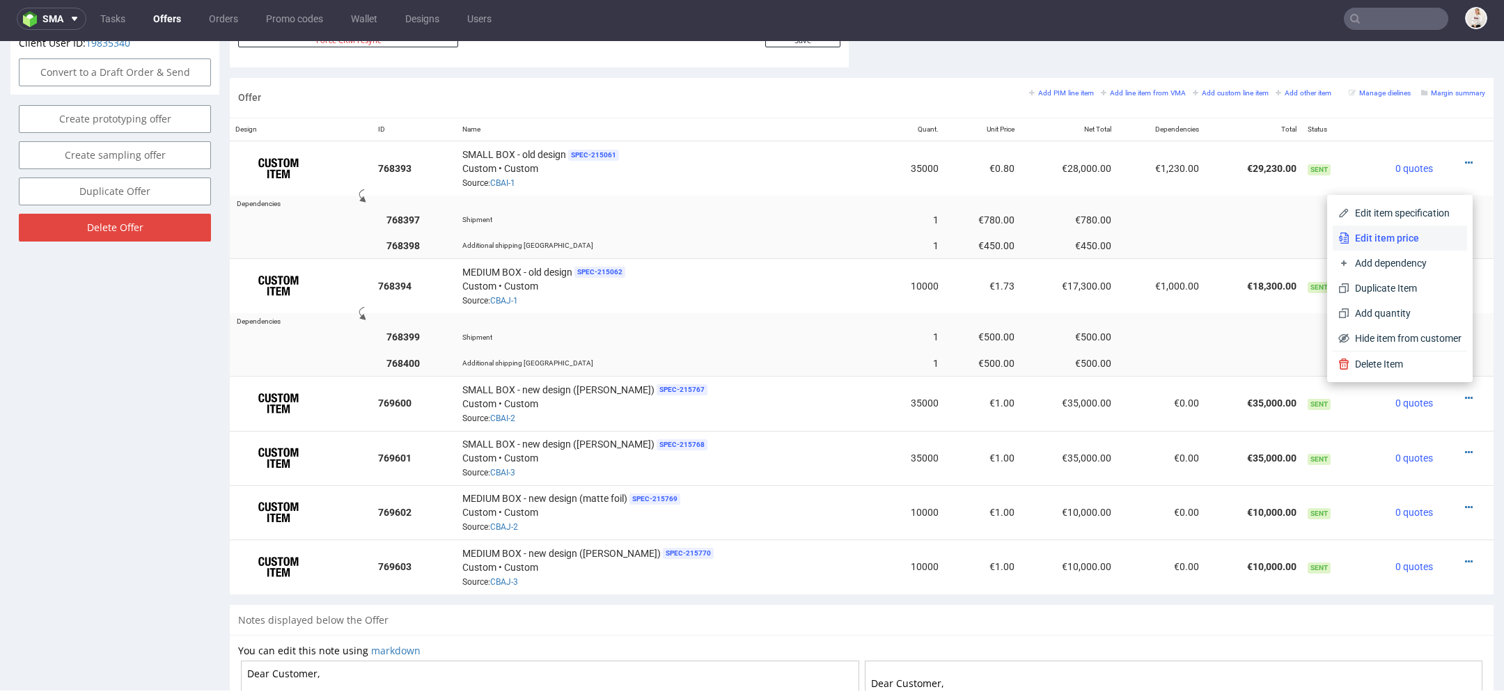
click at [1397, 236] on span "Edit item price" at bounding box center [1405, 238] width 112 height 14
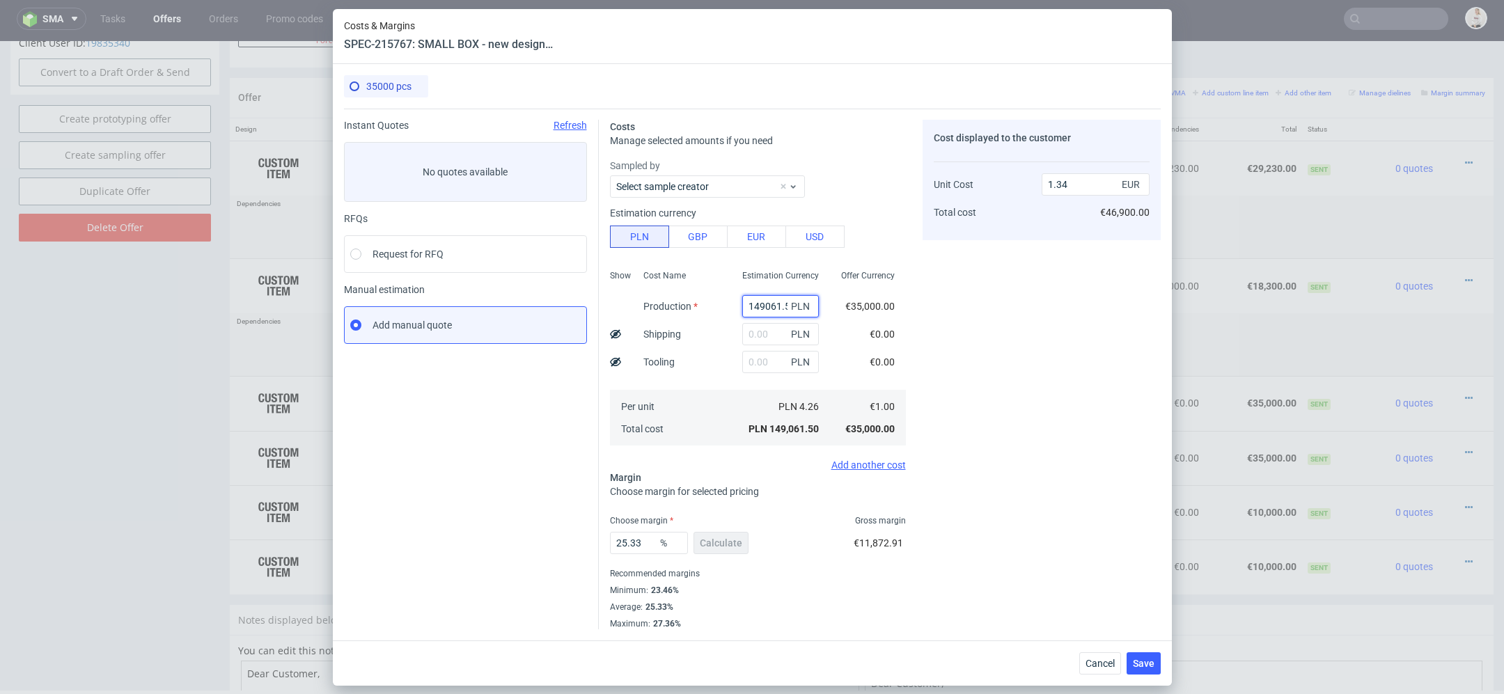
click at [773, 305] on input "149061.5" at bounding box center [780, 306] width 77 height 22
paste input "89600"
type input "89600"
type input "0.81"
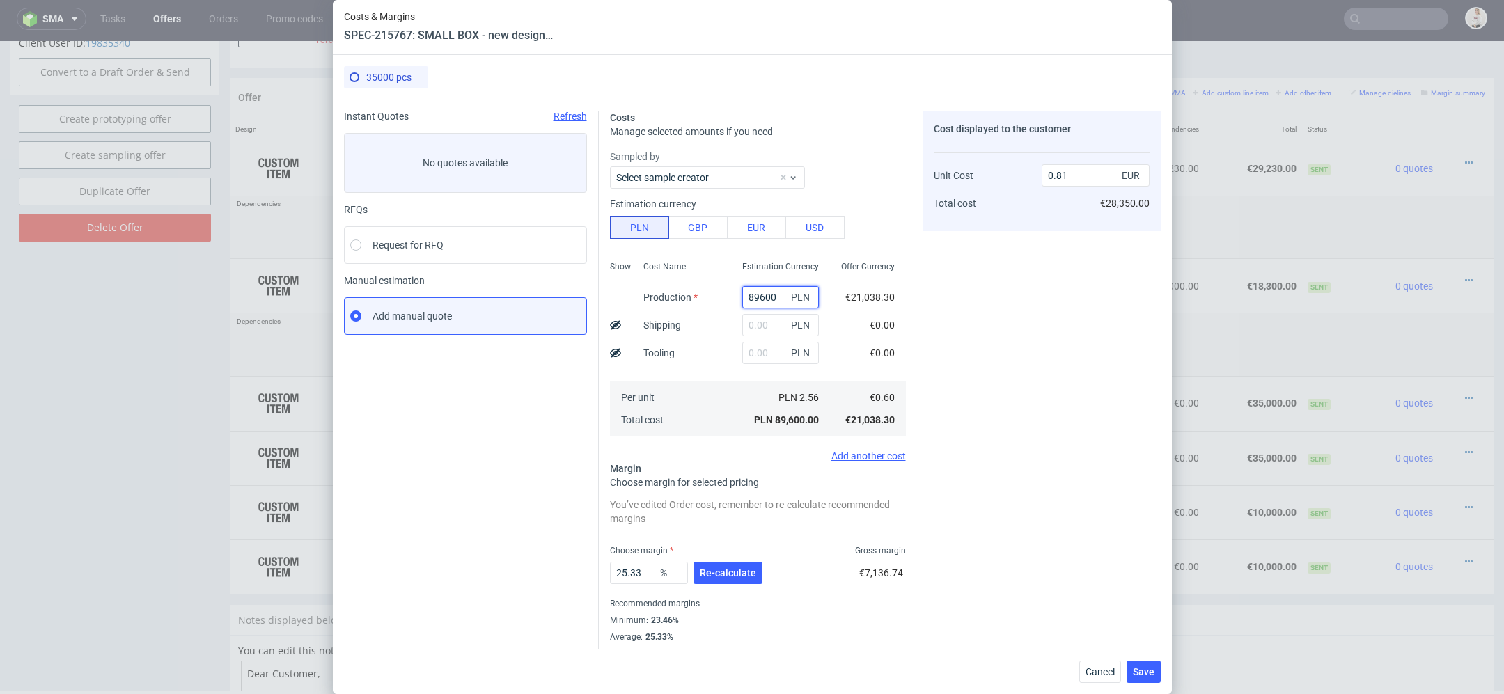
type input "89600"
click at [922, 331] on div "Cost displayed to the customer Unit Cost Total cost 0.81 EUR €28,350.00" at bounding box center [1041, 385] width 238 height 549
click at [741, 572] on span "Re-calculate" at bounding box center [728, 573] width 56 height 10
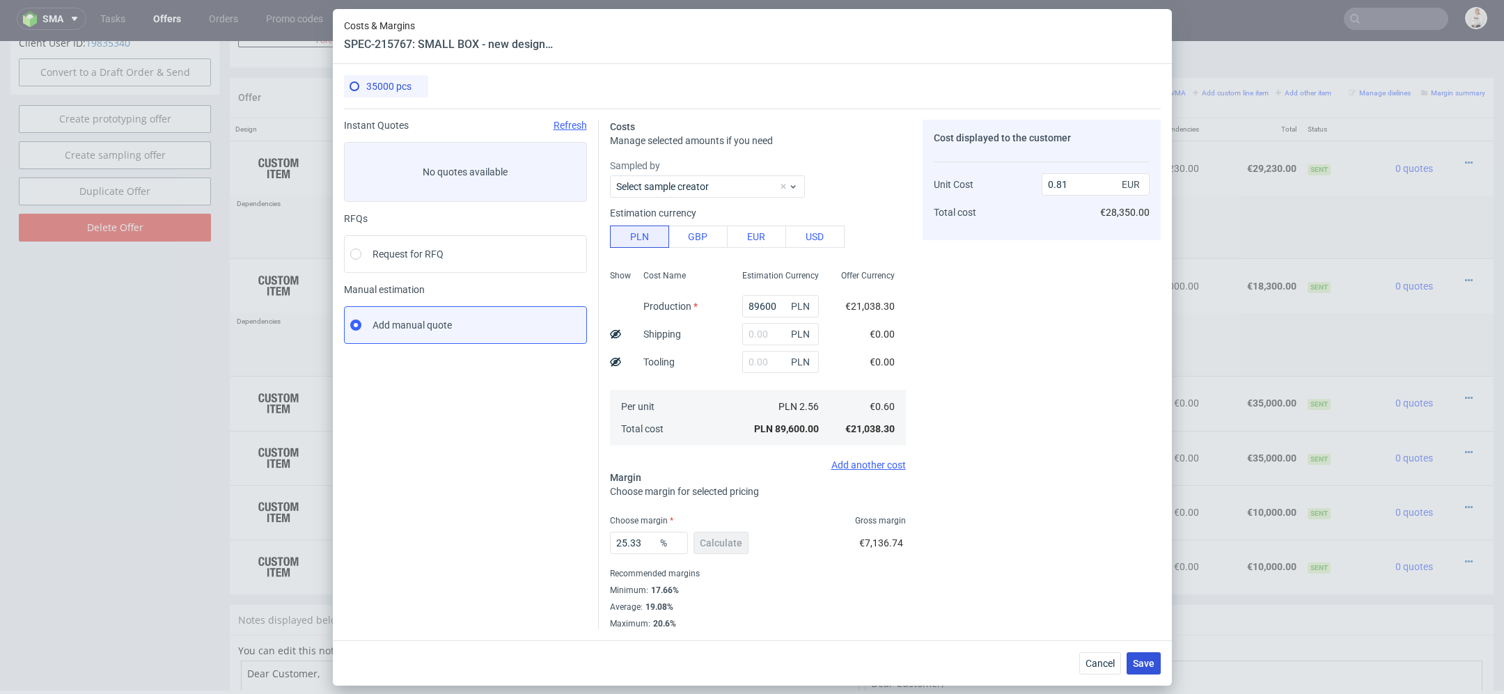
click at [1140, 665] on span "Save" at bounding box center [1144, 664] width 22 height 10
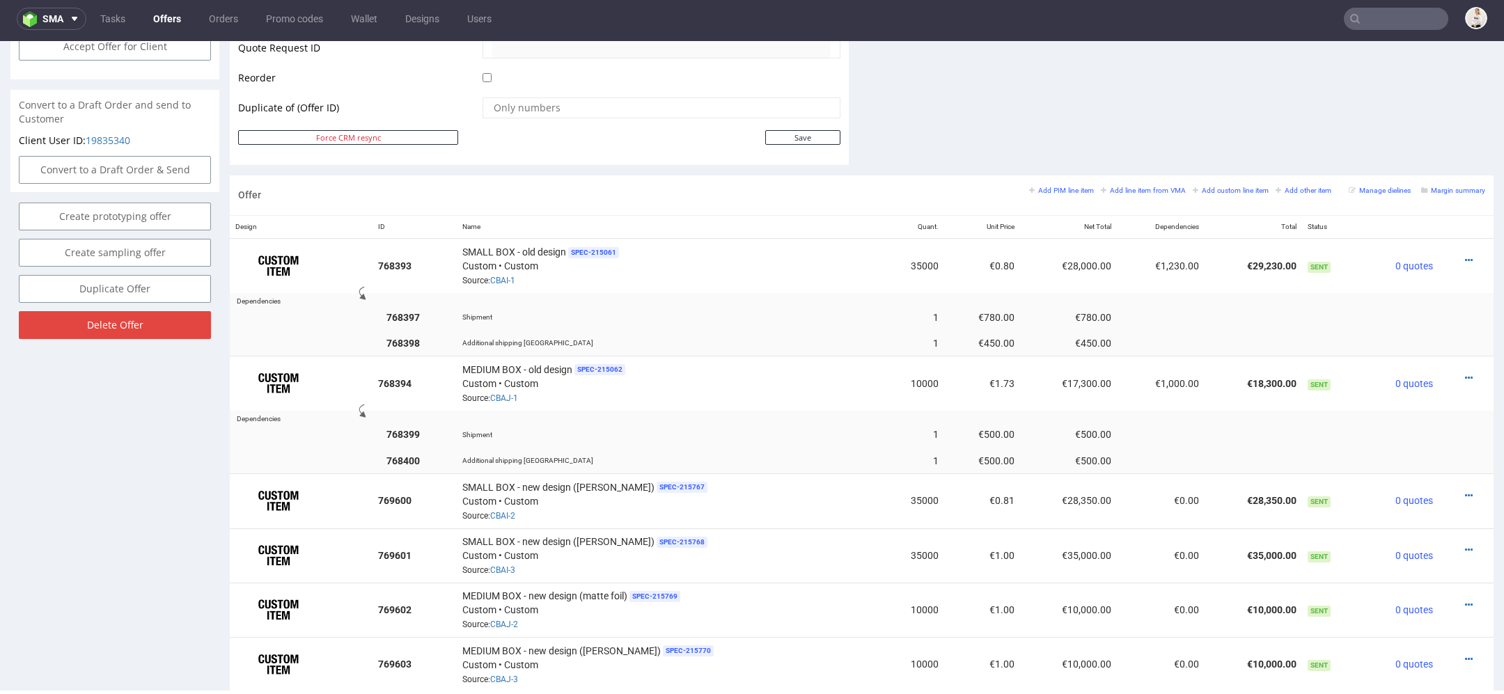
scroll to position [700, 0]
click at [1465, 255] on icon at bounding box center [1469, 258] width 8 height 10
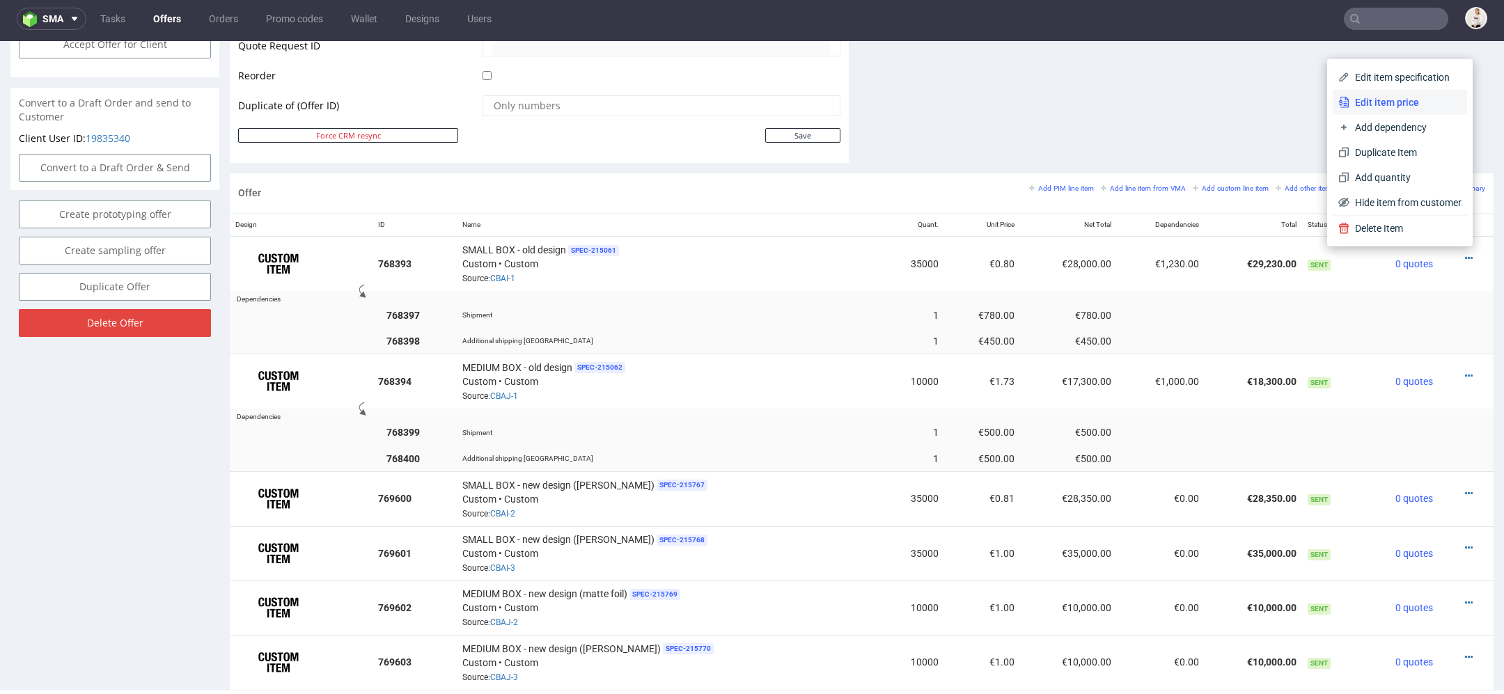
click at [1403, 104] on span "Edit item price" at bounding box center [1405, 102] width 112 height 14
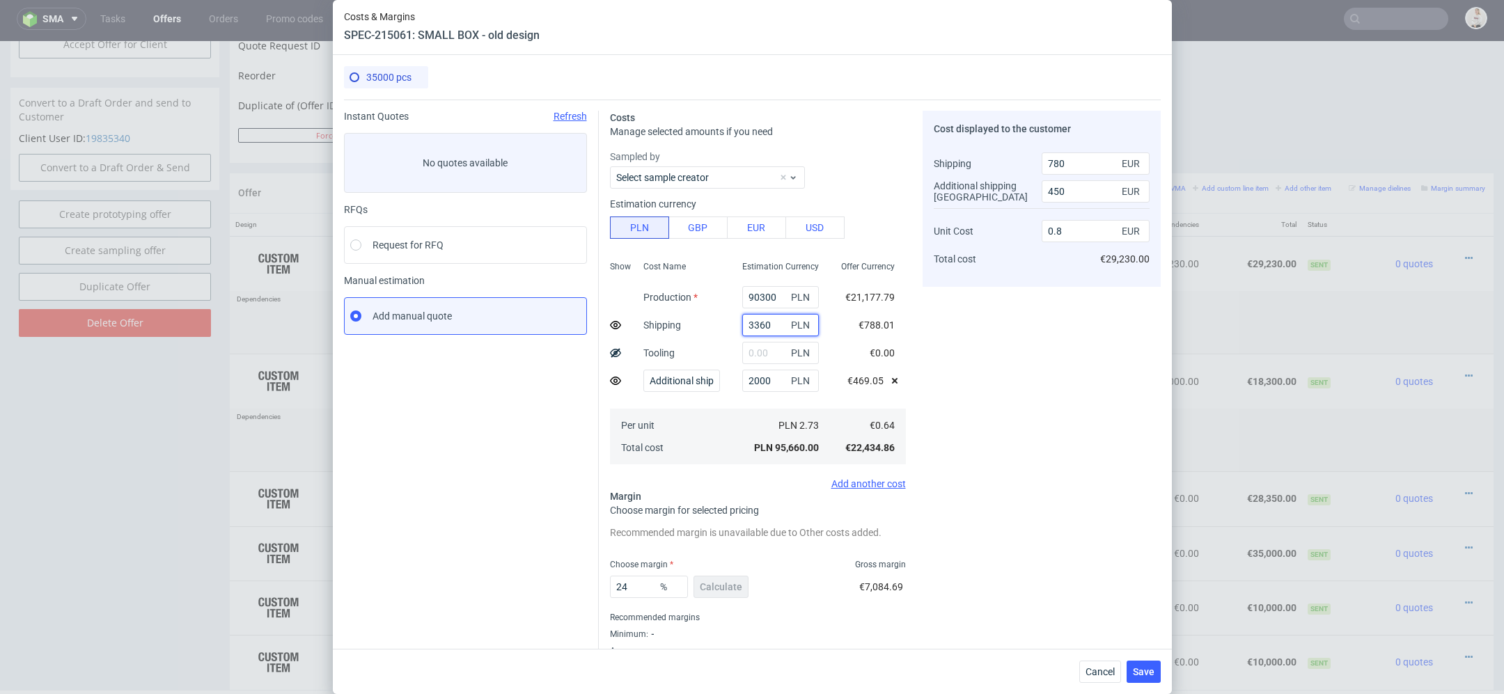
drag, startPoint x: 777, startPoint y: 329, endPoint x: 622, endPoint y: 329, distance: 154.5
click at [622, 329] on div "Show Cost Name Production Shipping Tooling Additional shipping UK Per unit Tota…" at bounding box center [758, 361] width 296 height 212
click at [1096, 670] on span "Cancel" at bounding box center [1099, 672] width 29 height 10
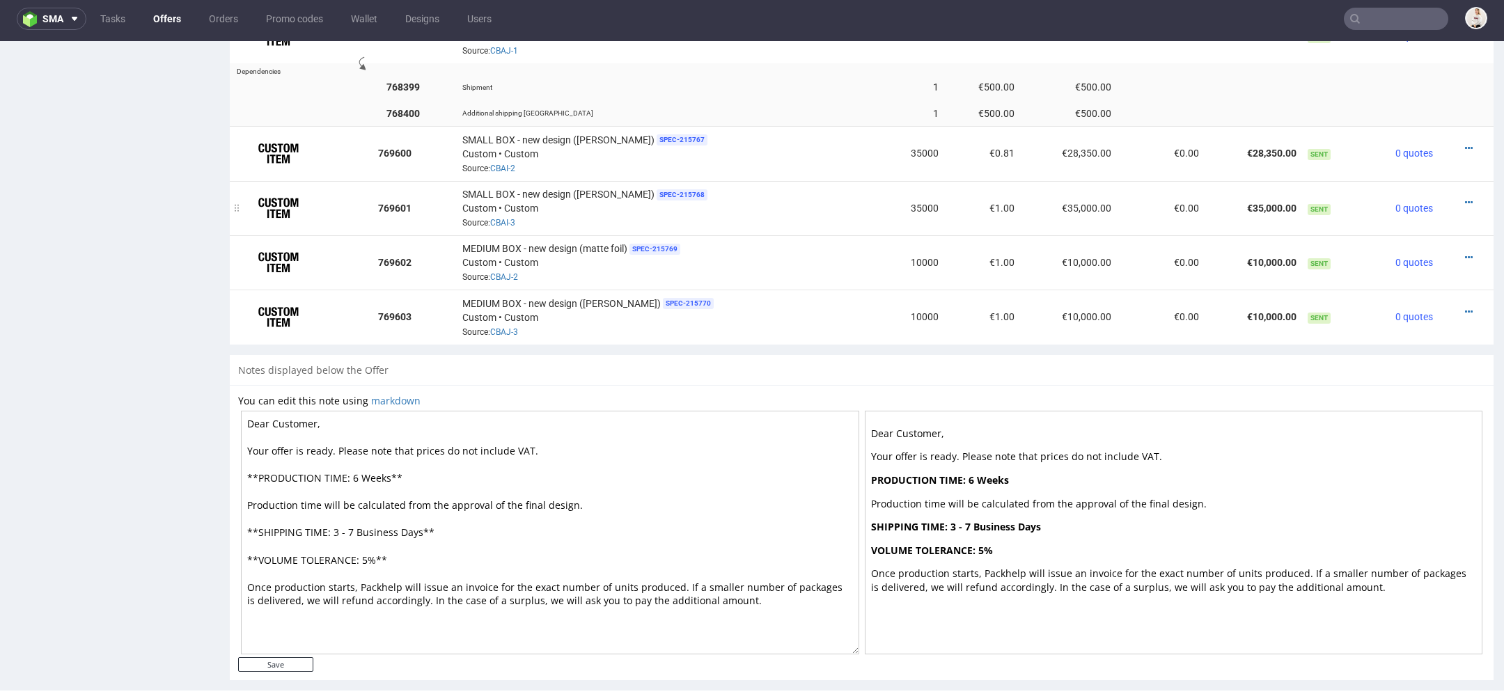
scroll to position [1053, 0]
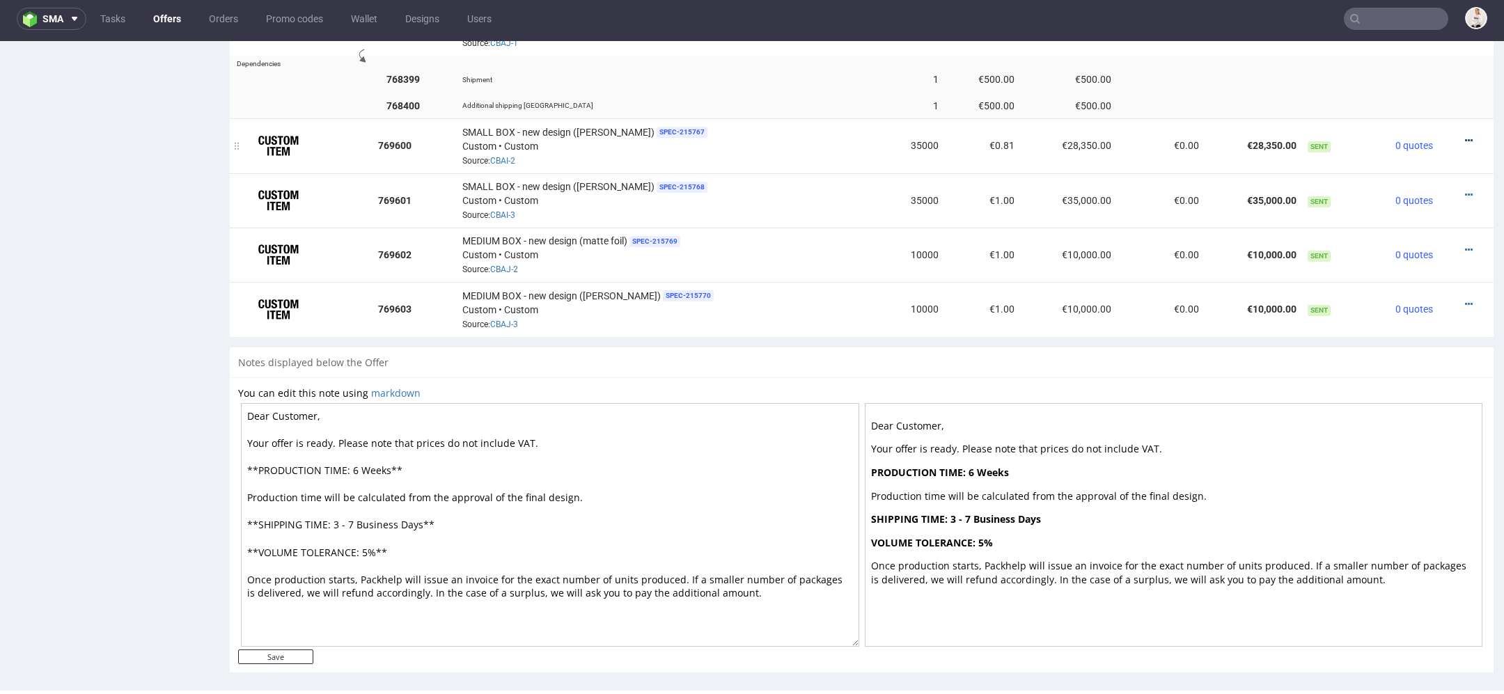
click at [1465, 136] on icon at bounding box center [1469, 141] width 8 height 10
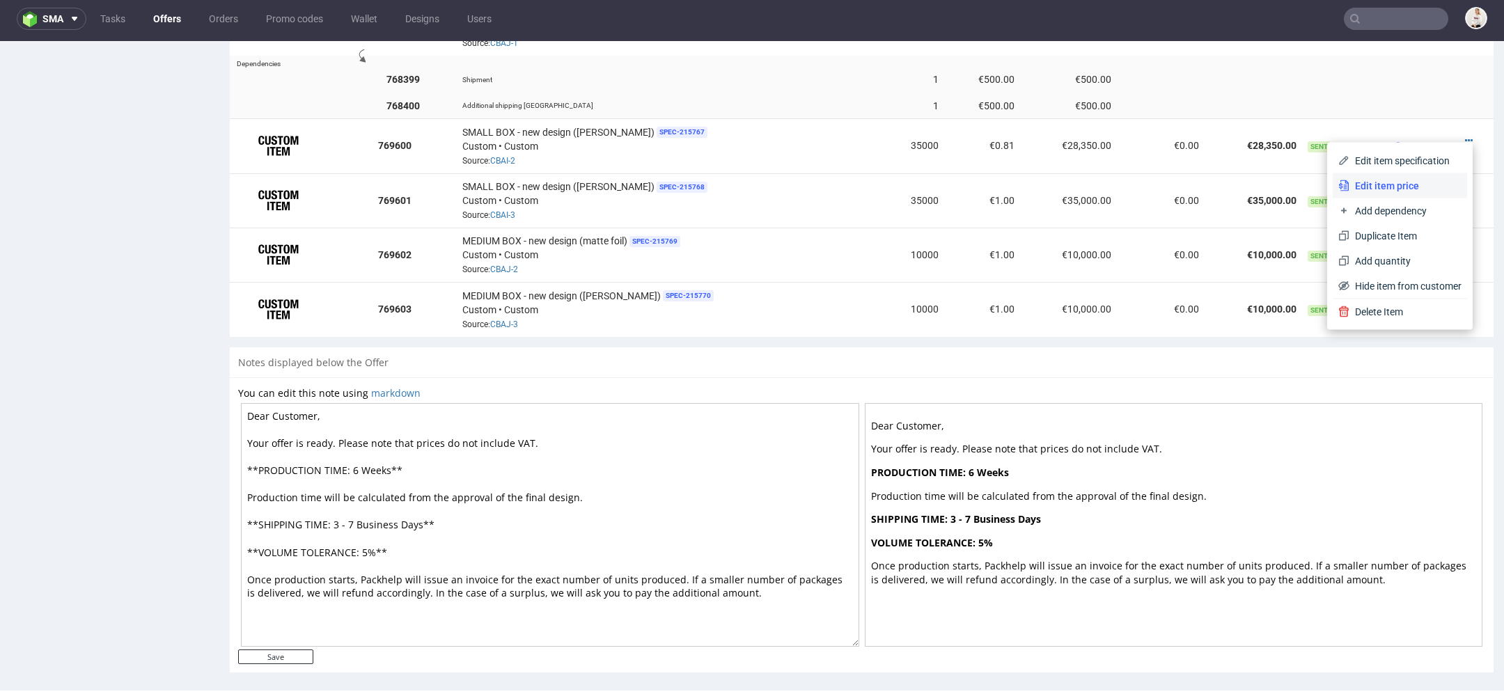
click at [1374, 186] on span "Edit item price" at bounding box center [1405, 186] width 112 height 14
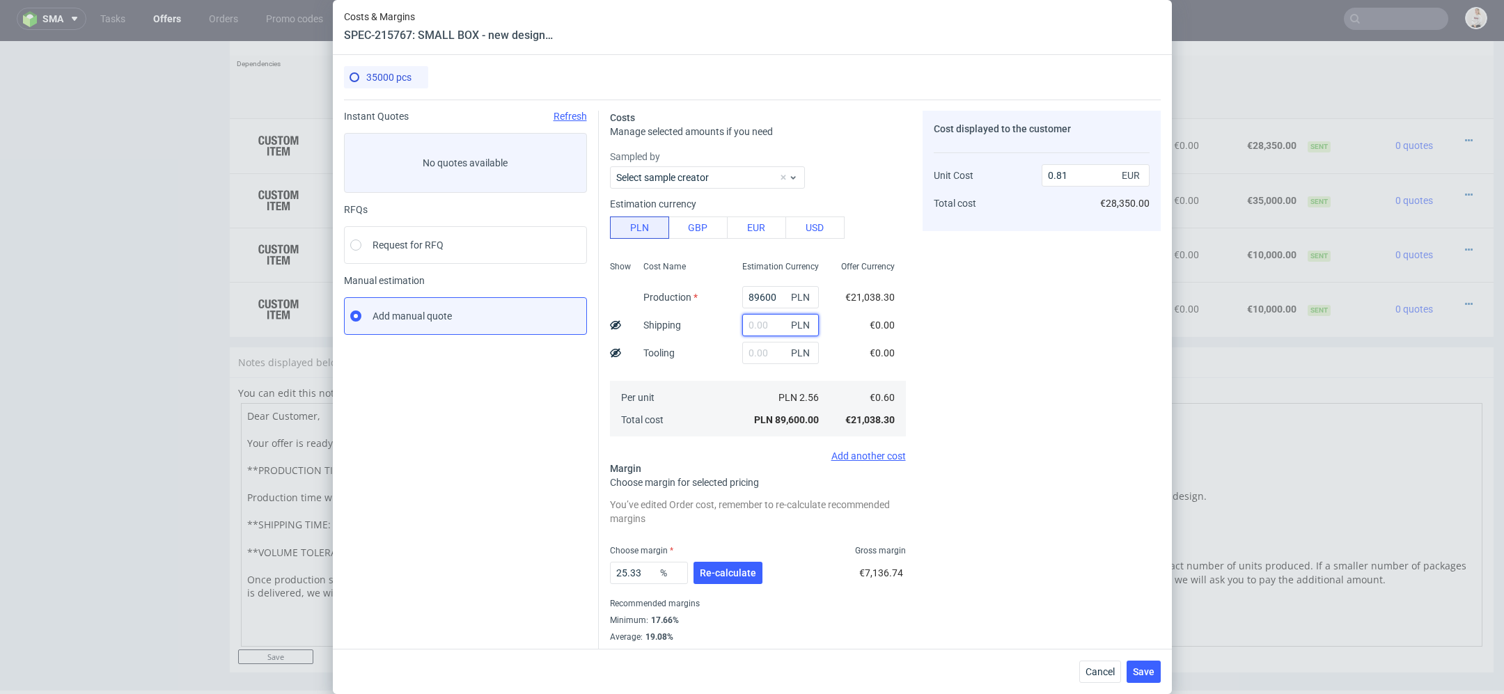
click at [771, 325] on input "text" at bounding box center [780, 325] width 77 height 22
paste input "3360"
type input "3360"
type input "0.83"
type input "3360"
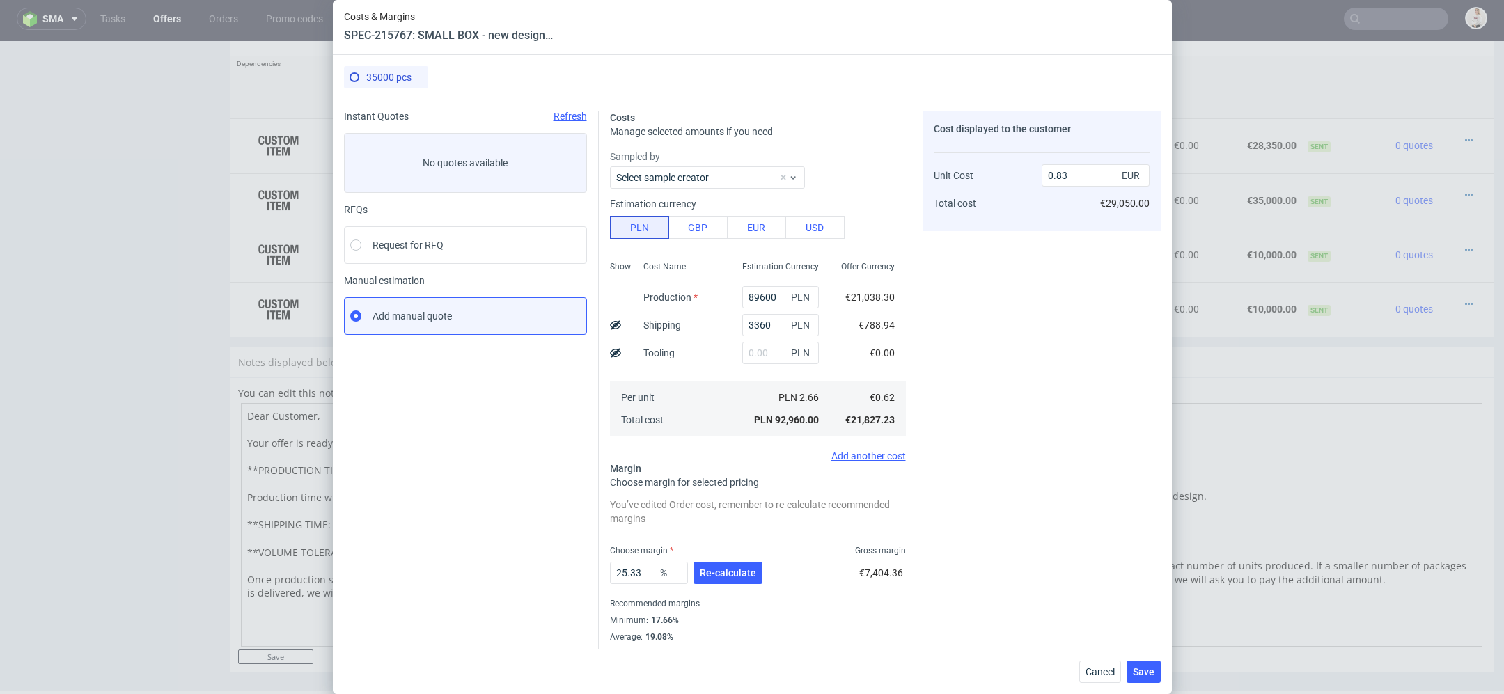
click at [613, 323] on icon at bounding box center [615, 325] width 11 height 11
type input "0.81"
click at [984, 359] on div "Cost displayed to the customer Shipping Unit Cost Total cost 700 EUR 0.81 EUR €…" at bounding box center [1041, 385] width 238 height 549
click at [732, 370] on div "Estimation Currency 89600 PLN 3360 PLN PLN PLN 2.66 PLN 92,960.00" at bounding box center [780, 347] width 99 height 184
click at [879, 453] on div "Add another cost" at bounding box center [758, 455] width 296 height 11
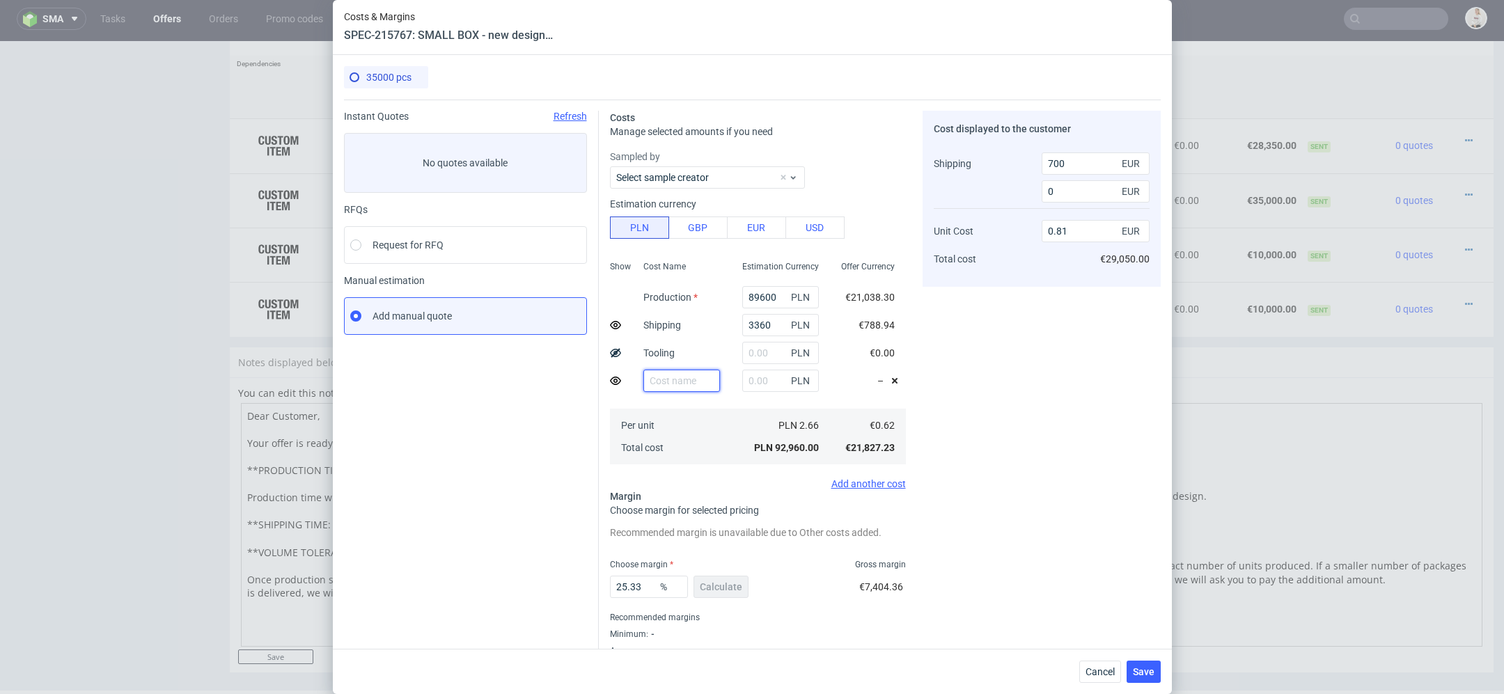
click at [672, 381] on input "text" at bounding box center [681, 381] width 77 height 22
type input "Additional Shipping [GEOGRAPHIC_DATA]"
click at [770, 378] on input "text" at bounding box center [780, 381] width 77 height 22
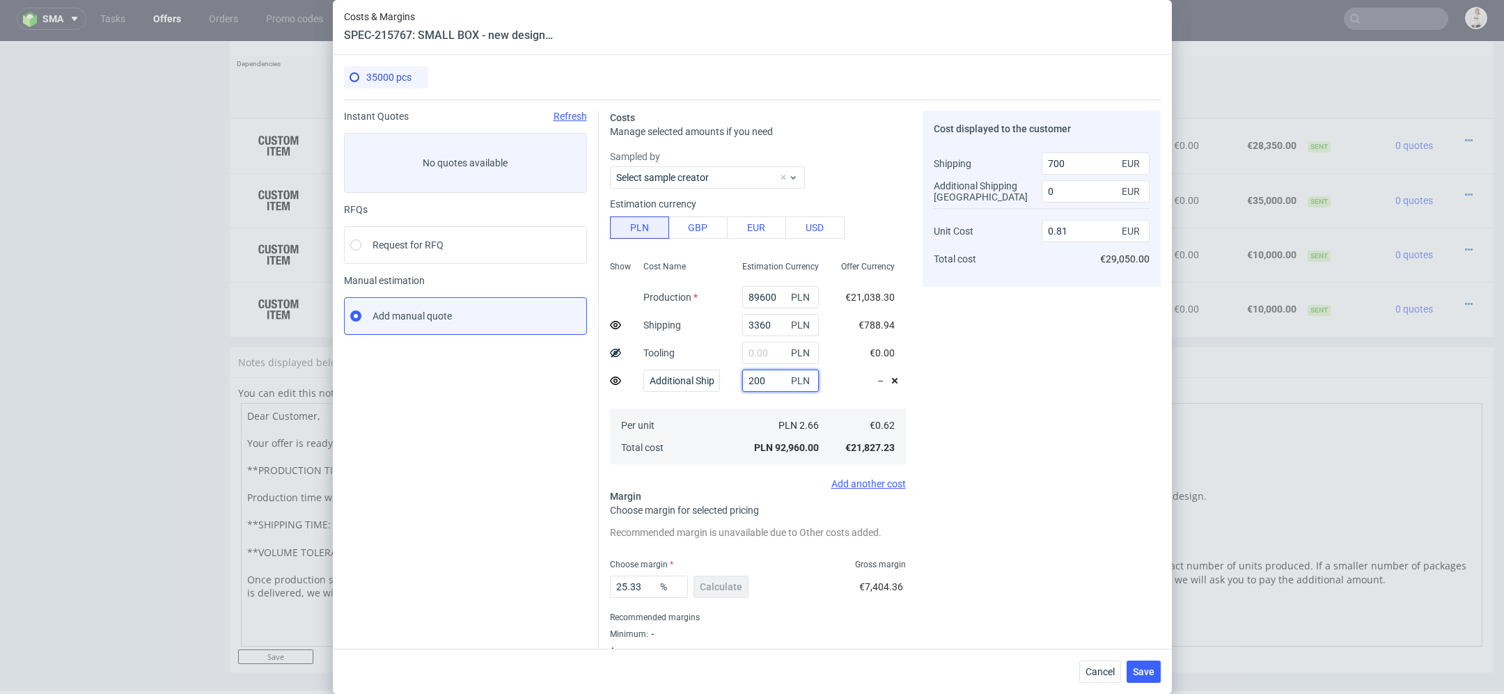
type input "2000"
type input "0.82"
type input "350"
type input "2000"
click at [1041, 443] on div "Cost displayed to the customer Shipping Additional Shipping UK Unit Cost Total …" at bounding box center [1041, 392] width 238 height 562
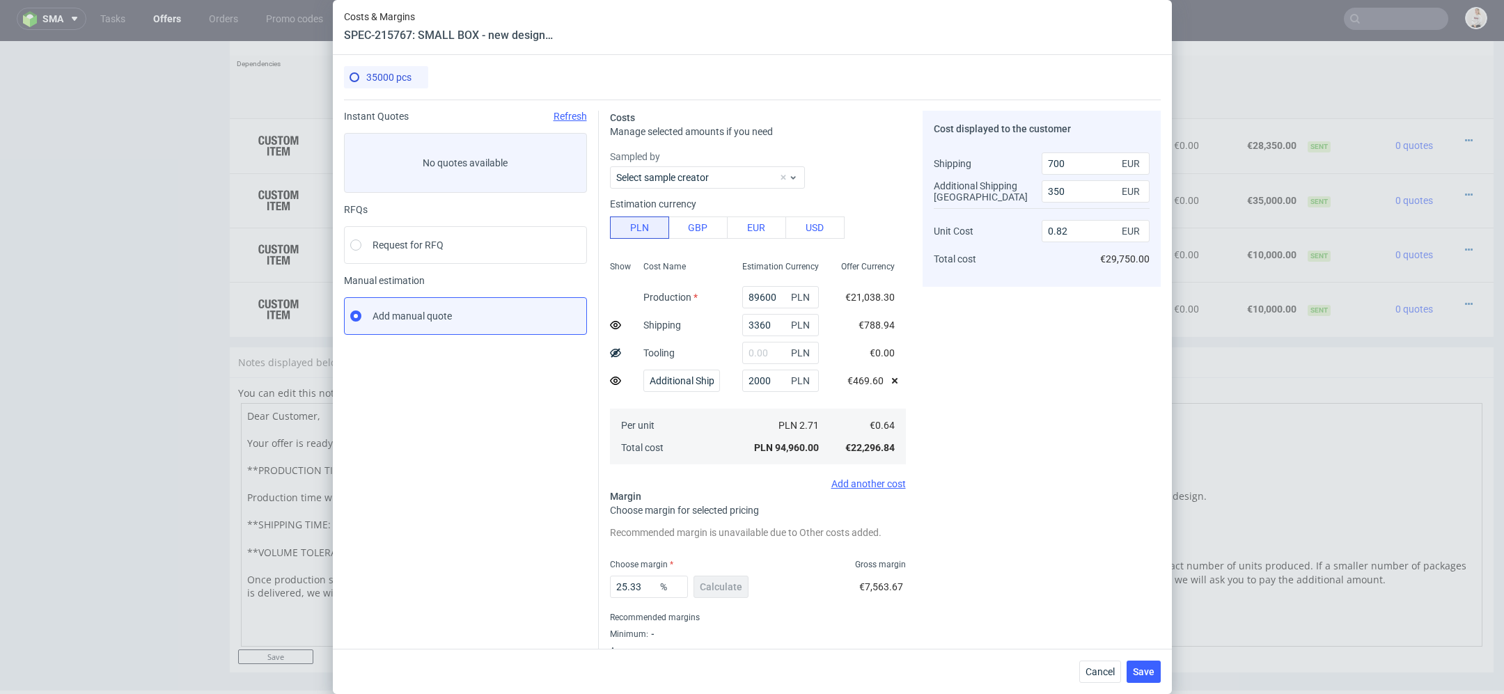
scroll to position [34, 0]
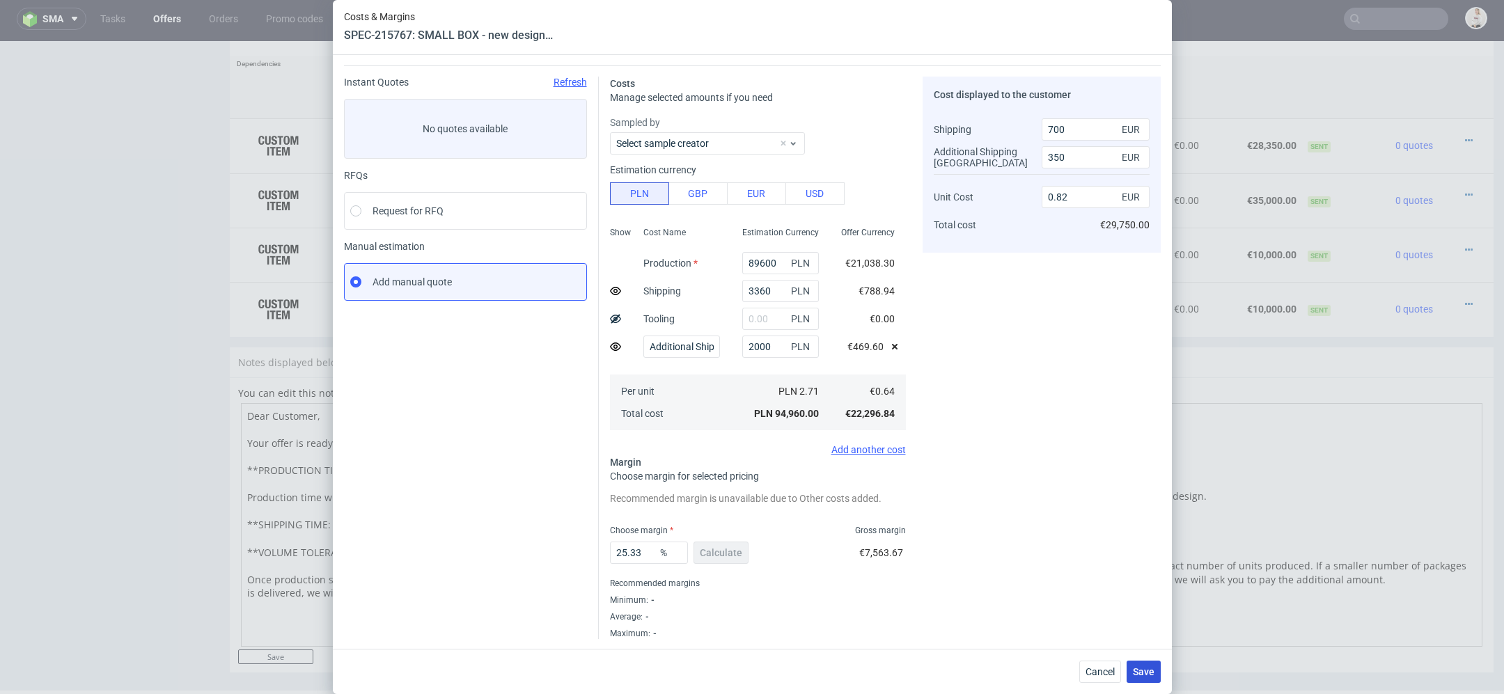
click at [1144, 668] on span "Save" at bounding box center [1144, 672] width 22 height 10
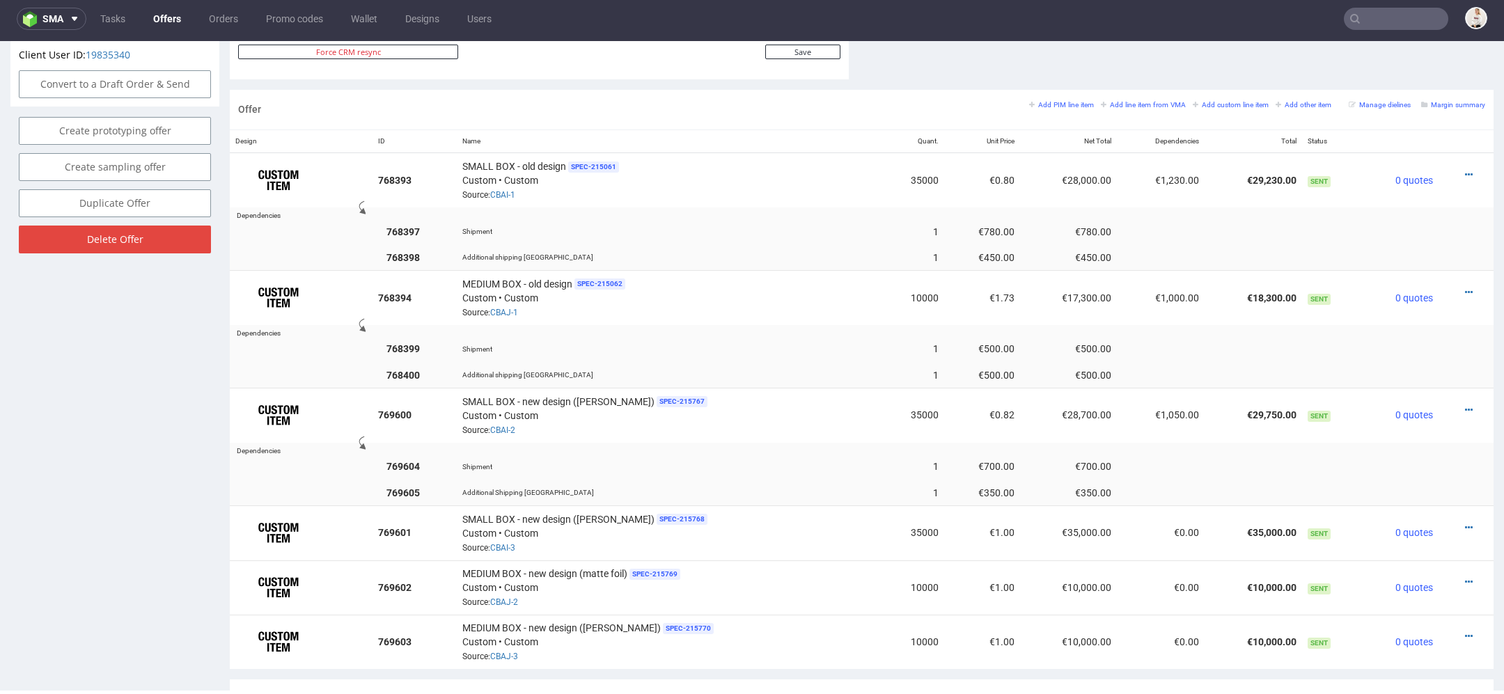
scroll to position [790, 0]
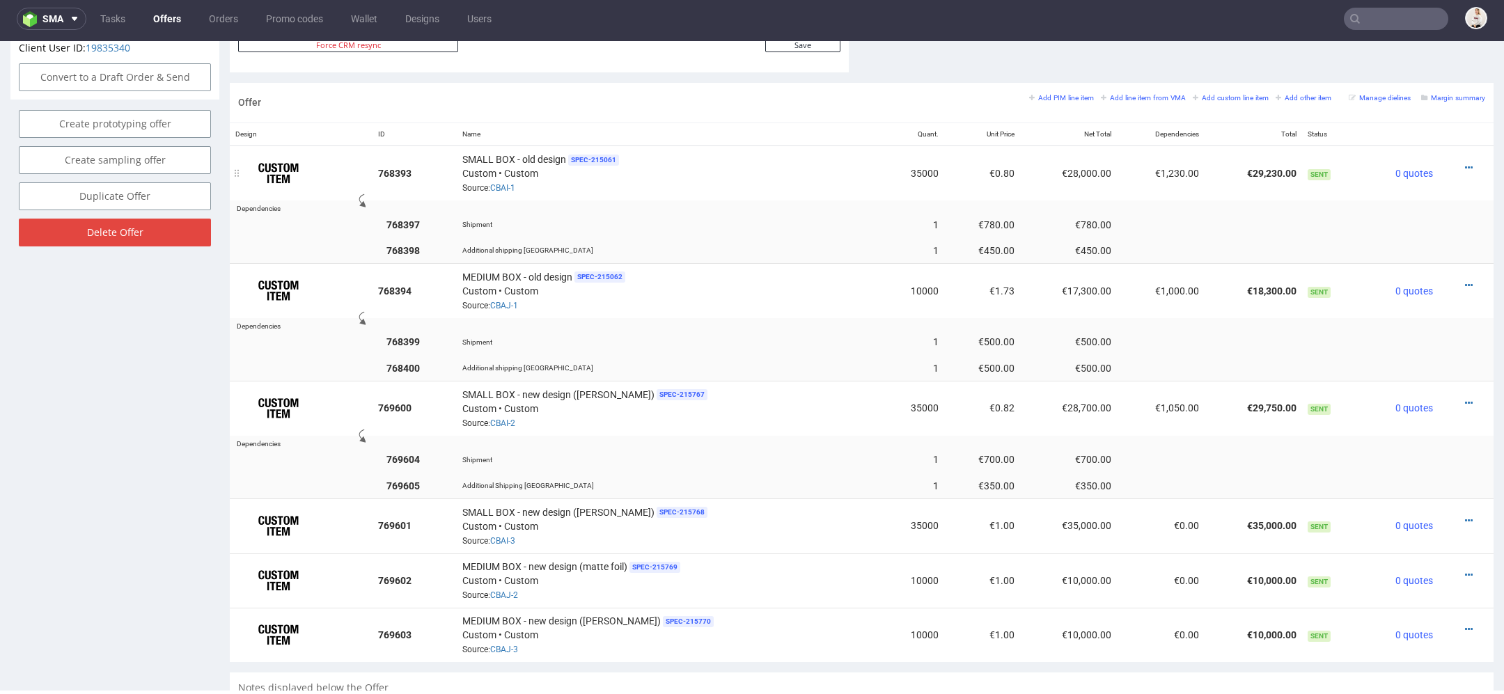
click at [1456, 162] on div at bounding box center [1462, 168] width 36 height 14
click at [1465, 163] on icon at bounding box center [1469, 168] width 8 height 10
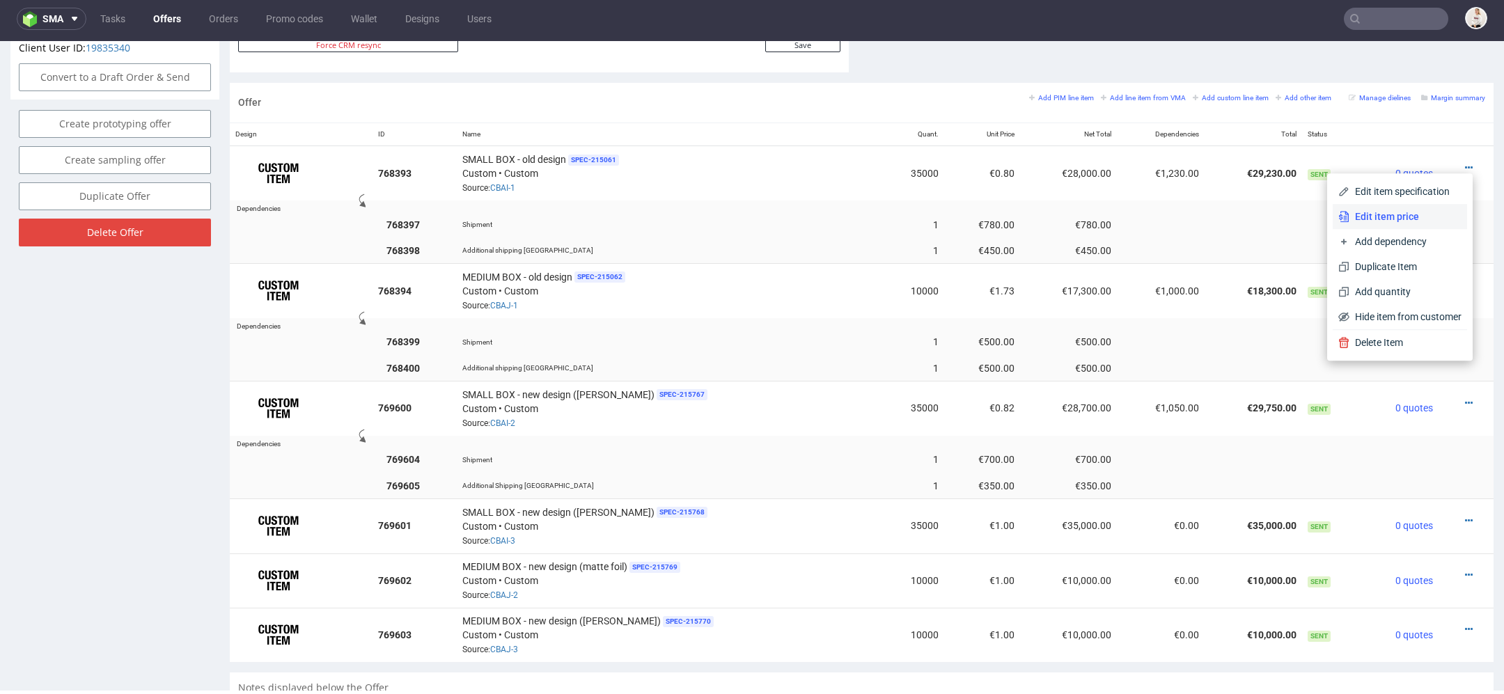
click at [1394, 214] on span "Edit item price" at bounding box center [1405, 217] width 112 height 14
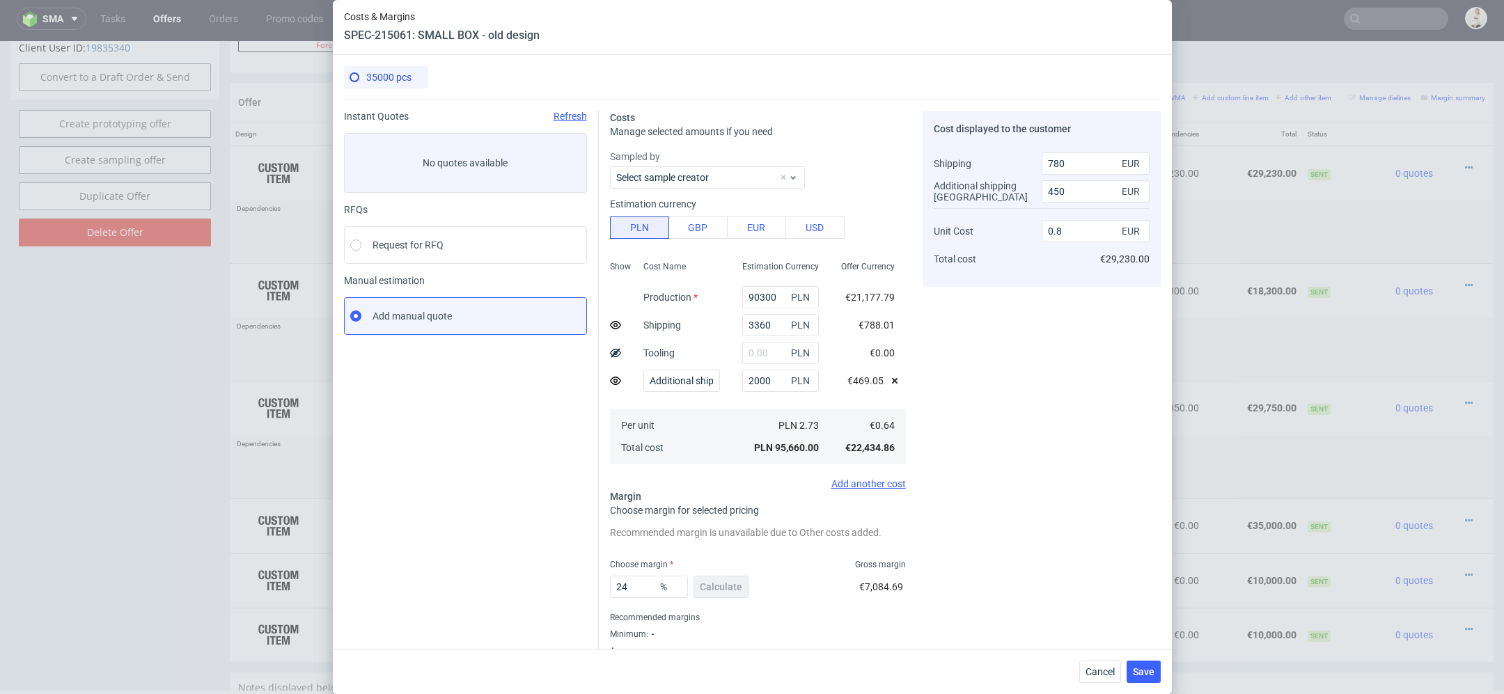
click at [1052, 543] on div "Cost displayed to the customer Shipping Additional shipping UK Unit Cost Total …" at bounding box center [1041, 392] width 238 height 562
click at [1051, 565] on div "Cost displayed to the customer Shipping Additional shipping UK Unit Cost Total …" at bounding box center [1041, 392] width 238 height 562
click at [1106, 668] on span "Cancel" at bounding box center [1099, 672] width 29 height 10
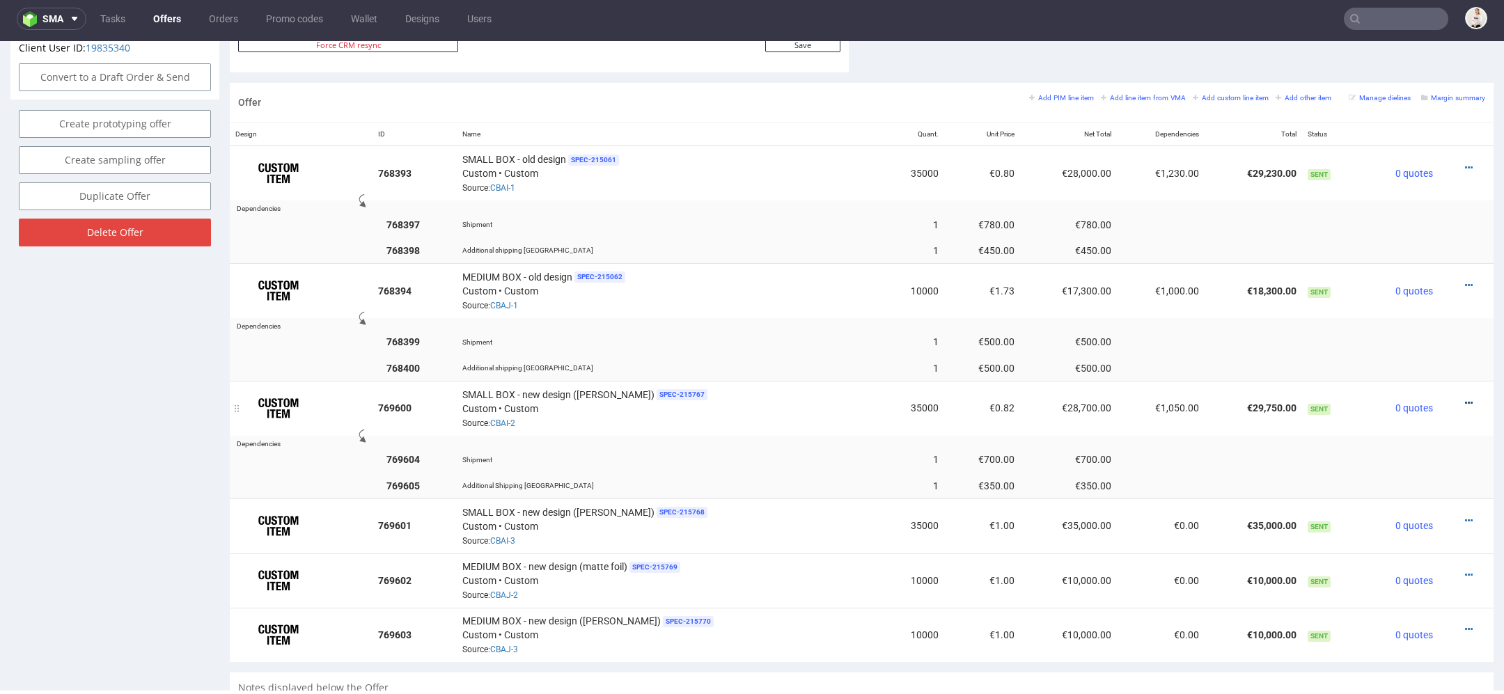
click at [1465, 398] on icon at bounding box center [1469, 403] width 8 height 10
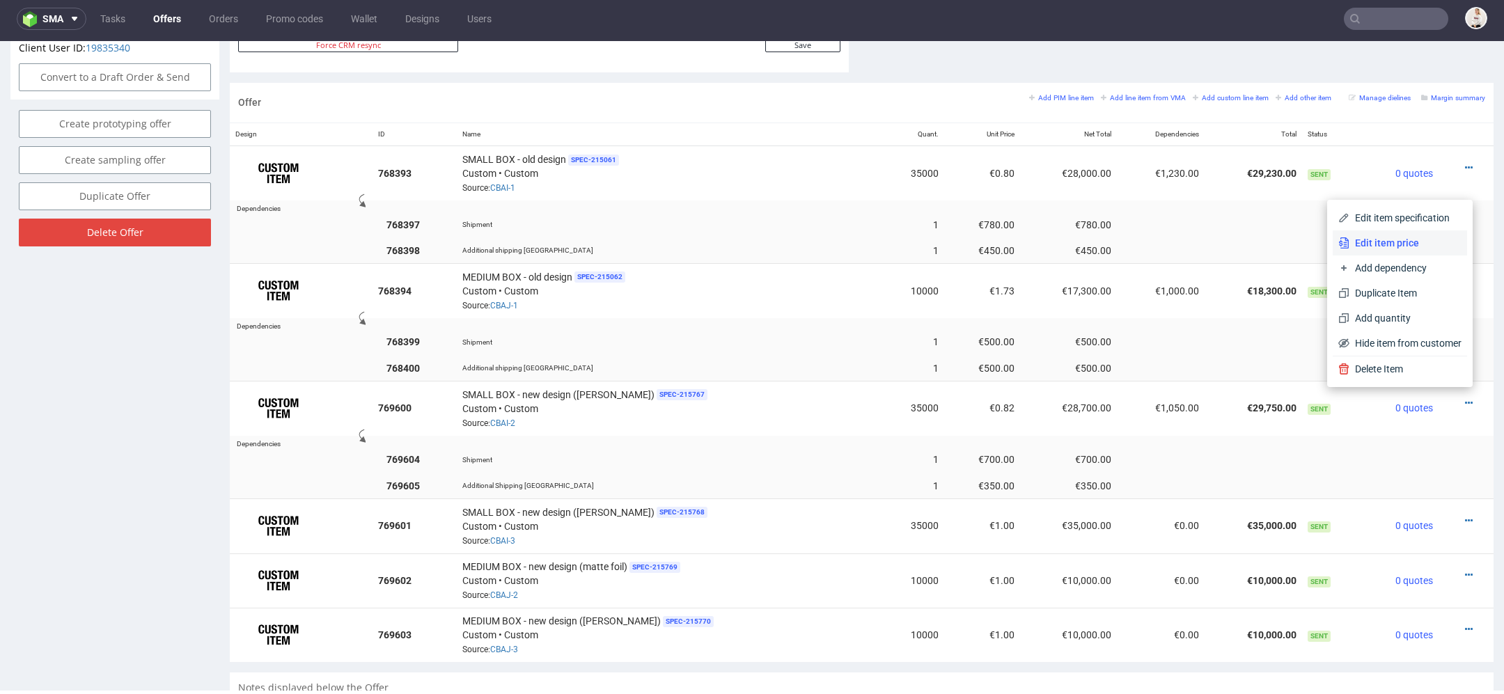
click at [1413, 235] on li "Edit item price" at bounding box center [1399, 242] width 134 height 25
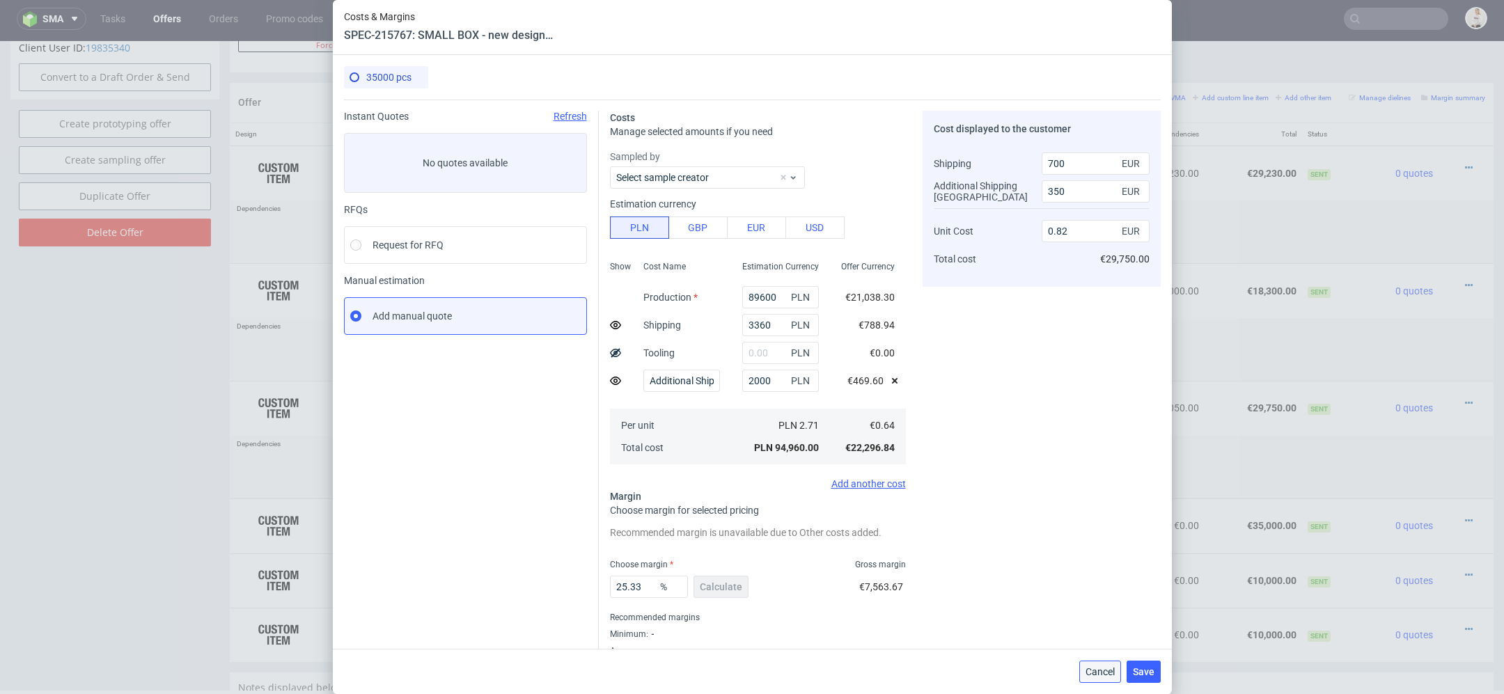
click at [1106, 672] on span "Cancel" at bounding box center [1099, 672] width 29 height 10
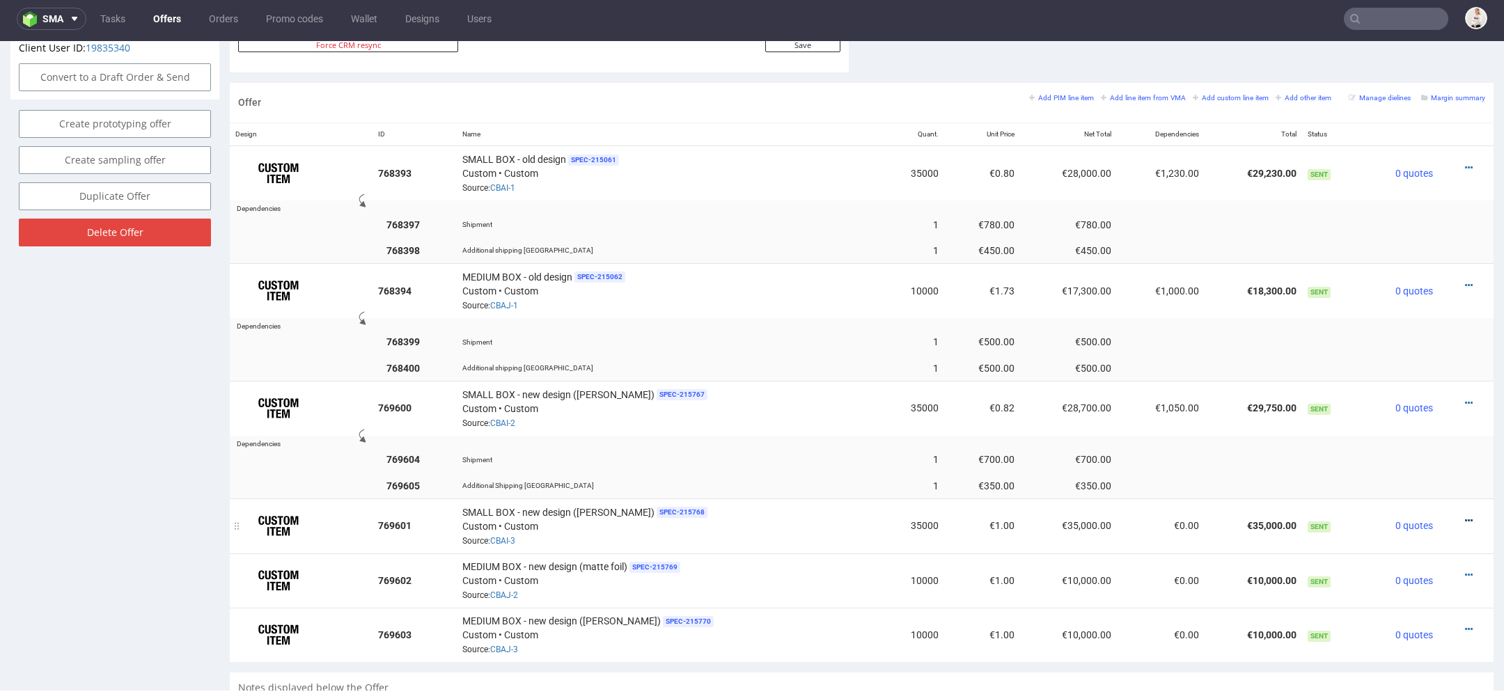
click at [1465, 516] on icon at bounding box center [1469, 521] width 8 height 10
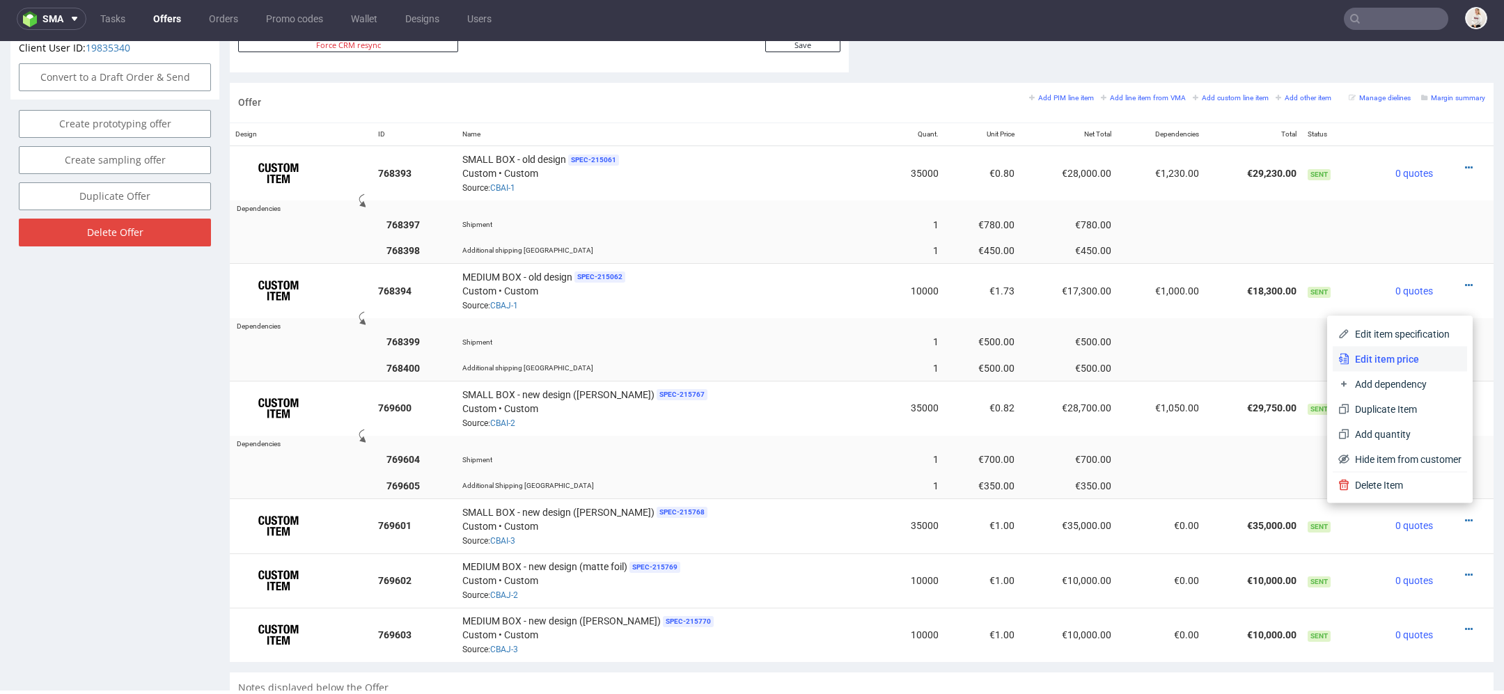
click at [1421, 353] on span "Edit item price" at bounding box center [1405, 359] width 112 height 14
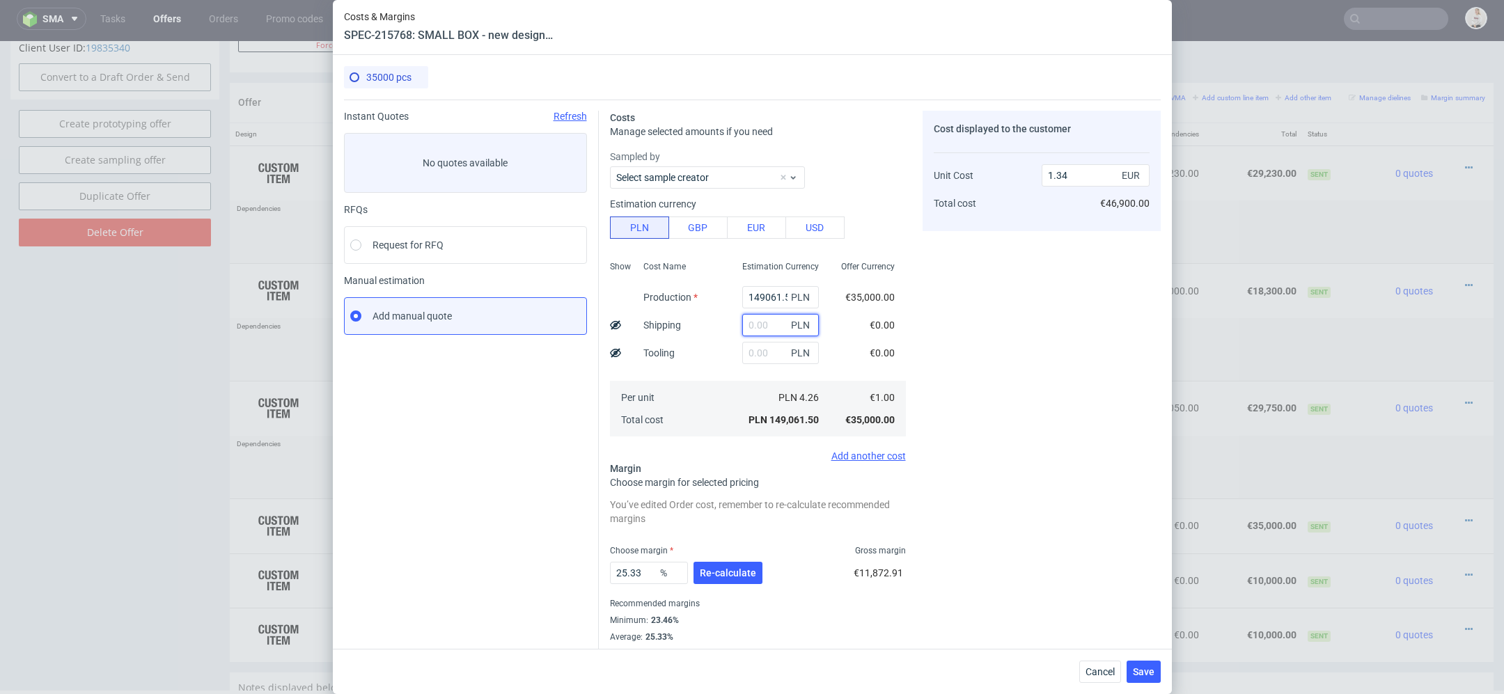
click at [759, 324] on input "text" at bounding box center [780, 325] width 77 height 22
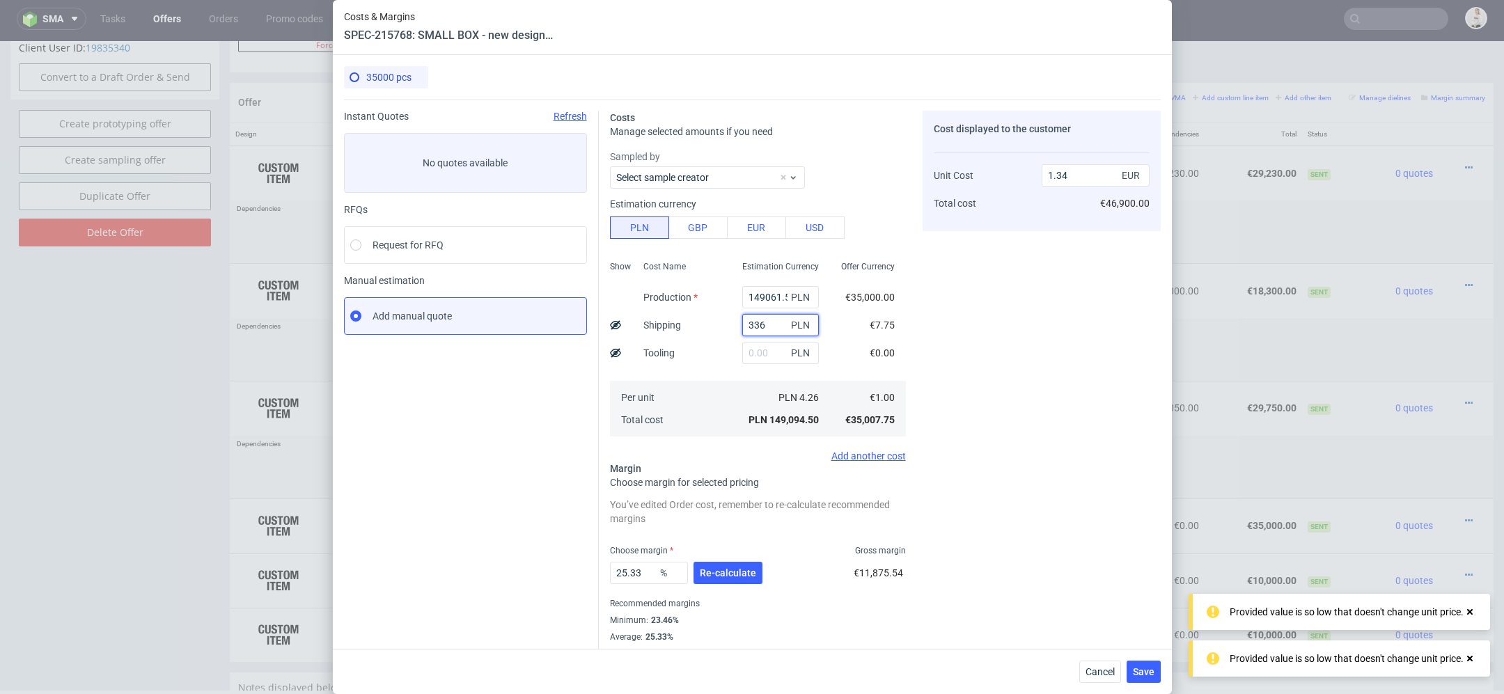
type input "3360"
type input "1.37"
type input "3360"
click at [613, 323] on use at bounding box center [615, 324] width 11 height 9
type input "1.35"
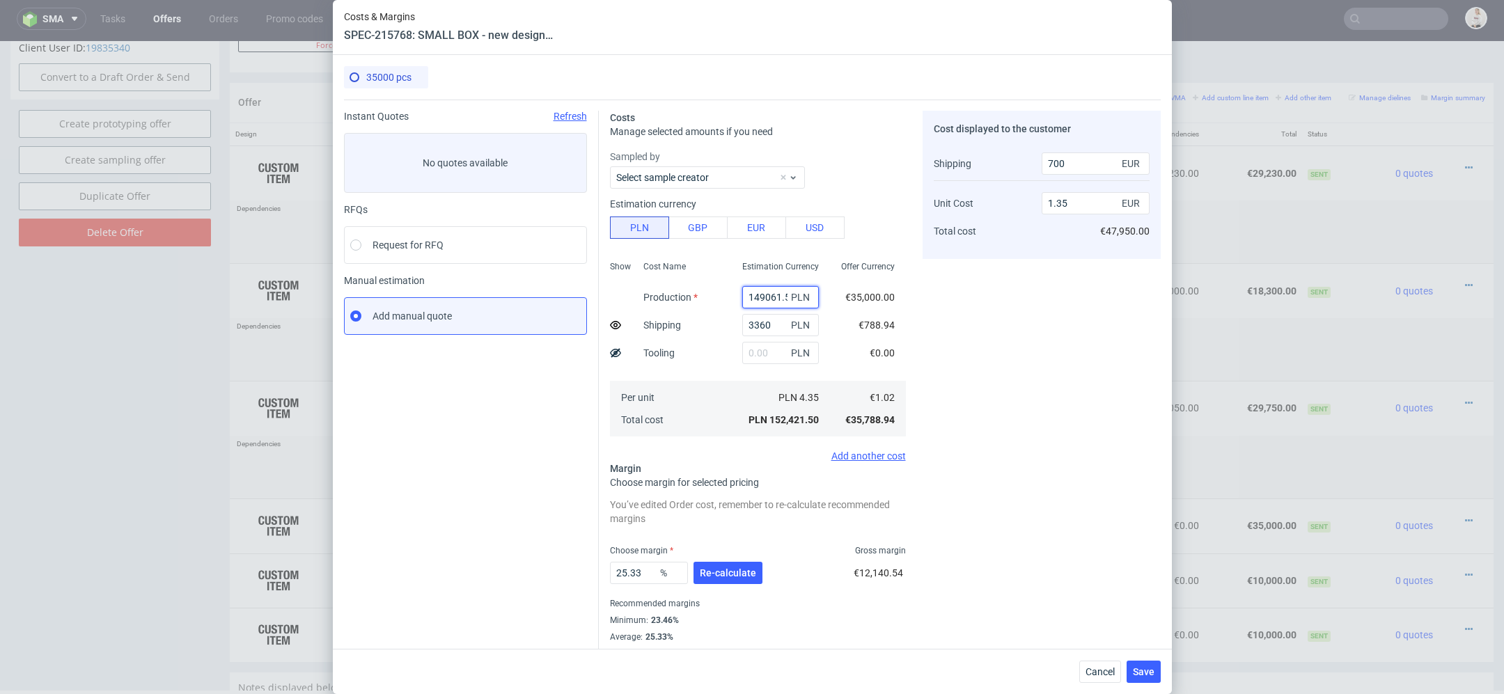
click at [770, 295] on input "149061.5" at bounding box center [780, 297] width 77 height 22
paste input "74200"
type input "74200"
type input "0.67"
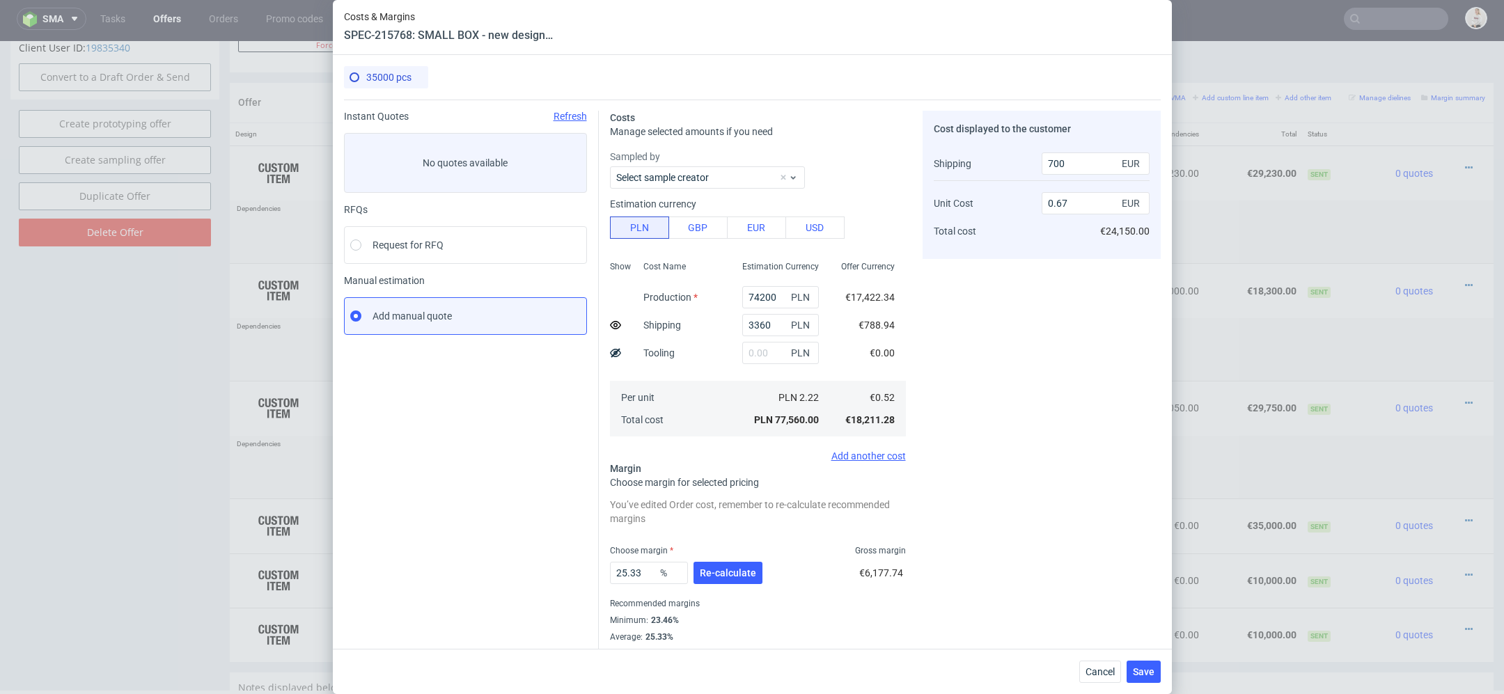
click at [878, 349] on span "€0.00" at bounding box center [882, 352] width 25 height 11
click at [728, 568] on span "Re-calculate" at bounding box center [728, 573] width 56 height 10
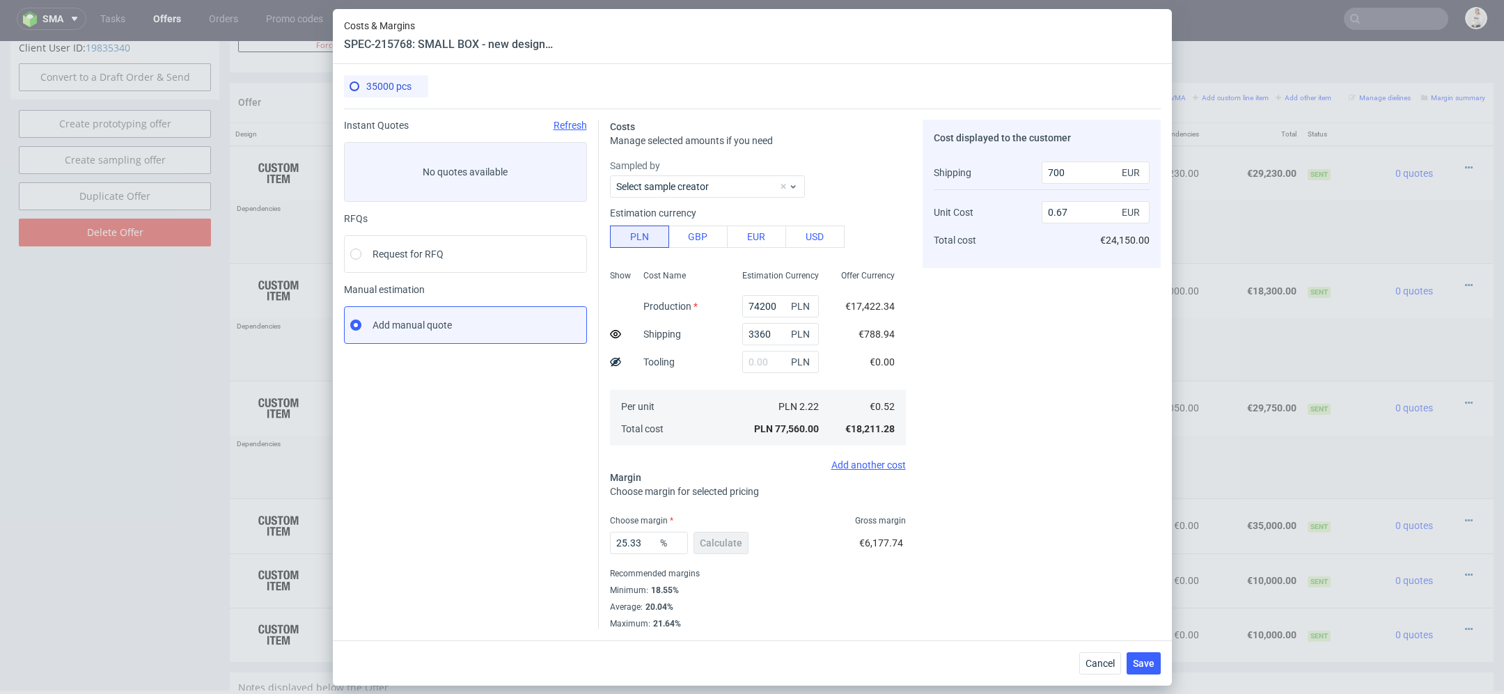
click at [872, 469] on div "Add another cost" at bounding box center [758, 464] width 296 height 11
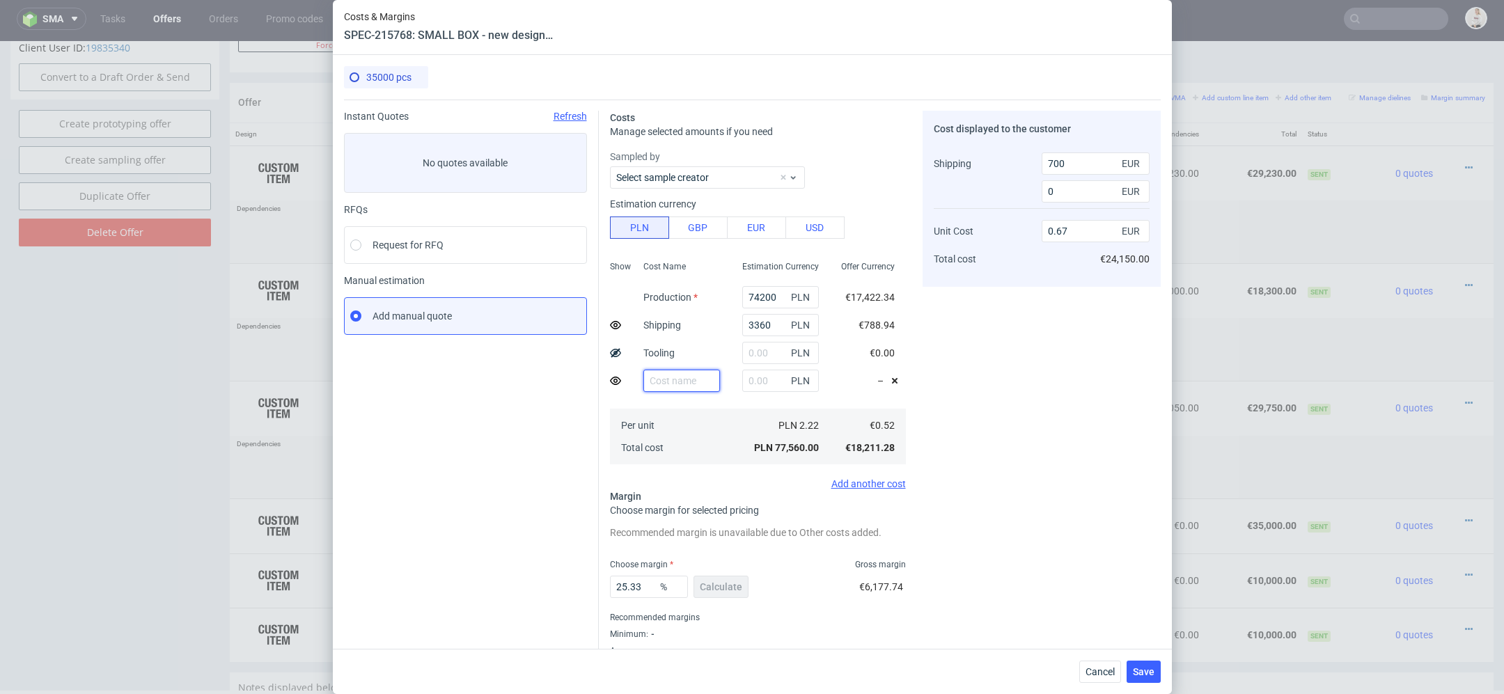
click at [675, 379] on input "text" at bounding box center [681, 381] width 77 height 22
type input "Additional shipping [GEOGRAPHIC_DATA]"
click at [763, 384] on input "text" at bounding box center [780, 381] width 77 height 22
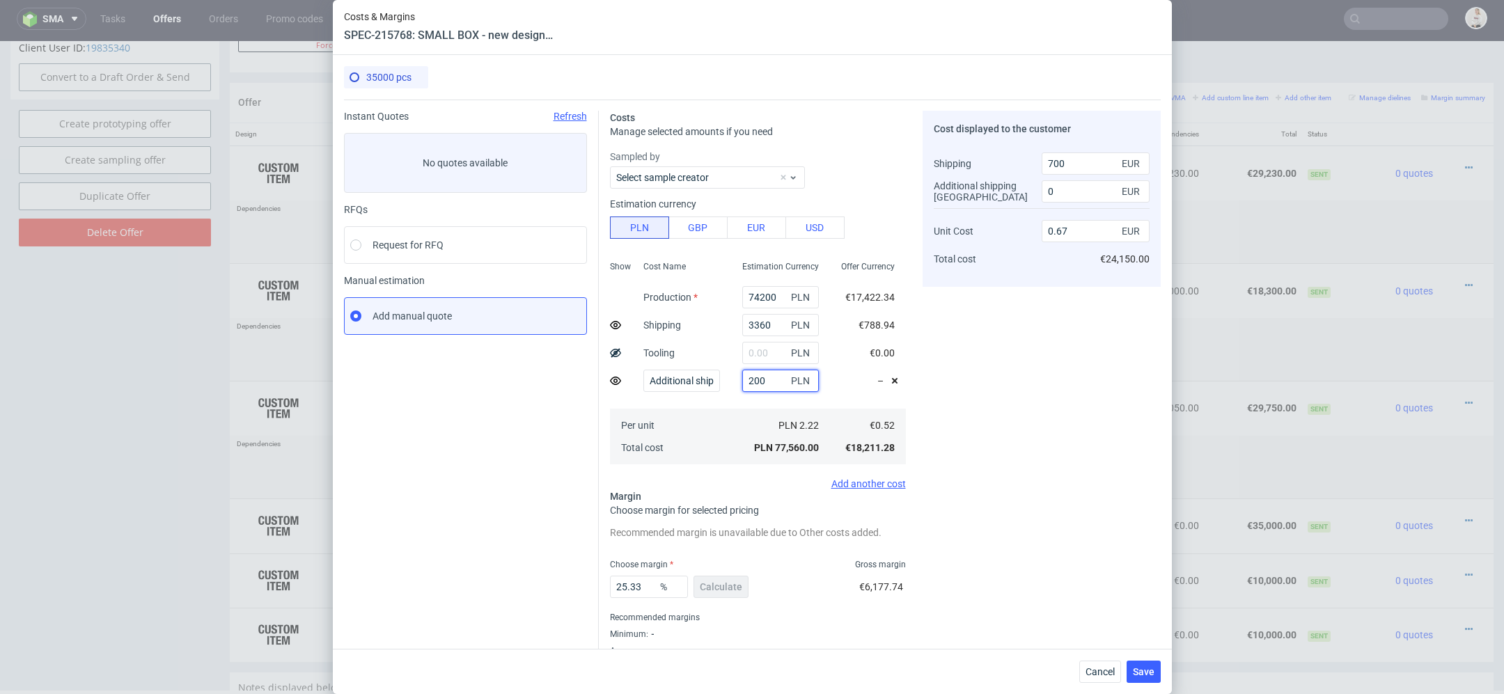
type input "2000"
type input "0.68"
type input "350"
type input "2000"
click at [1013, 415] on div "Cost displayed to the customer Shipping Additional shipping UK Unit Cost Total …" at bounding box center [1041, 392] width 238 height 562
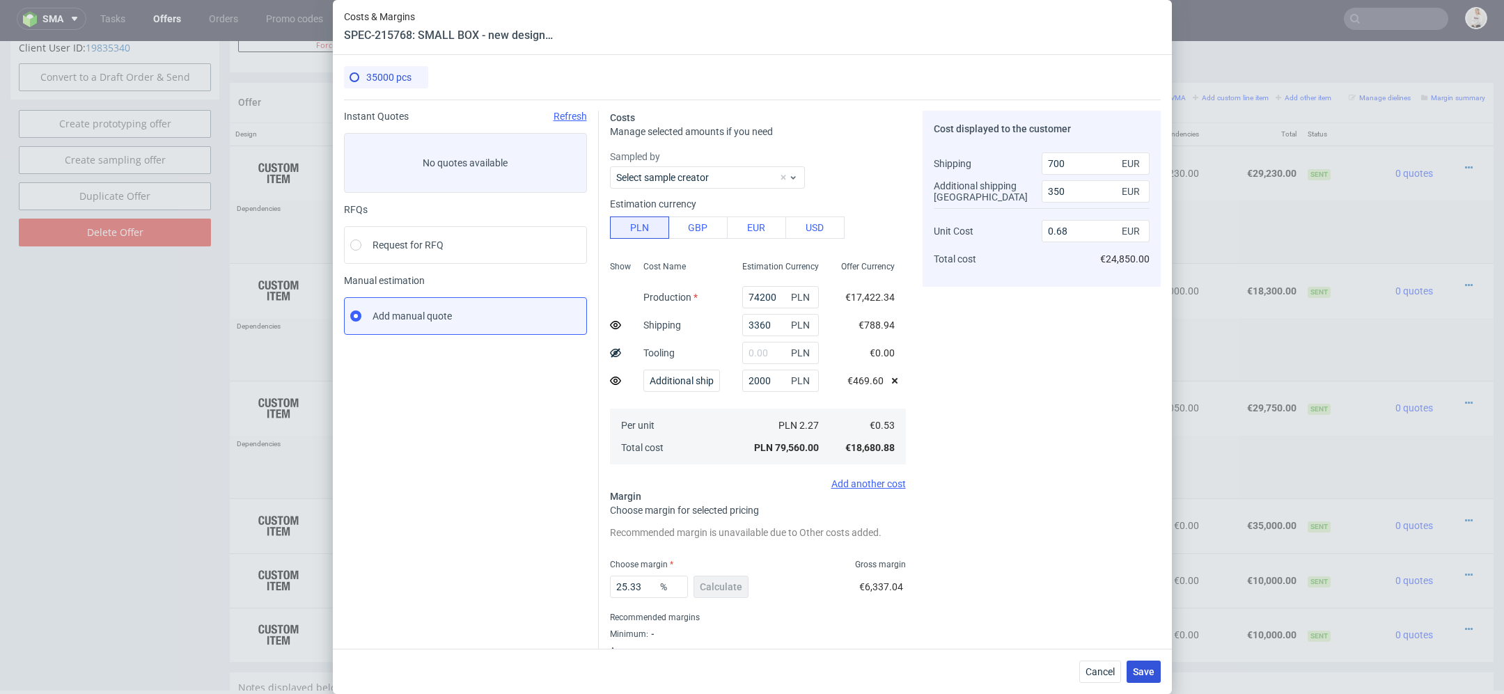
click at [1132, 664] on button "Save" at bounding box center [1143, 672] width 34 height 22
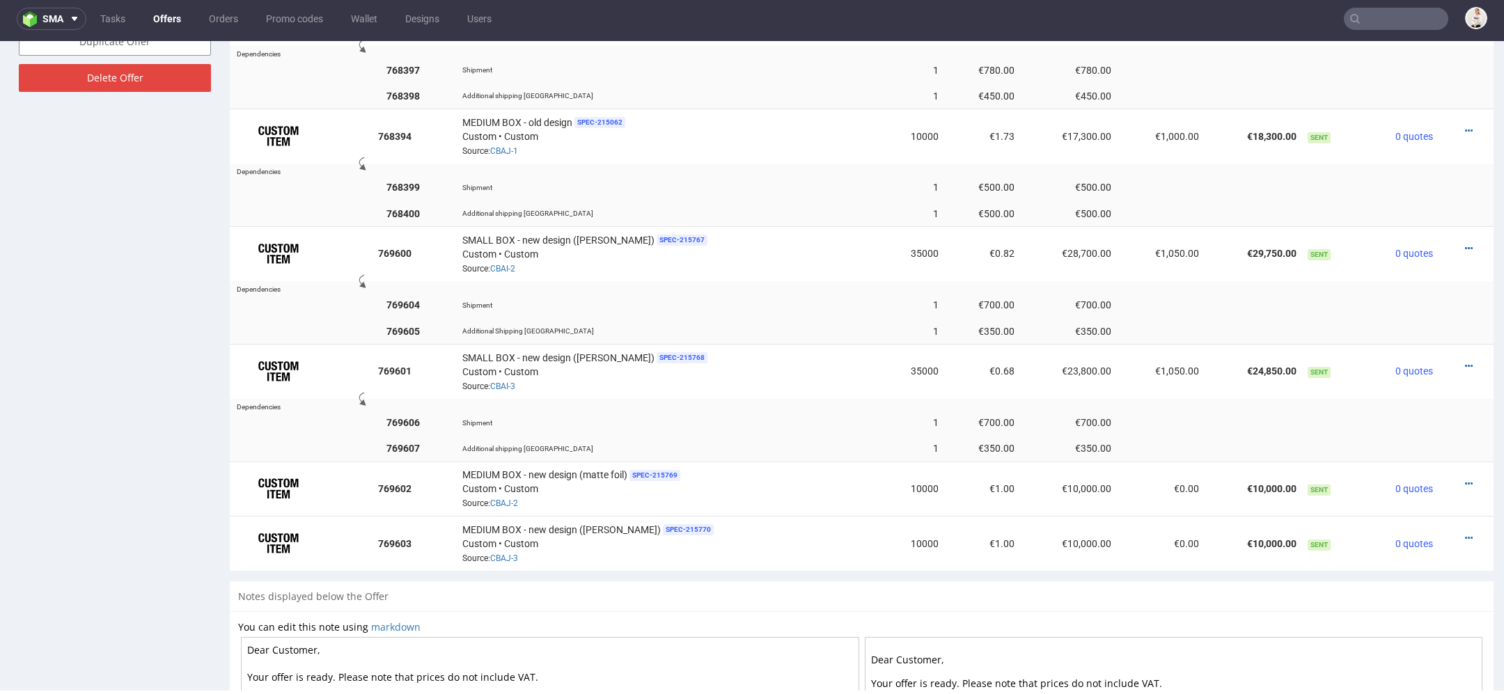
scroll to position [932, 0]
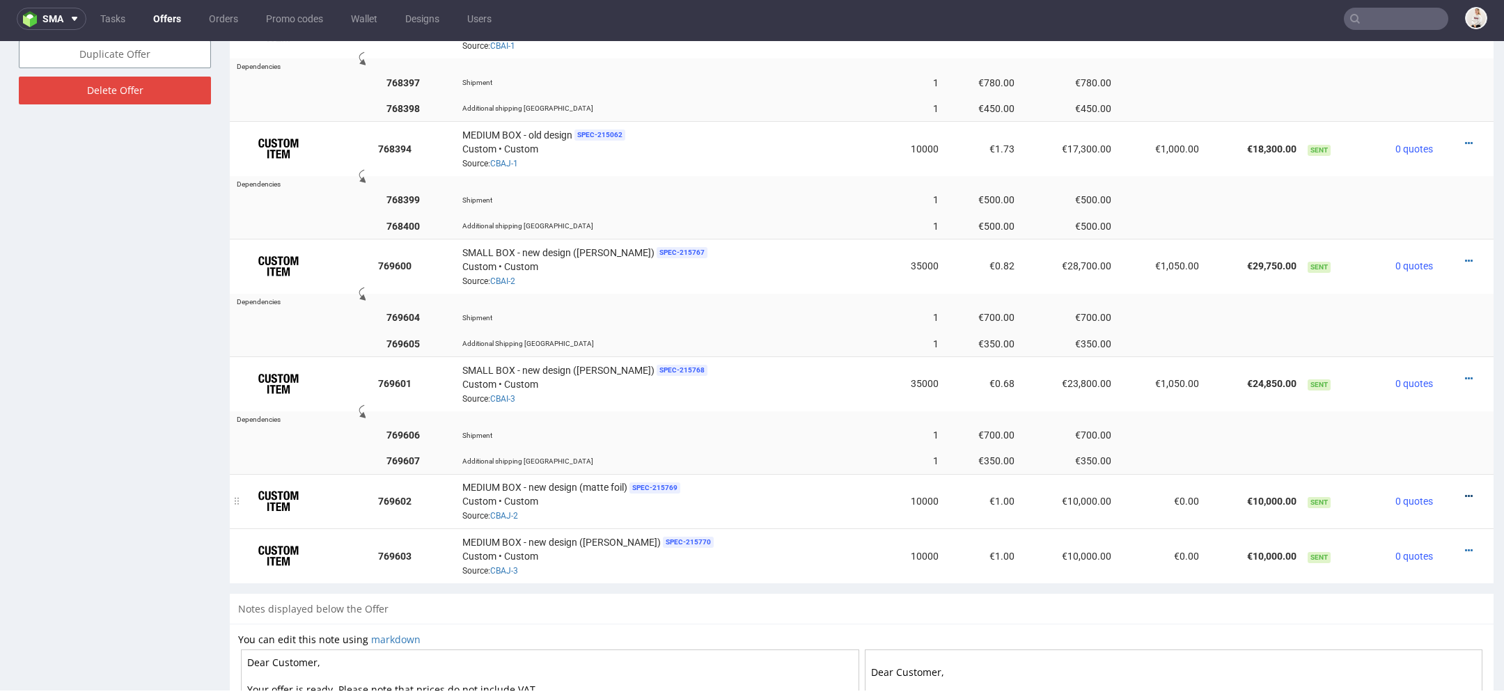
click at [1465, 491] on icon at bounding box center [1469, 496] width 8 height 10
click at [1330, 194] on td at bounding box center [1331, 200] width 59 height 26
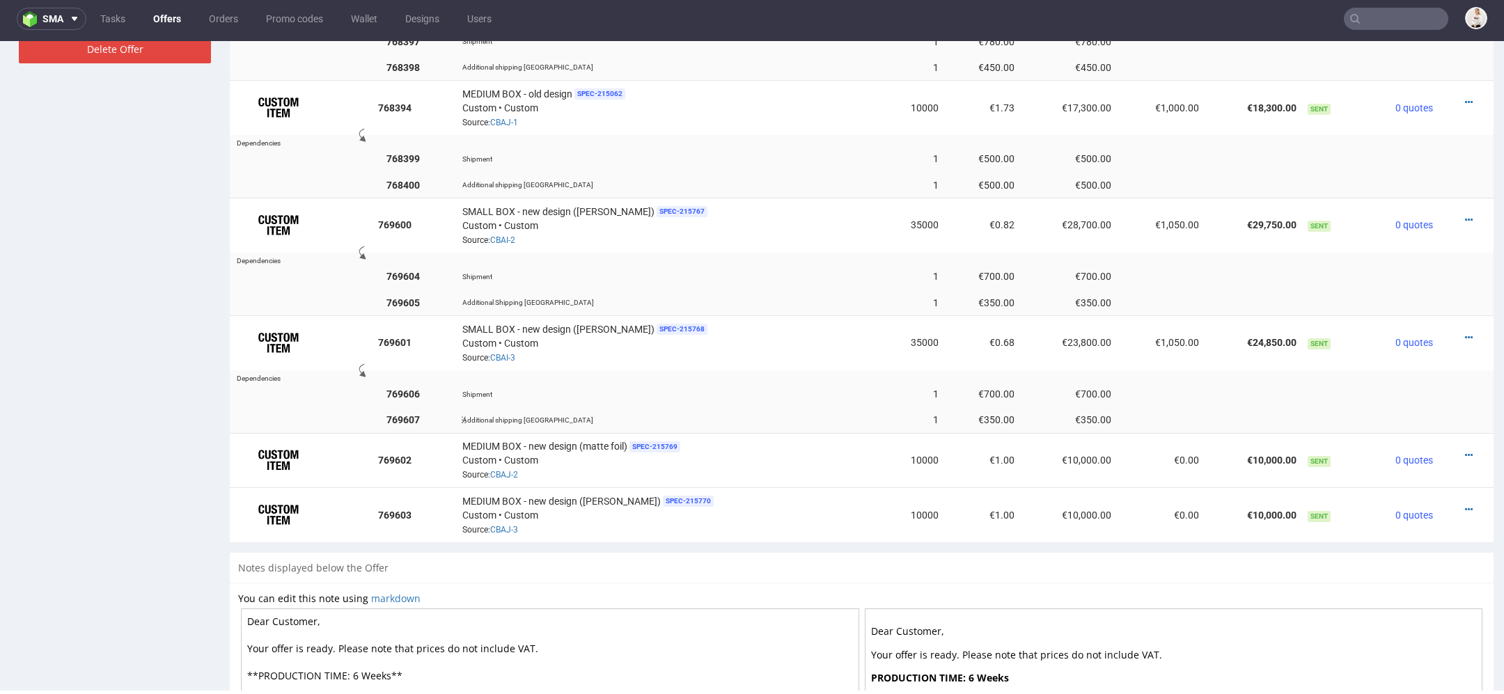
scroll to position [986, 0]
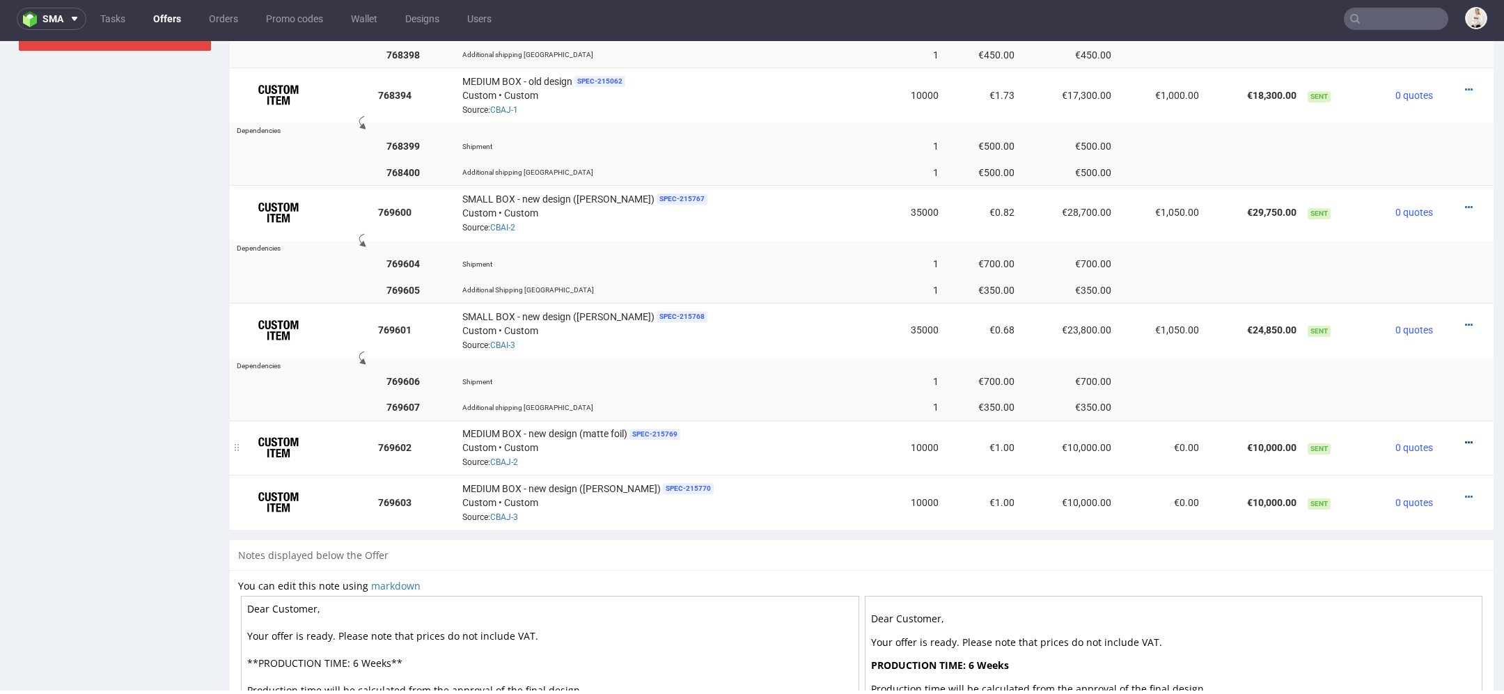
click at [1465, 438] on icon at bounding box center [1469, 443] width 8 height 10
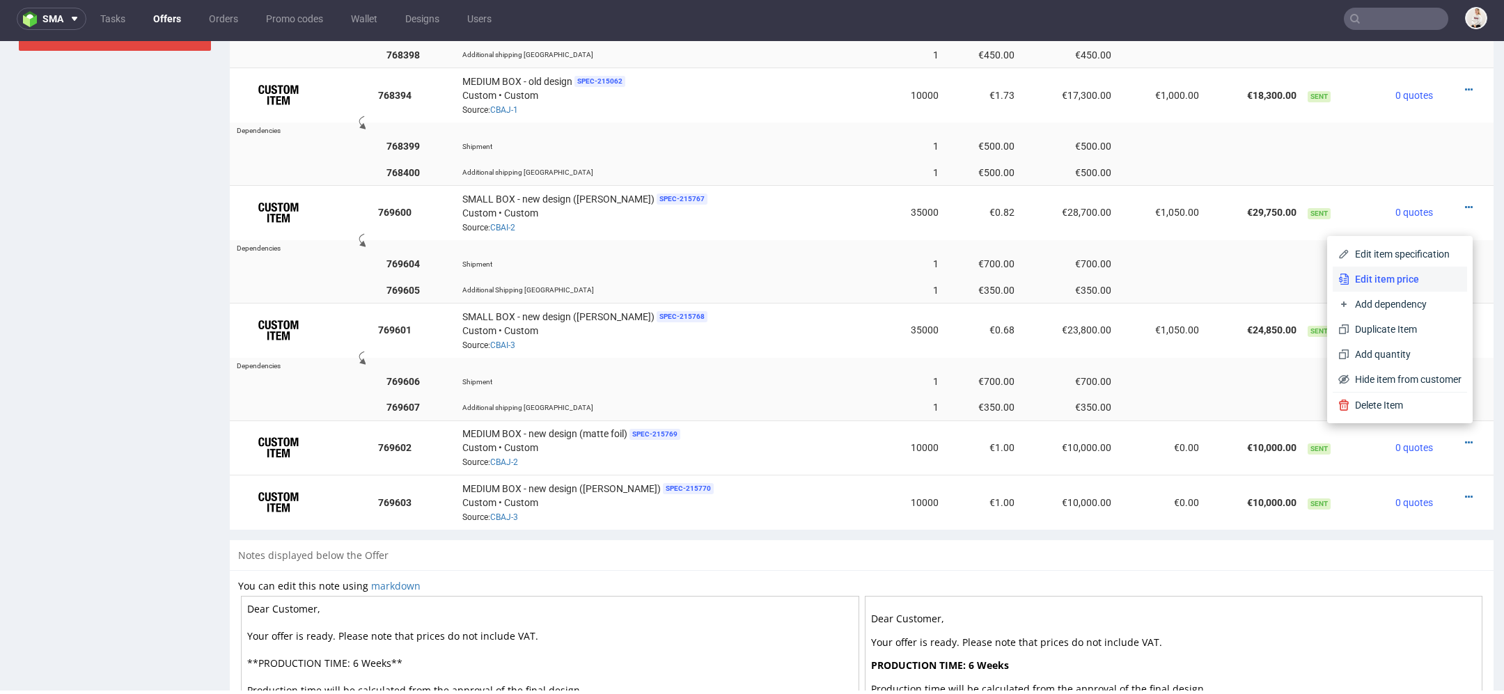
click at [1417, 273] on span "Edit item price" at bounding box center [1405, 279] width 112 height 14
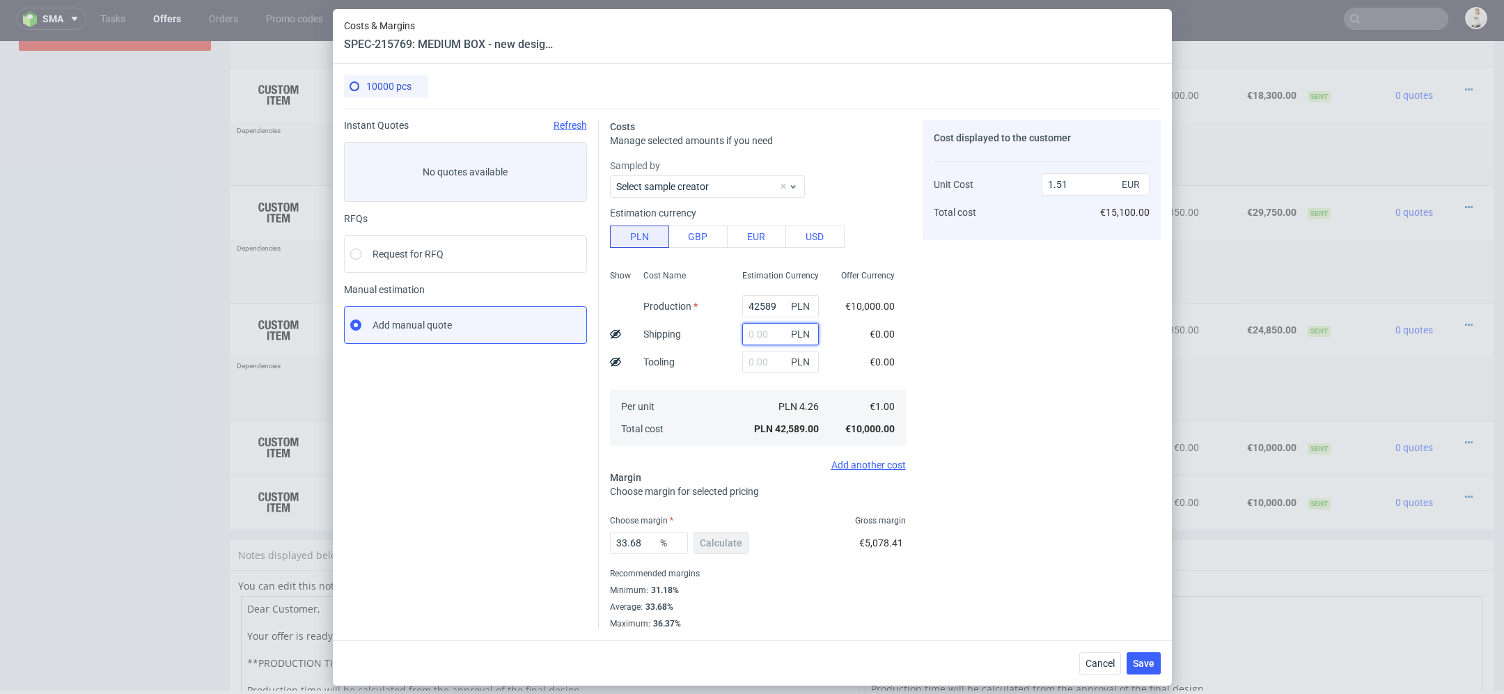
click at [760, 331] on input "text" at bounding box center [780, 334] width 77 height 22
click at [1093, 655] on button "Cancel" at bounding box center [1100, 663] width 42 height 22
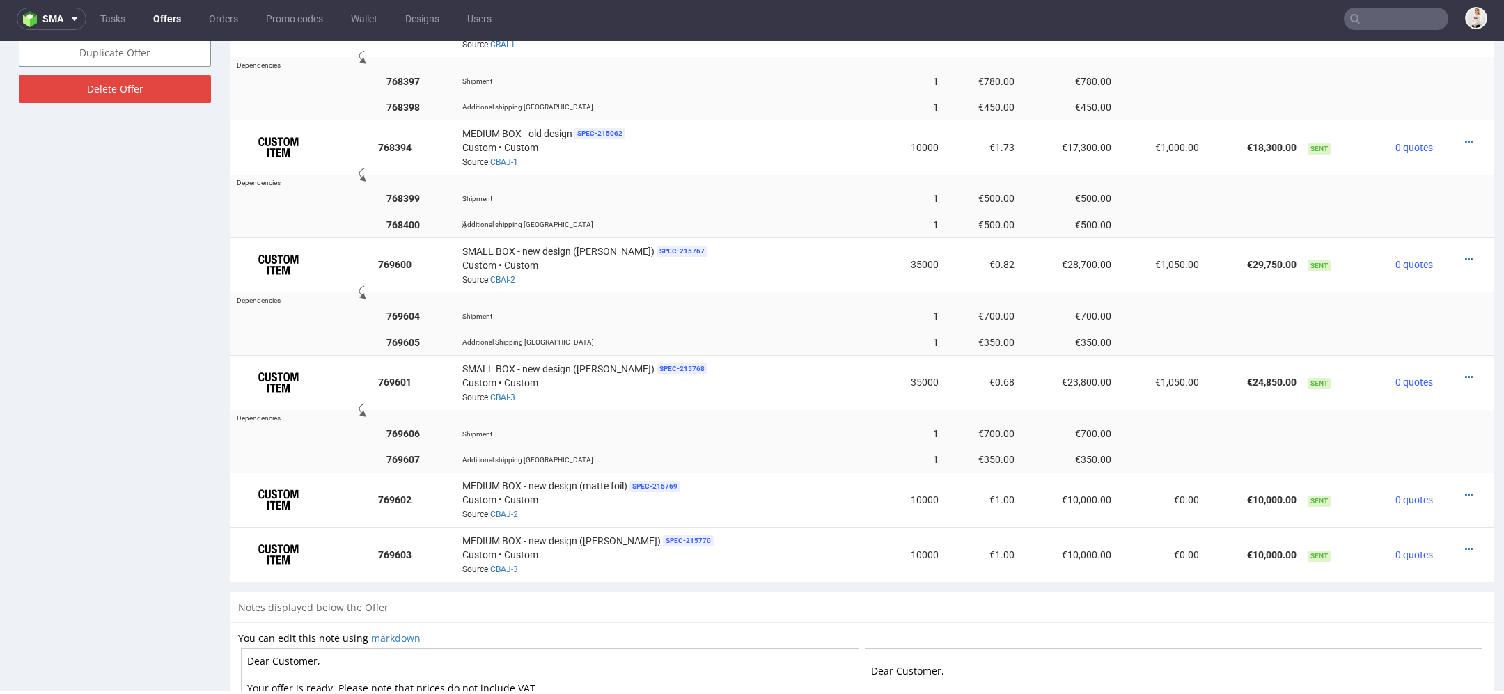
scroll to position [927, 0]
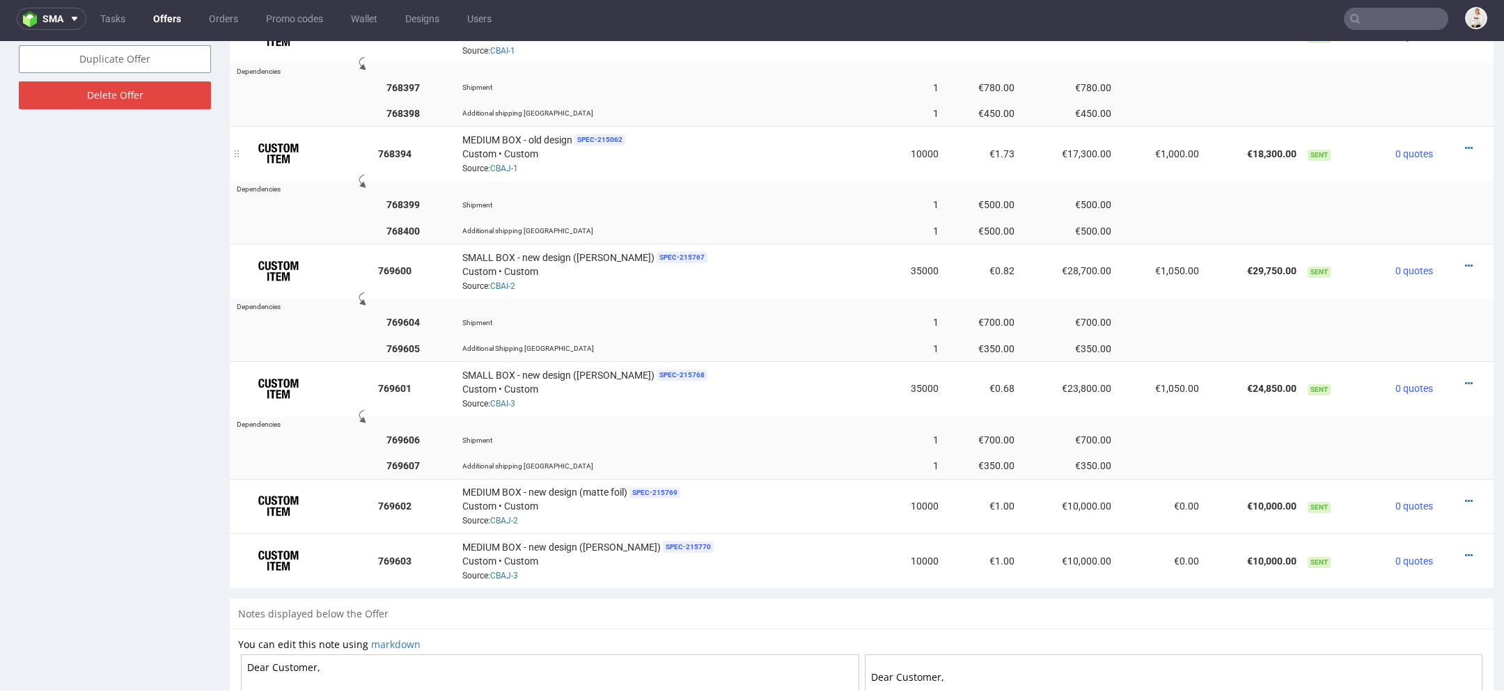
click at [1450, 136] on td at bounding box center [1465, 153] width 55 height 54
click at [1465, 143] on icon at bounding box center [1469, 148] width 8 height 10
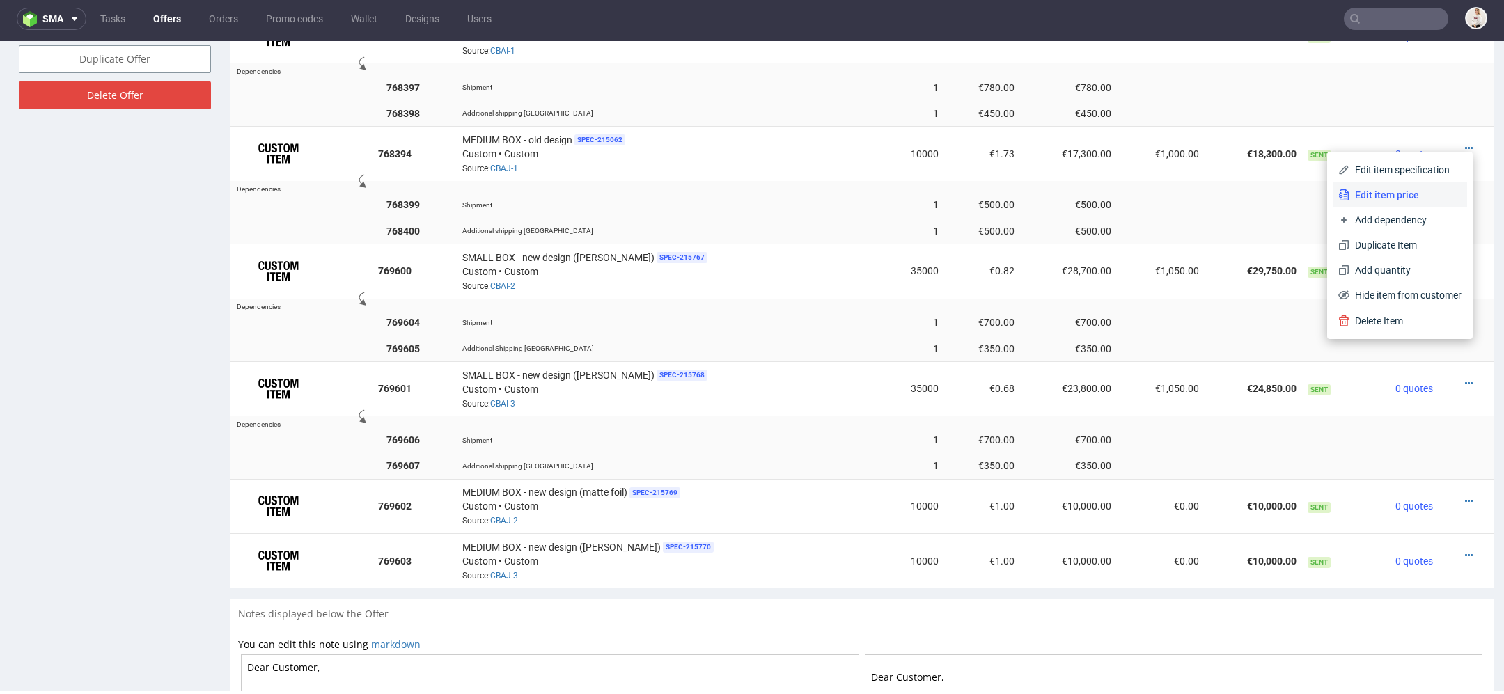
click at [1378, 195] on span "Edit item price" at bounding box center [1405, 195] width 112 height 14
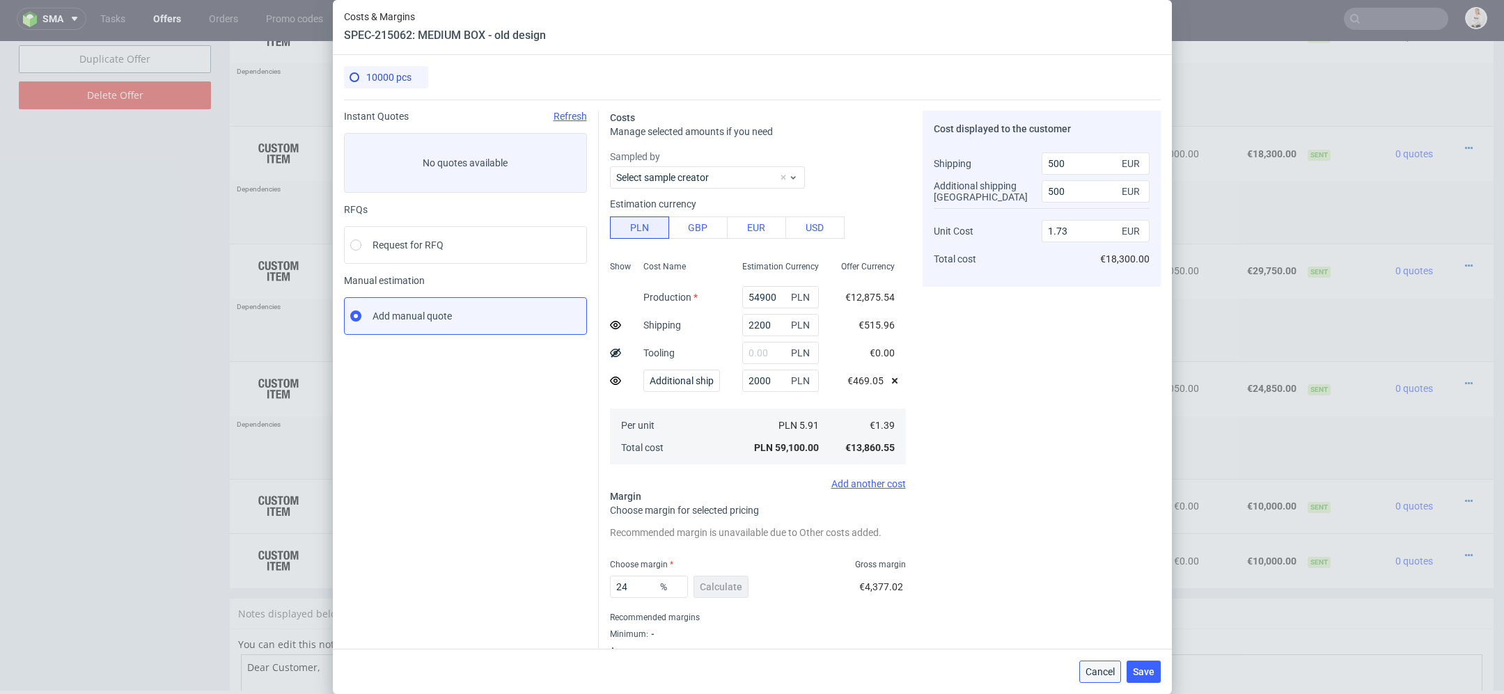
click at [1099, 672] on span "Cancel" at bounding box center [1099, 672] width 29 height 10
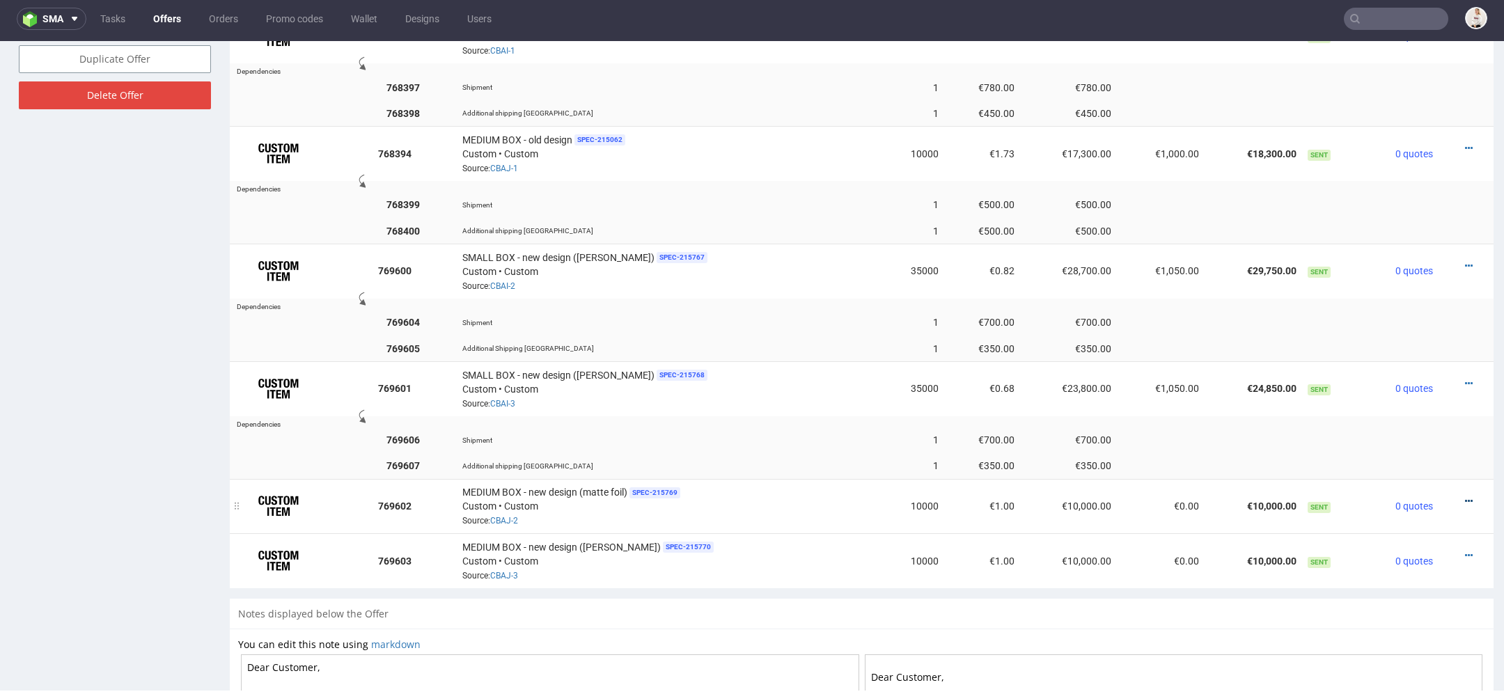
click at [1465, 496] on icon at bounding box center [1469, 501] width 8 height 10
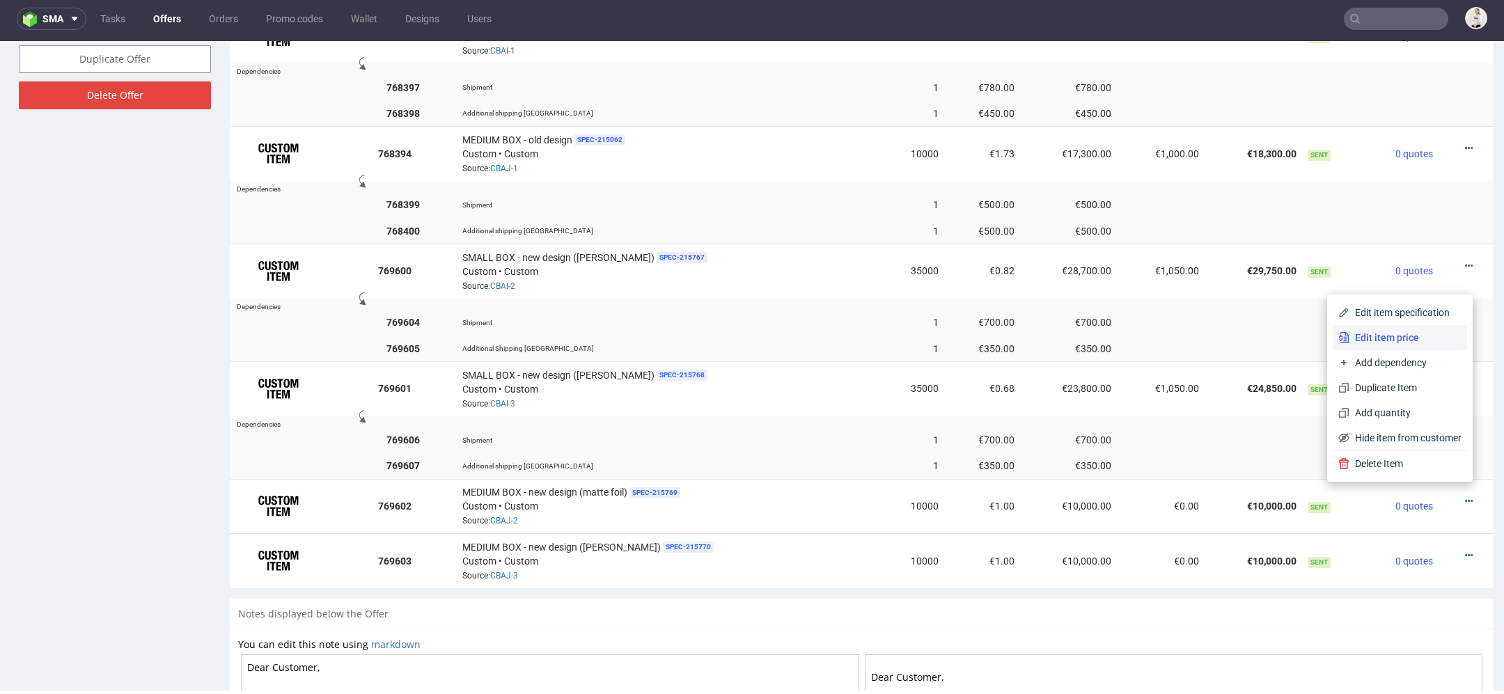
click at [1398, 340] on span "Edit item price" at bounding box center [1405, 338] width 112 height 14
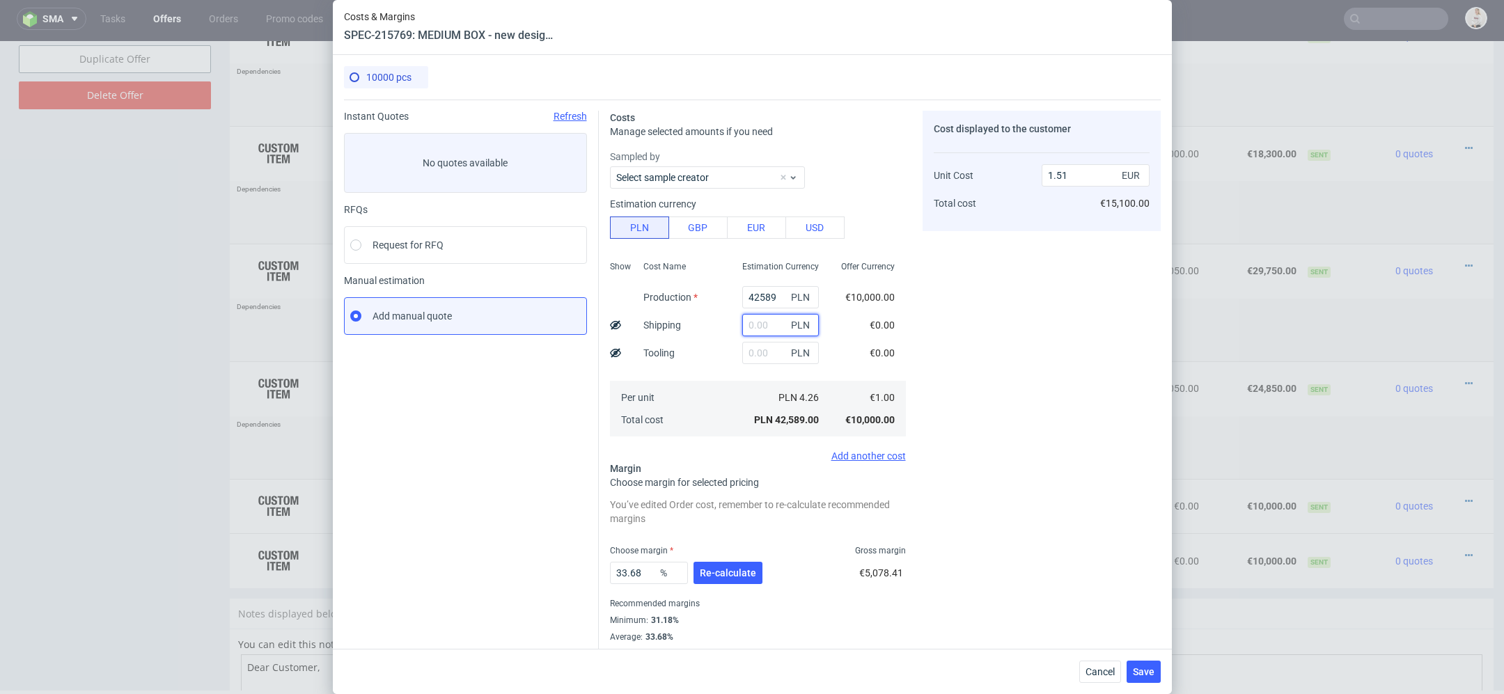
click at [757, 320] on input "text" at bounding box center [780, 325] width 77 height 22
type input "2200"
type input "1.58"
type input "2200"
click at [908, 347] on div "Costs Manage selected amounts if you need Sampled by Select sample creator Esti…" at bounding box center [880, 380] width 562 height 560
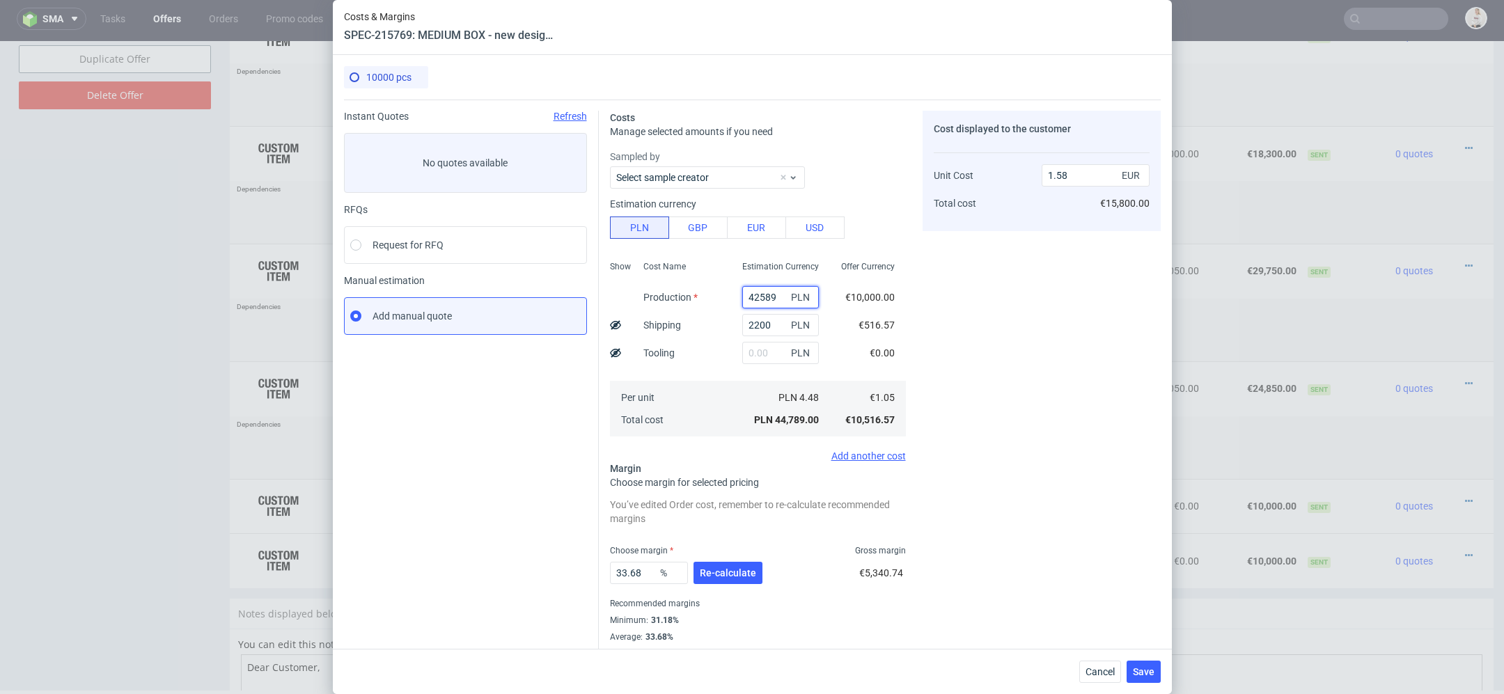
click at [755, 301] on input "42589" at bounding box center [780, 297] width 77 height 22
paste input "53900"
type input "53900"
type input "1.98"
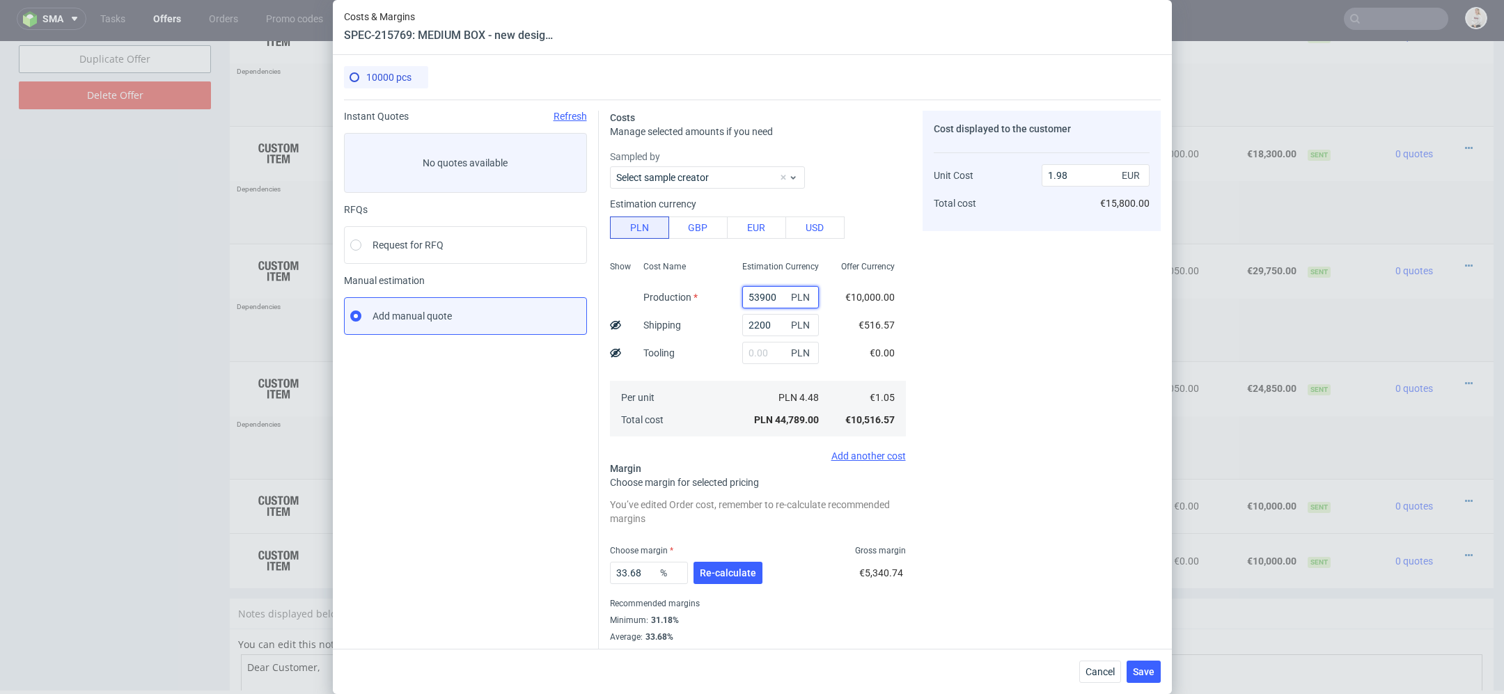
type input "53900"
click at [945, 345] on div "Cost displayed to the customer Unit Cost Total cost 1.98 EUR €15,800.00" at bounding box center [1041, 385] width 238 height 549
click at [734, 571] on span "Re-calculate" at bounding box center [728, 573] width 56 height 10
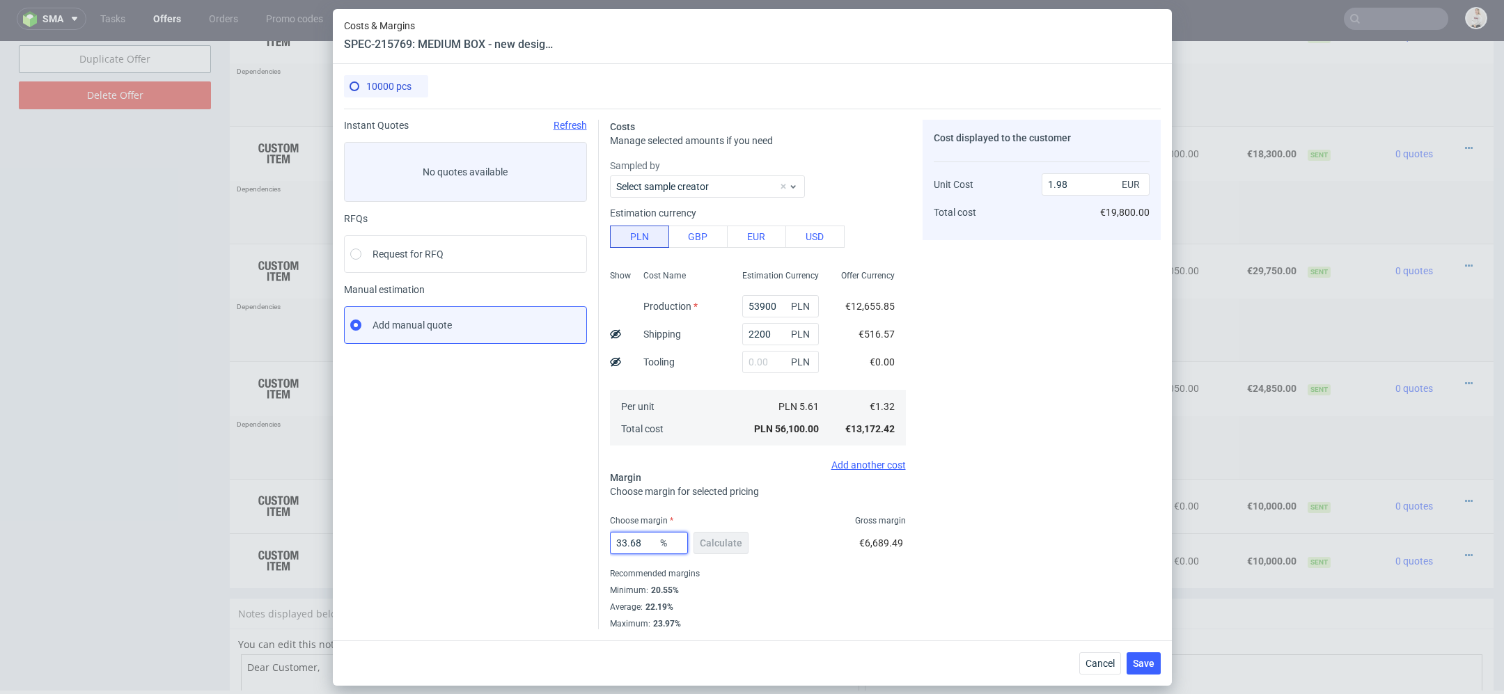
drag, startPoint x: 649, startPoint y: 546, endPoint x: 434, endPoint y: 543, distance: 215.1
click at [434, 543] on div "Instant Quotes Refresh No quotes available RFQs Request for RFQ Manual estimati…" at bounding box center [752, 369] width 817 height 521
type input "25"
type input "1.75"
type input "25"
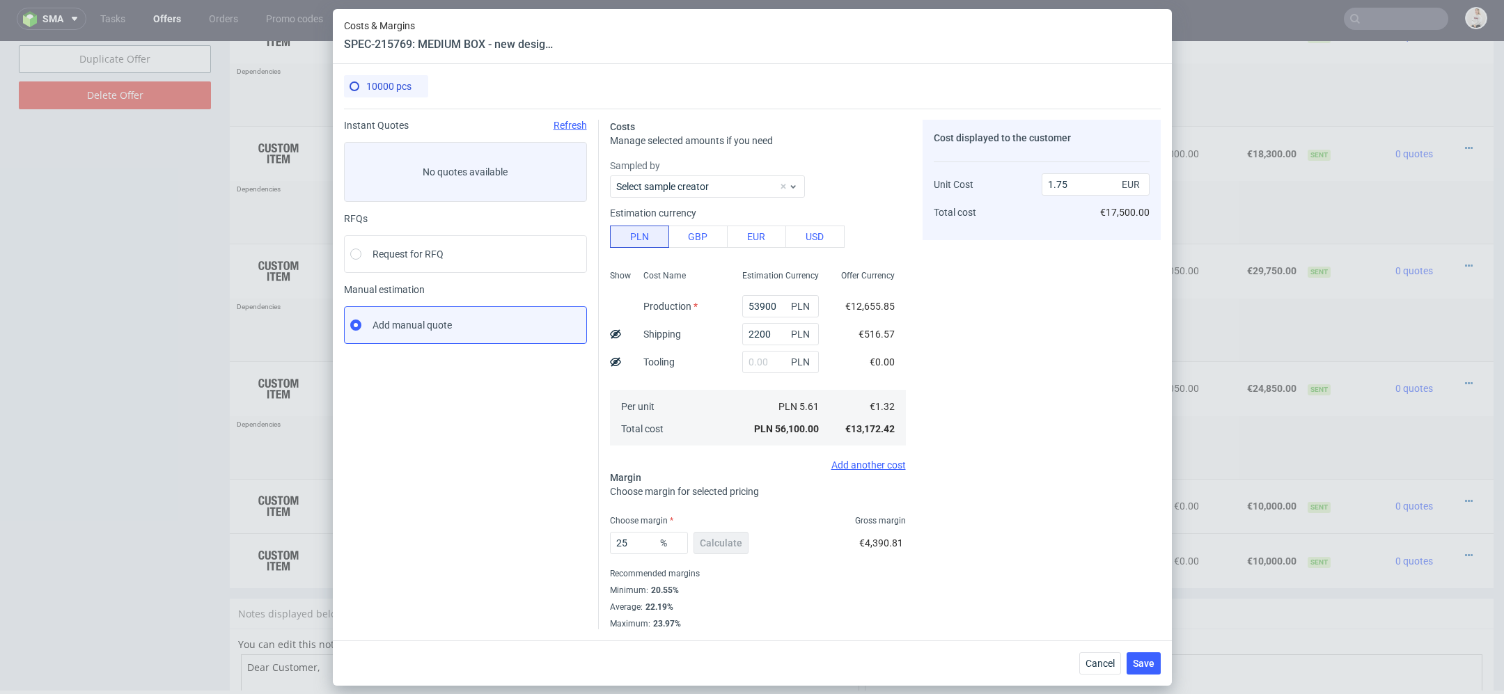
click at [1036, 505] on div "Cost displayed to the customer Unit Cost Total cost 1.75 EUR €17,500.00" at bounding box center [1041, 375] width 238 height 510
click at [881, 467] on div "Add another cost" at bounding box center [758, 464] width 296 height 11
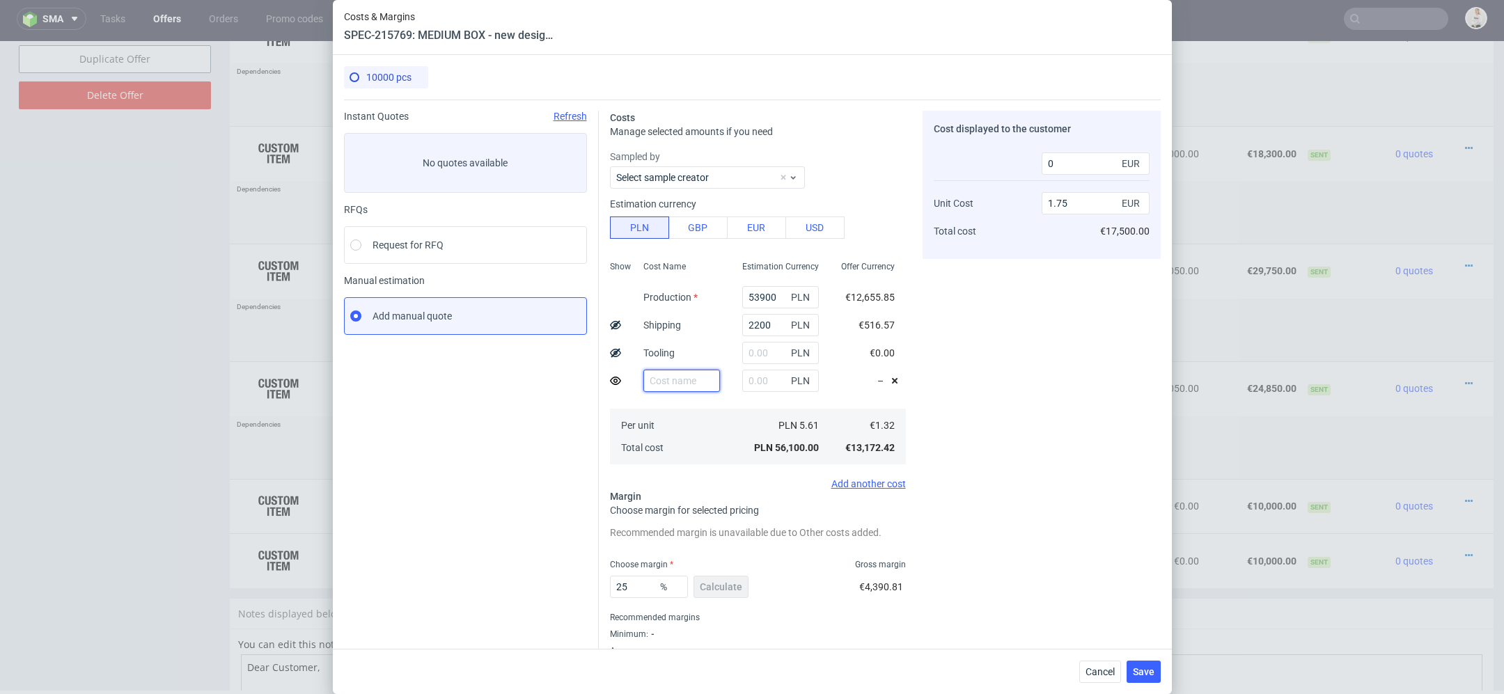
click at [677, 386] on input "text" at bounding box center [681, 381] width 77 height 22
type input "Additional shipping UK"
click at [760, 381] on input "text" at bounding box center [780, 381] width 77 height 22
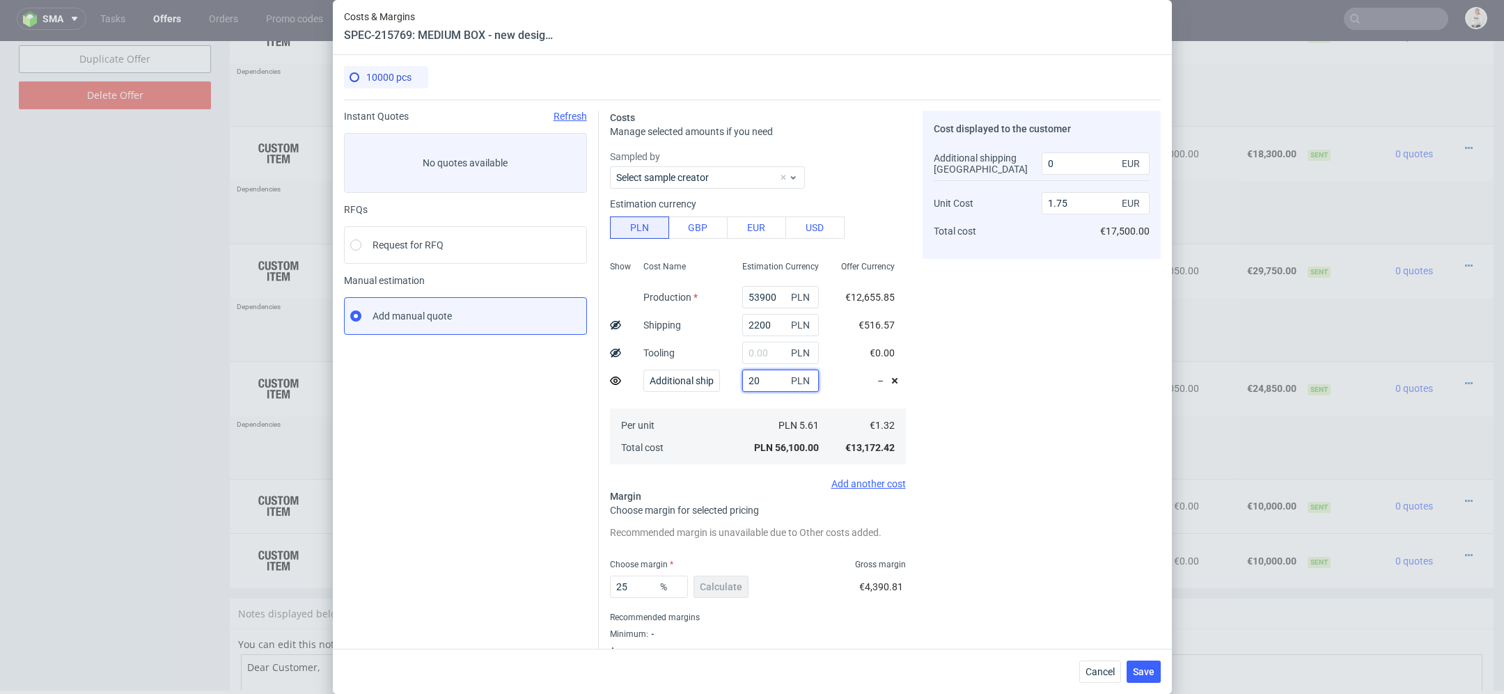
type input "200"
type input "1.76"
type input "2000"
type input "1.77"
type input "500"
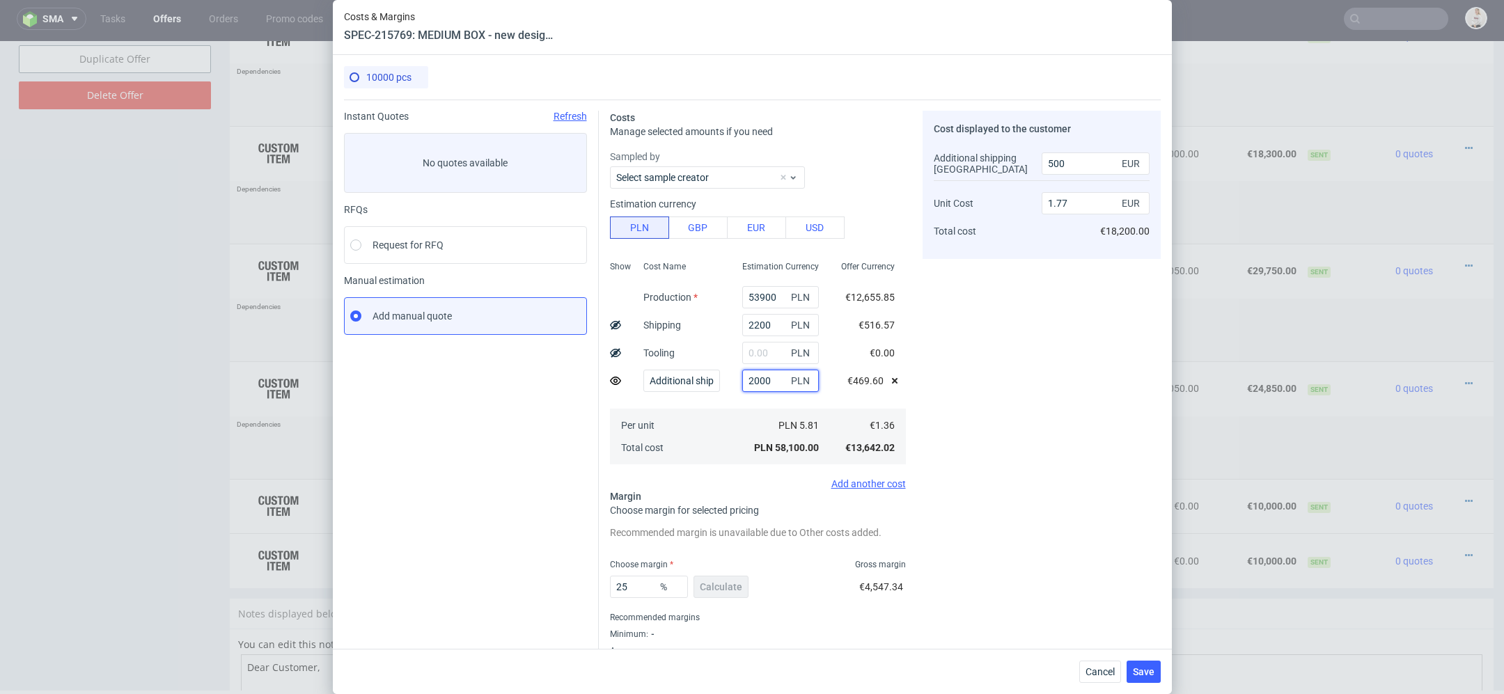
type input "2000"
click at [1116, 379] on div "Cost displayed to the customer Additional shipping UK Unit Cost Total cost 500 …" at bounding box center [1041, 392] width 238 height 562
click at [1146, 668] on span "Save" at bounding box center [1144, 672] width 22 height 10
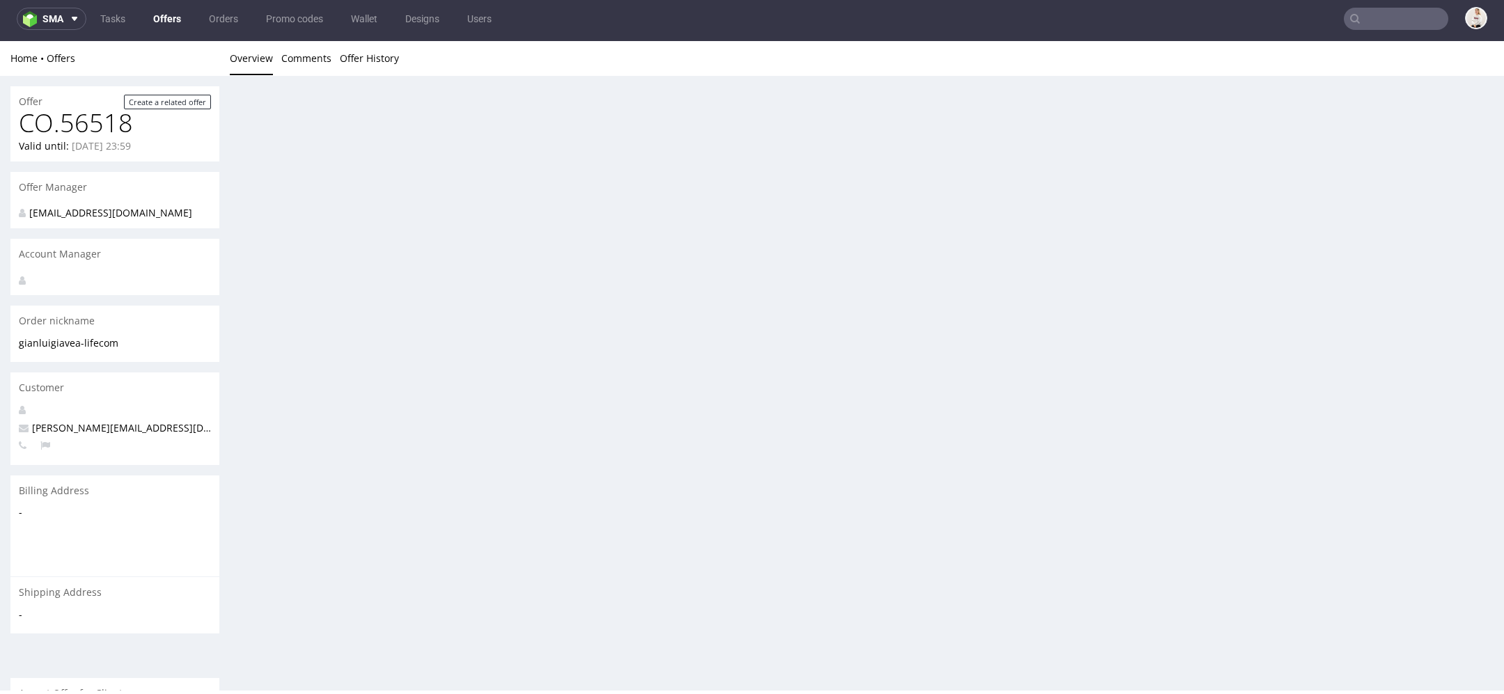
scroll to position [4, 0]
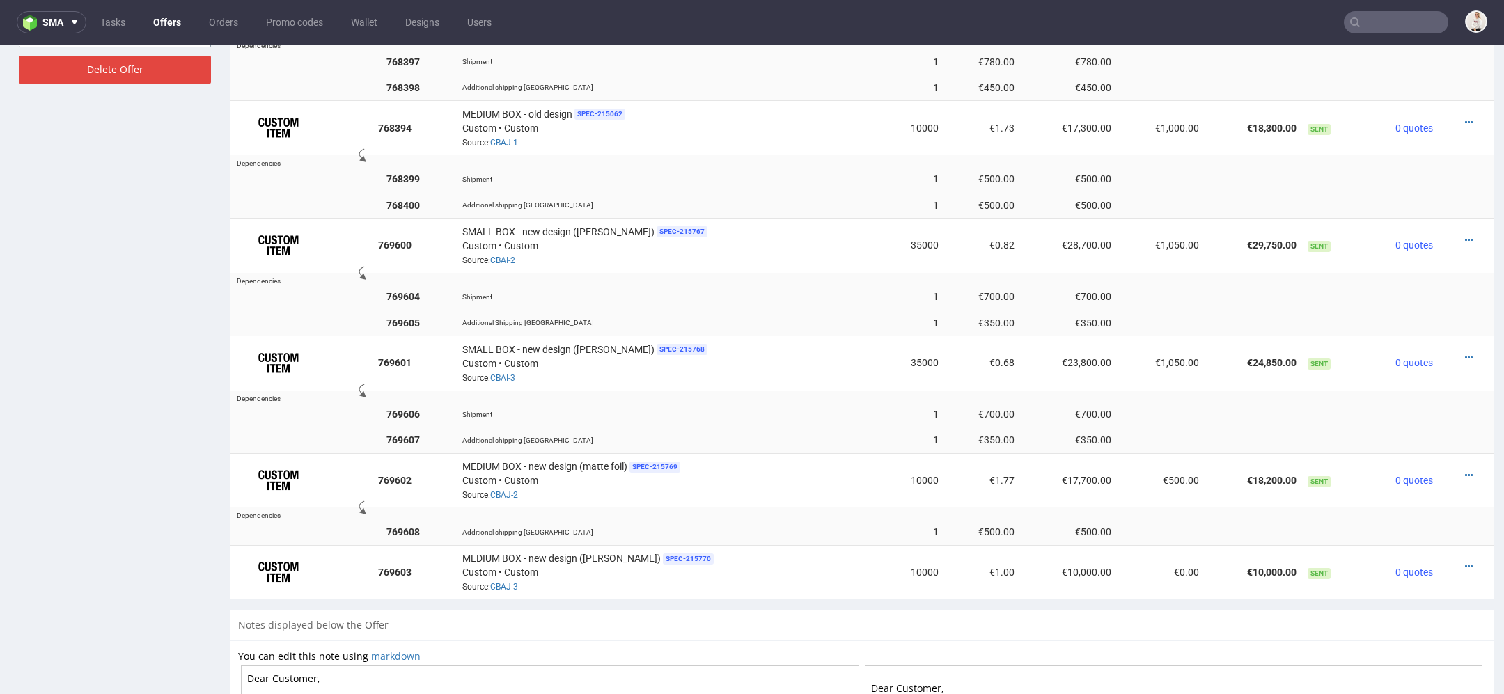
scroll to position [4, 0]
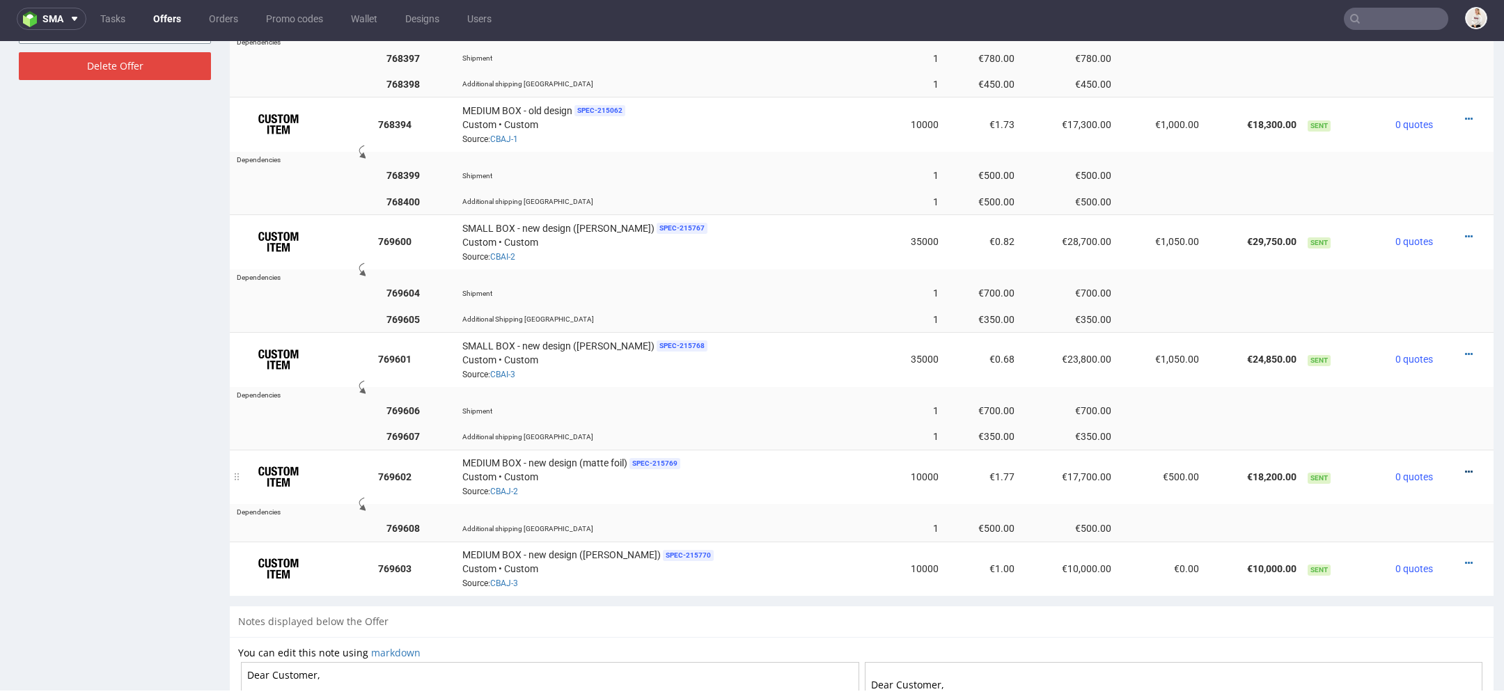
click at [1465, 467] on icon at bounding box center [1469, 472] width 8 height 10
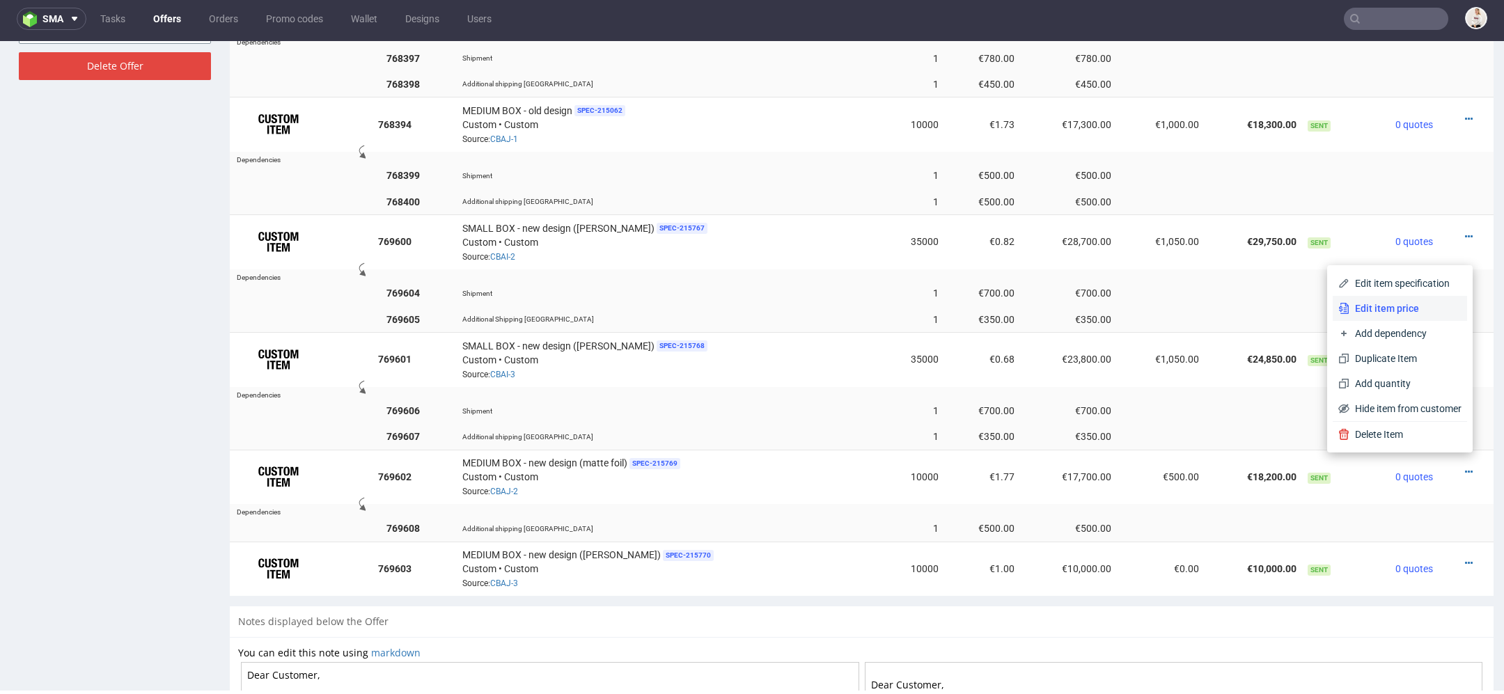
click at [1397, 307] on span "Edit item price" at bounding box center [1405, 308] width 112 height 14
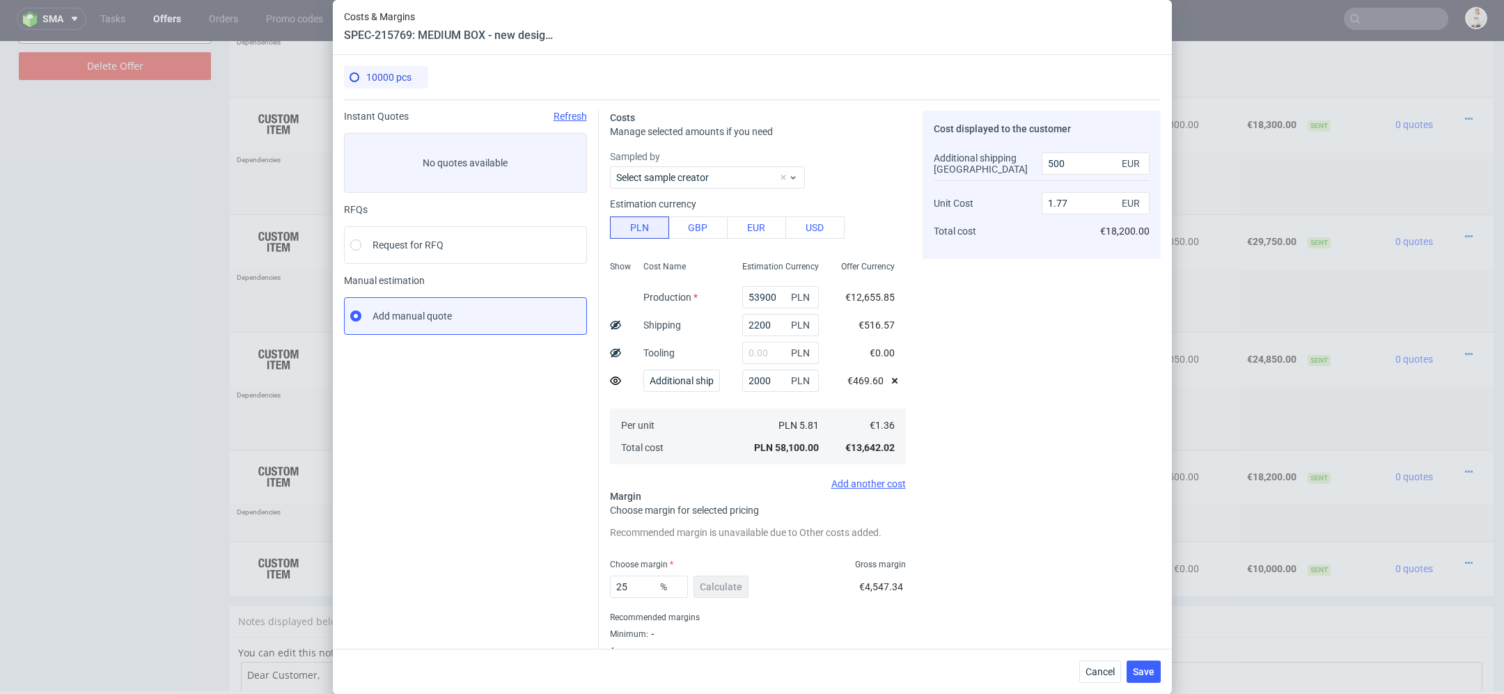
click at [610, 323] on icon at bounding box center [615, 325] width 11 height 11
type input "1.72"
click at [1031, 564] on div "Cost displayed to the customer Shipping Additional shipping [GEOGRAPHIC_DATA] U…" at bounding box center [1041, 392] width 238 height 562
click at [1142, 667] on span "Save" at bounding box center [1144, 672] width 22 height 10
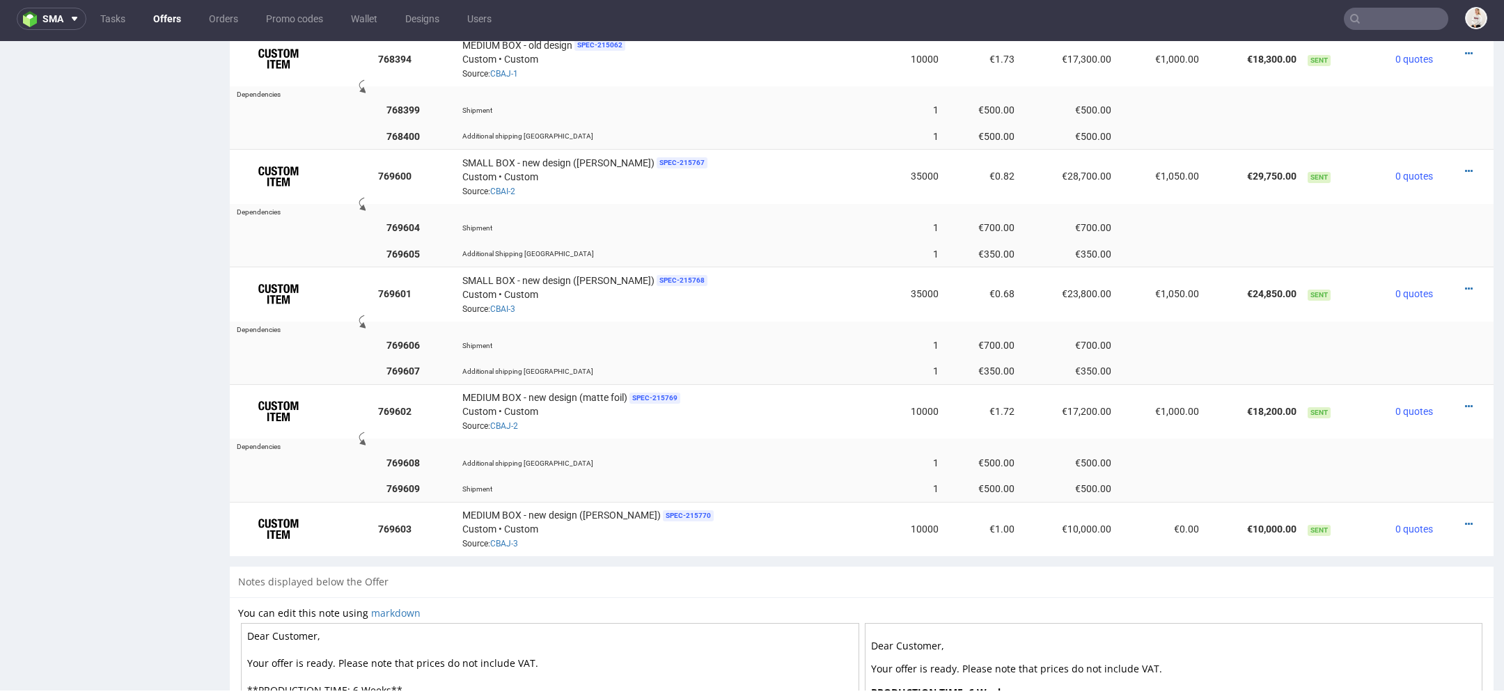
scroll to position [1238, 0]
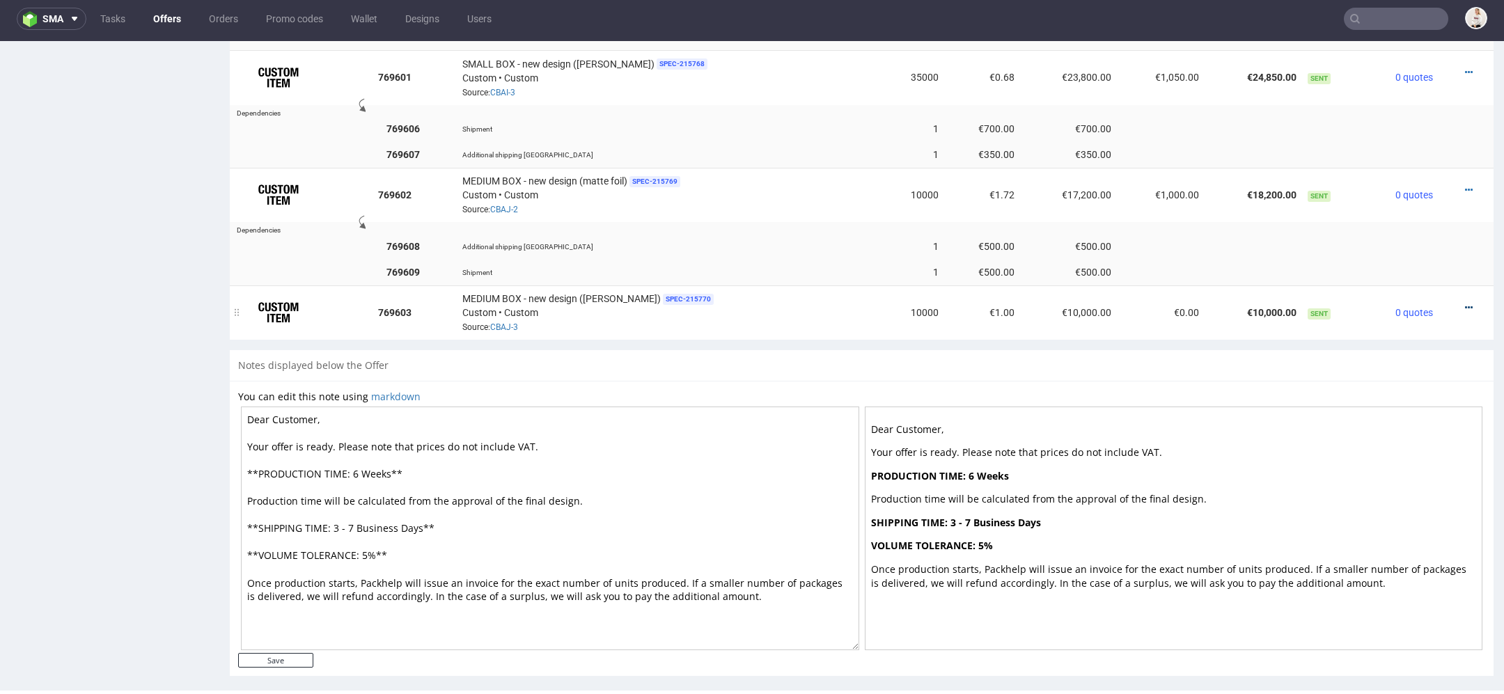
click at [1465, 303] on icon at bounding box center [1469, 308] width 8 height 10
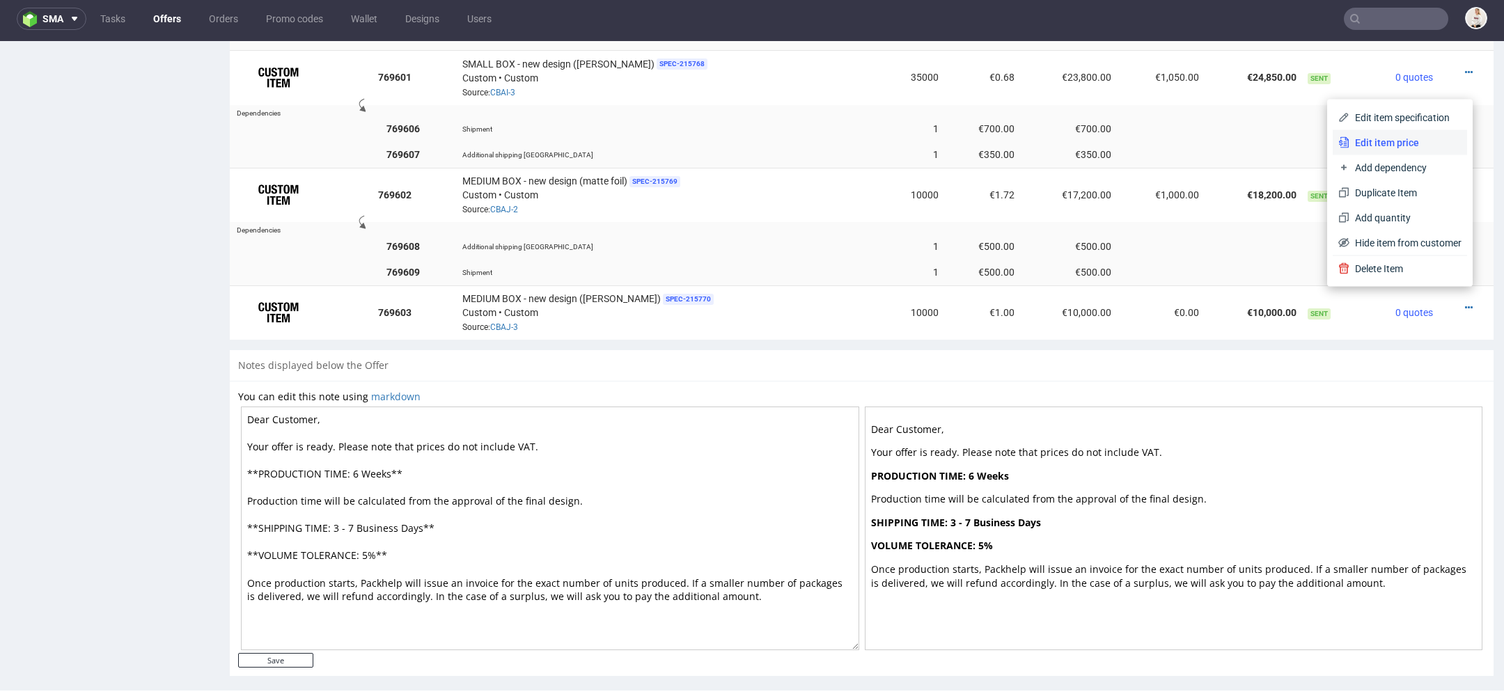
click at [1407, 133] on li "Edit item price" at bounding box center [1399, 142] width 134 height 25
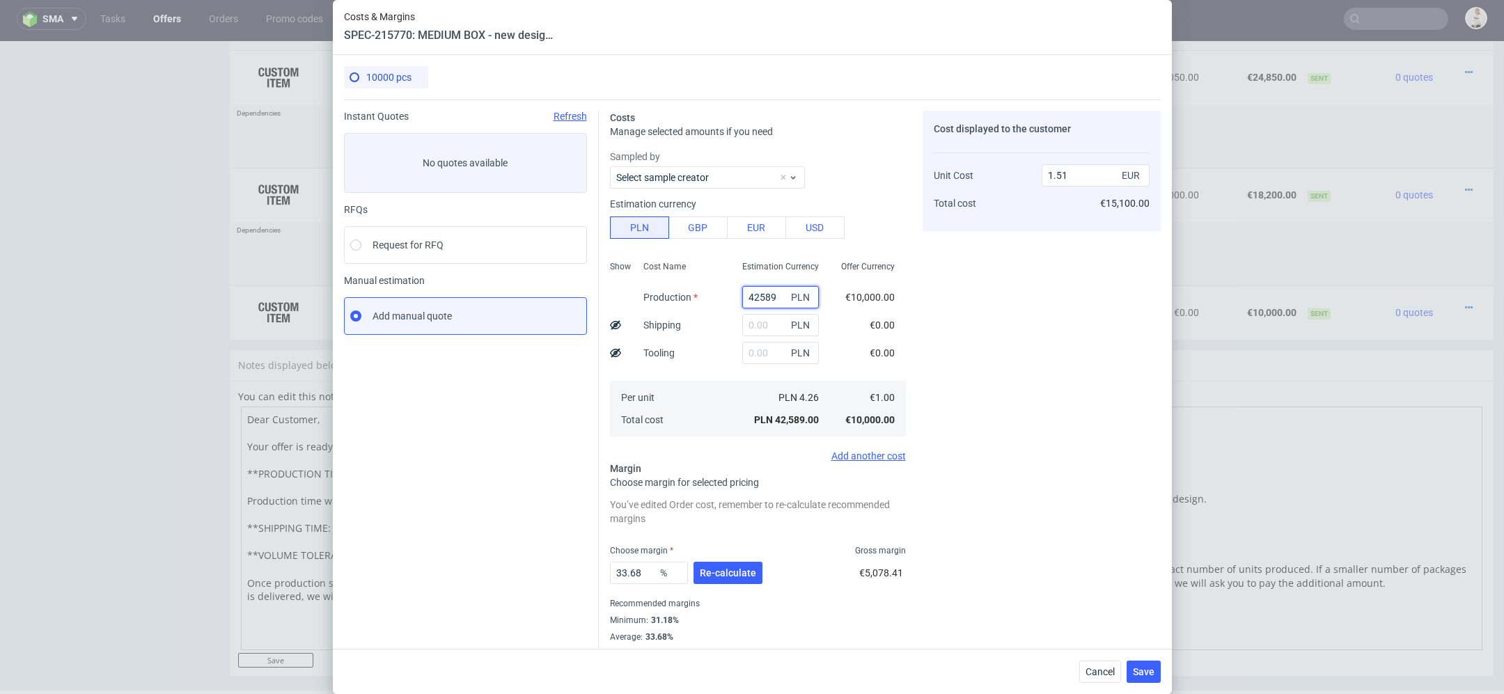
click at [757, 292] on input "42589" at bounding box center [780, 297] width 77 height 22
paste input "6900"
type input "46900"
type input "1.66"
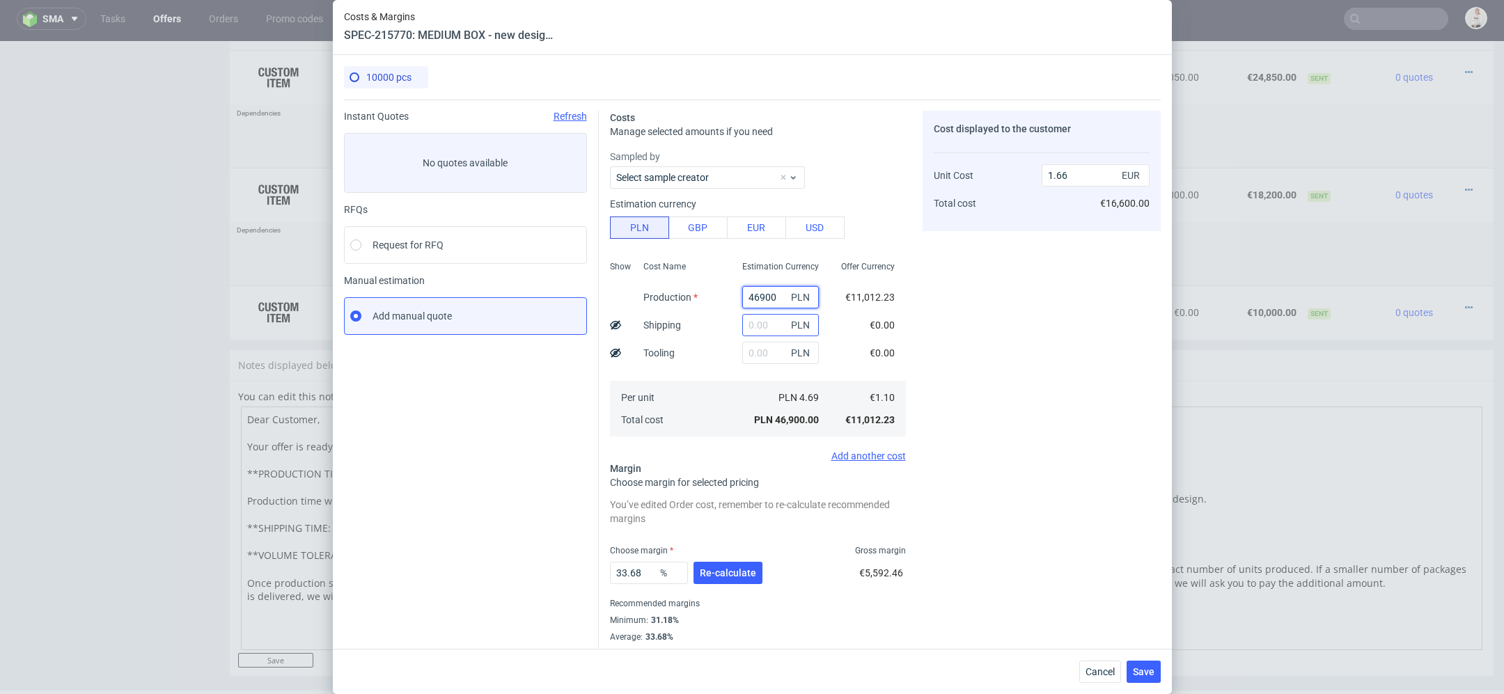
type input "46900"
click at [777, 324] on input "text" at bounding box center [780, 325] width 77 height 22
type input "2200"
type input "1.74"
type input "2200"
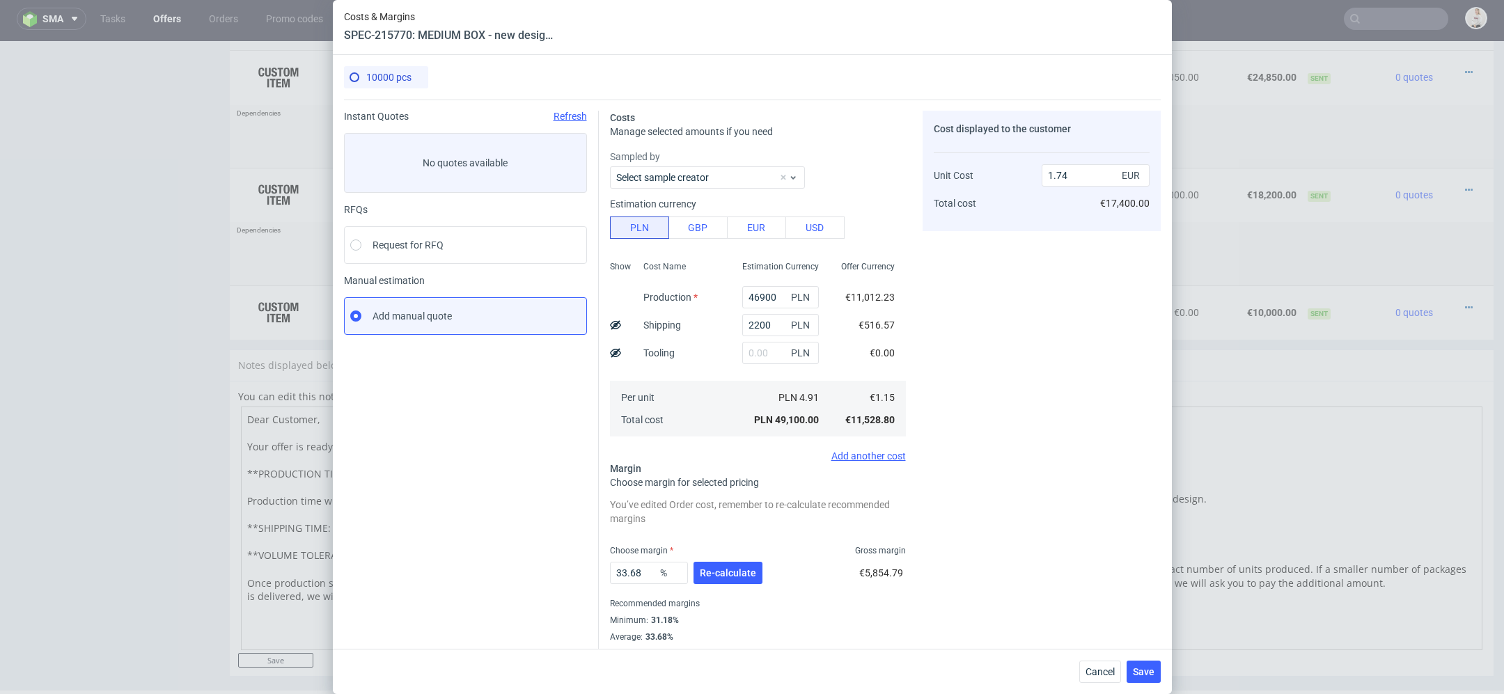
click at [610, 326] on icon at bounding box center [615, 325] width 11 height 11
type input "1.69"
click at [884, 454] on div "Add another cost" at bounding box center [758, 455] width 296 height 11
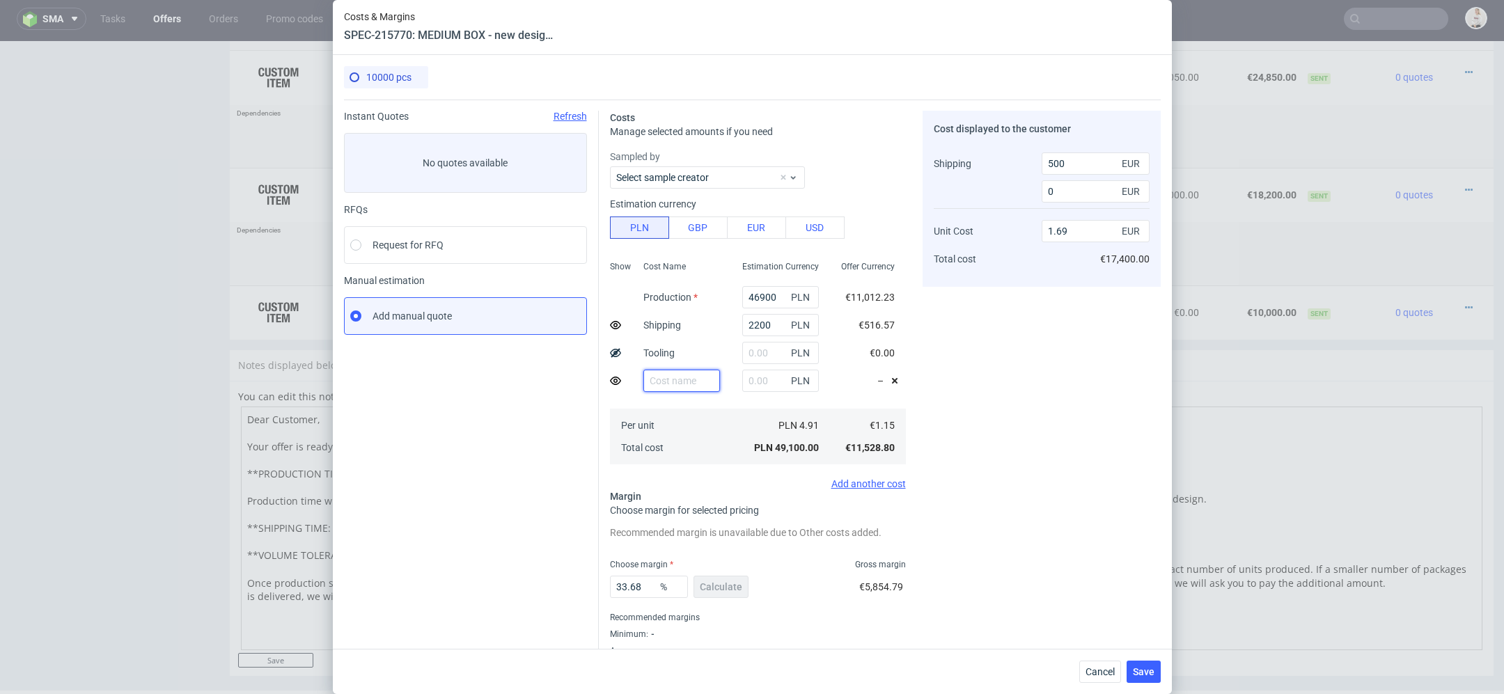
click at [649, 388] on input "text" at bounding box center [681, 381] width 77 height 22
type input "Additional shipping UK"
click at [772, 383] on input "text" at bounding box center [780, 381] width 77 height 22
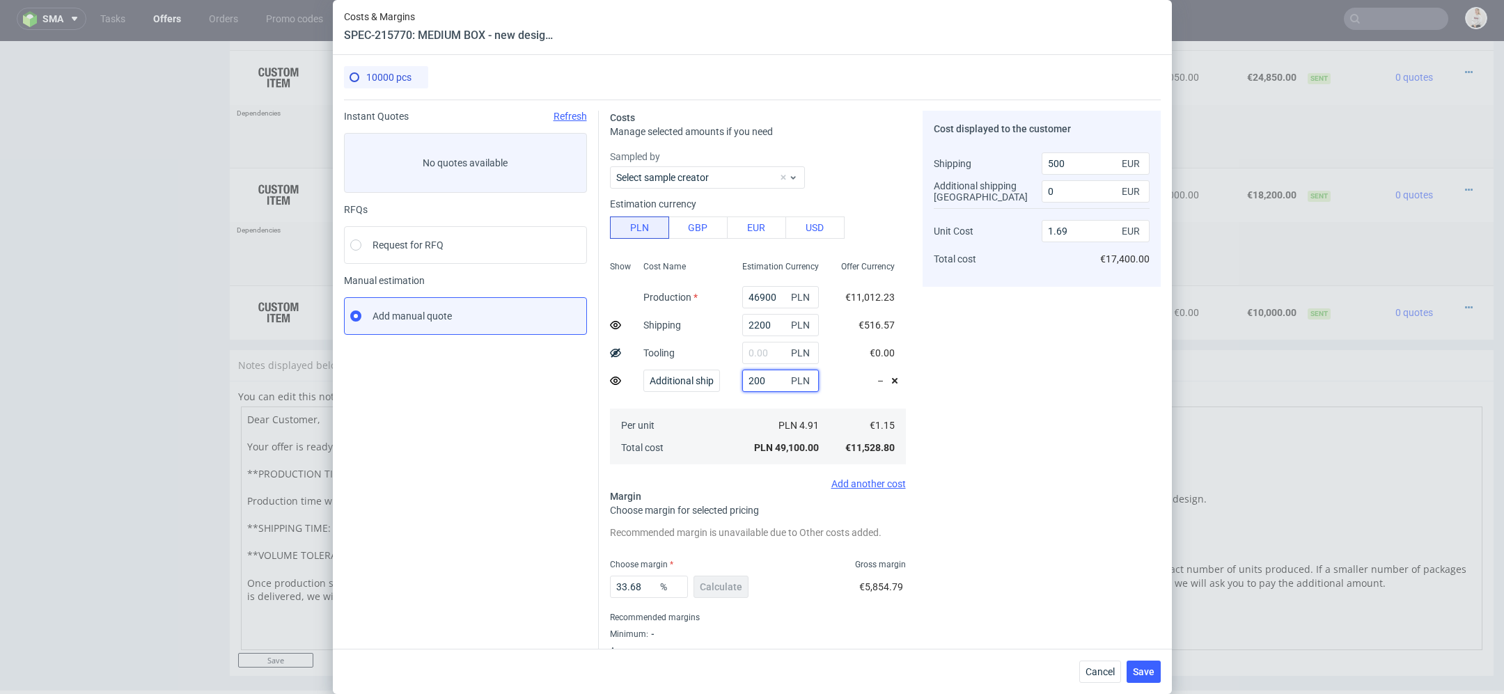
type input "2000"
type input "1.71"
type input "500"
type input "2000"
click at [1021, 390] on div "Cost displayed to the customer Shipping Additional shipping UK Unit Cost Total …" at bounding box center [1041, 392] width 238 height 562
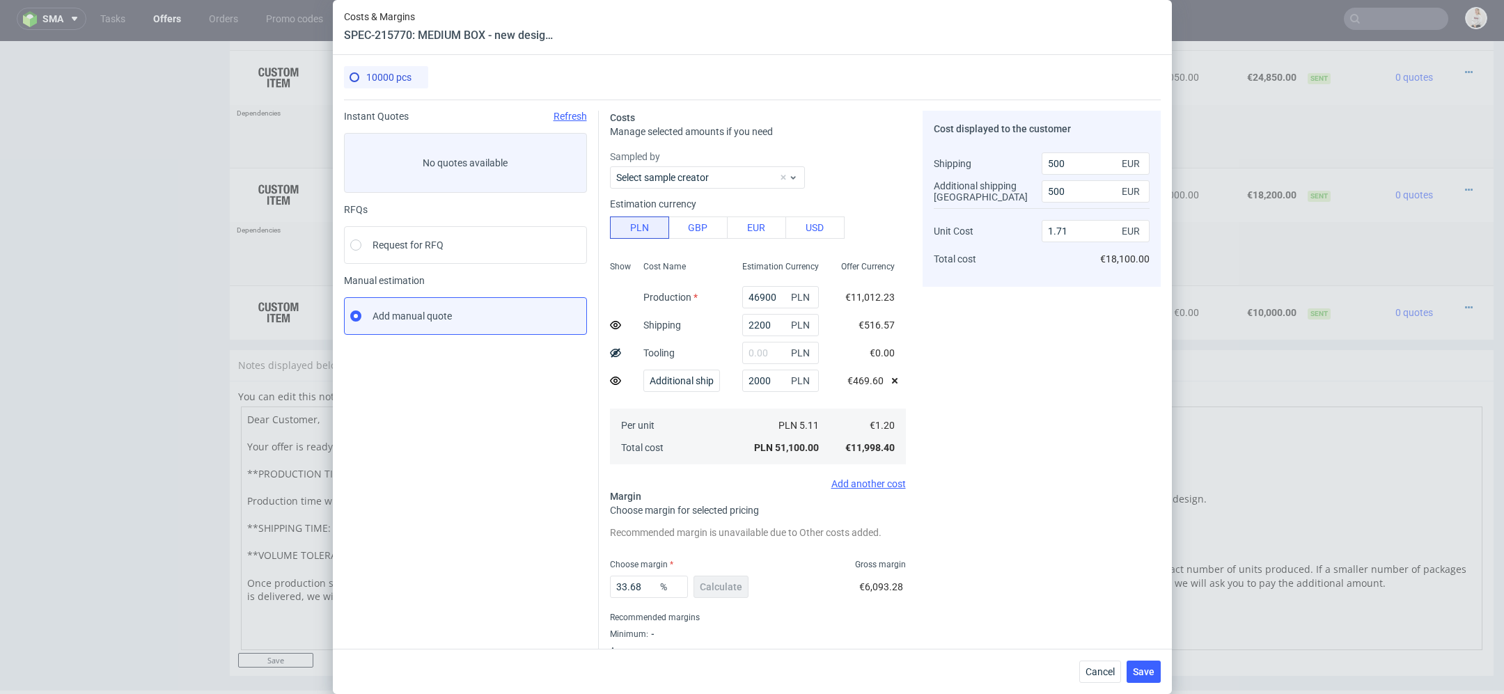
scroll to position [34, 0]
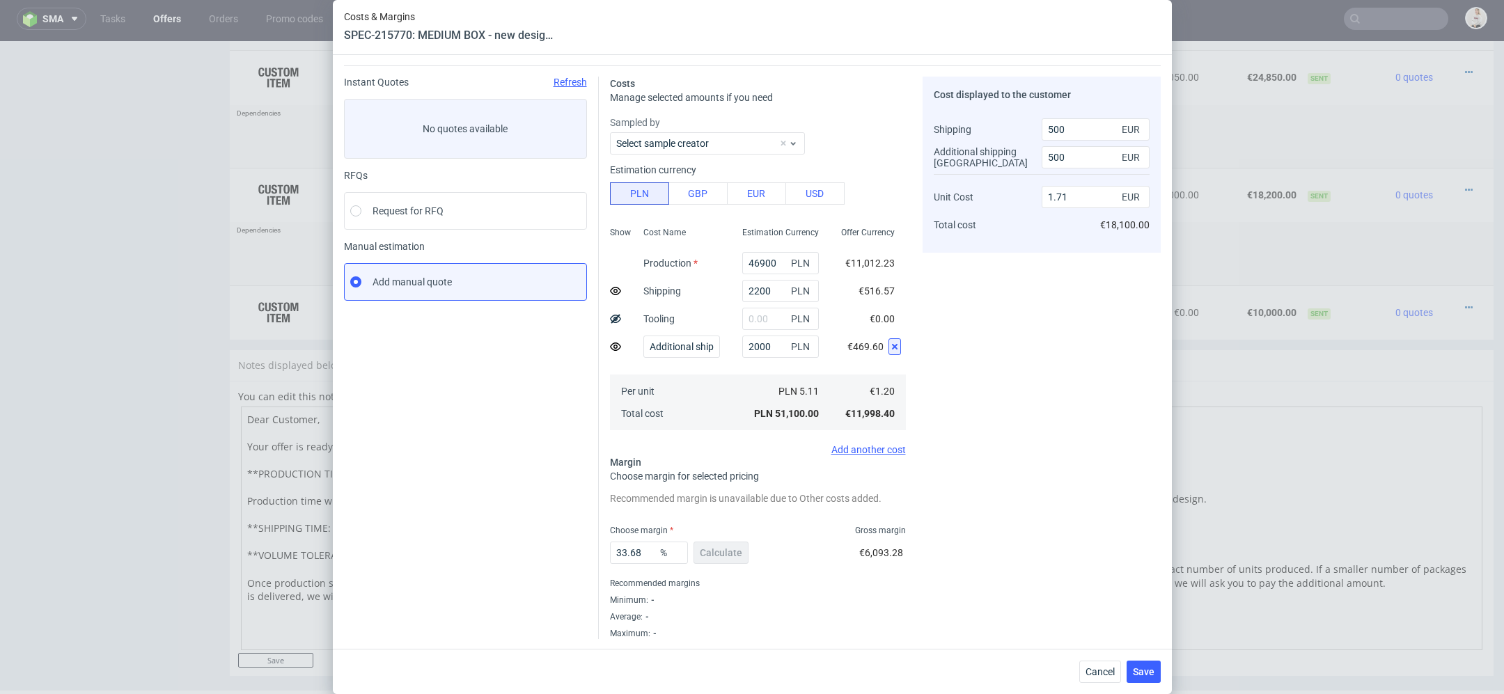
click at [897, 347] on icon at bounding box center [894, 346] width 11 height 11
type input "1.69"
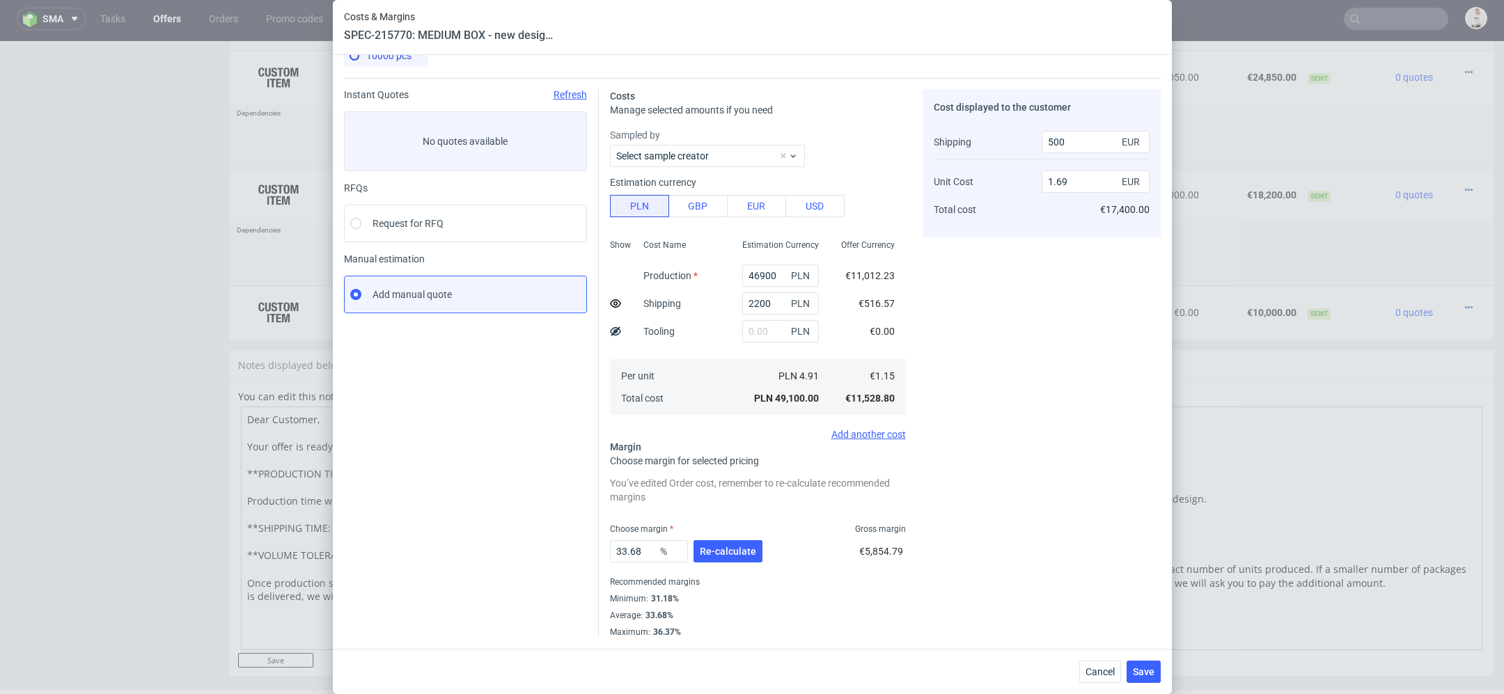
scroll to position [20, 0]
click at [721, 553] on span "Re-calculate" at bounding box center [728, 553] width 56 height 10
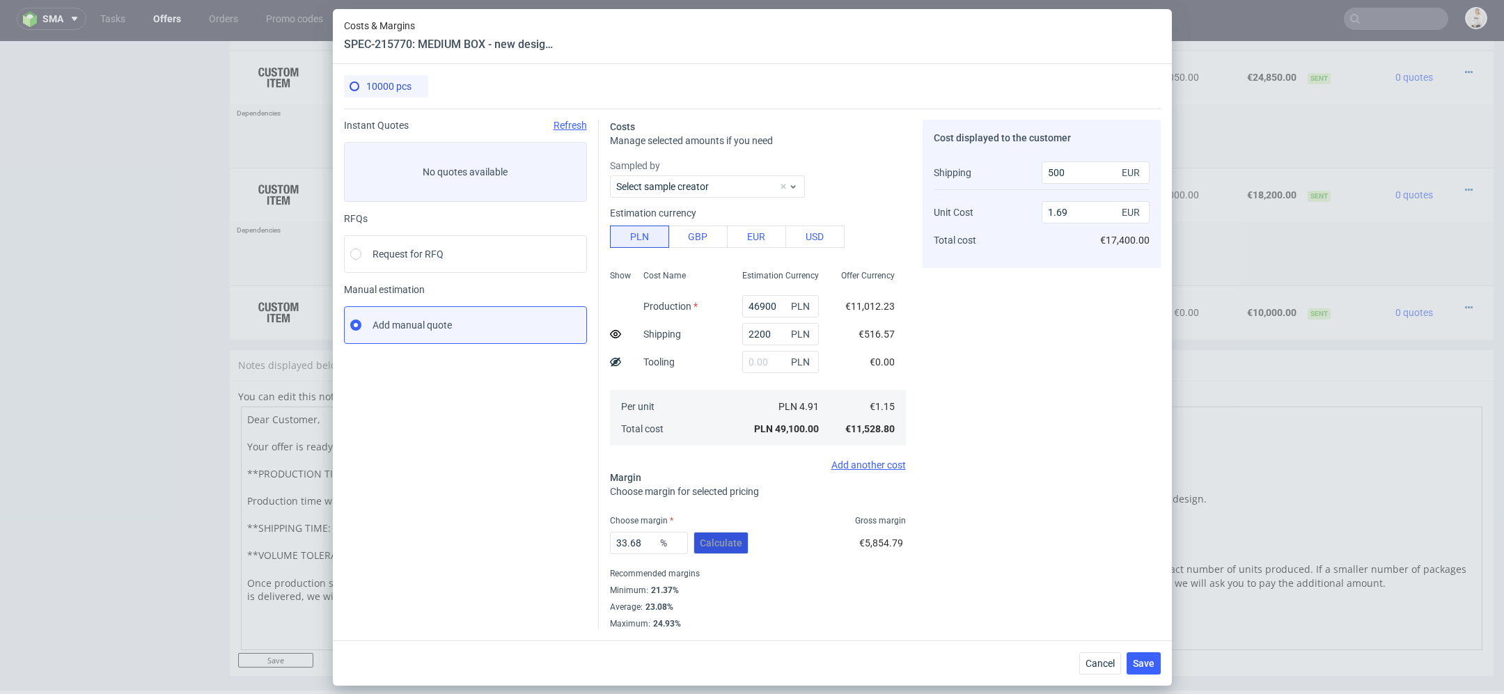
scroll to position [0, 0]
drag, startPoint x: 647, startPoint y: 540, endPoint x: 480, endPoint y: 540, distance: 167.8
click at [480, 540] on div "Instant Quotes Refresh No quotes available RFQs Request for RFQ Manual estimati…" at bounding box center [752, 369] width 817 height 521
type input "3"
type input "1.14"
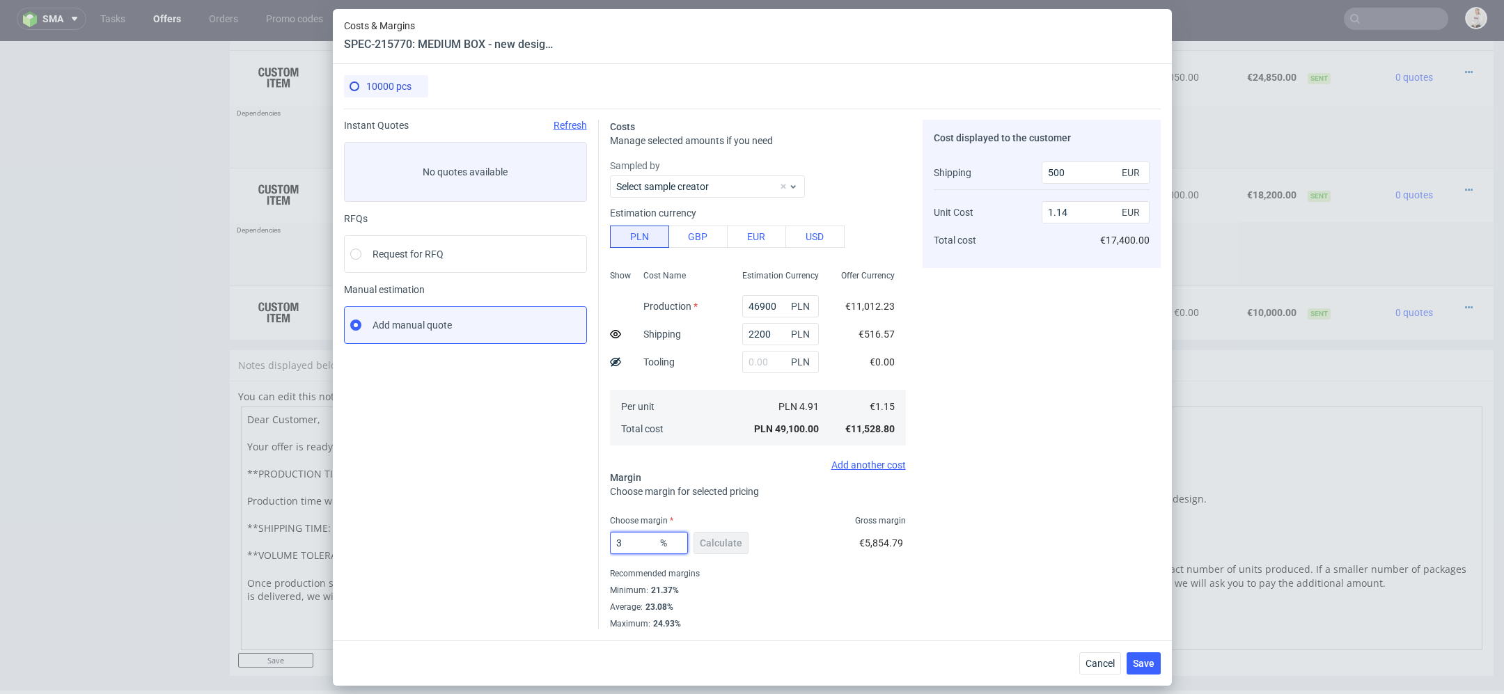
type input "37"
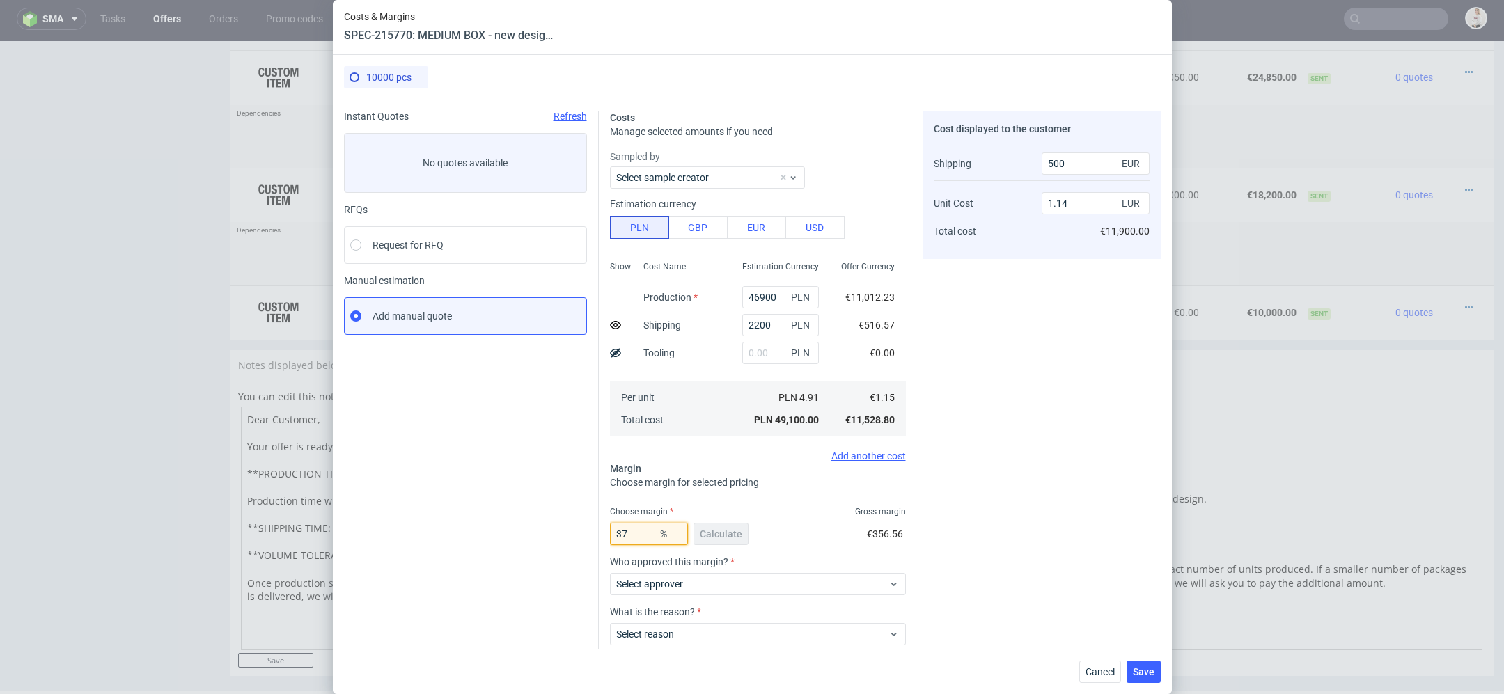
type input "1.78"
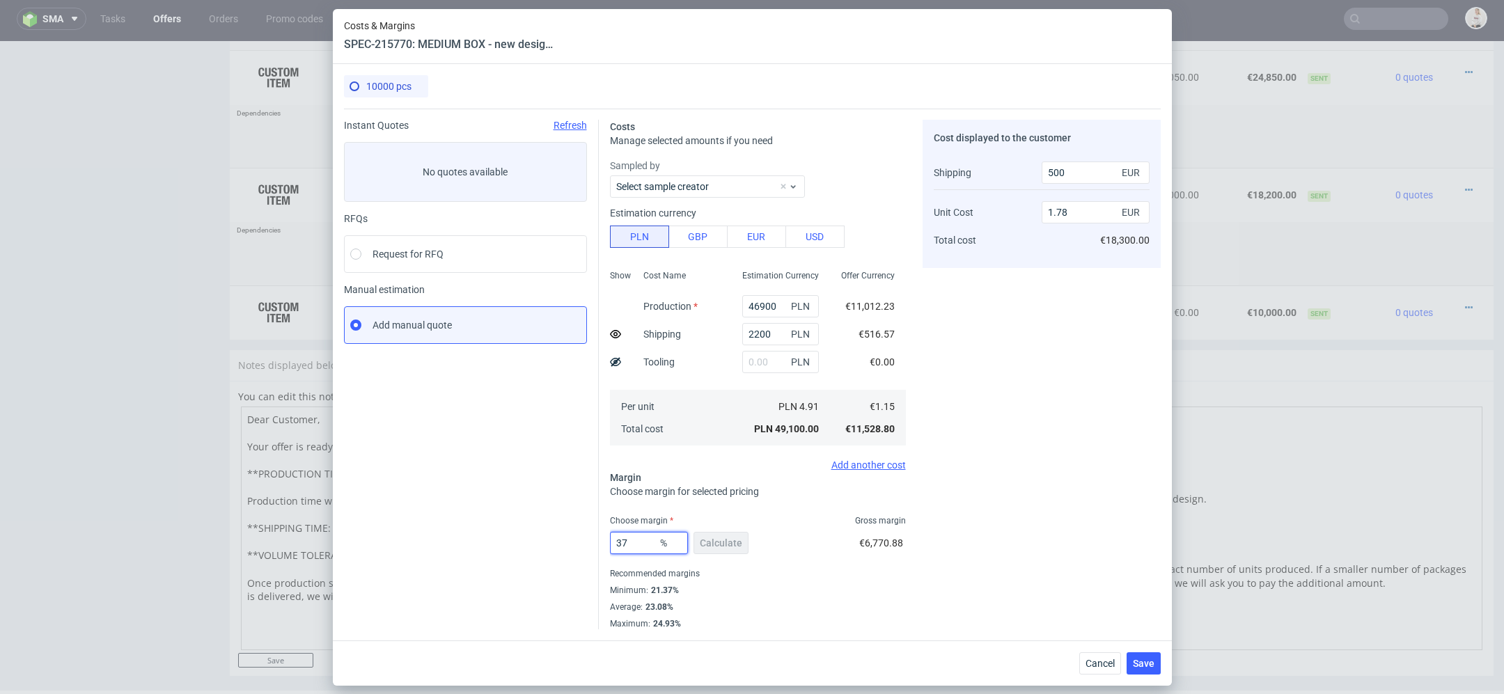
type input "37"
click at [986, 526] on div "Cost displayed to the customer Shipping Unit Cost Total cost 500 EUR 1.78 EUR €…" at bounding box center [1041, 375] width 238 height 510
click at [865, 455] on div "Sampled by Select sample creator Estimation currency PLN GBP EUR USD Show Cost …" at bounding box center [758, 315] width 296 height 312
click at [865, 460] on div "Add another cost" at bounding box center [758, 464] width 296 height 11
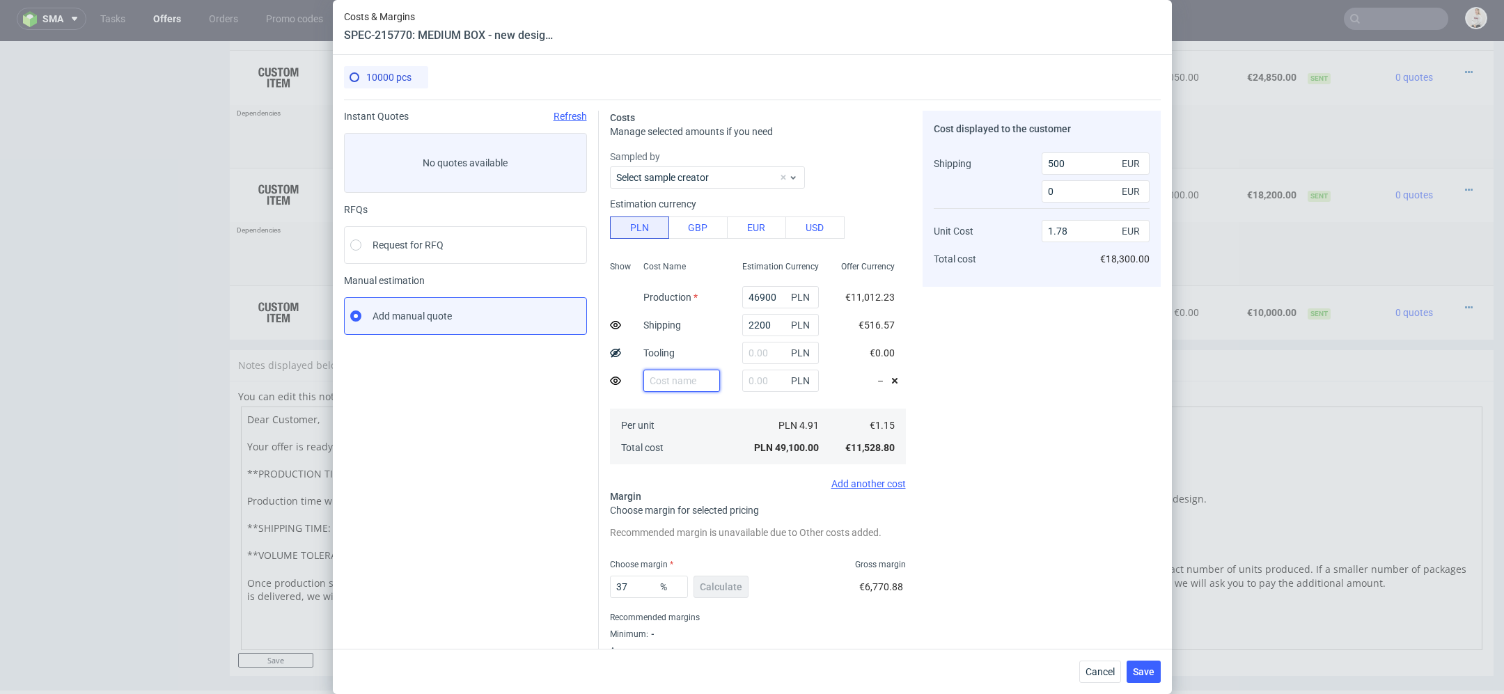
click at [690, 381] on input "text" at bounding box center [681, 381] width 77 height 22
type input "Additional shipping UK"
click at [765, 388] on input "text" at bounding box center [780, 381] width 77 height 22
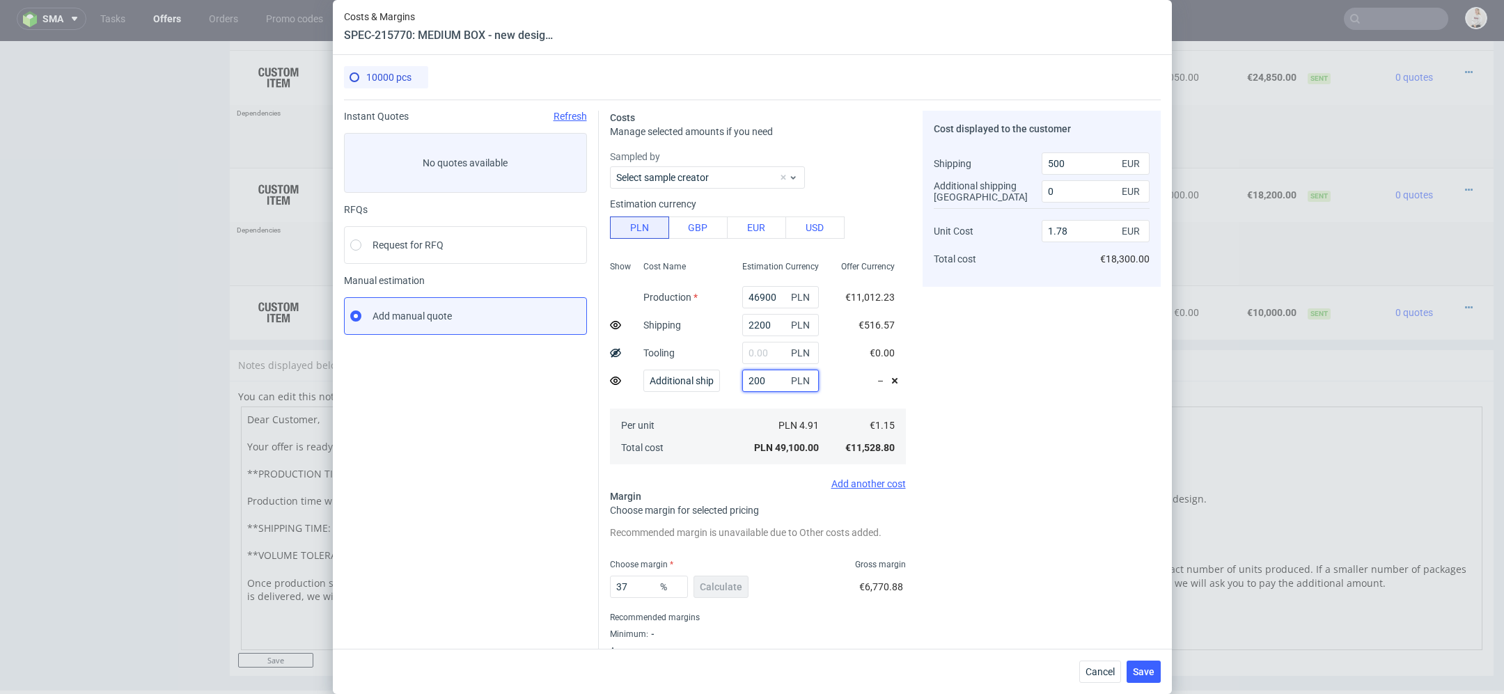
type input "2000"
type input "1.81"
type input "500"
type input "2000"
click at [1043, 447] on div "Cost displayed to the customer Shipping Additional shipping UK Unit Cost Total …" at bounding box center [1041, 392] width 238 height 562
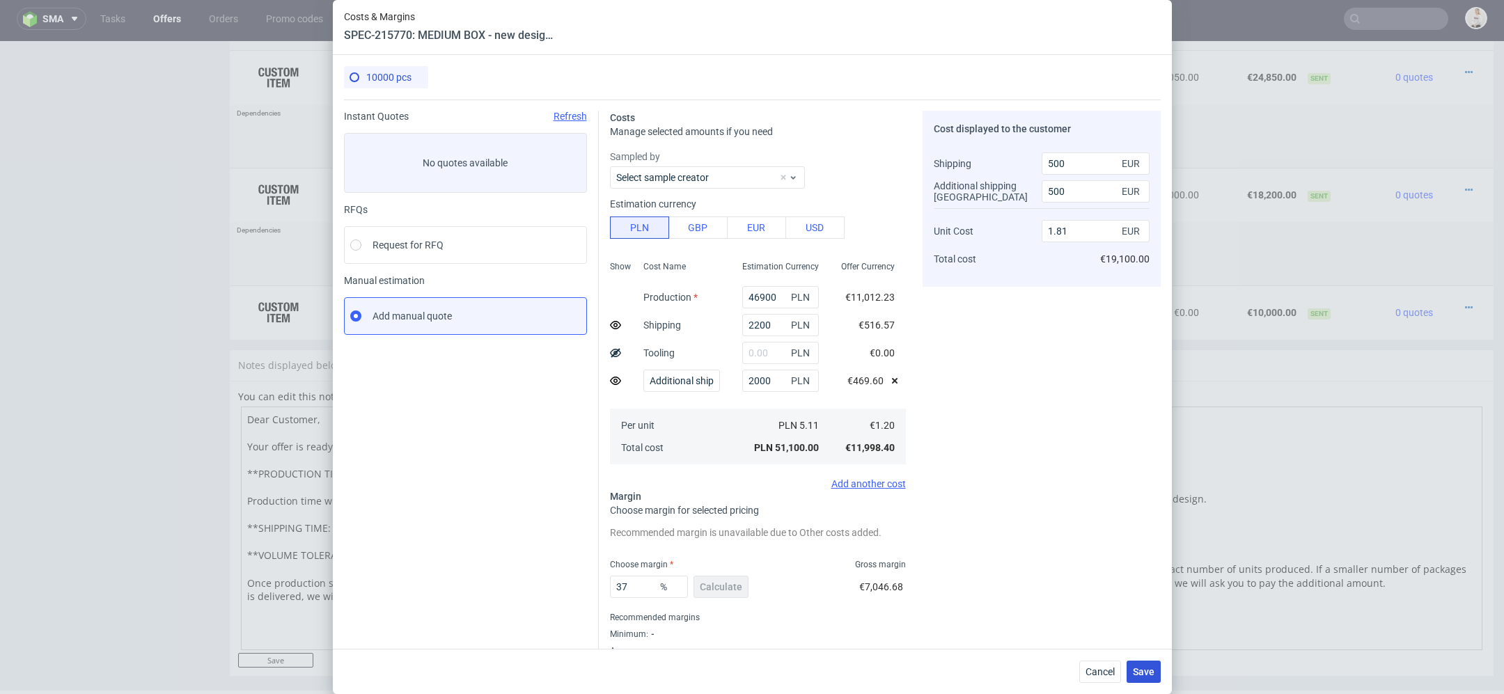
click at [1152, 661] on button "Save" at bounding box center [1143, 672] width 34 height 22
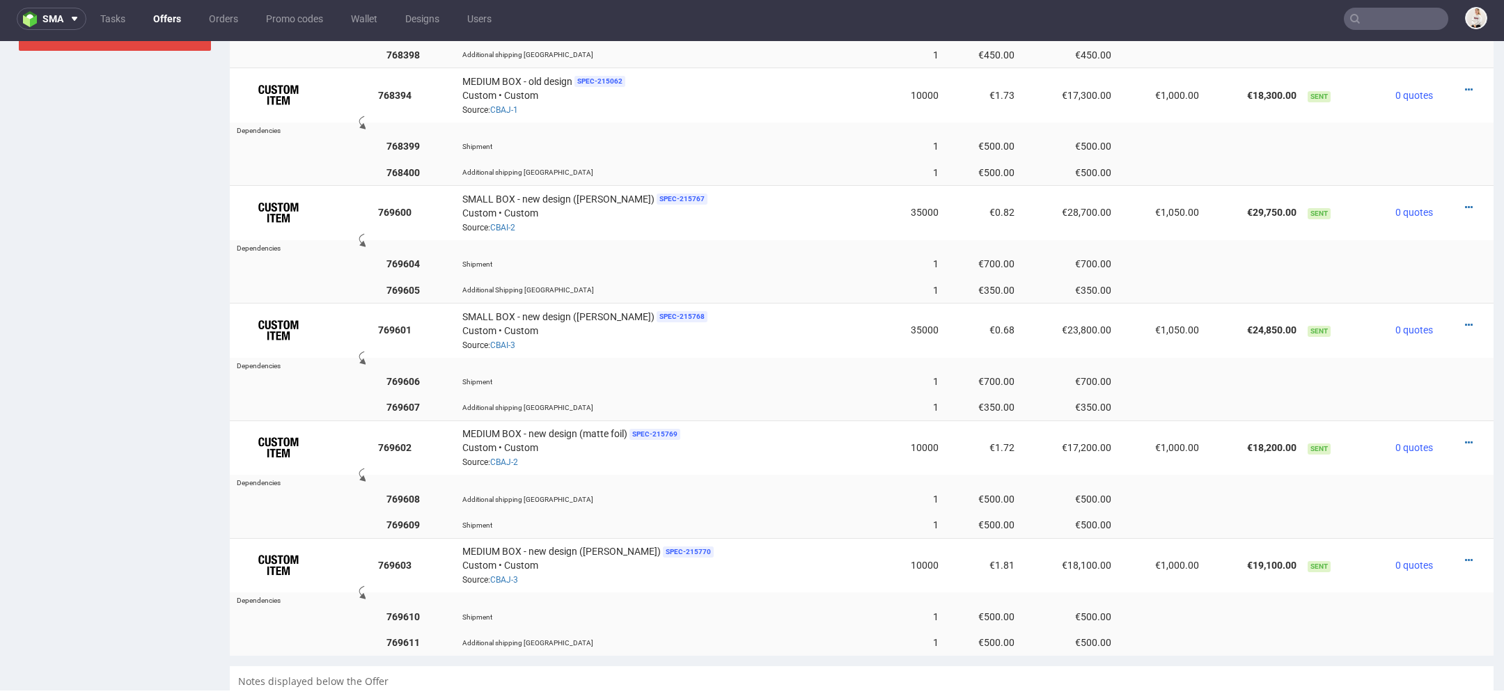
scroll to position [992, 0]
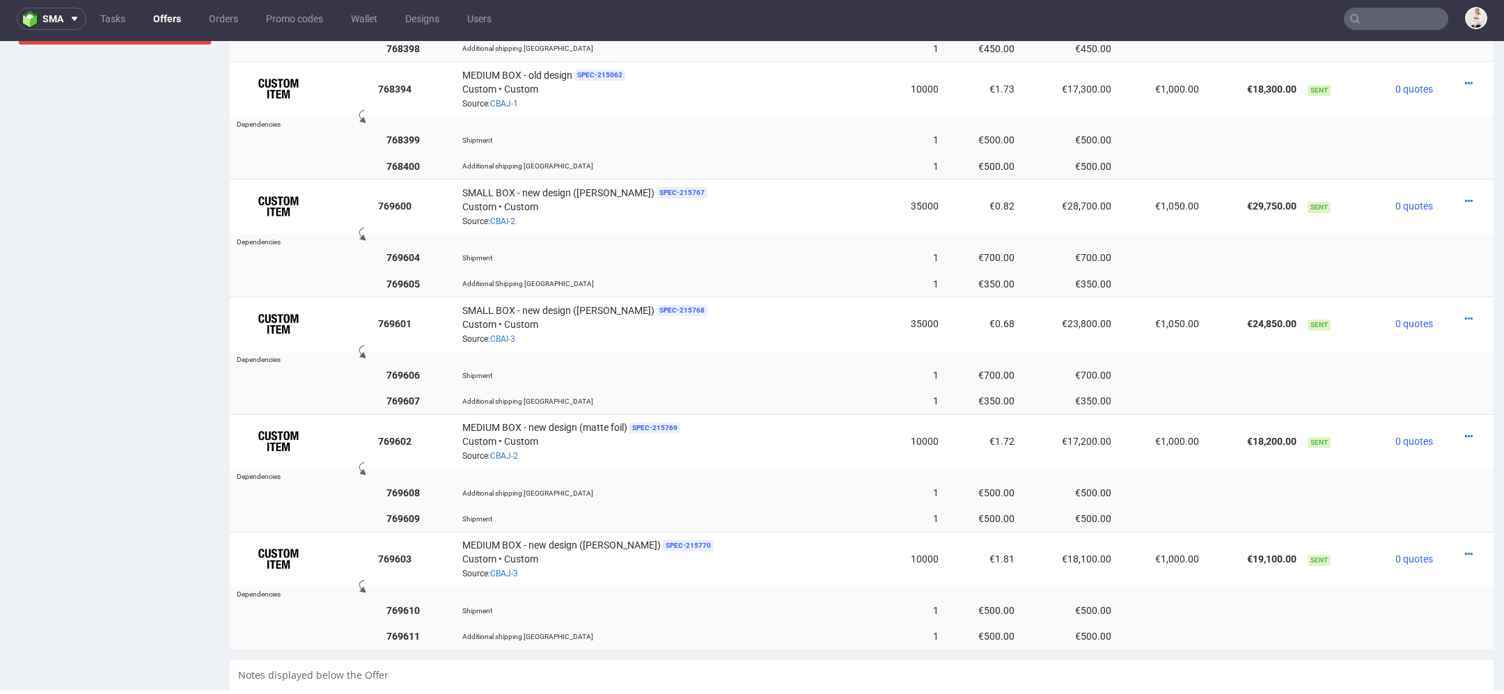
click at [947, 586] on td at bounding box center [932, 591] width 1121 height 11
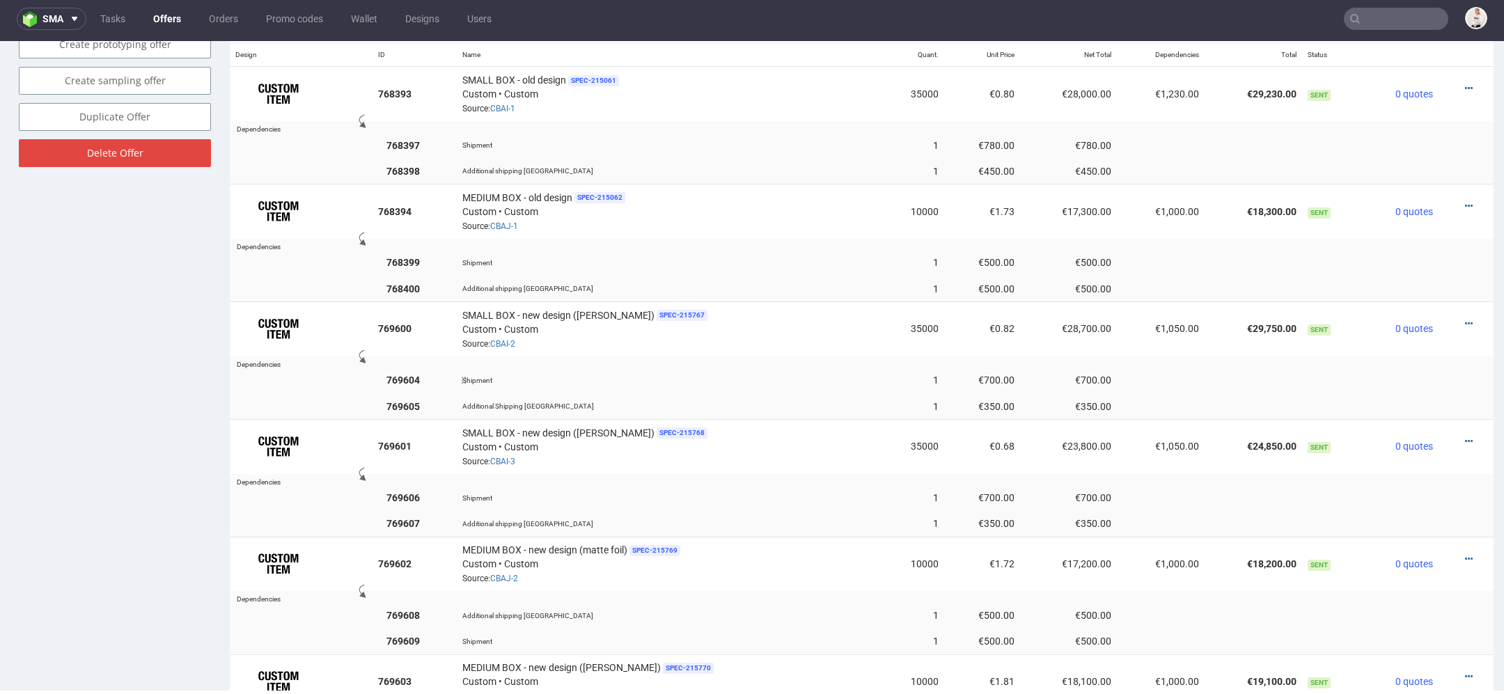
scroll to position [865, 0]
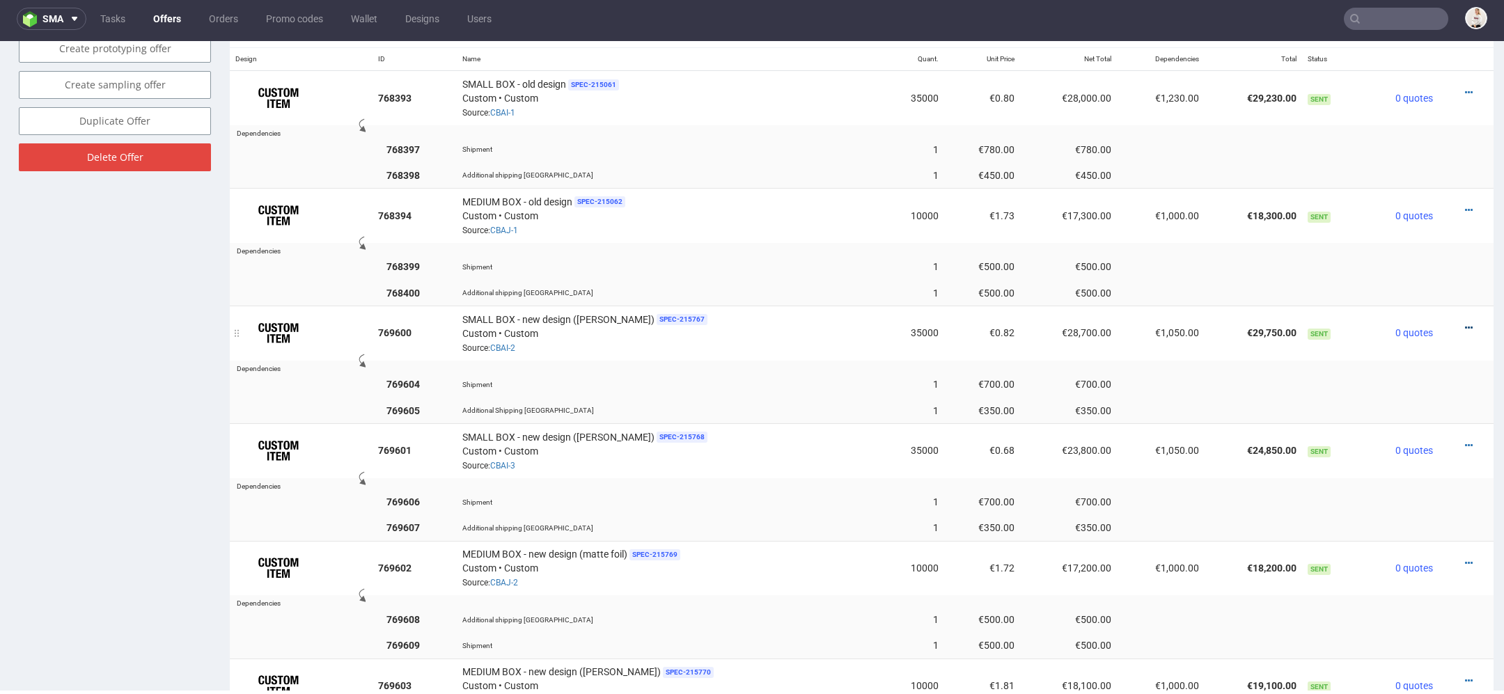
click at [1465, 323] on icon at bounding box center [1469, 328] width 8 height 10
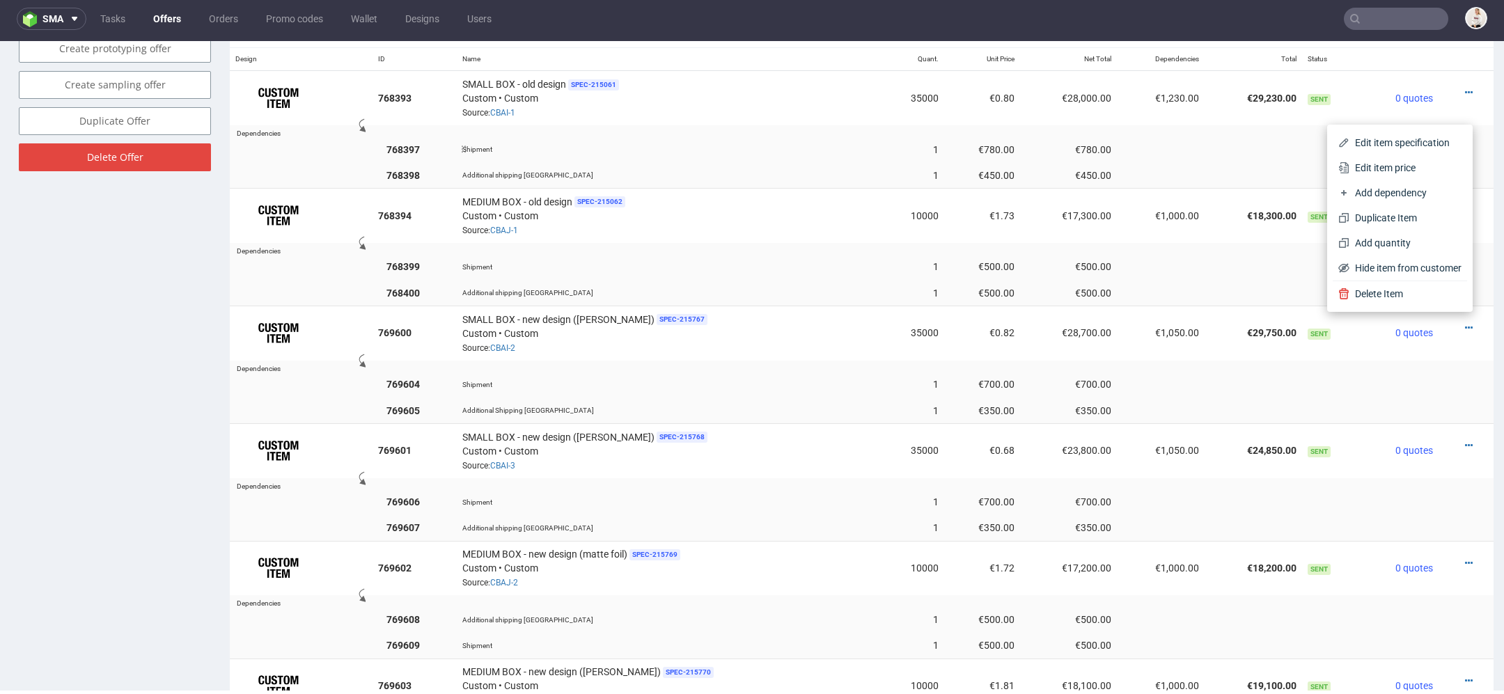
click at [1222, 148] on td at bounding box center [1252, 149] width 97 height 26
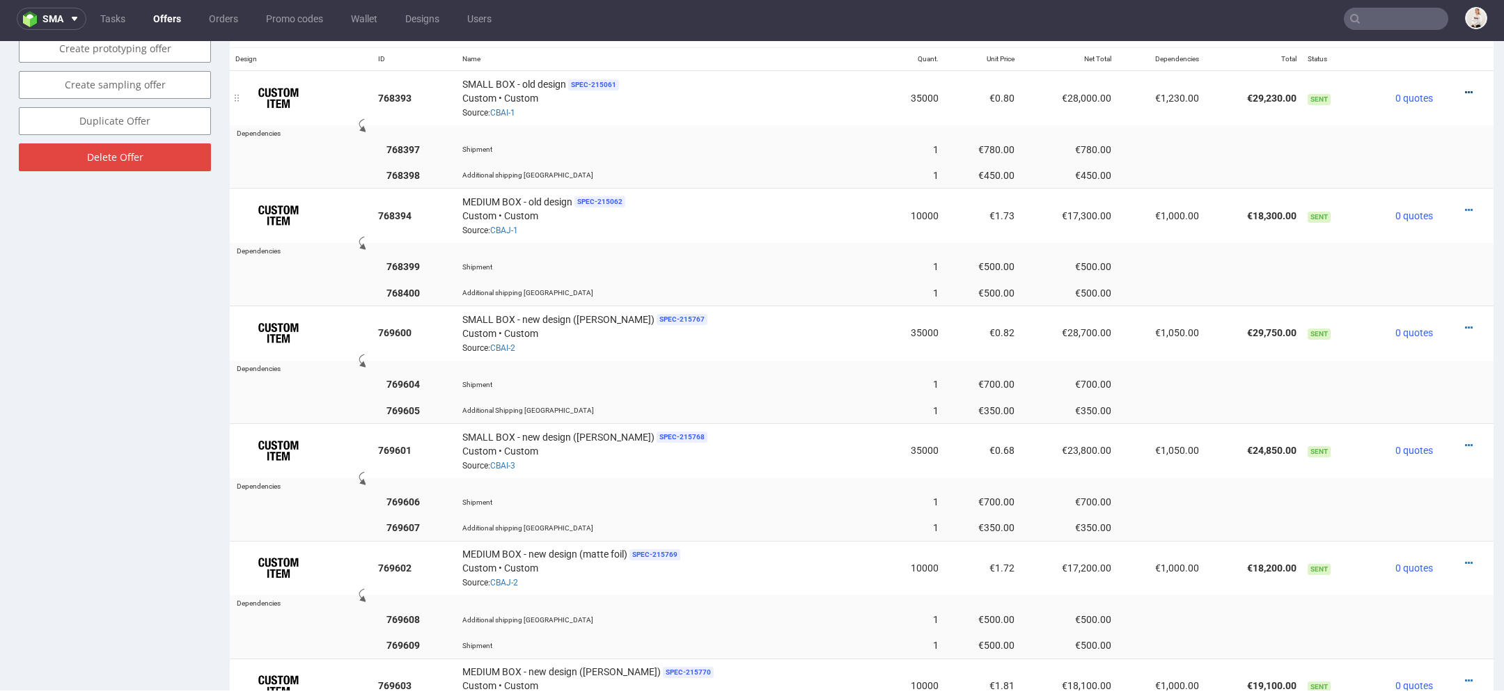
click at [1465, 88] on icon at bounding box center [1469, 93] width 8 height 10
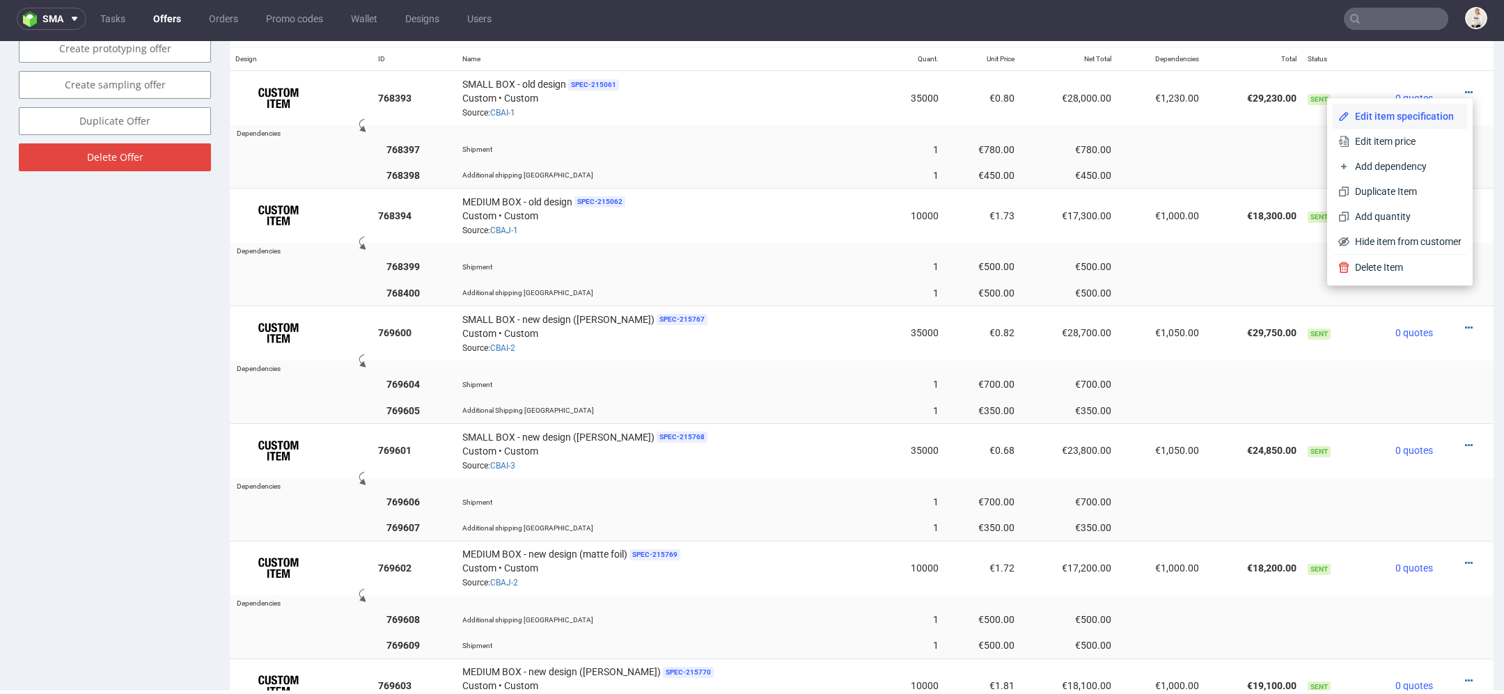
click at [1392, 114] on span "Edit item specification" at bounding box center [1405, 116] width 112 height 14
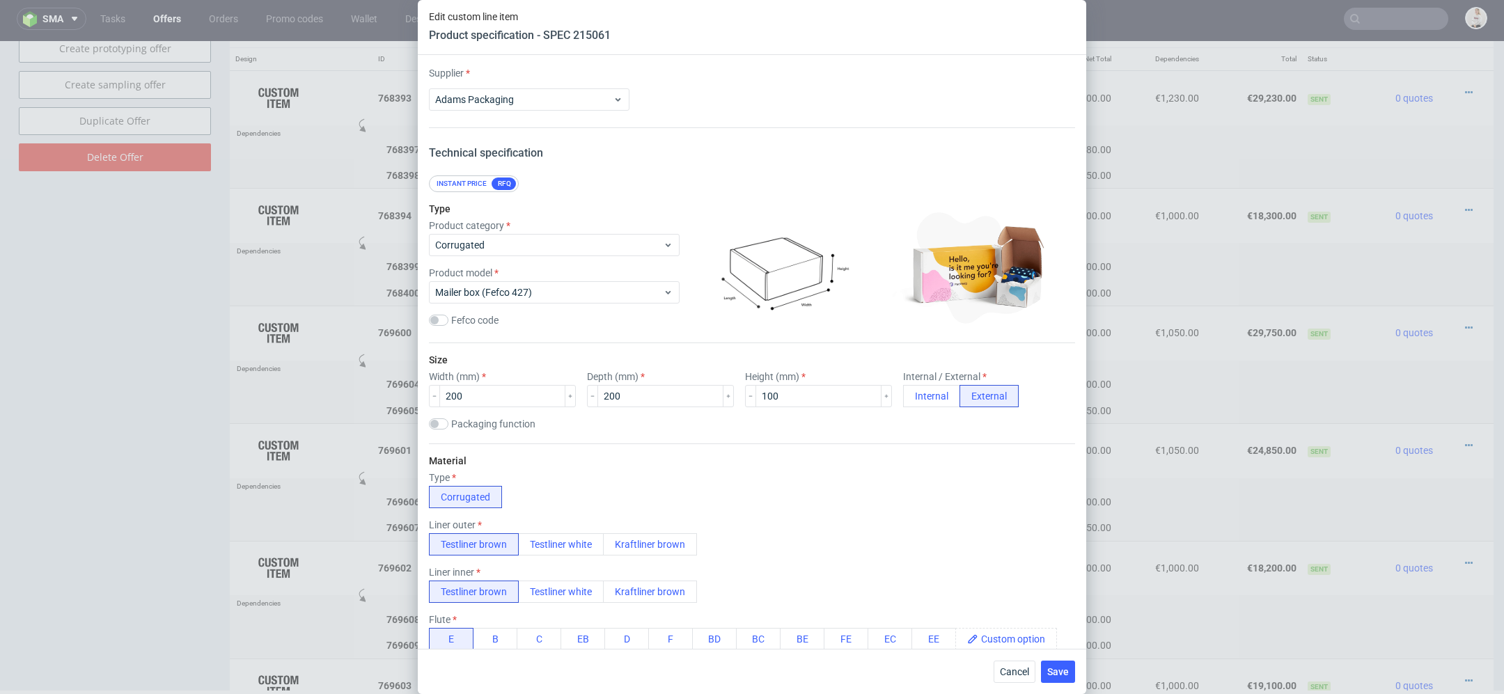
click at [1427, 224] on div "Edit custom line item Product specification - SPEC 215061 Supplier Adams Packag…" at bounding box center [752, 347] width 1504 height 694
click at [1007, 666] on button "Cancel" at bounding box center [1014, 672] width 42 height 22
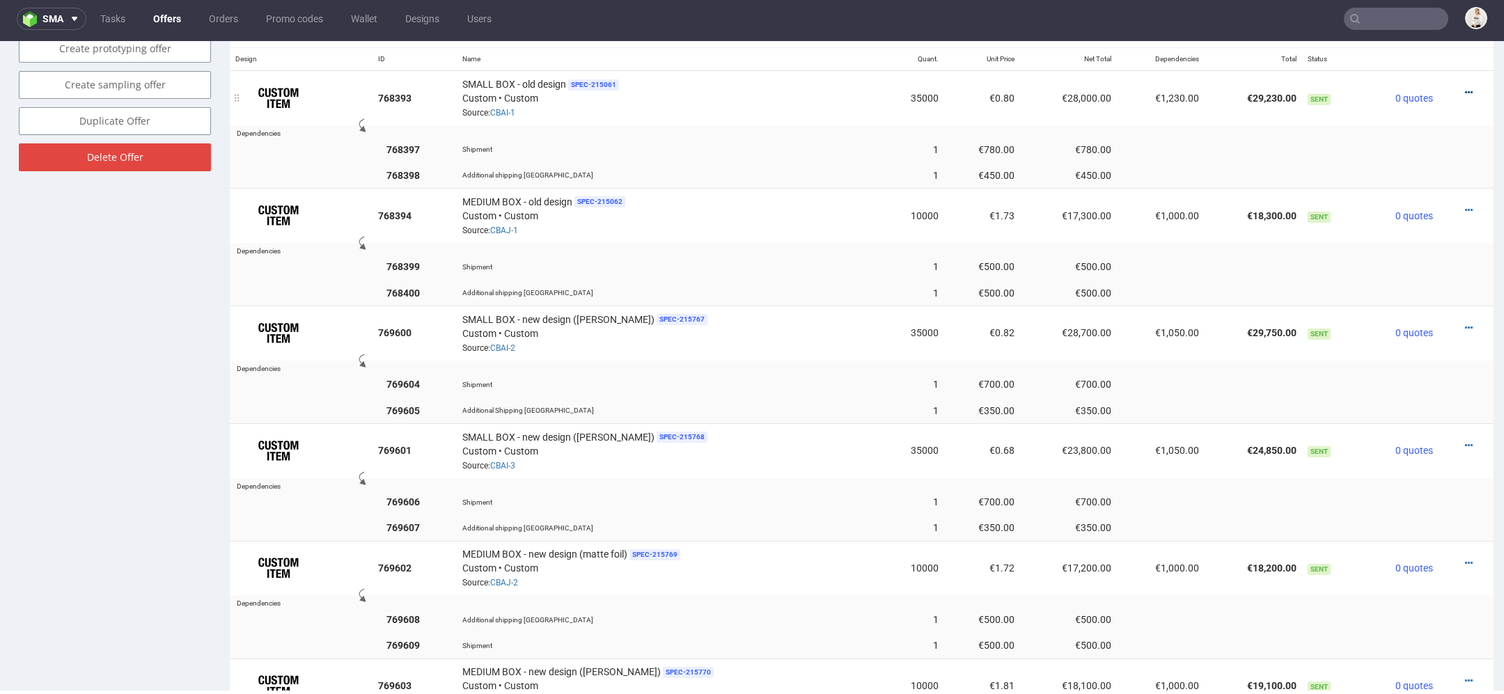
click at [1465, 88] on icon at bounding box center [1469, 93] width 8 height 10
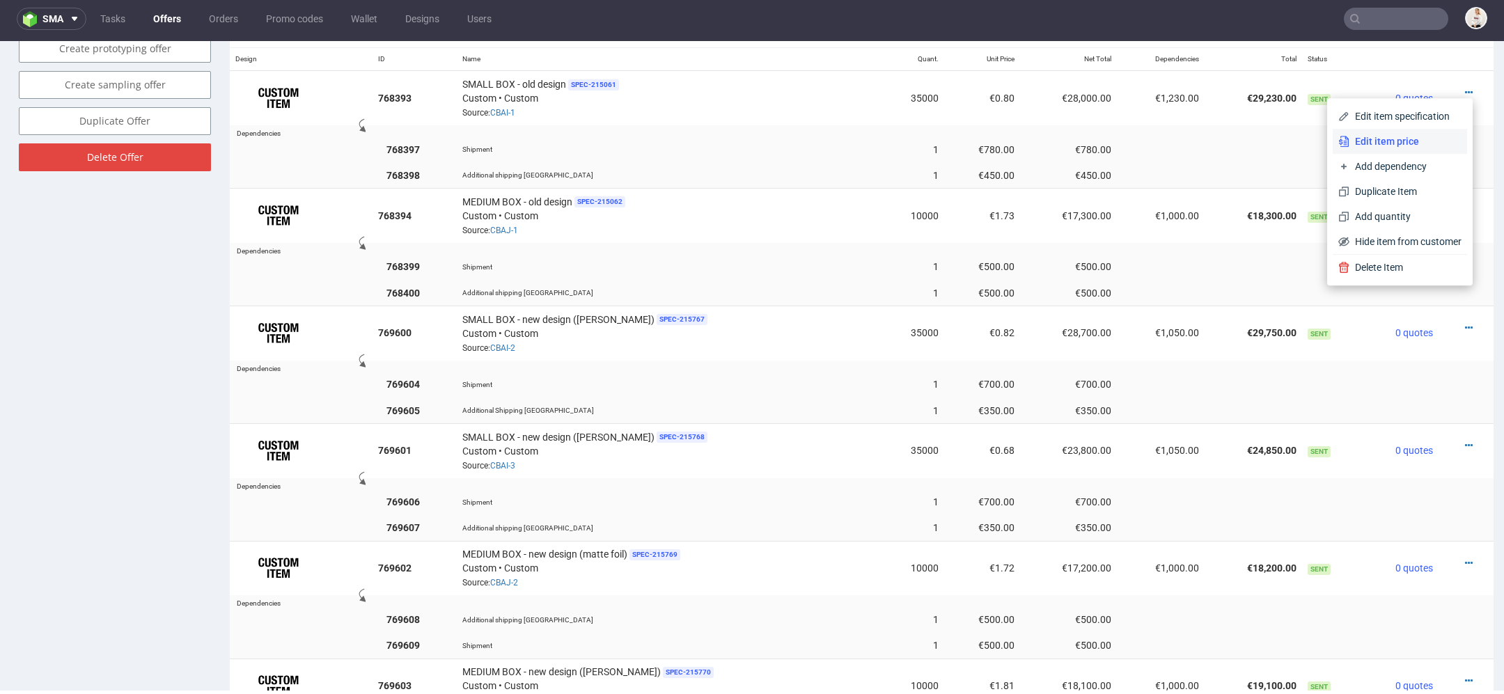
click at [1392, 143] on span "Edit item price" at bounding box center [1405, 141] width 112 height 14
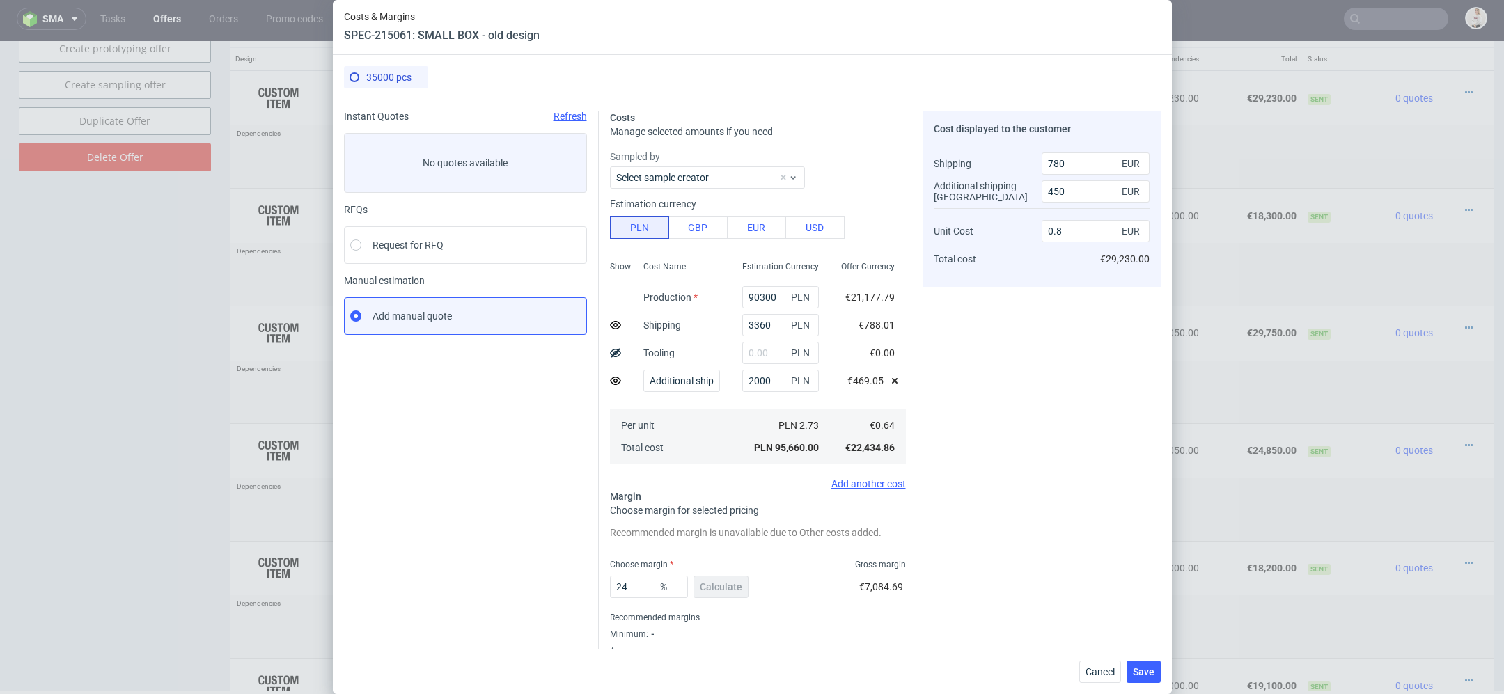
scroll to position [34, 0]
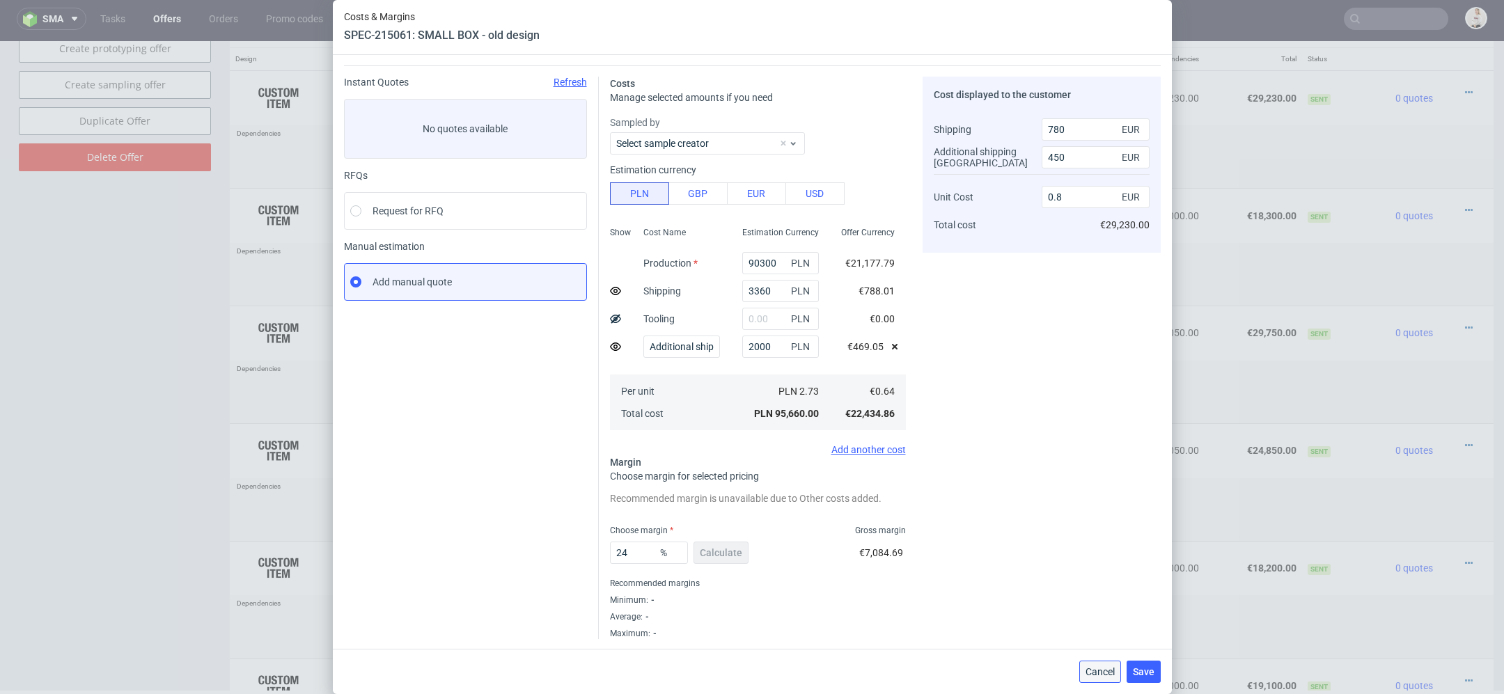
click at [1095, 667] on span "Cancel" at bounding box center [1099, 672] width 29 height 10
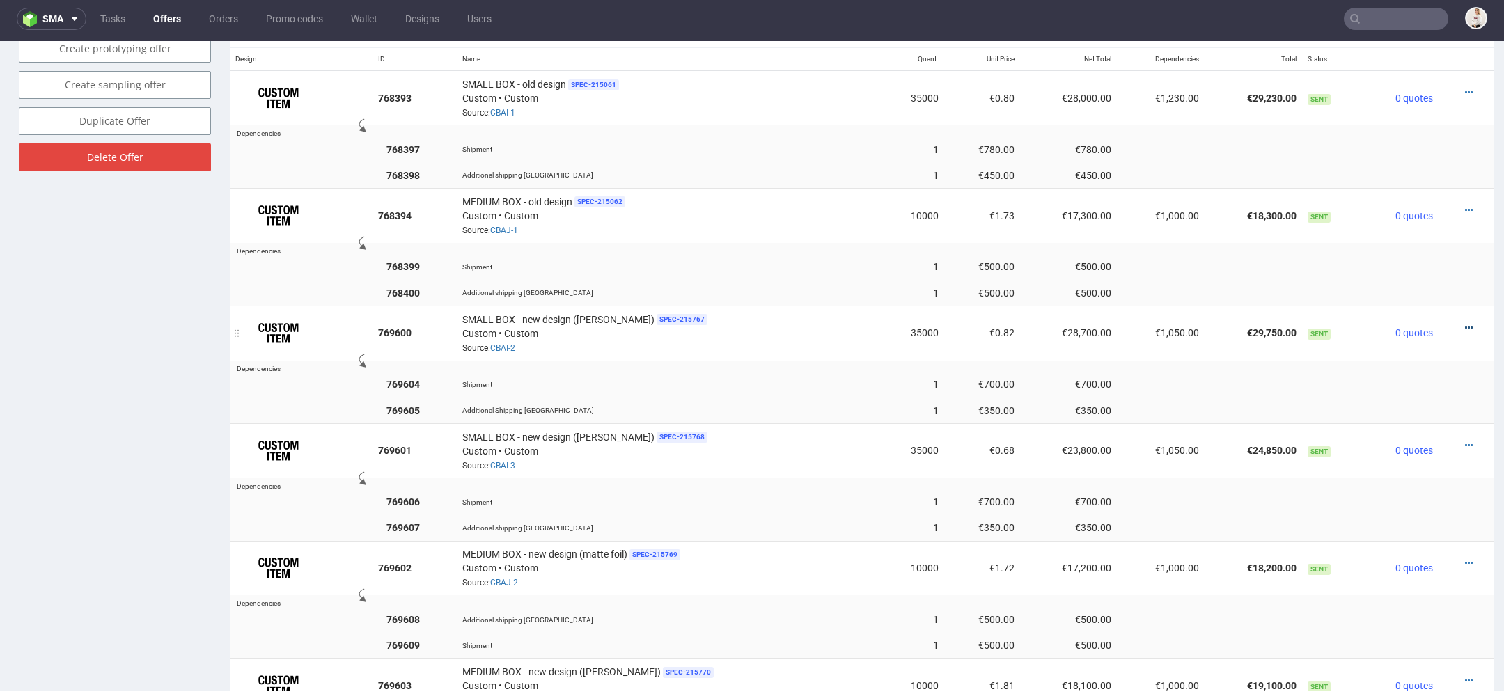
click at [1465, 323] on icon at bounding box center [1469, 328] width 8 height 10
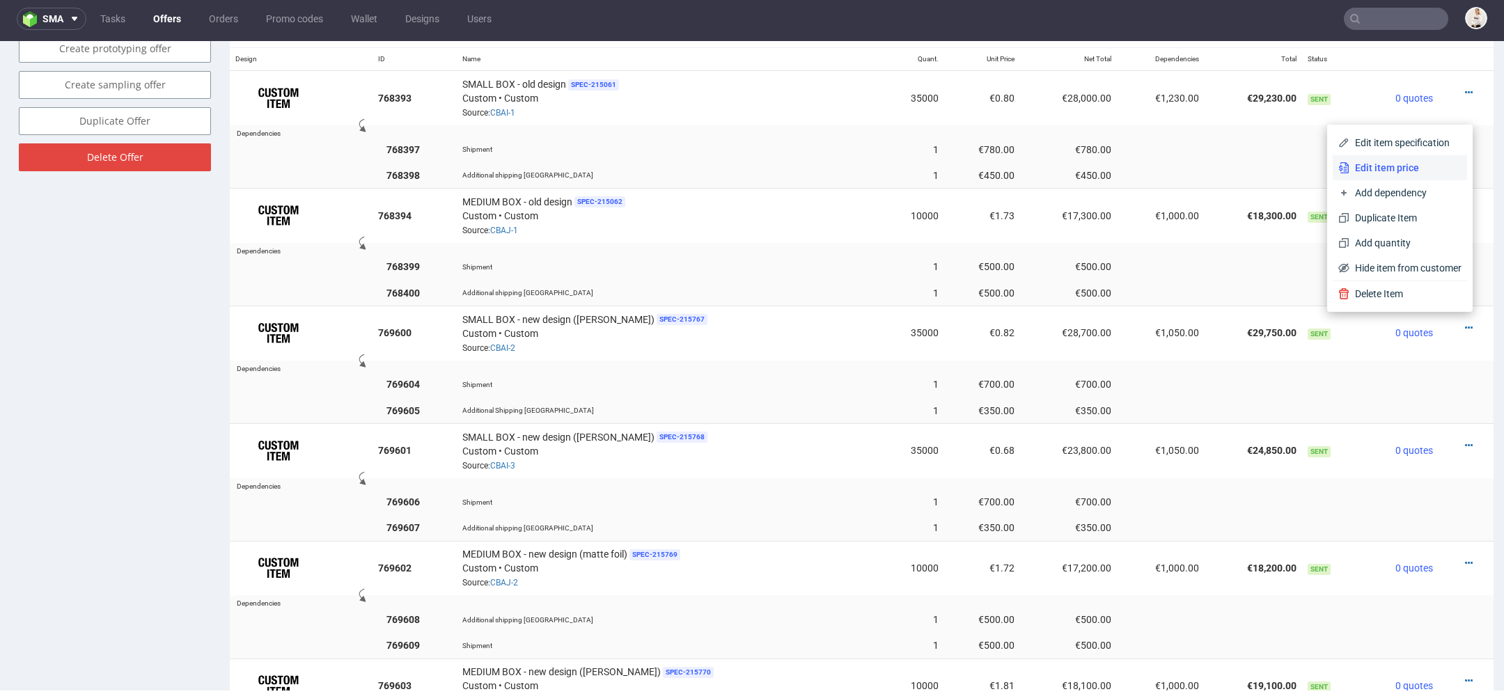
click at [1408, 168] on span "Edit item price" at bounding box center [1405, 168] width 112 height 14
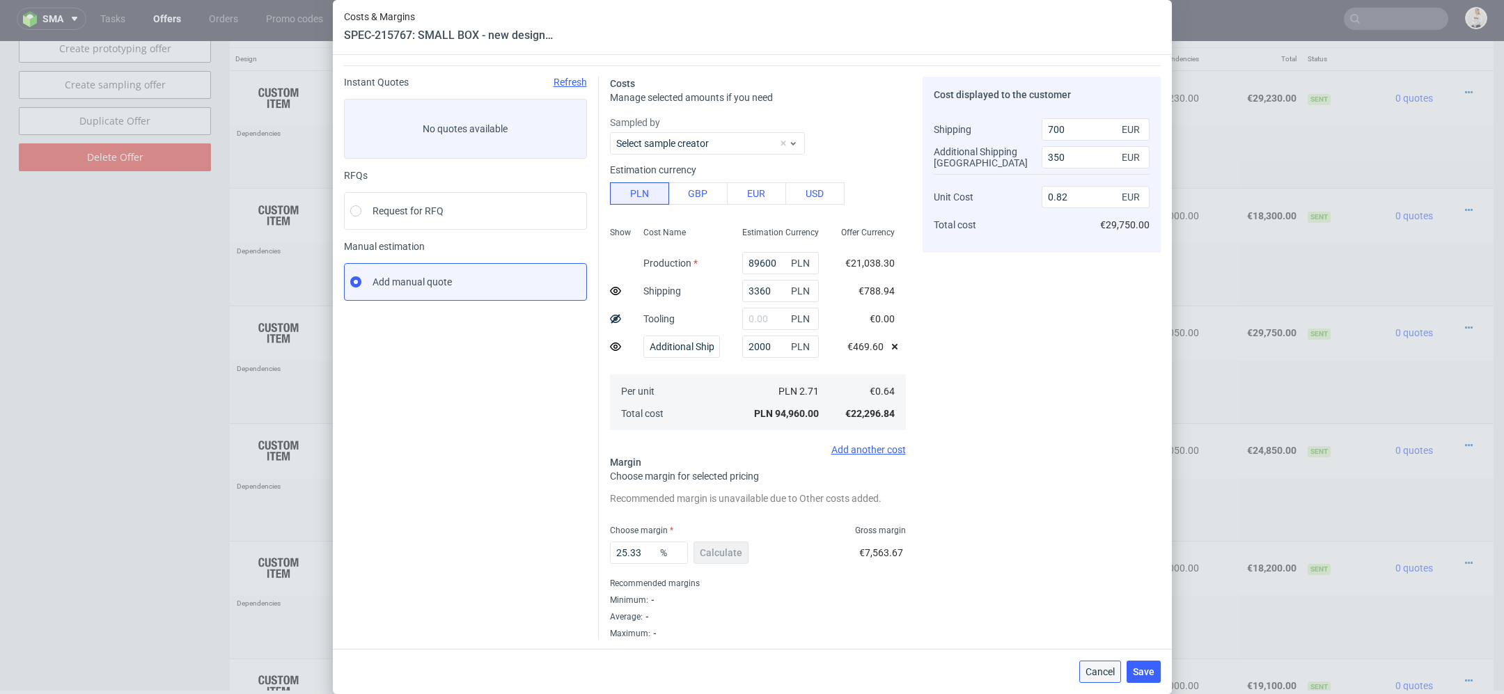
click at [1103, 673] on span "Cancel" at bounding box center [1099, 672] width 29 height 10
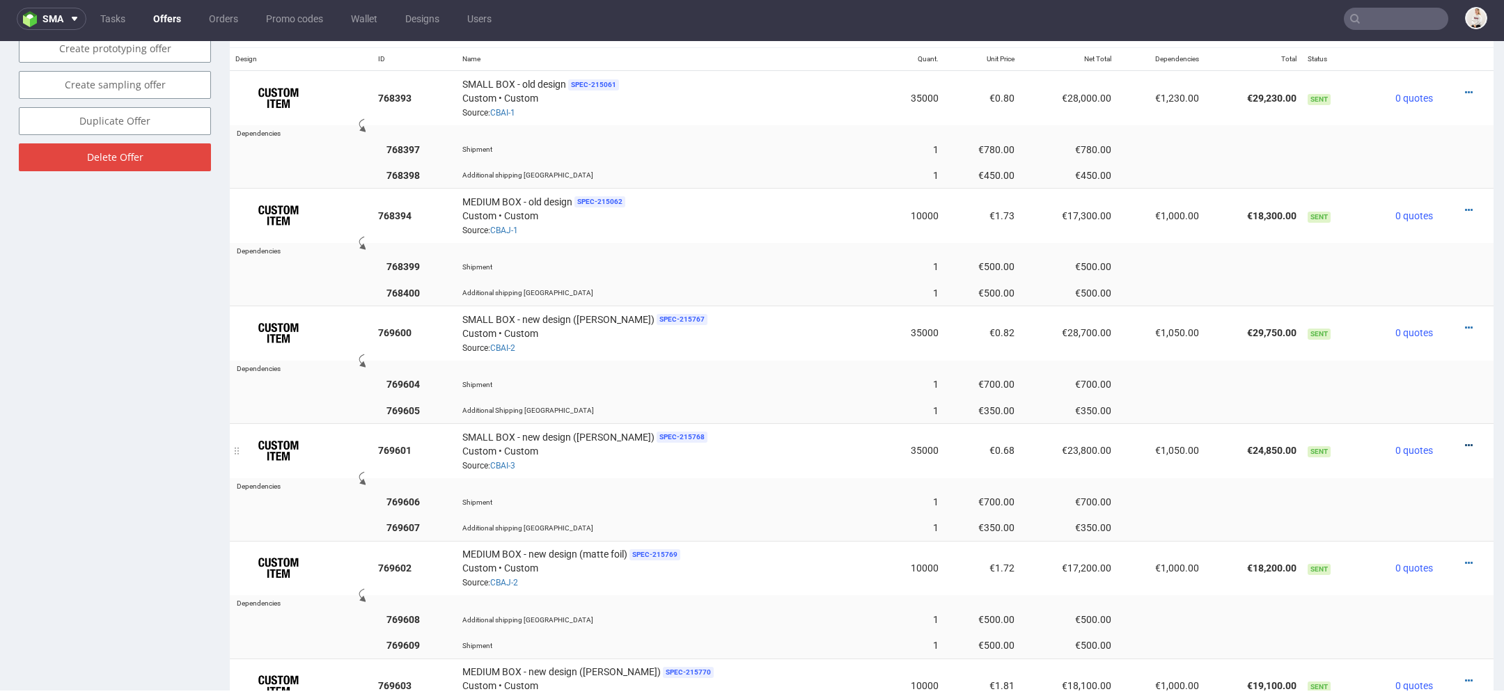
click at [1465, 440] on link at bounding box center [1469, 445] width 8 height 11
click at [1170, 311] on td "€1,050.00" at bounding box center [1161, 333] width 88 height 54
click at [1465, 323] on icon at bounding box center [1469, 328] width 8 height 10
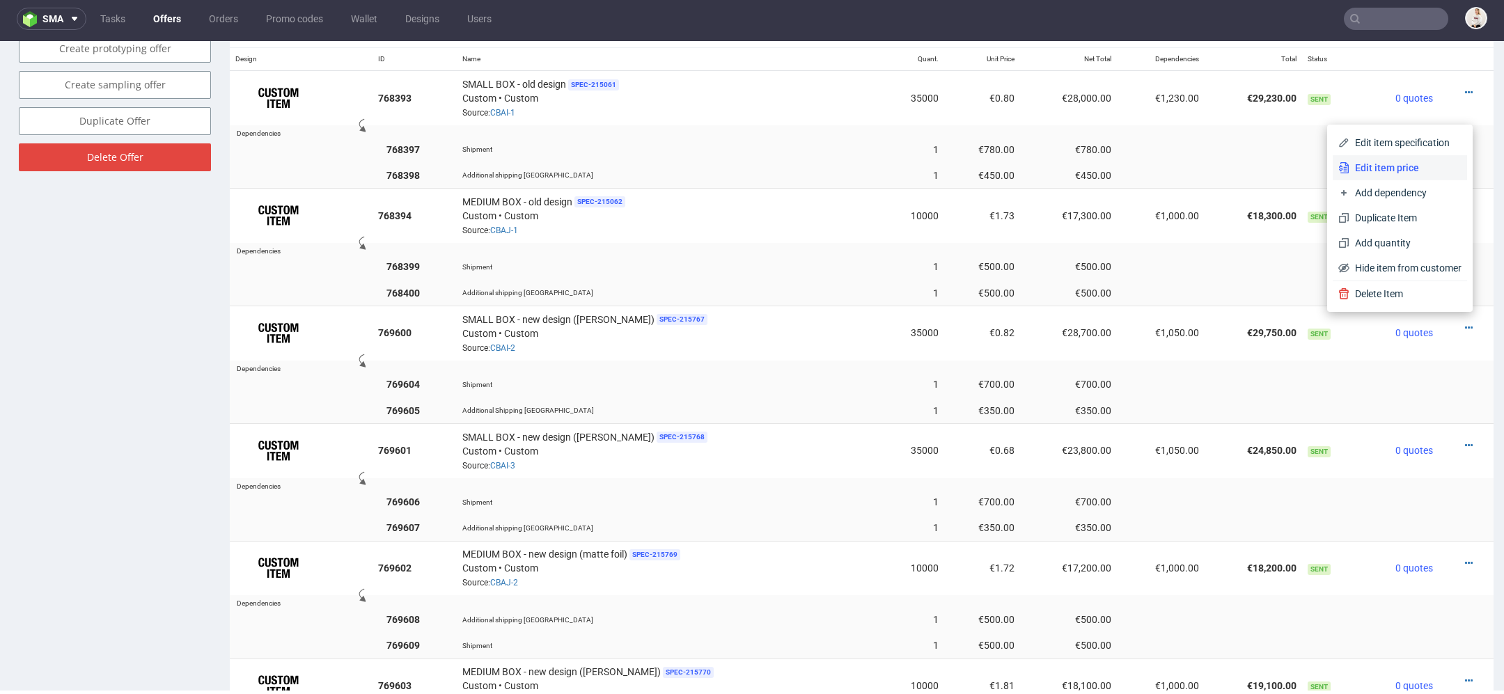
click at [1423, 165] on span "Edit item price" at bounding box center [1405, 168] width 112 height 14
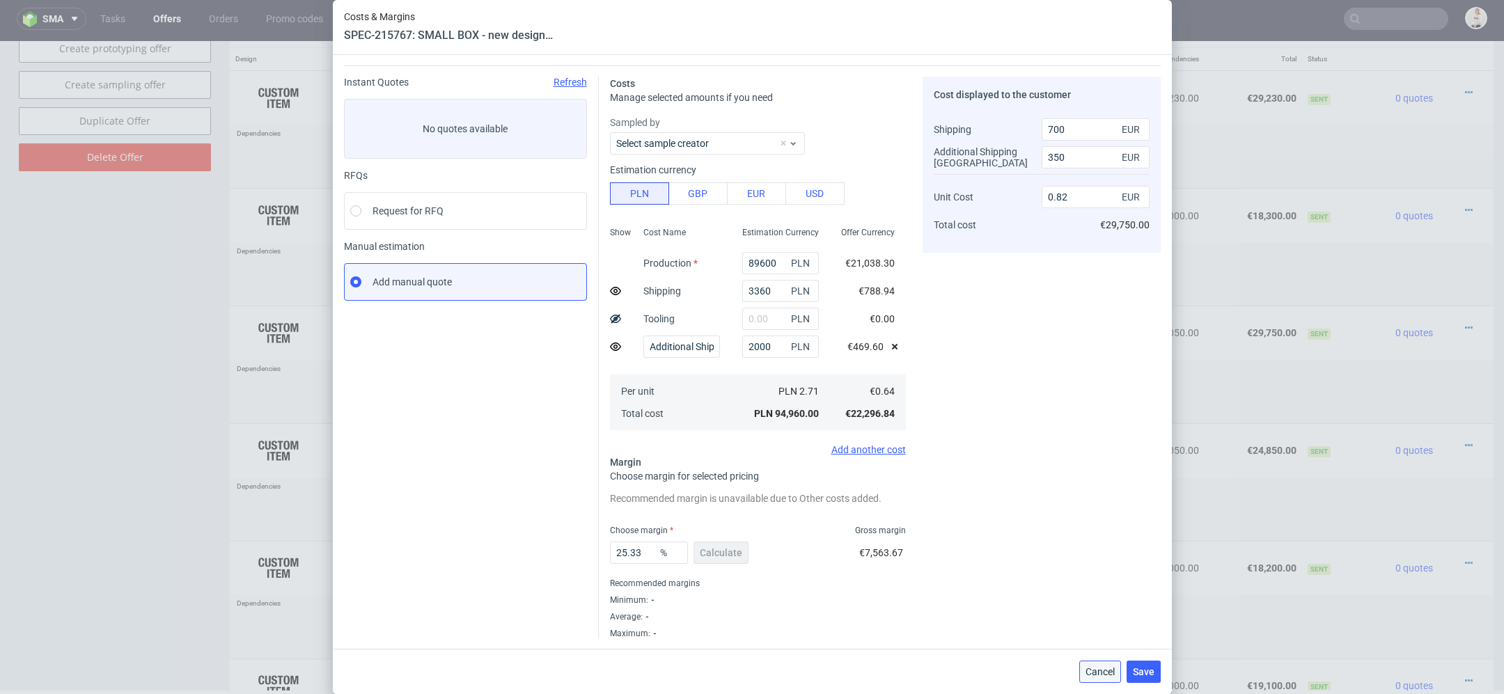
click at [1106, 670] on span "Cancel" at bounding box center [1099, 672] width 29 height 10
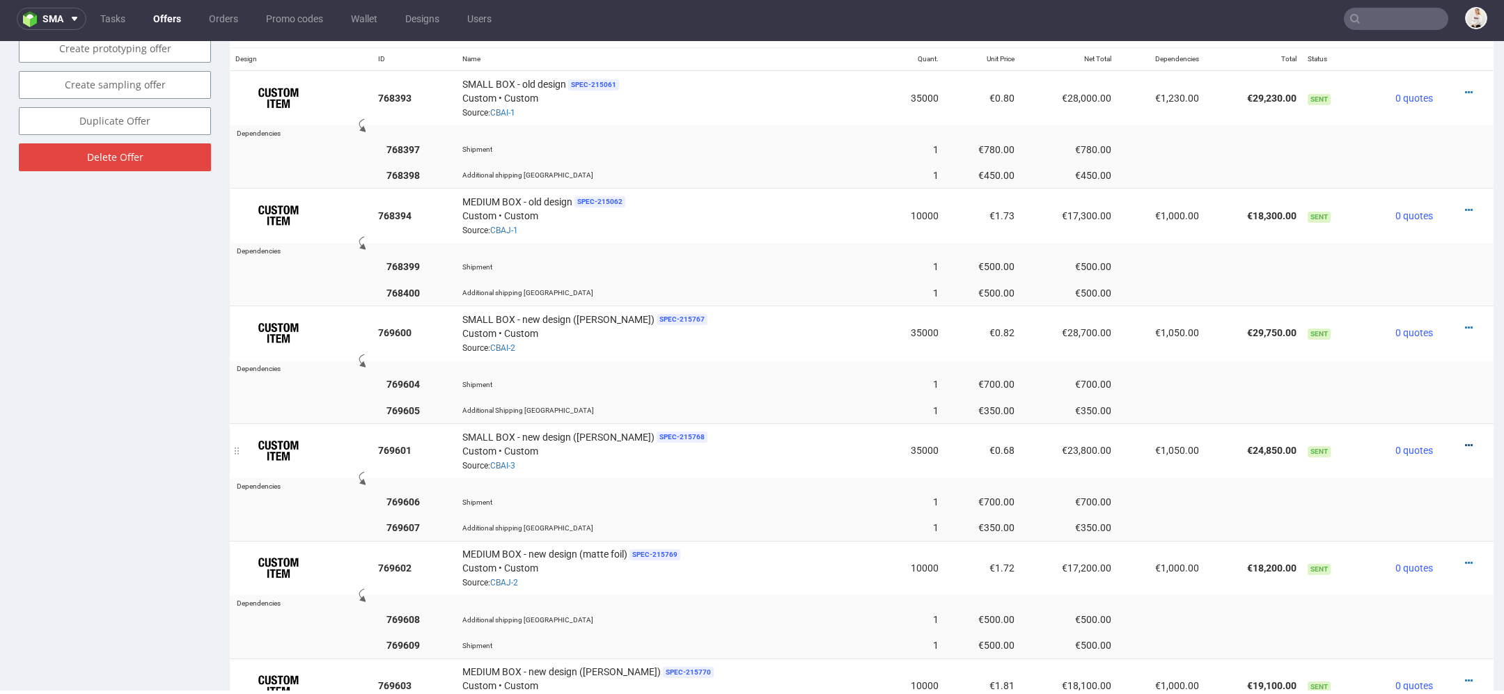
click at [1465, 441] on icon at bounding box center [1469, 446] width 8 height 10
click at [1401, 286] on span "Edit item price" at bounding box center [1405, 284] width 112 height 14
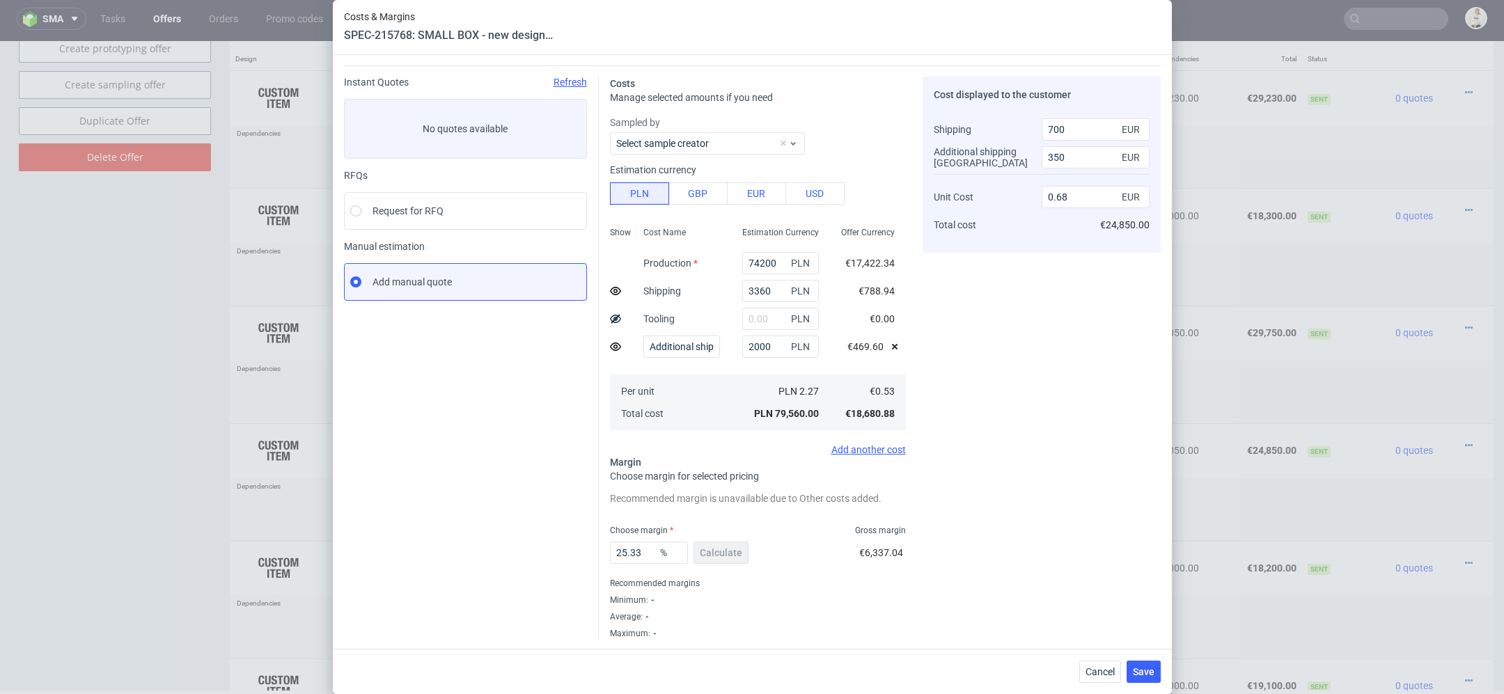
click at [950, 505] on div "Cost displayed to the customer Shipping Additional shipping UK Unit Cost Total …" at bounding box center [1041, 358] width 238 height 562
drag, startPoint x: 645, startPoint y: 556, endPoint x: 524, endPoint y: 556, distance: 121.8
click at [524, 556] on div "Instant Quotes Refresh No quotes available RFQs Request for RFQ Manual estimati…" at bounding box center [752, 352] width 817 height 574
type input "27"
type input "0.7"
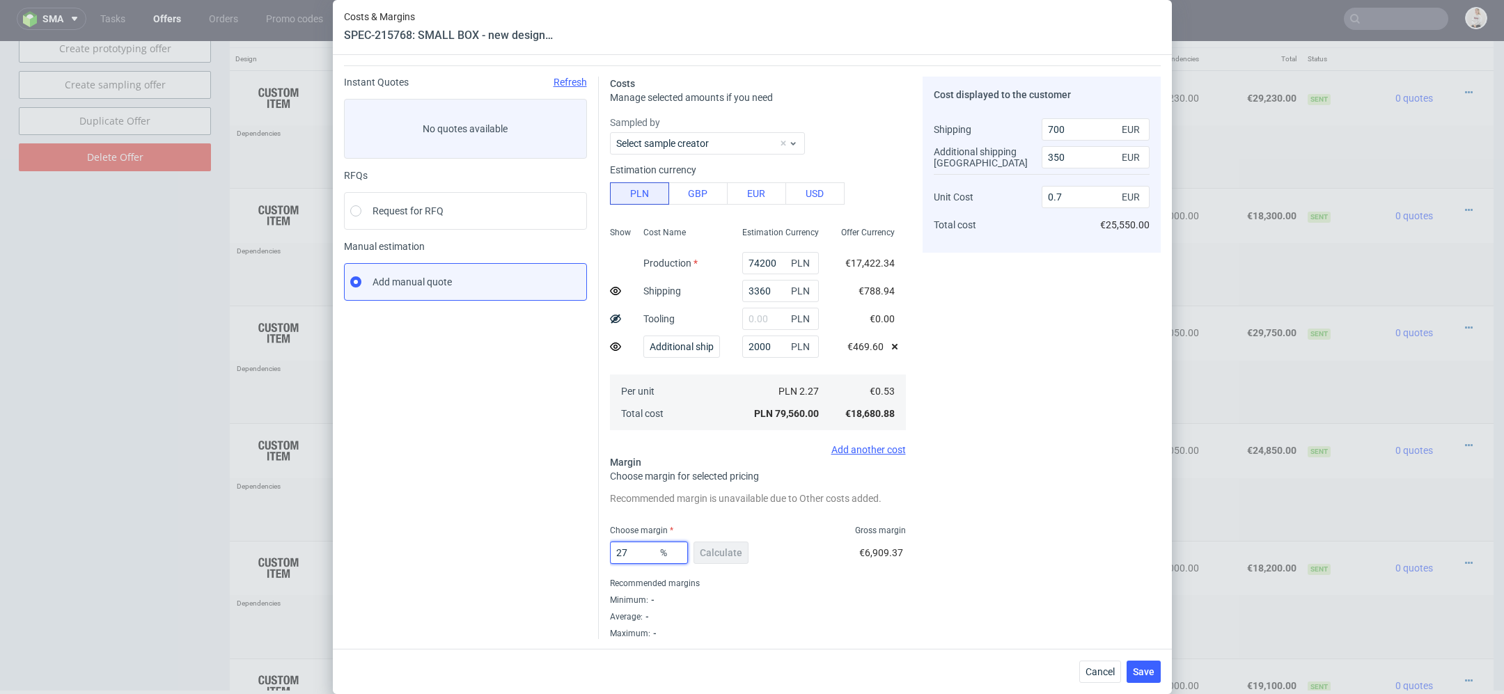
type input "27"
click at [857, 569] on div "27 % Calculate €6,909.37" at bounding box center [758, 555] width 296 height 39
click at [1140, 672] on span "Save" at bounding box center [1144, 672] width 22 height 10
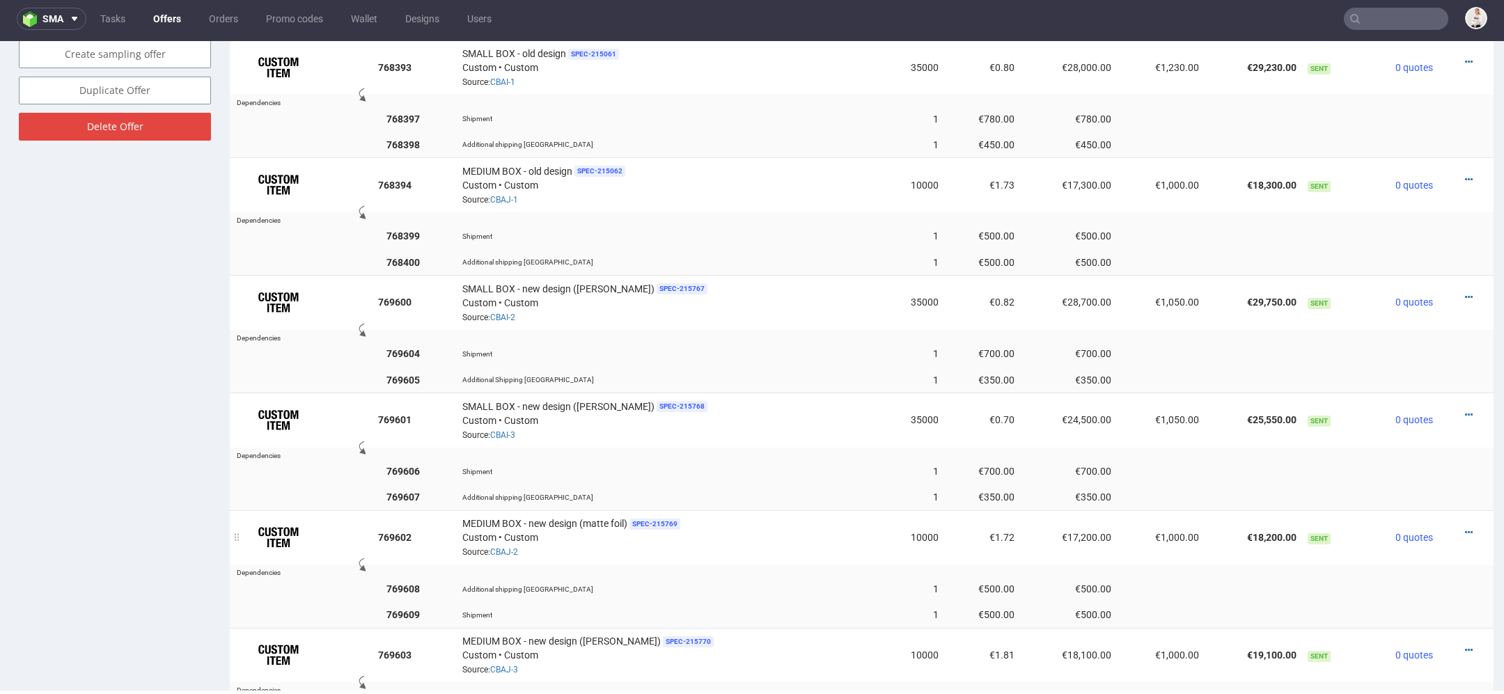
scroll to position [897, 0]
click at [1454, 514] on td at bounding box center [1465, 537] width 55 height 54
click at [1465, 527] on icon at bounding box center [1469, 532] width 8 height 10
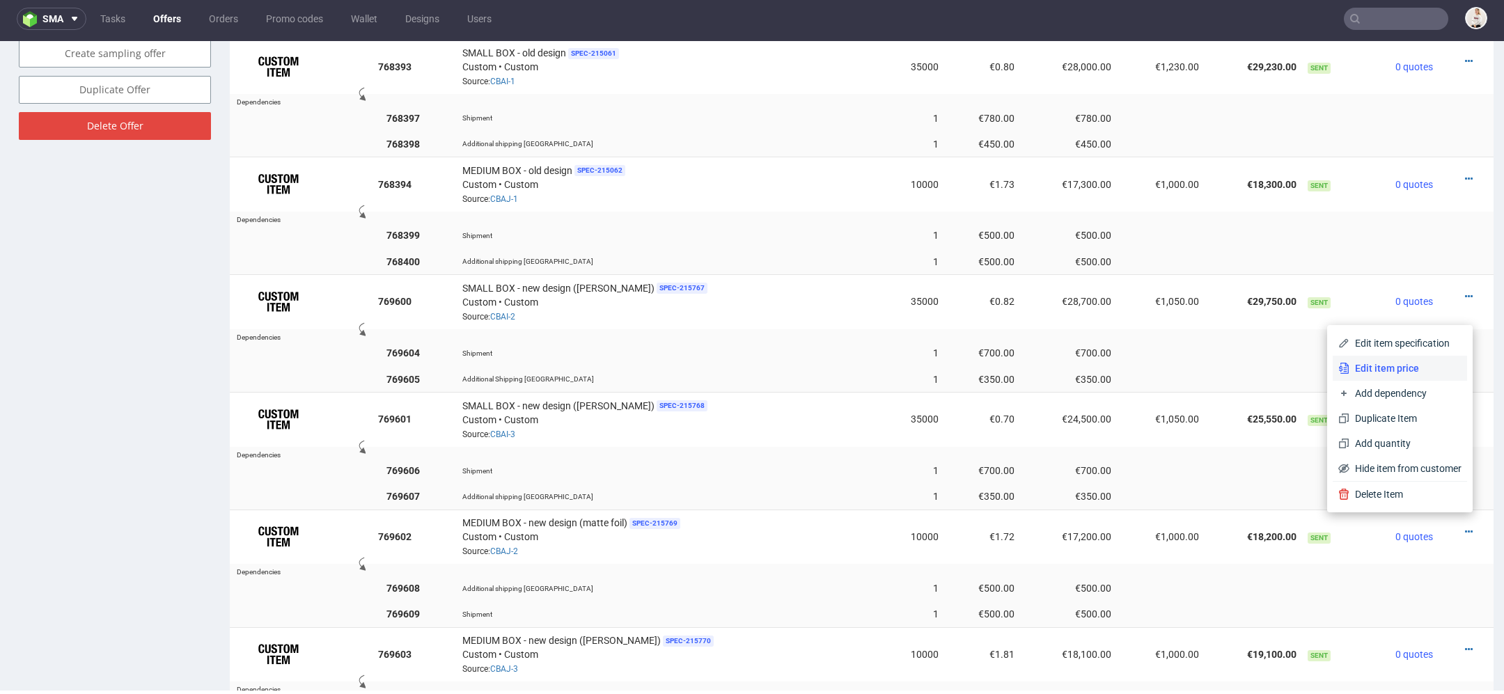
click at [1419, 366] on span "Edit item price" at bounding box center [1405, 368] width 112 height 14
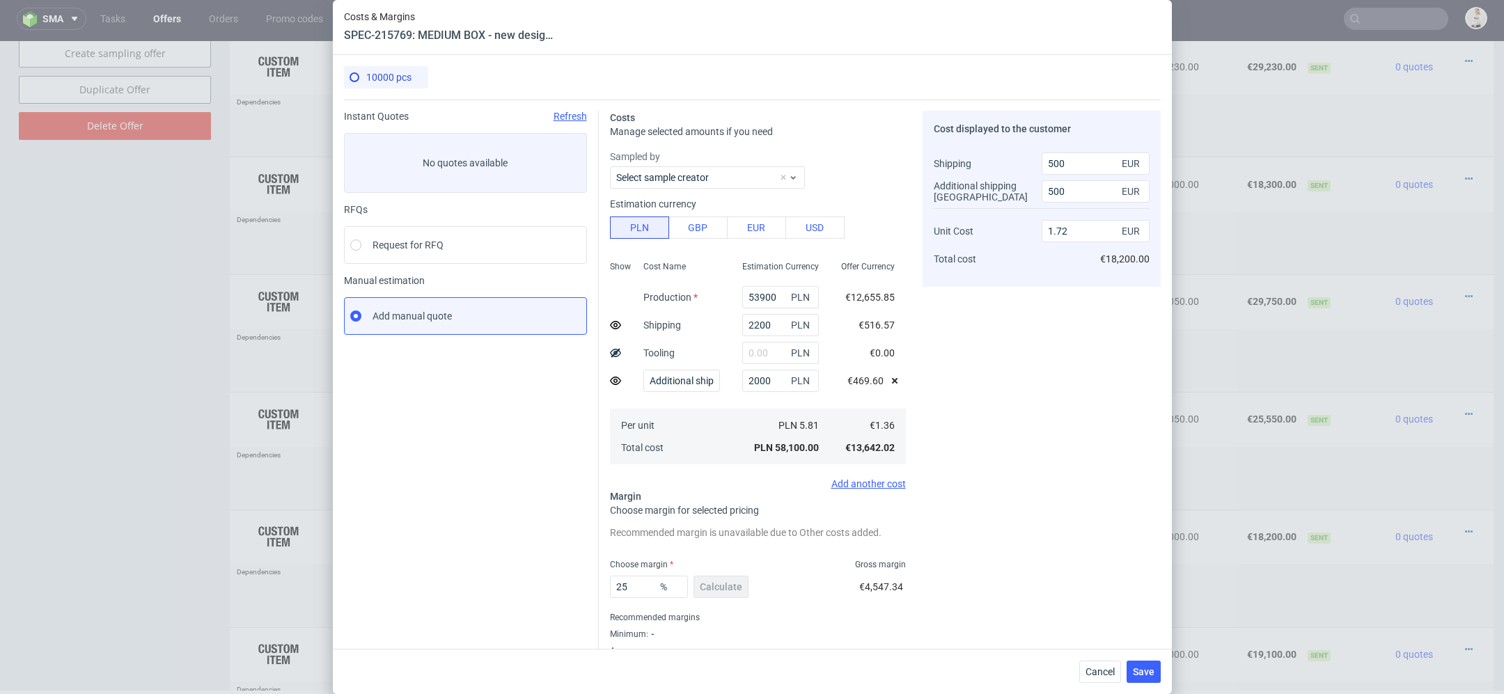
scroll to position [34, 0]
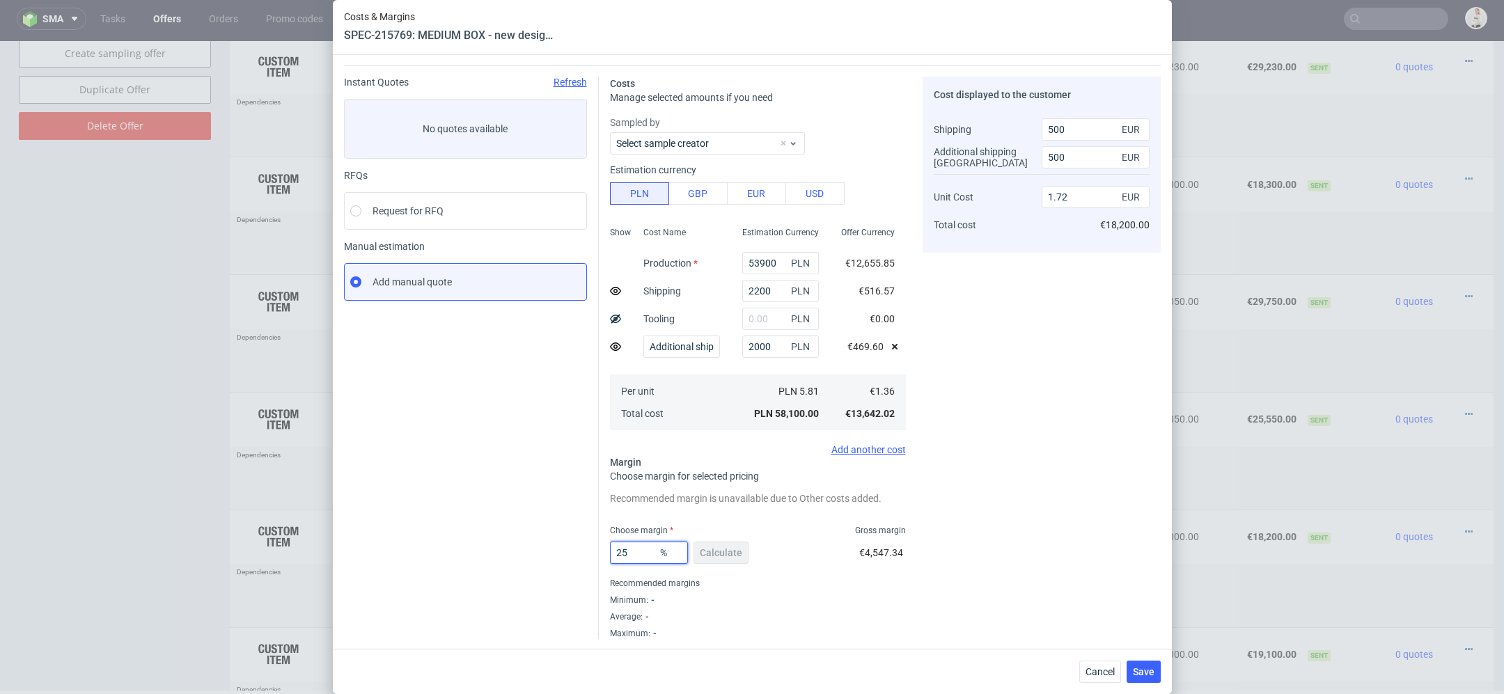
click at [632, 556] on input "25" at bounding box center [649, 553] width 78 height 22
type input "26"
type input "1.74"
type input "26"
click at [1046, 473] on div "Cost displayed to the customer Shipping Additional shipping UK Unit Cost Total …" at bounding box center [1041, 358] width 238 height 562
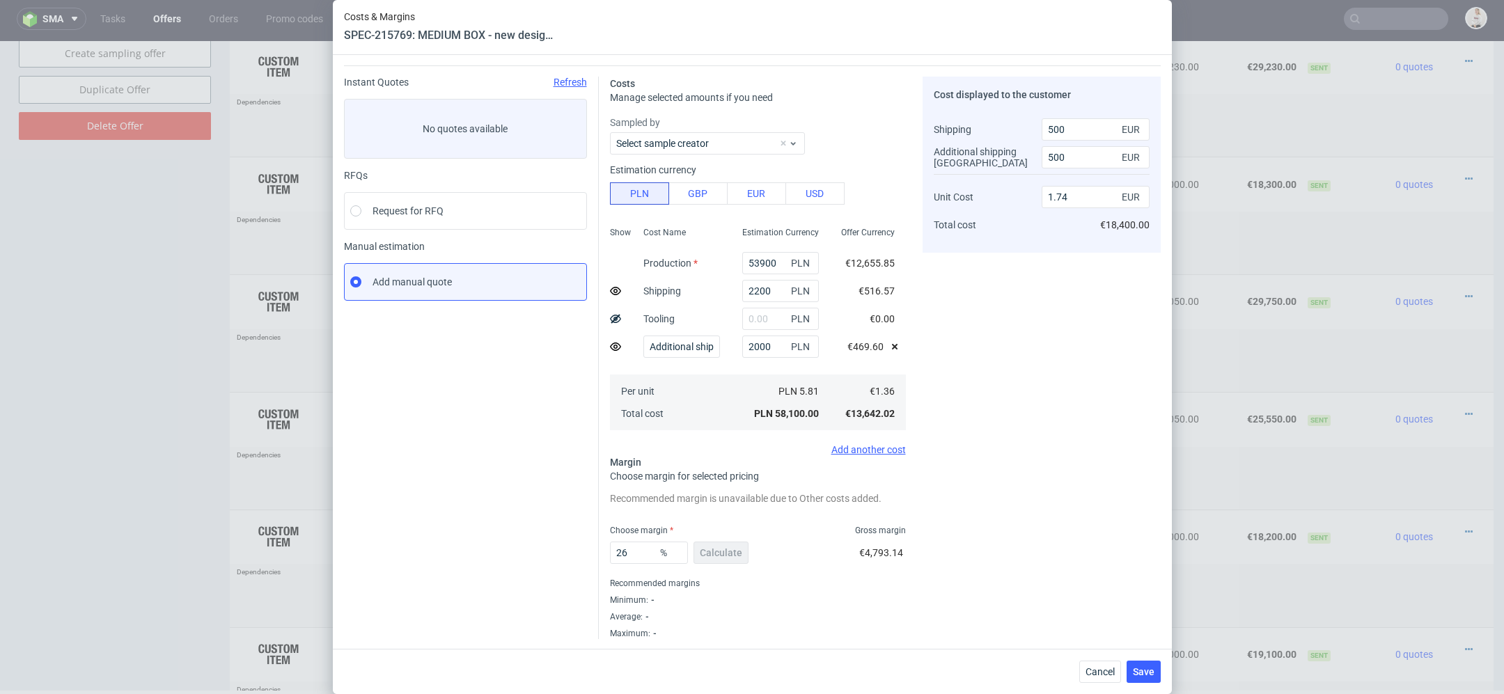
scroll to position [0, 0]
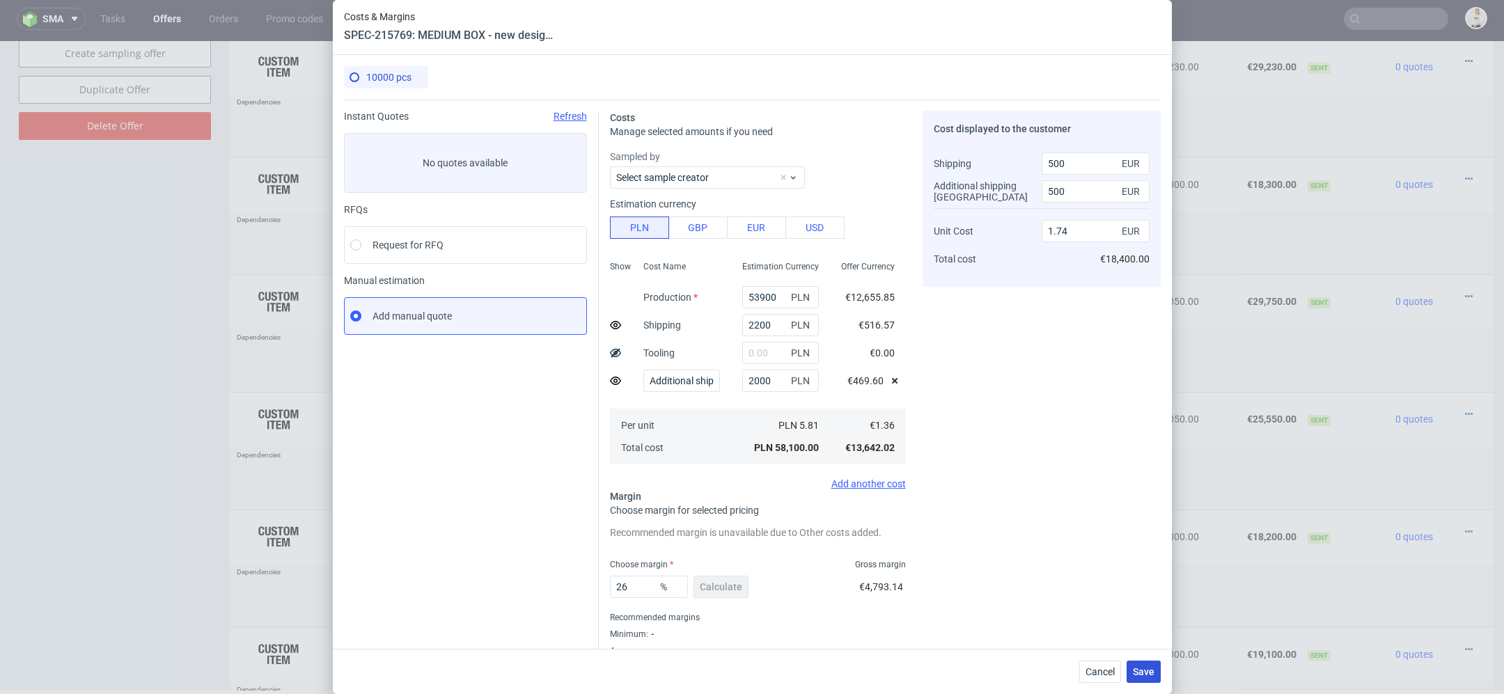
click at [1146, 667] on span "Save" at bounding box center [1144, 672] width 22 height 10
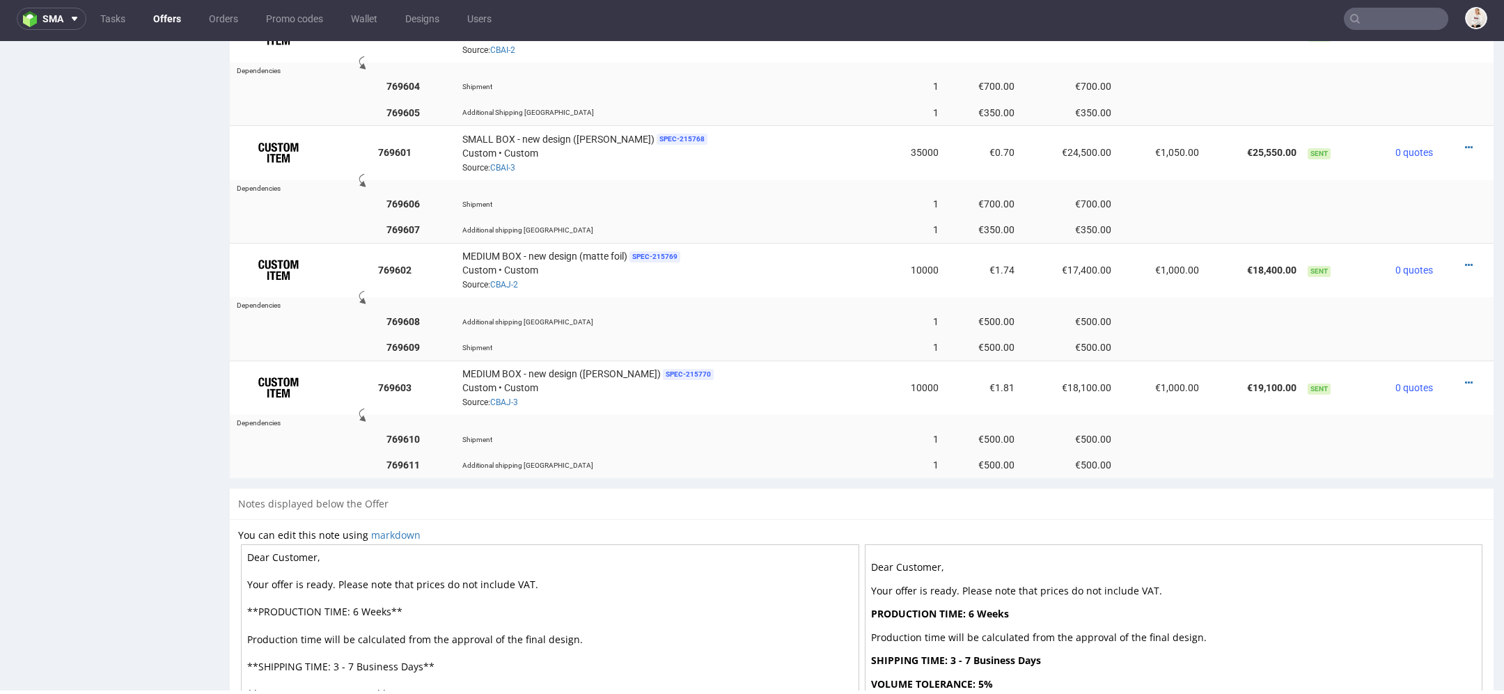
scroll to position [1165, 0]
click at [1465, 376] on icon at bounding box center [1469, 381] width 8 height 10
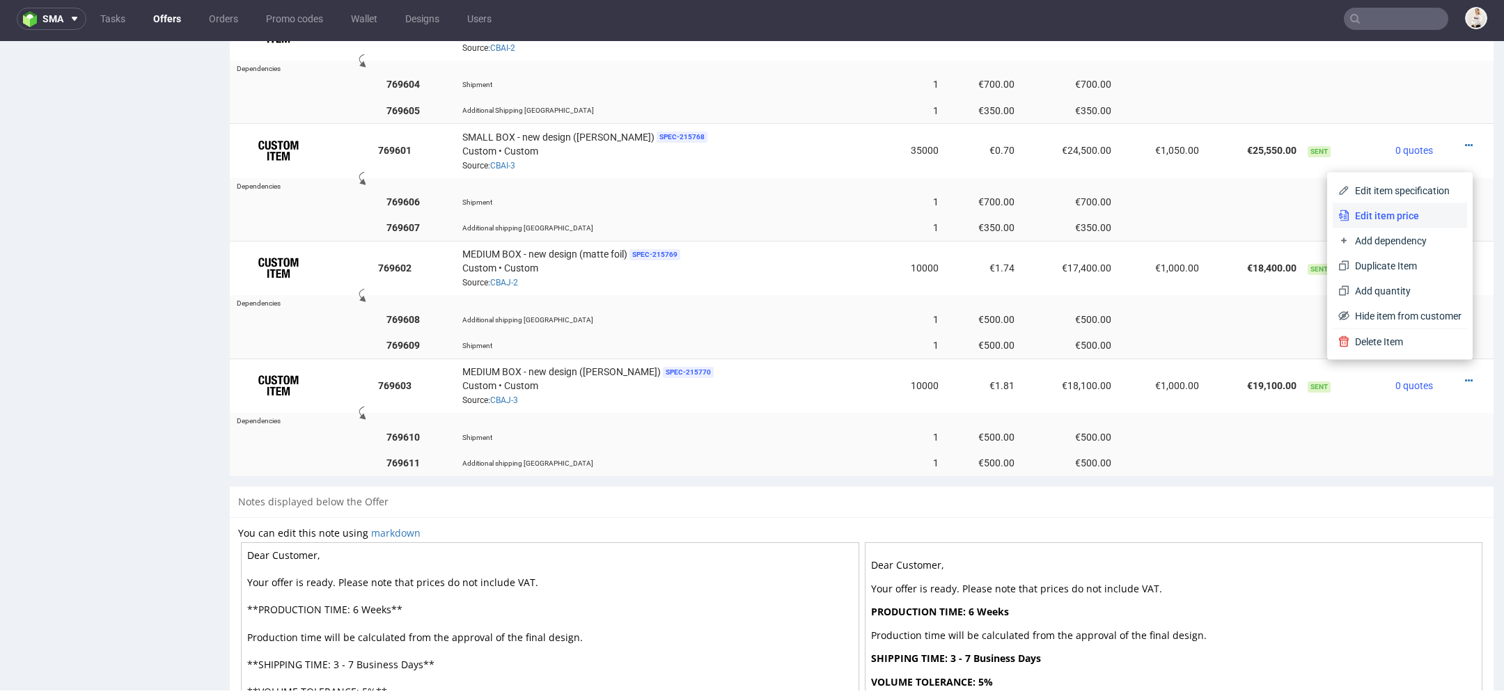
click at [1402, 211] on span "Edit item price" at bounding box center [1405, 216] width 112 height 14
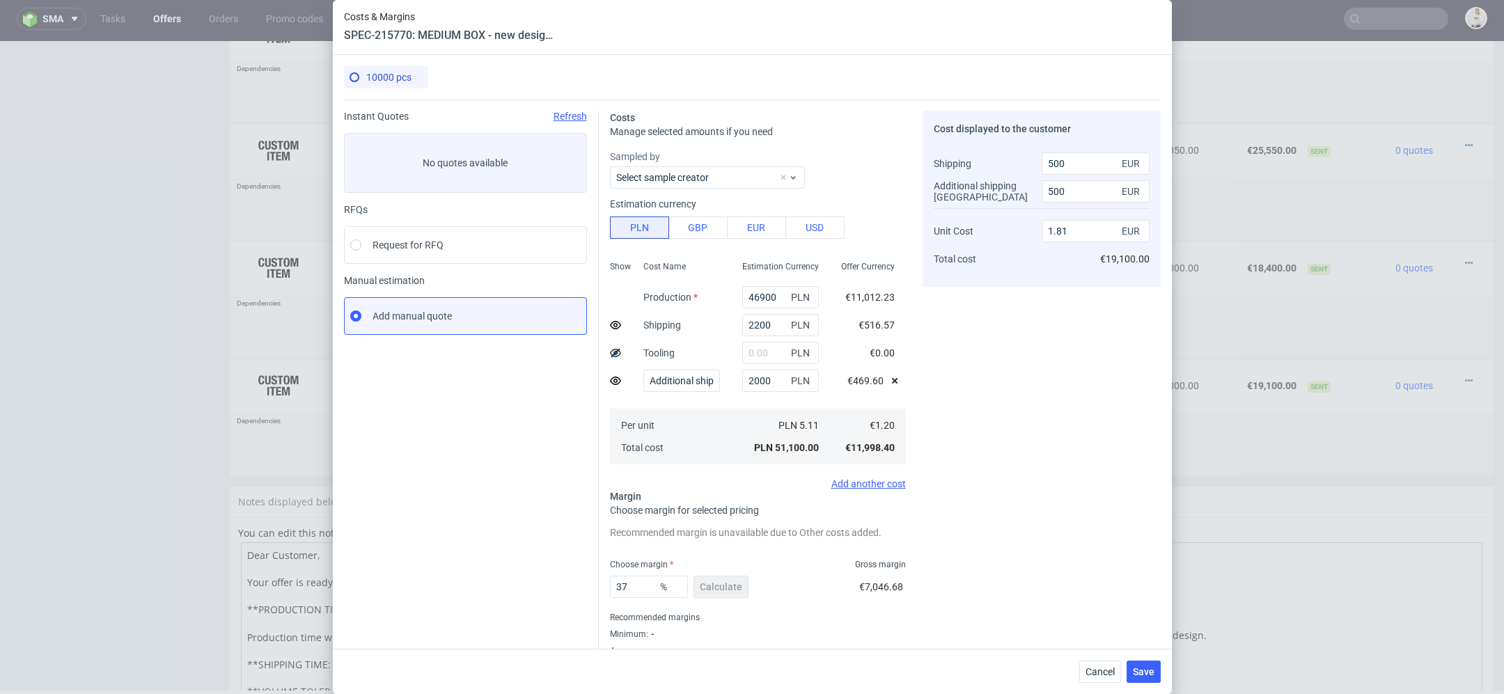
scroll to position [34, 0]
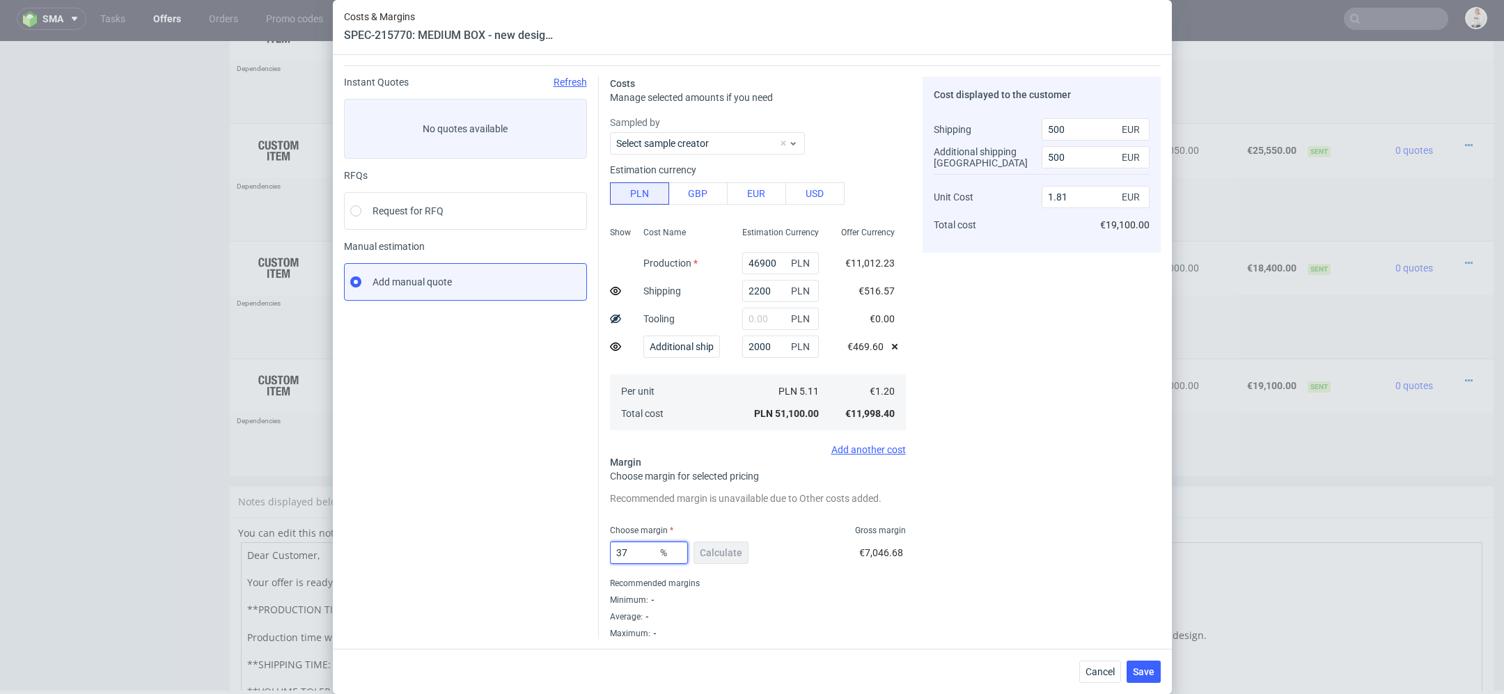
drag, startPoint x: 636, startPoint y: 556, endPoint x: 478, endPoint y: 550, distance: 158.2
click at [485, 550] on div "Instant Quotes Refresh No quotes available RFQs Request for RFQ Manual estimati…" at bounding box center [752, 352] width 817 height 574
type input "25"
type input "1.5"
type input "28"
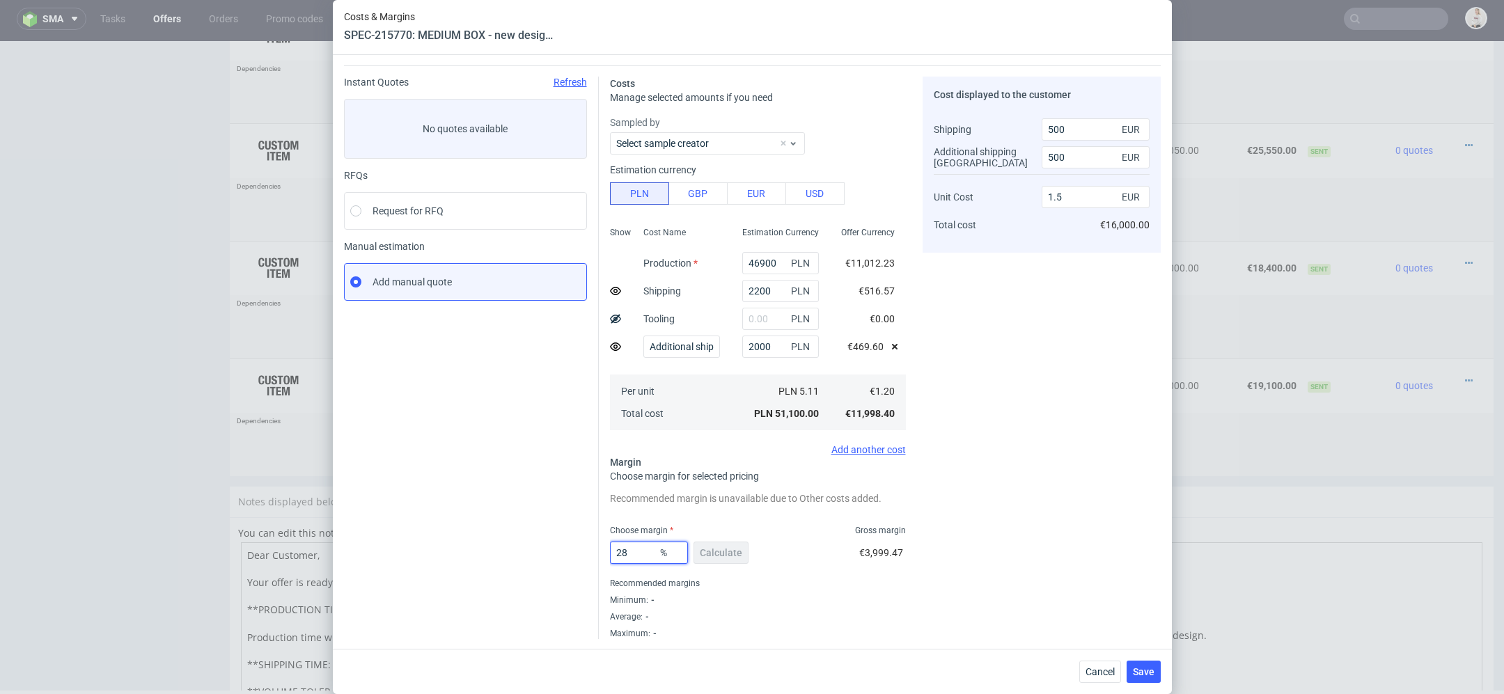
type input "1.57"
type input "2"
type input "0"
type input "1.1"
type input "30"
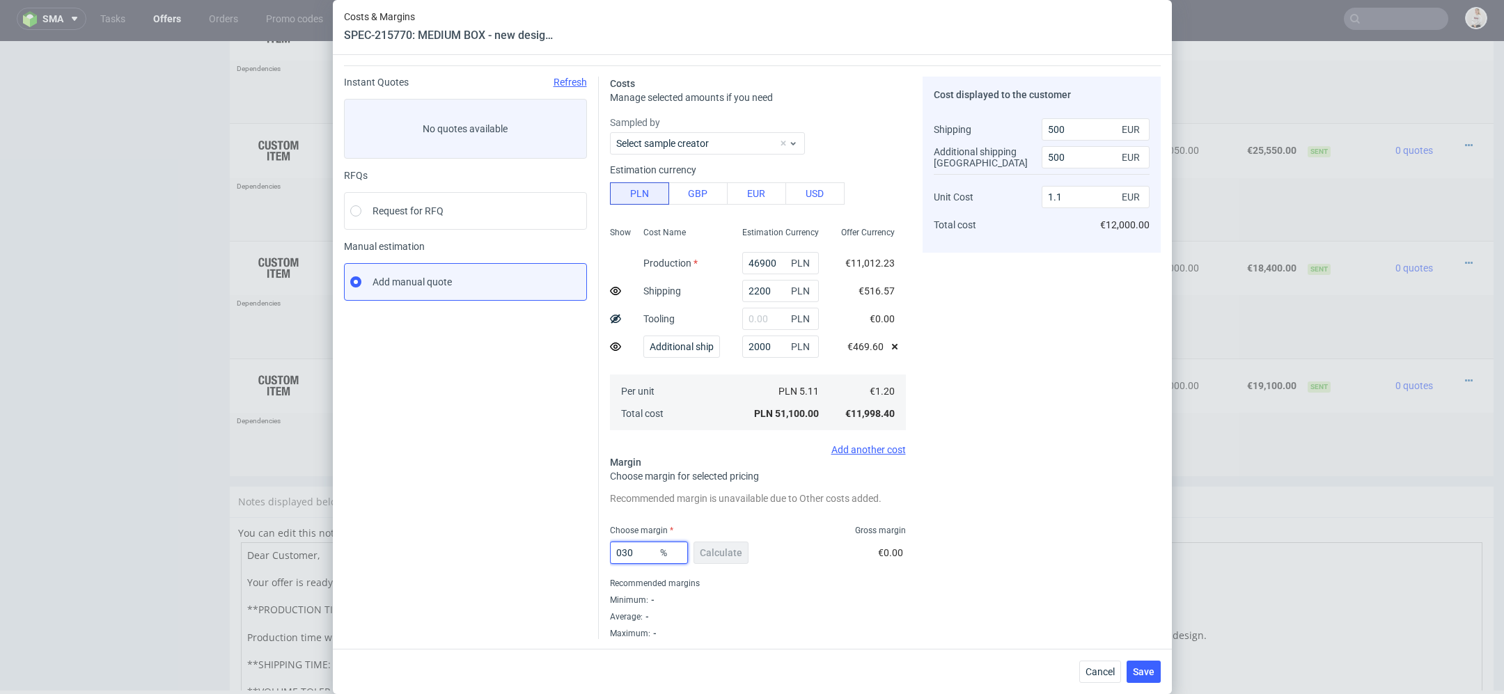
type input "1.62"
type input "30"
click at [1021, 529] on div "Cost displayed to the customer Shipping Additional shipping UK Unit Cost Total …" at bounding box center [1041, 358] width 238 height 562
click at [1146, 669] on span "Save" at bounding box center [1144, 672] width 22 height 10
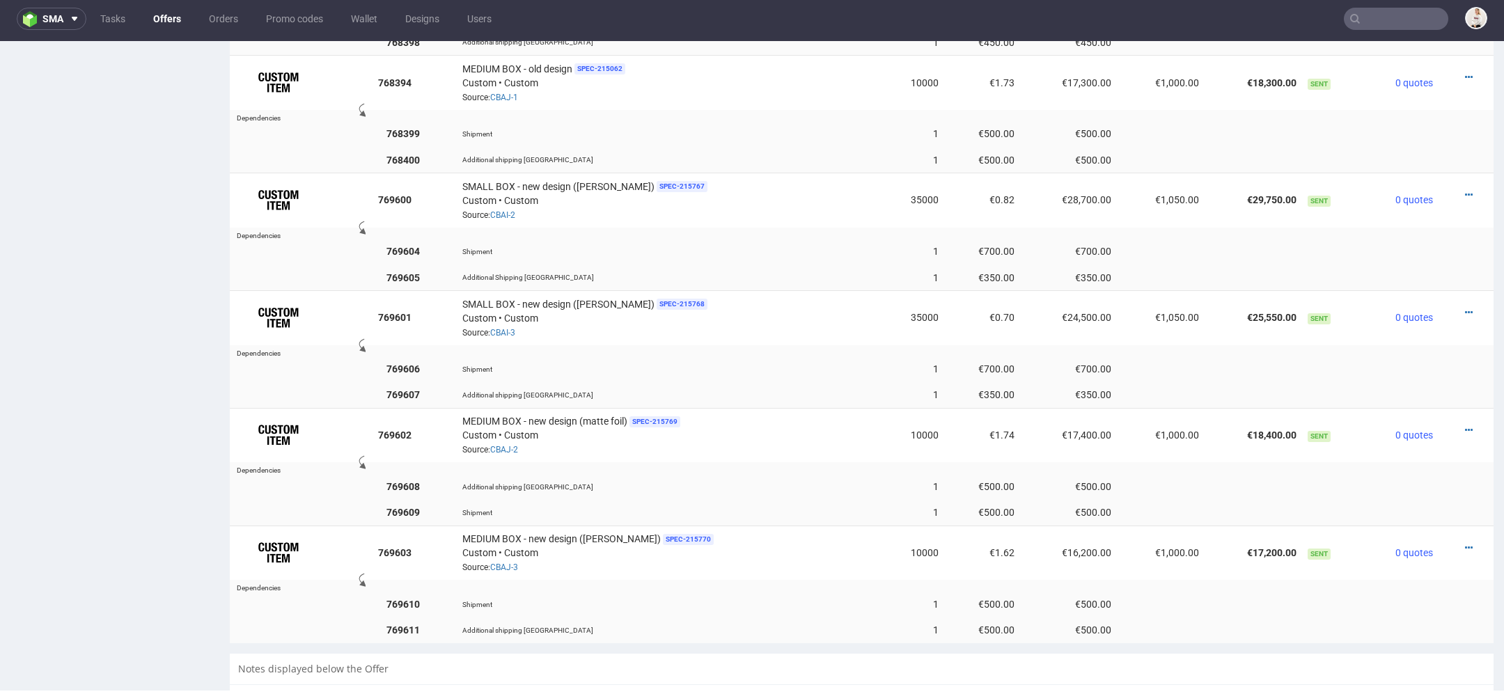
scroll to position [993, 0]
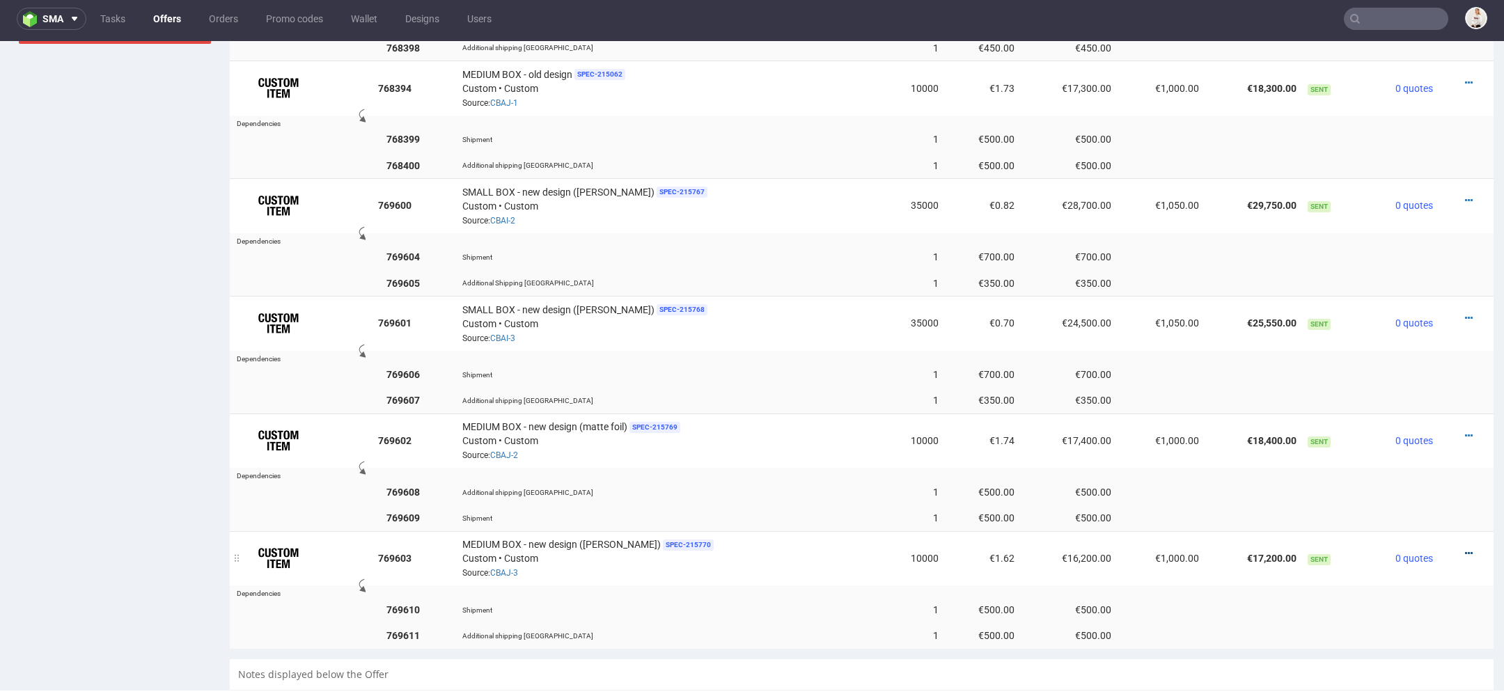
click at [1465, 549] on icon at bounding box center [1469, 554] width 8 height 10
click at [1419, 381] on span "Edit item price" at bounding box center [1405, 388] width 112 height 14
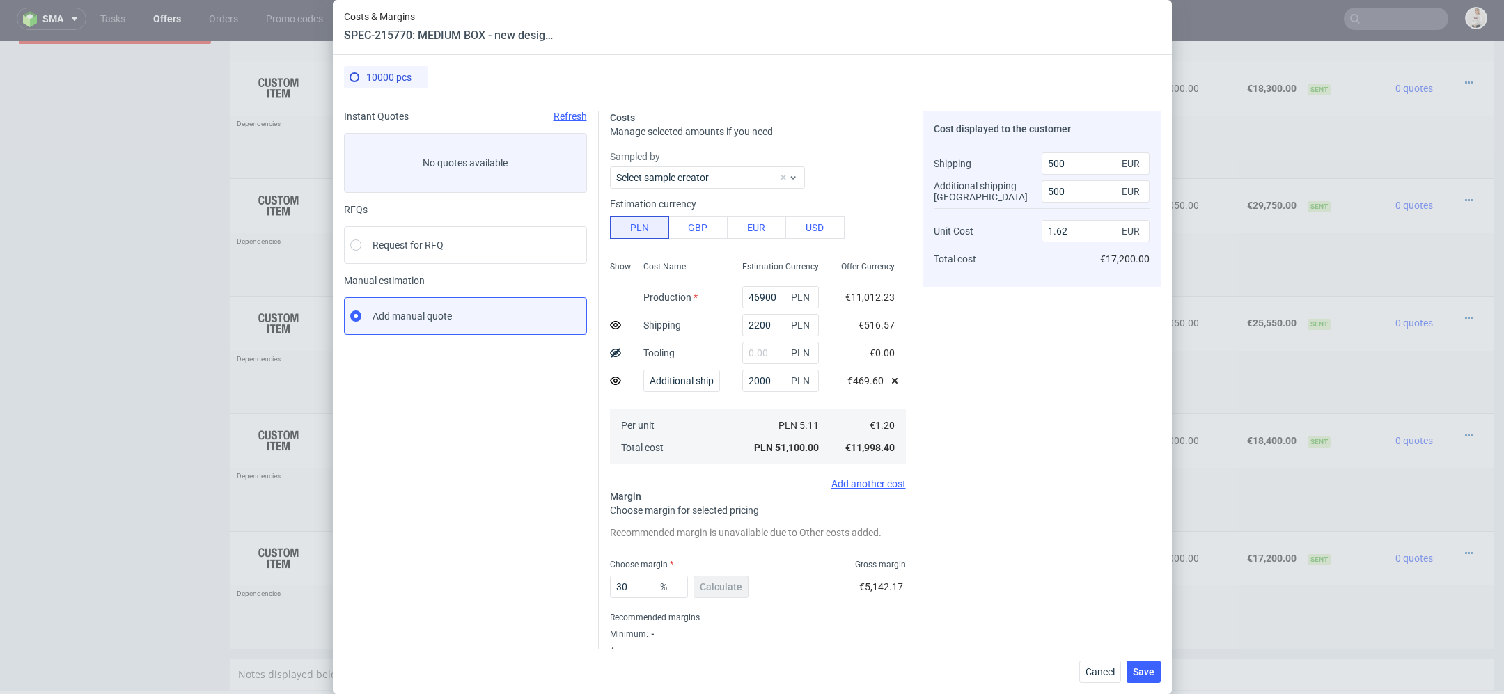
scroll to position [34, 0]
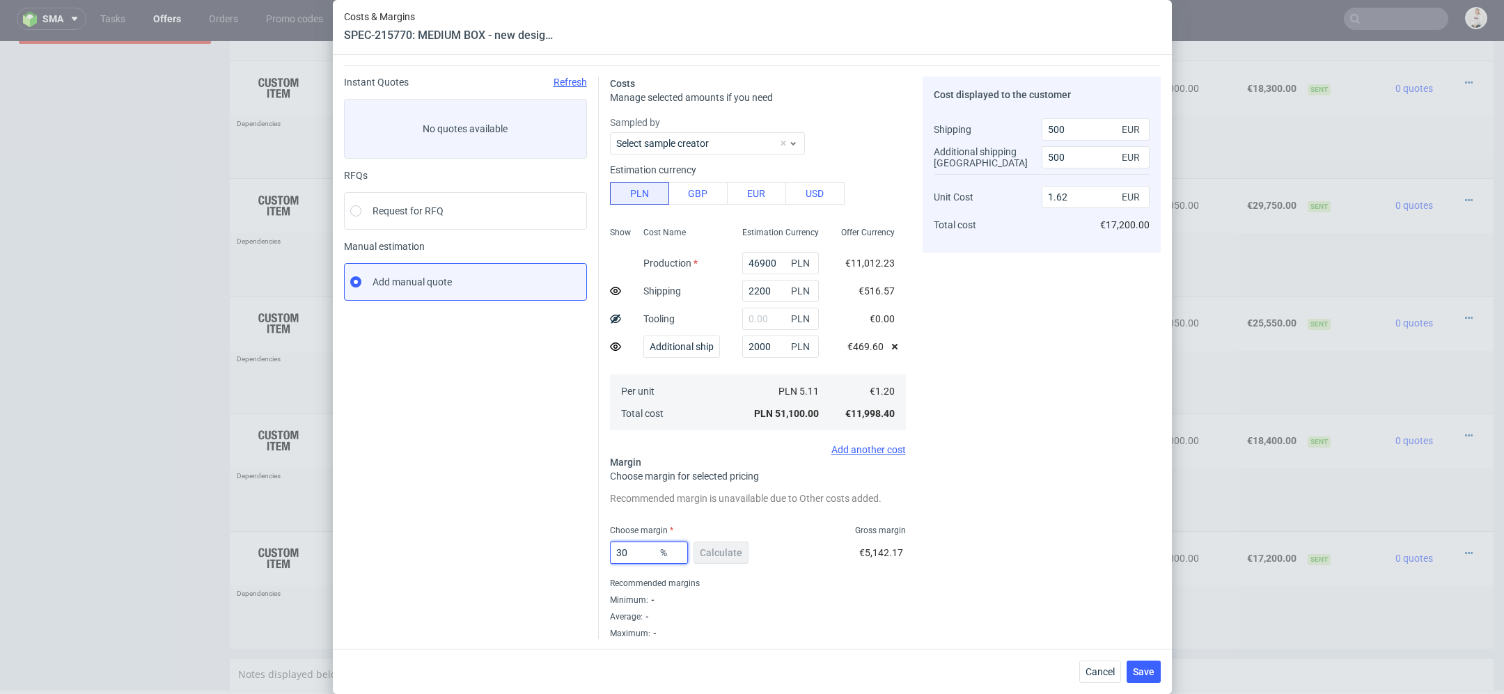
click at [633, 553] on input "30" at bounding box center [649, 553] width 78 height 22
type input "31"
type input "1.64"
type input "31"
click at [1026, 535] on div "Cost displayed to the customer Shipping Additional shipping UK Unit Cost Total …" at bounding box center [1041, 358] width 238 height 562
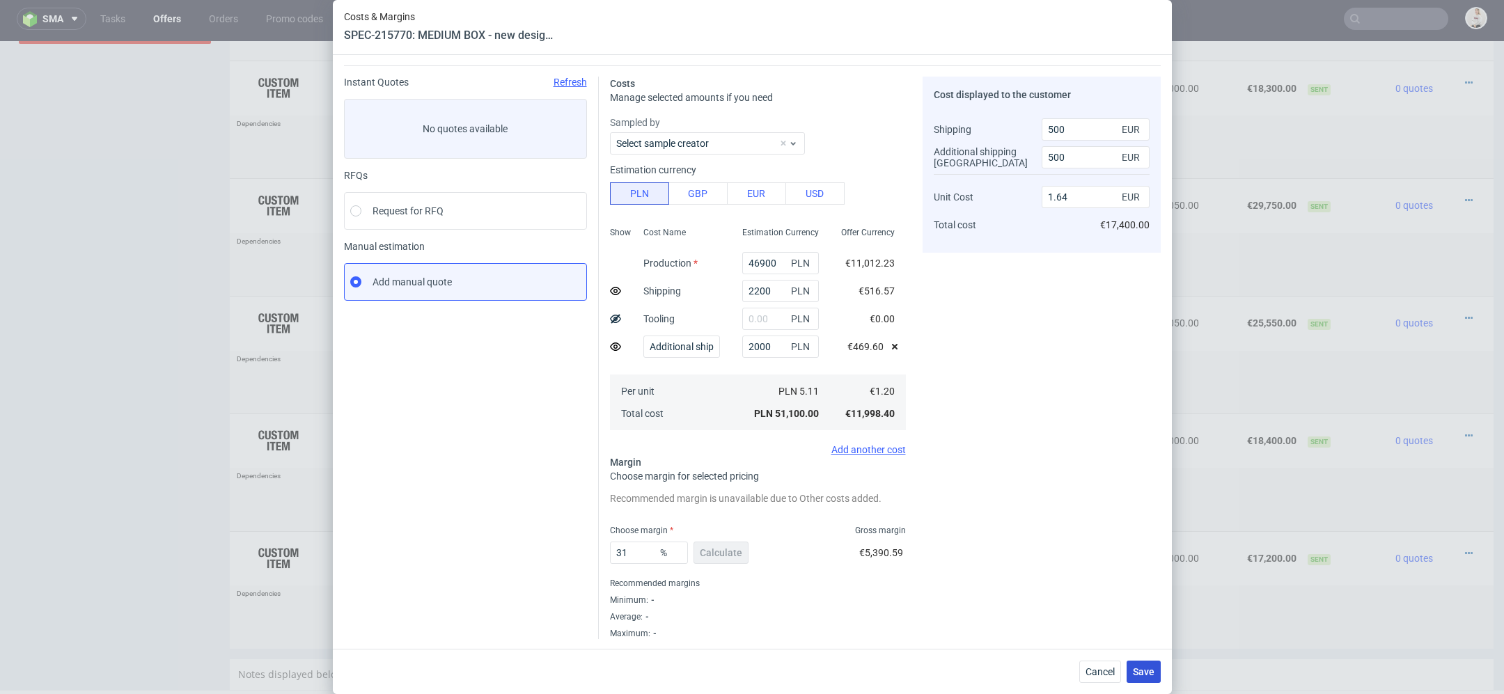
click at [1156, 672] on button "Save" at bounding box center [1143, 672] width 34 height 22
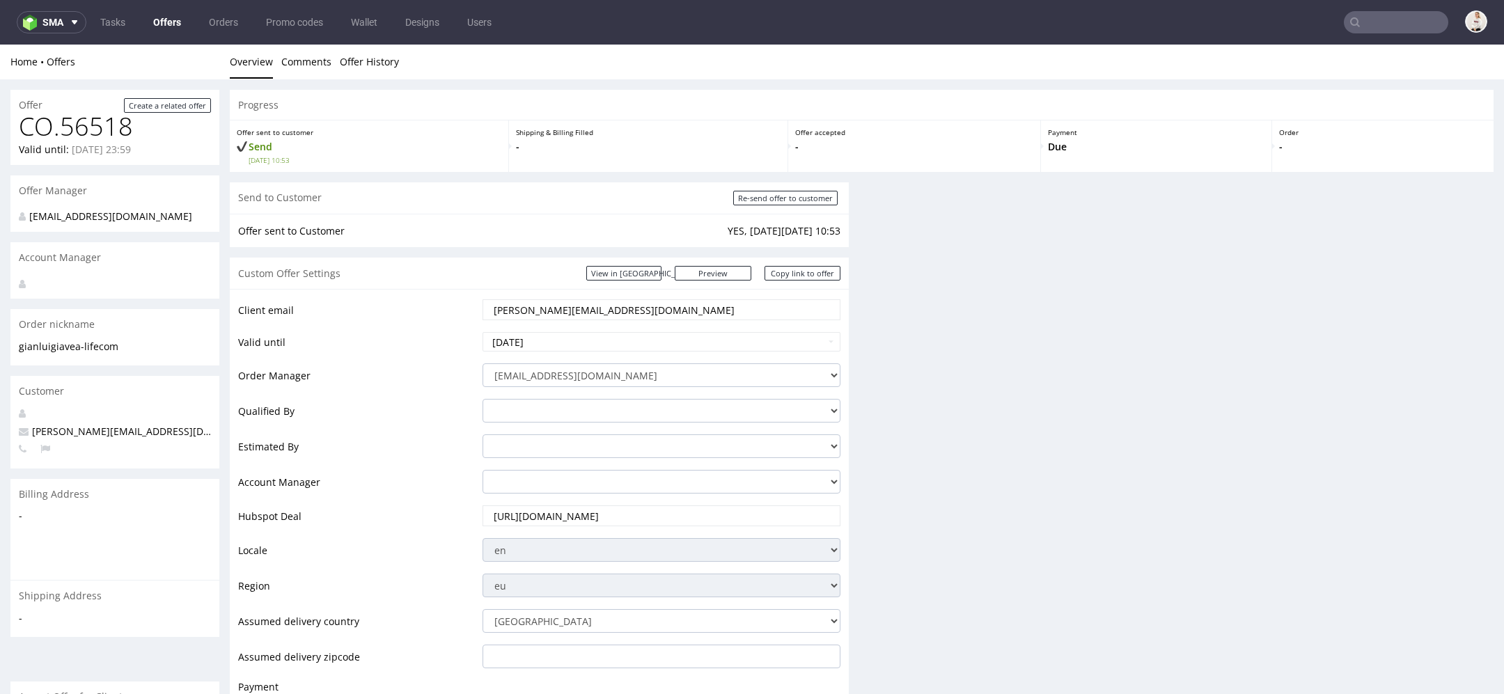
scroll to position [0, 0]
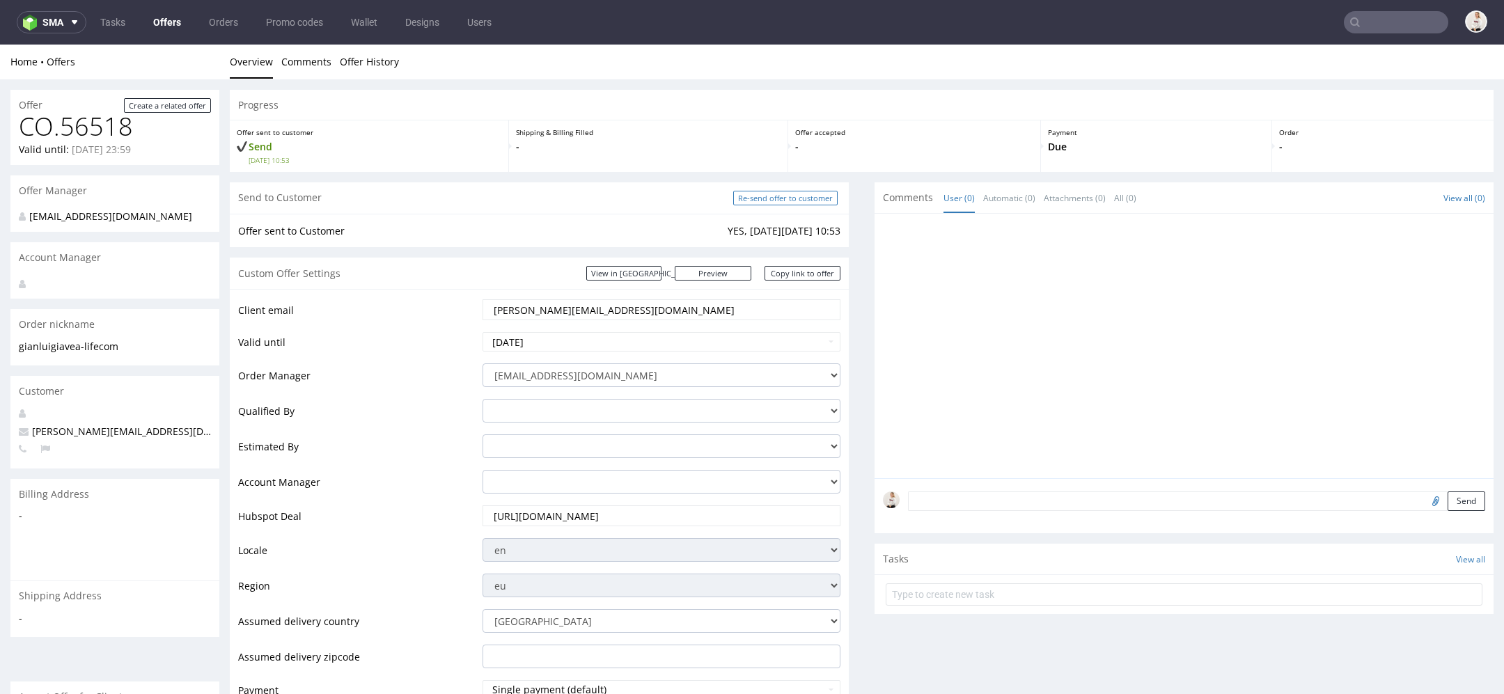
click at [793, 196] on input "Re-send offer to customer" at bounding box center [785, 198] width 104 height 15
type input "In progress..."
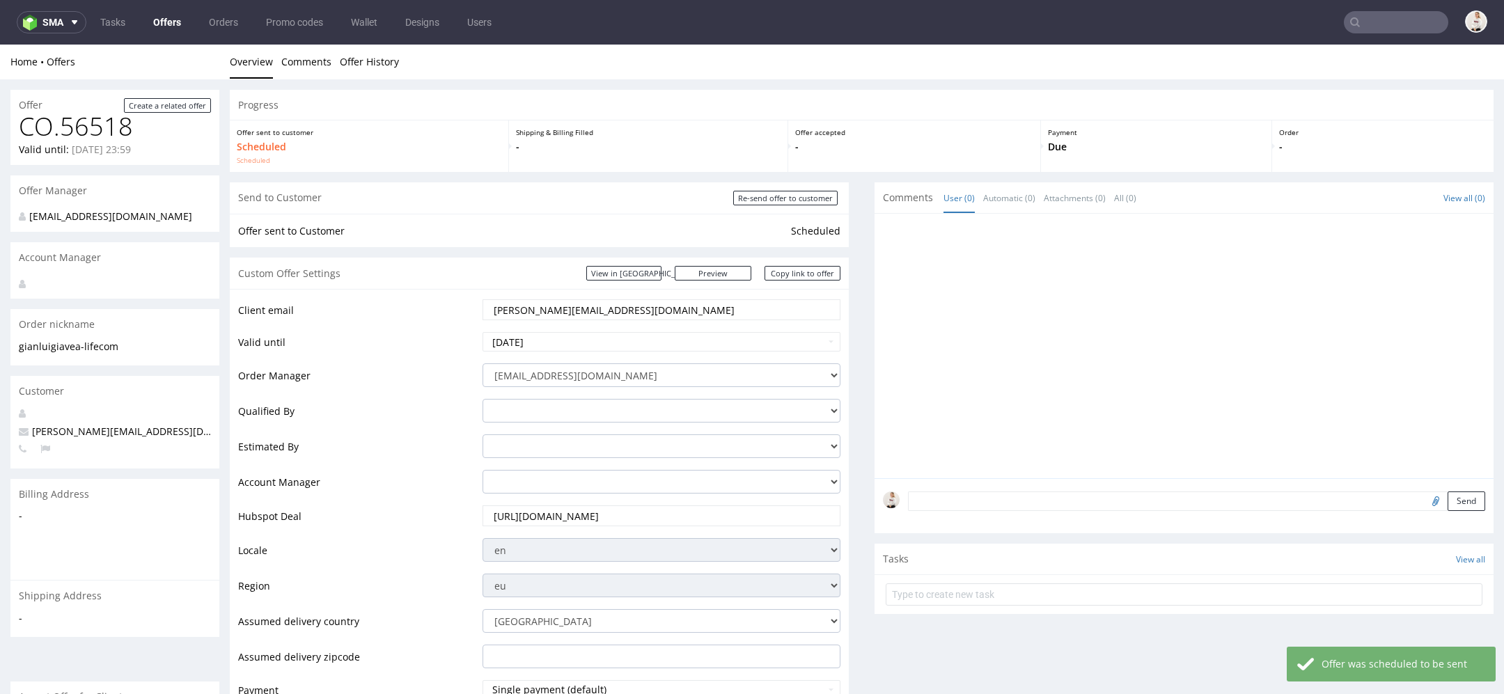
click at [808, 274] on link "Copy link to offer" at bounding box center [802, 273] width 77 height 15
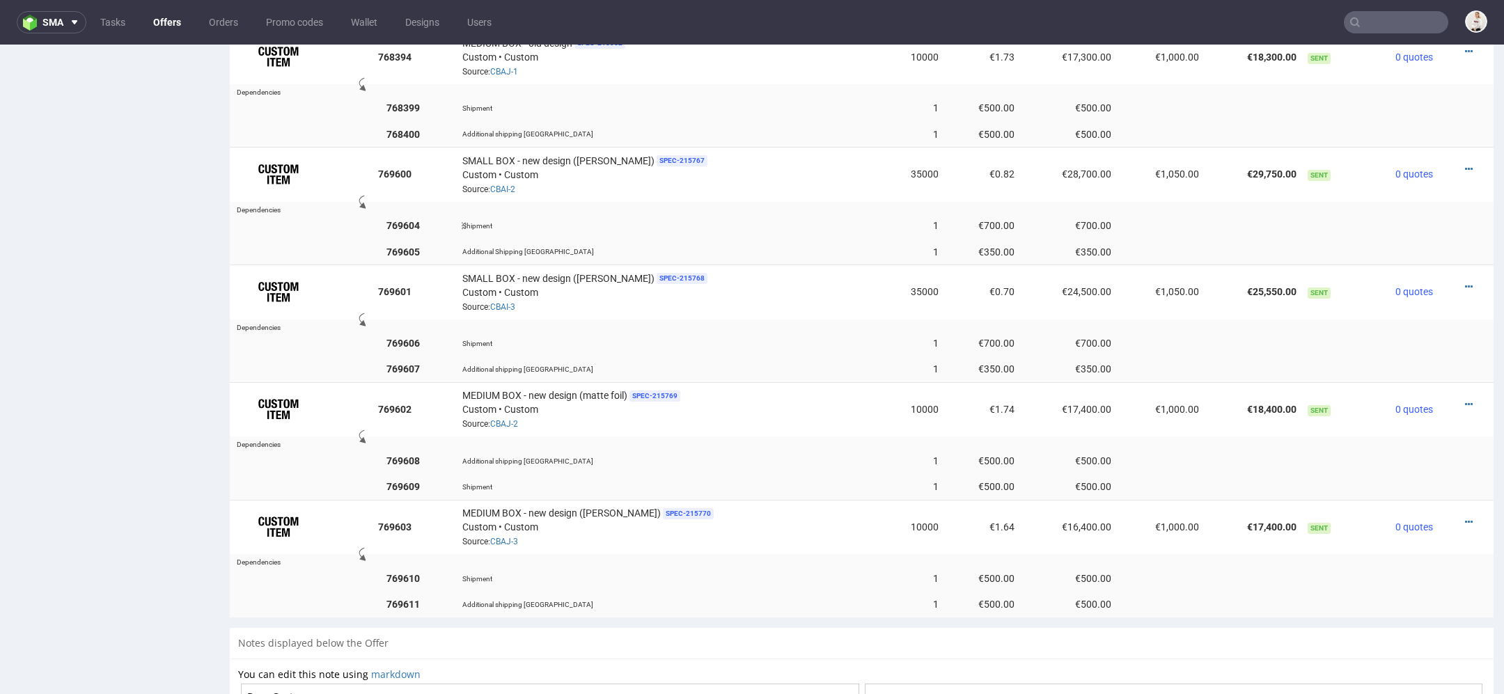
scroll to position [1028, 0]
click at [1447, 279] on div at bounding box center [1462, 286] width 36 height 14
click at [1465, 281] on icon at bounding box center [1469, 286] width 8 height 10
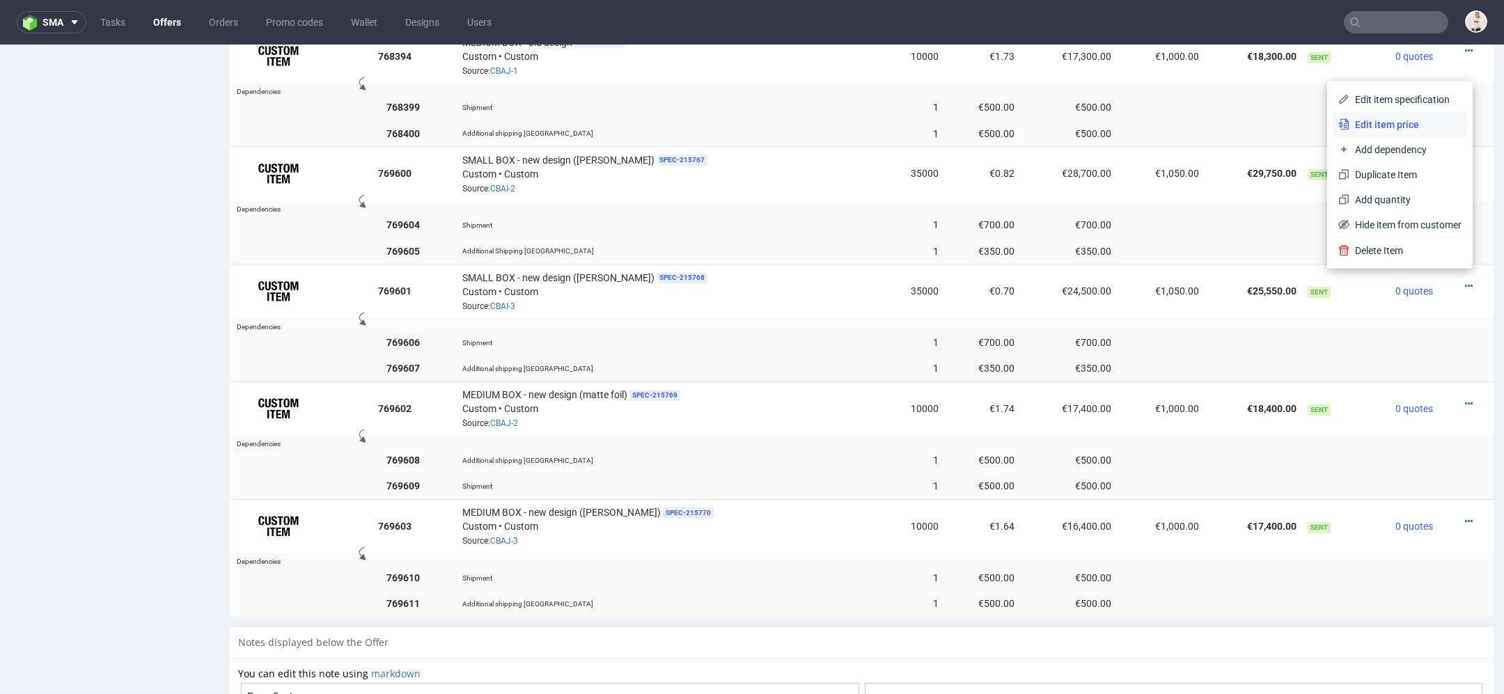
click at [1401, 124] on span "Edit item price" at bounding box center [1405, 125] width 112 height 14
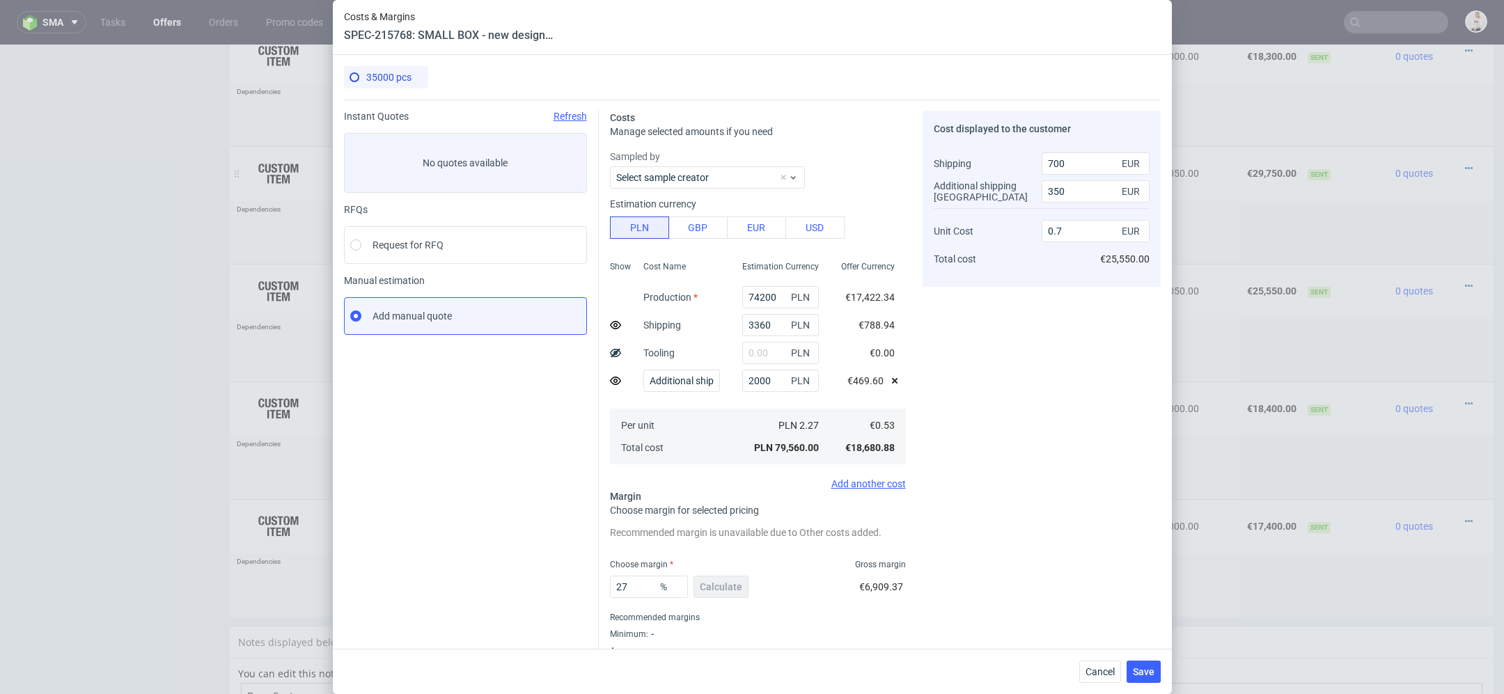
scroll to position [34, 0]
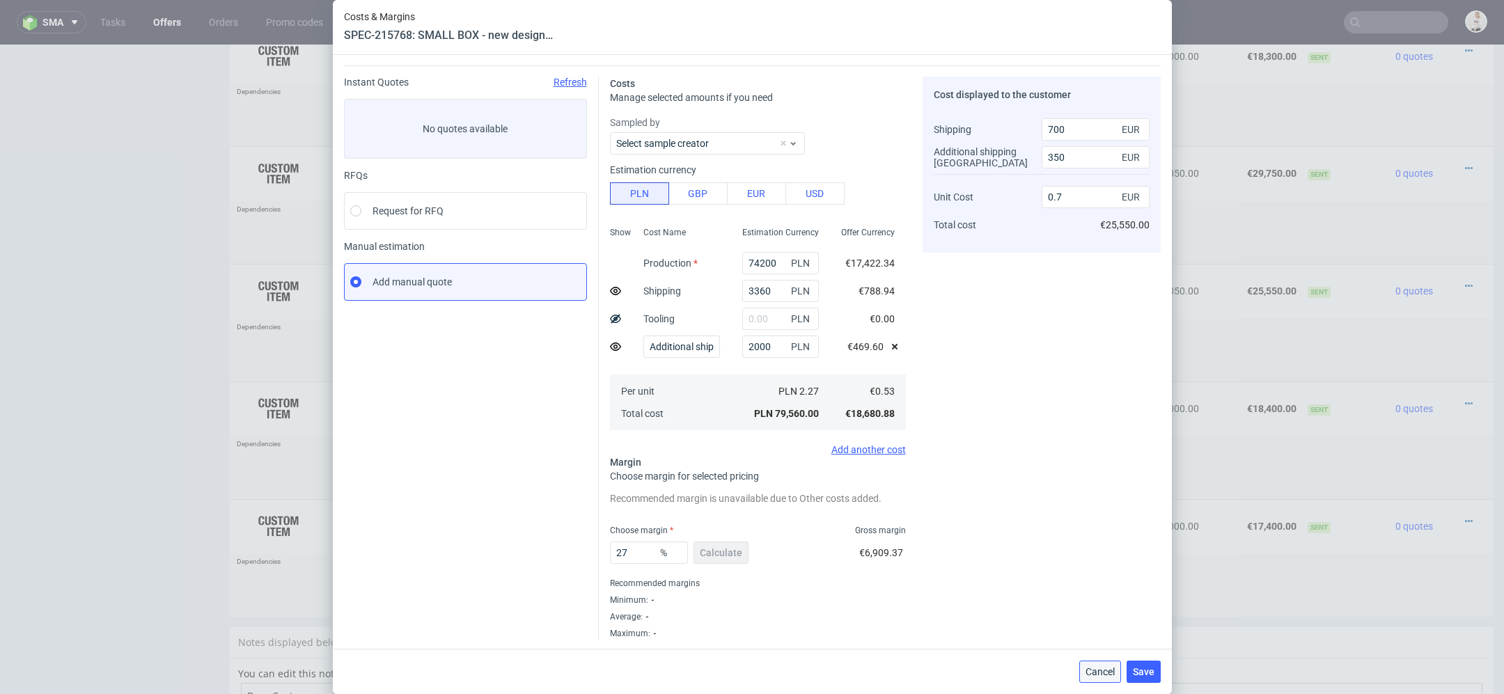
click at [1094, 677] on span "Cancel" at bounding box center [1099, 672] width 29 height 10
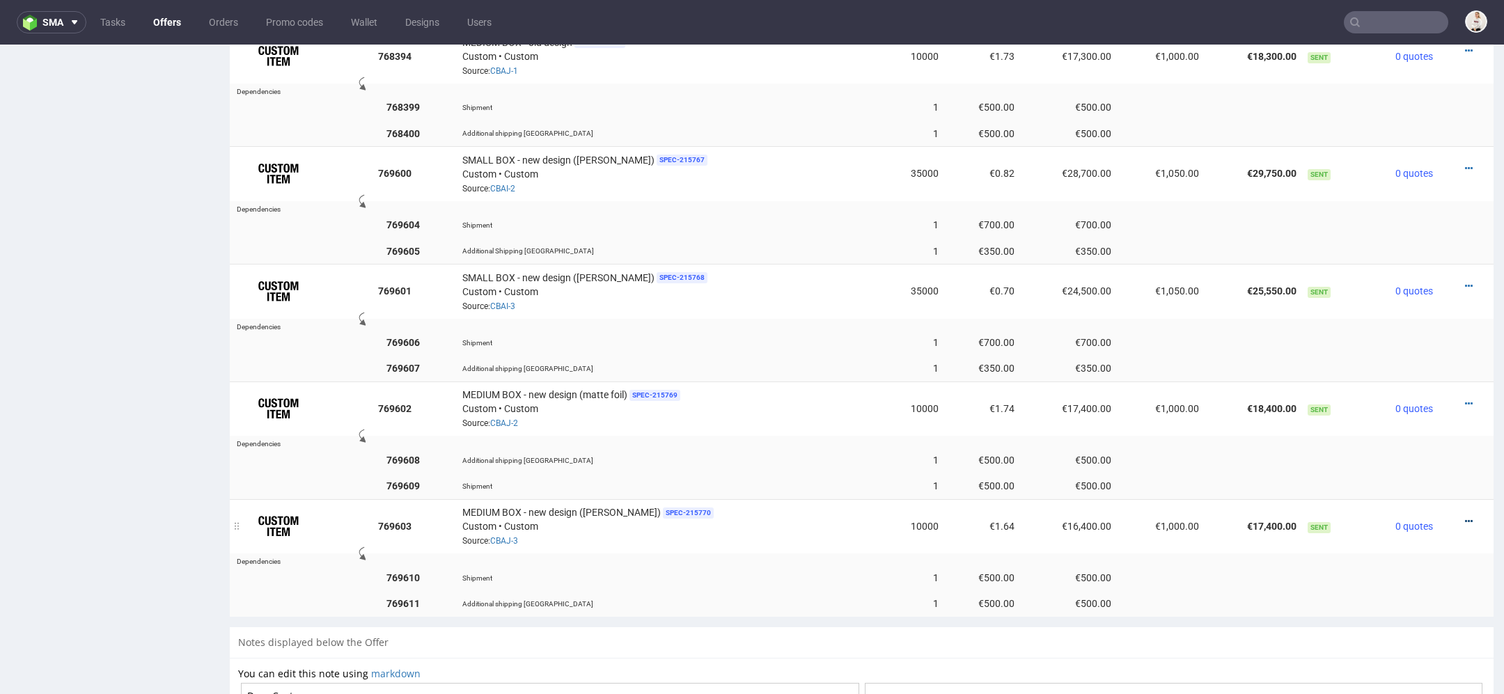
click at [1465, 517] on icon at bounding box center [1469, 522] width 8 height 10
click at [1433, 365] on li "Edit item price" at bounding box center [1399, 356] width 134 height 25
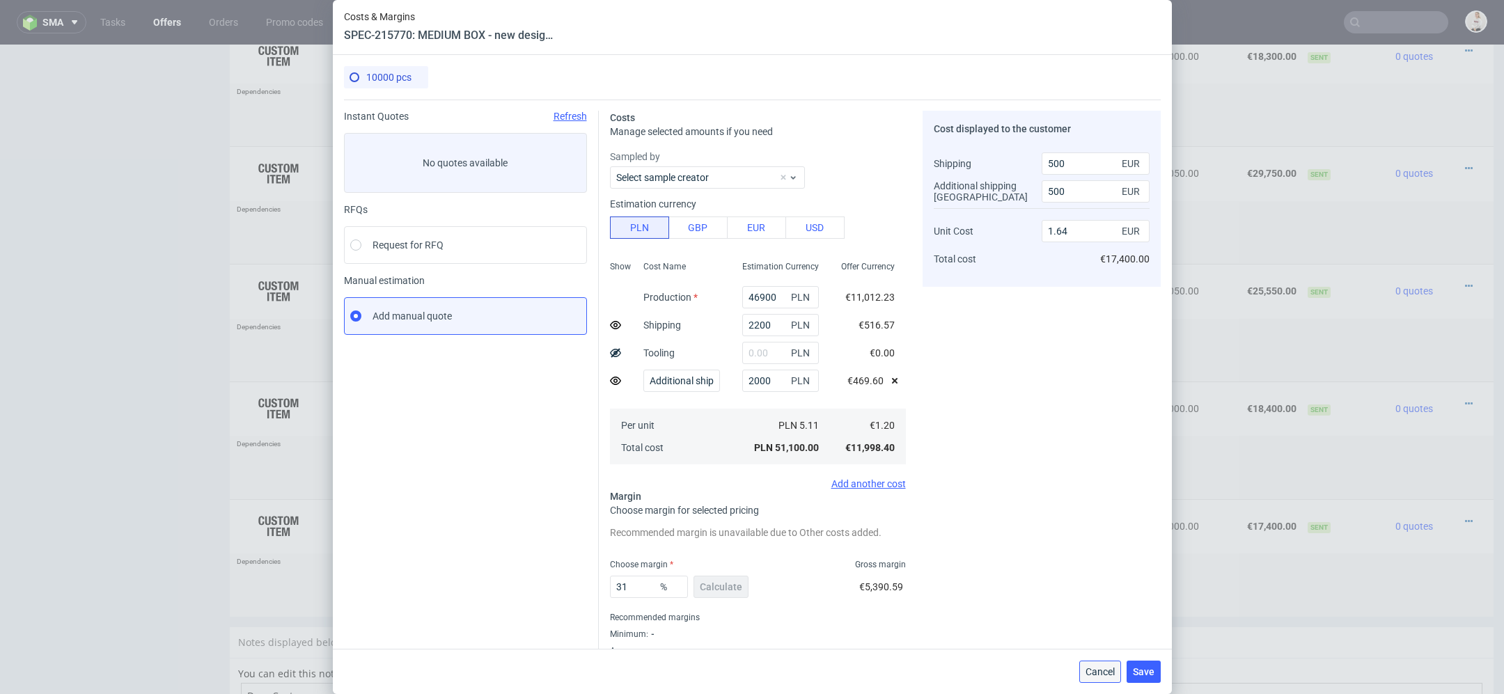
click at [1114, 670] on span "Cancel" at bounding box center [1099, 672] width 29 height 10
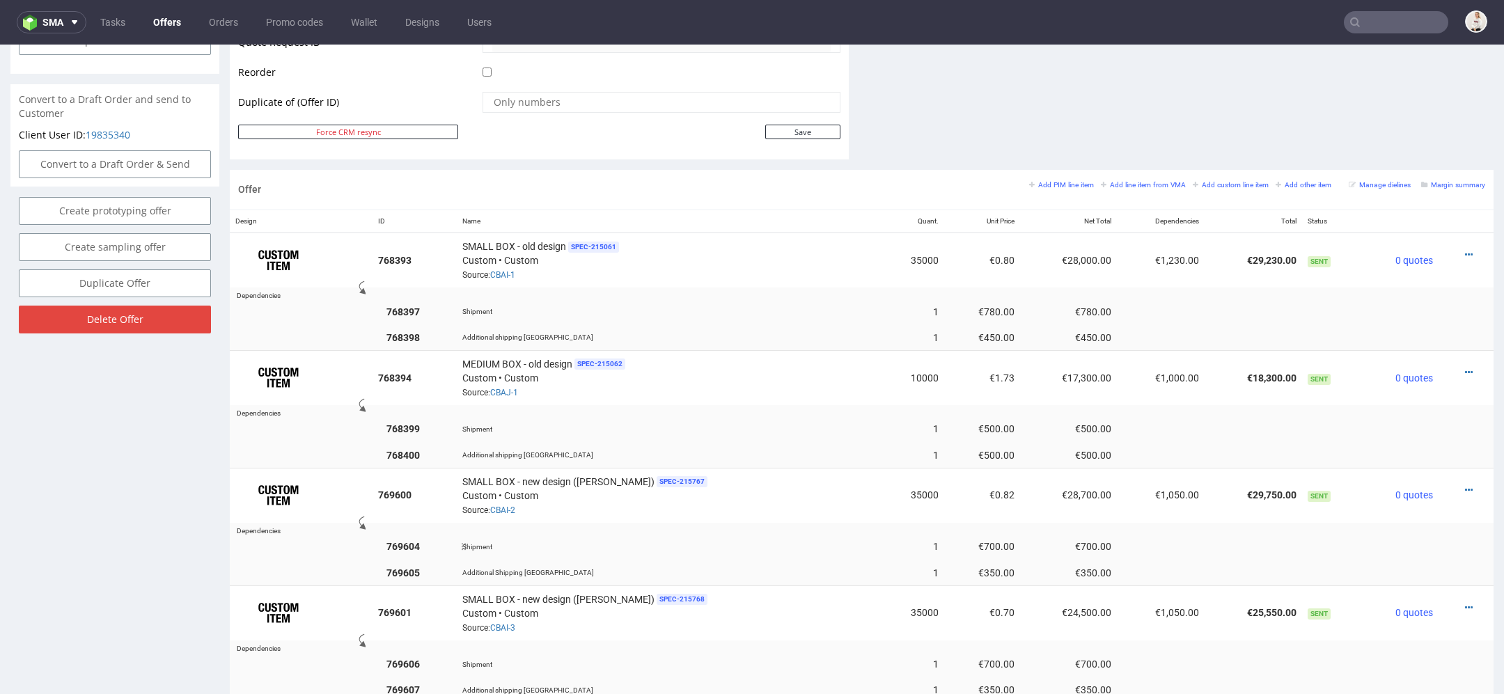
scroll to position [0, 0]
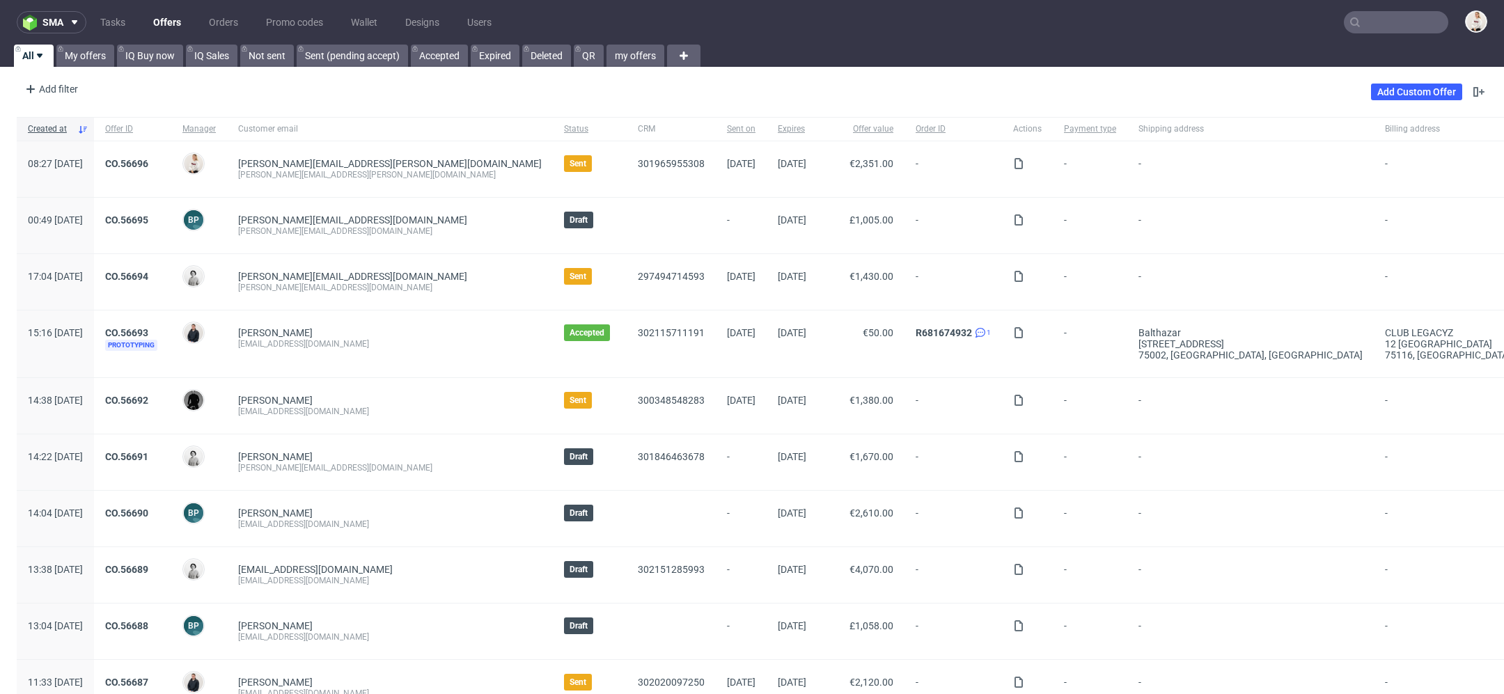
click at [1367, 20] on input "text" at bounding box center [1396, 22] width 104 height 22
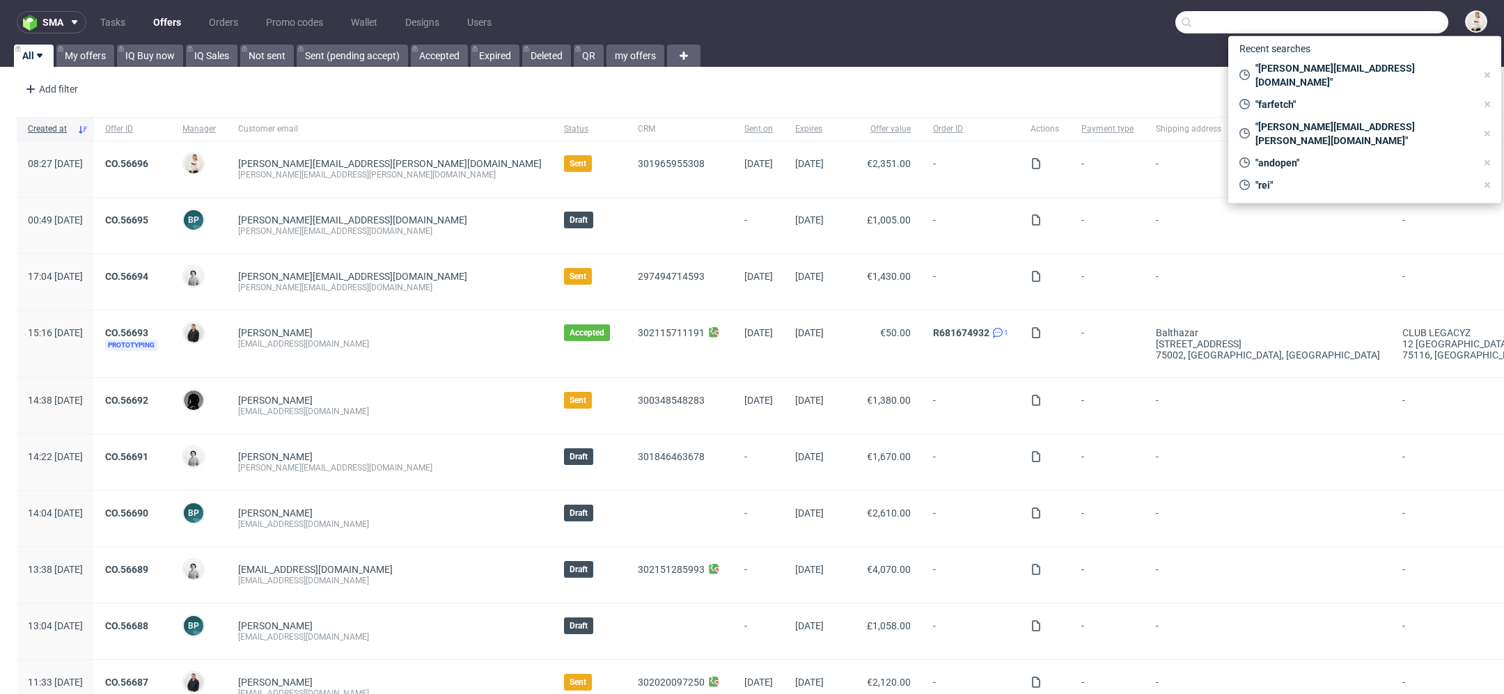
paste input "zuzannaurbaniak@wp.pl>"
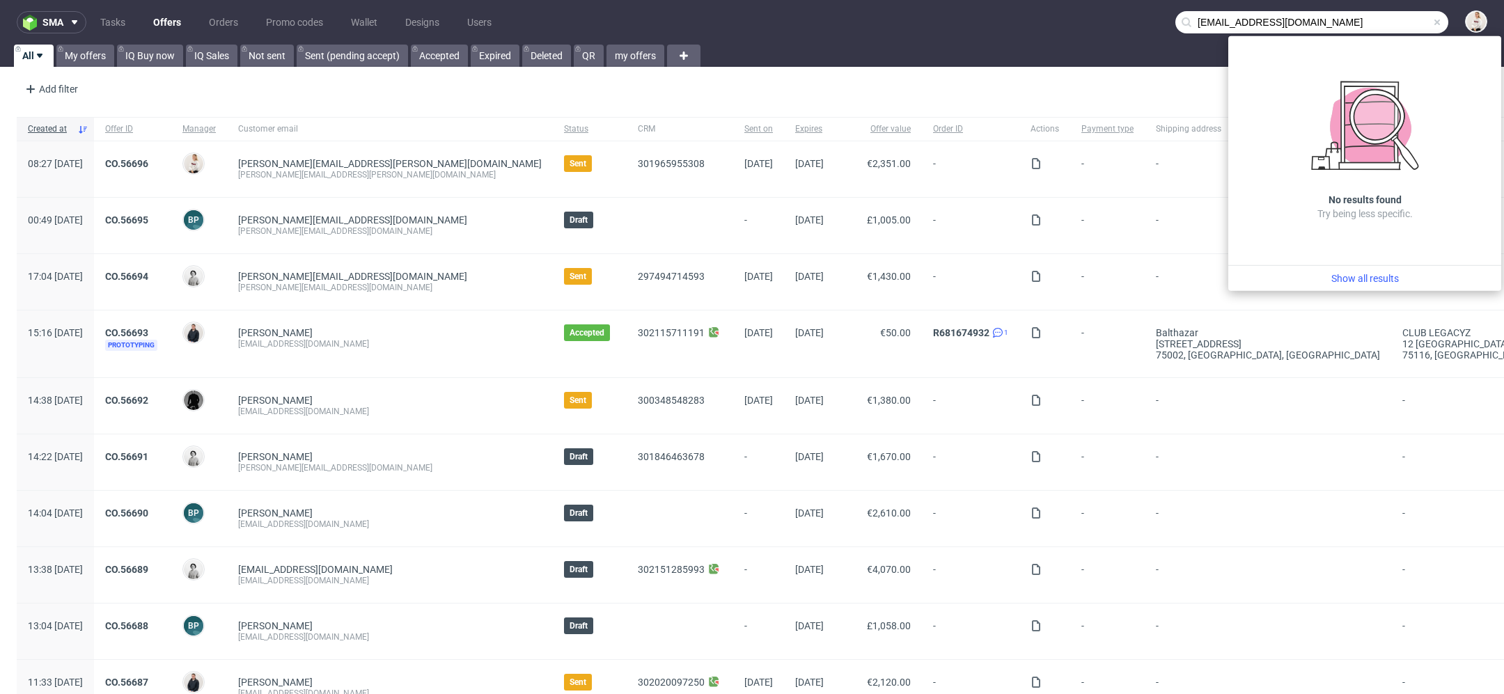
type input "zuzannaurbaniak@wp.pl"
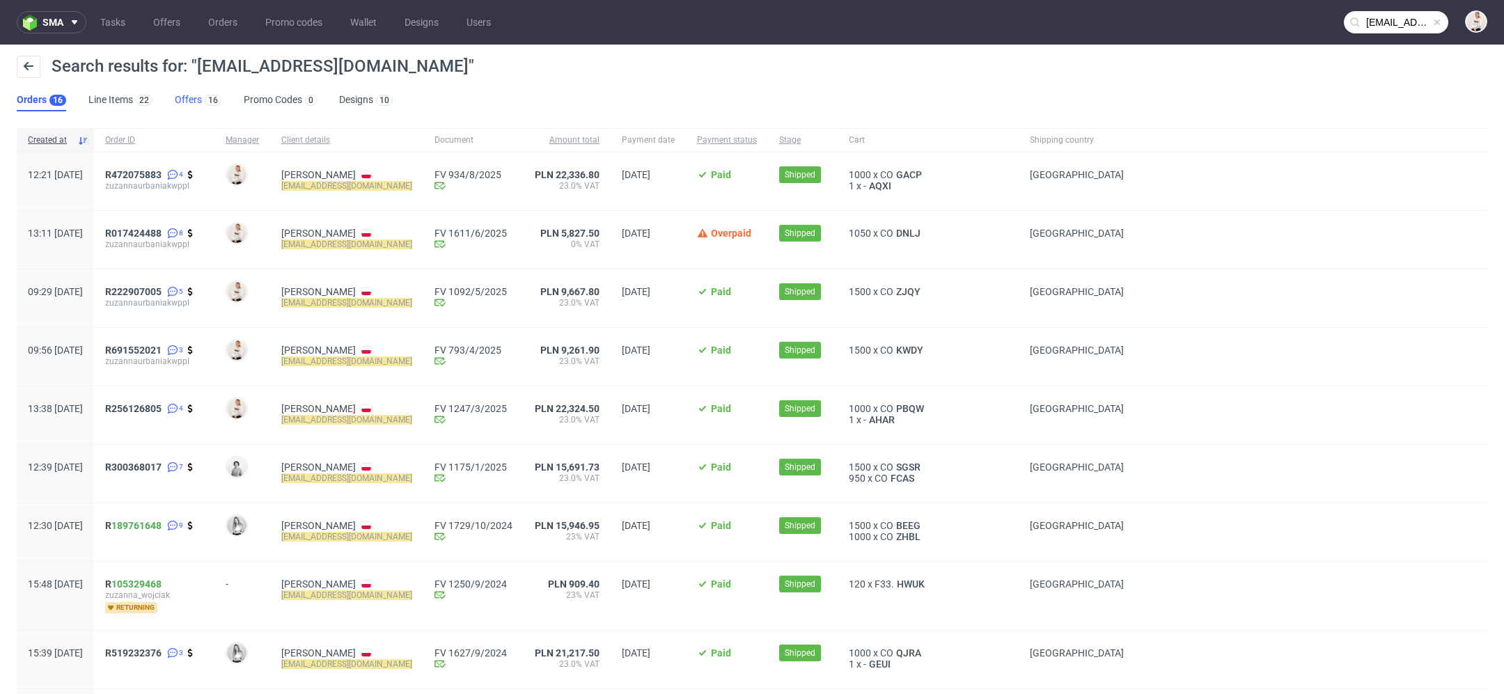
click at [190, 98] on link "Offers 16" at bounding box center [198, 100] width 47 height 22
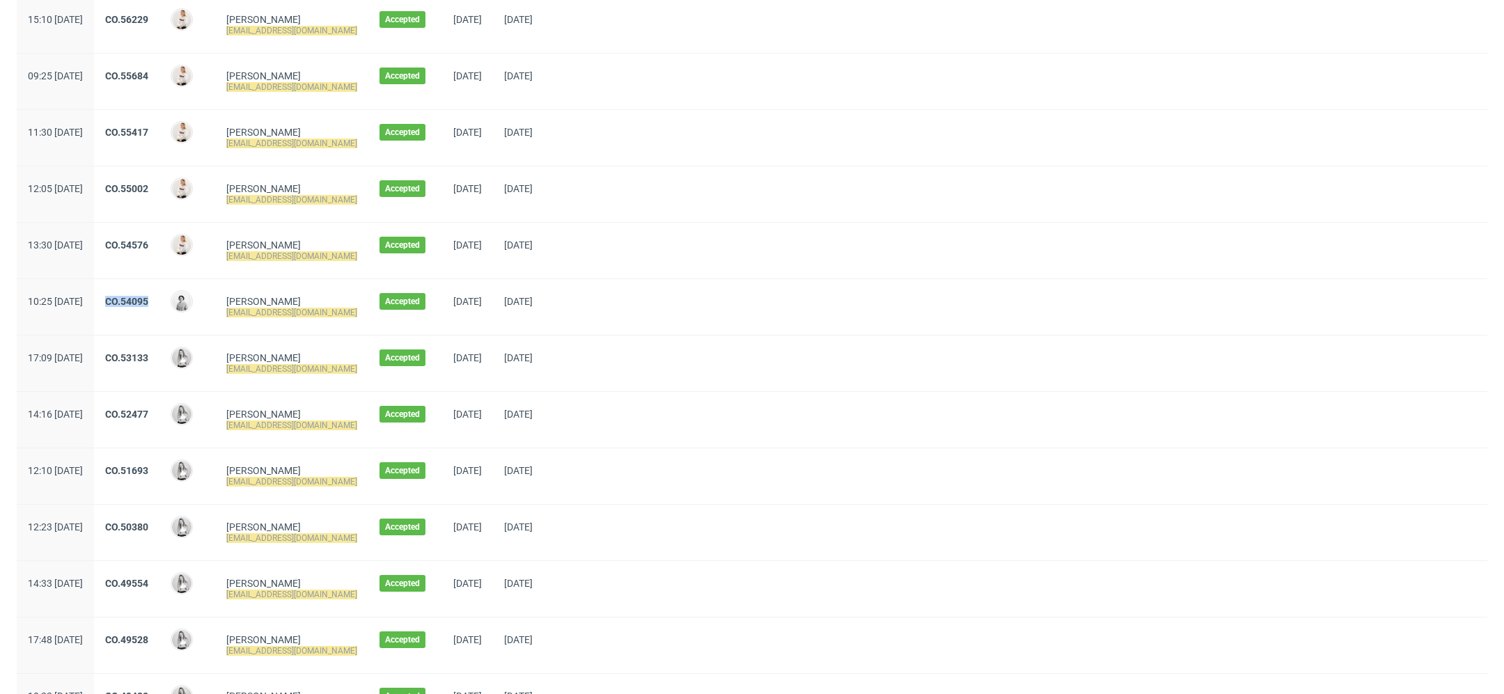
scroll to position [213, 0]
click link "CO.49554"
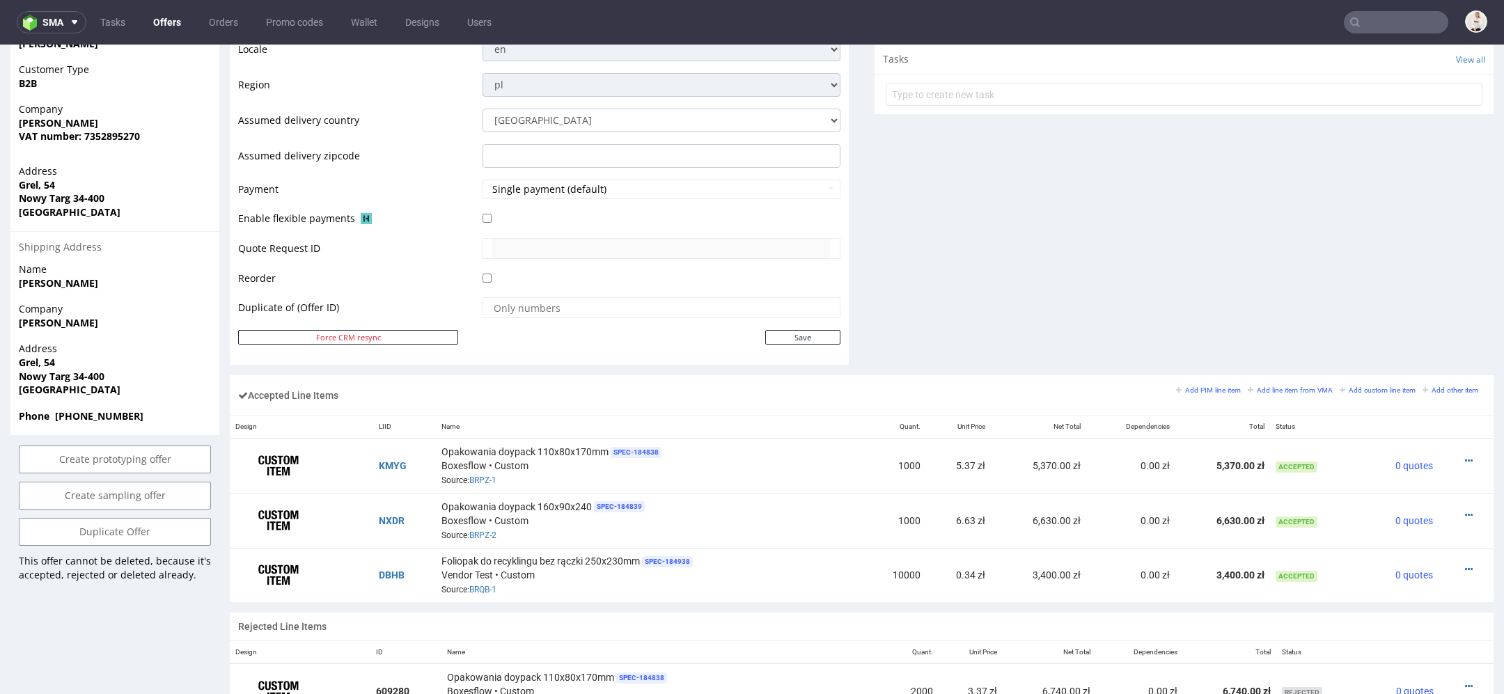
scroll to position [562, 0]
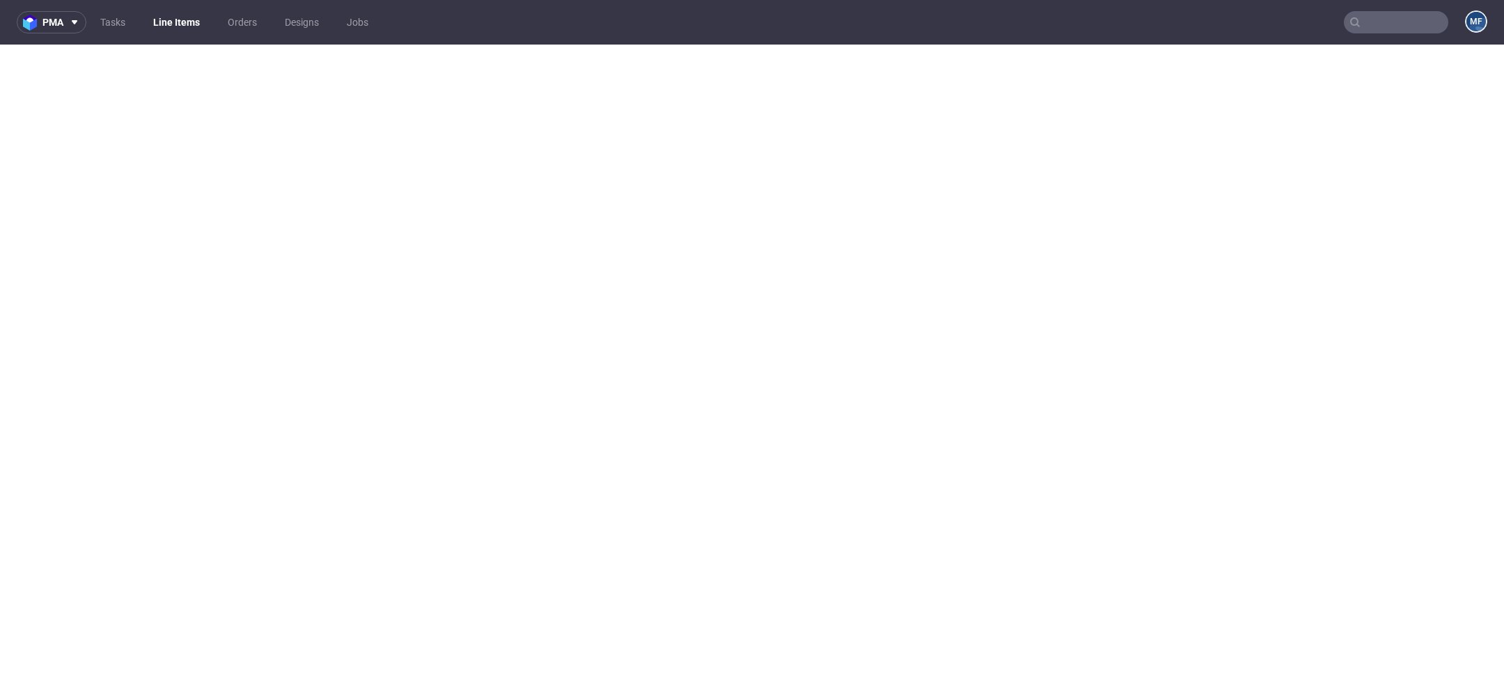
select select "in_progress"
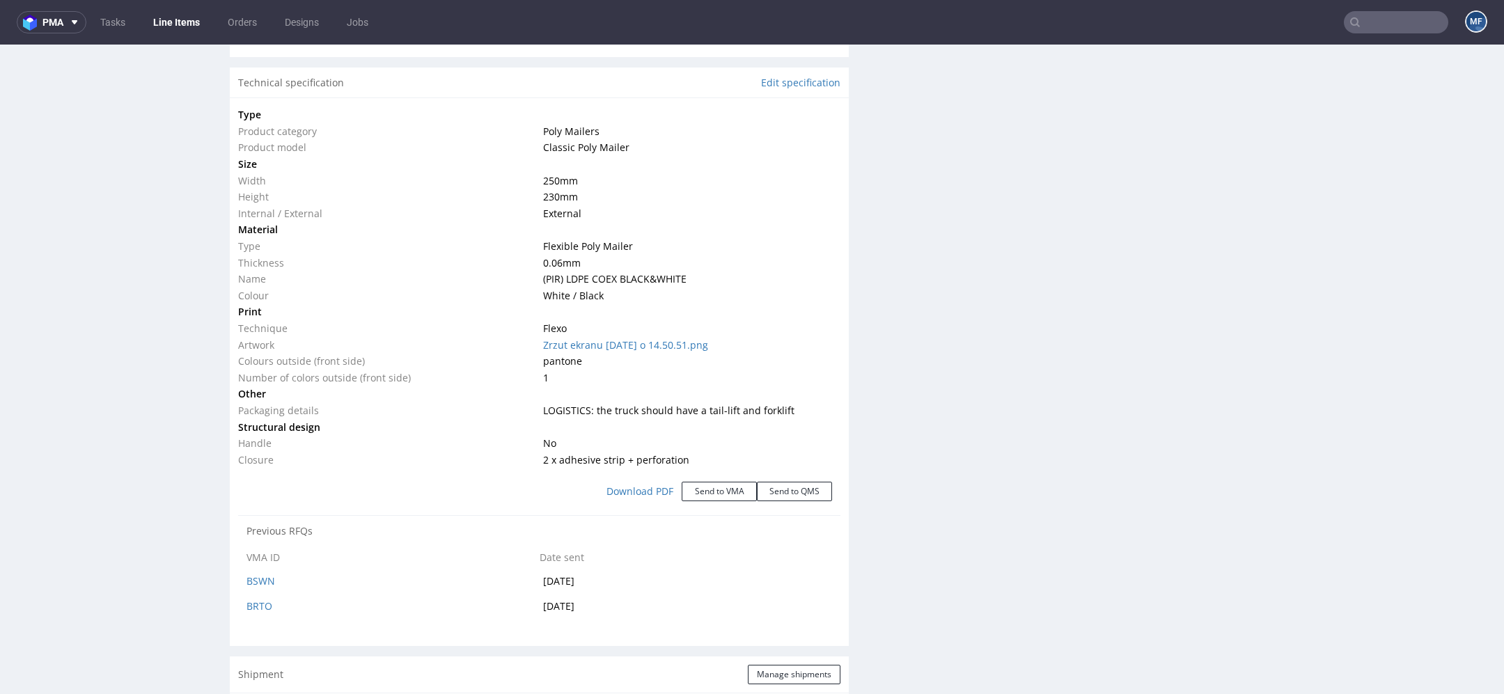
scroll to position [1308, 0]
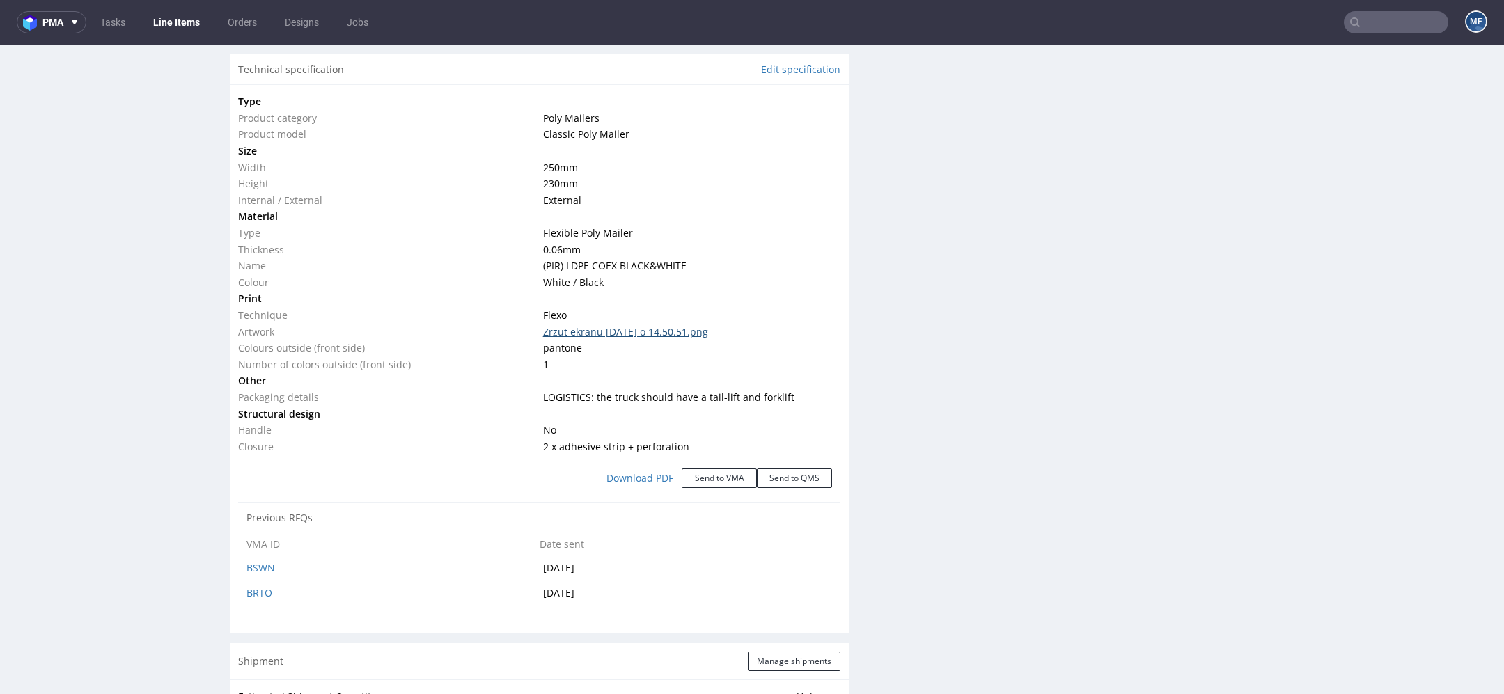
click link "Zrzut ekranu 2024-02-20 o 14.50.51.png"
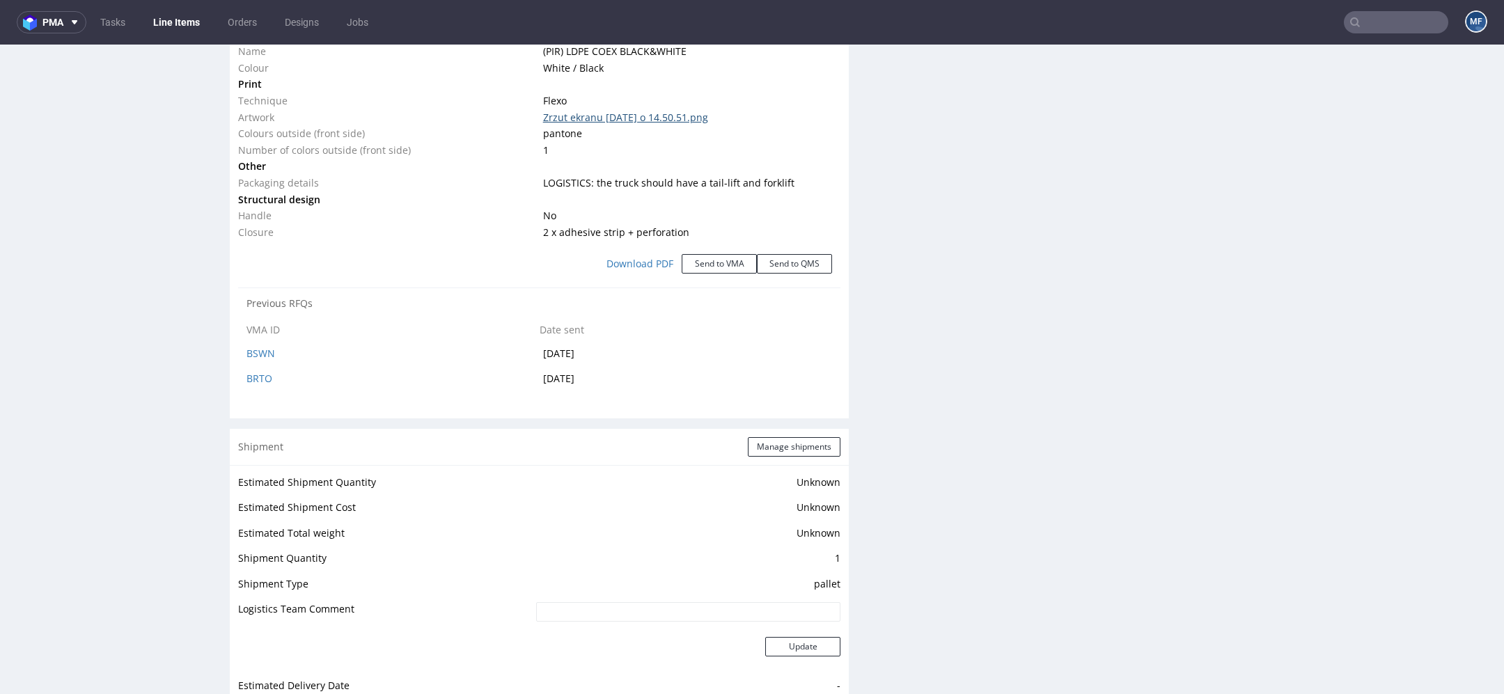
scroll to position [1523, 0]
click button "Send to VMA"
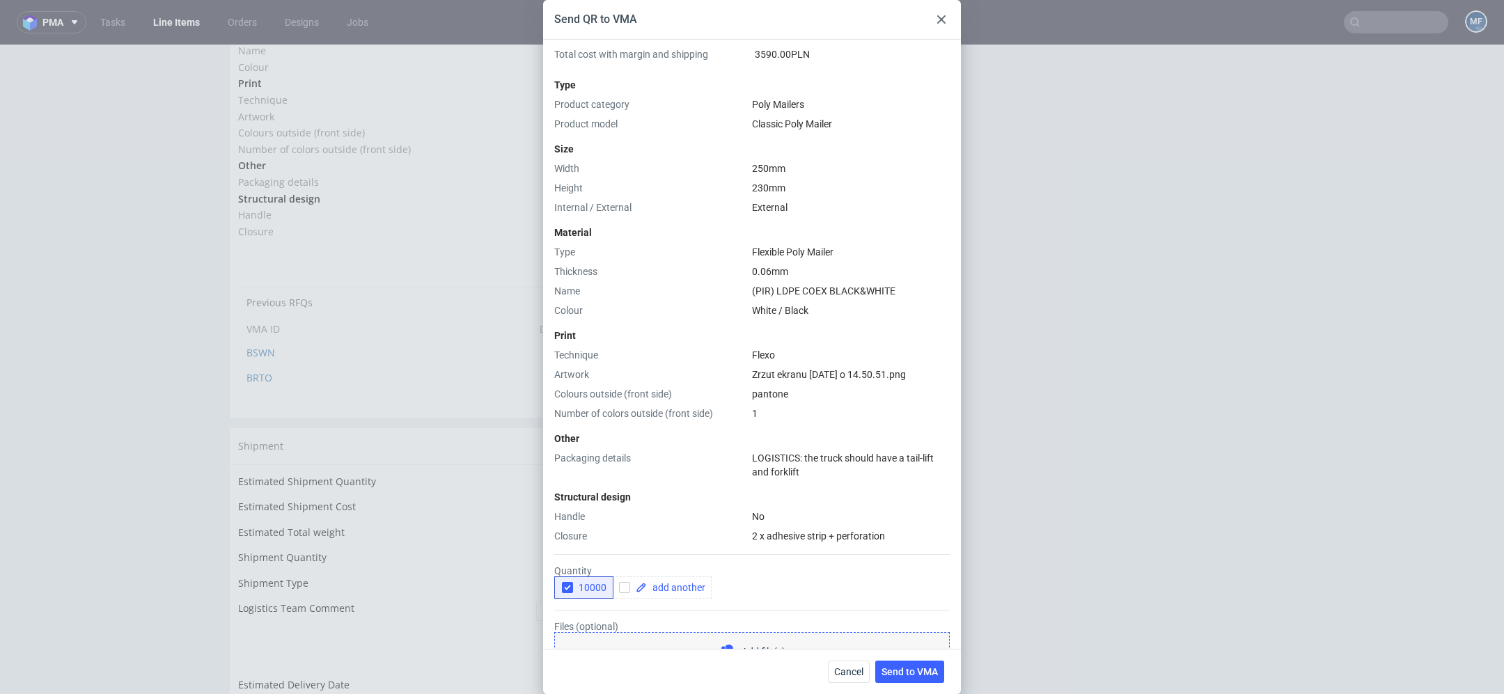
scroll to position [0, 0]
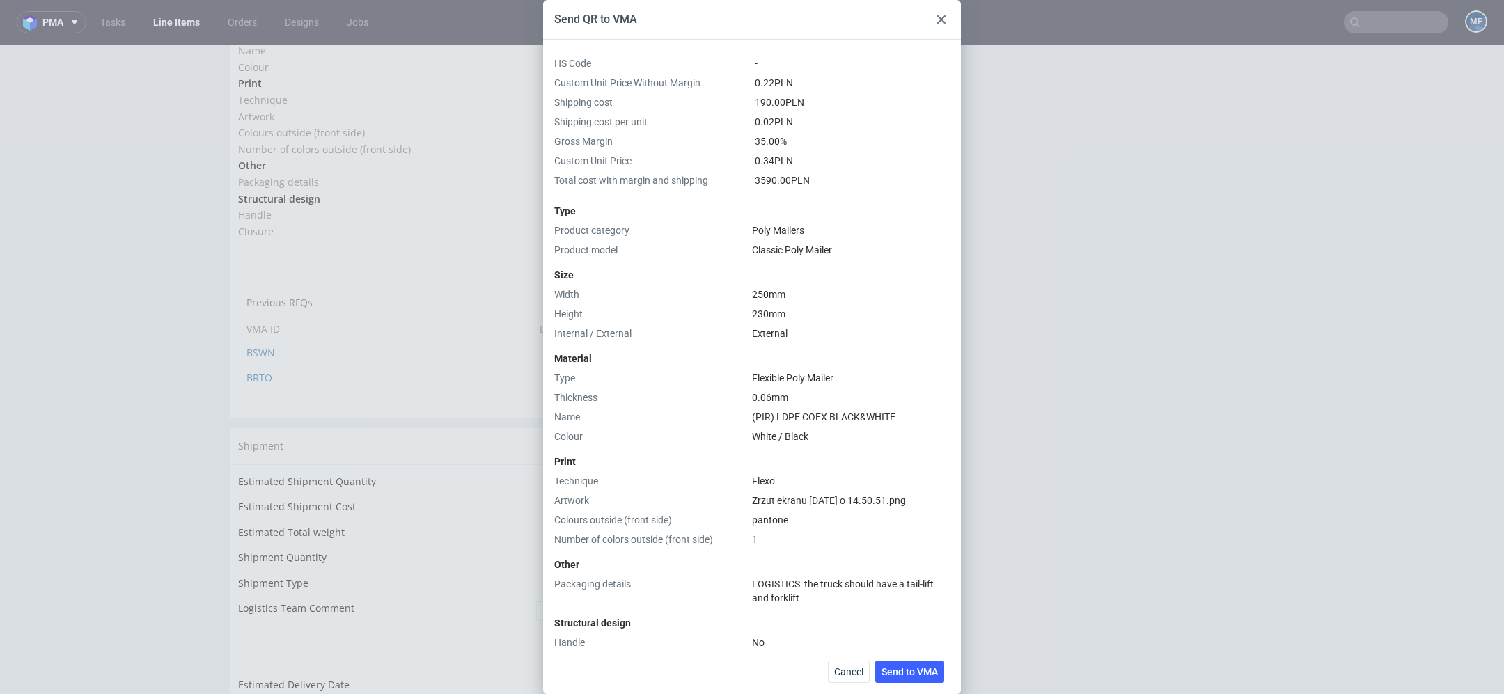
click icon
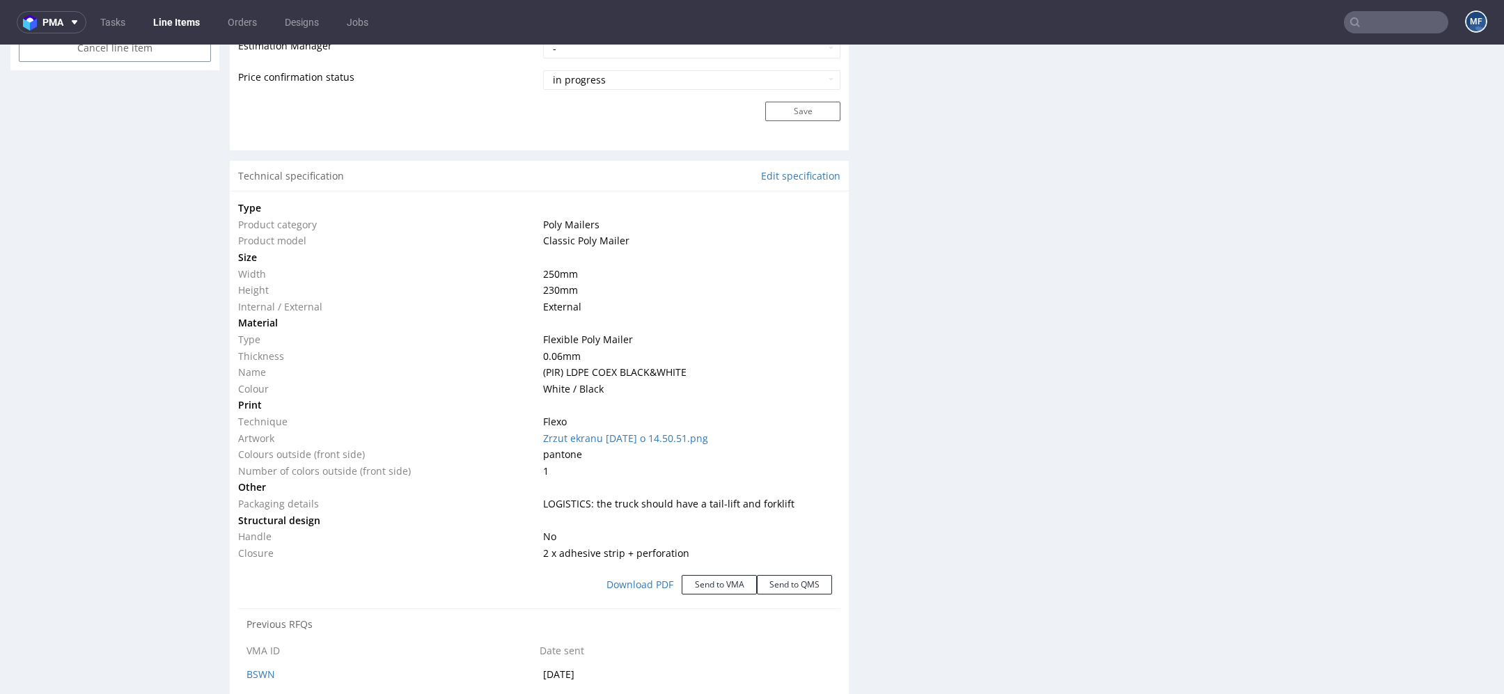
scroll to position [1204, 0]
click div "Progress Payment Paid Fri 23 Feb Design N/A DTP Complete Batch Complete Fri 1 M…"
click button "Send to VMA"
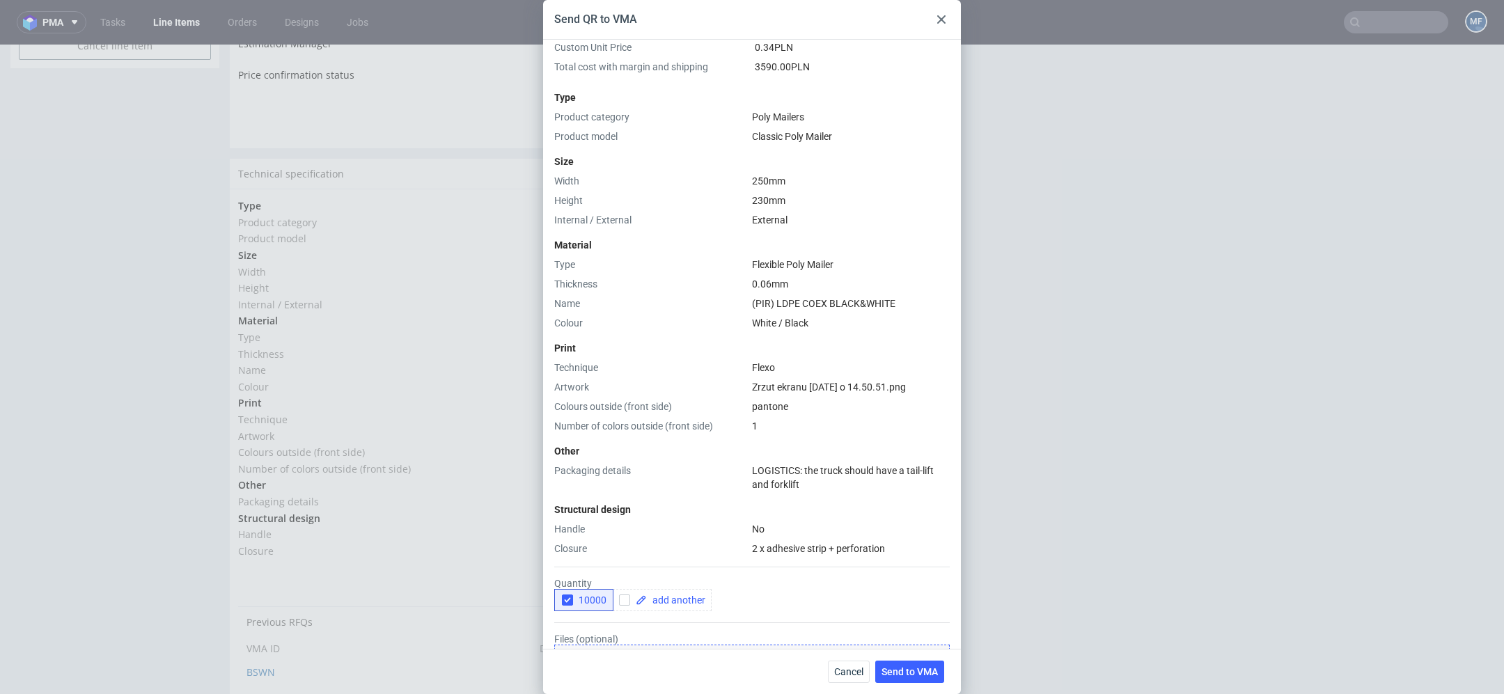
scroll to position [258, 0]
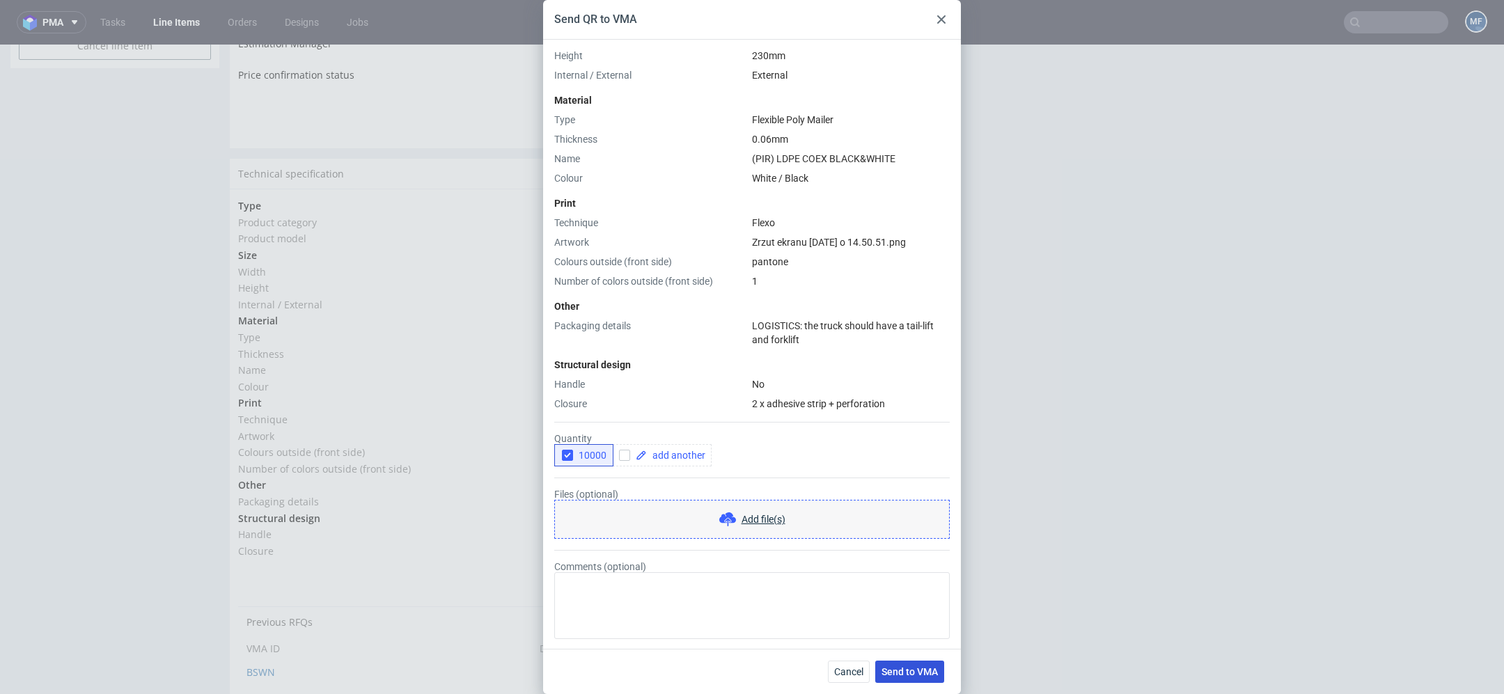
click button "Send to VMA"
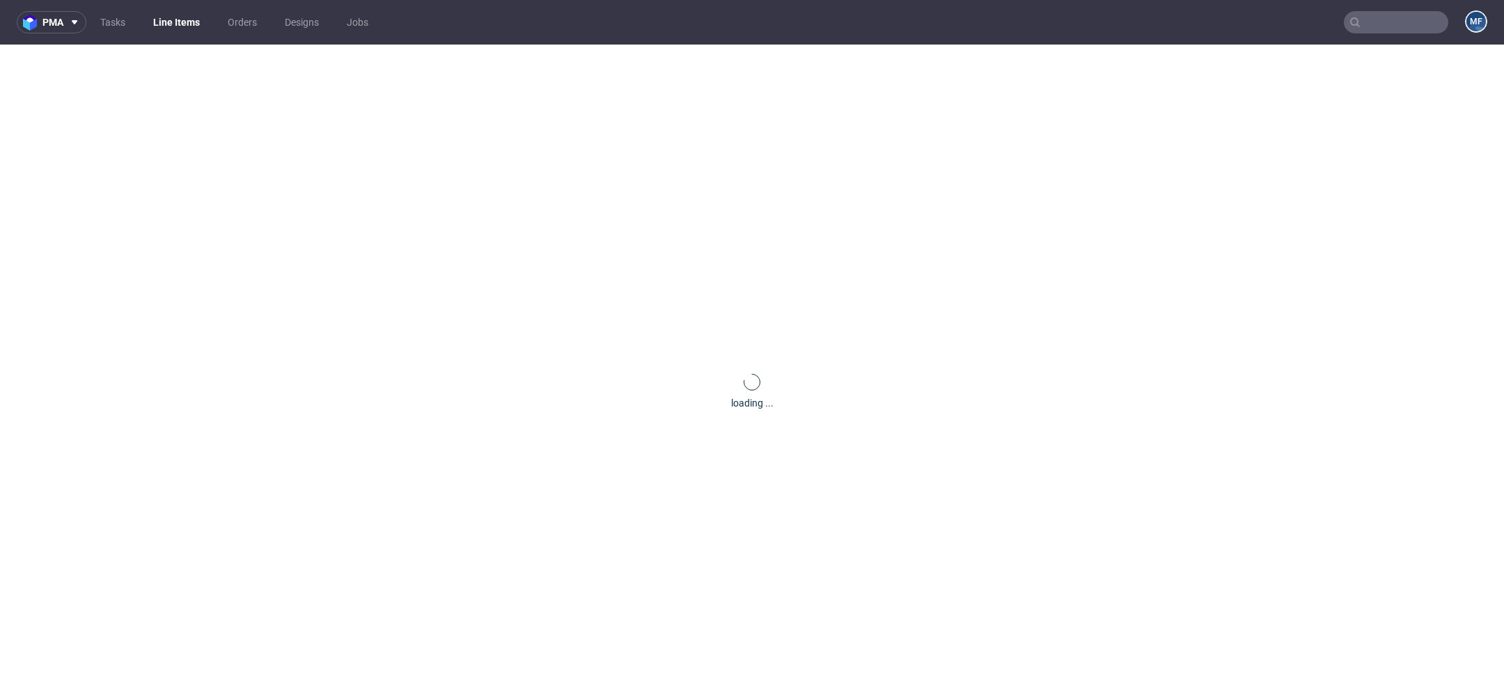
scroll to position [0, 0]
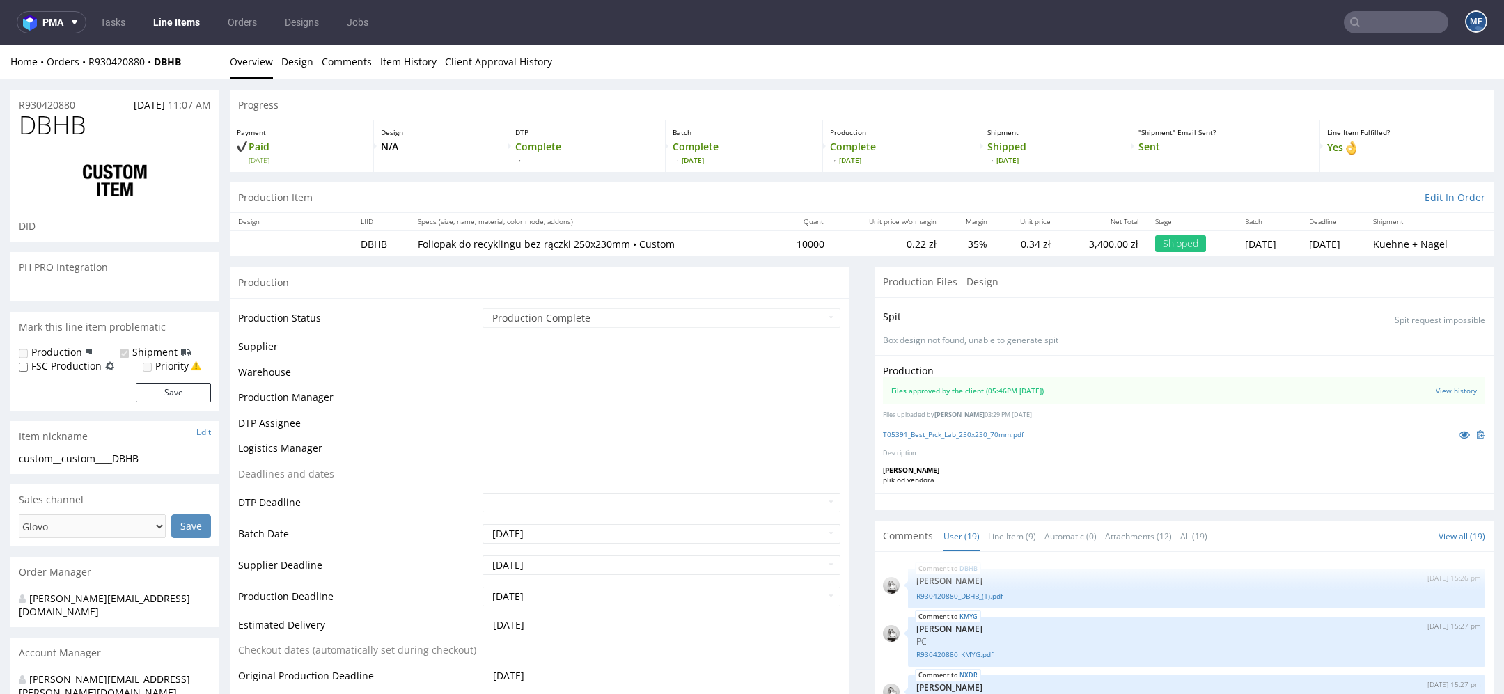
select select "in_progress"
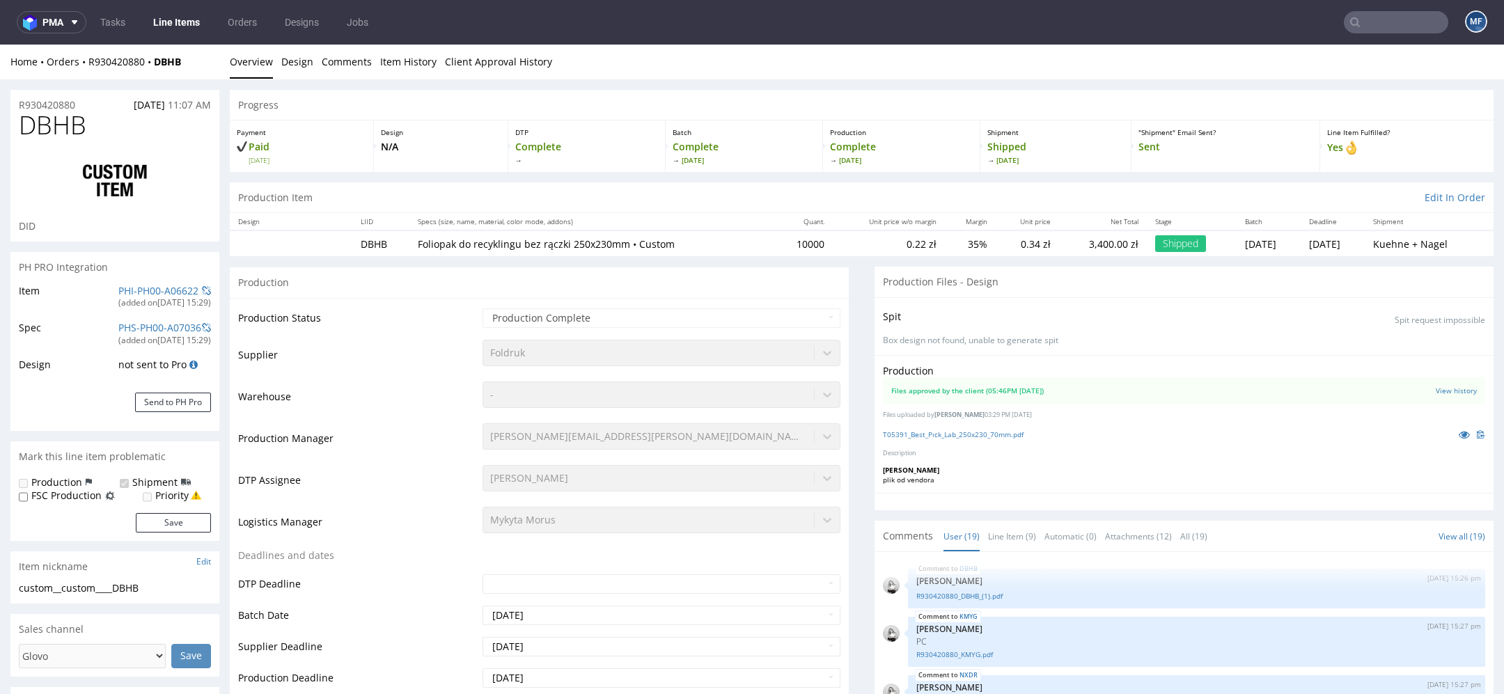
scroll to position [933, 0]
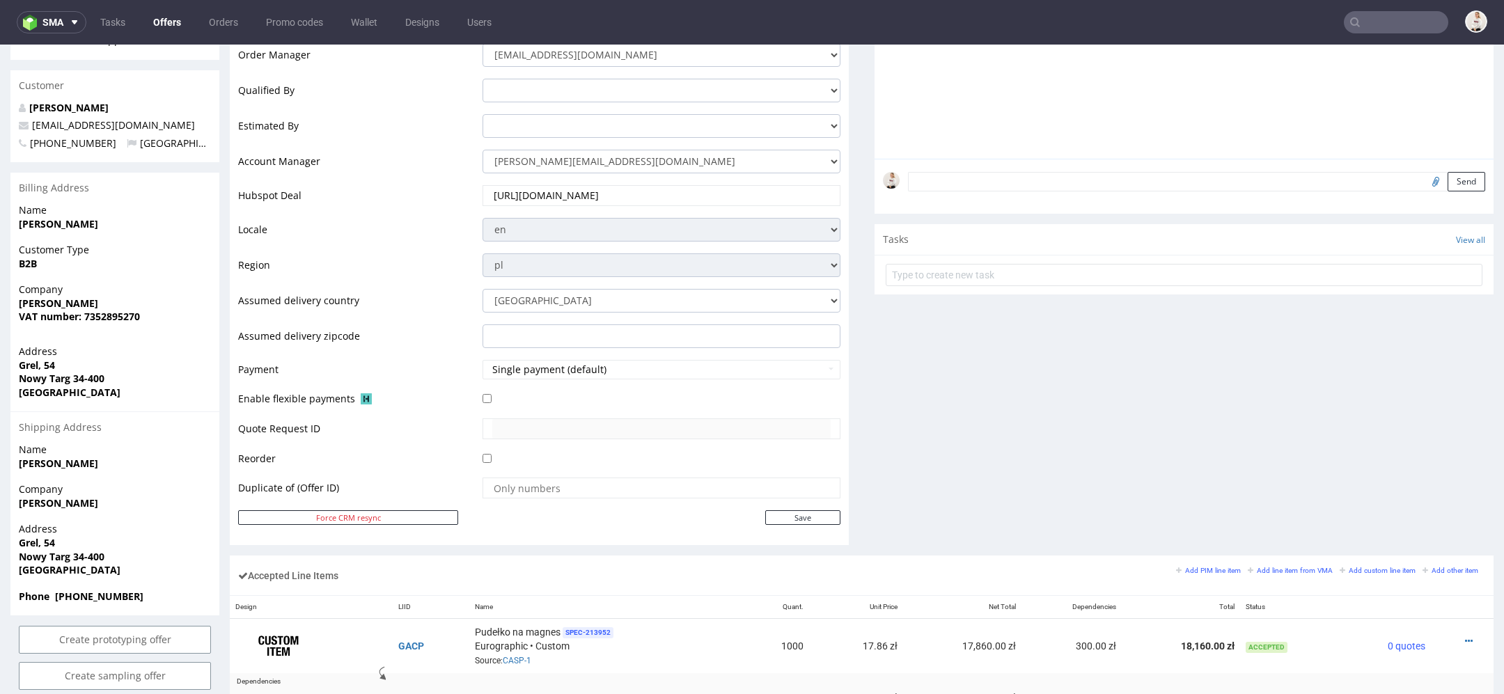
scroll to position [794, 0]
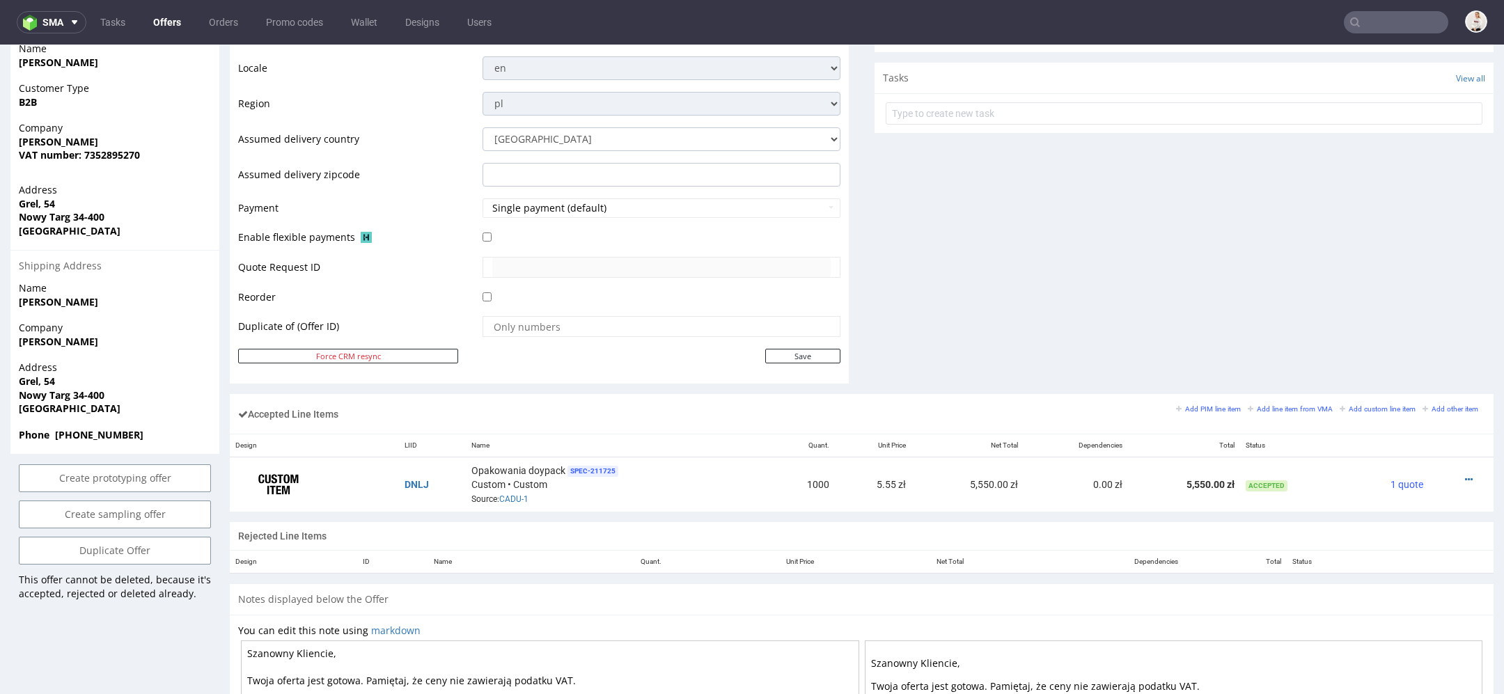
scroll to position [757, 0]
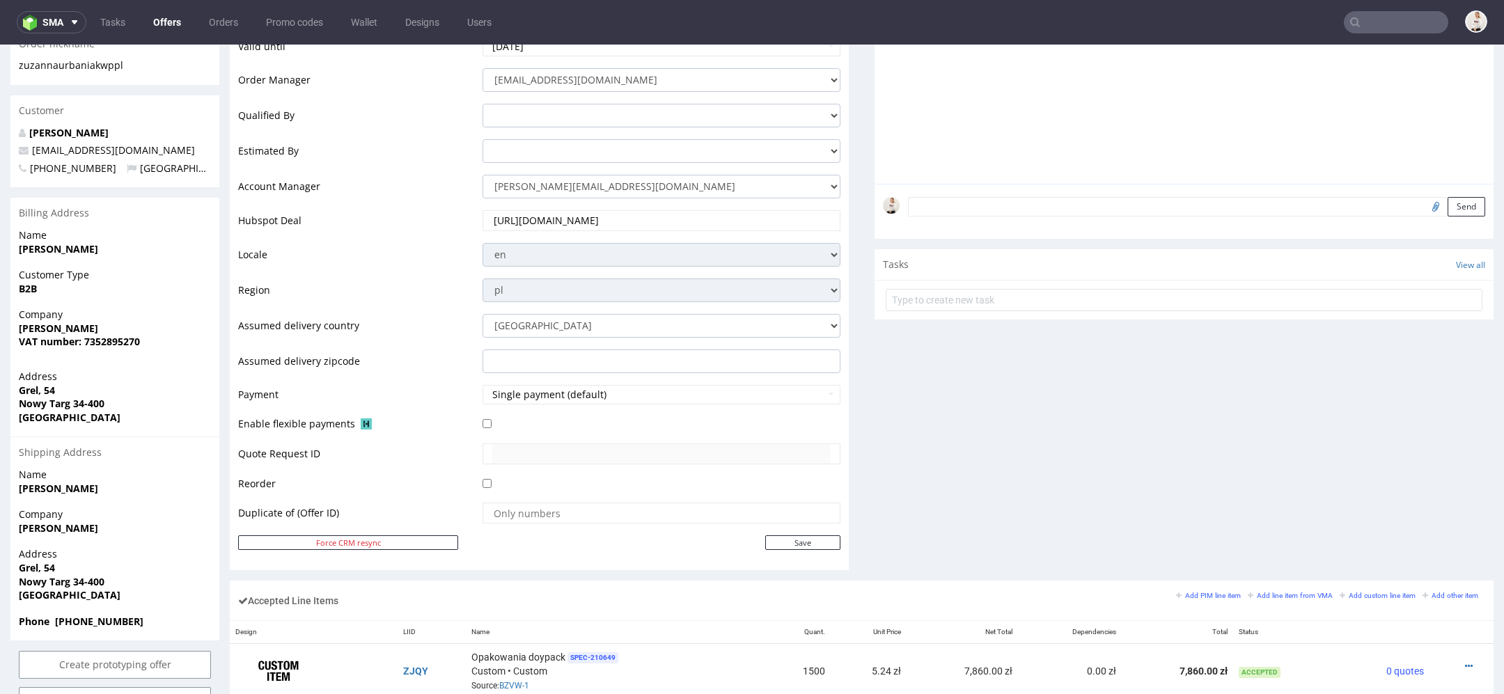
scroll to position [757, 0]
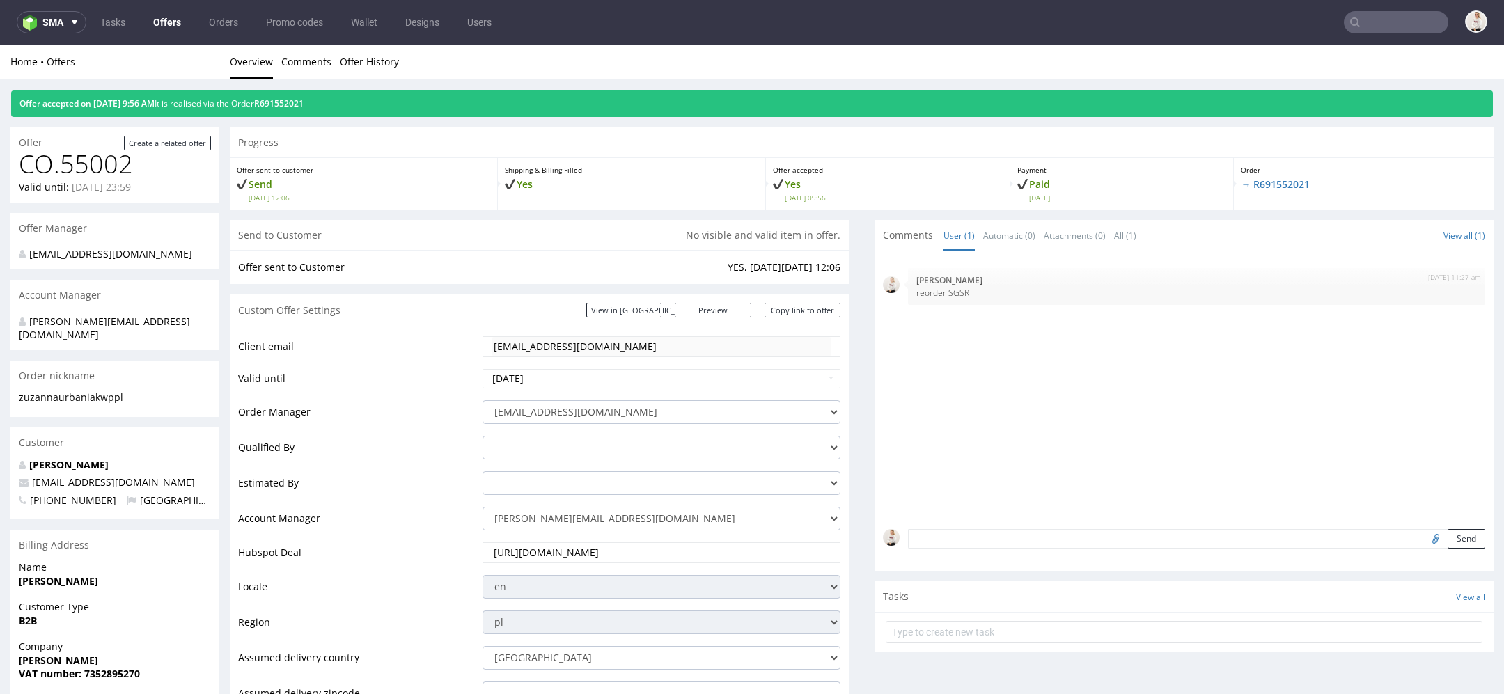
scroll to position [757, 0]
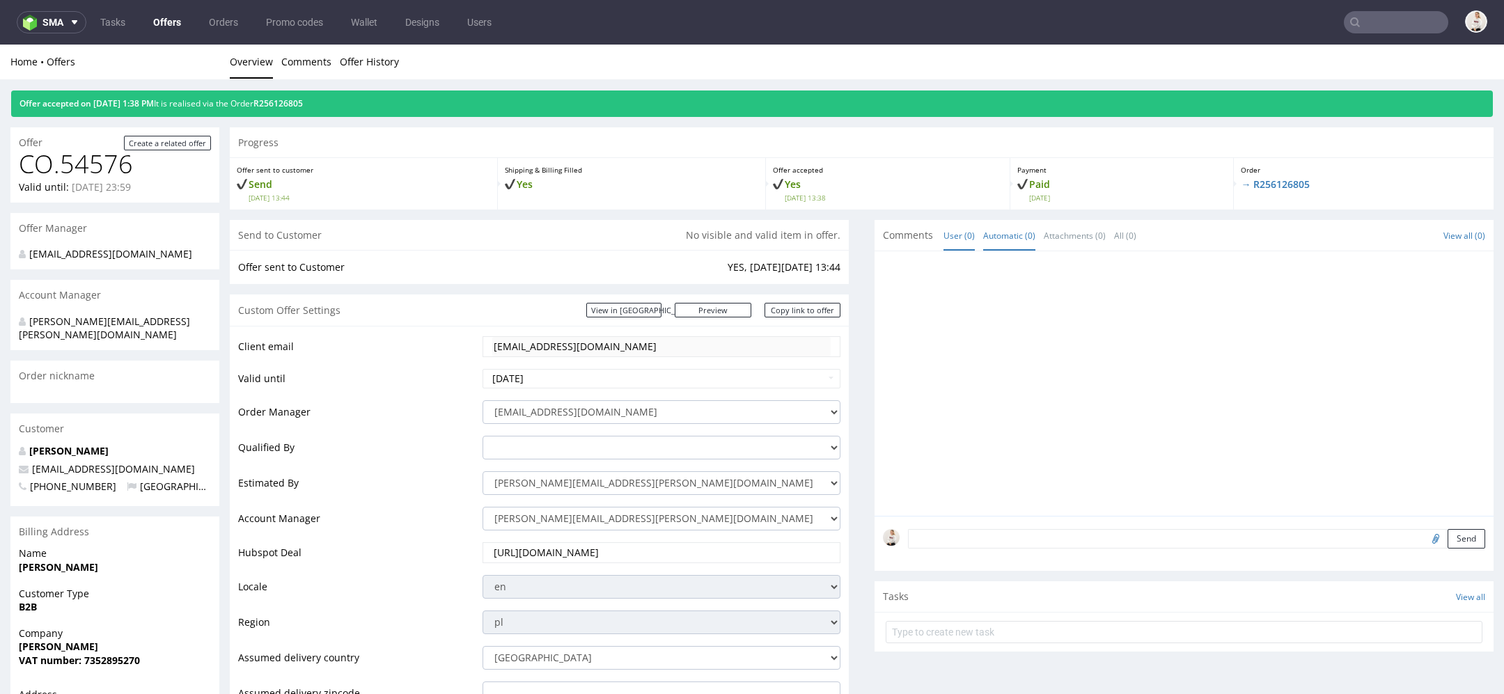
scroll to position [884, 0]
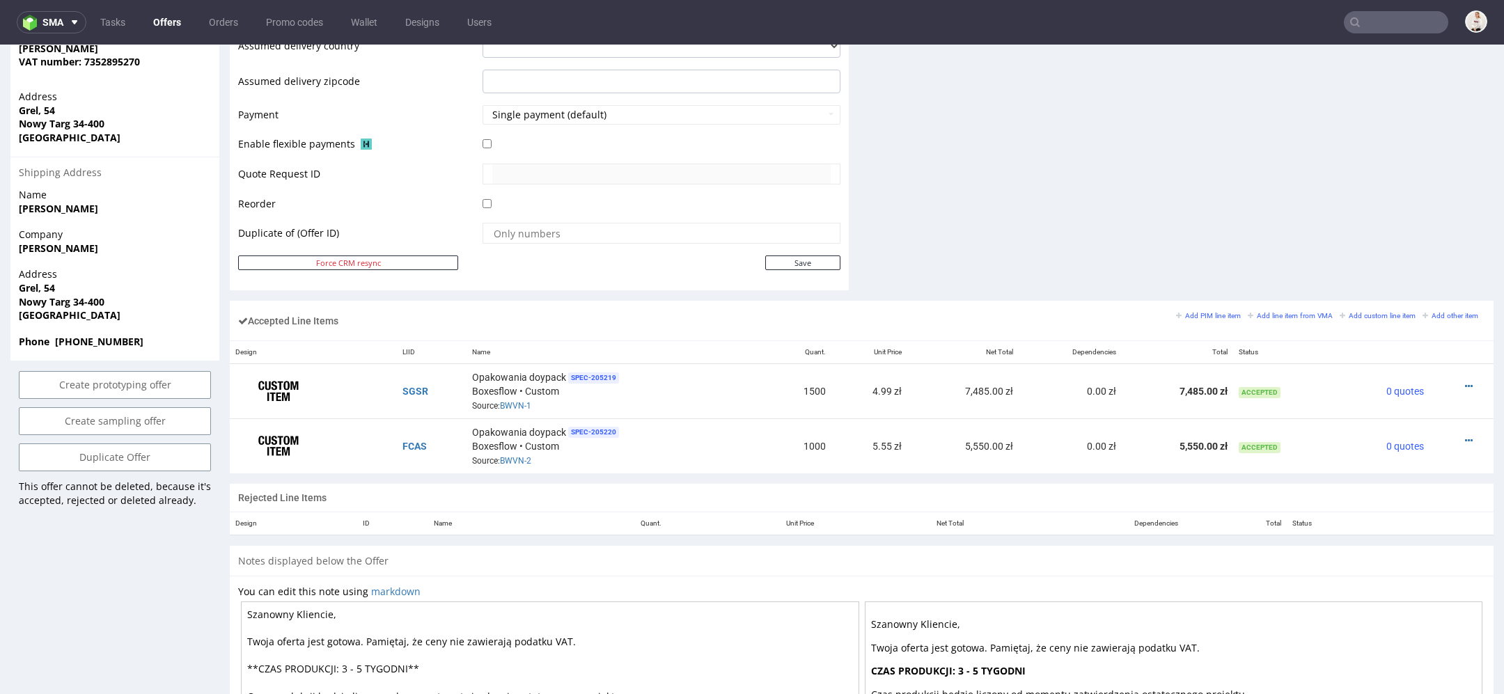
scroll to position [591, 0]
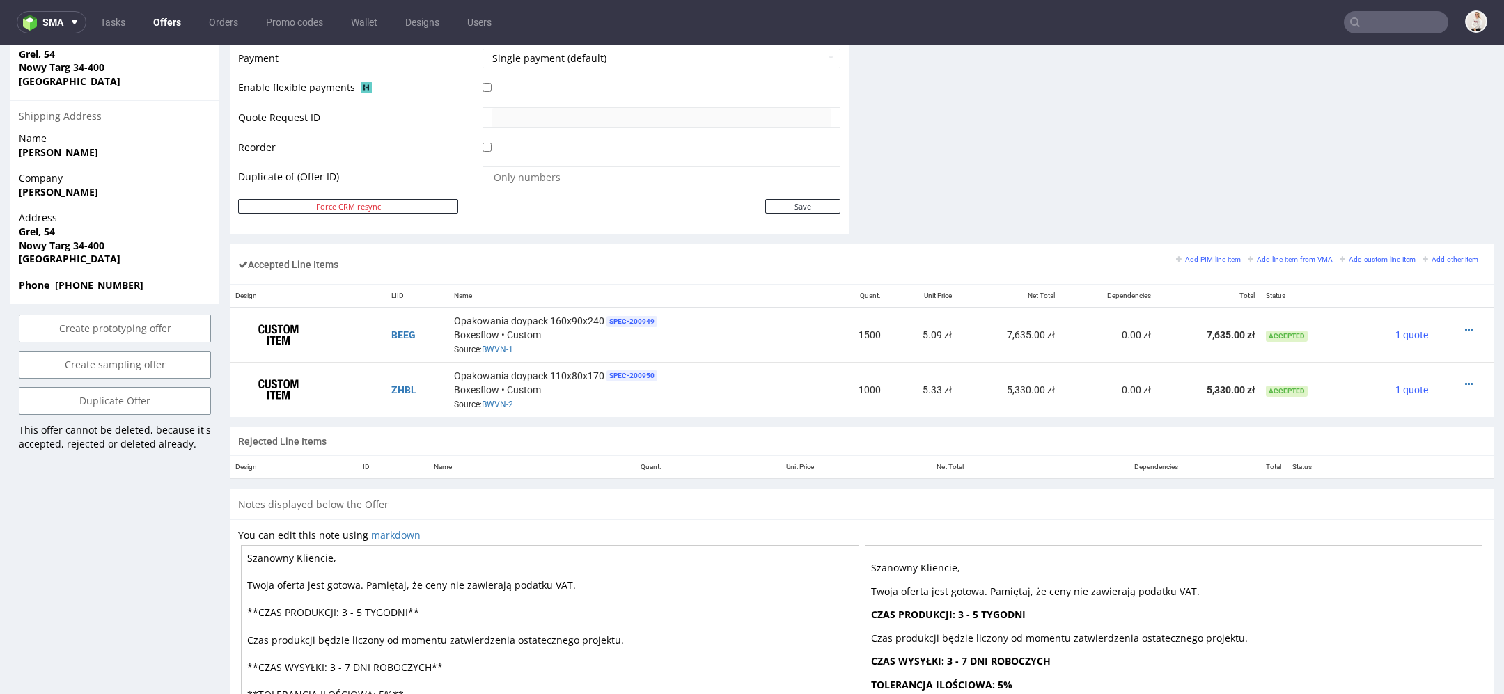
scroll to position [667, 0]
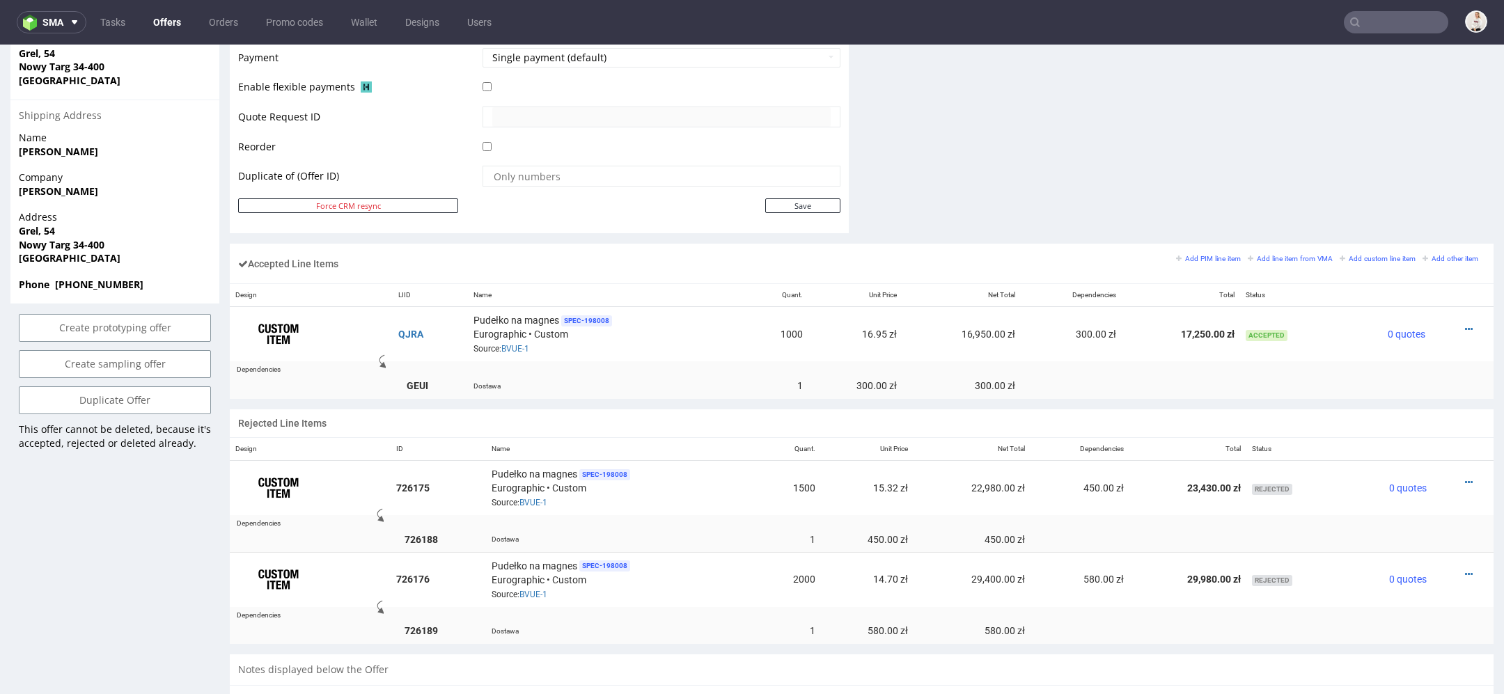
scroll to position [672, 0]
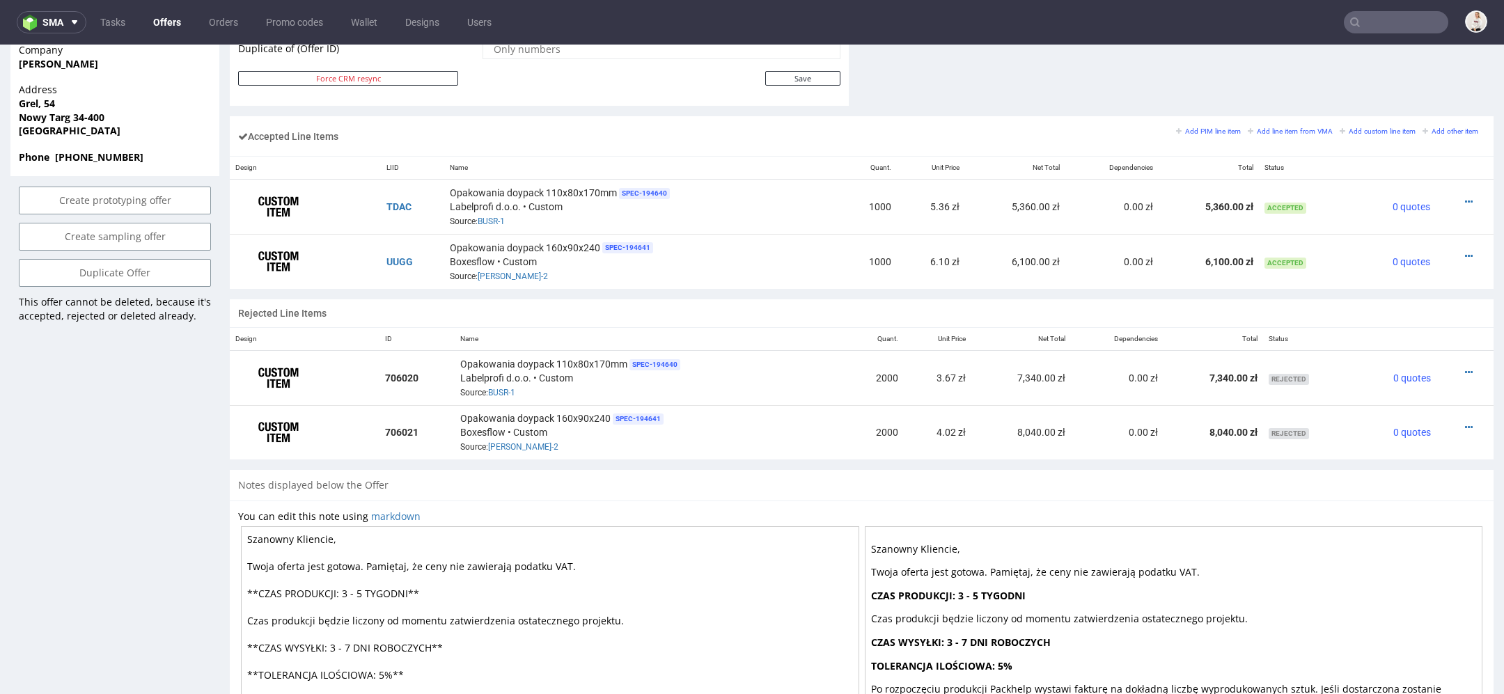
scroll to position [790, 0]
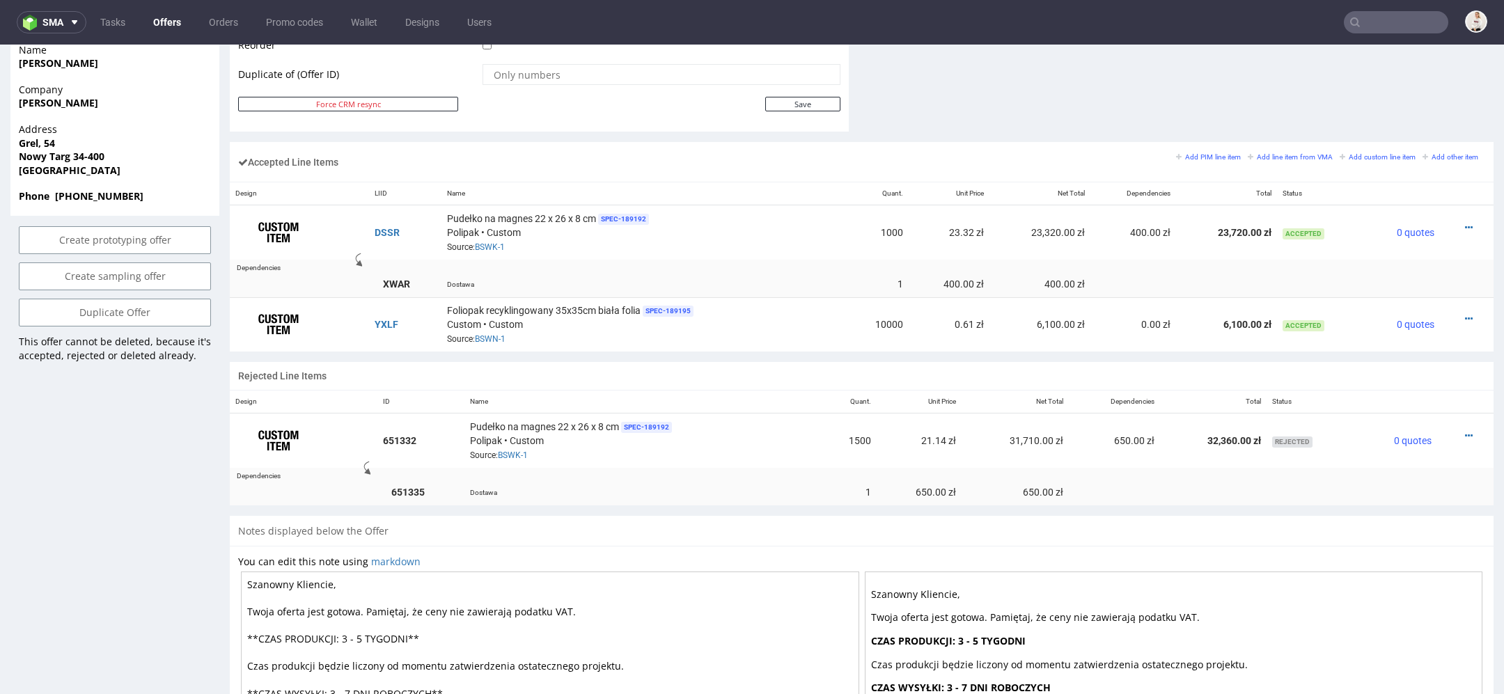
scroll to position [771, 0]
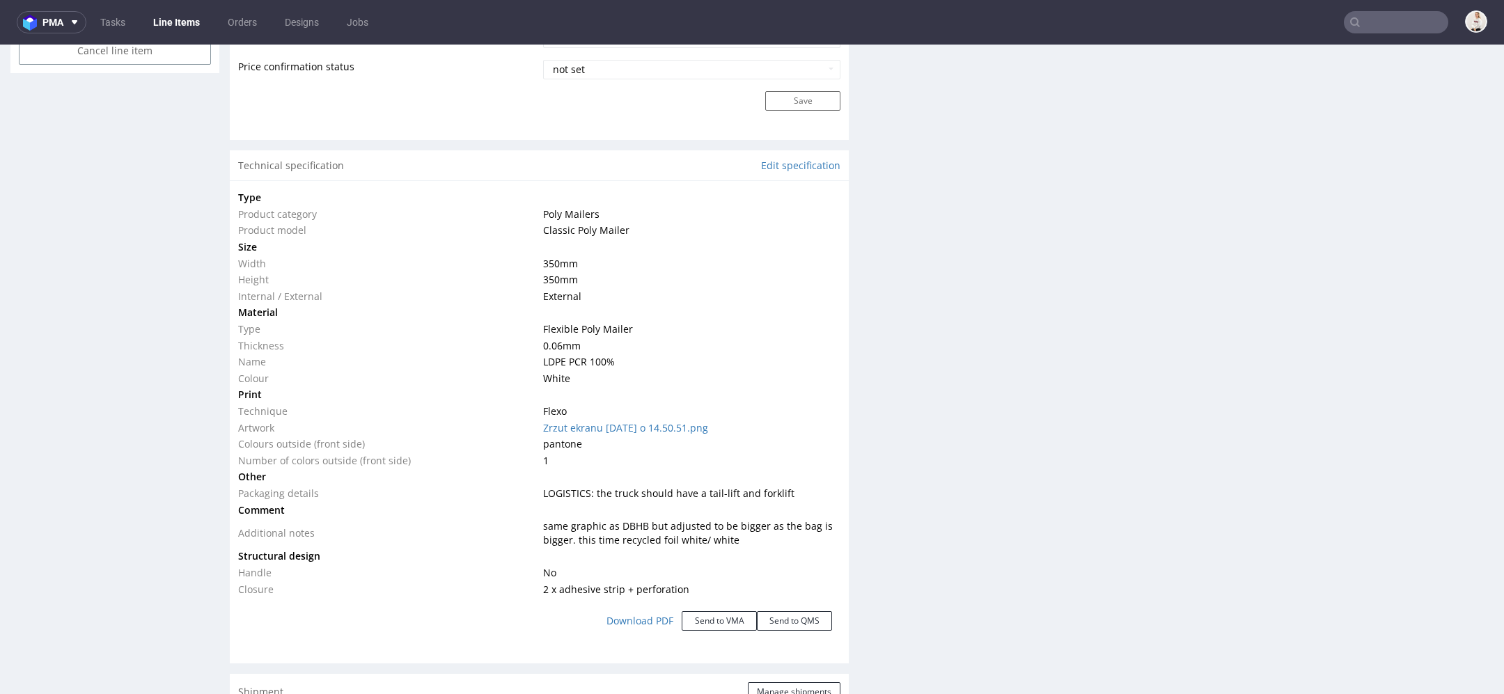
scroll to position [1233, 0]
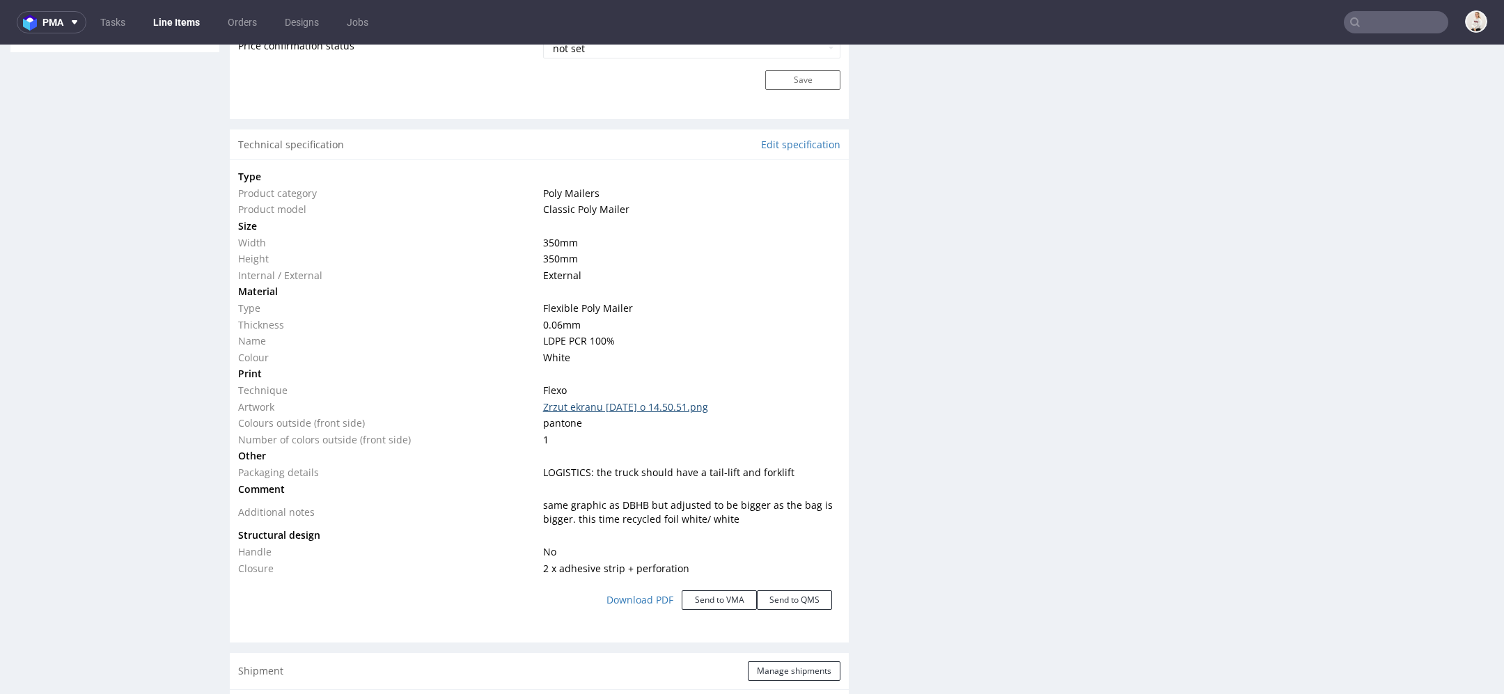
click at [686, 402] on link "Zrzut ekranu [DATE] o 14.50.51.png" at bounding box center [625, 406] width 165 height 13
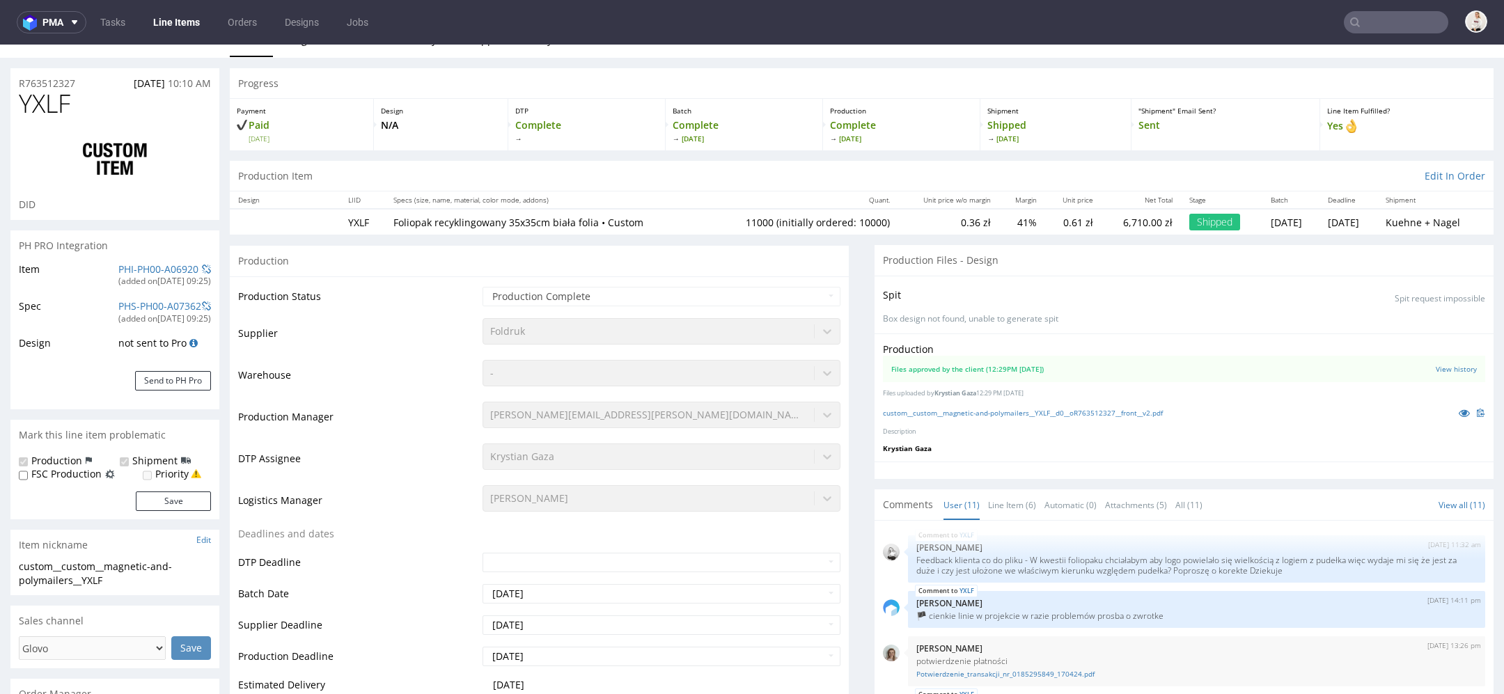
scroll to position [0, 0]
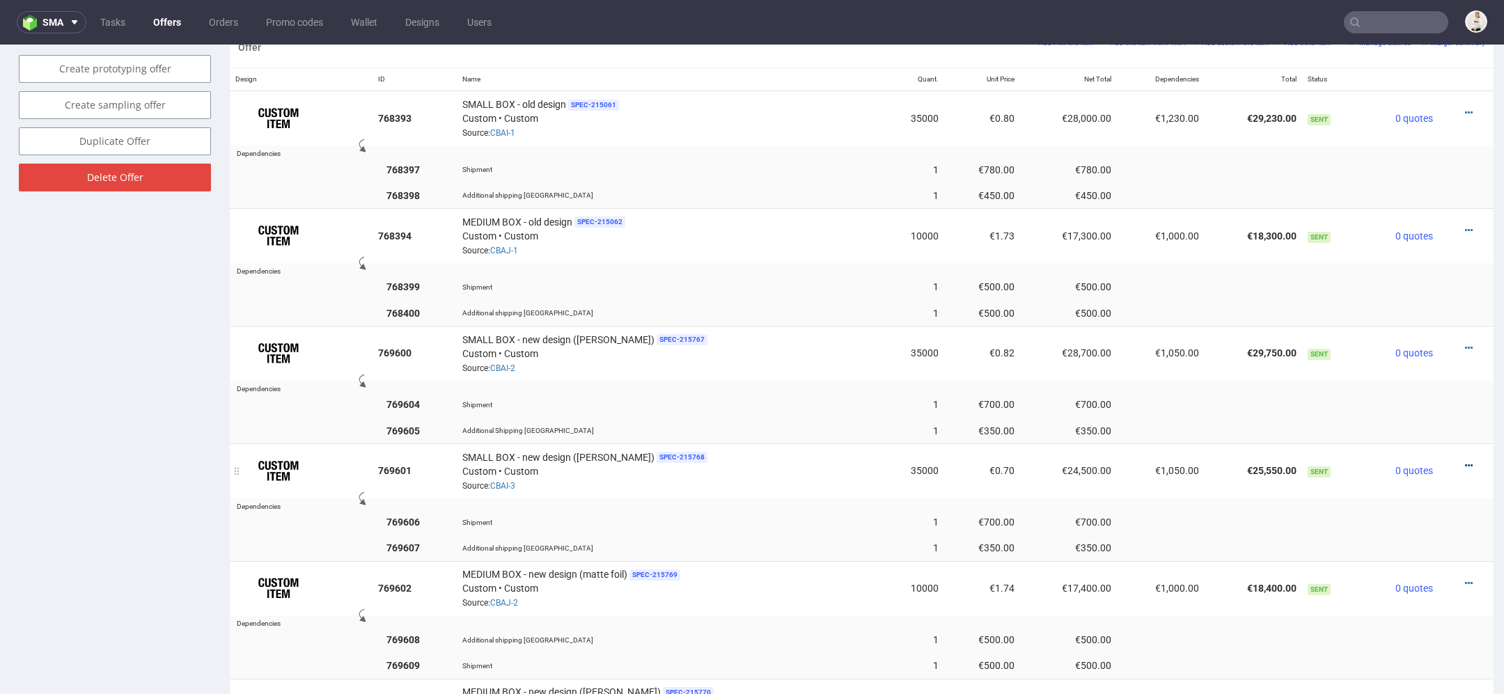
scroll to position [844, 0]
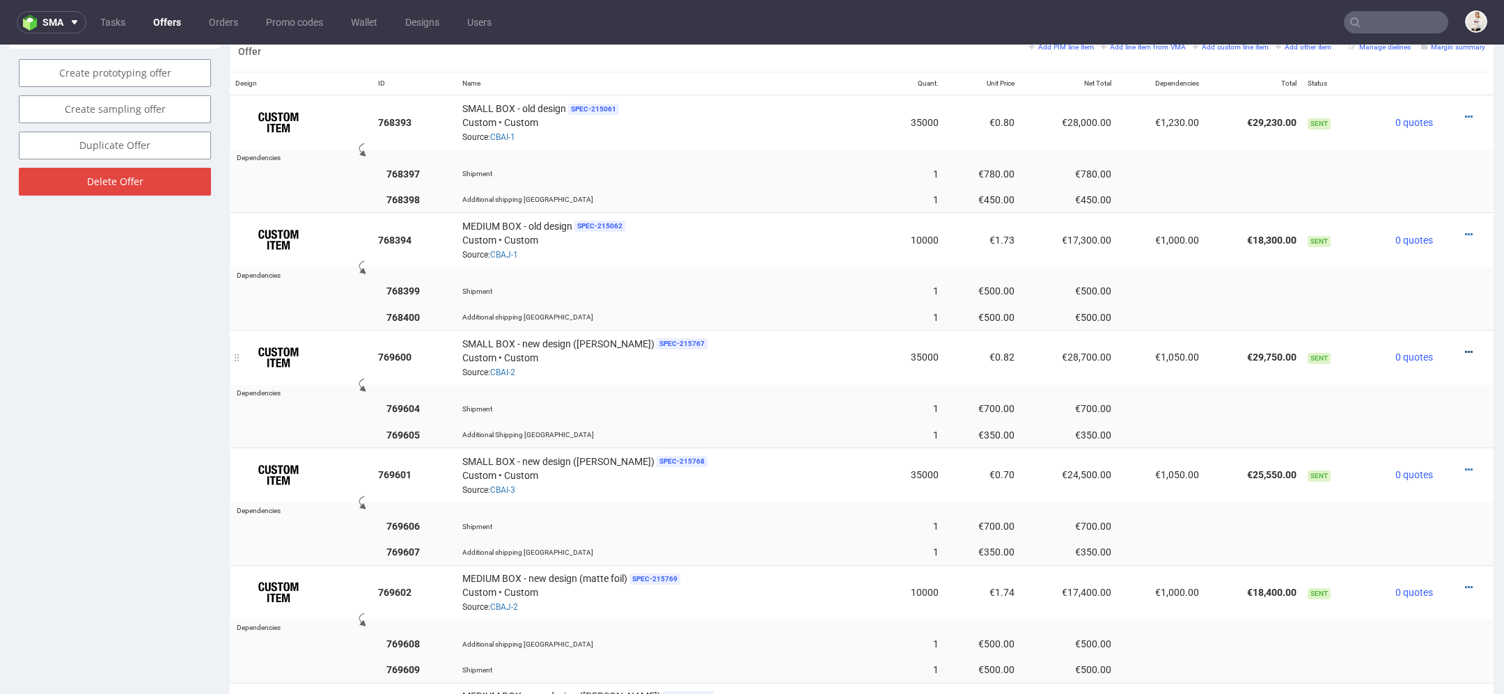
click at [1465, 347] on icon at bounding box center [1469, 352] width 8 height 10
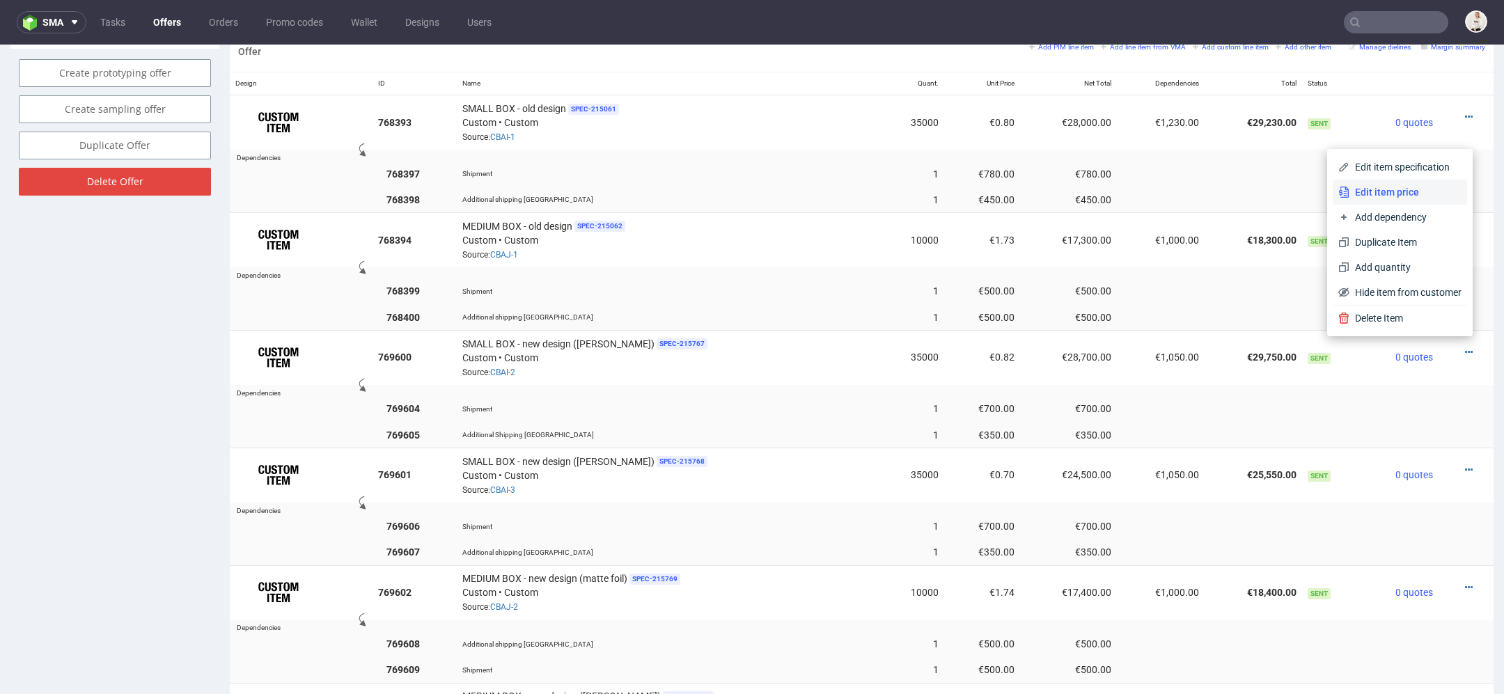
click at [1385, 202] on li "Edit item price" at bounding box center [1399, 192] width 134 height 25
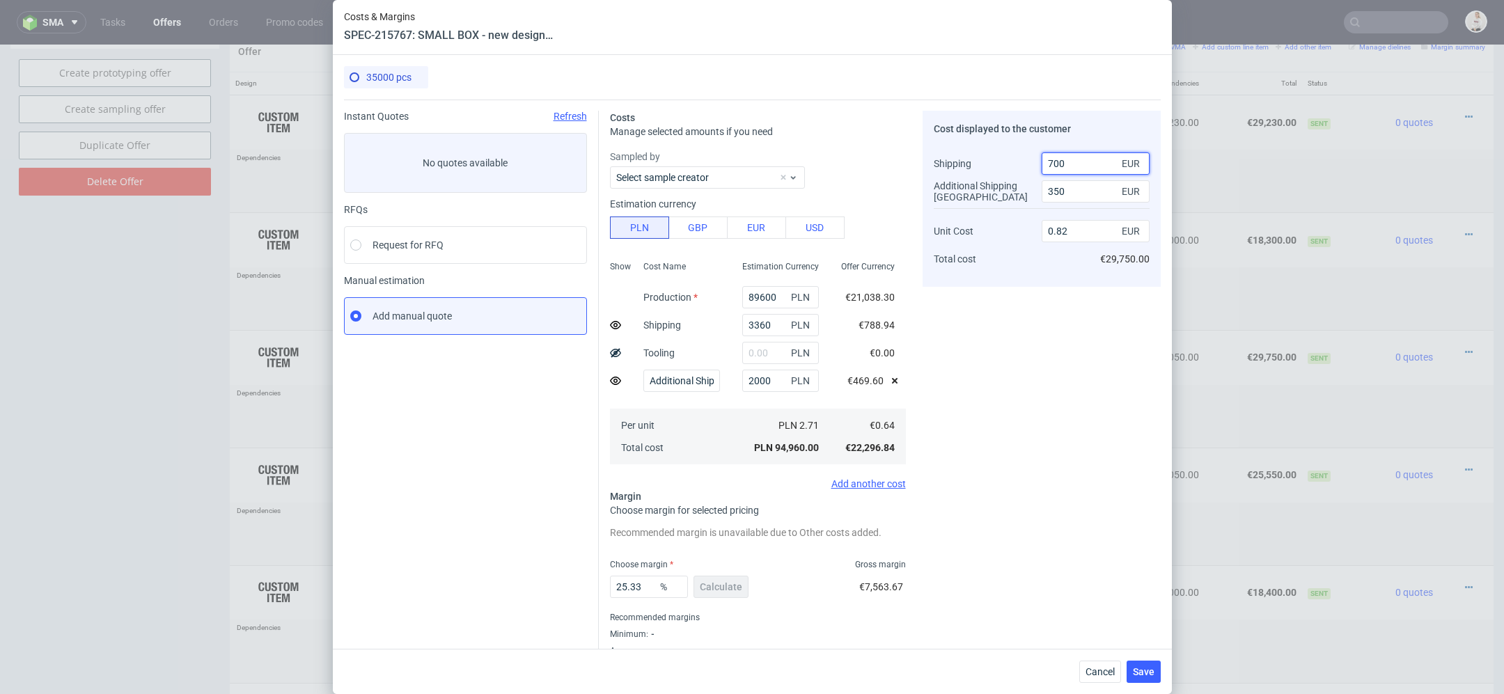
drag, startPoint x: 1083, startPoint y: 160, endPoint x: 902, endPoint y: 154, distance: 181.8
click at [902, 154] on div "Costs Manage selected amounts if you need Sampled by Select sample creator Esti…" at bounding box center [880, 387] width 562 height 574
type input "780"
click at [1051, 193] on input "350" at bounding box center [1095, 191] width 108 height 22
type input "450"
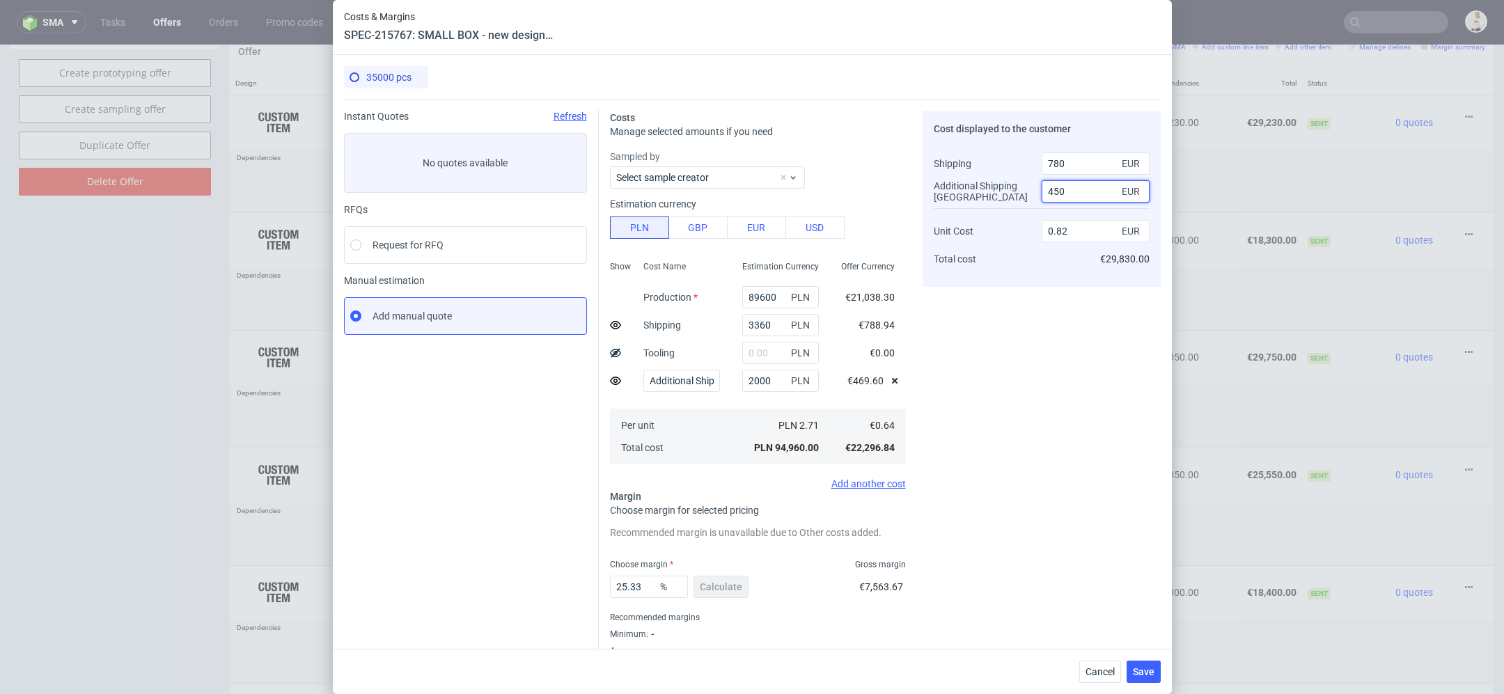
type input "0.81"
type input "450"
click at [1091, 368] on div "Cost displayed to the customer Shipping Additional Shipping [GEOGRAPHIC_DATA] U…" at bounding box center [1041, 392] width 238 height 562
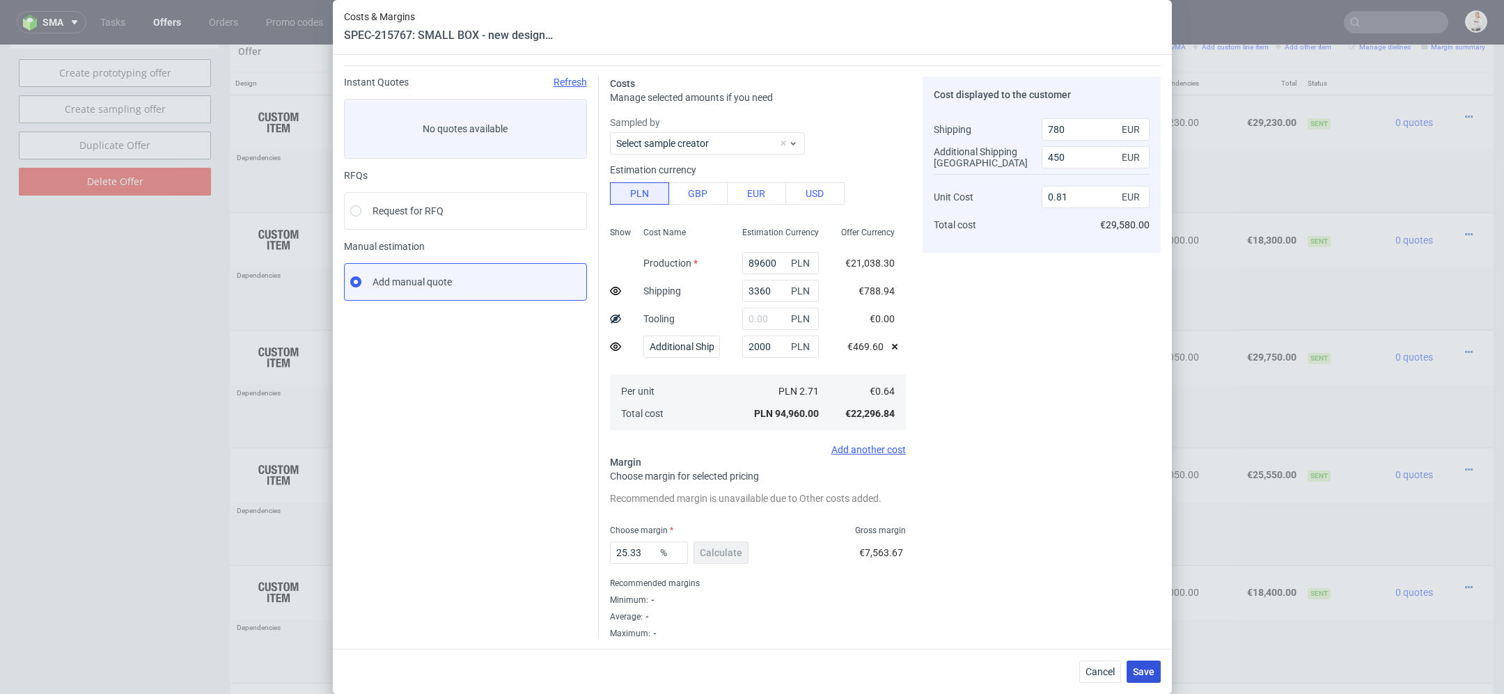
click at [1152, 669] on span "Save" at bounding box center [1144, 672] width 22 height 10
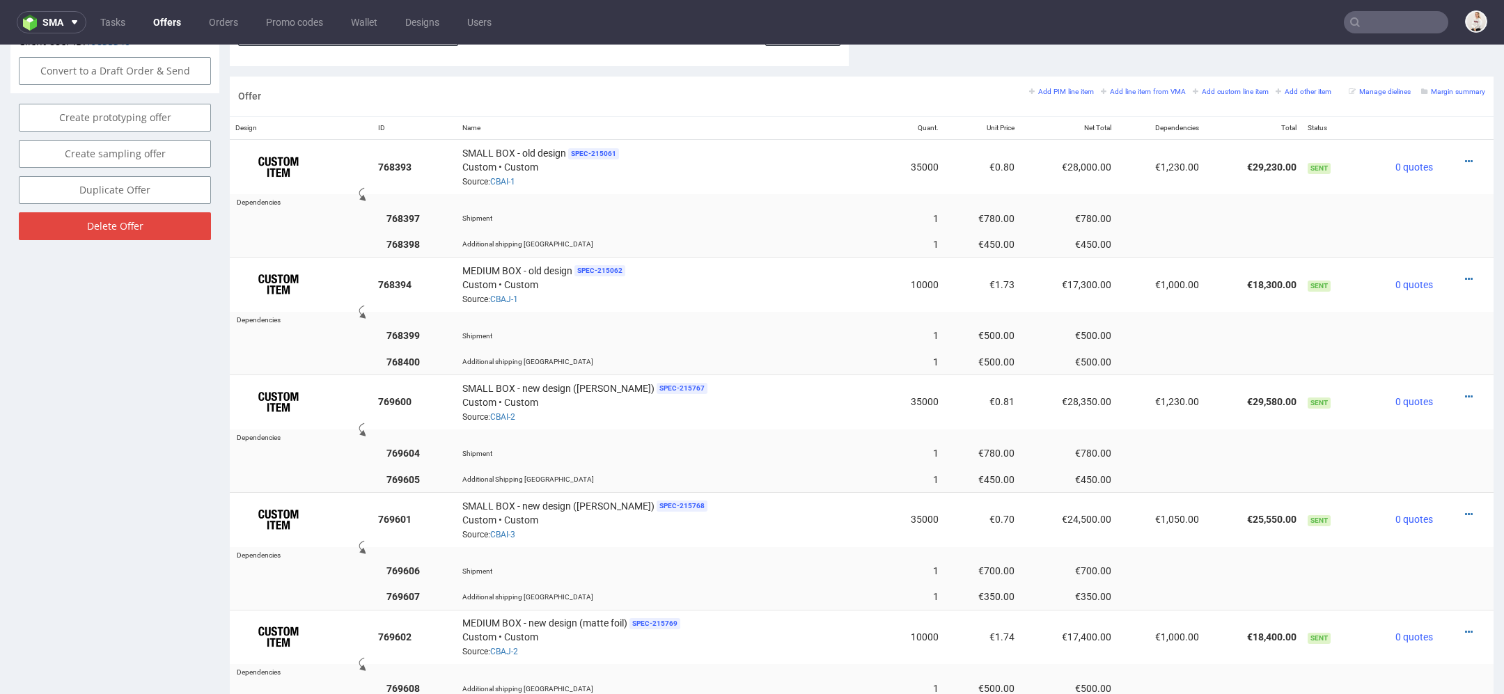
scroll to position [803, 0]
click at [1465, 507] on icon at bounding box center [1469, 512] width 8 height 10
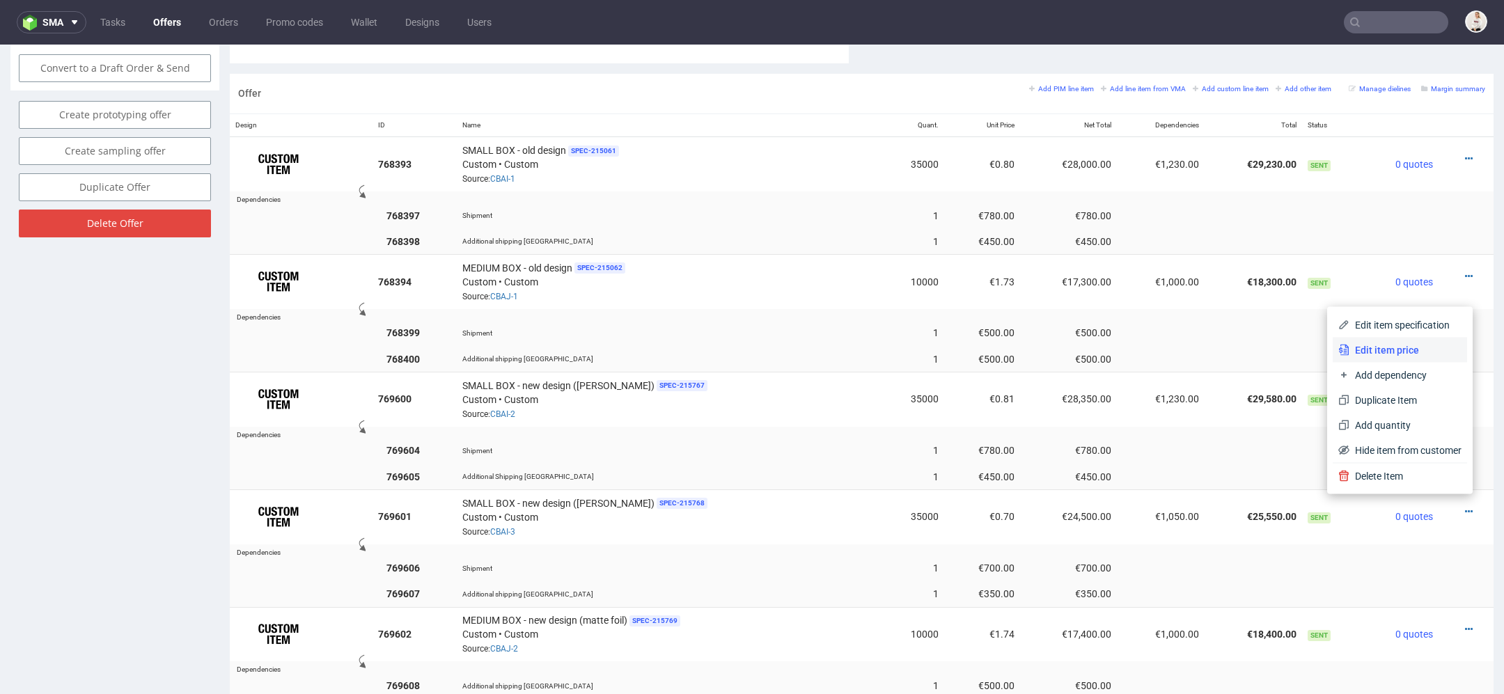
click at [1413, 347] on span "Edit item price" at bounding box center [1405, 350] width 112 height 14
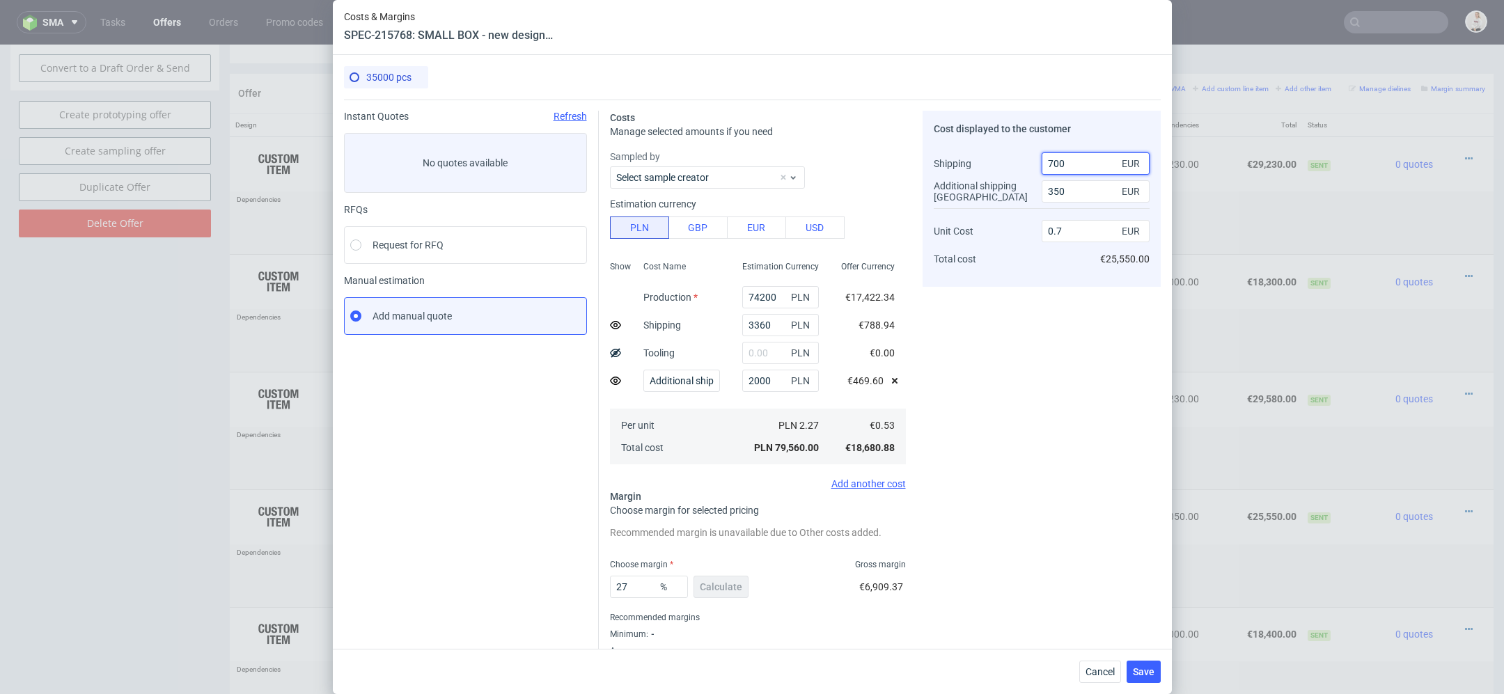
click at [1057, 166] on input "700" at bounding box center [1095, 163] width 108 height 22
type input "780"
click at [1052, 192] on input "350" at bounding box center [1095, 191] width 108 height 22
type input "450"
type input "0.69"
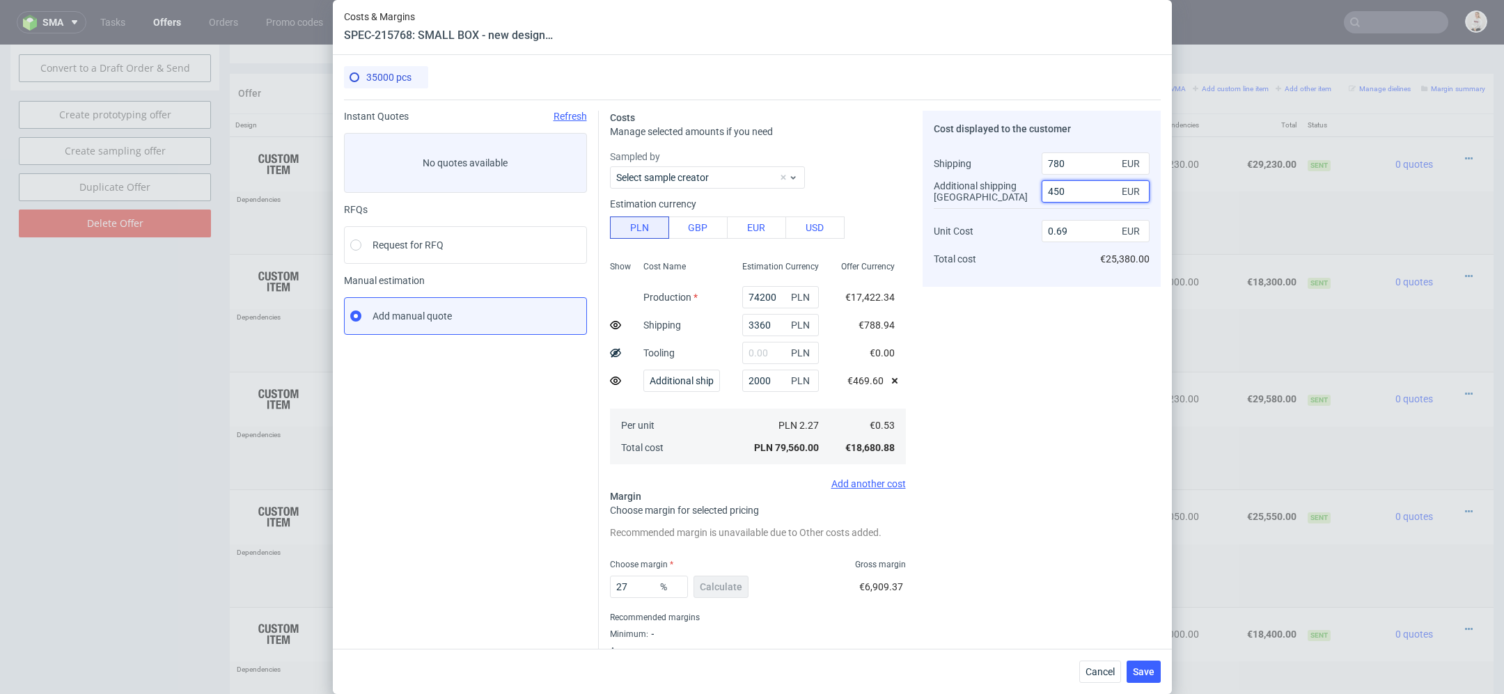
type input "450"
click at [1092, 345] on div "Cost displayed to the customer Shipping Additional shipping [GEOGRAPHIC_DATA] U…" at bounding box center [1041, 392] width 238 height 562
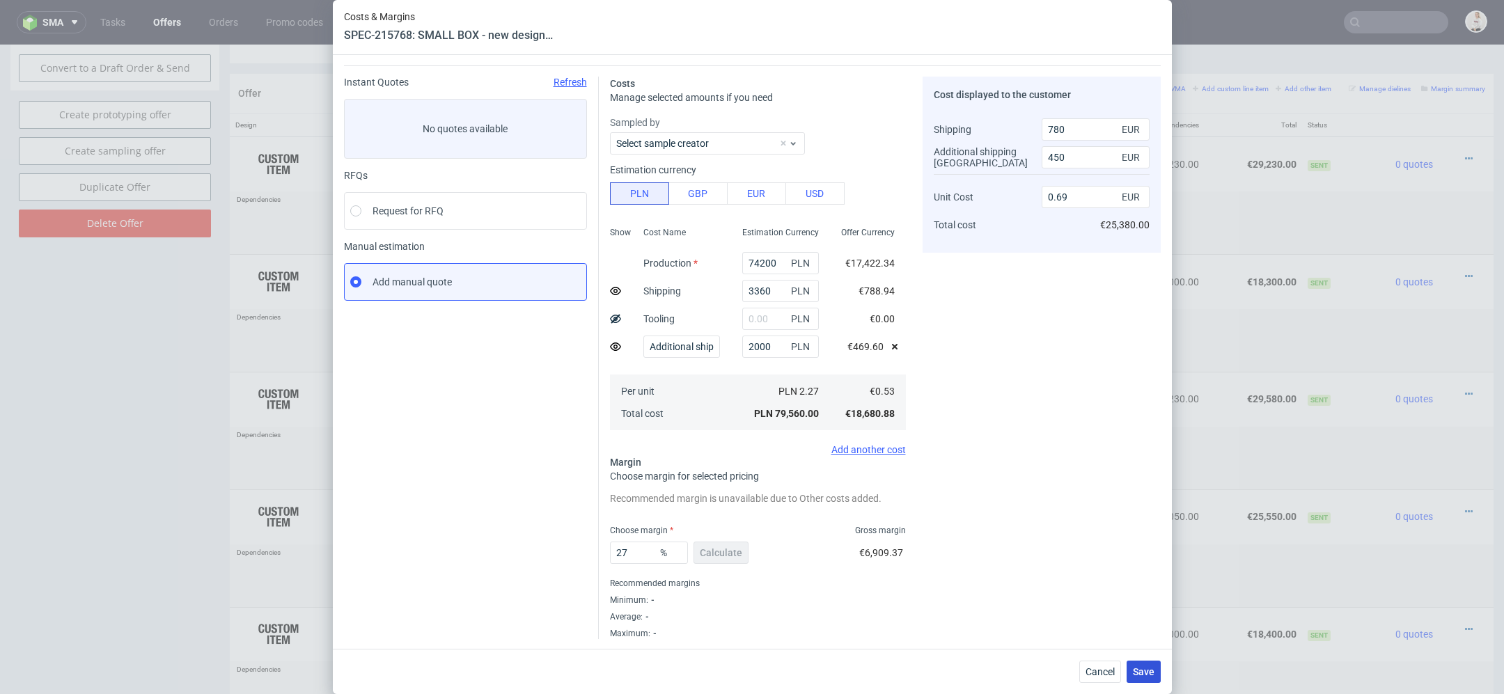
click at [1149, 667] on span "Save" at bounding box center [1144, 672] width 22 height 10
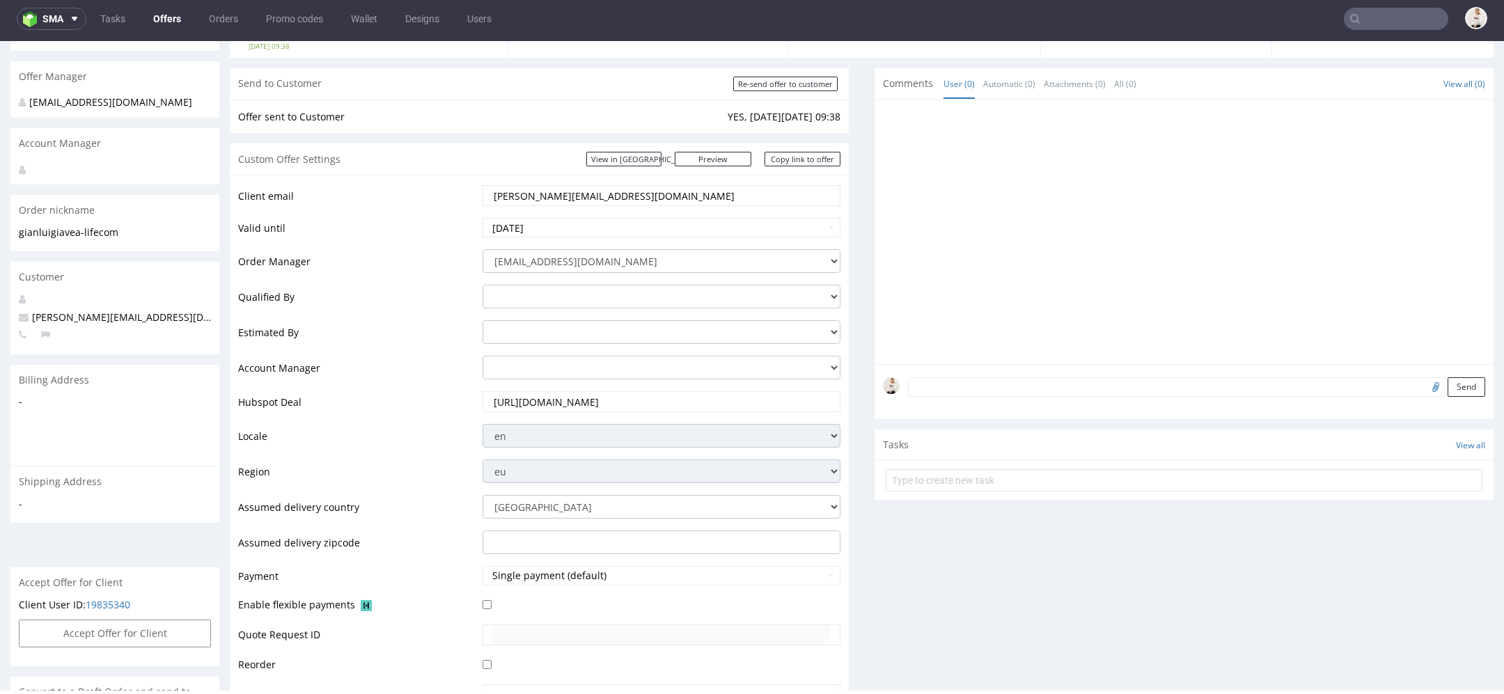
scroll to position [0, 0]
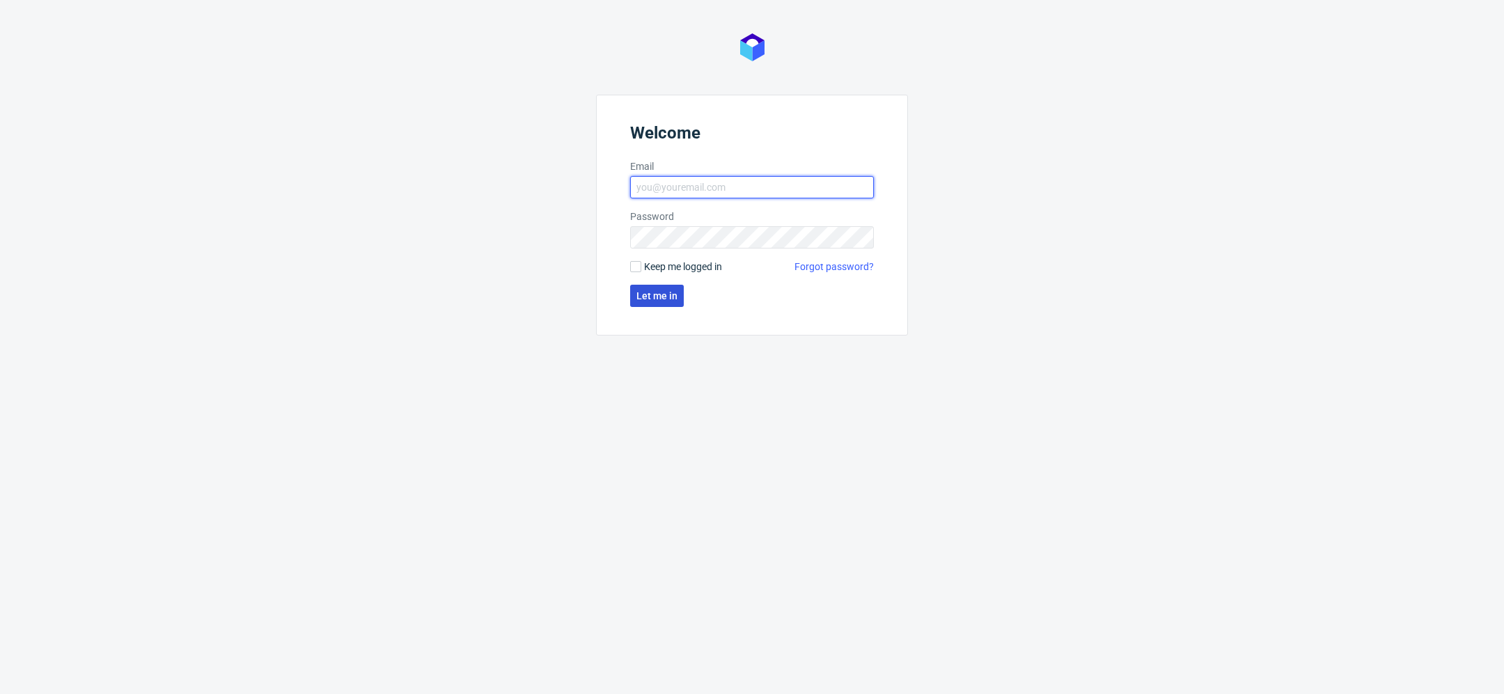
type input "[EMAIL_ADDRESS][DOMAIN_NAME]"
click at [663, 294] on span "Let me in" at bounding box center [656, 296] width 41 height 10
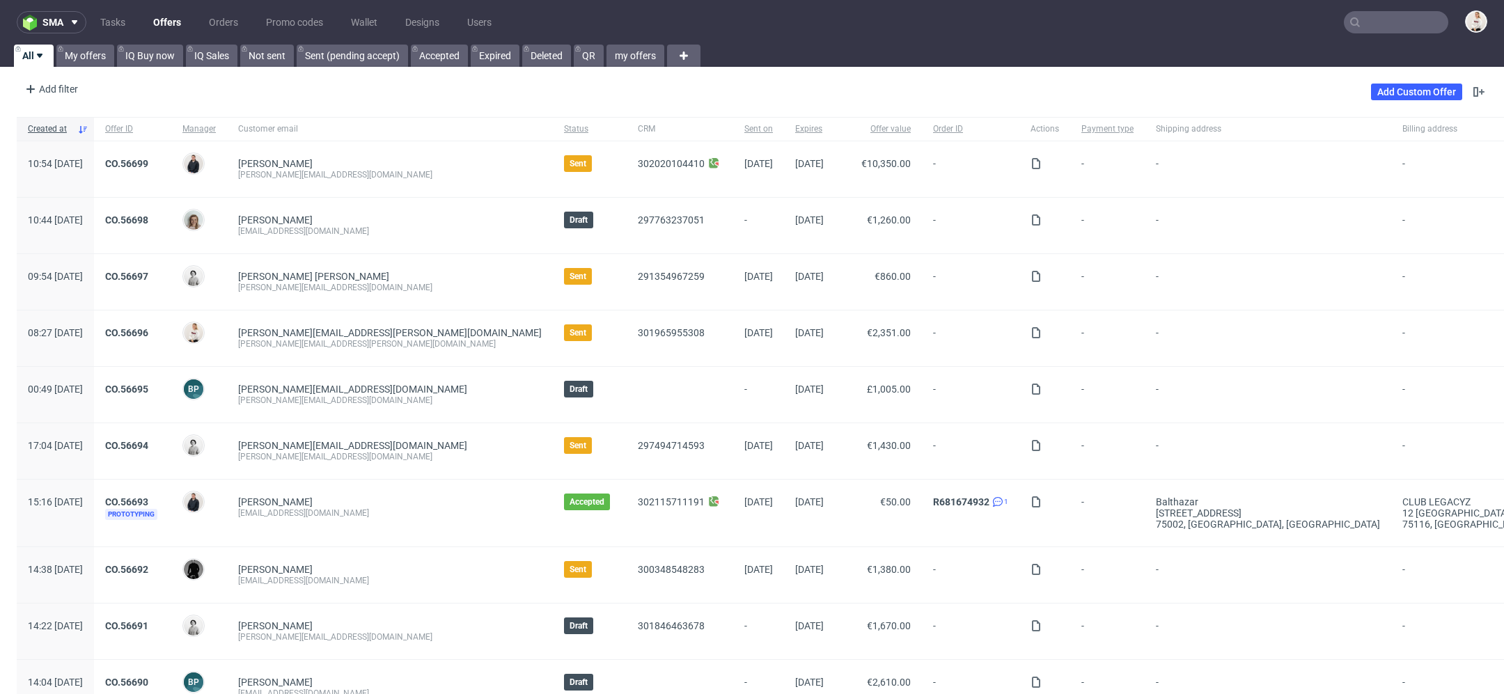
click at [995, 101] on div "Add filter Hide filters Clear all Add Custom Offer" at bounding box center [752, 91] width 1504 height 39
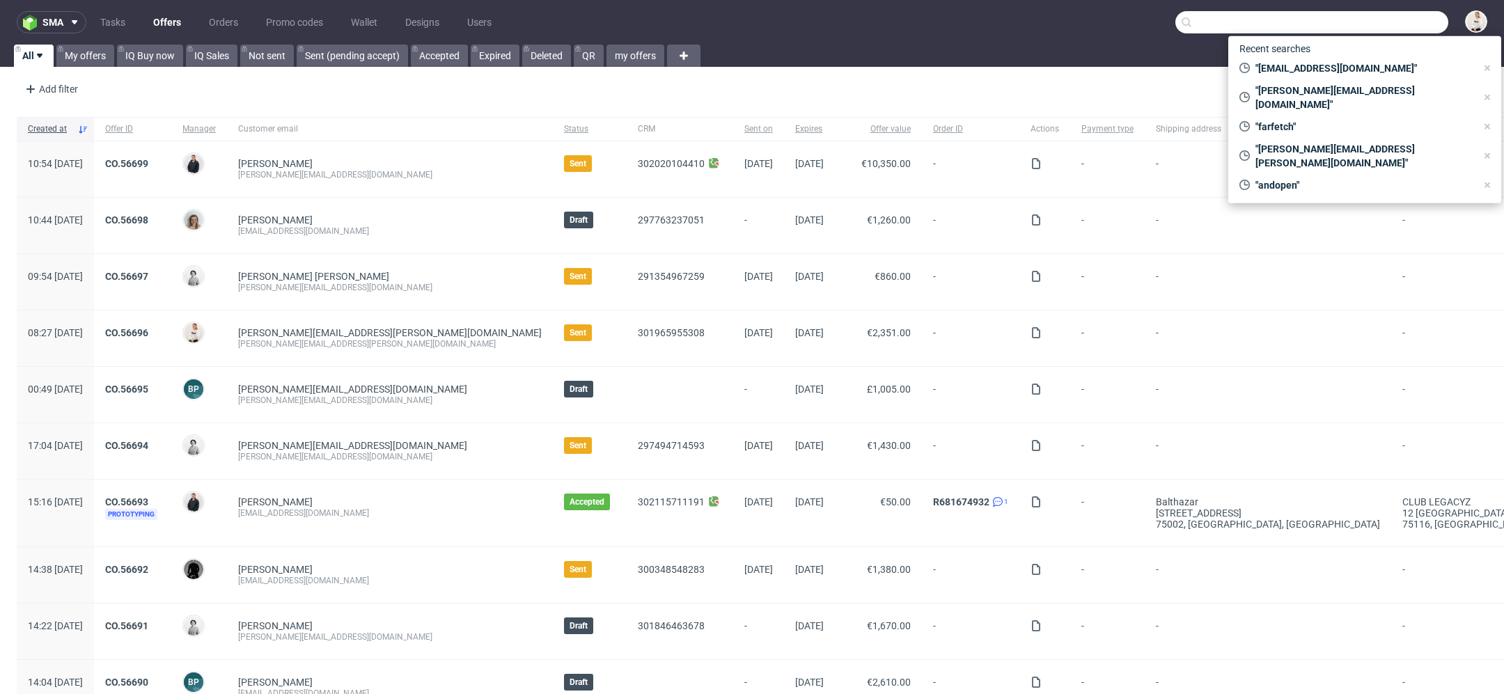
click at [1381, 16] on input "text" at bounding box center [1311, 22] width 273 height 22
click at [1313, 91] on span ""[PERSON_NAME][EMAIL_ADDRESS][DOMAIN_NAME]"" at bounding box center [1363, 98] width 226 height 28
type input "[PERSON_NAME][EMAIL_ADDRESS][DOMAIN_NAME]"
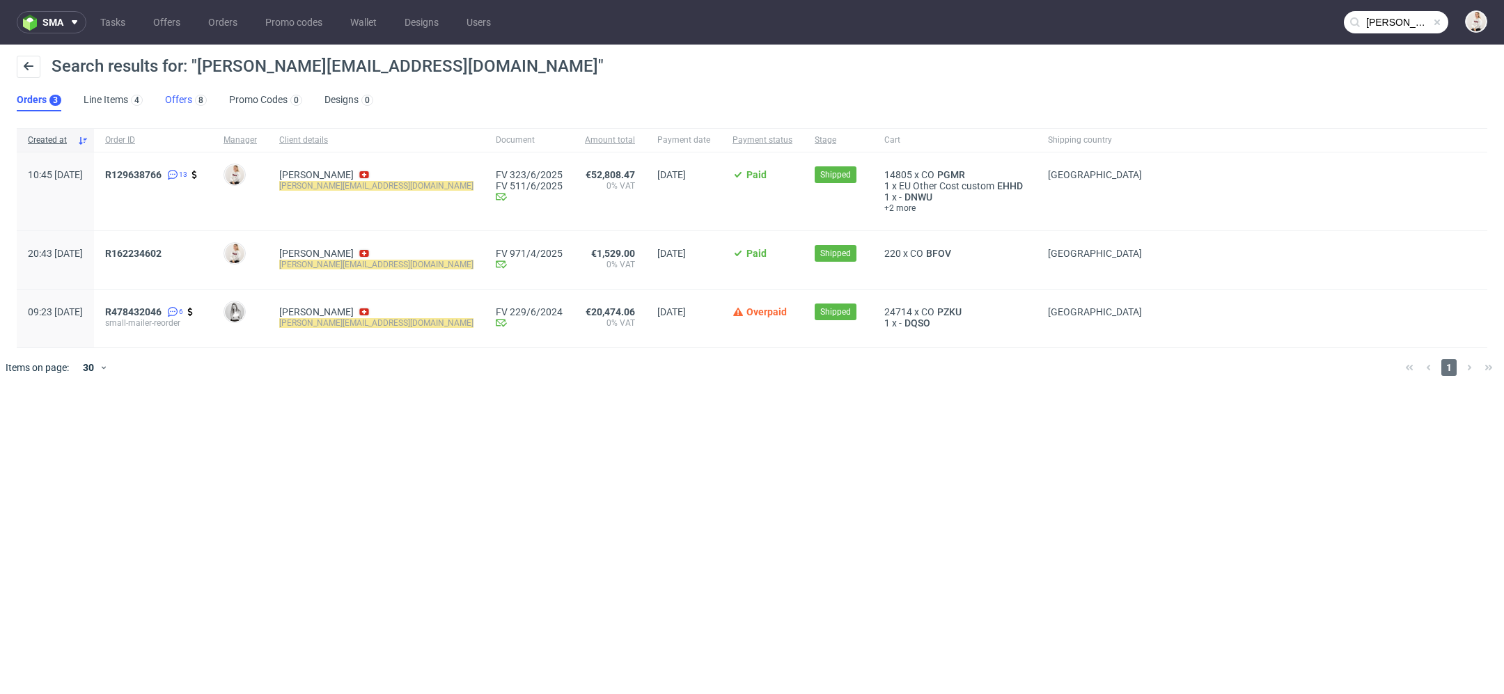
click at [187, 91] on link "Offers 8" at bounding box center [186, 100] width 42 height 22
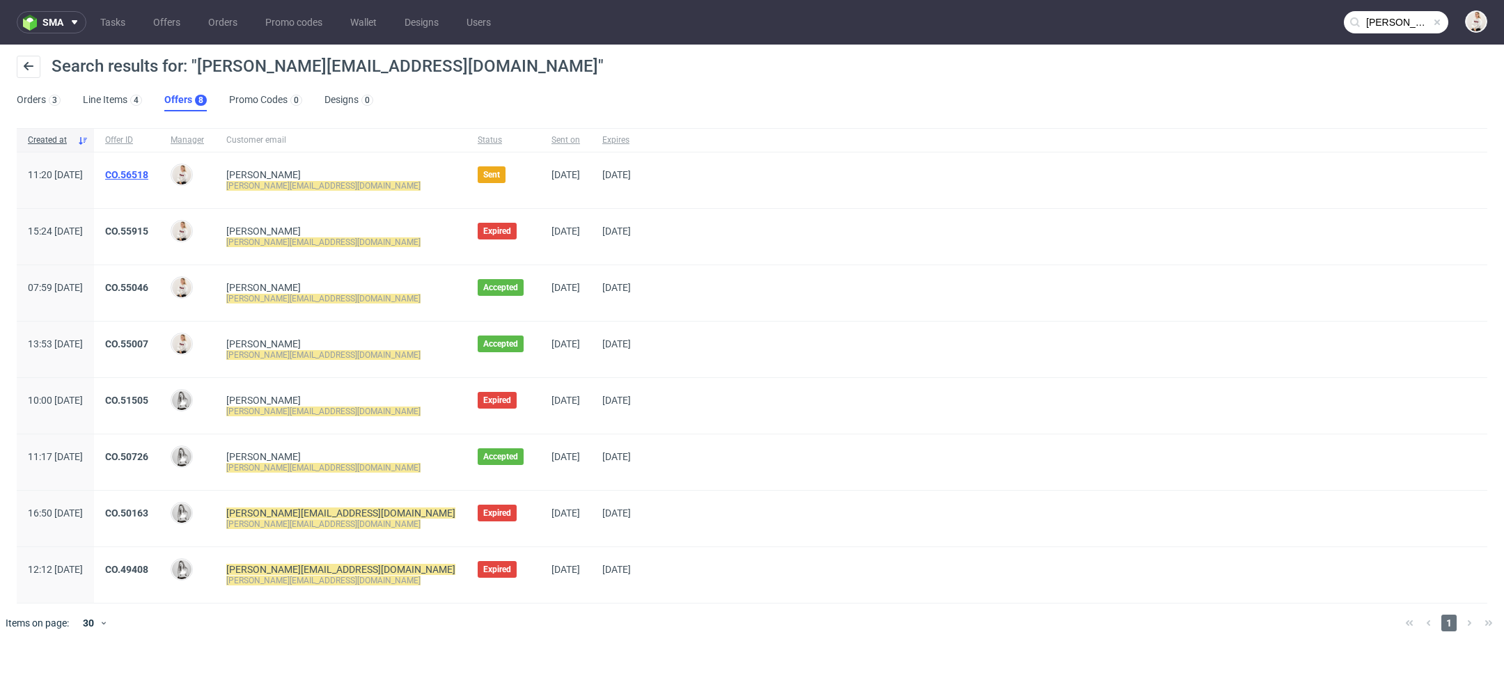
click at [148, 175] on link "CO.56518" at bounding box center [126, 174] width 43 height 11
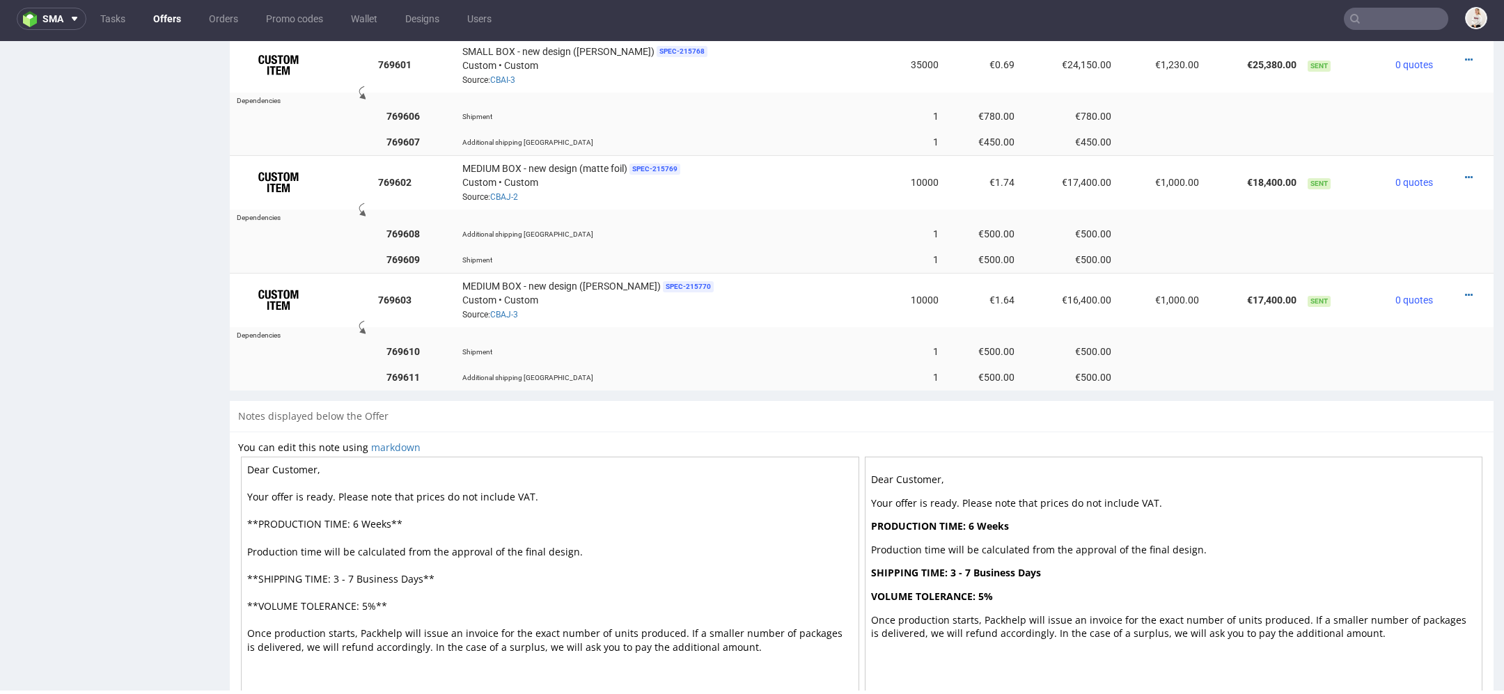
scroll to position [1260, 0]
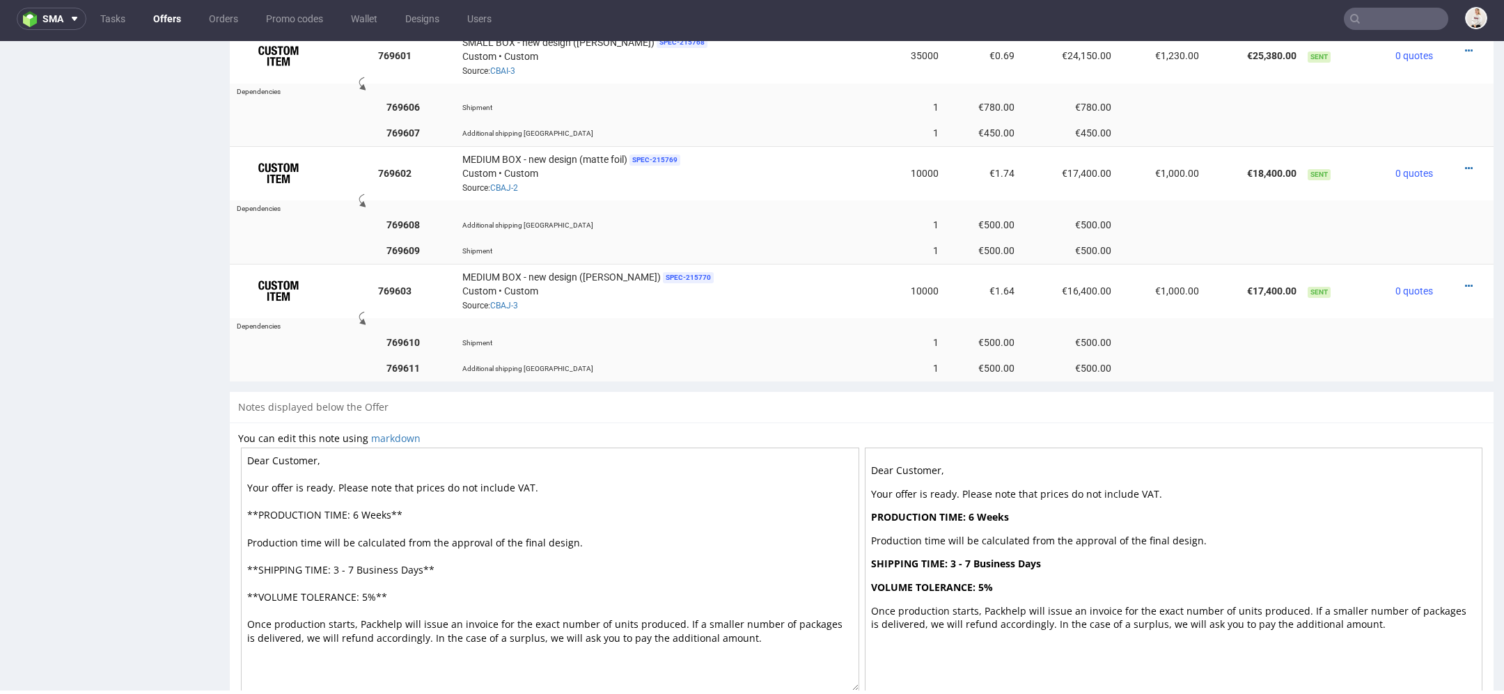
click at [1033, 557] on strong "SHIPPING TIME: 3 - 7 Business Days" at bounding box center [956, 563] width 170 height 13
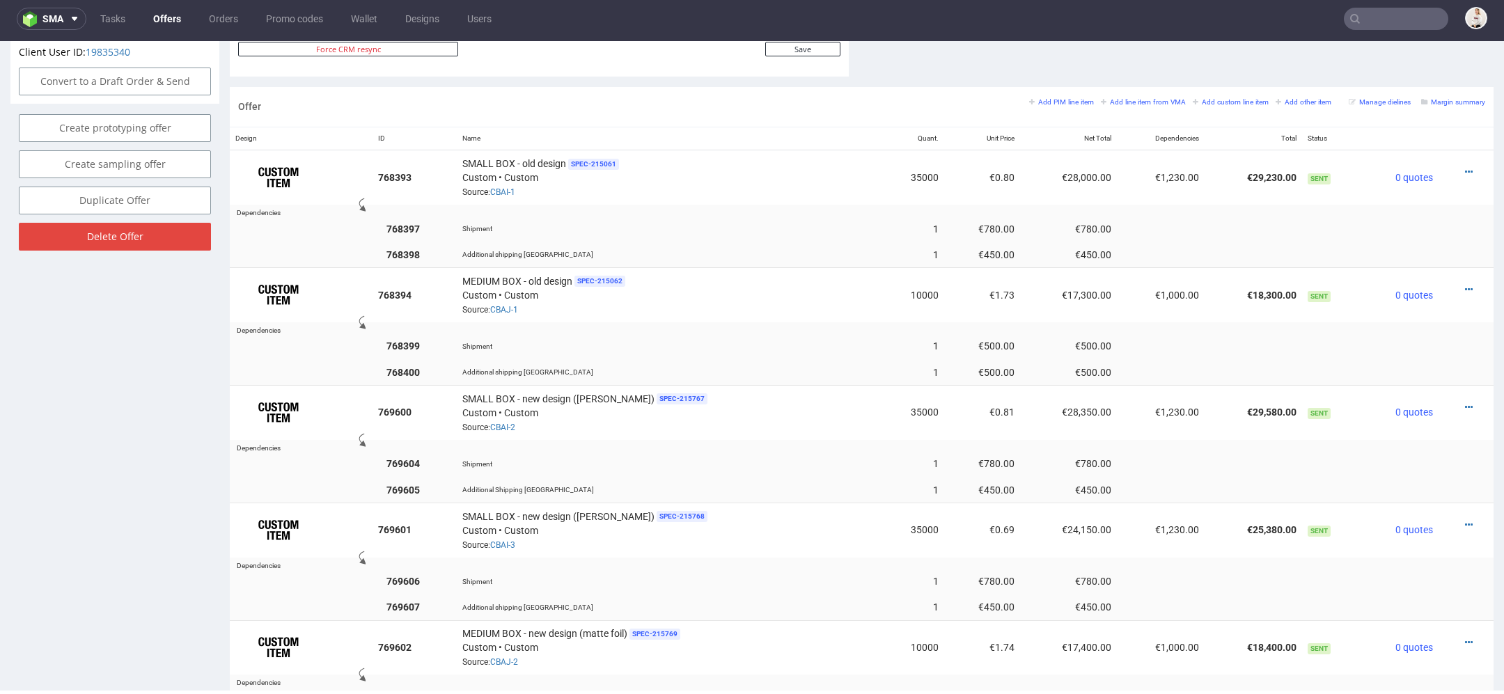
scroll to position [766, 0]
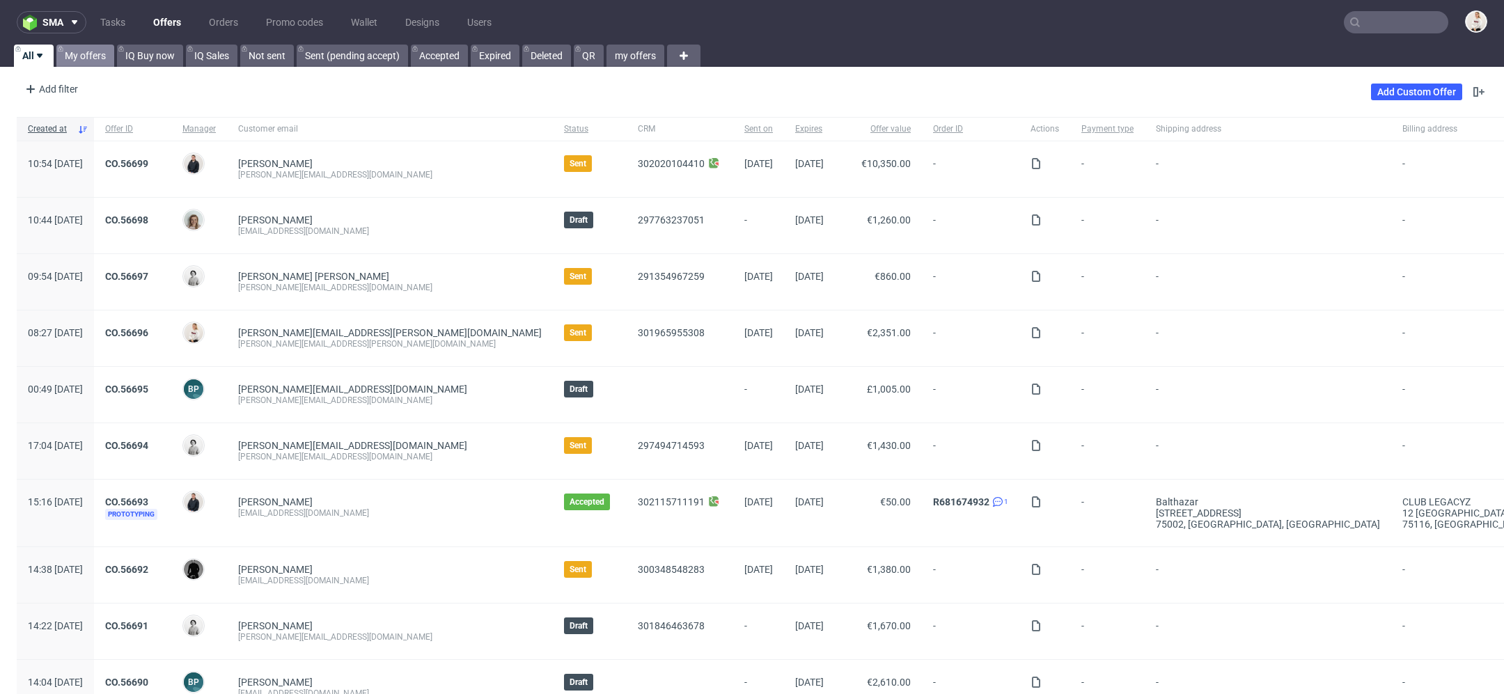
click at [91, 60] on link "My offers" at bounding box center [85, 56] width 58 height 22
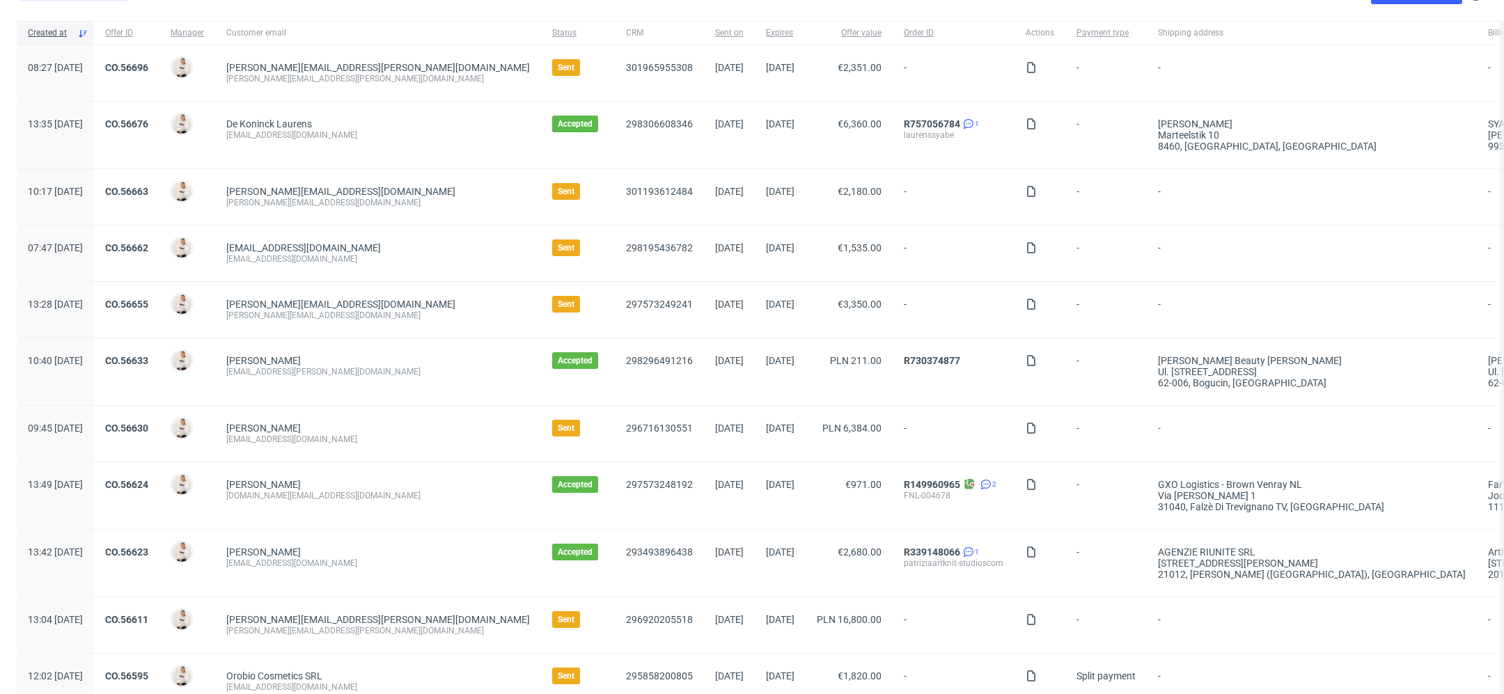
scroll to position [98, 0]
click at [148, 188] on link "CO.56663" at bounding box center [126, 189] width 43 height 11
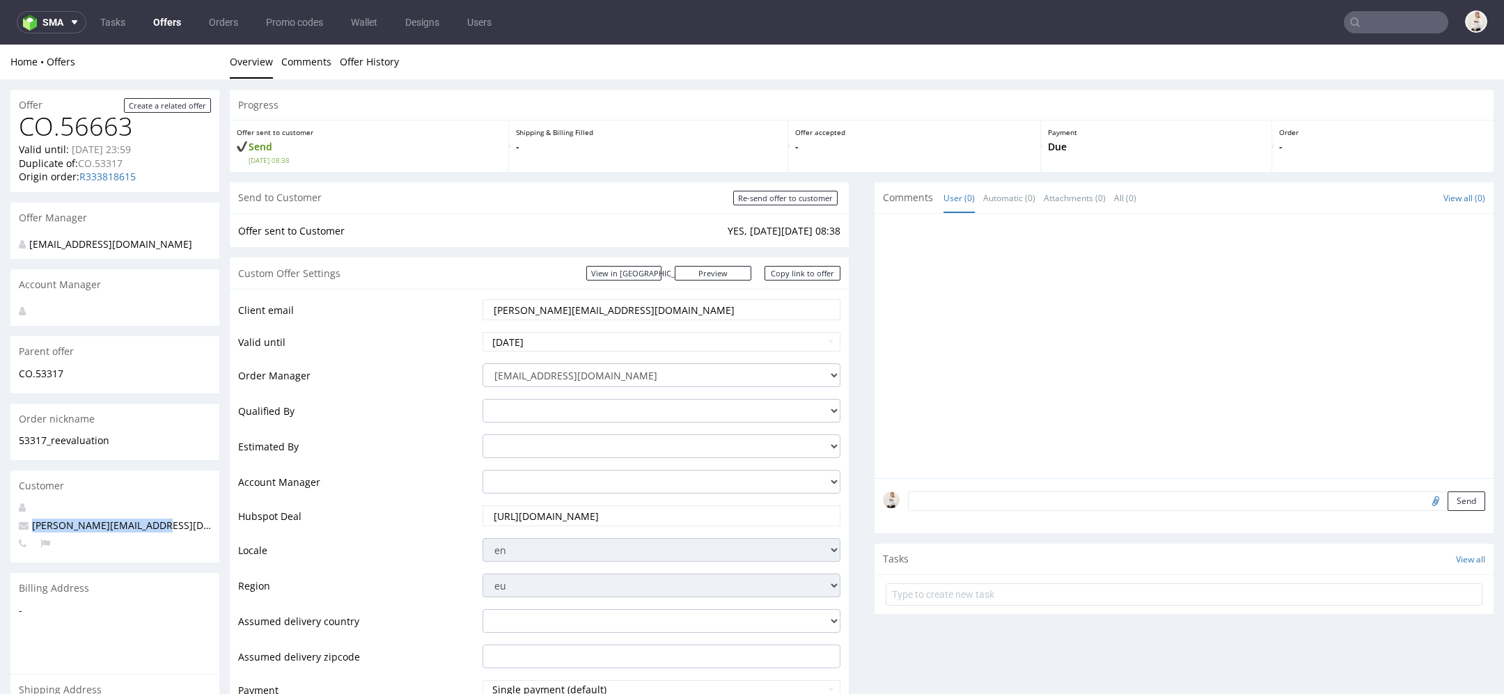
drag, startPoint x: 155, startPoint y: 524, endPoint x: 25, endPoint y: 524, distance: 129.5
click at [25, 524] on p "[PERSON_NAME][EMAIL_ADDRESS][DOMAIN_NAME]" at bounding box center [115, 526] width 192 height 14
copy span "[PERSON_NAME][EMAIL_ADDRESS][DOMAIN_NAME]"
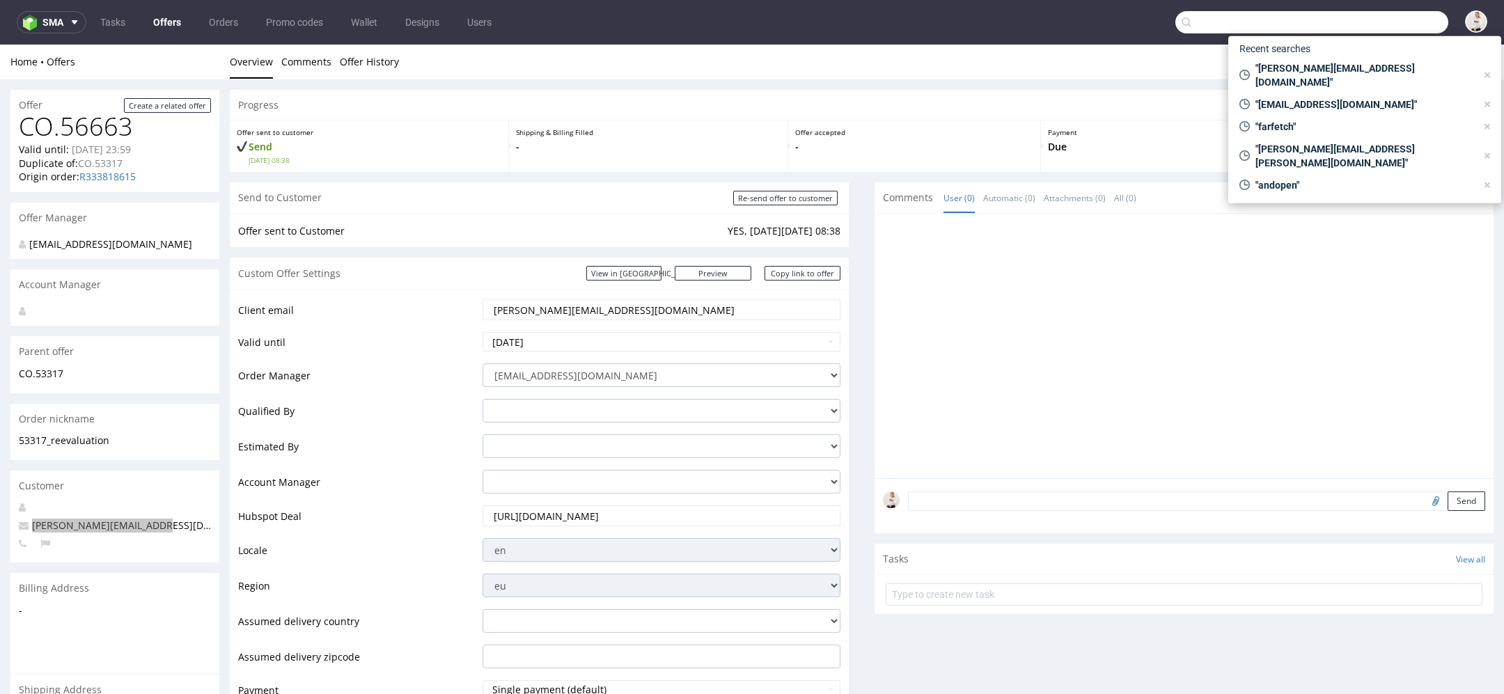
click at [1374, 27] on input "text" at bounding box center [1311, 22] width 273 height 22
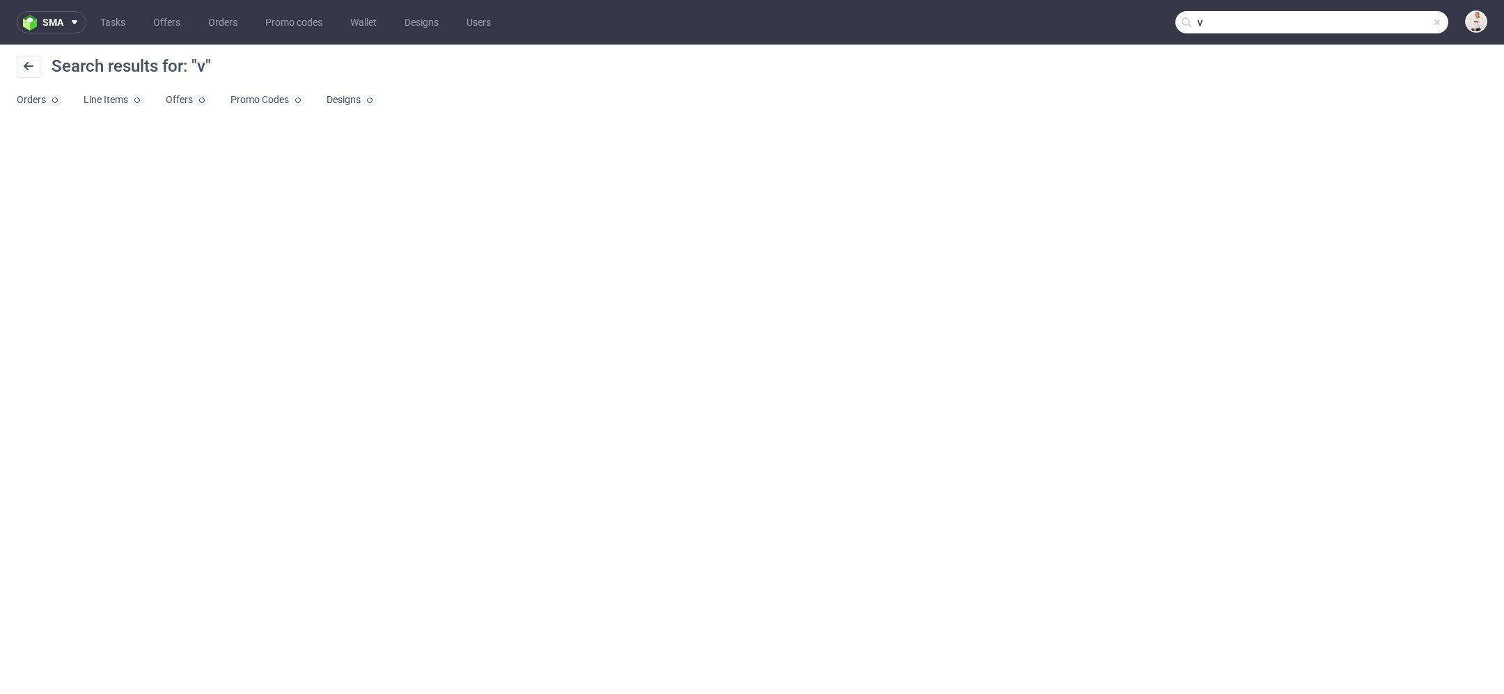
drag, startPoint x: 1376, startPoint y: 19, endPoint x: 1073, endPoint y: 12, distance: 302.9
click at [1073, 12] on nav "sma Tasks Offers Orders Promo codes Wallet Designs Users v" at bounding box center [752, 22] width 1504 height 45
paste input "[EMAIL_ADDRESS][DOMAIN_NAME]"
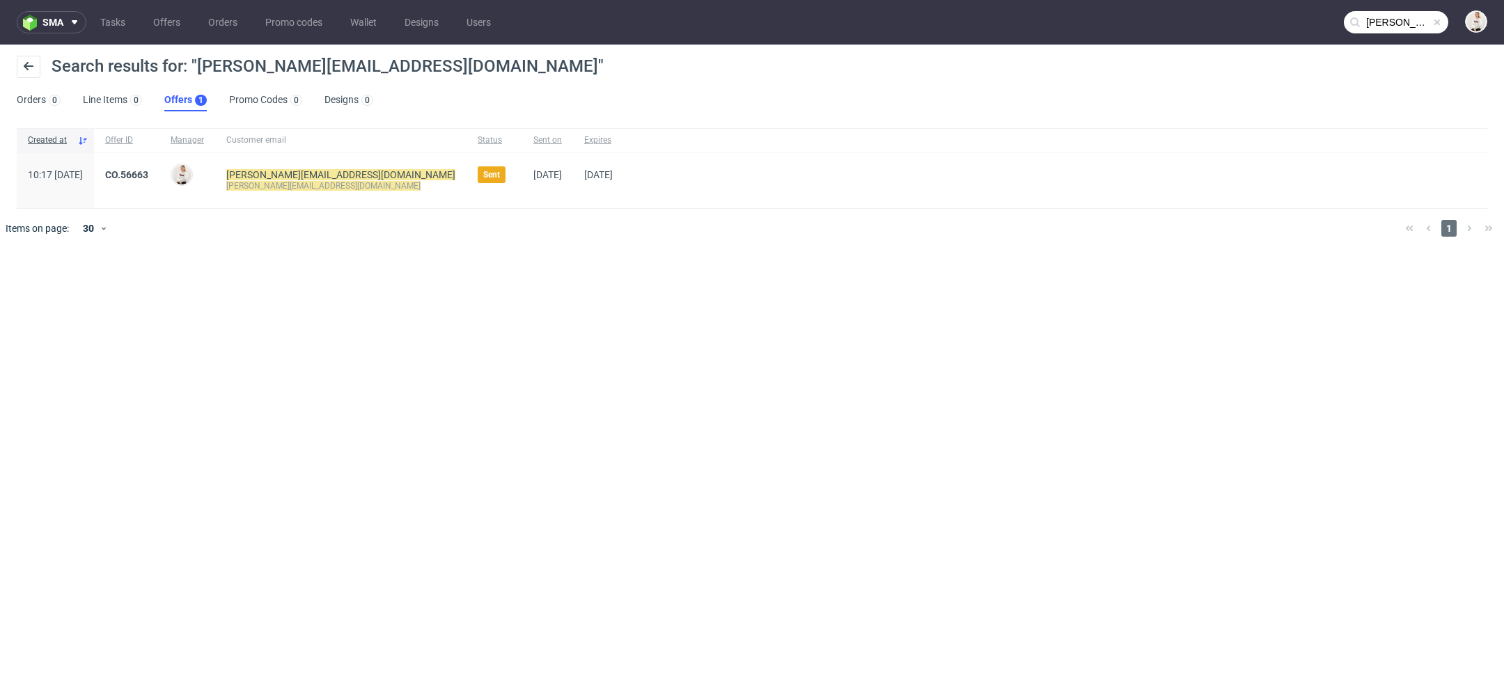
click at [1412, 28] on input "[PERSON_NAME][EMAIL_ADDRESS][DOMAIN_NAME]" at bounding box center [1396, 22] width 104 height 22
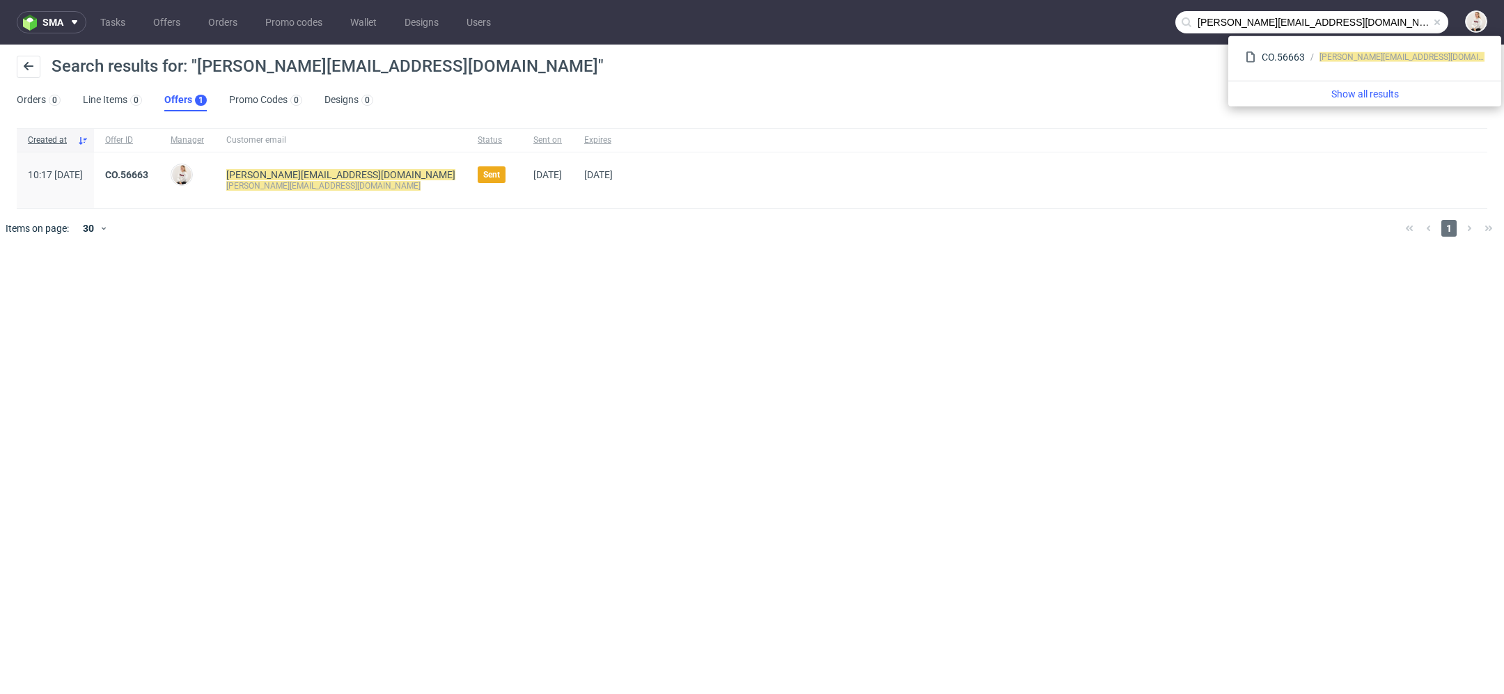
drag, startPoint x: 1247, startPoint y: 23, endPoint x: 900, endPoint y: -24, distance: 349.9
click at [900, 0] on html "sma Tasks Offers Orders Promo codes Wallet Designs Users [PERSON_NAME][EMAIL_AD…" at bounding box center [752, 347] width 1504 height 694
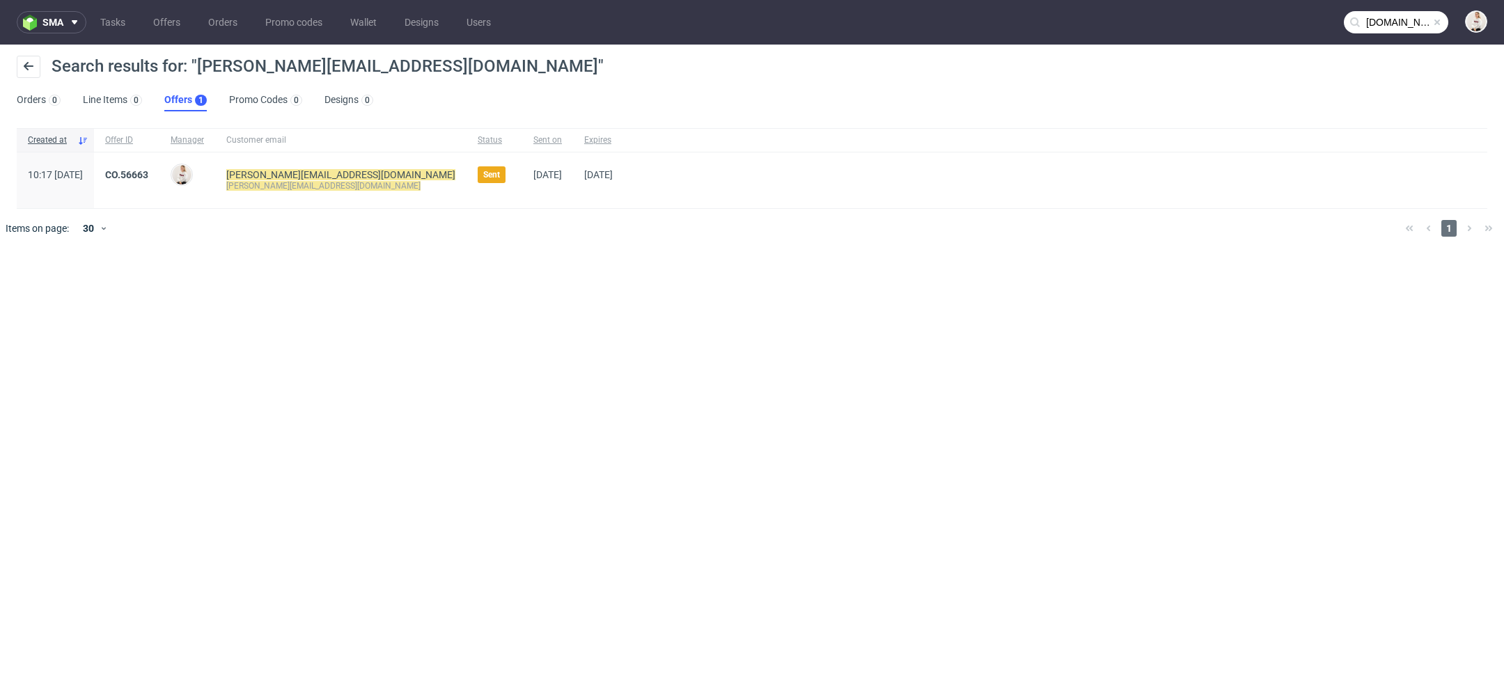
type input "[DOMAIN_NAME]"
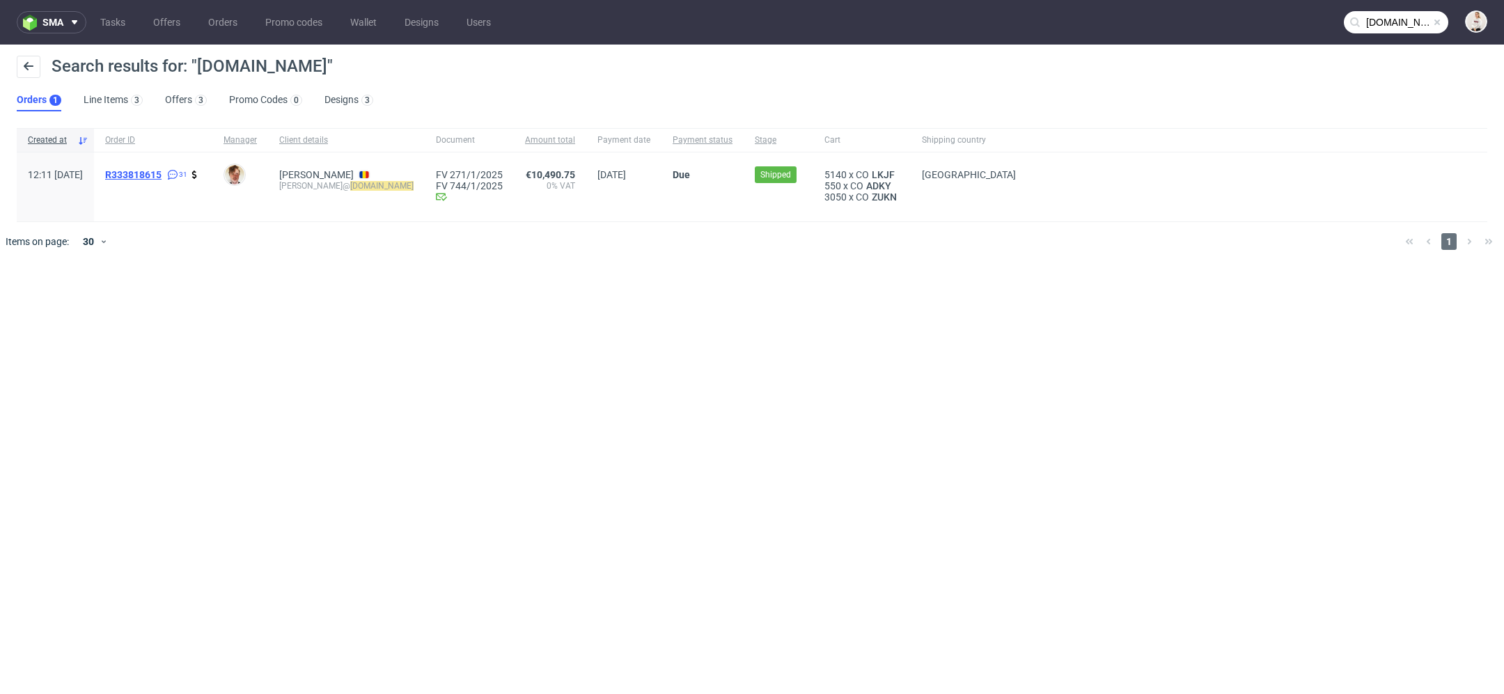
click at [162, 173] on span "R333818615" at bounding box center [133, 174] width 56 height 11
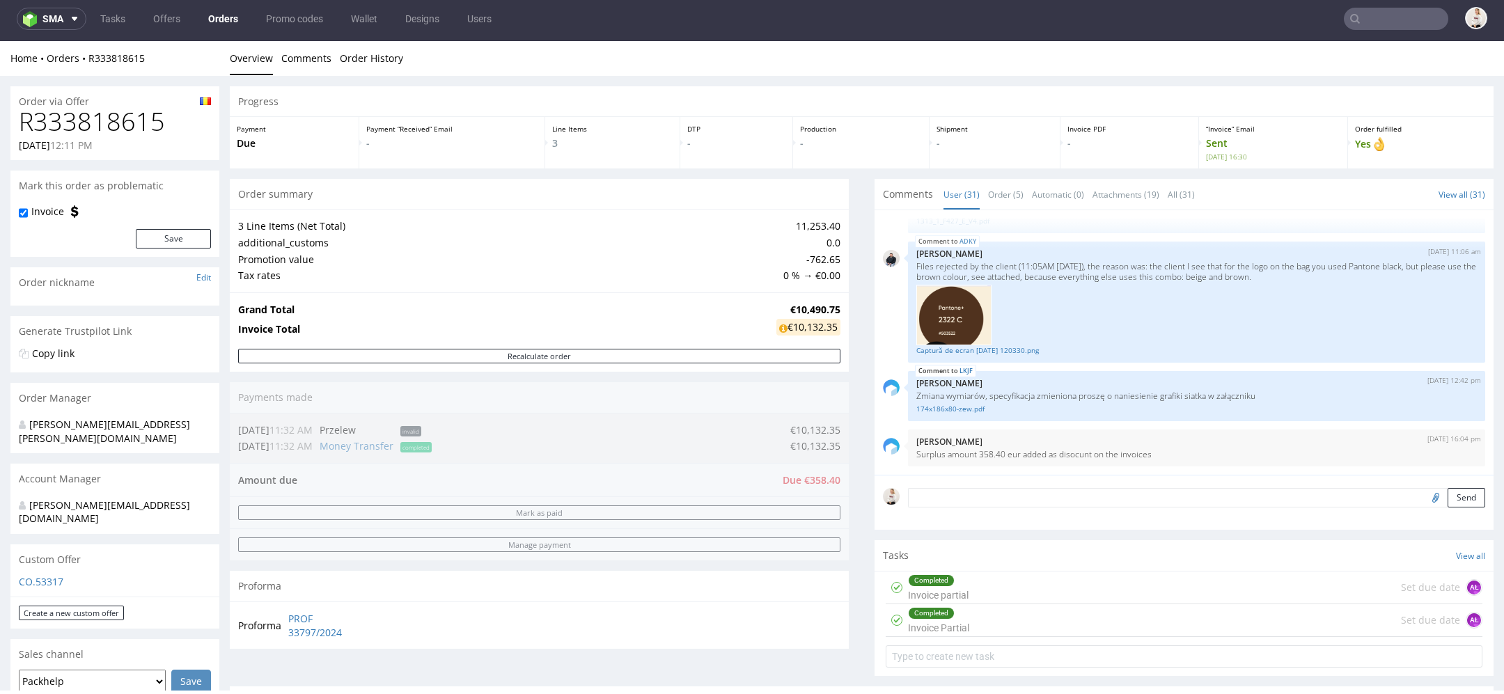
scroll to position [648, 0]
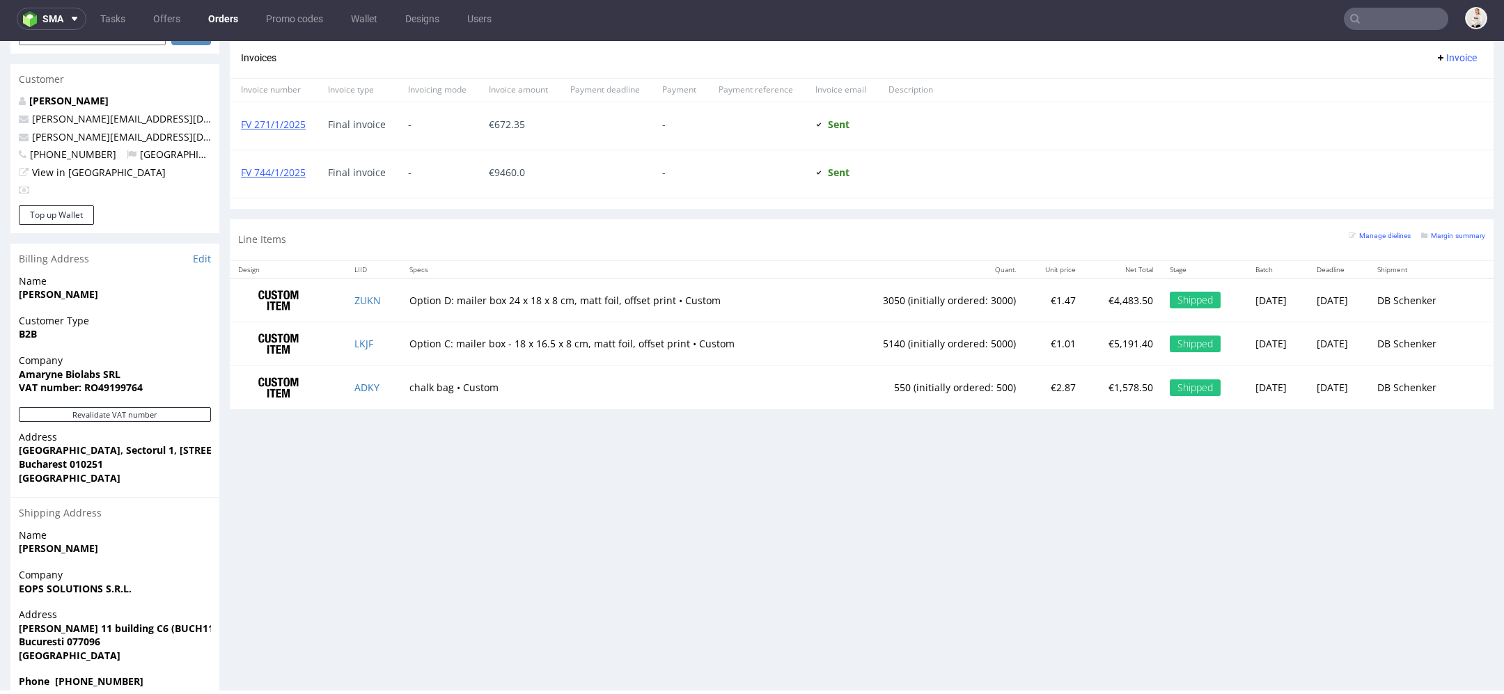
click at [131, 675] on span "Phone [PHONE_NUMBER]" at bounding box center [115, 682] width 192 height 14
click at [111, 675] on strong "Phone [PHONE_NUMBER]" at bounding box center [81, 681] width 125 height 13
click at [143, 675] on span "Phone [PHONE_NUMBER]" at bounding box center [115, 682] width 192 height 14
drag, startPoint x: 139, startPoint y: 653, endPoint x: 56, endPoint y: 654, distance: 83.5
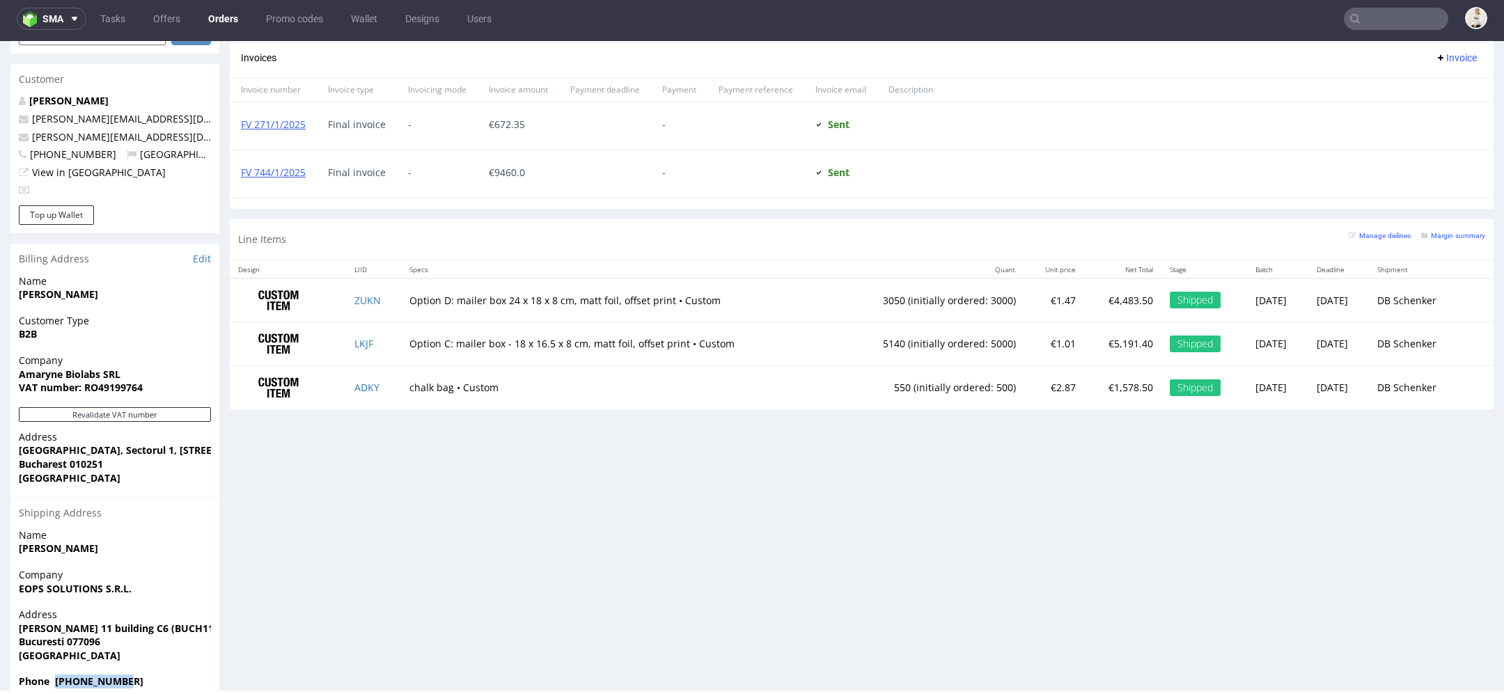
click at [56, 675] on span "Phone [PHONE_NUMBER]" at bounding box center [115, 682] width 192 height 14
copy strong "[PHONE_NUMBER]"
click at [890, 462] on div "Progress Payment Due Payment “Received” Email - Line Items 3 DTP - Production -…" at bounding box center [862, 69] width 1264 height 1263
